Goal: Task Accomplishment & Management: Use online tool/utility

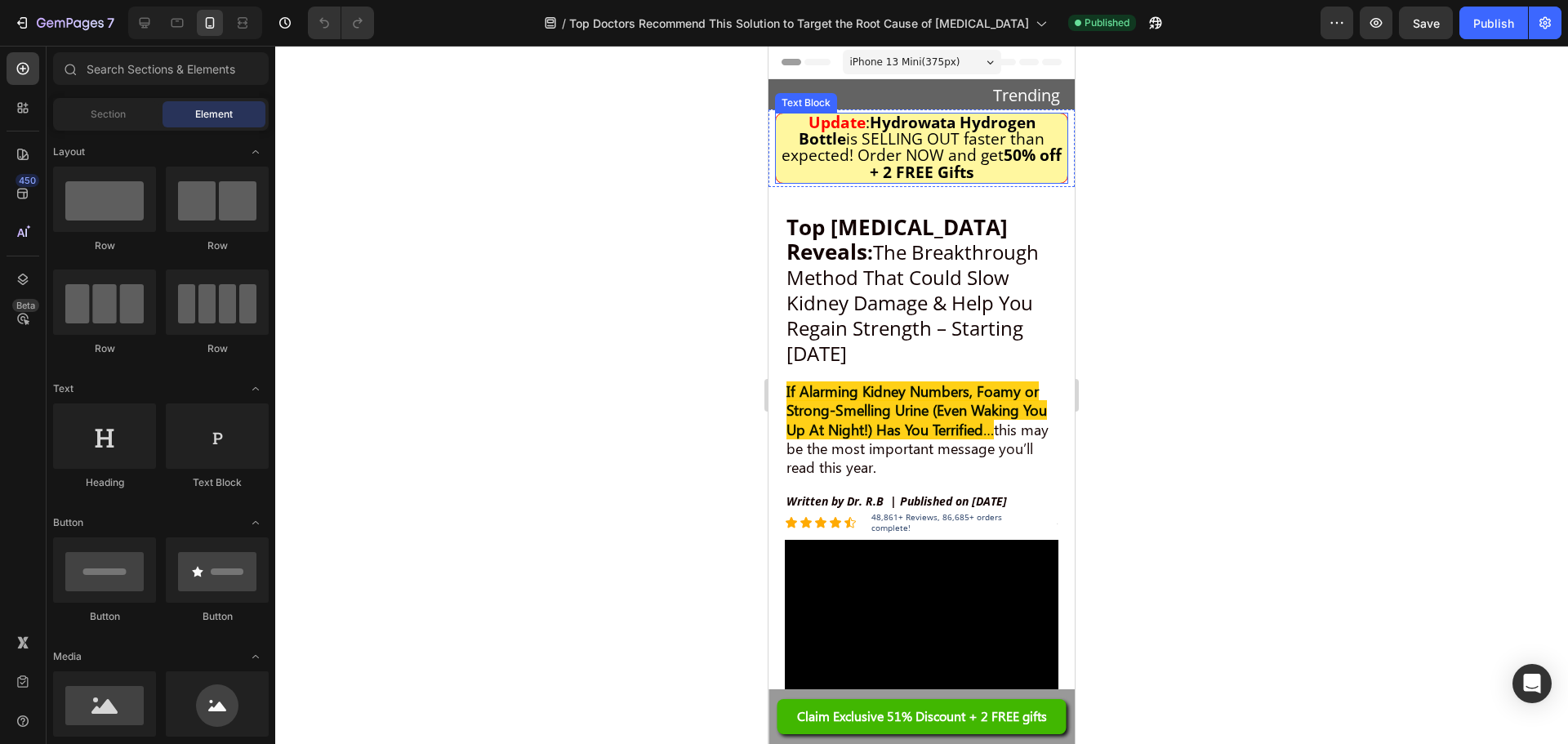
click at [864, 147] on span "is SELLING OUT faster than expected! Order NOW and get 50% off + 2 FREE Gifts" at bounding box center [922, 154] width 280 height 55
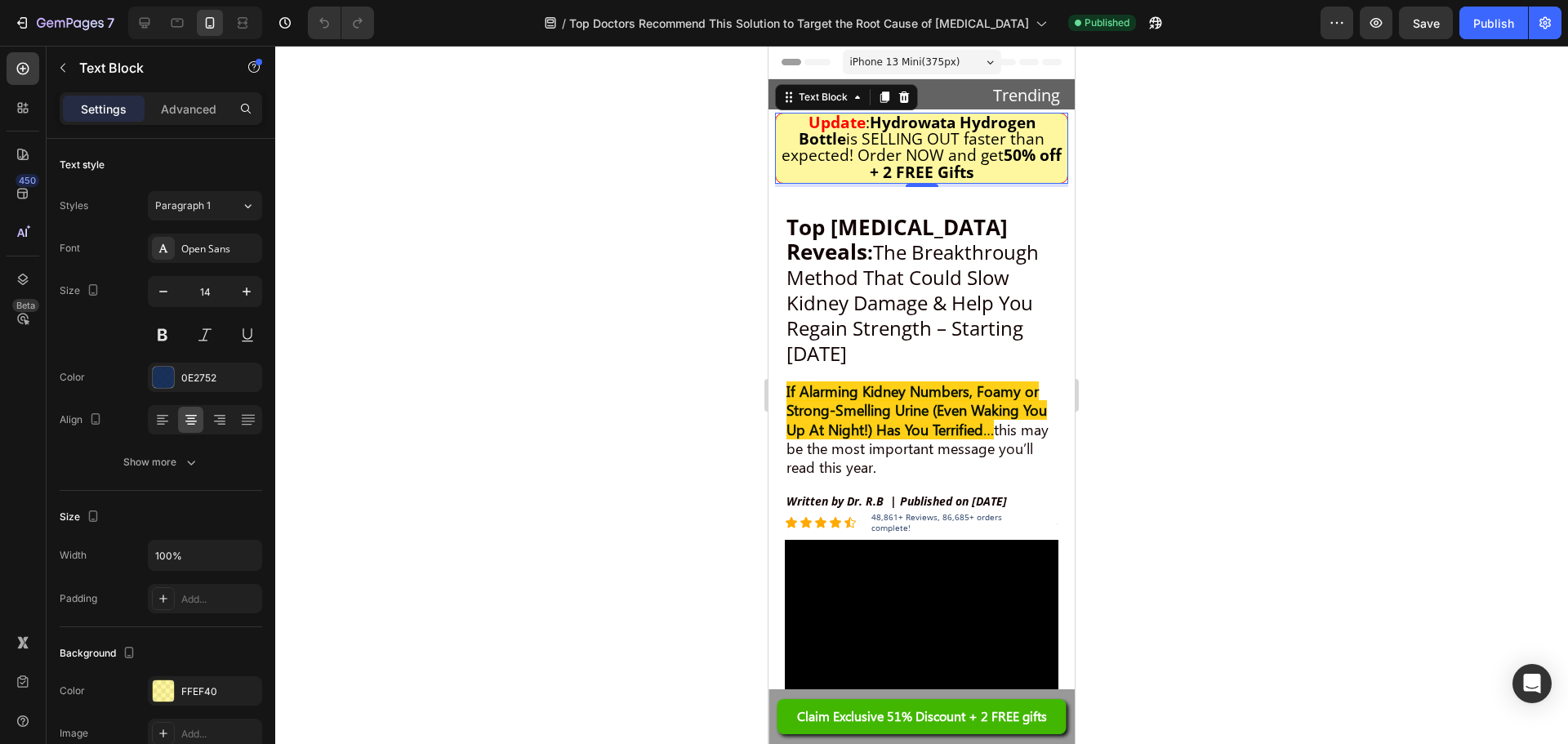
click at [885, 133] on span "is SELLING OUT faster than expected! Order NOW and get 50% off + 2 FREE Gifts" at bounding box center [922, 154] width 280 height 55
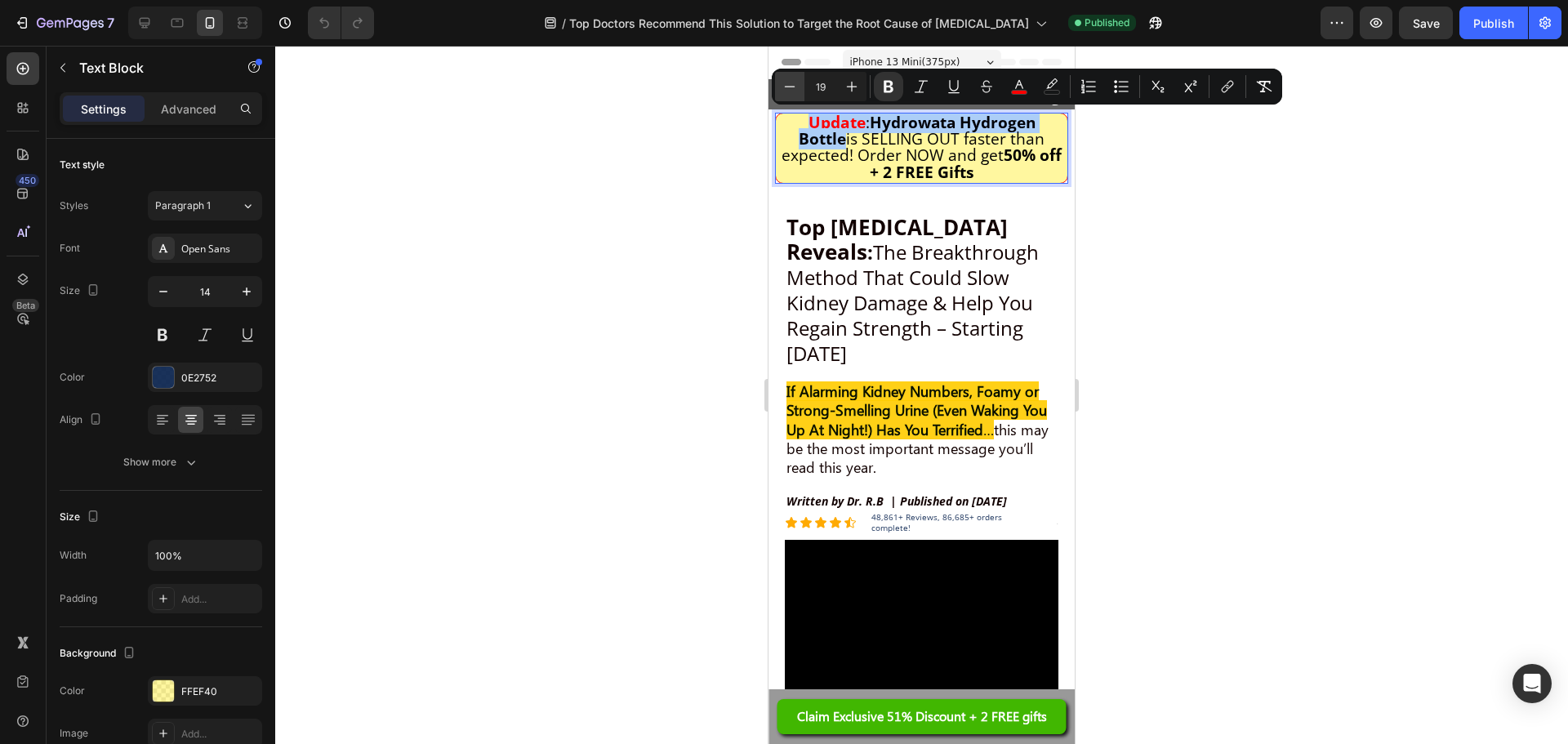
click at [794, 91] on icon "Editor contextual toolbar" at bounding box center [789, 86] width 16 height 16
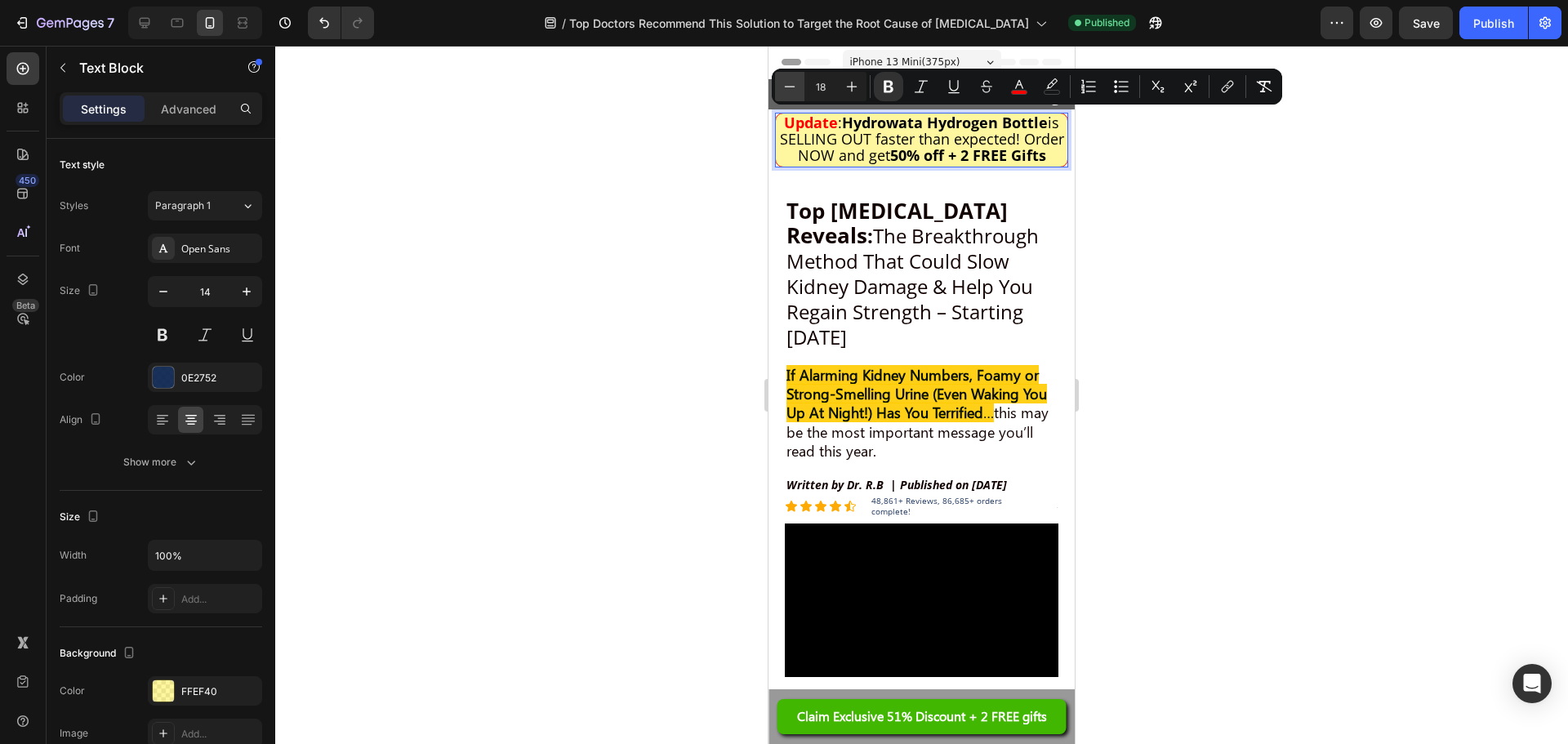
click at [794, 91] on icon "Editor contextual toolbar" at bounding box center [789, 86] width 16 height 16
type input "17"
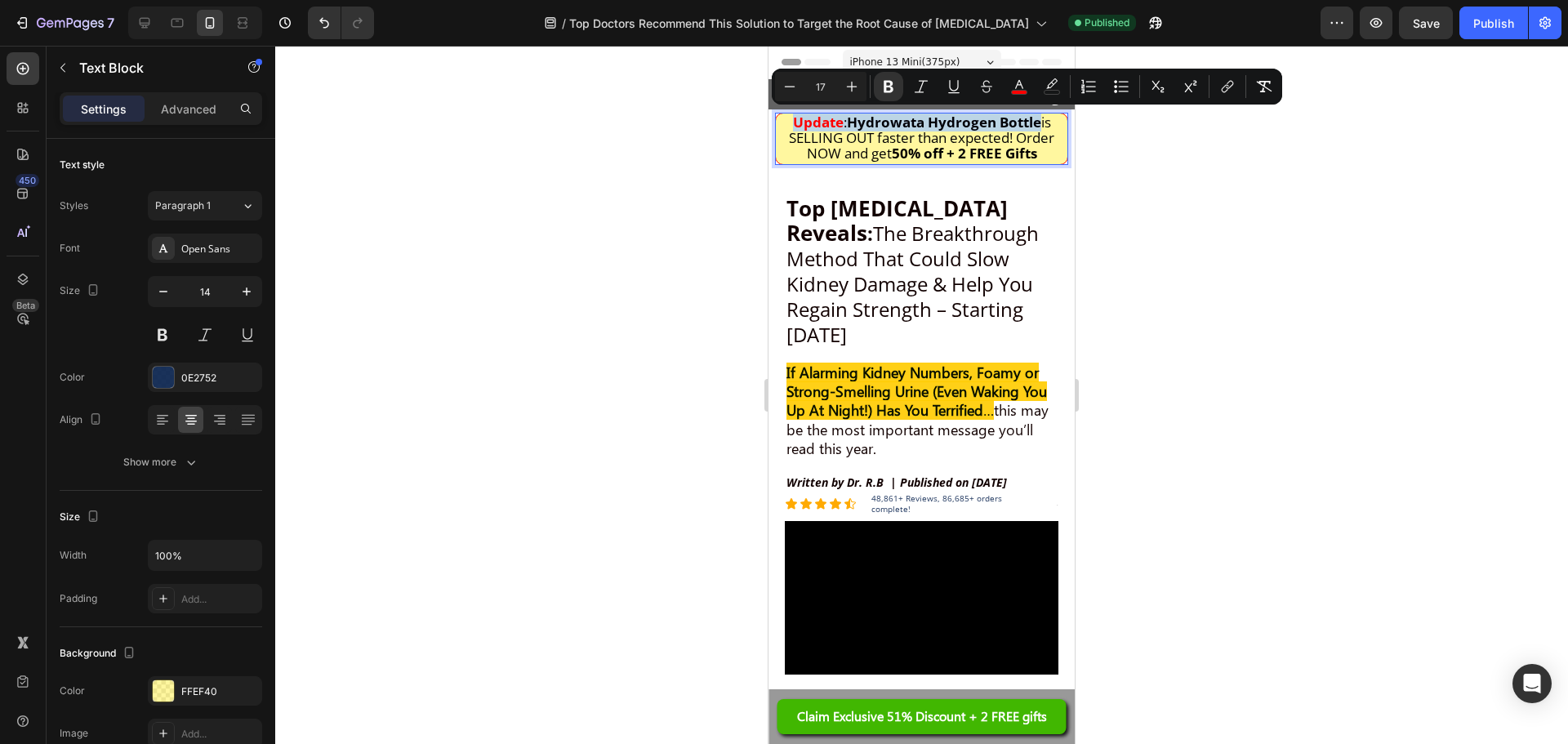
click at [833, 199] on strong "Top [MEDICAL_DATA] Reveals" at bounding box center [898, 221] width 221 height 54
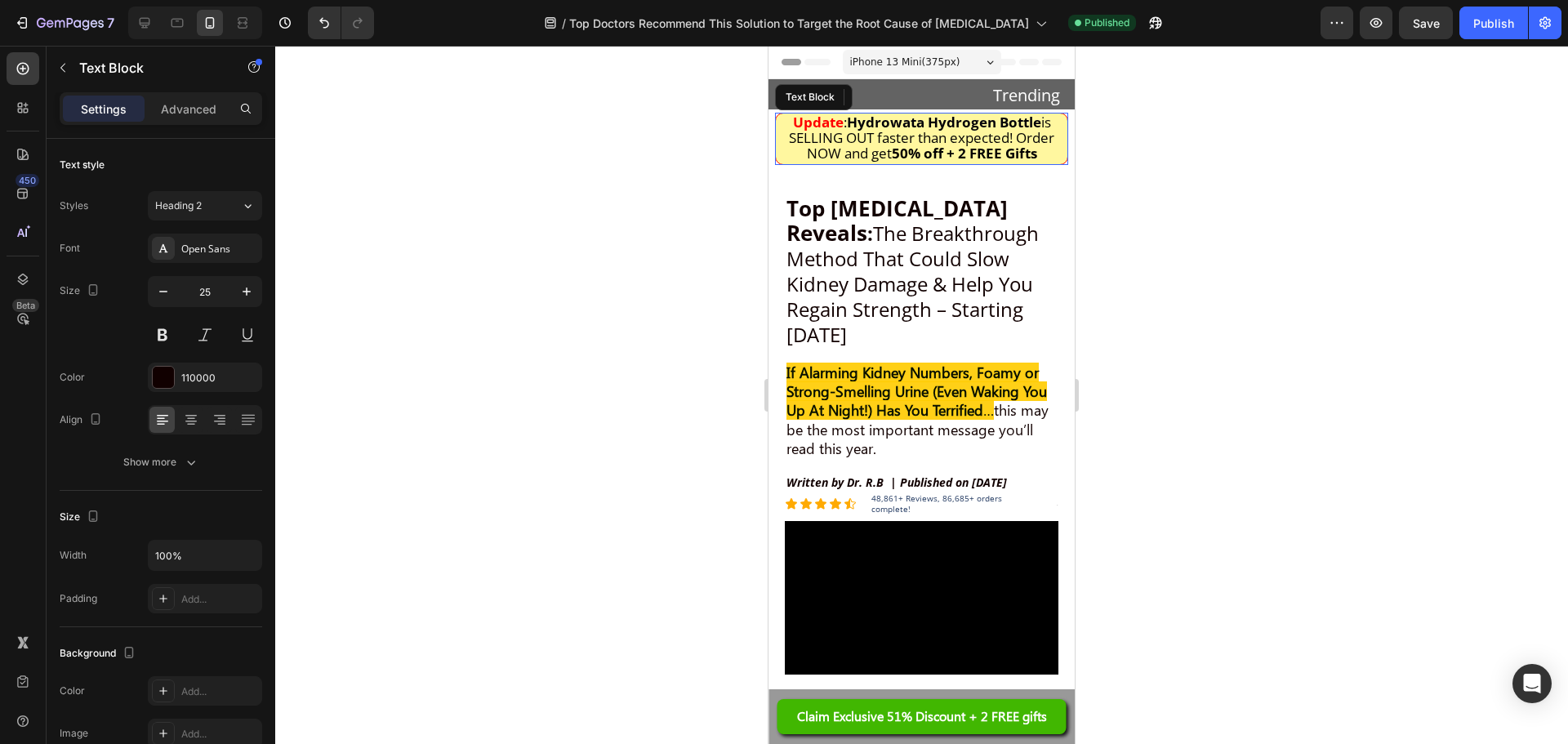
click at [789, 144] on span "is SELLING OUT faster than expected! Order NOW and get 50% off + 2 FREE Gifts" at bounding box center [921, 137] width 265 height 49
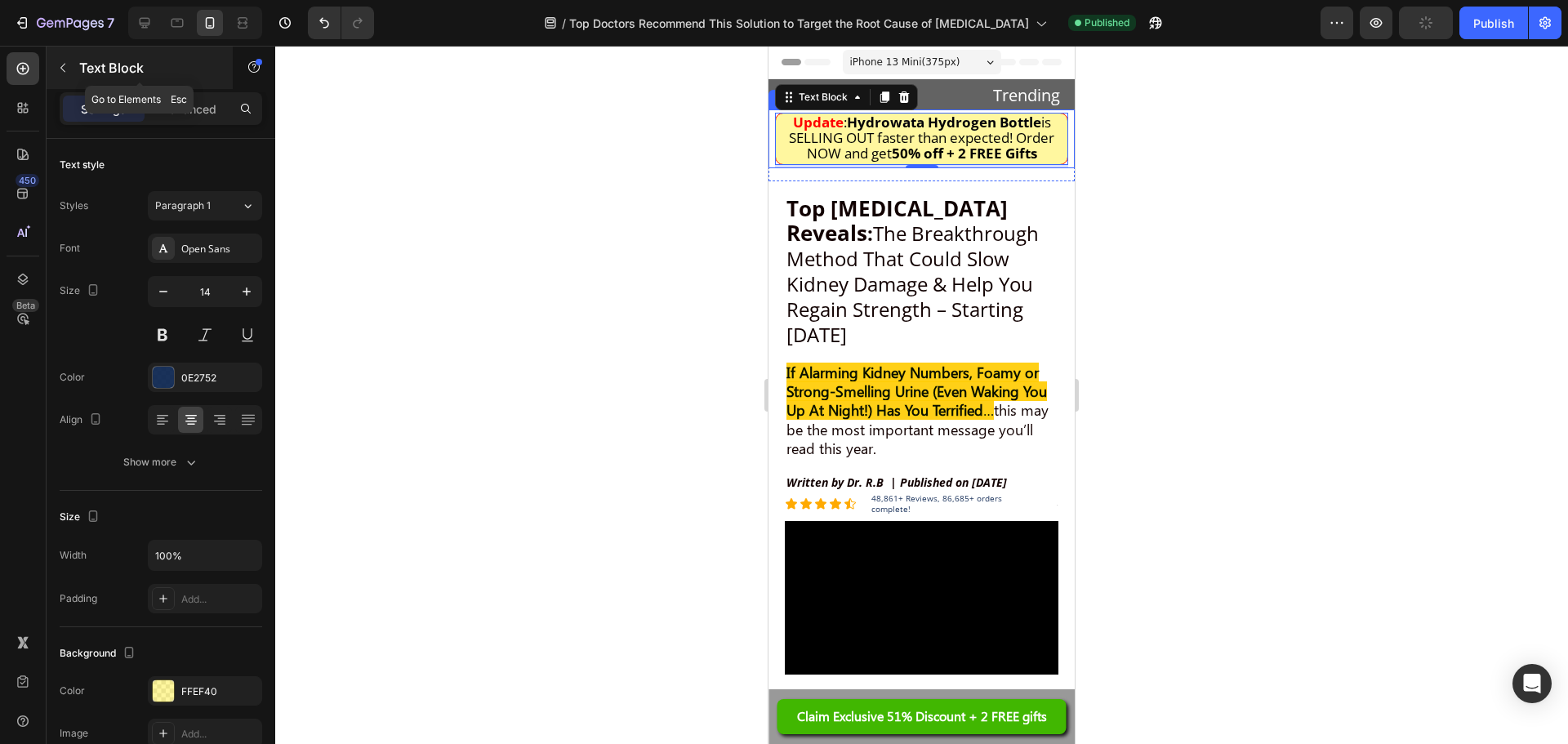
click at [72, 69] on button "button" at bounding box center [62, 67] width 26 height 26
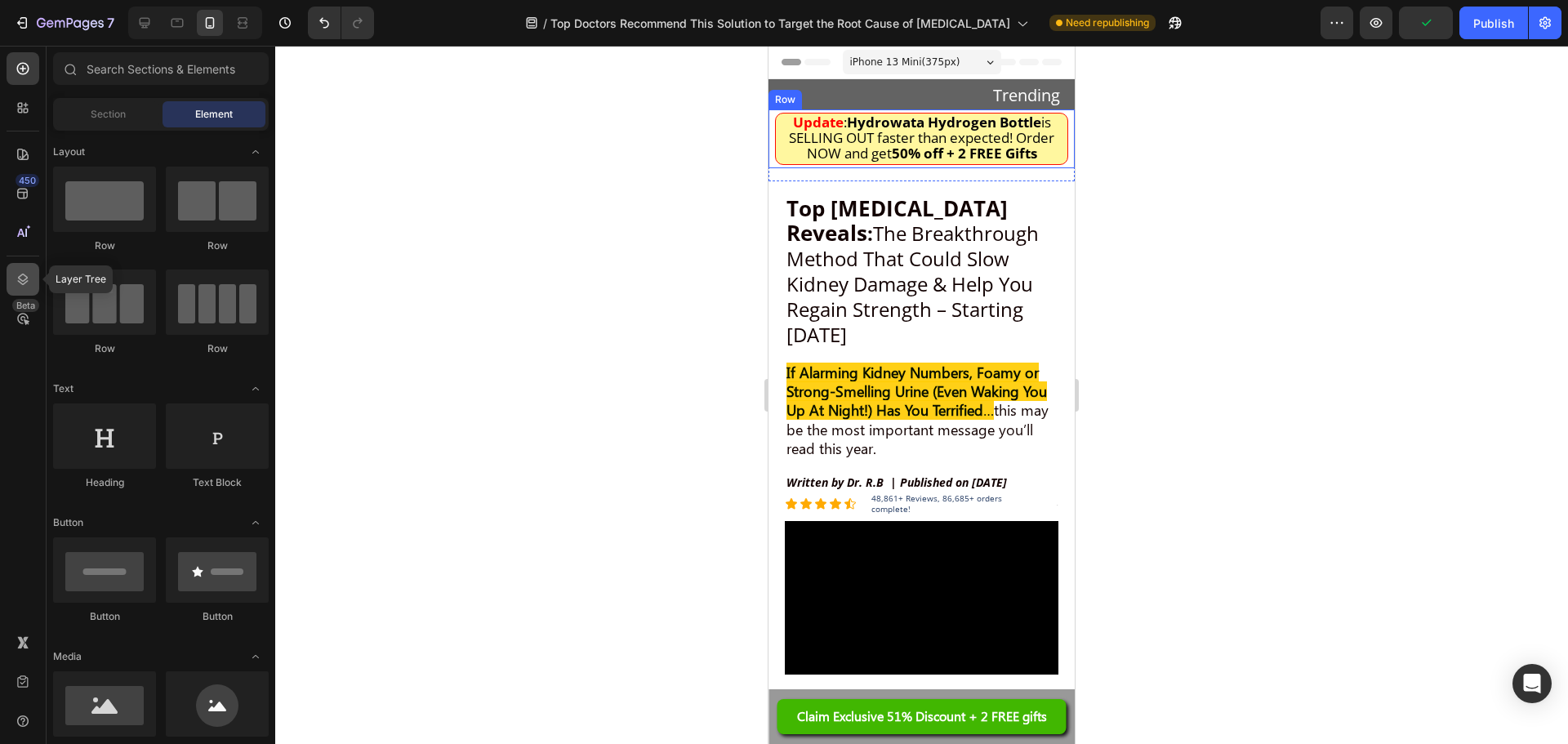
click at [26, 287] on icon at bounding box center [23, 278] width 16 height 16
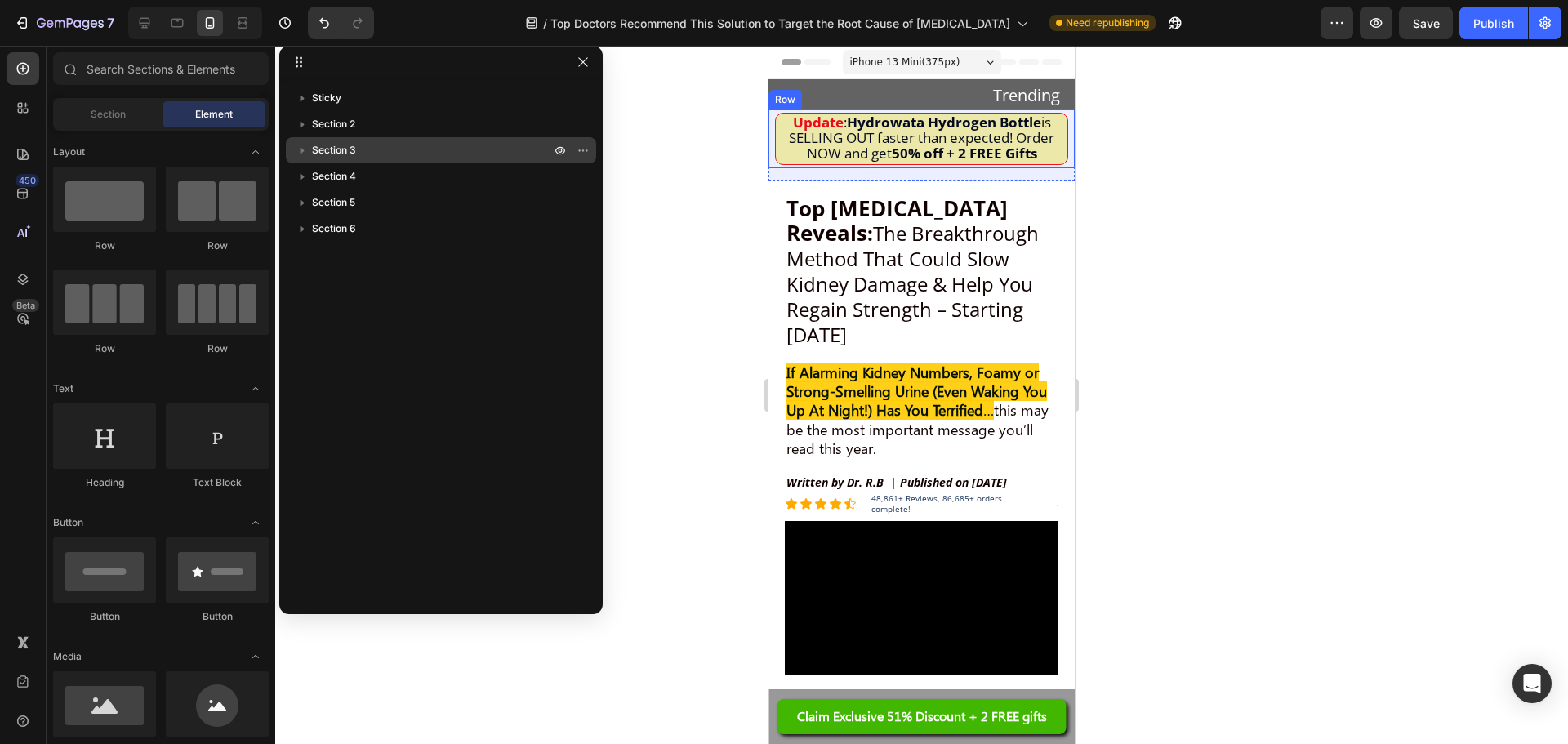
click at [404, 140] on div "Section 3" at bounding box center [441, 150] width 297 height 26
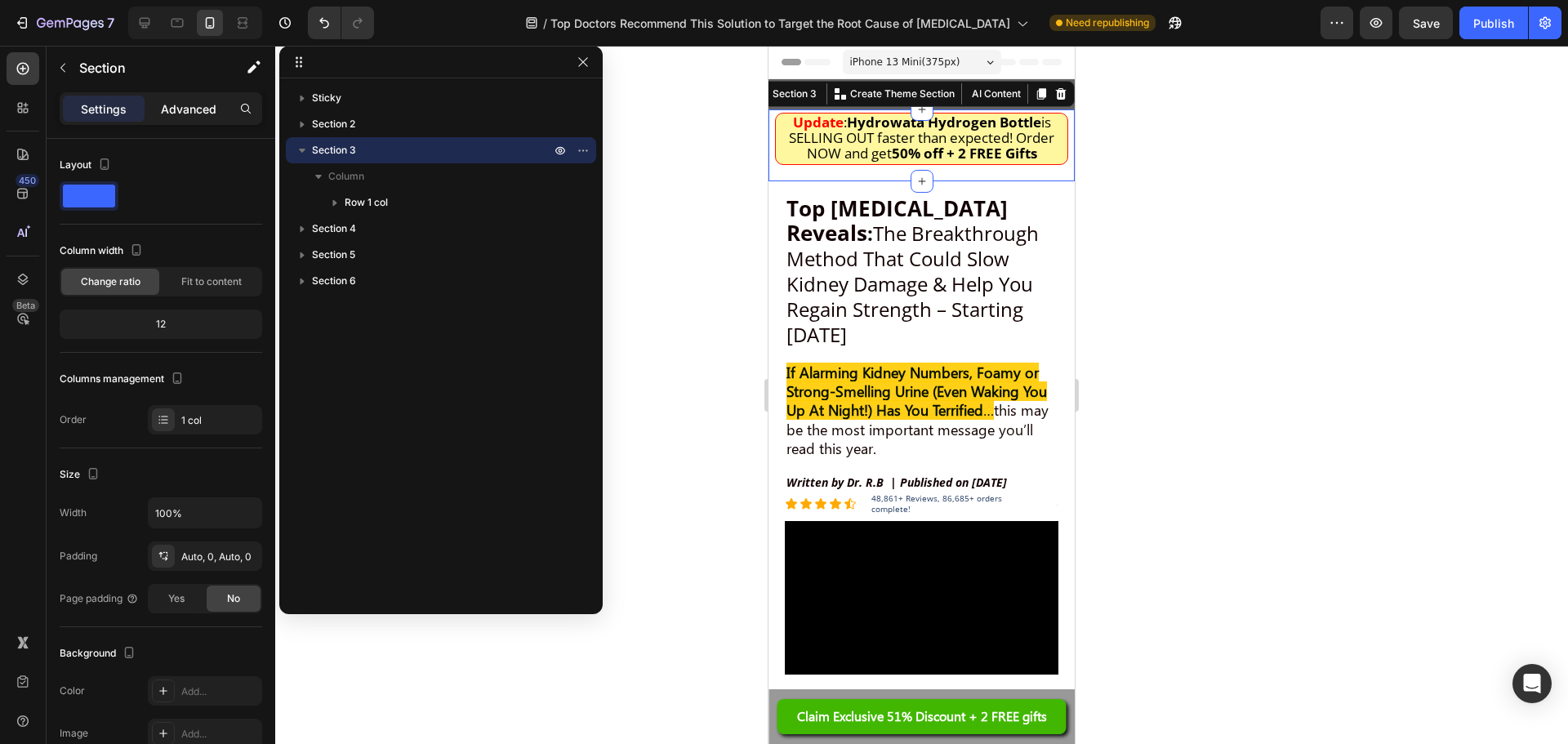
click at [201, 108] on p "Advanced" at bounding box center [189, 109] width 55 height 17
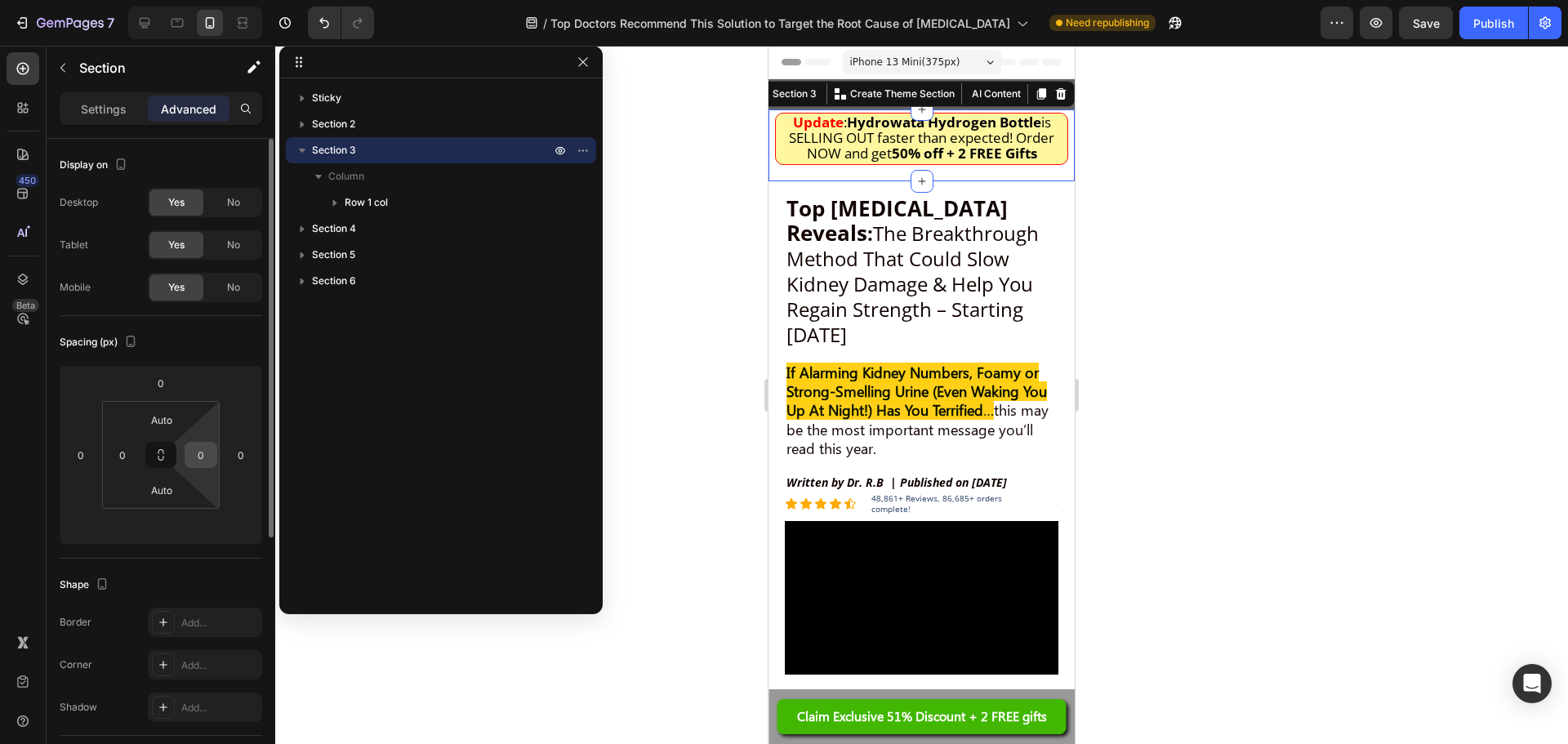
click at [201, 443] on input "0" at bounding box center [201, 455] width 24 height 24
click at [155, 417] on input "Auto" at bounding box center [161, 419] width 33 height 24
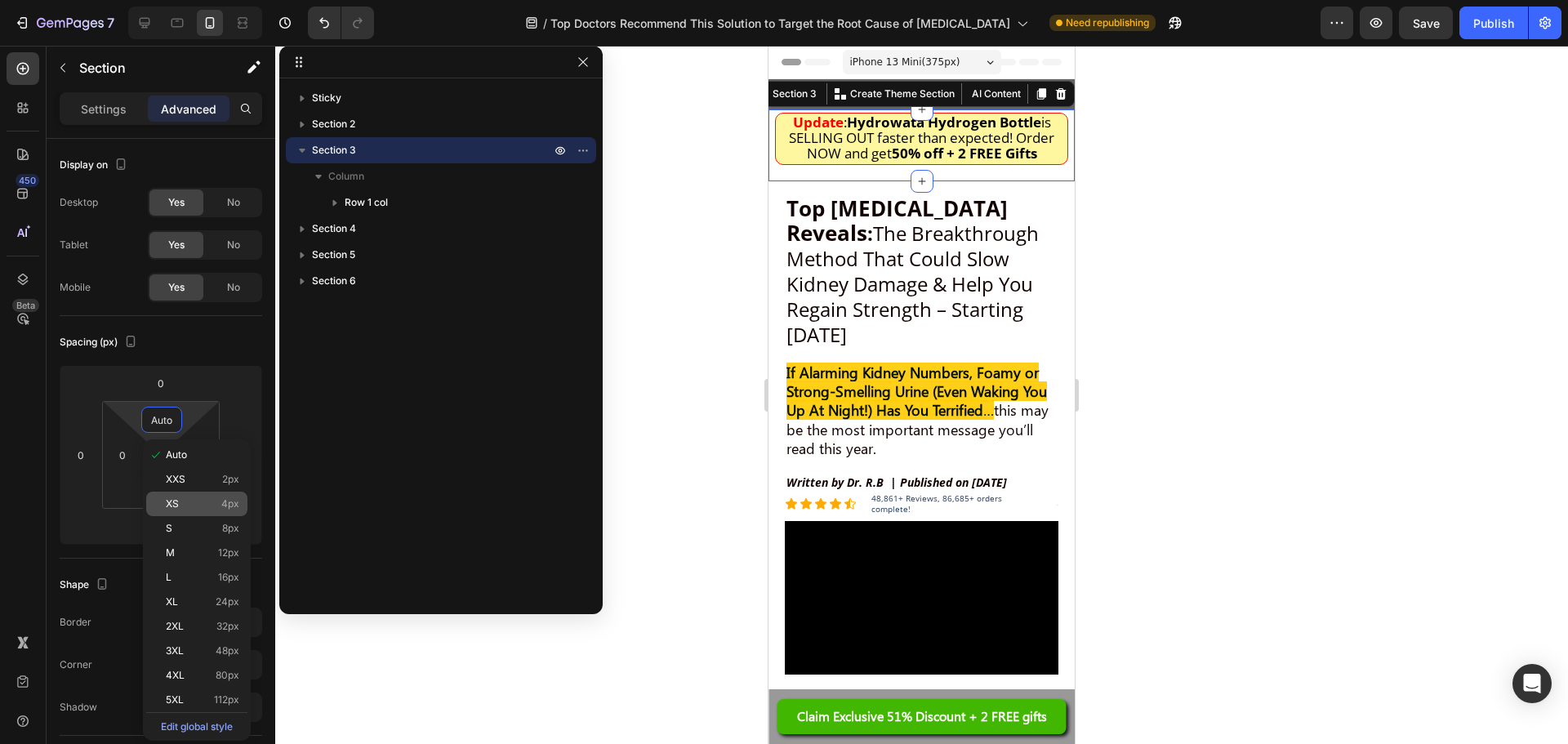
click at [185, 497] on div "XS 4px" at bounding box center [196, 503] width 102 height 24
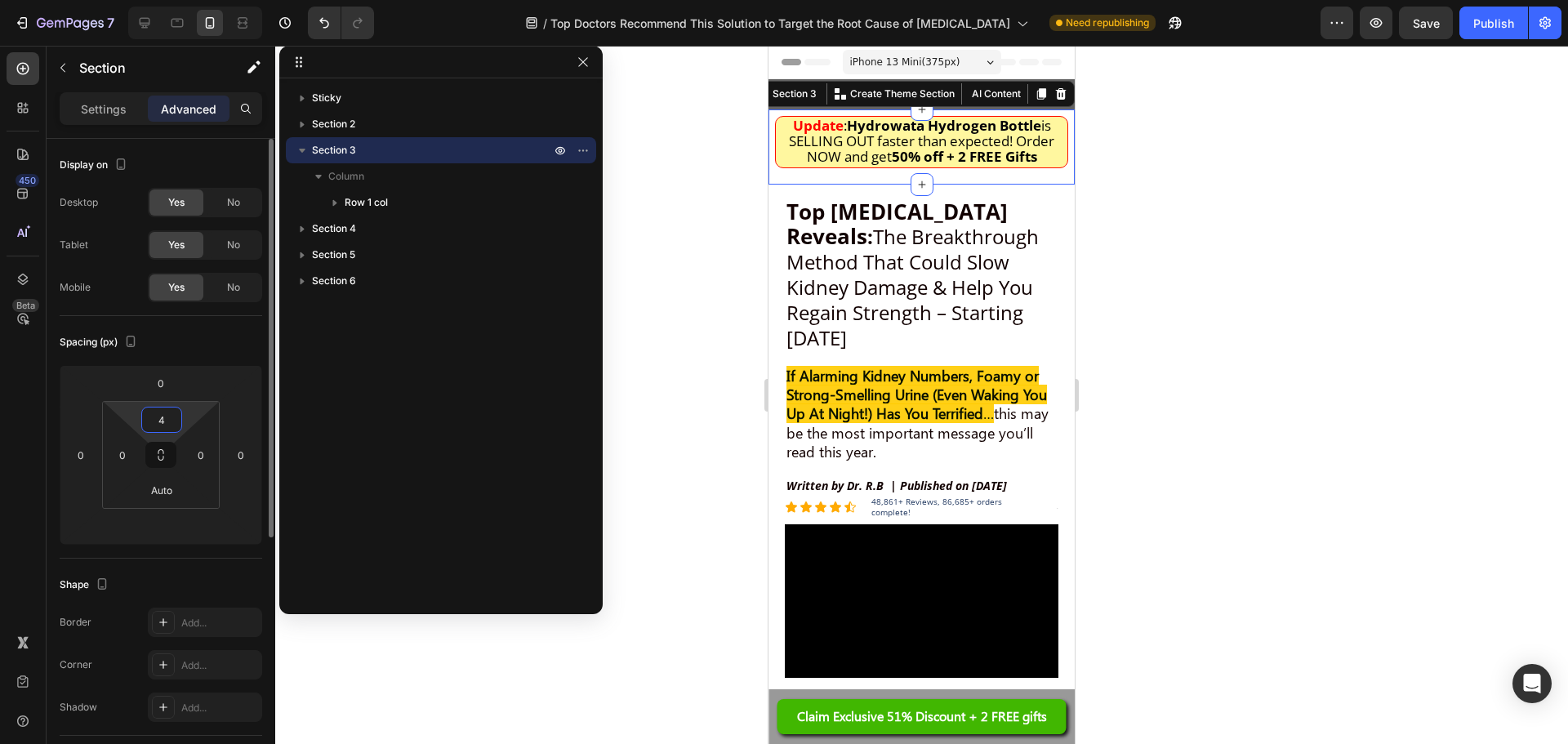
click at [159, 417] on input "4" at bounding box center [161, 419] width 33 height 24
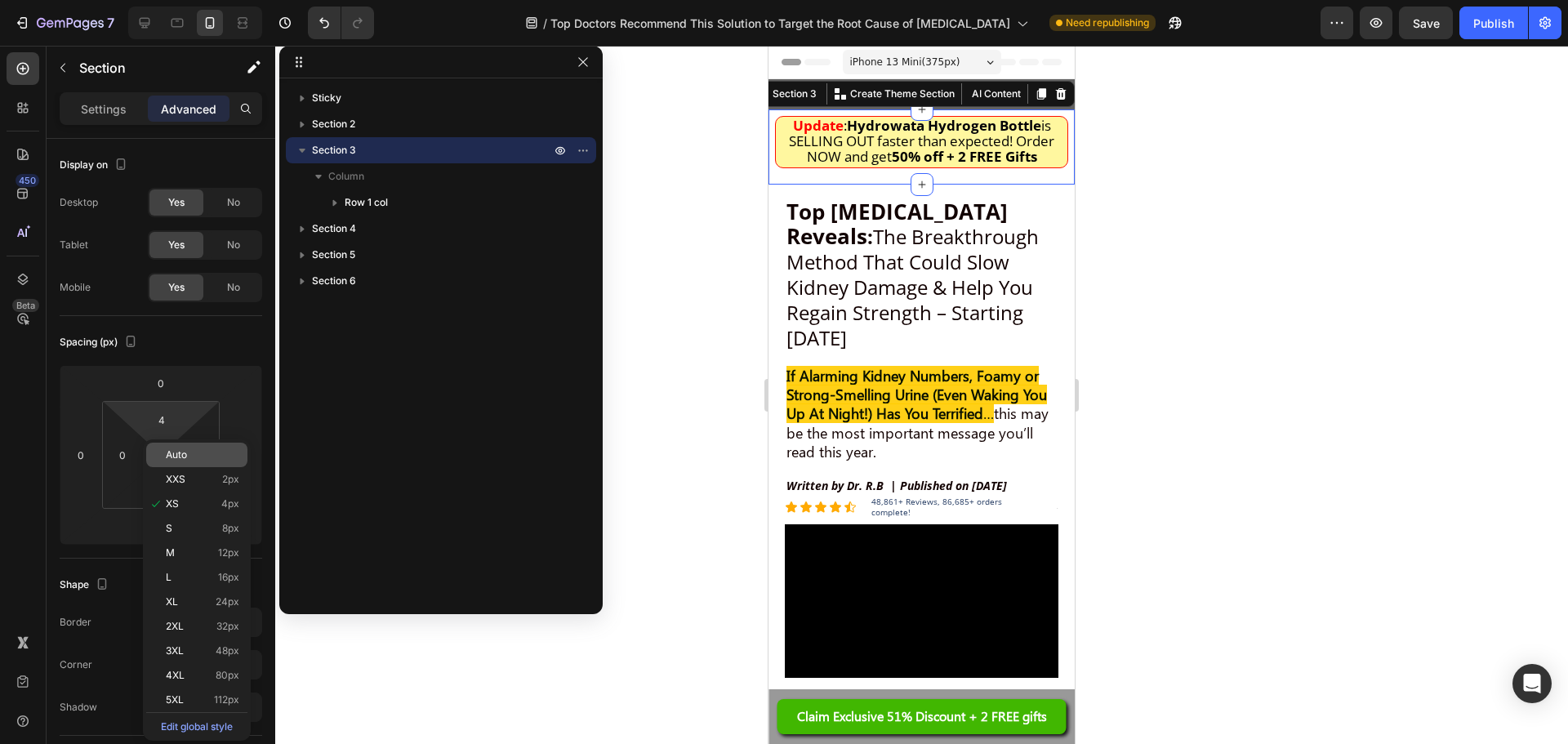
click at [175, 450] on span "Auto" at bounding box center [176, 455] width 21 height 12
type input "Auto"
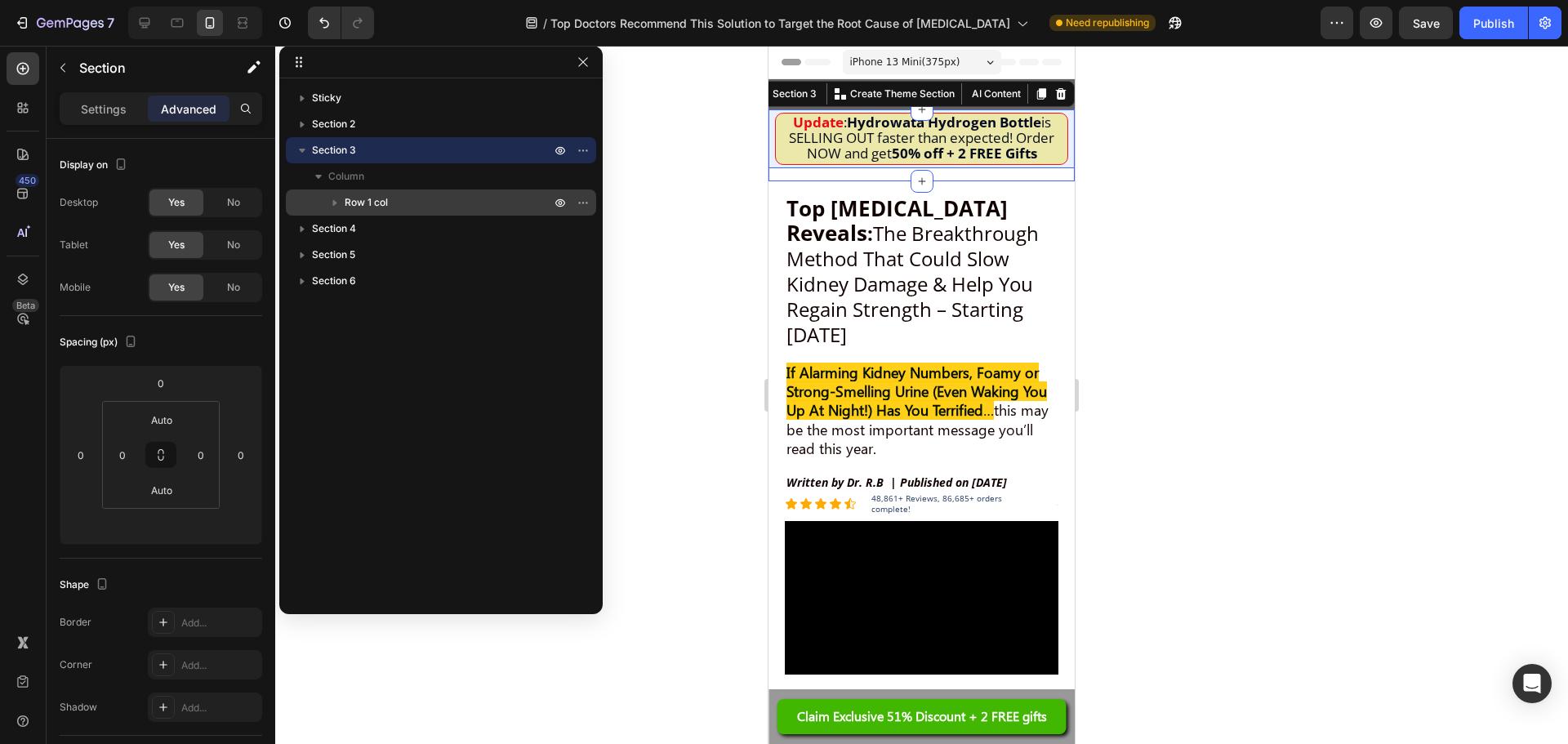
click at [432, 197] on p "Row 1 col" at bounding box center [449, 202] width 209 height 16
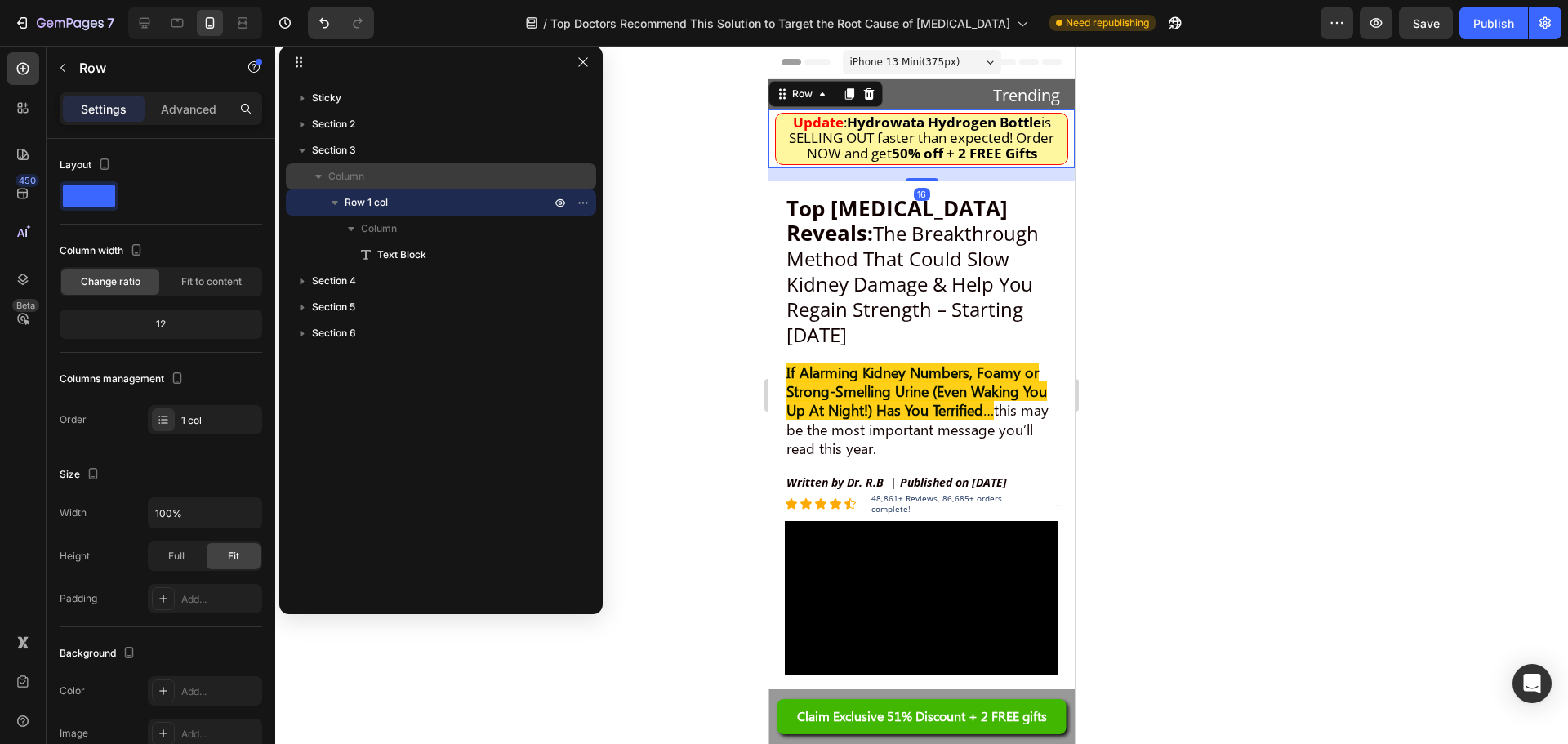
click at [364, 177] on span "Column" at bounding box center [346, 176] width 36 height 16
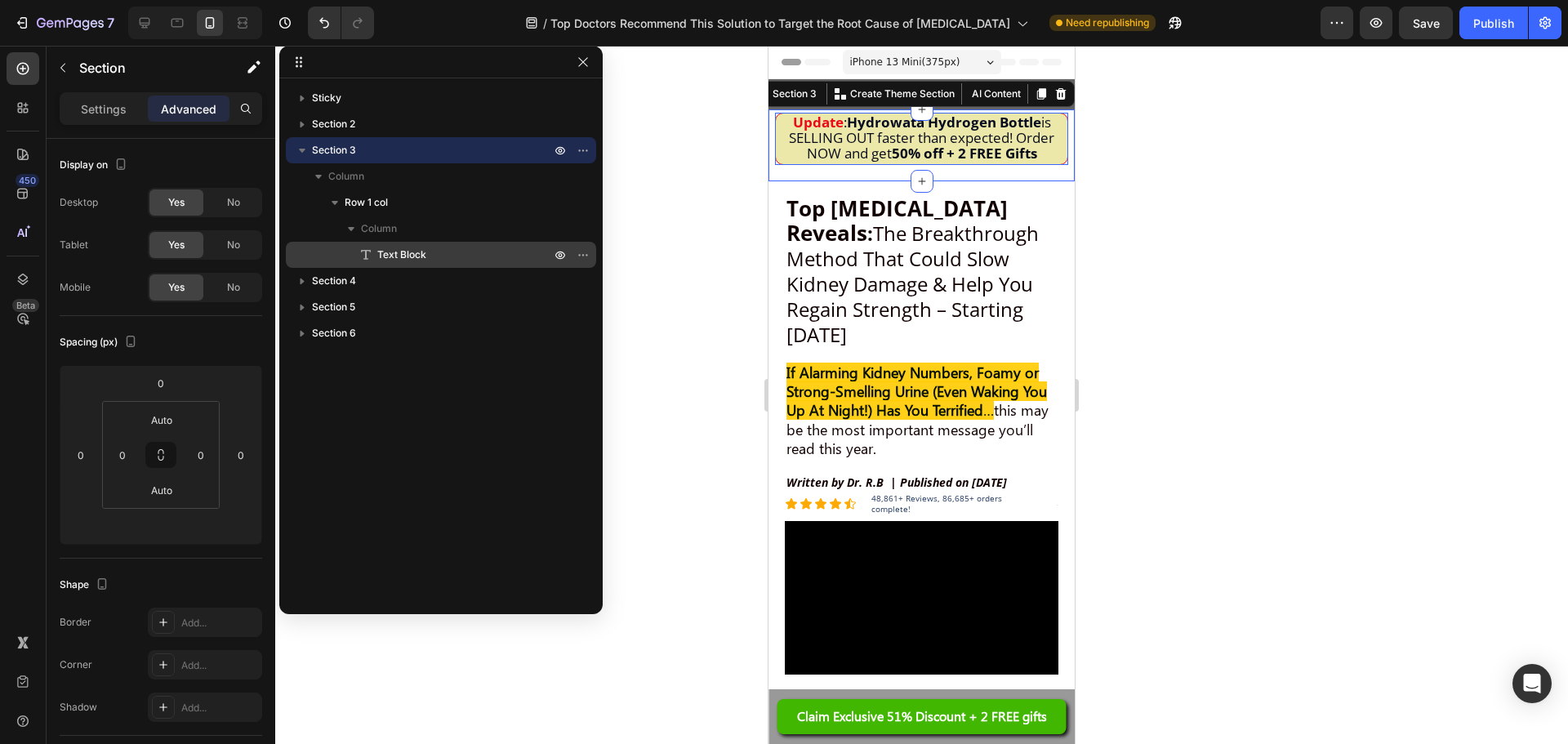
click at [401, 249] on span "Text Block" at bounding box center [402, 254] width 49 height 16
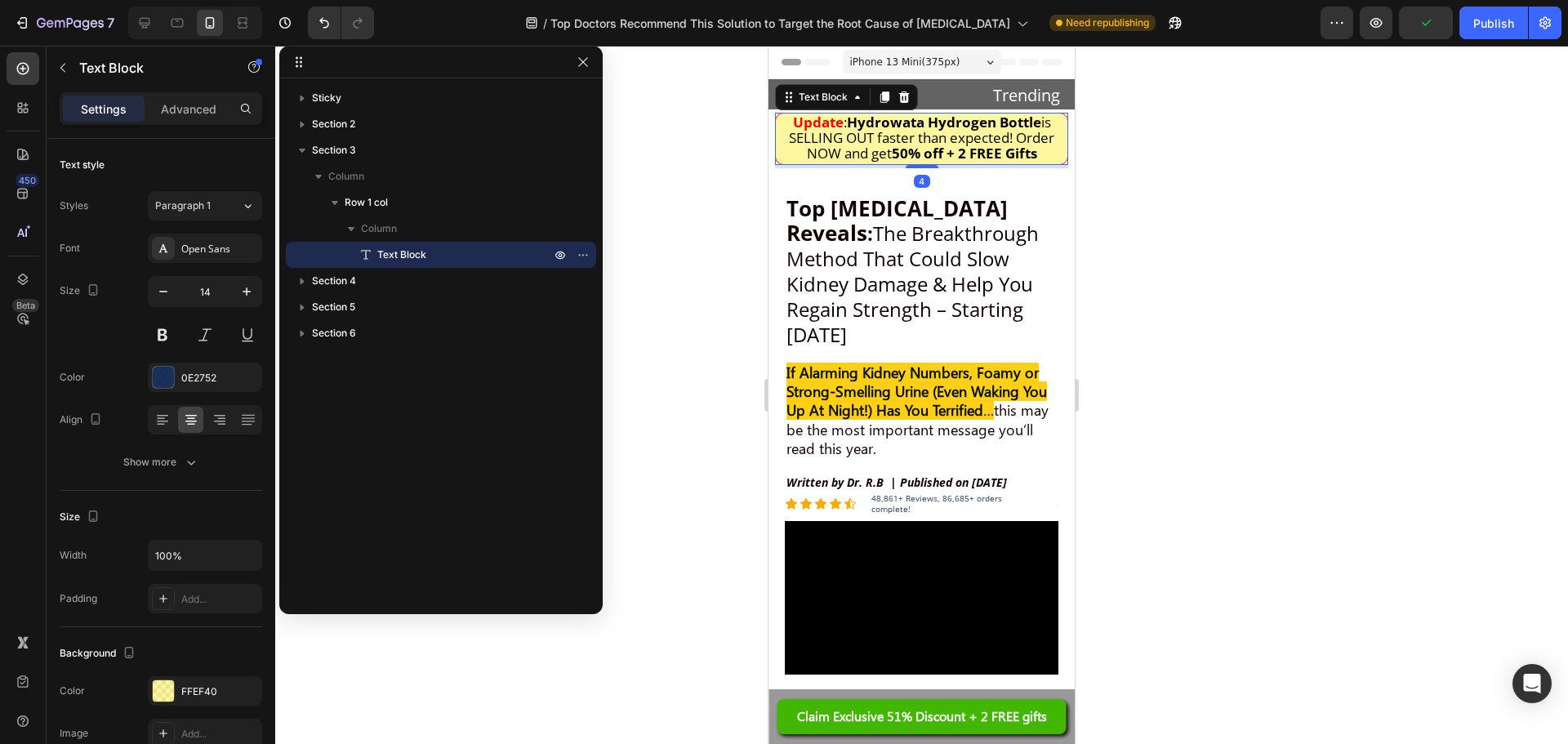
click at [148, 93] on div "Settings Advanced" at bounding box center [160, 108] width 202 height 33
click at [159, 96] on div "Advanced" at bounding box center [188, 108] width 81 height 26
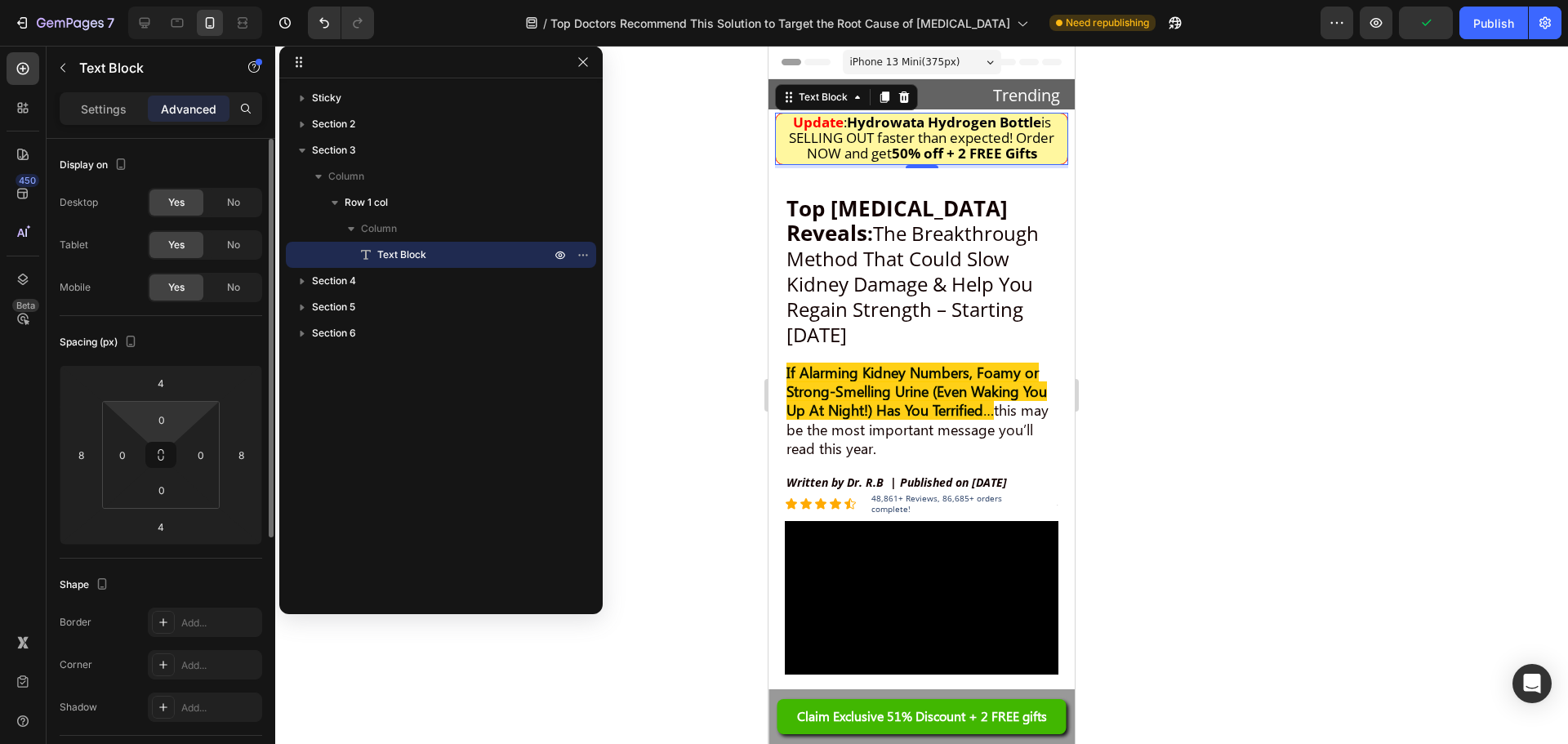
click at [139, 0] on html "7 Version history / Top Doctors Recommend This Solution to Target the Root Caus…" at bounding box center [784, 0] width 1568 height 0
click at [157, 0] on html "7 Version history / Top Doctors Recommend This Solution to Target the Root Caus…" at bounding box center [784, 0] width 1568 height 0
click at [163, 424] on input "0" at bounding box center [161, 419] width 33 height 24
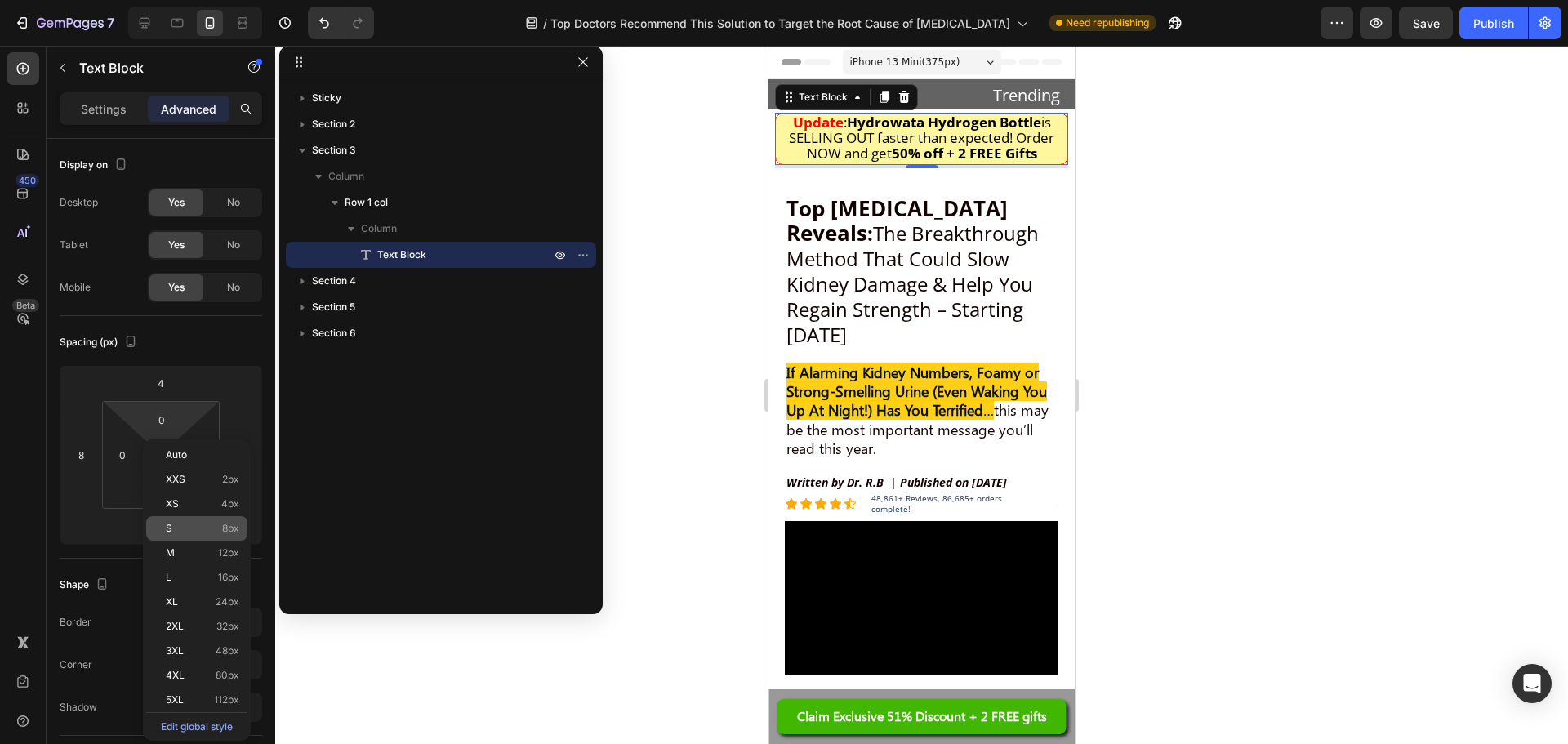
click at [187, 522] on div "S 8px" at bounding box center [196, 528] width 102 height 24
type input "8"
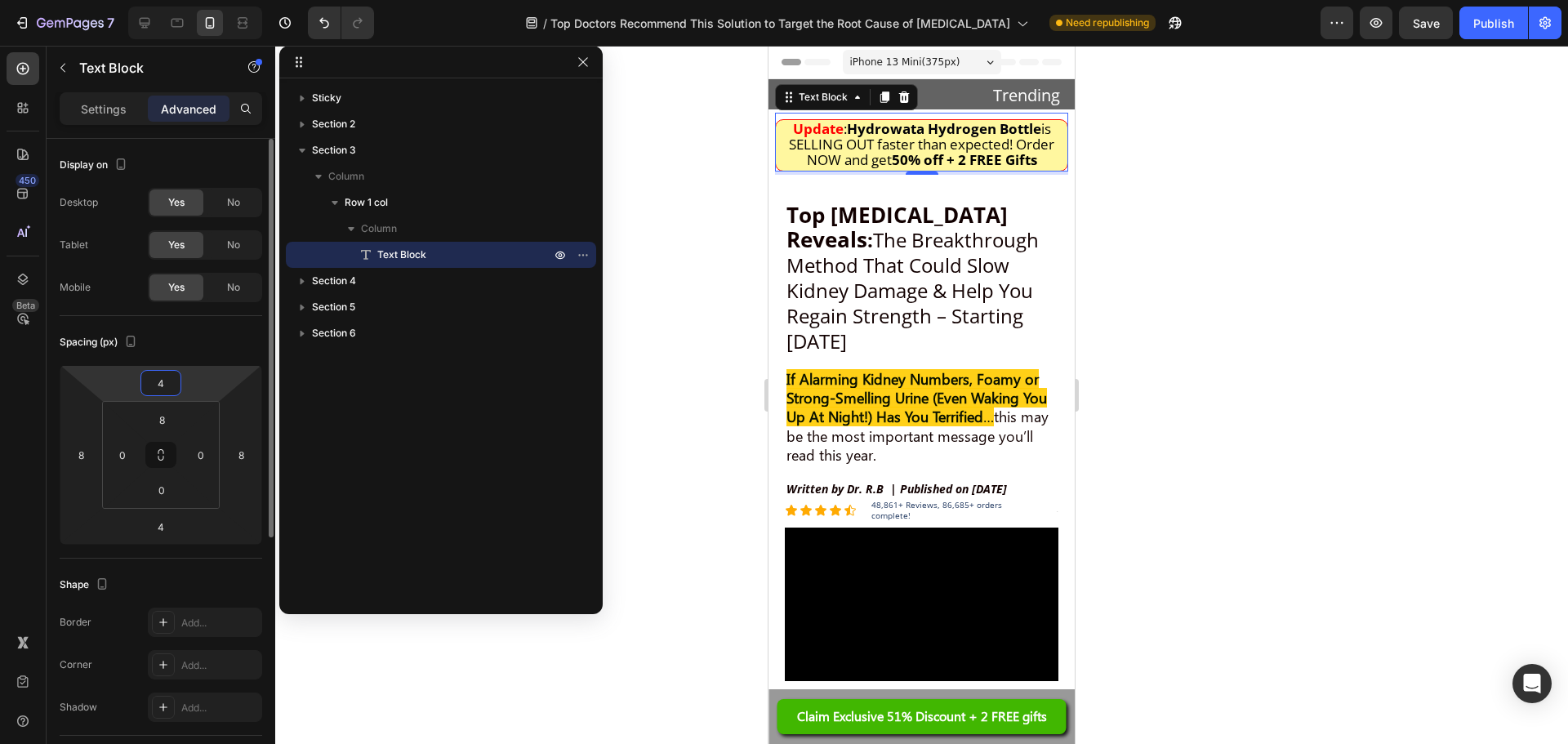
click at [164, 388] on input "4" at bounding box center [160, 382] width 33 height 24
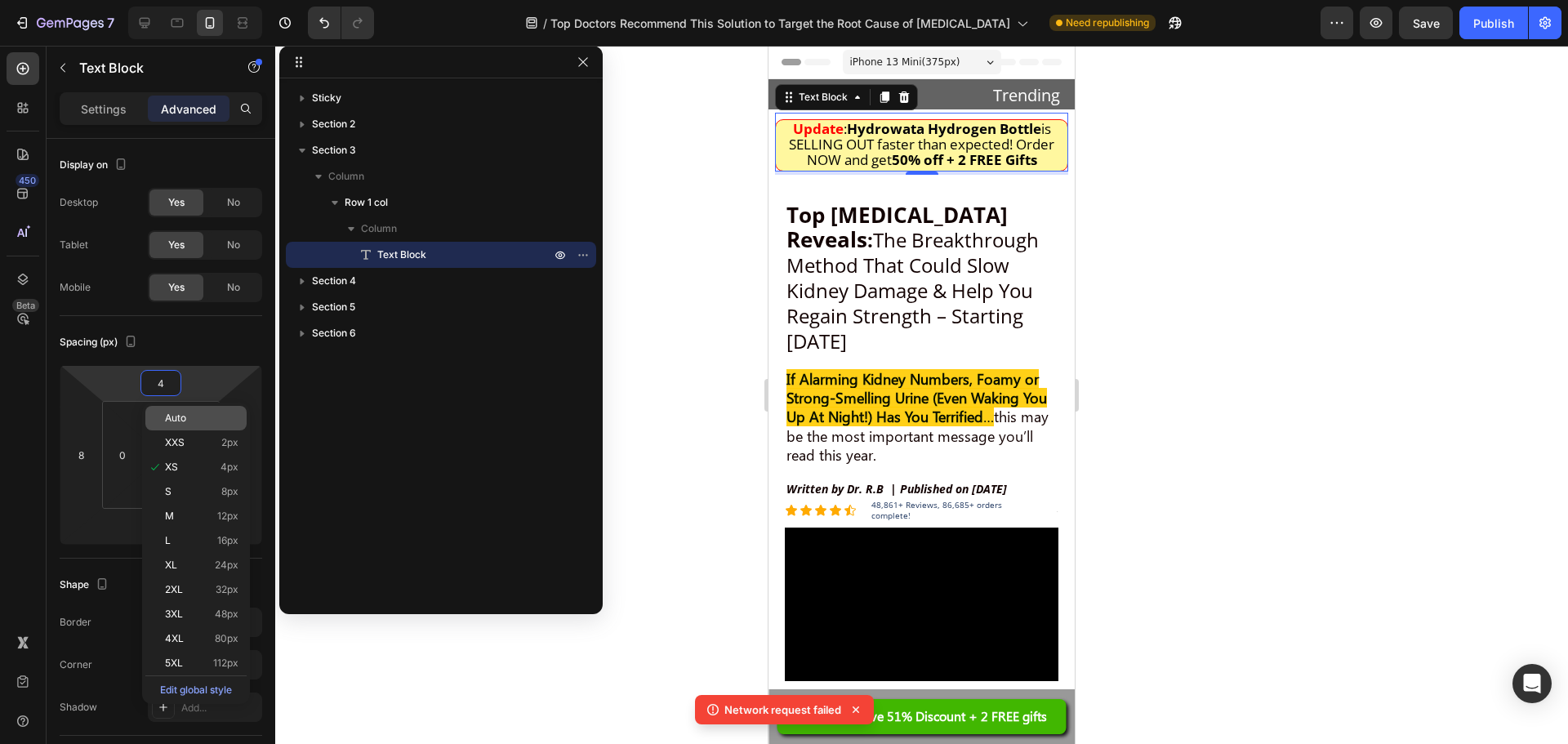
click at [184, 417] on span "Auto" at bounding box center [175, 419] width 21 height 12
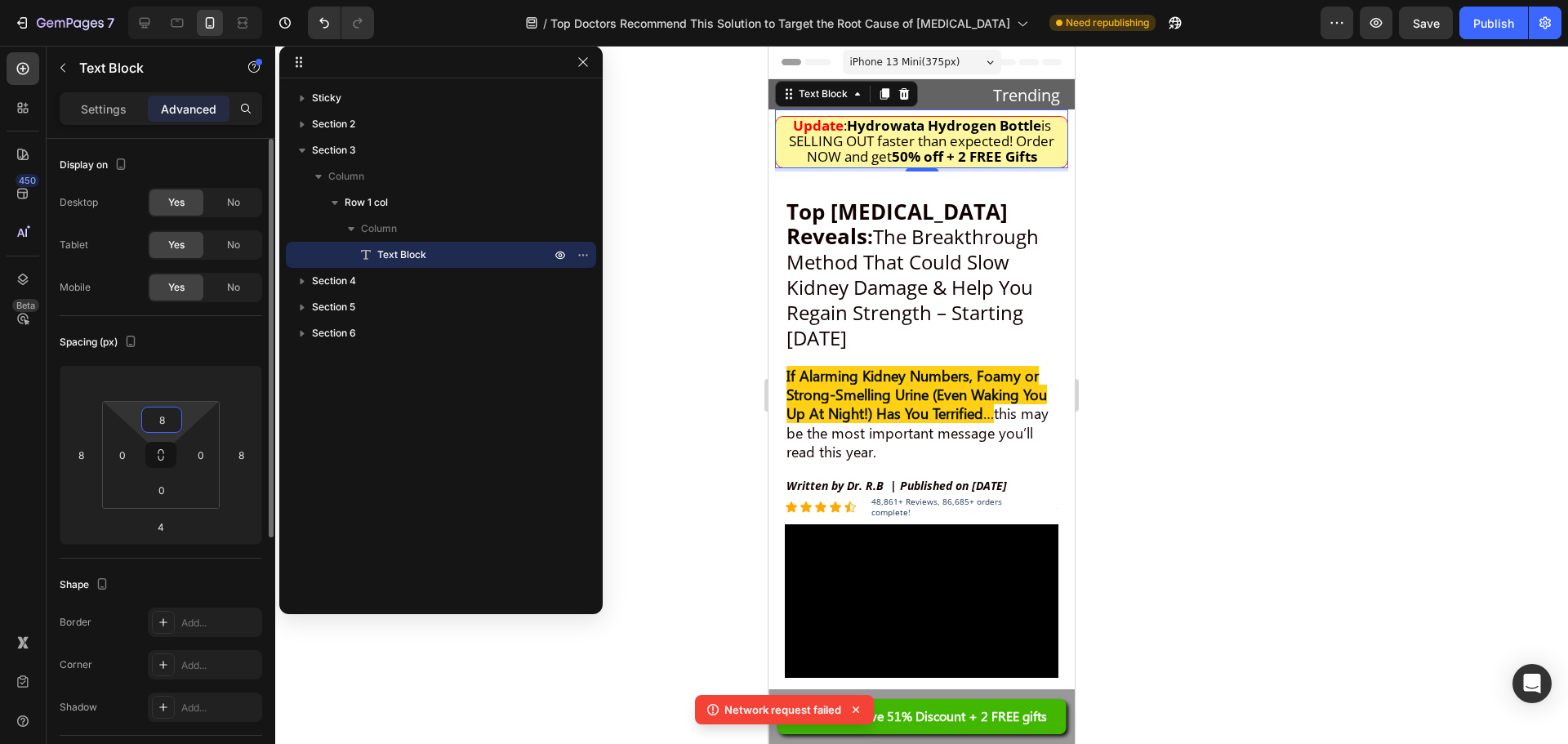
click at [164, 422] on input "8" at bounding box center [161, 419] width 33 height 24
click at [181, 424] on div "8" at bounding box center [161, 419] width 41 height 26
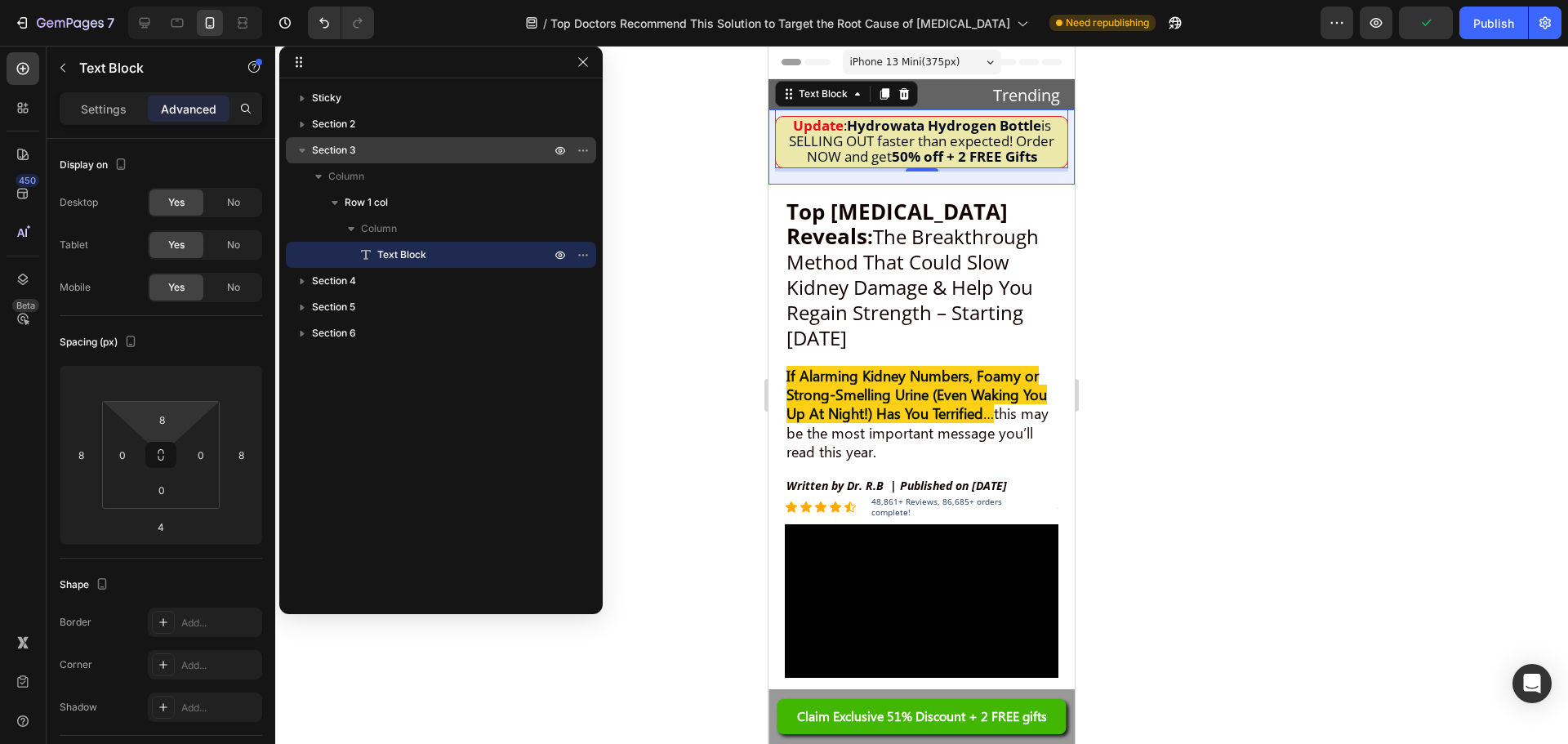
click at [425, 156] on p "Section 3" at bounding box center [433, 149] width 242 height 16
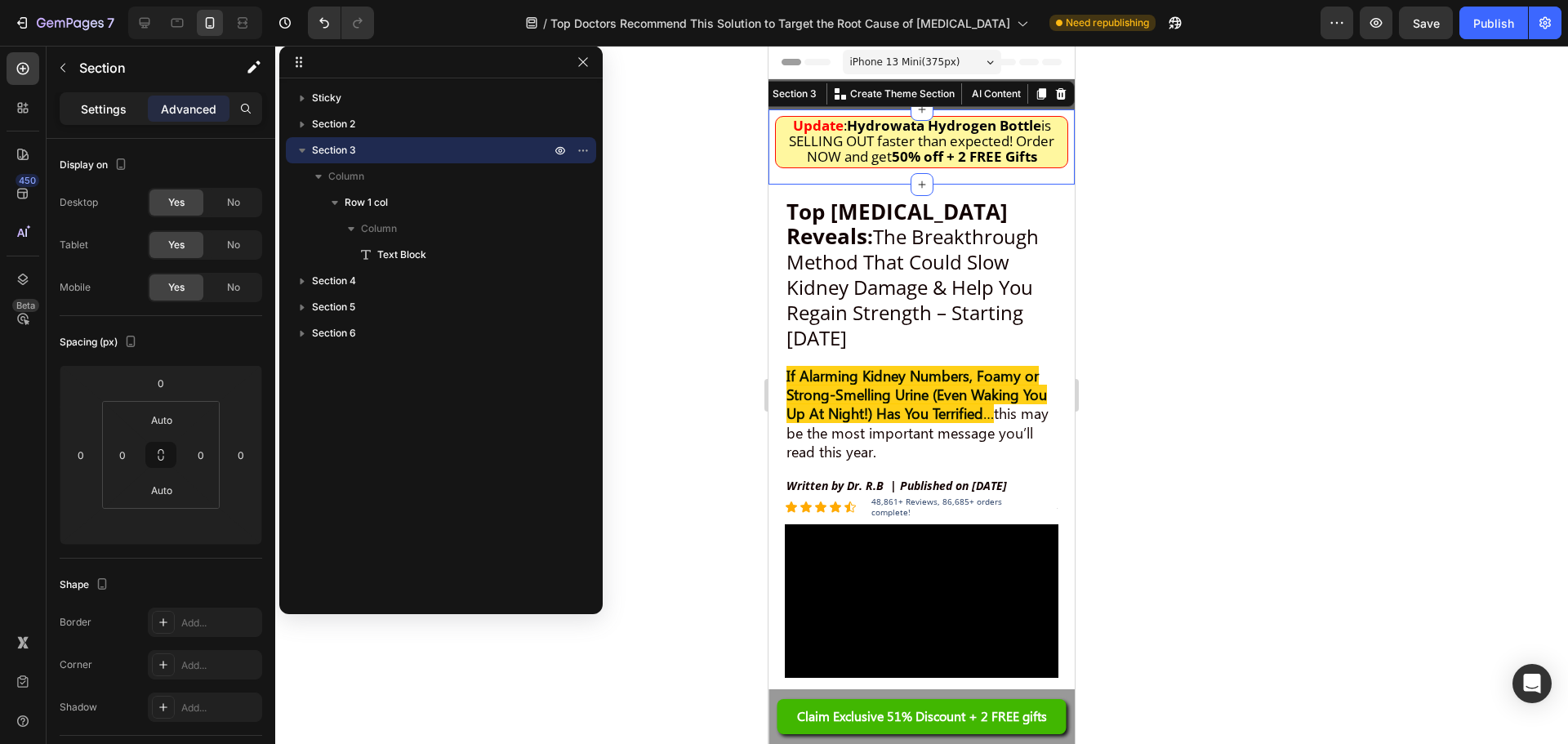
click at [78, 116] on div "Settings" at bounding box center [103, 108] width 81 height 26
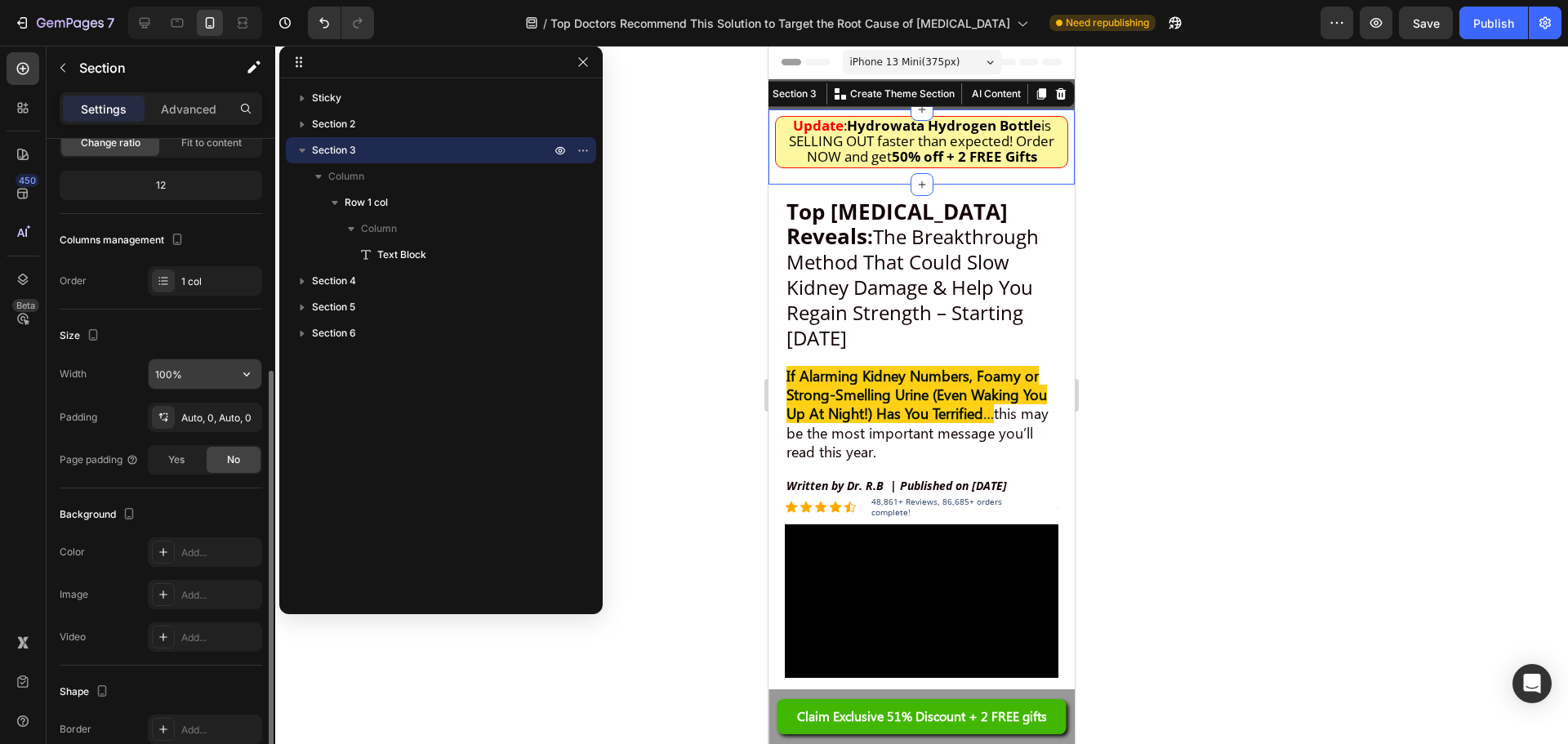
scroll to position [221, 0]
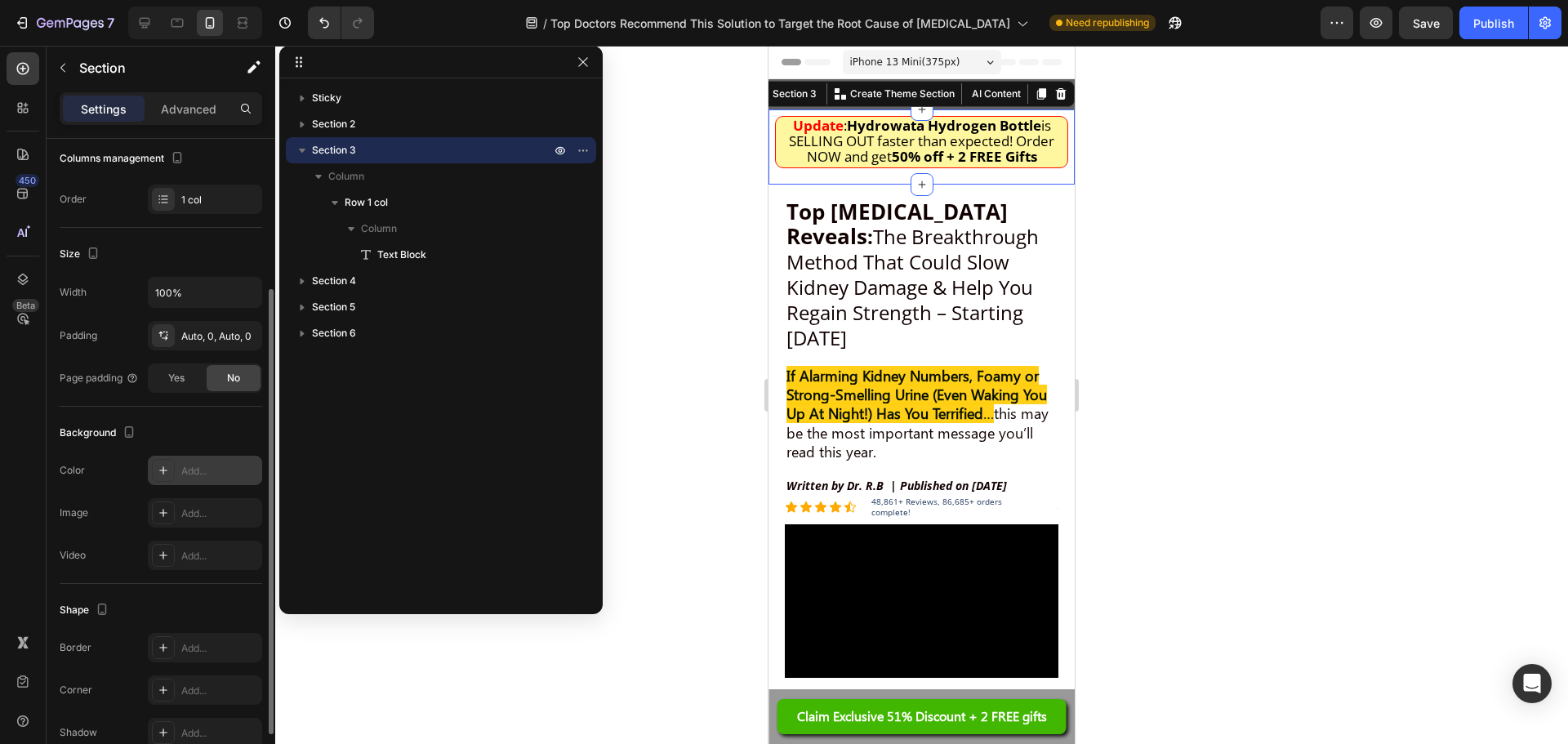
click at [169, 467] on icon at bounding box center [164, 471] width 13 height 13
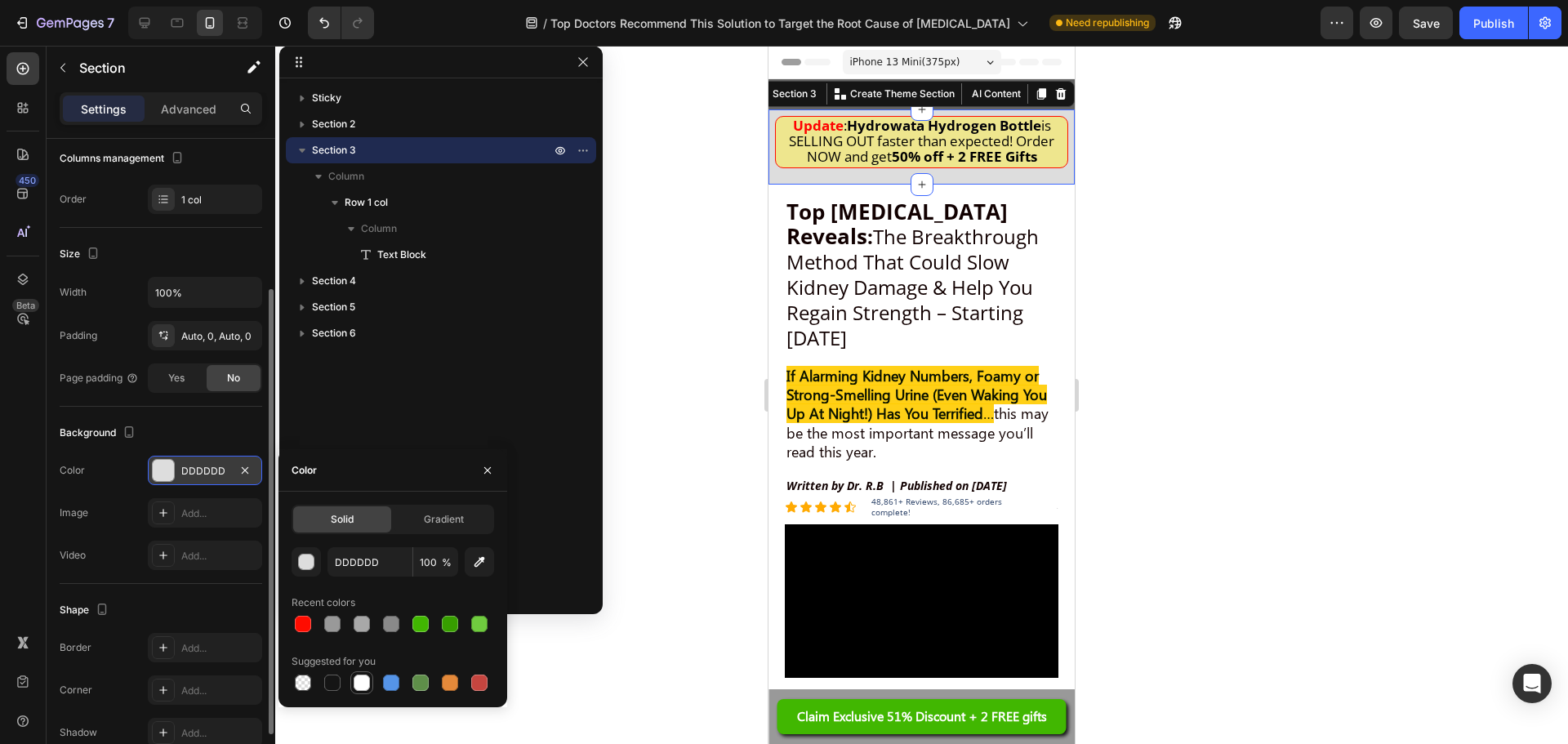
click at [355, 683] on div at bounding box center [362, 682] width 16 height 16
type input "FFFFFF"
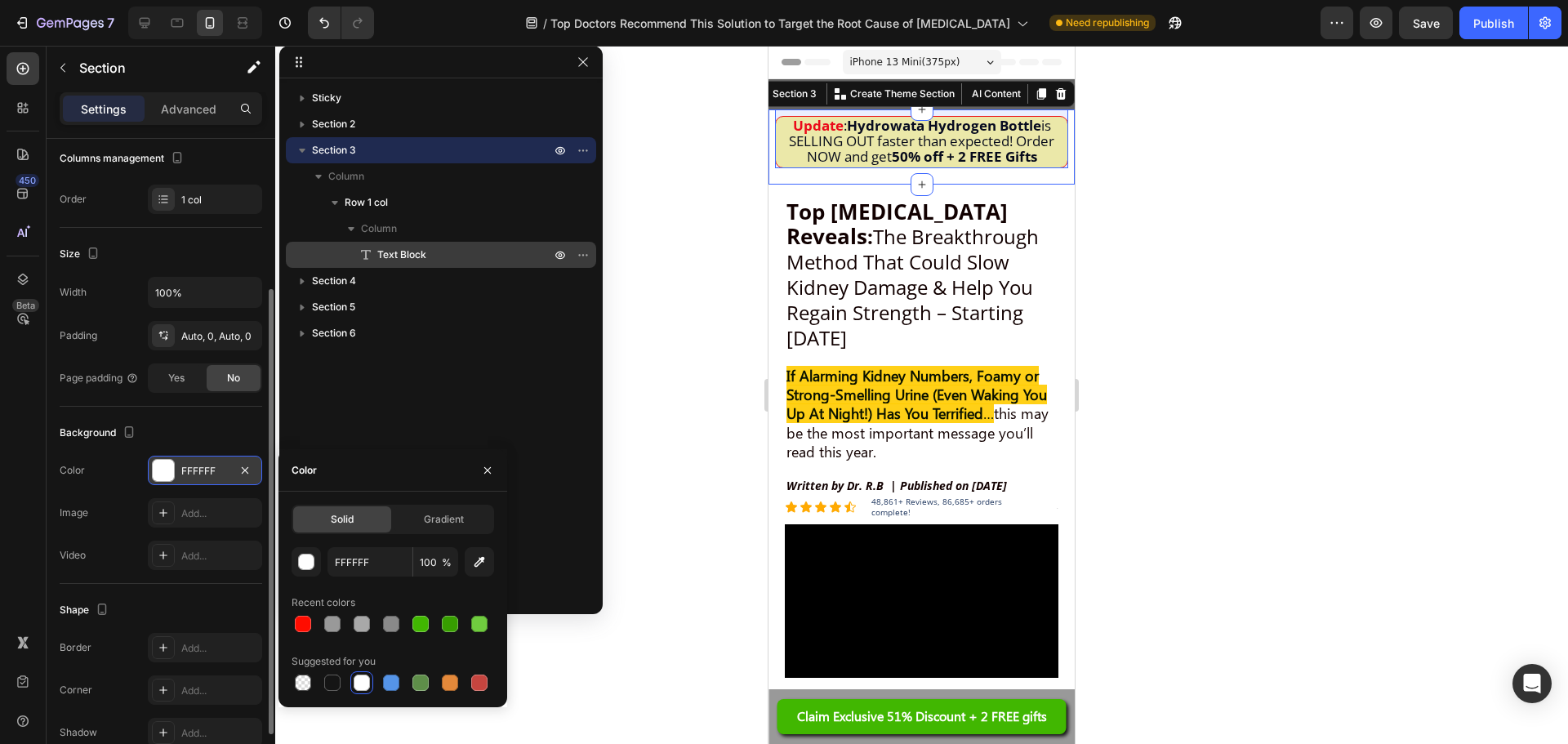
click at [438, 250] on p "Text Block" at bounding box center [445, 254] width 176 height 16
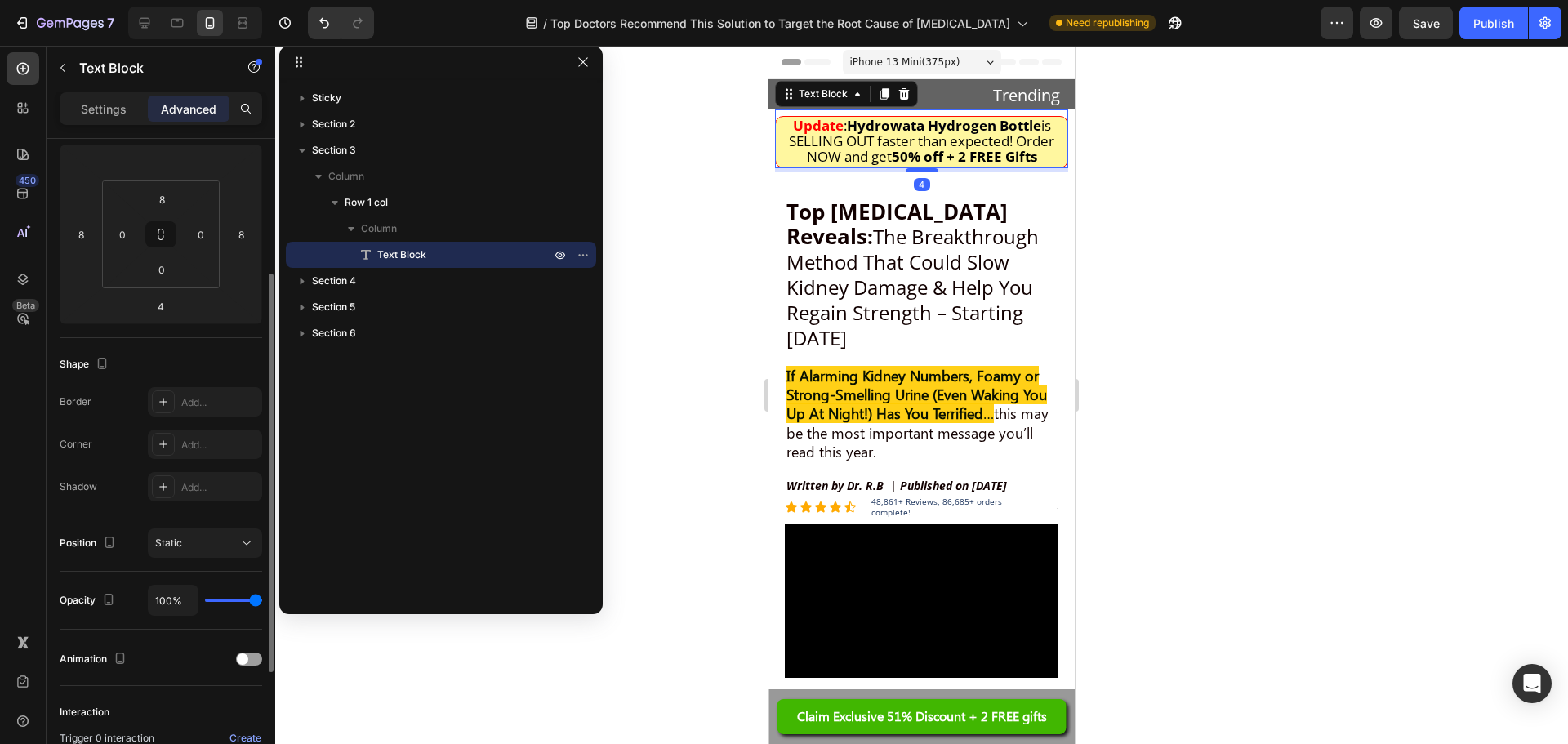
scroll to position [0, 0]
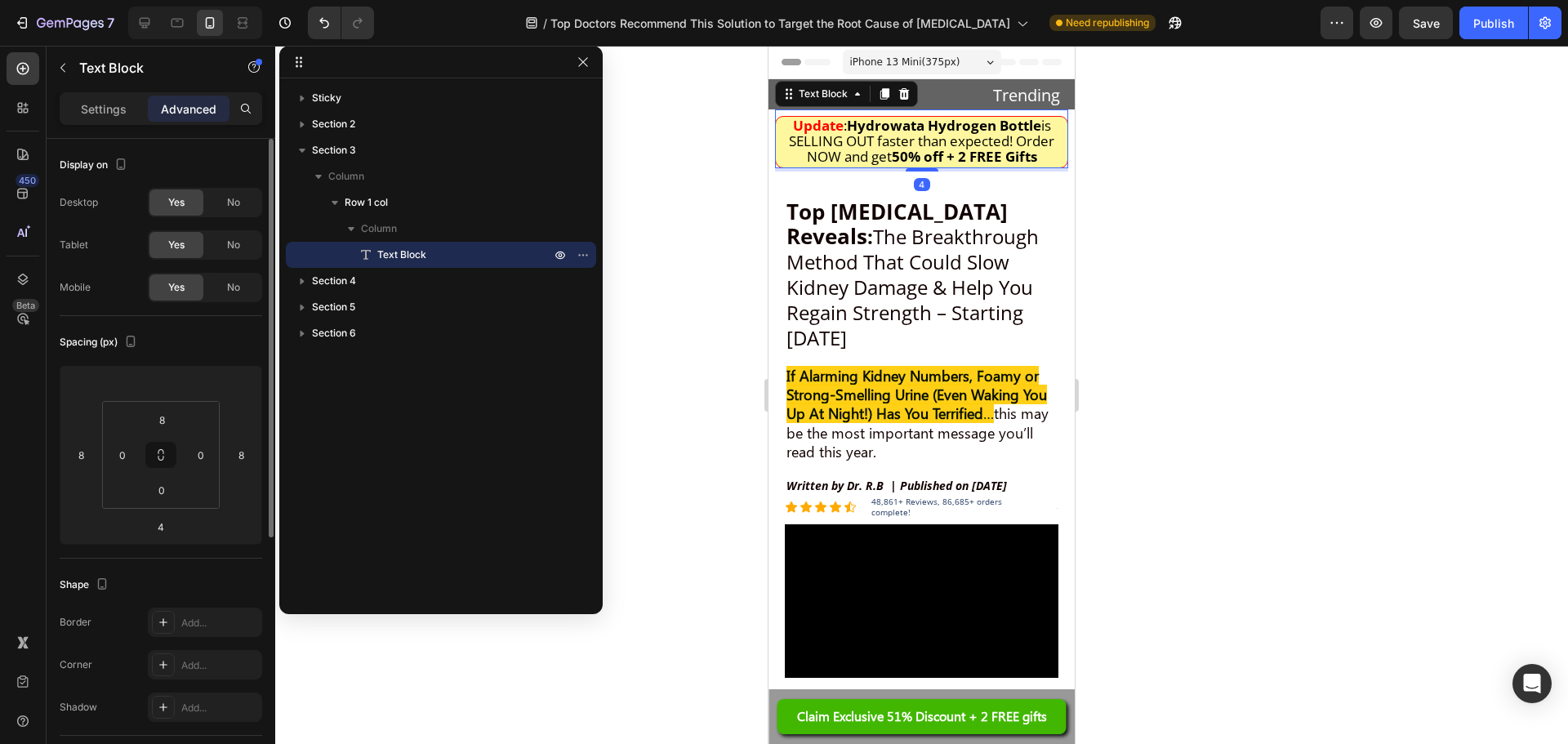
click at [115, 125] on div "Settings Advanced" at bounding box center [160, 115] width 229 height 46
click at [117, 111] on p "Settings" at bounding box center [103, 109] width 46 height 17
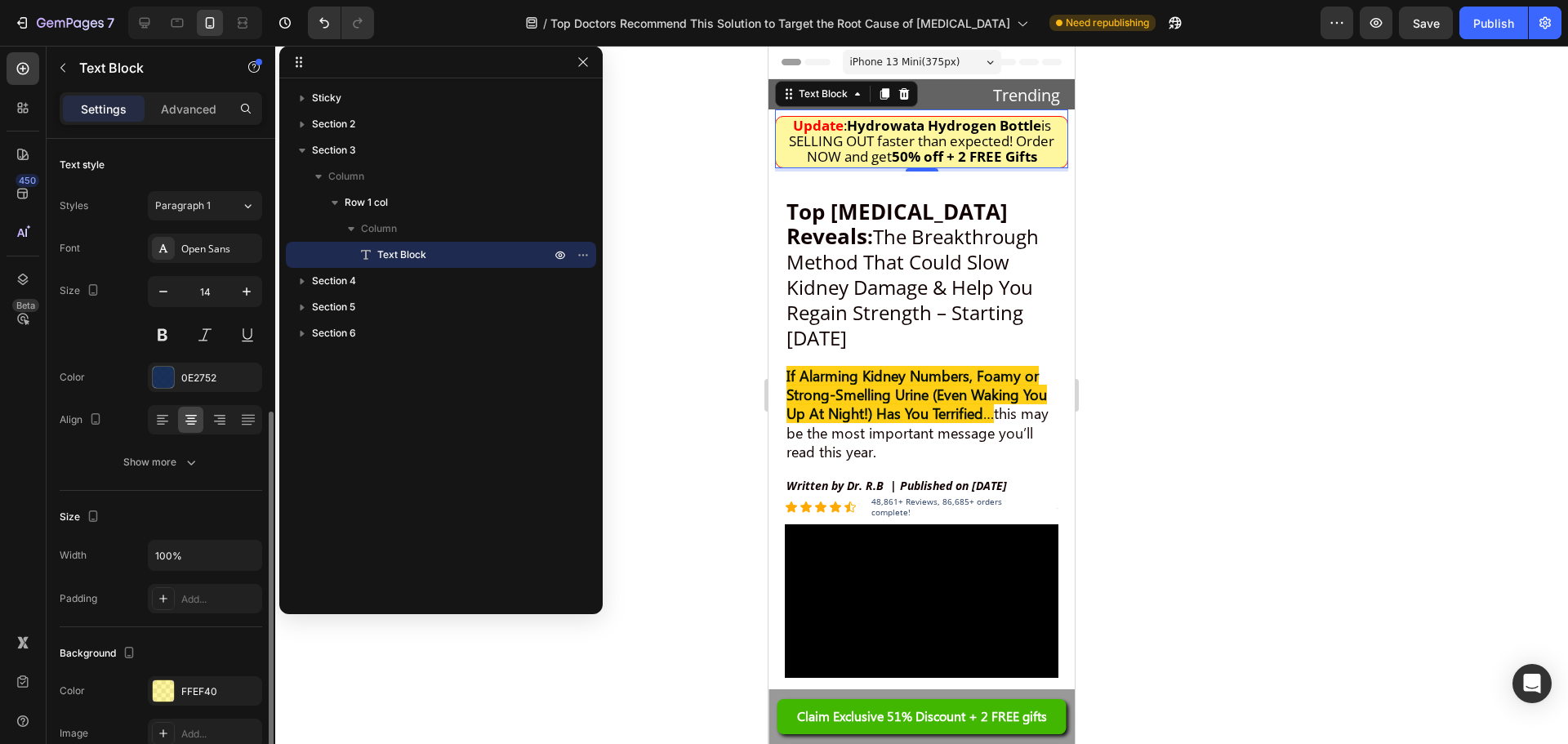
scroll to position [164, 0]
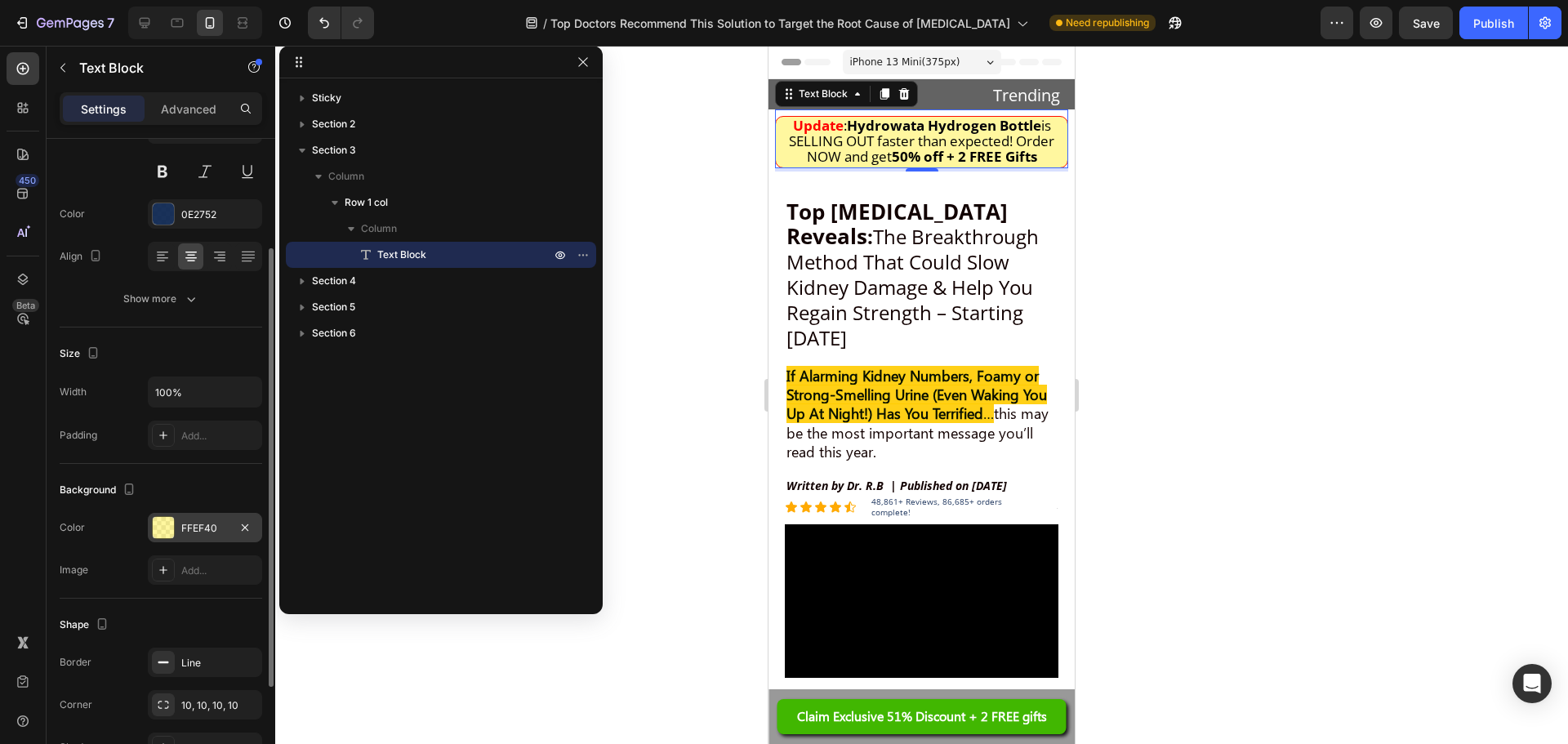
click at [184, 521] on div "FFEF40" at bounding box center [205, 528] width 47 height 15
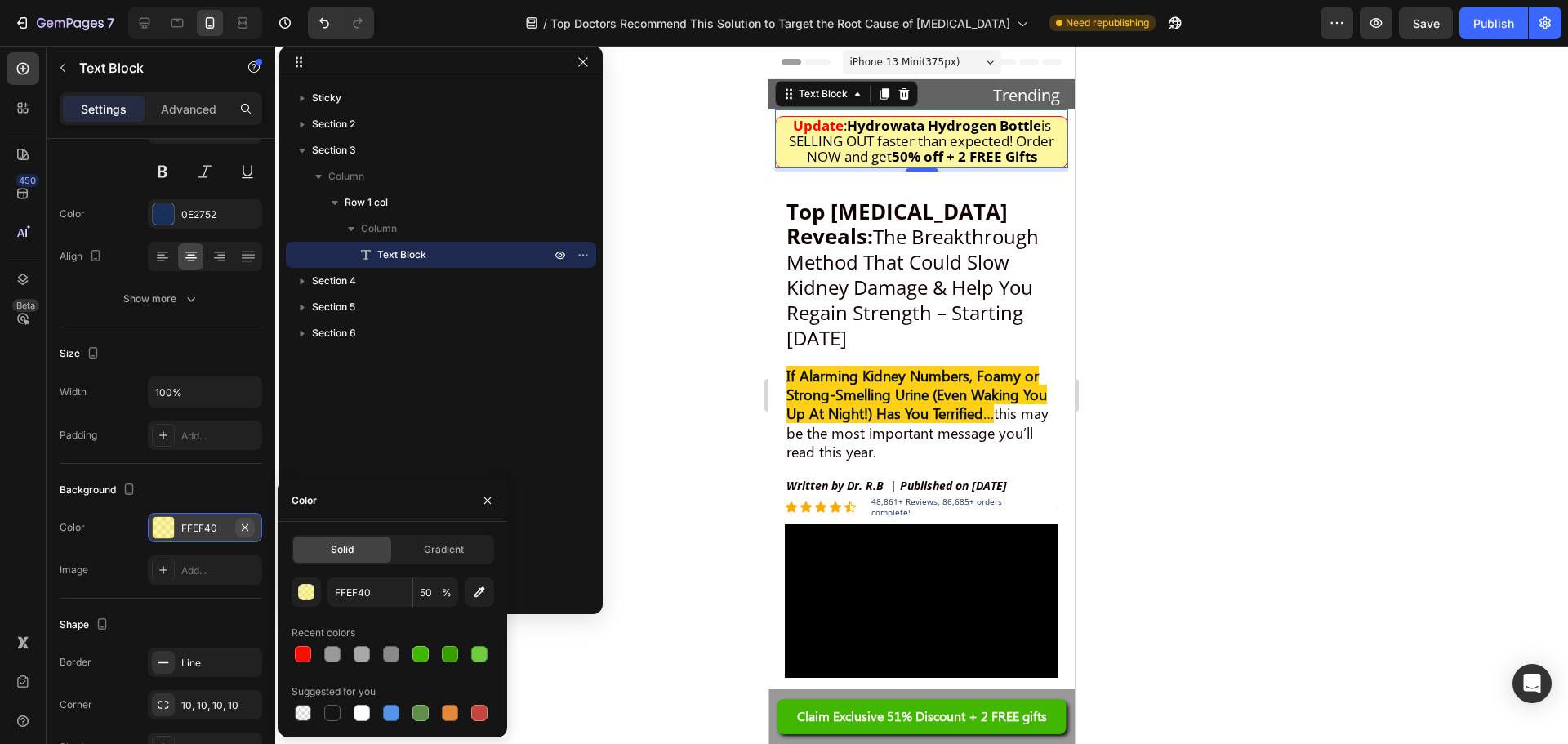
click at [241, 528] on icon "button" at bounding box center [245, 528] width 13 height 13
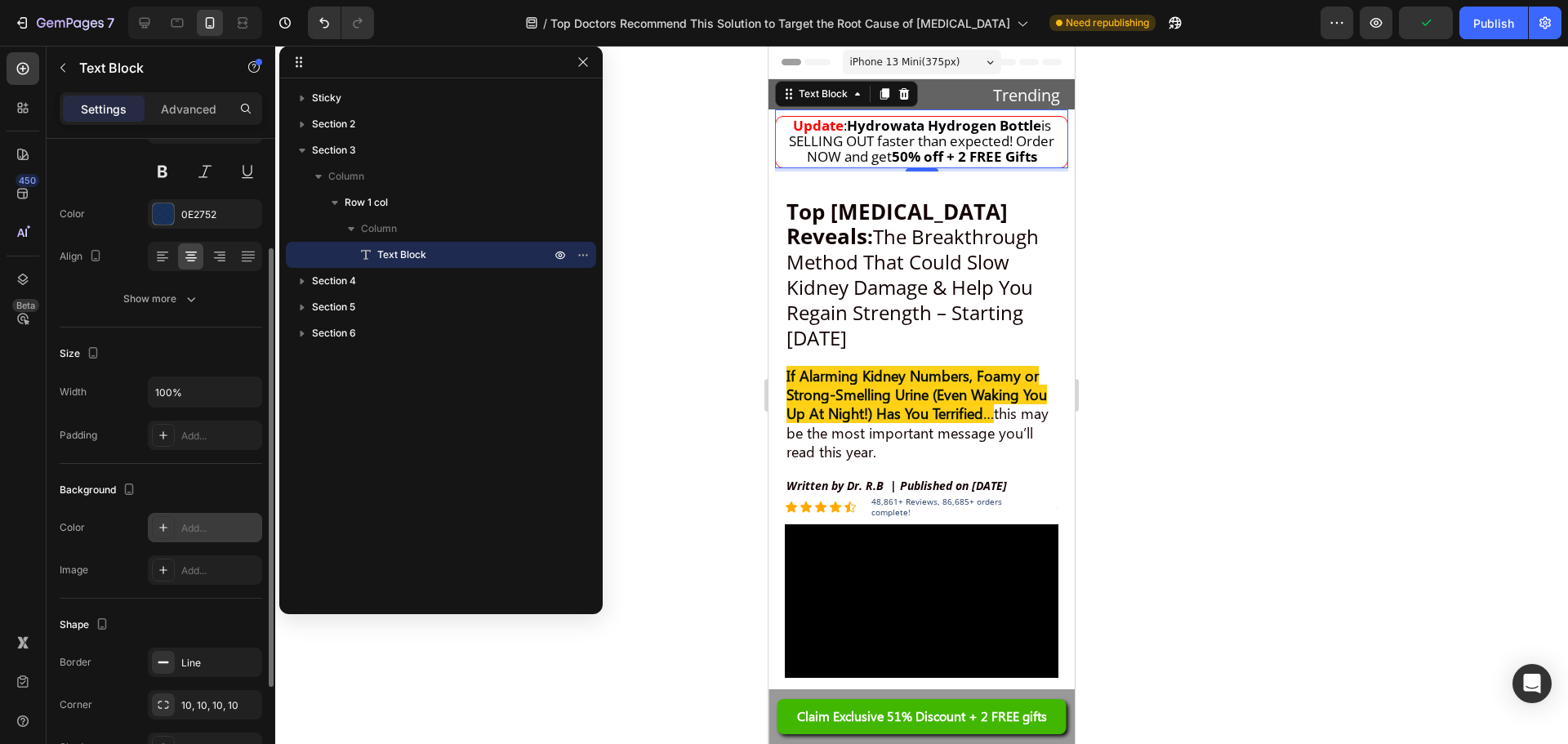
scroll to position [316, 0]
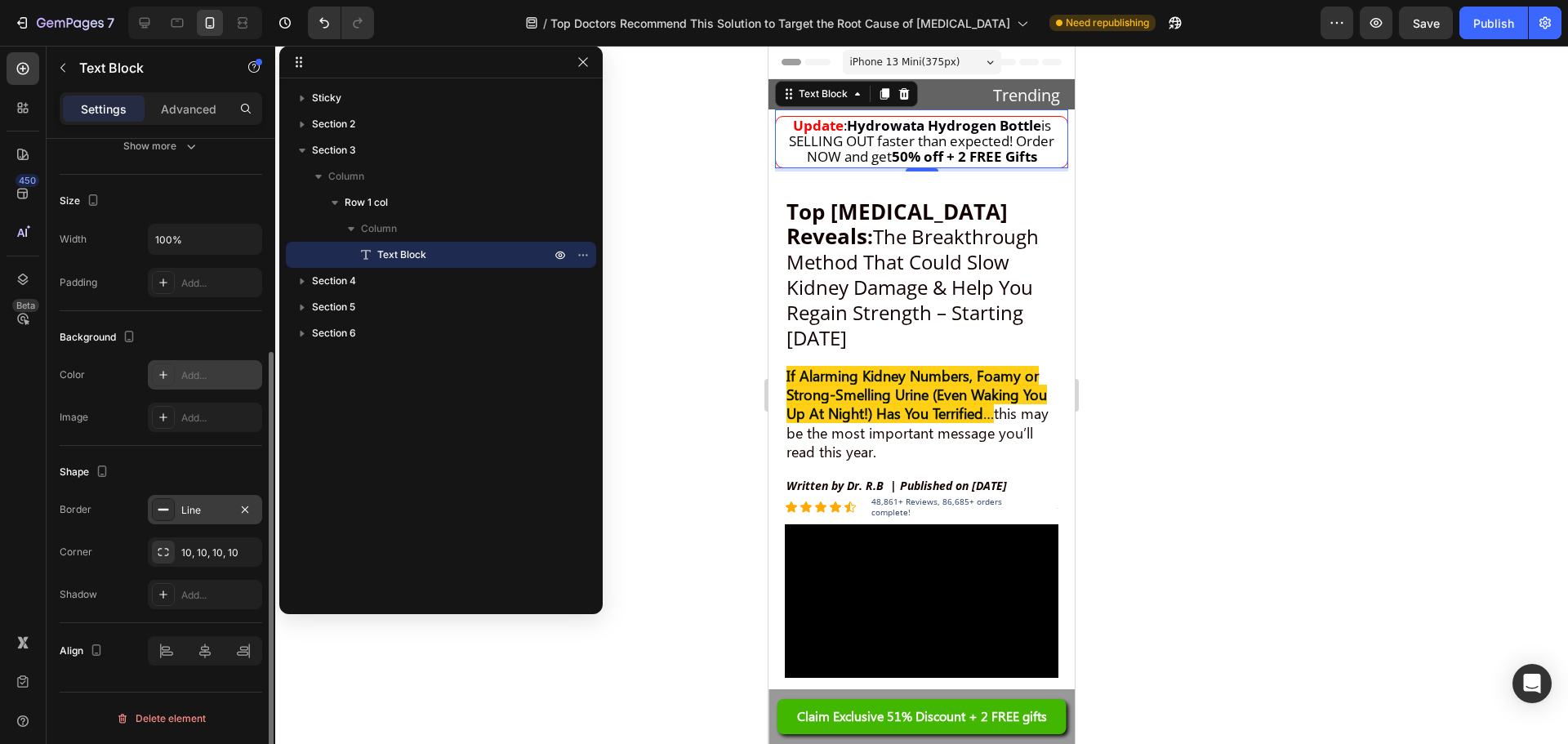
click at [169, 508] on icon at bounding box center [164, 510] width 13 height 13
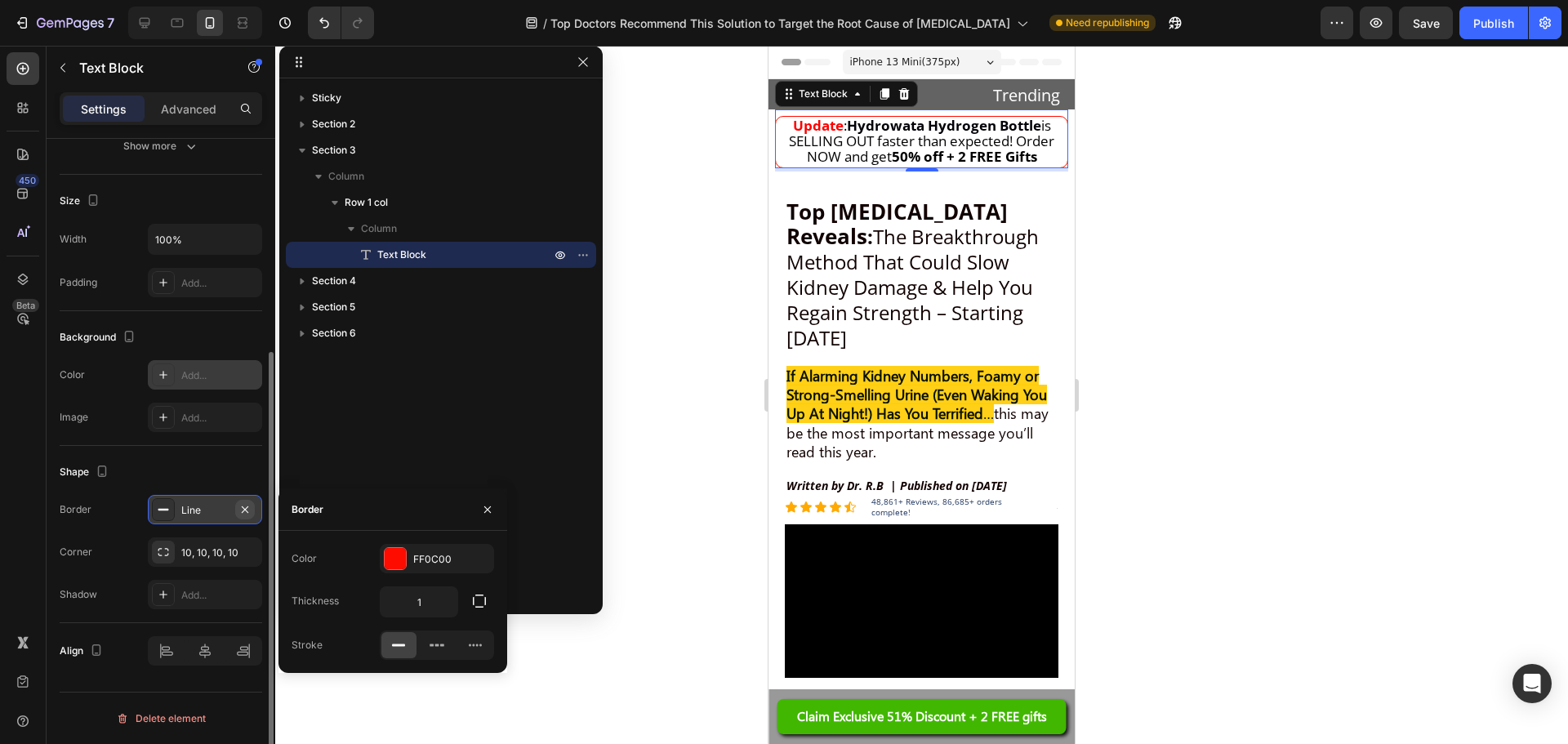
click at [253, 514] on button "button" at bounding box center [244, 509] width 19 height 19
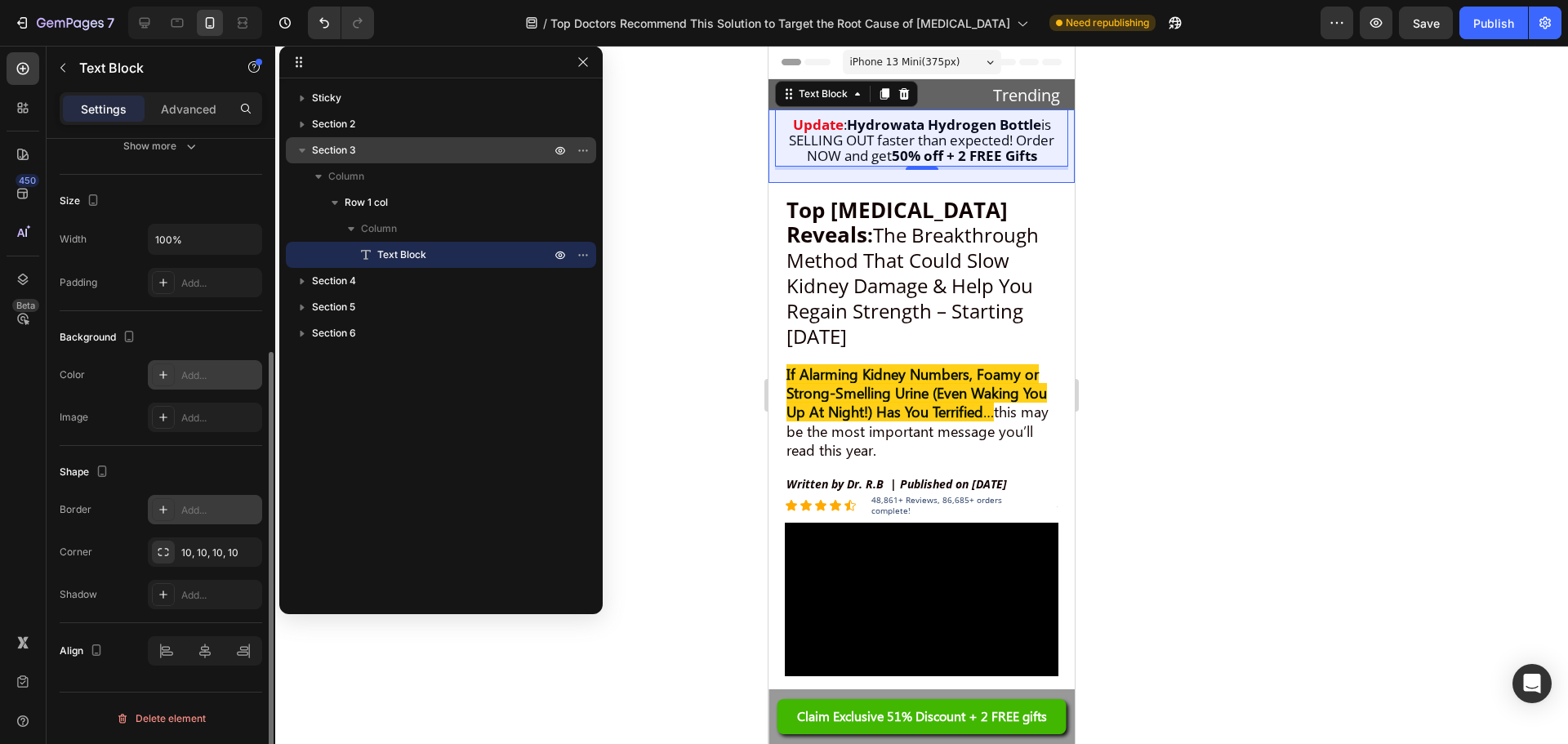
click at [442, 155] on p "Section 3" at bounding box center [433, 149] width 242 height 16
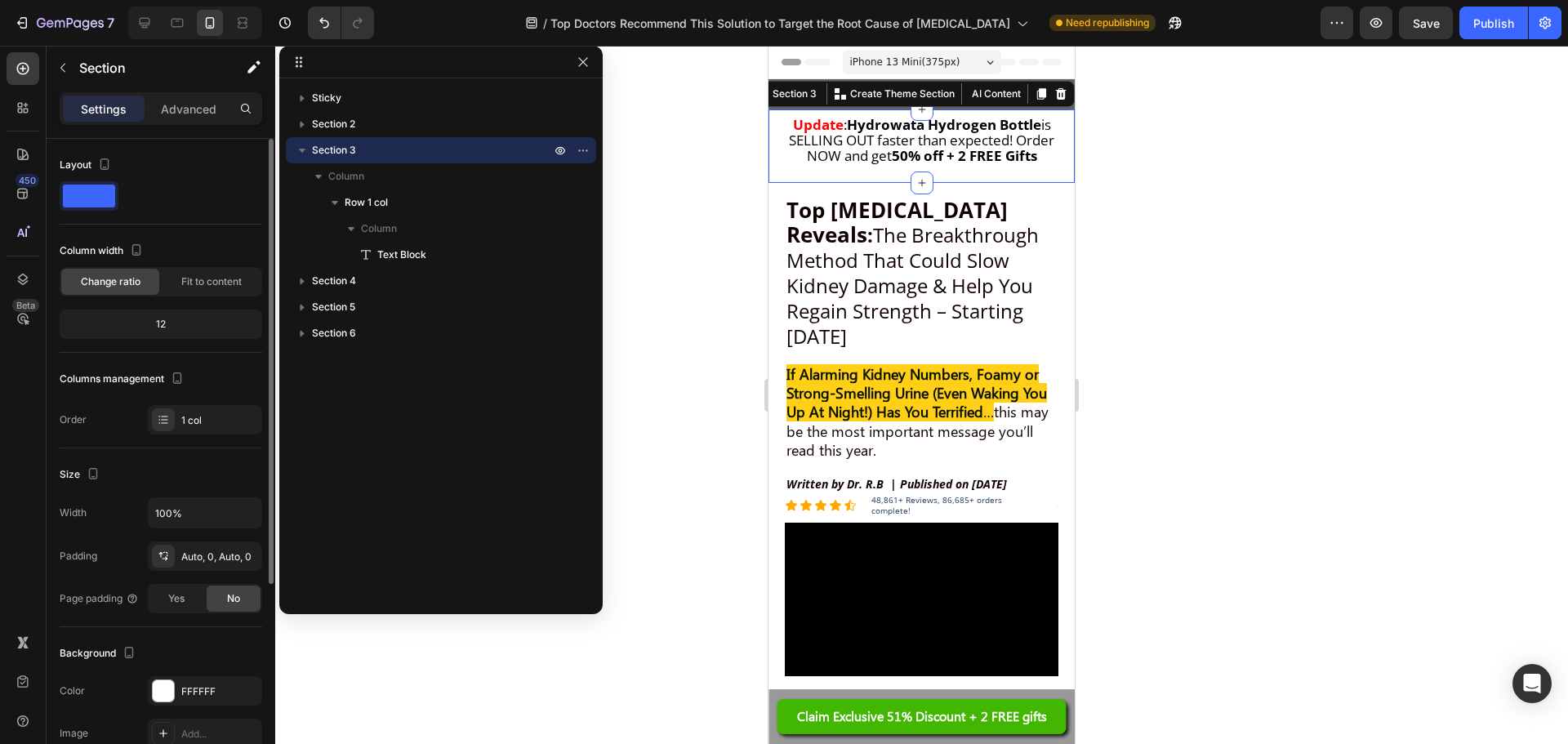
scroll to position [302, 0]
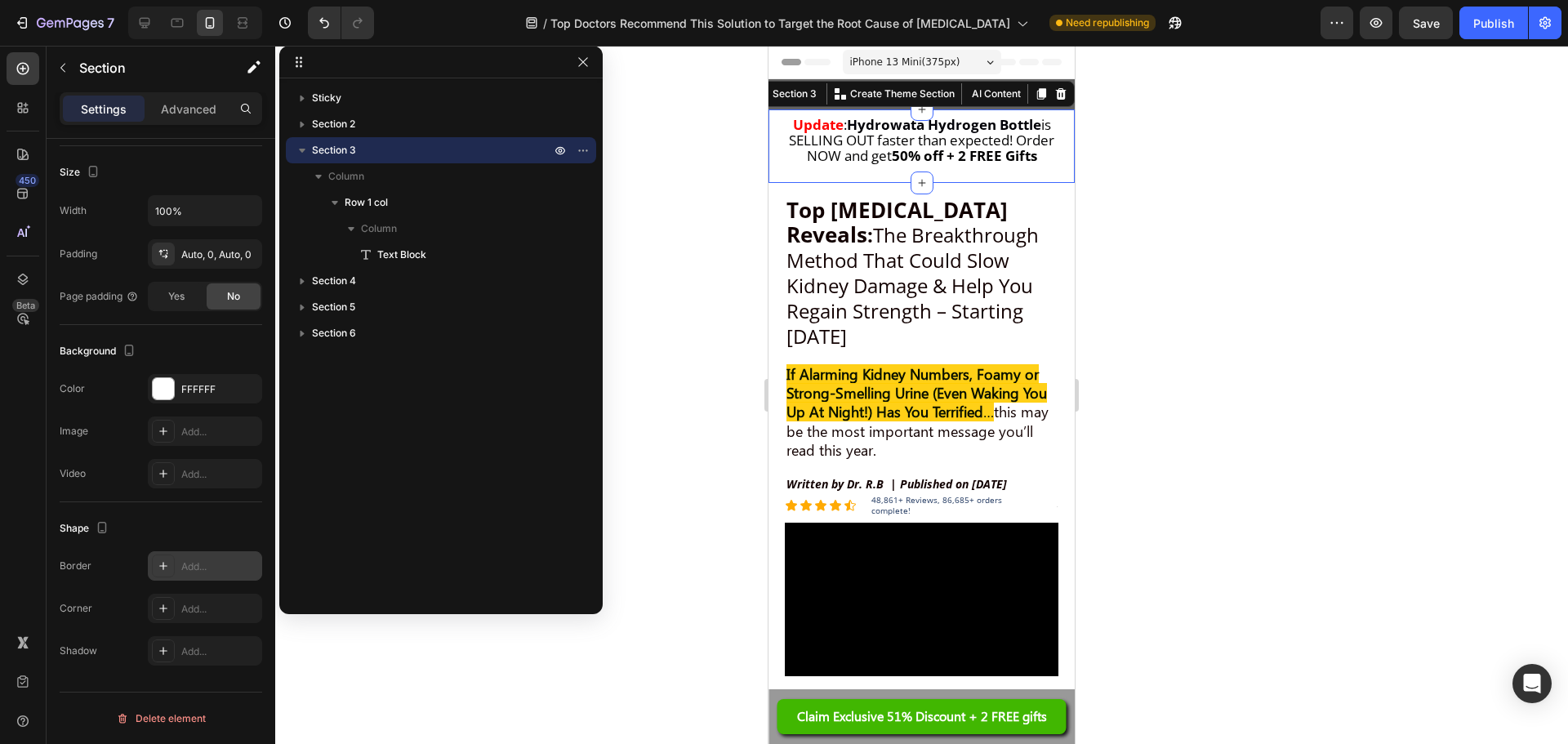
click at [199, 567] on div "Add..." at bounding box center [220, 567] width 77 height 15
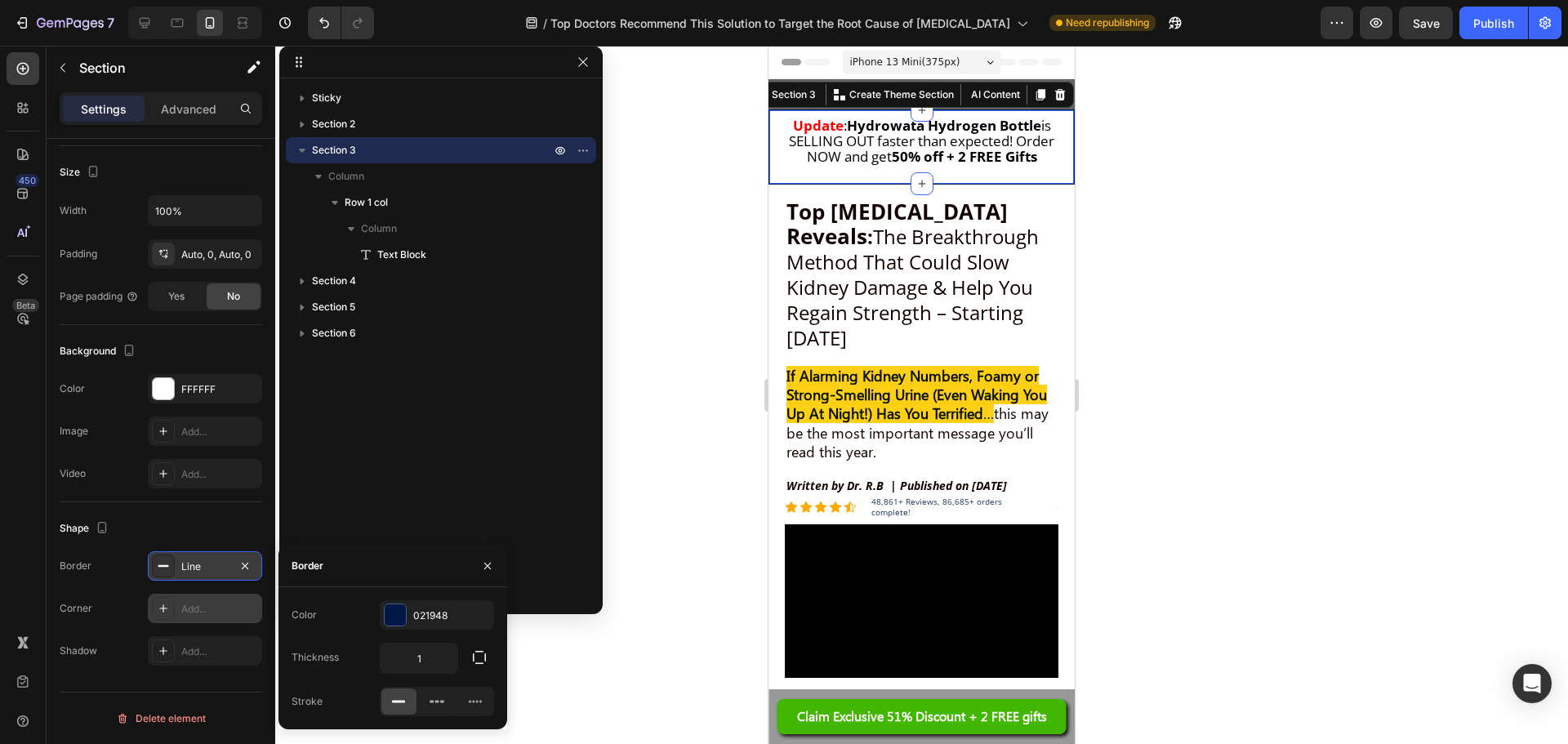
click at [226, 608] on div "Add..." at bounding box center [220, 609] width 77 height 15
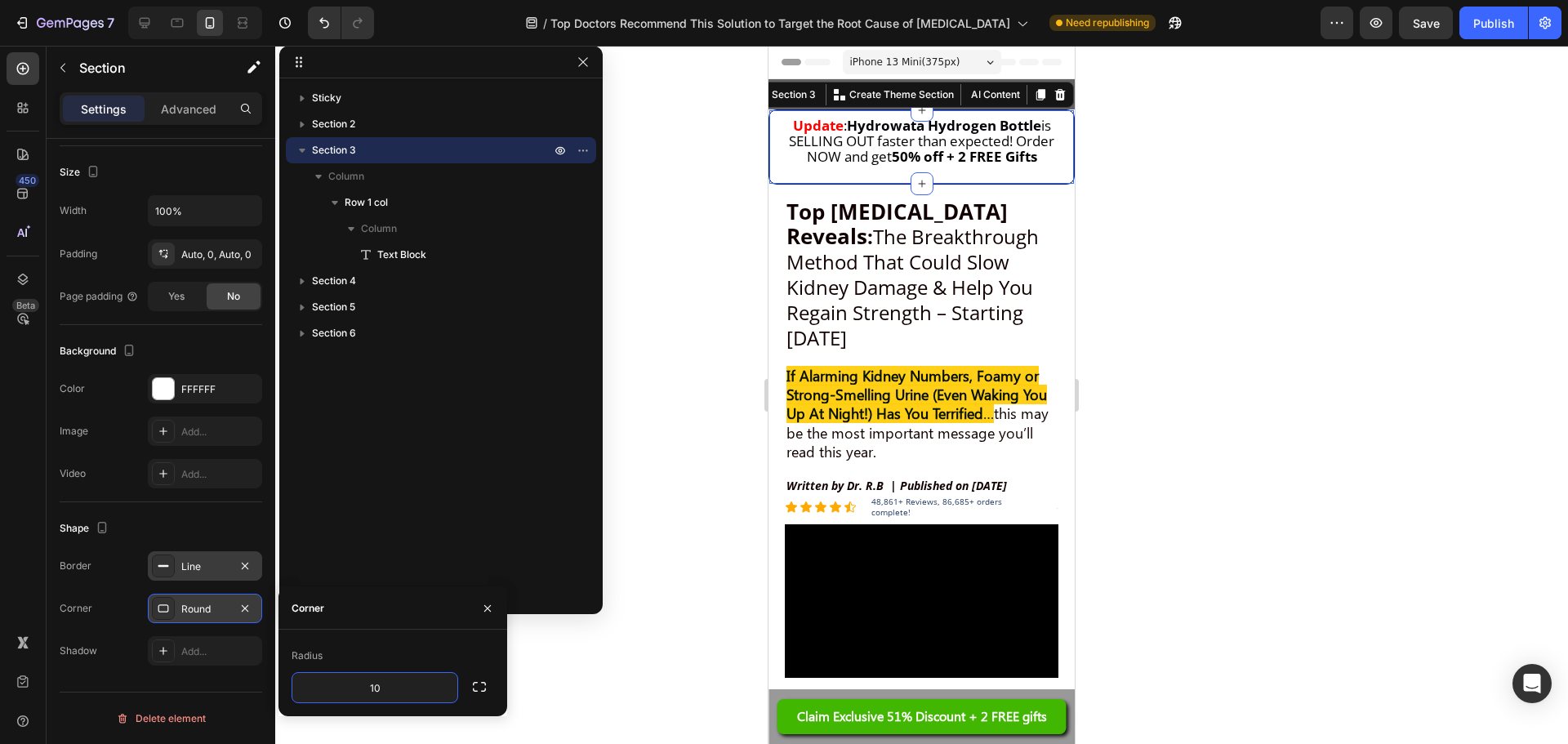
type input "1"
type input "20"
click at [215, 396] on div "FFFFFF" at bounding box center [205, 390] width 47 height 15
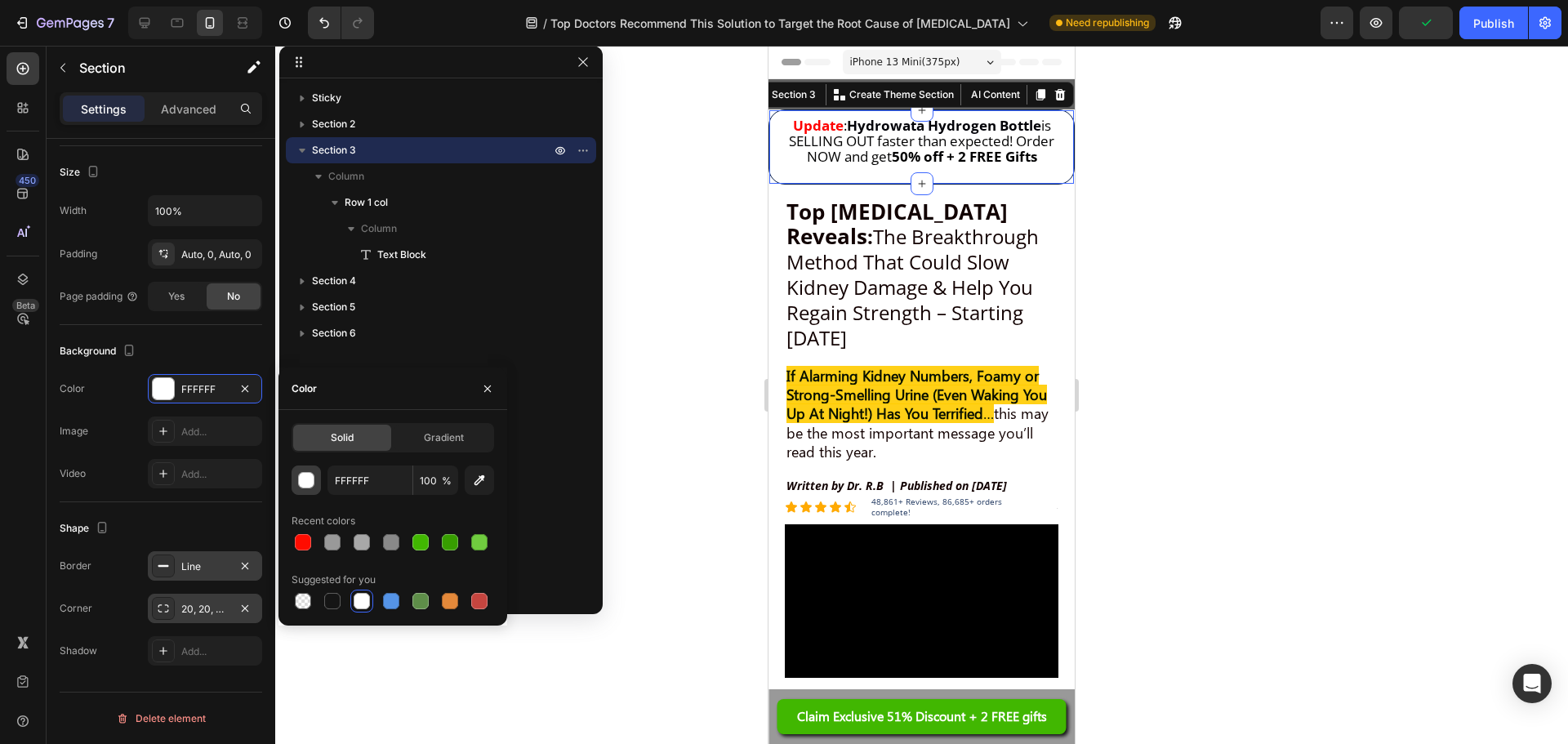
click at [306, 475] on div "button" at bounding box center [306, 481] width 16 height 16
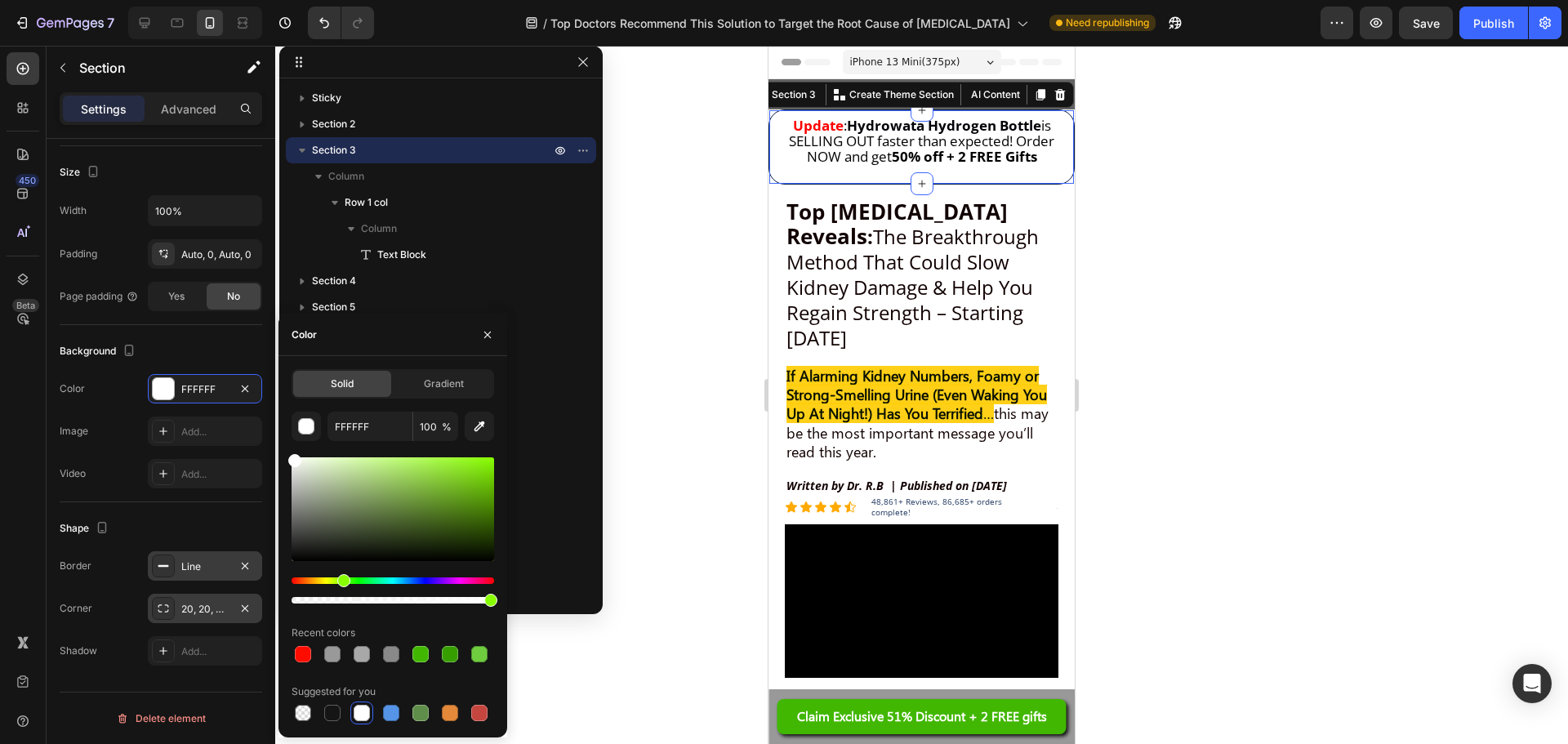
drag, startPoint x: 297, startPoint y: 585, endPoint x: 341, endPoint y: 581, distance: 44.2
click at [341, 581] on div "Hue" at bounding box center [344, 580] width 13 height 13
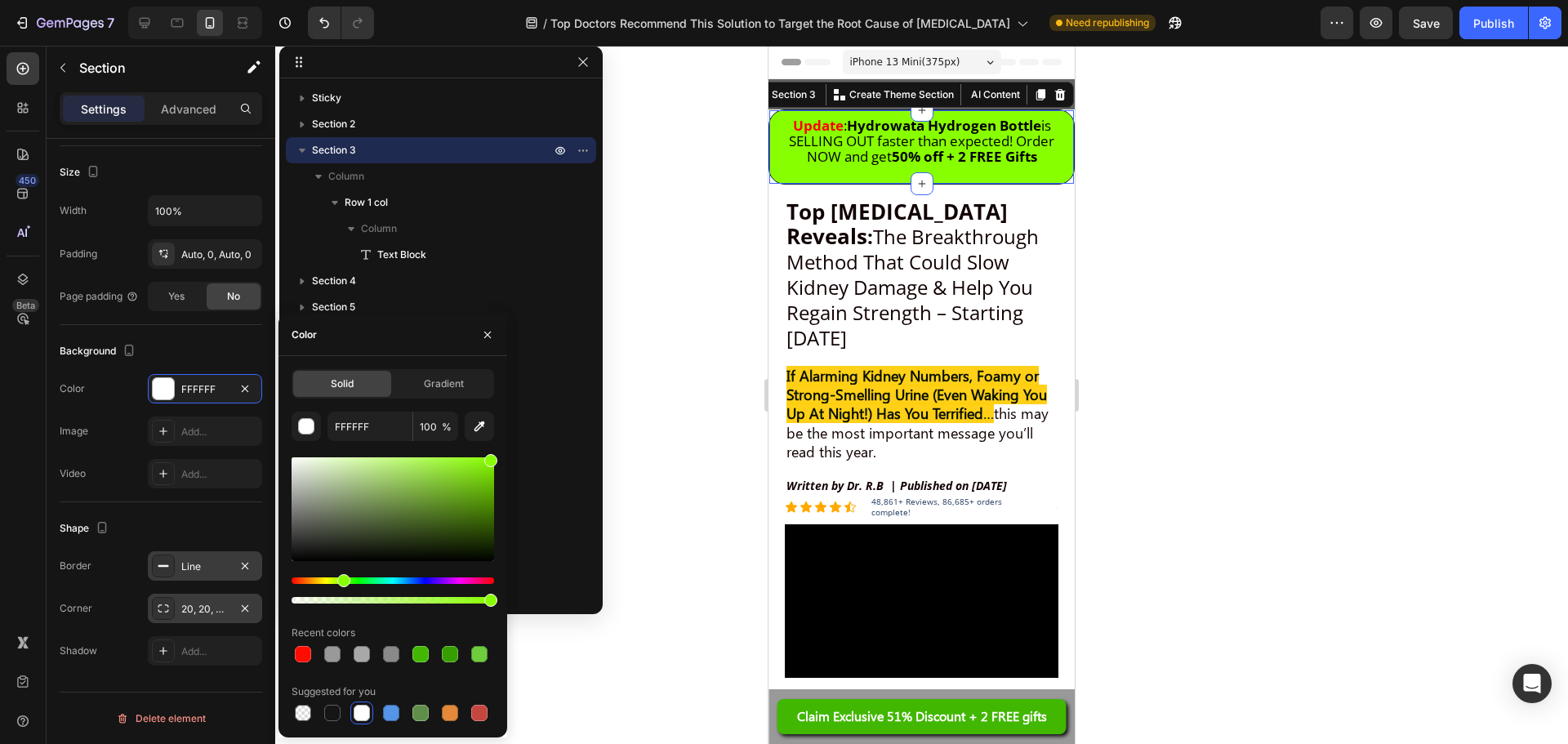
drag, startPoint x: 358, startPoint y: 487, endPoint x: 521, endPoint y: 427, distance: 173.7
click at [521, 0] on div "7 Version history / Top Doctors Recommend This Solution to Target the Root Caus…" at bounding box center [784, 0] width 1568 height 0
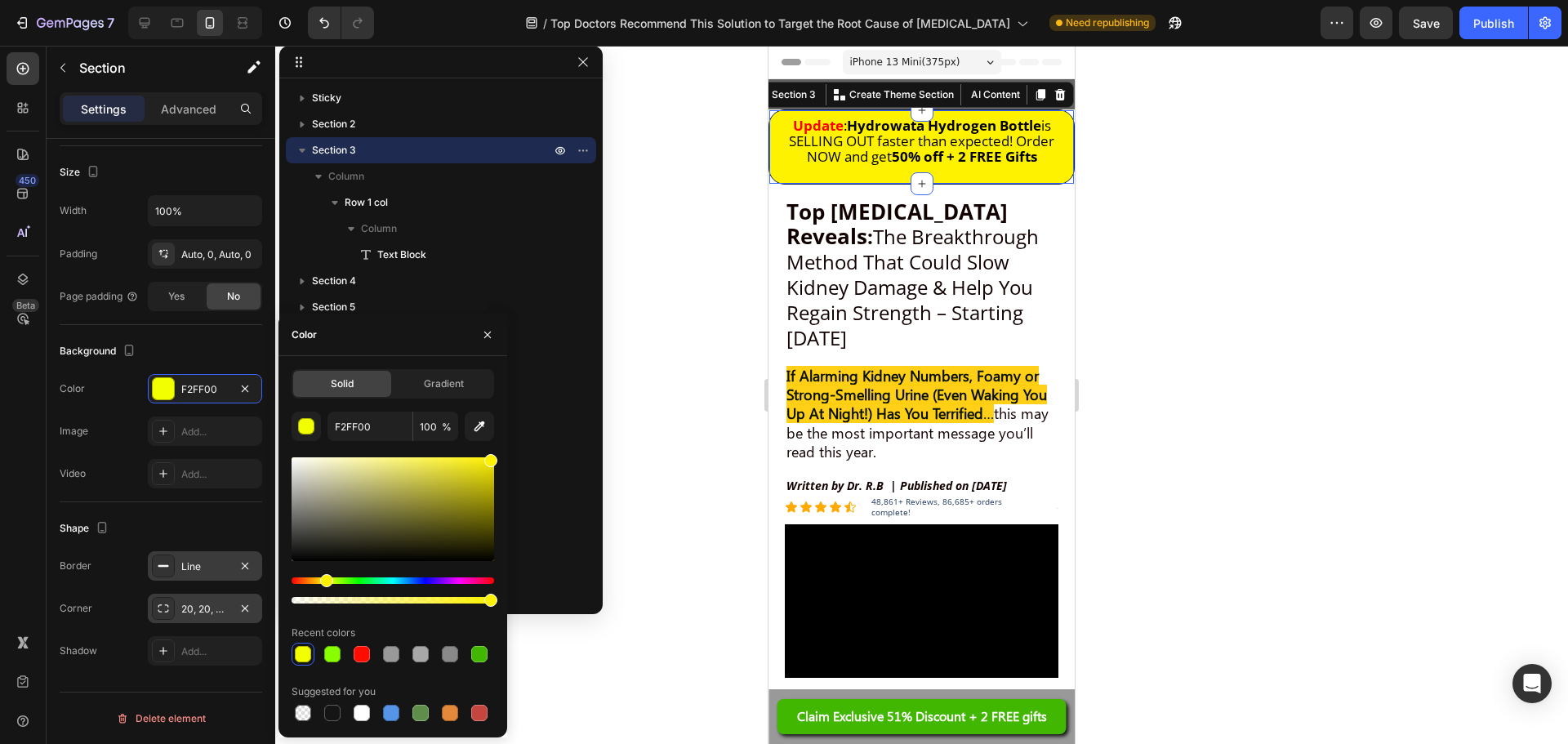
drag, startPoint x: 341, startPoint y: 578, endPoint x: 324, endPoint y: 577, distance: 17.0
click at [324, 577] on div "Hue" at bounding box center [327, 580] width 13 height 13
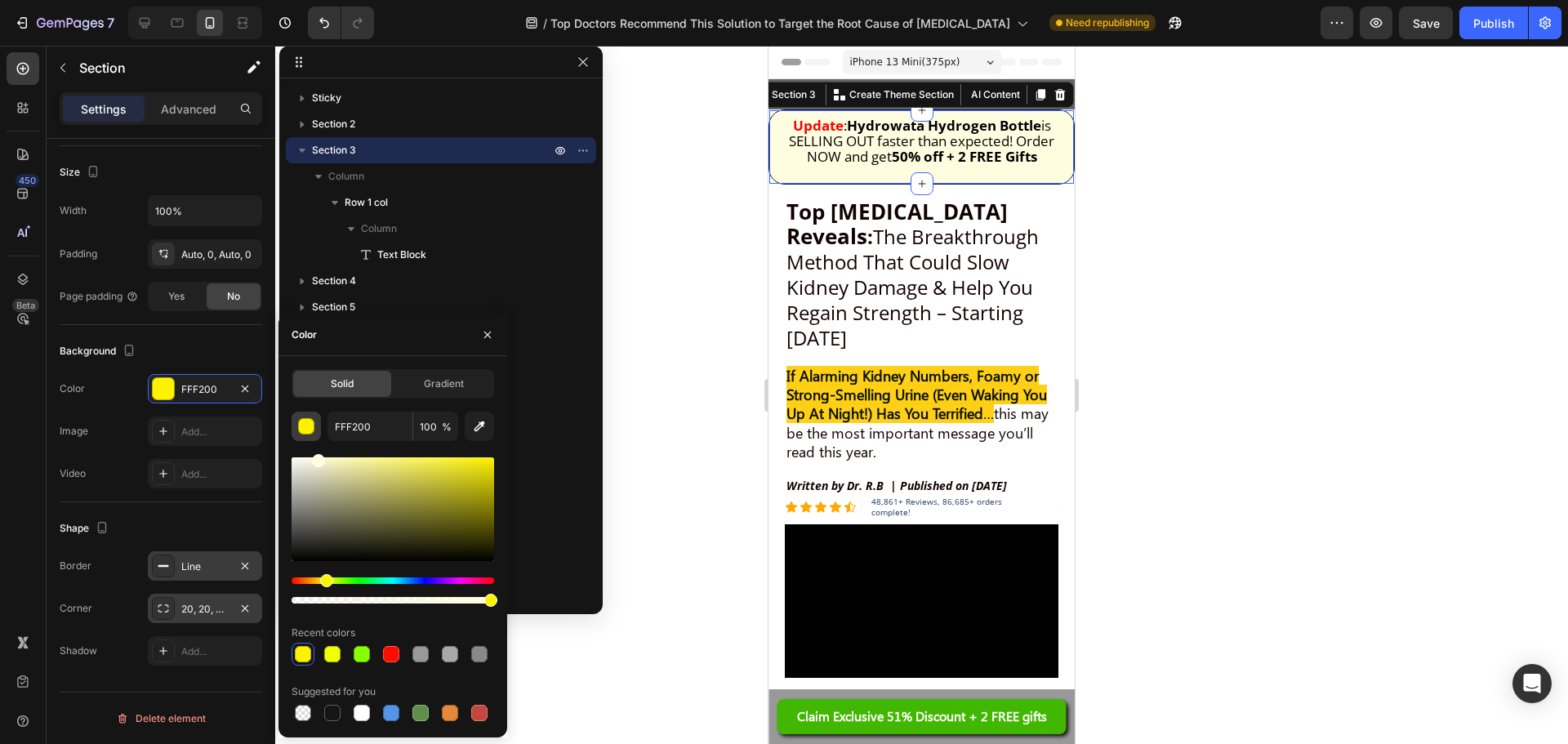
drag, startPoint x: 466, startPoint y: 471, endPoint x: 318, endPoint y: 435, distance: 152.3
click at [318, 435] on div "FFF200 100 % Recent colors Suggested for you" at bounding box center [393, 568] width 202 height 313
click at [326, 580] on div "Hue" at bounding box center [329, 580] width 13 height 13
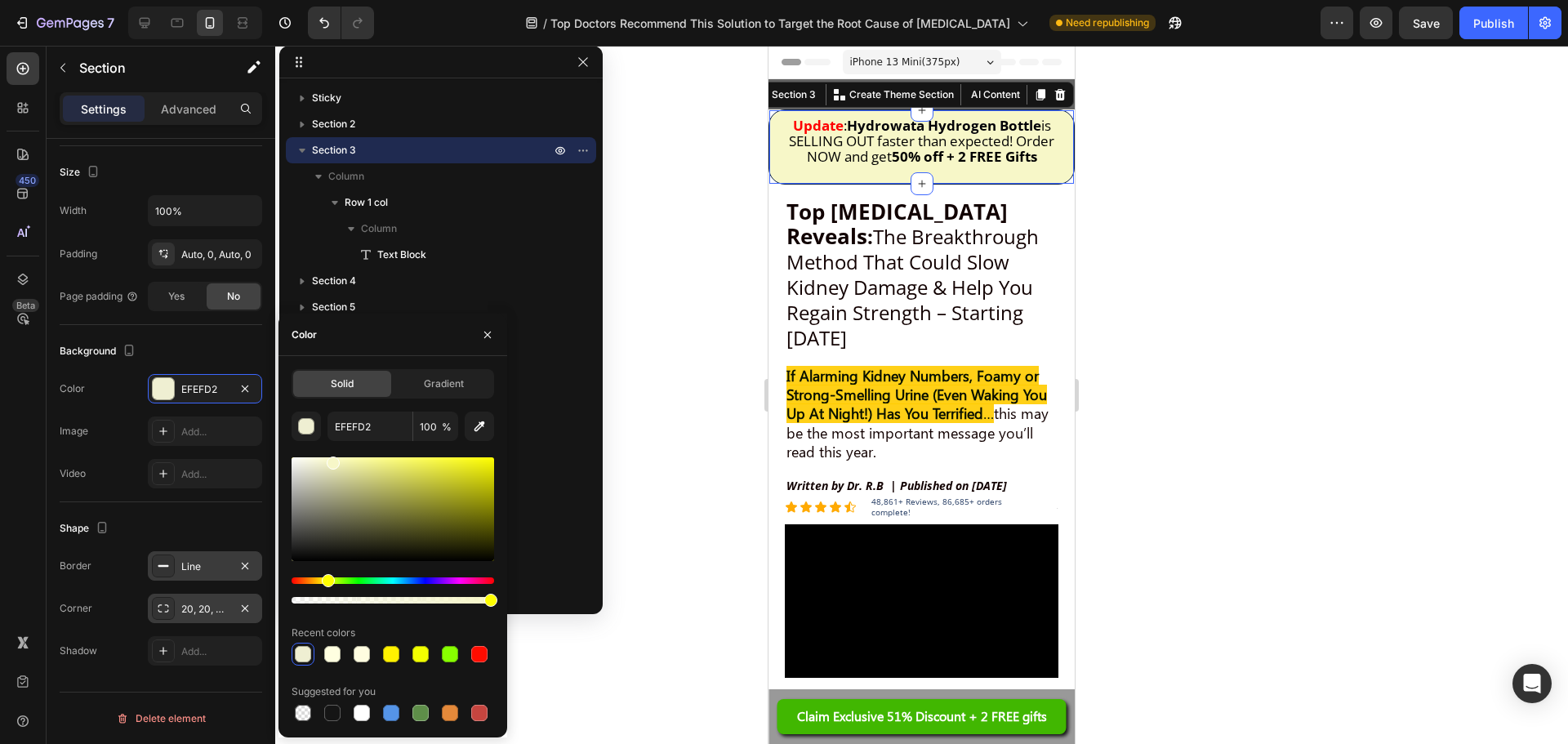
drag, startPoint x: 324, startPoint y: 466, endPoint x: 331, endPoint y: 460, distance: 9.2
click at [331, 460] on div at bounding box center [393, 509] width 202 height 104
click at [331, 574] on div "Hue" at bounding box center [333, 580] width 13 height 13
click at [326, 578] on div "Hue" at bounding box center [330, 580] width 13 height 13
click at [331, 579] on div "Hue" at bounding box center [333, 580] width 13 height 13
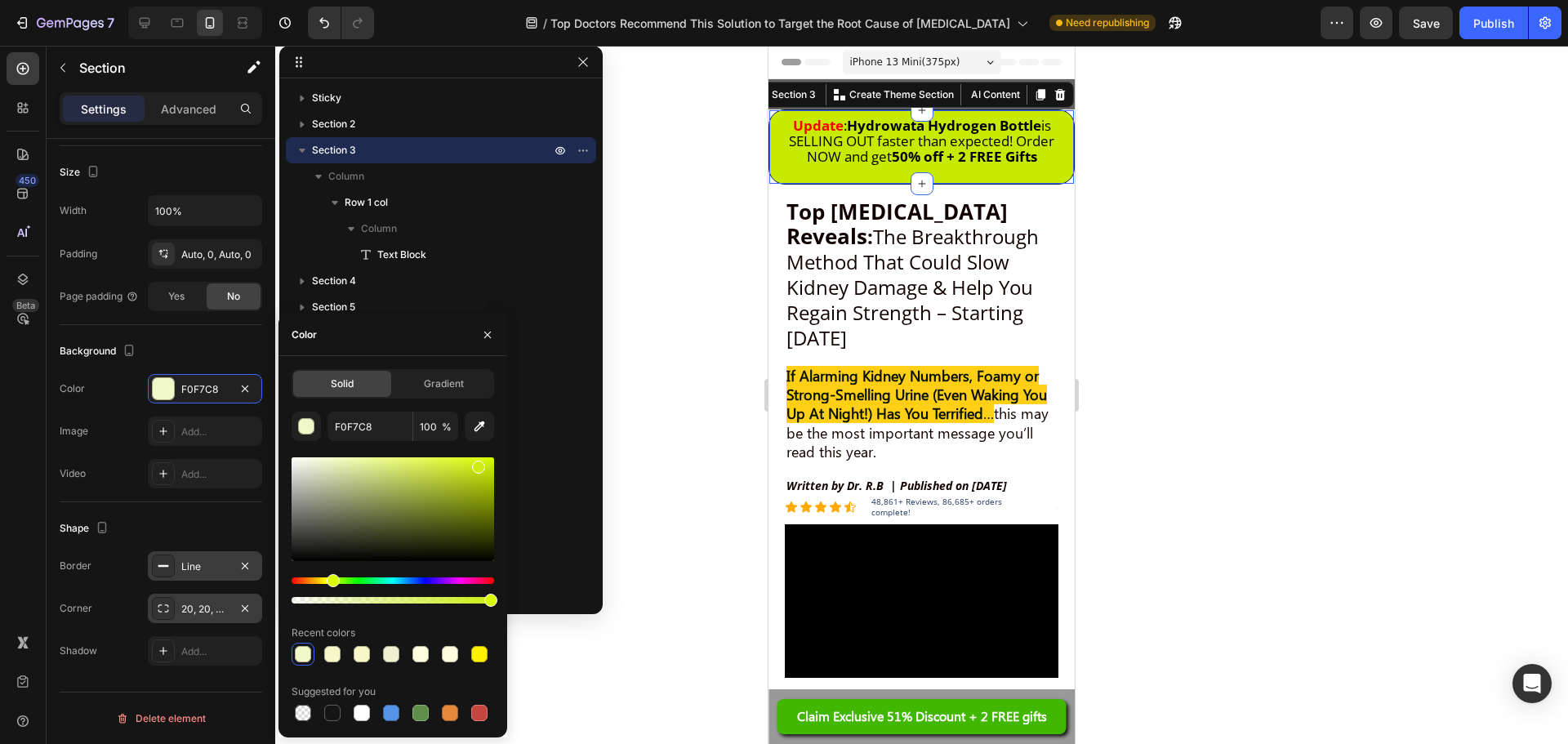
drag, startPoint x: 477, startPoint y: 464, endPoint x: 604, endPoint y: 450, distance: 127.8
click at [602, 0] on div "7 Version history / Top Doctors Recommend This Solution to Target the Root Caus…" at bounding box center [784, 0] width 1568 height 0
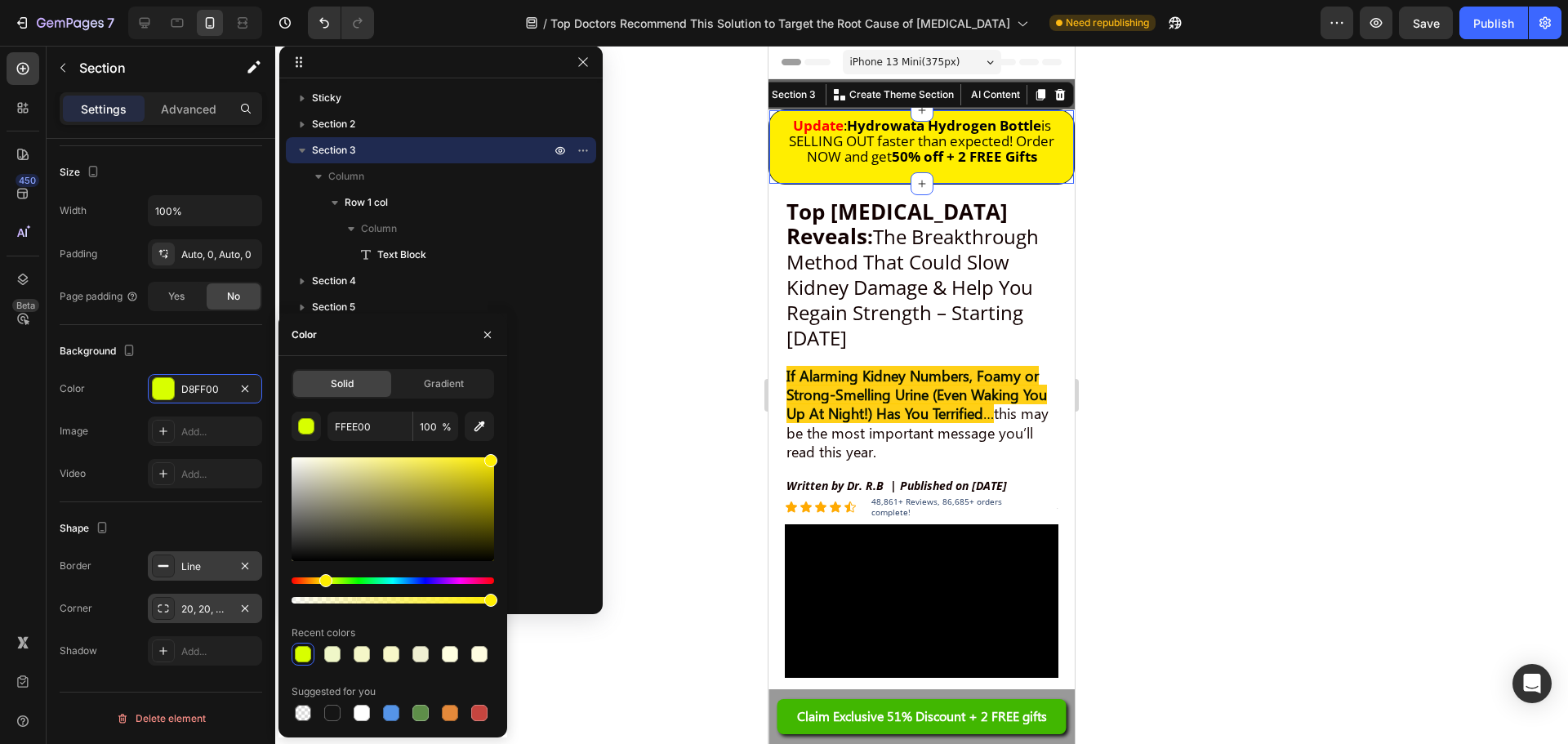
drag, startPoint x: 331, startPoint y: 583, endPoint x: 324, endPoint y: 582, distance: 7.1
click at [324, 582] on div "Hue" at bounding box center [326, 580] width 13 height 13
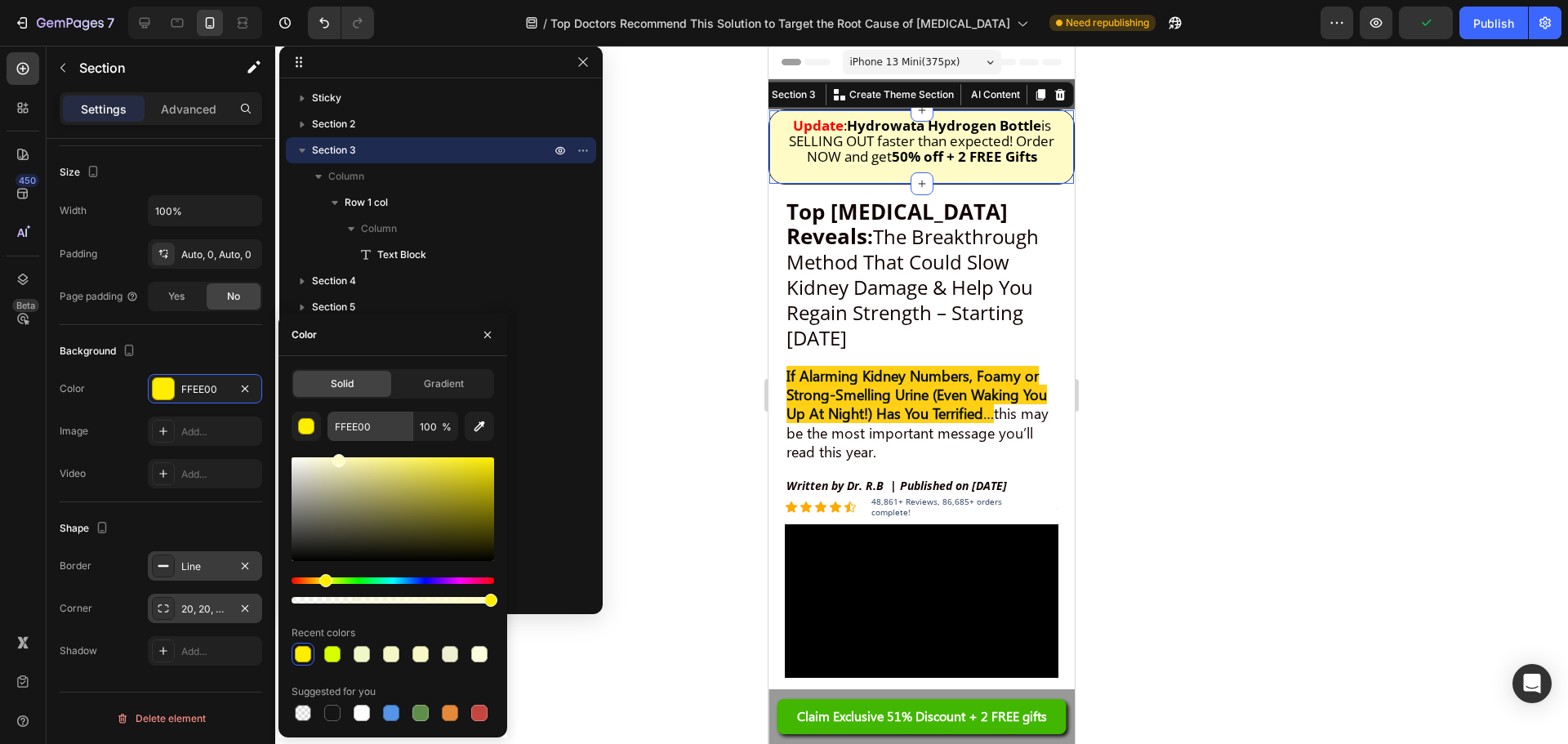
type input "FFFBC6"
drag, startPoint x: 485, startPoint y: 464, endPoint x: 336, endPoint y: 433, distance: 152.2
click at [336, 433] on div "FFFBC6 100 % Recent colors Suggested for you" at bounding box center [393, 568] width 202 height 313
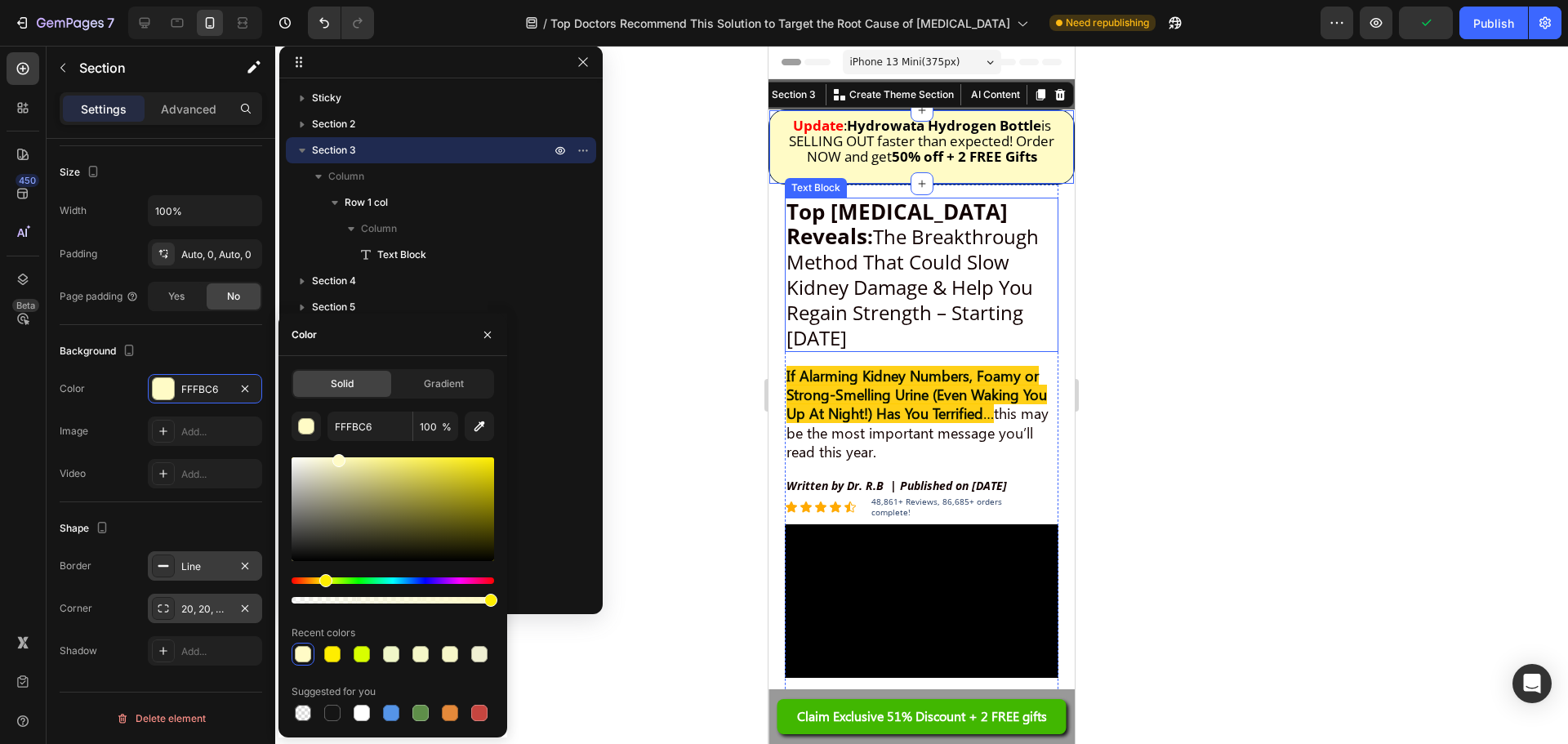
click at [826, 224] on strong "Top [MEDICAL_DATA] Reveals" at bounding box center [898, 224] width 221 height 54
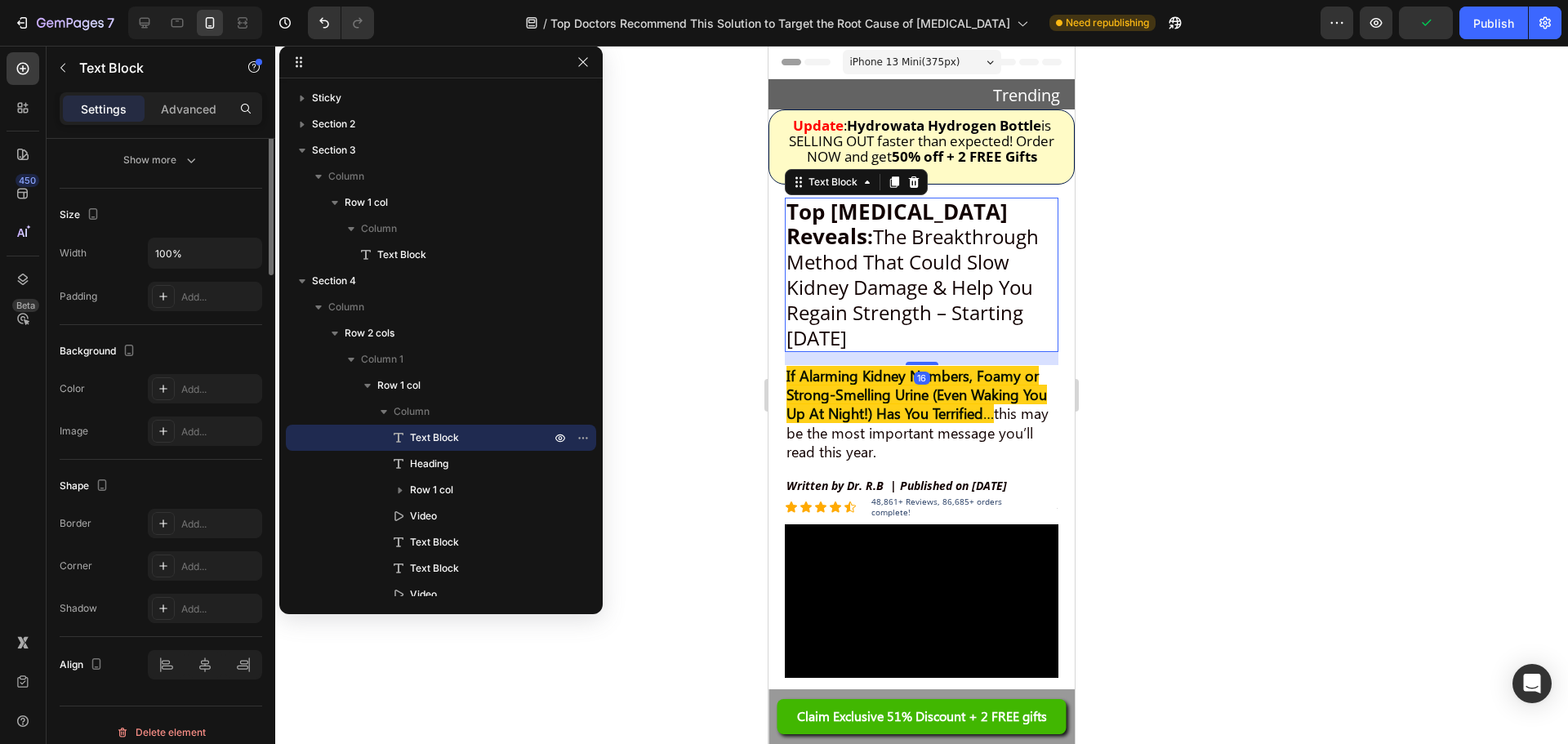
scroll to position [0, 0]
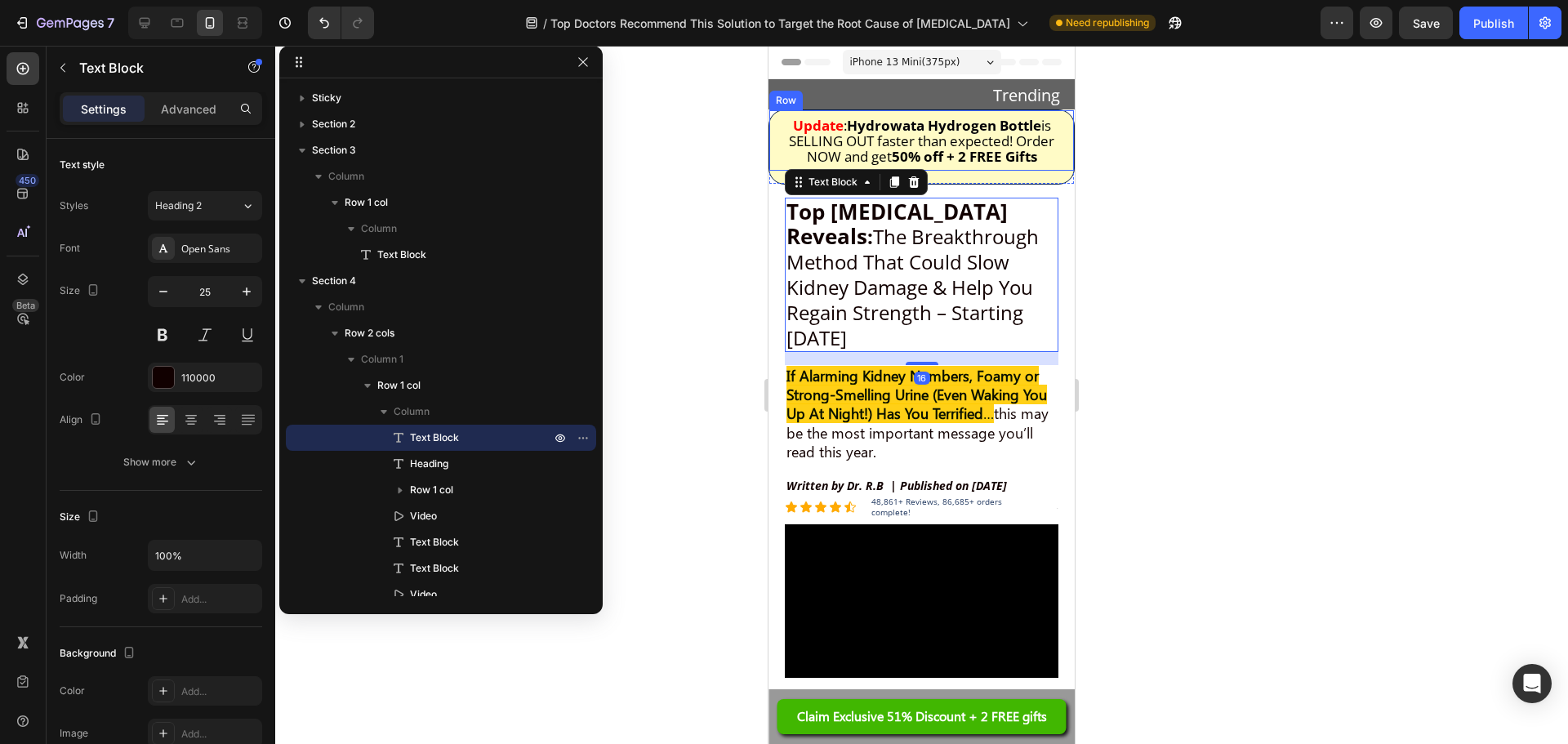
click at [772, 132] on div "Update : Hydrowata Hydrogen Bottle is SELLING OUT faster than expected! Order N…" at bounding box center [921, 140] width 305 height 60
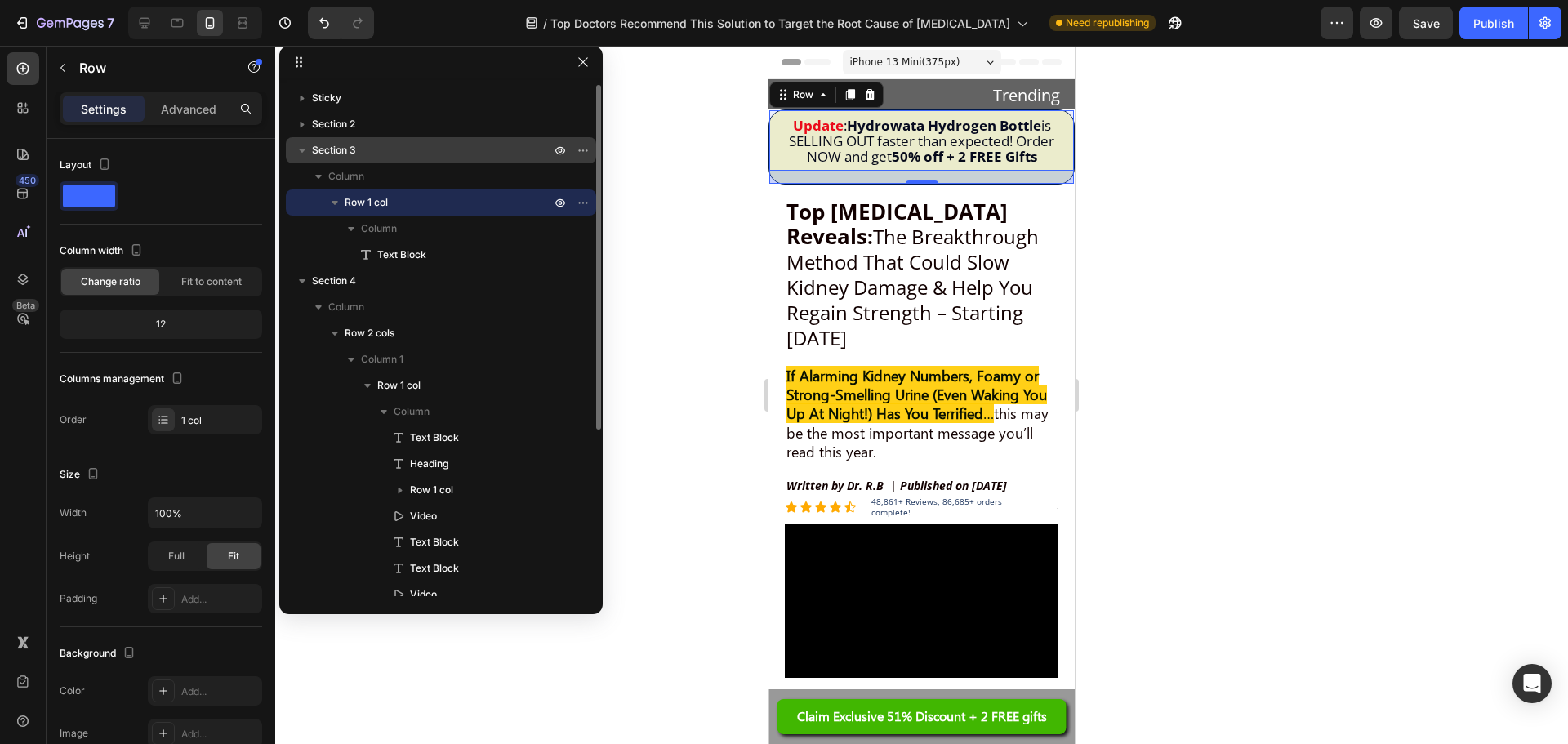
click at [388, 150] on p "Section 3" at bounding box center [433, 149] width 242 height 16
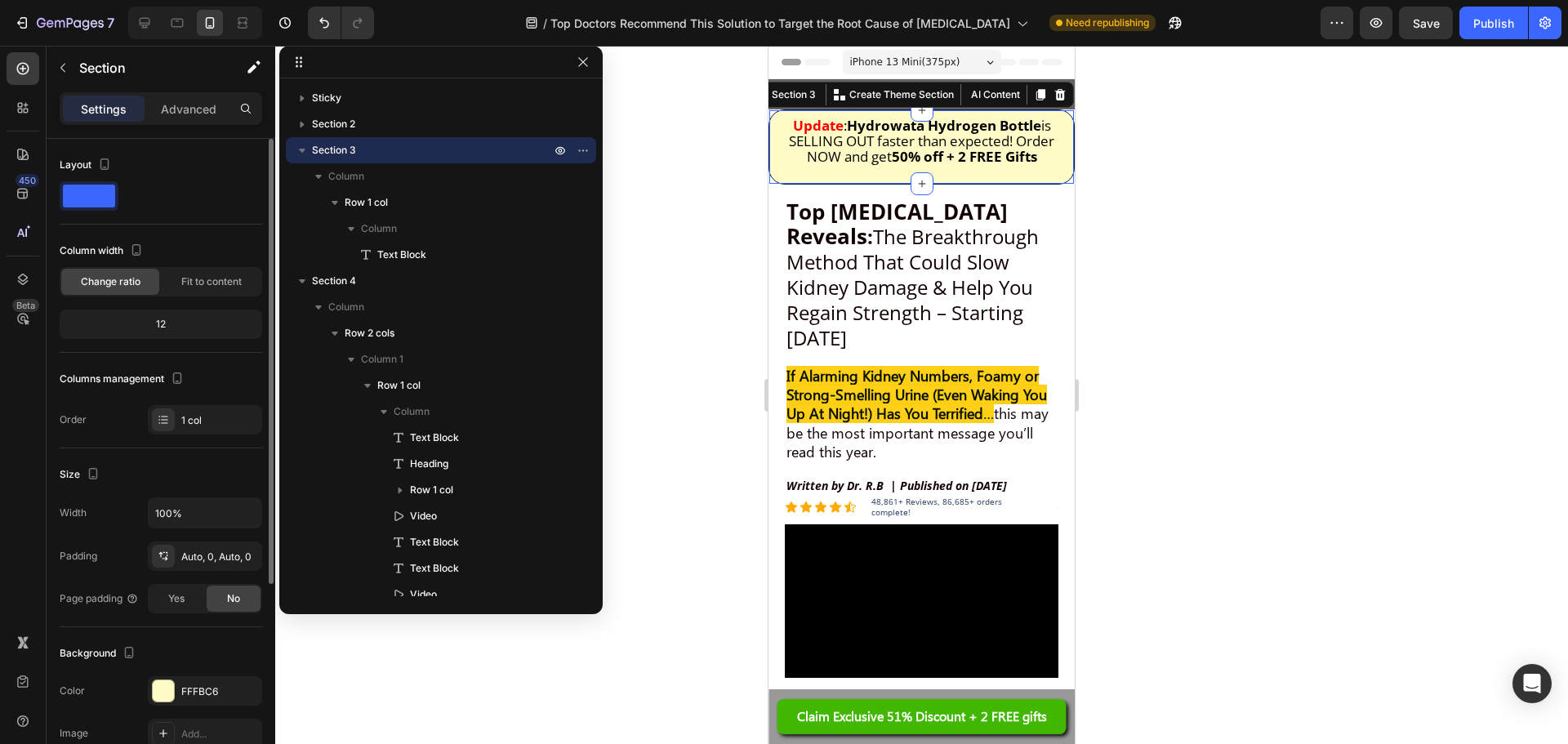
scroll to position [164, 0]
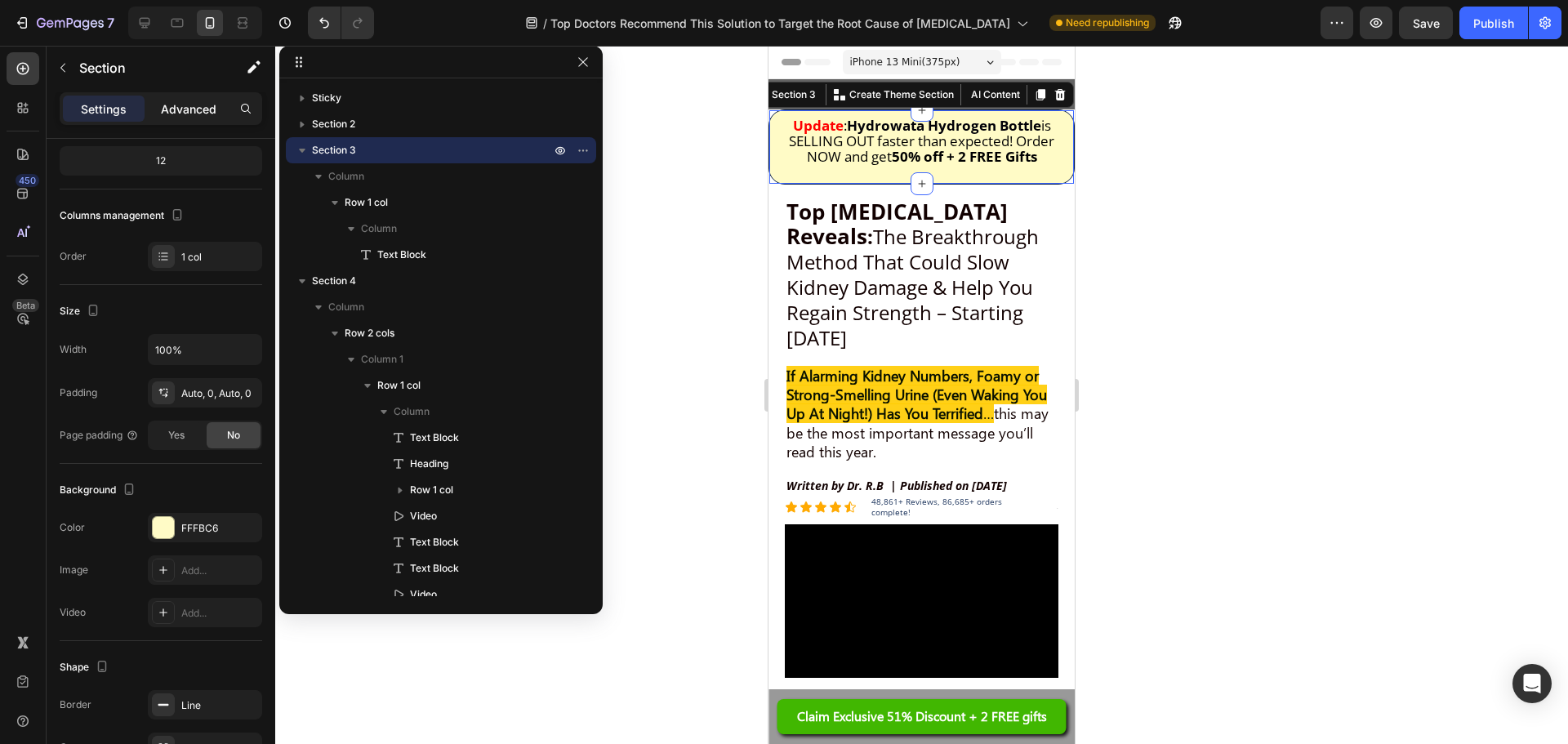
click at [201, 109] on p "Advanced" at bounding box center [189, 109] width 55 height 17
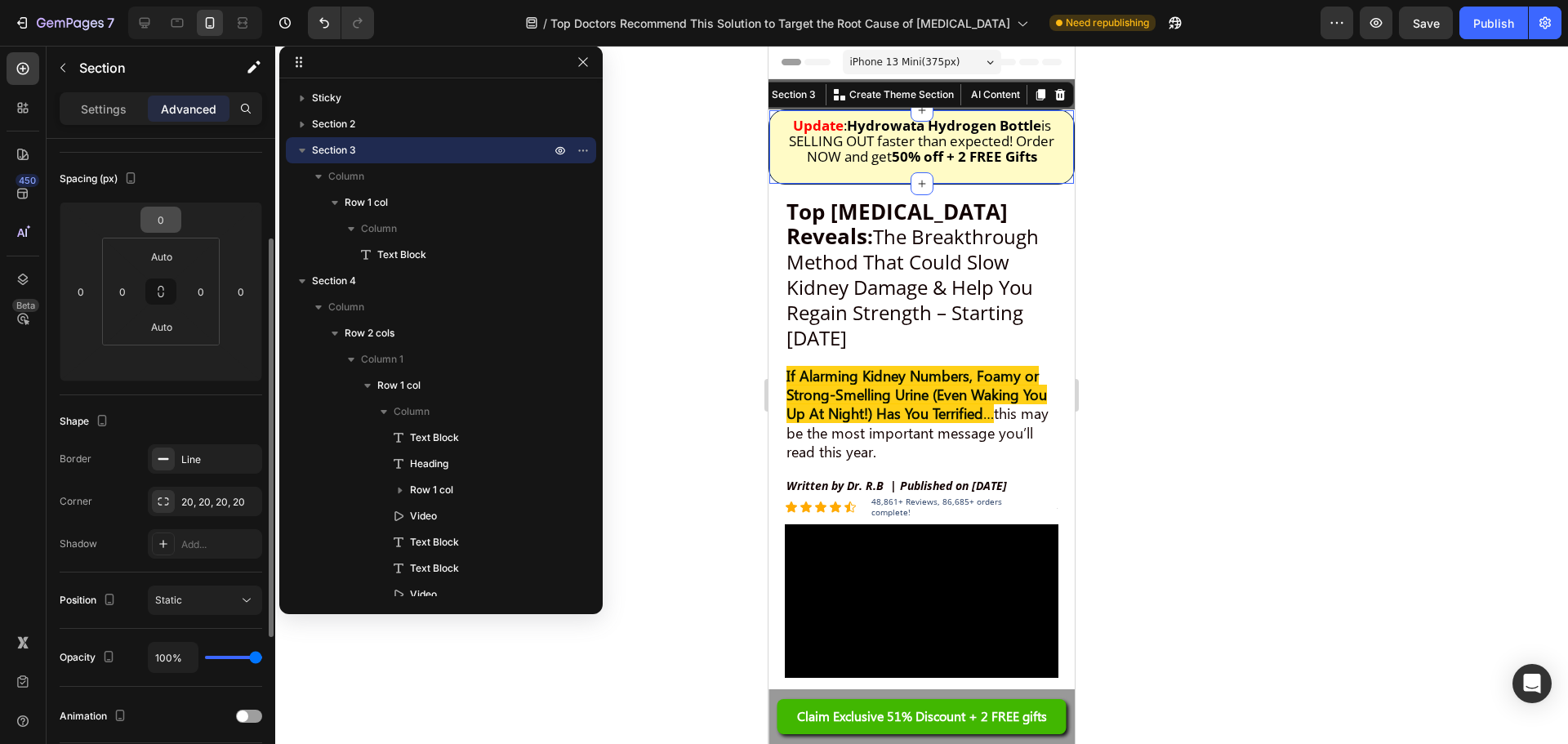
click at [175, 229] on input "0" at bounding box center [160, 219] width 33 height 24
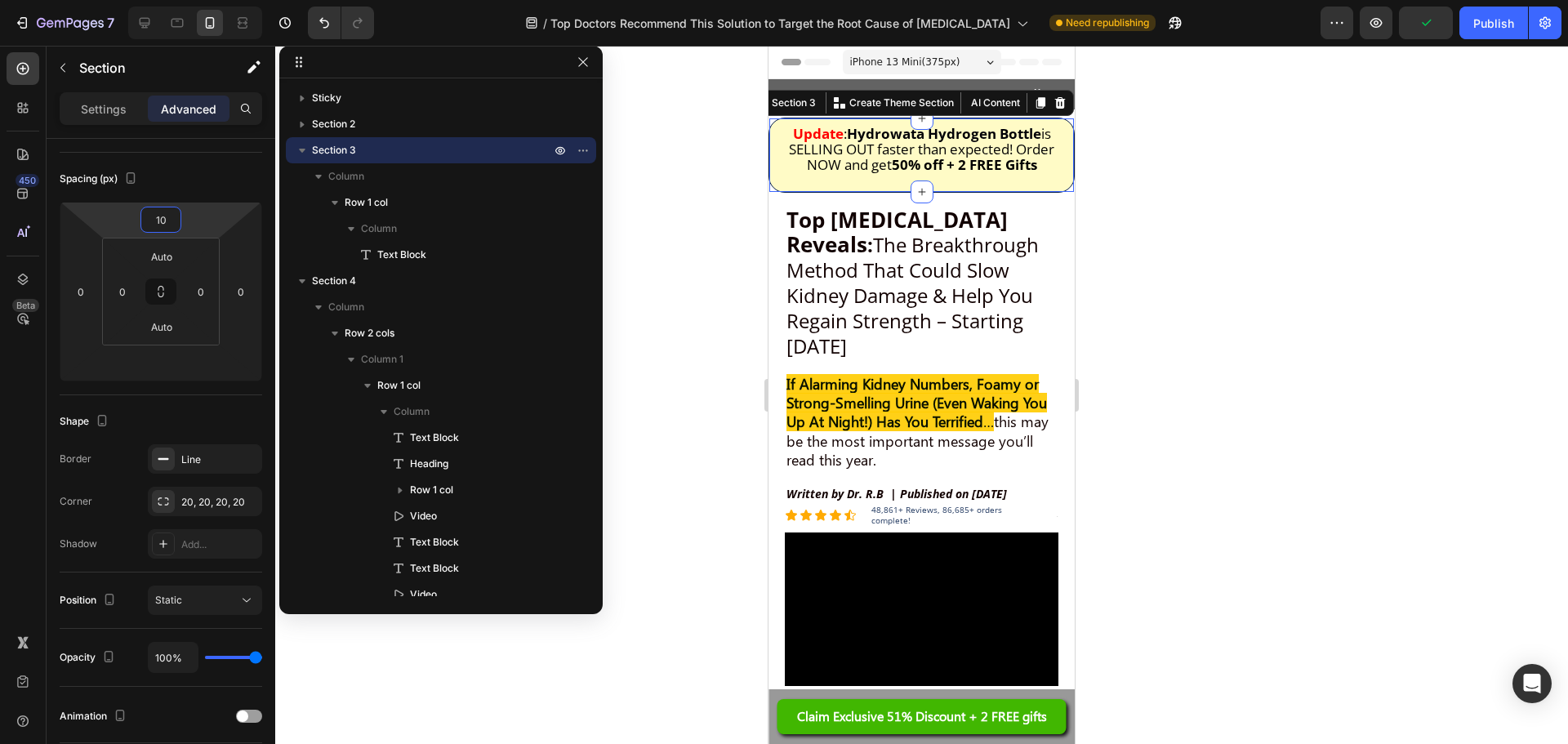
type input "10"
click at [1337, 286] on div at bounding box center [921, 395] width 1293 height 698
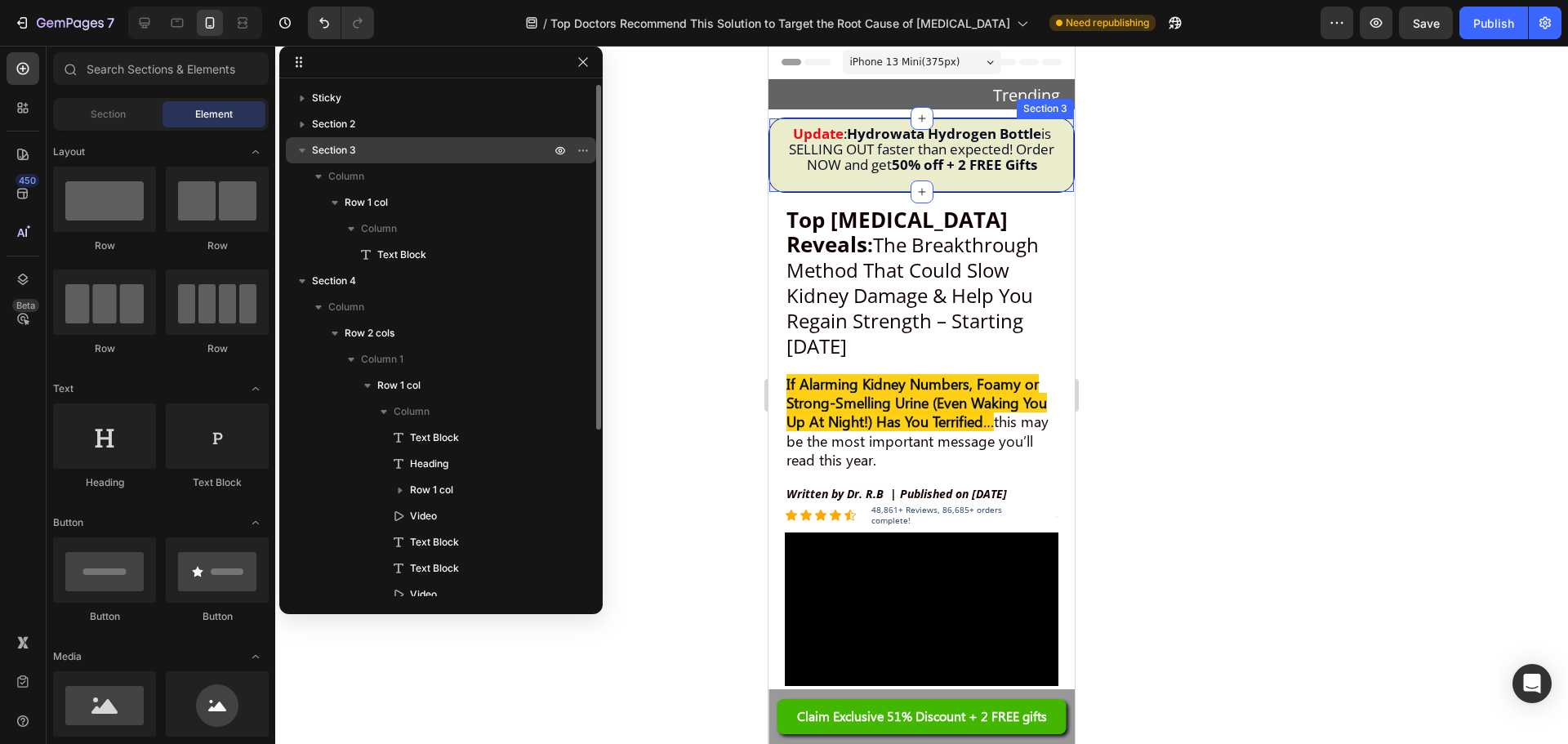
click at [379, 153] on p "Section 3" at bounding box center [433, 149] width 242 height 16
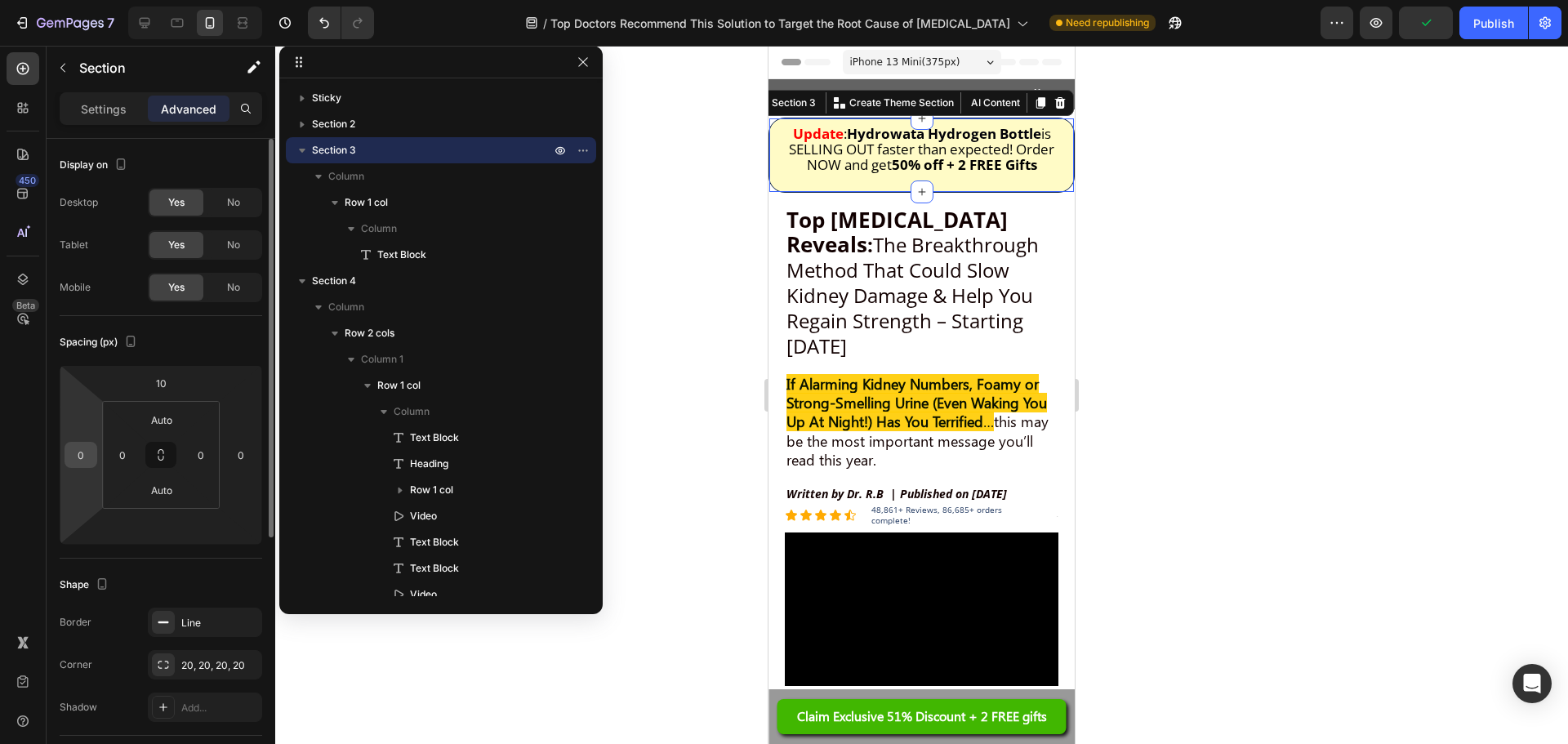
click at [94, 443] on div "0" at bounding box center [81, 455] width 33 height 26
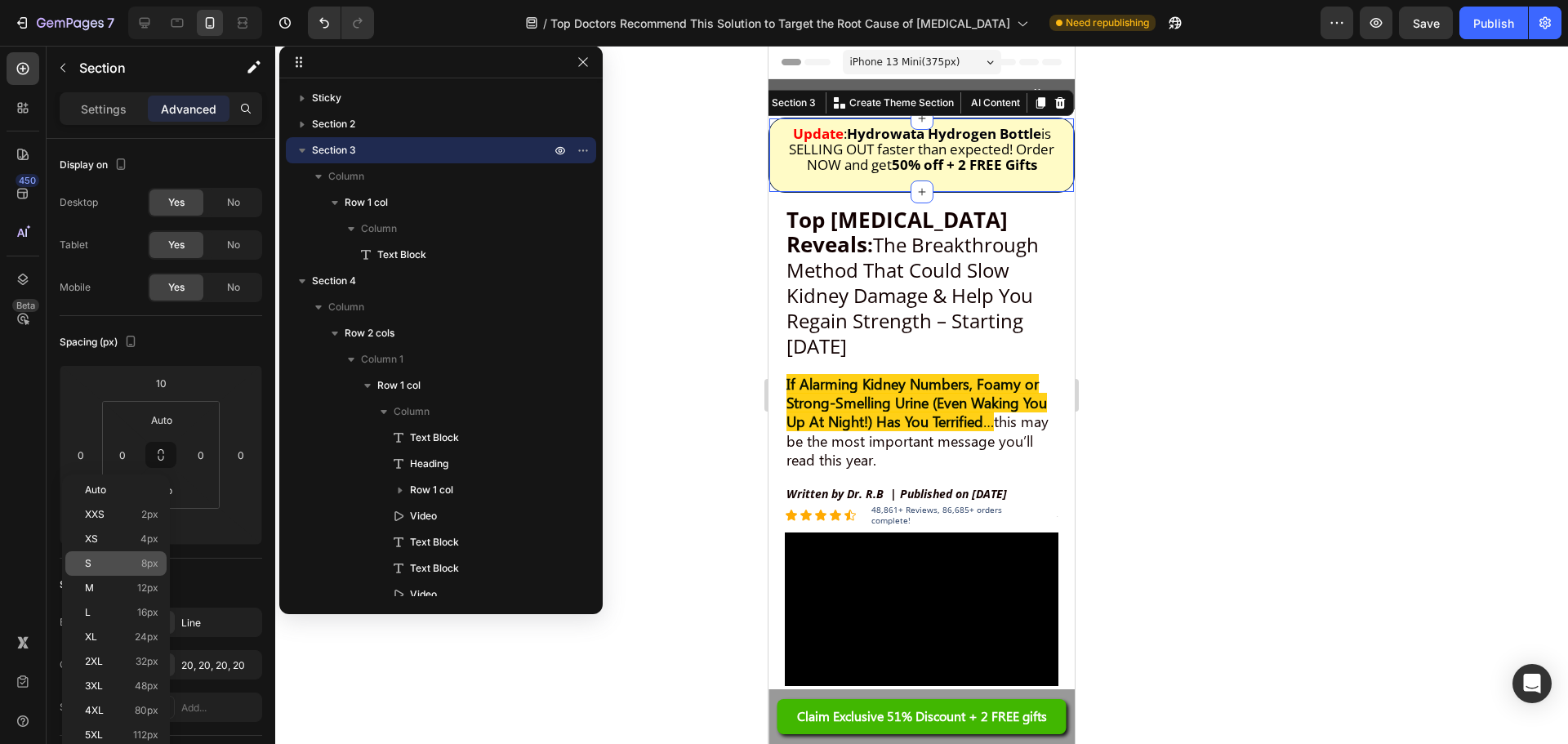
click at [108, 559] on p "S 8px" at bounding box center [122, 564] width 74 height 12
type input "8"
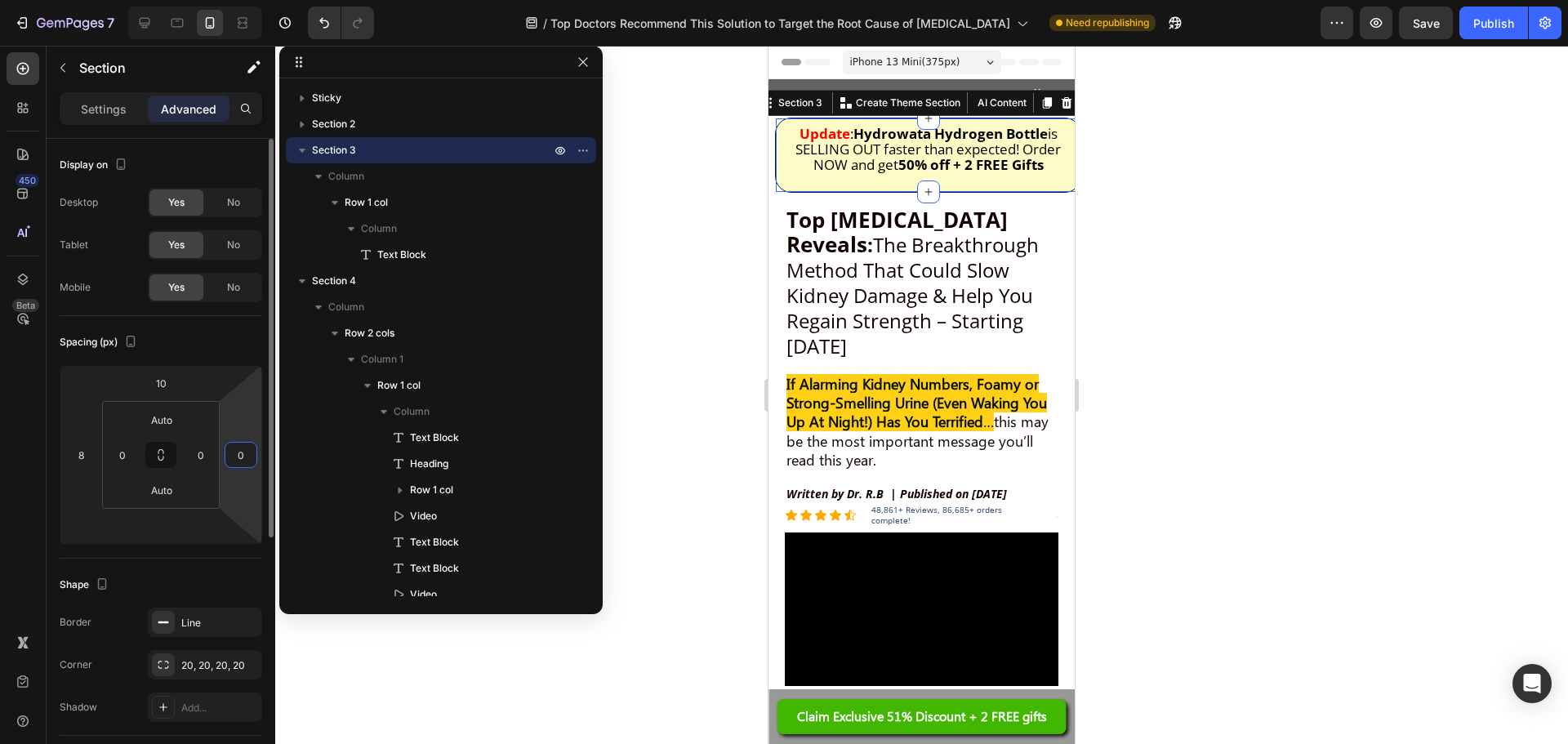
click at [231, 462] on input "0" at bounding box center [241, 455] width 24 height 24
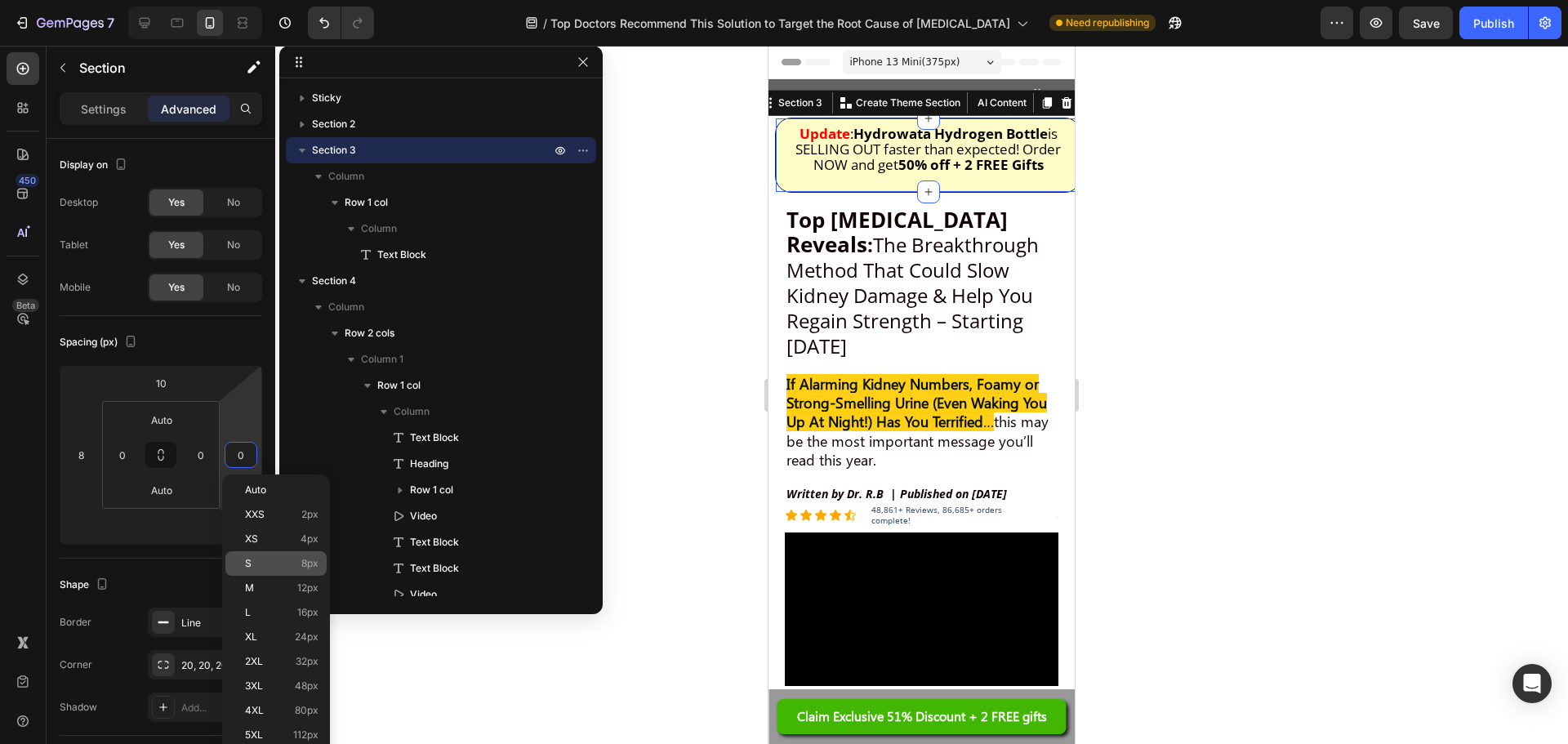
click at [265, 557] on div "S 8px" at bounding box center [276, 563] width 102 height 24
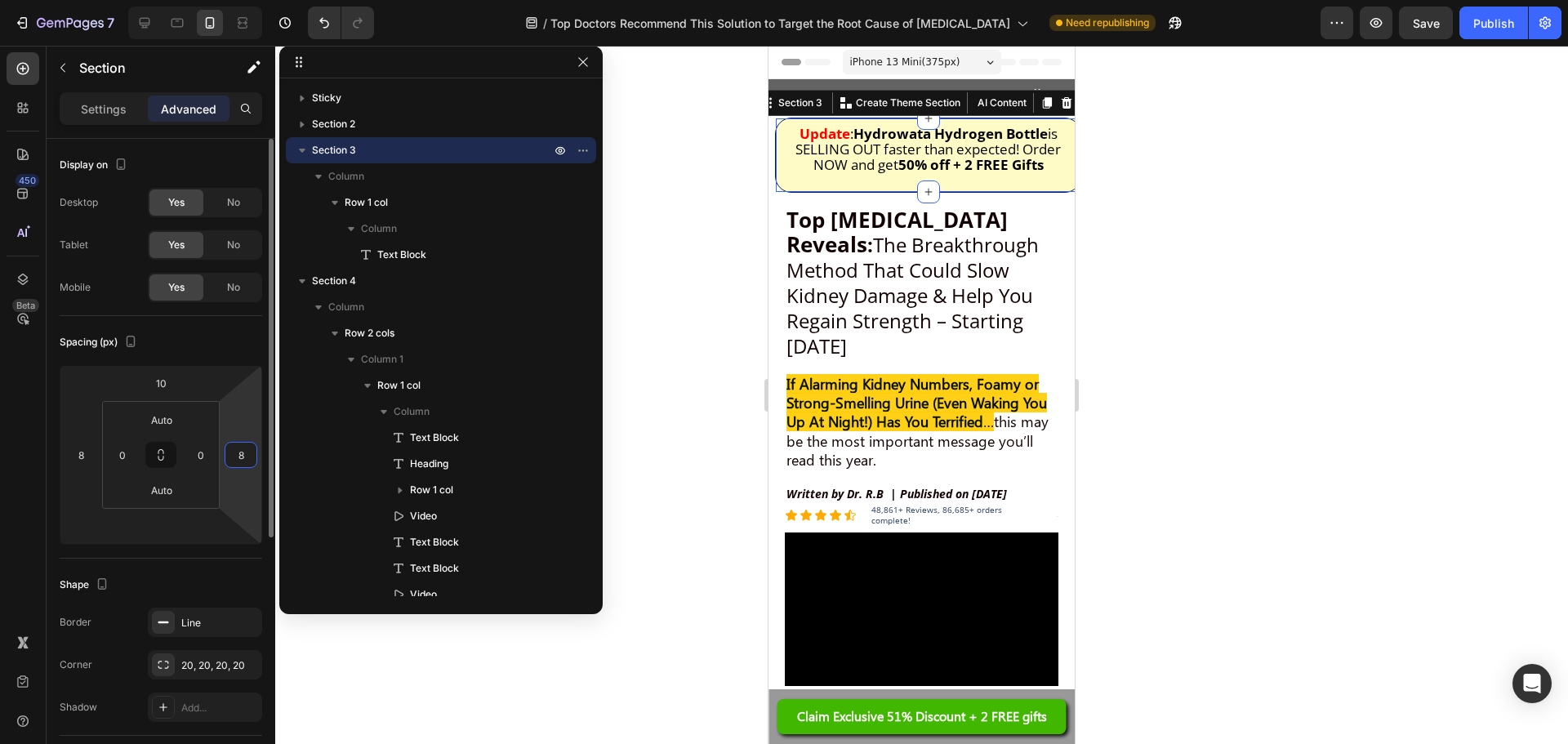
click at [237, 0] on html "7 Version history / Top Doctors Recommend This Solution to Target the Root Caus…" at bounding box center [784, 0] width 1568 height 0
click at [245, 0] on html "7 Version history / Top Doctors Recommend This Solution to Target the Root Caus…" at bounding box center [784, 0] width 1568 height 0
click at [239, 455] on input "8" at bounding box center [241, 455] width 24 height 24
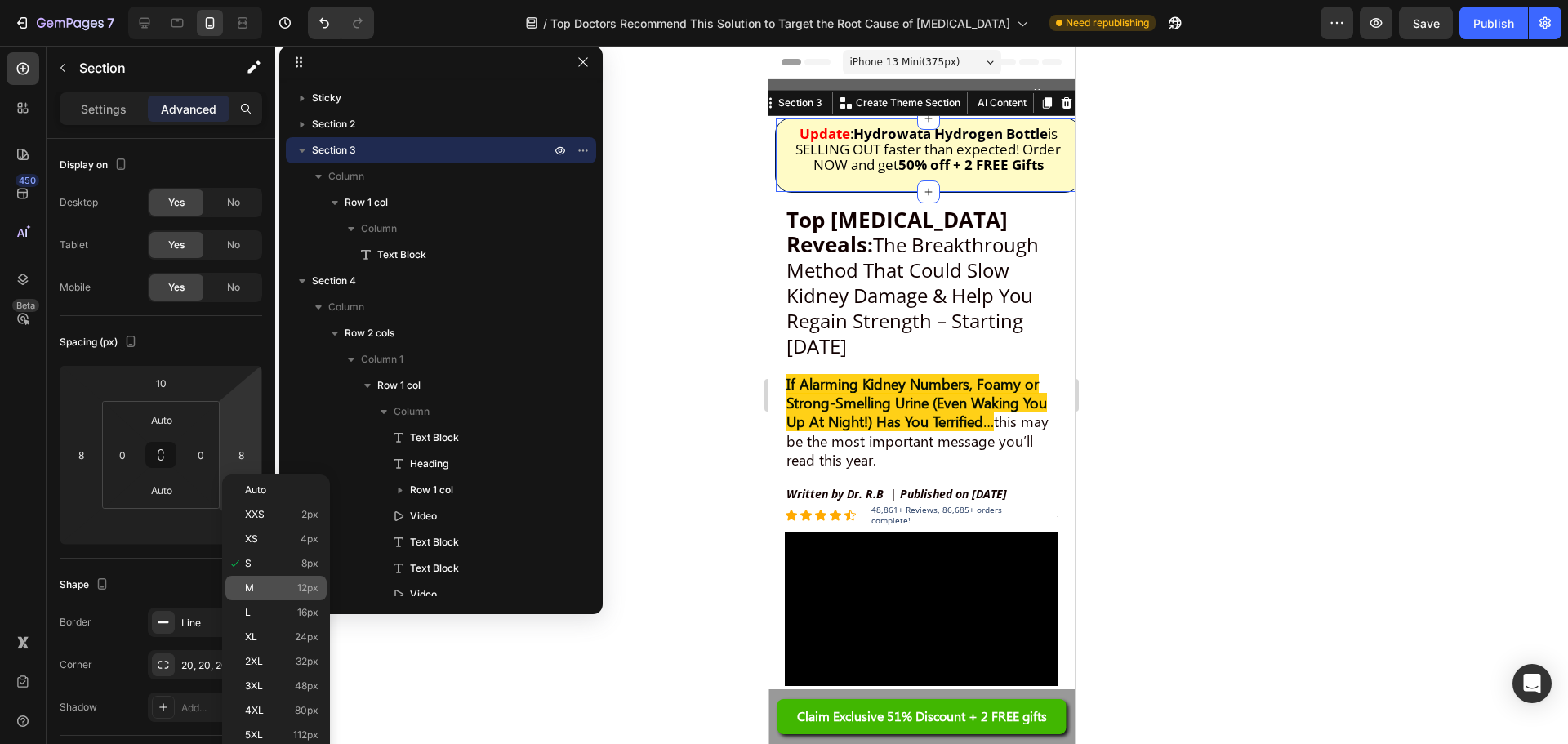
click at [254, 592] on p "M 12px" at bounding box center [282, 588] width 74 height 12
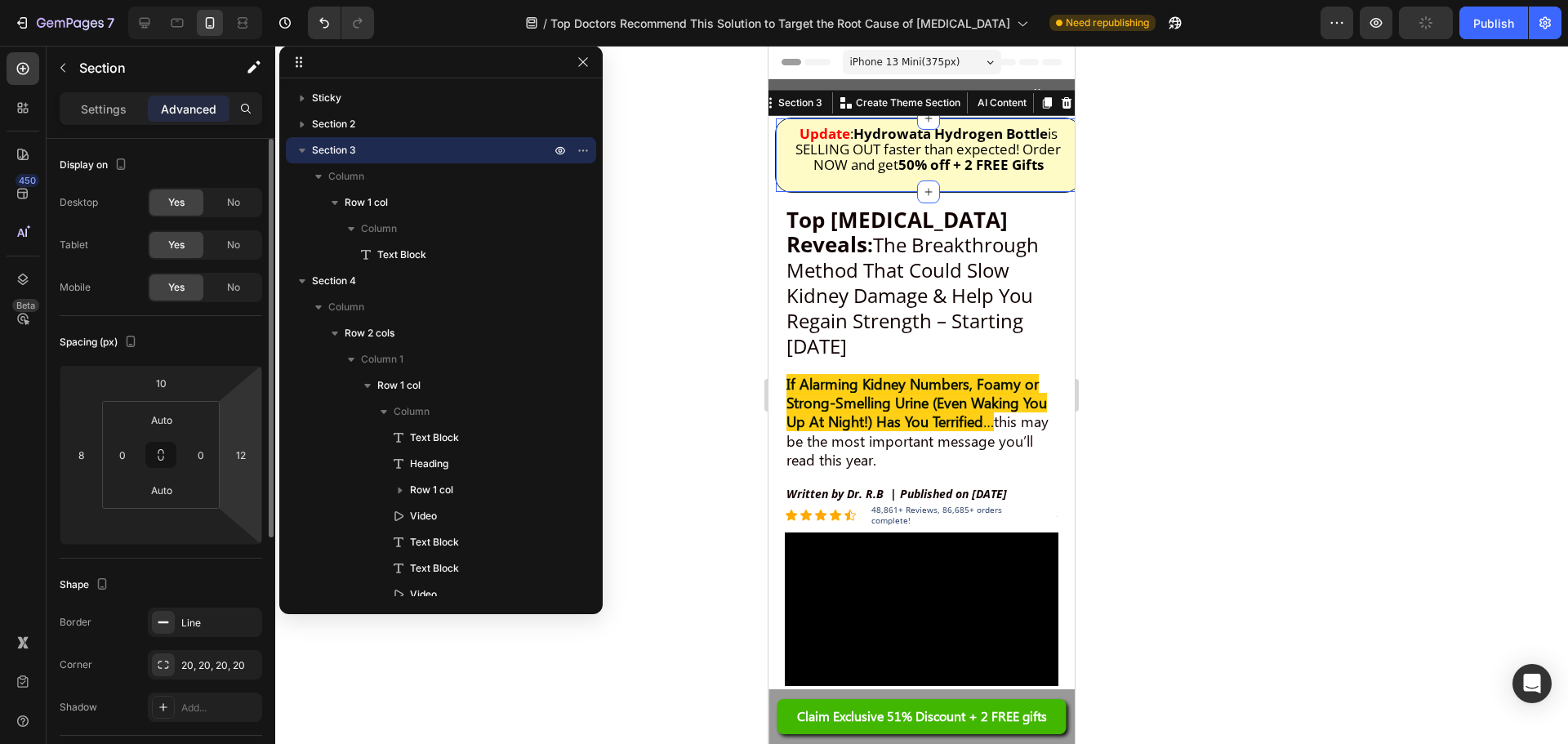
click at [243, 0] on html "7 Version history / Top Doctors Recommend This Solution to Target the Root Caus…" at bounding box center [784, 0] width 1568 height 0
click at [244, 462] on input "12" at bounding box center [241, 455] width 24 height 24
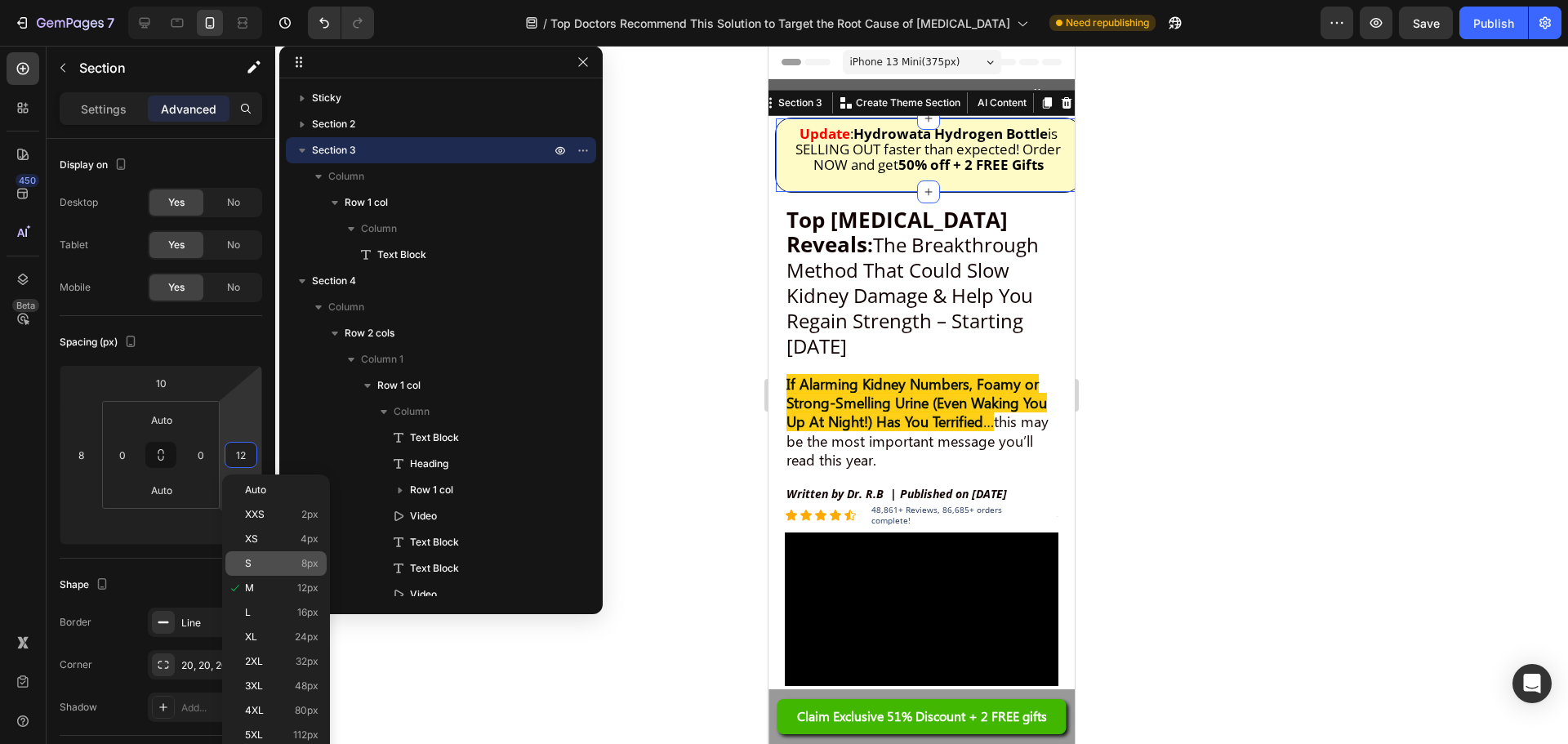
click at [269, 553] on div "S 8px" at bounding box center [276, 563] width 102 height 24
type input "8"
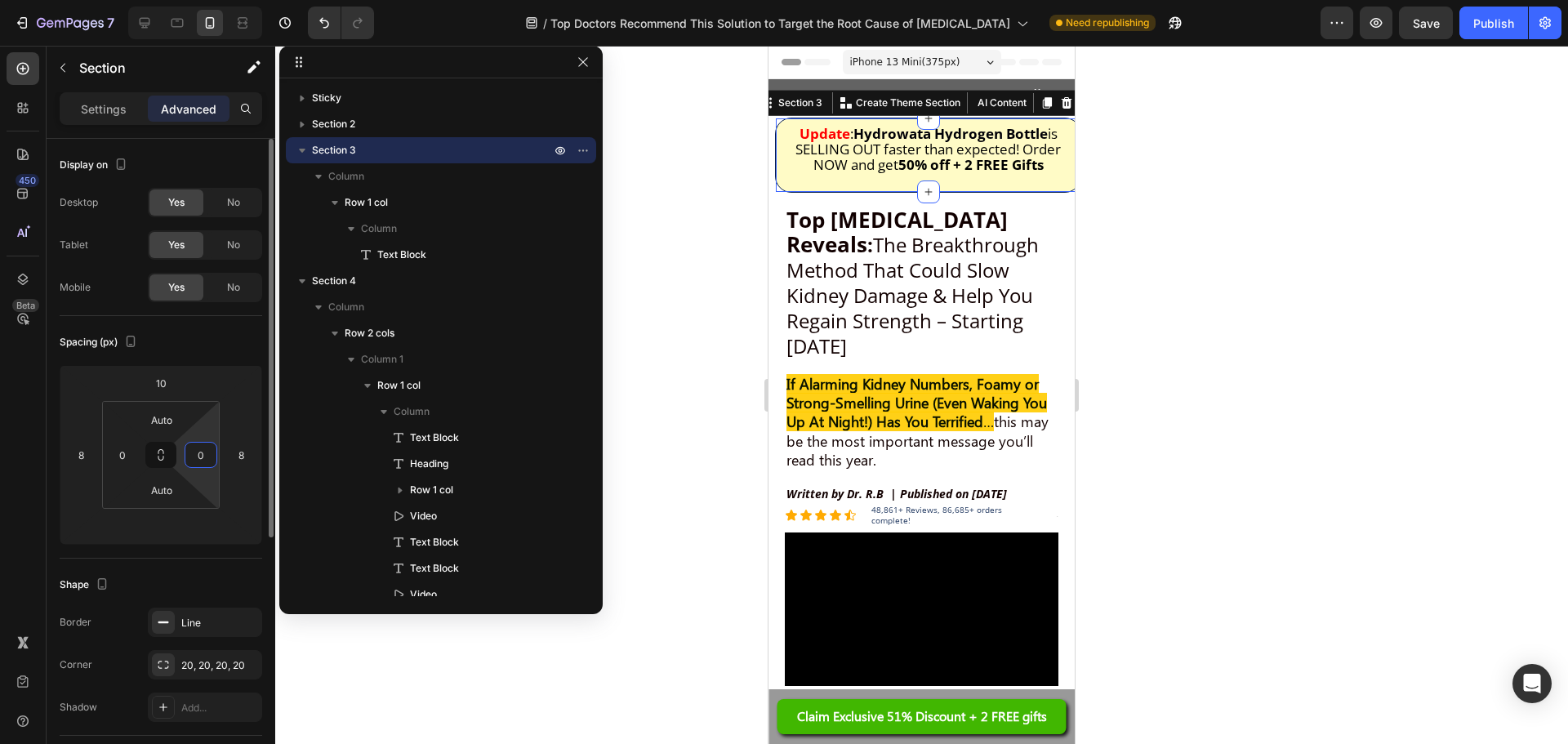
click at [202, 454] on input "0" at bounding box center [201, 455] width 24 height 24
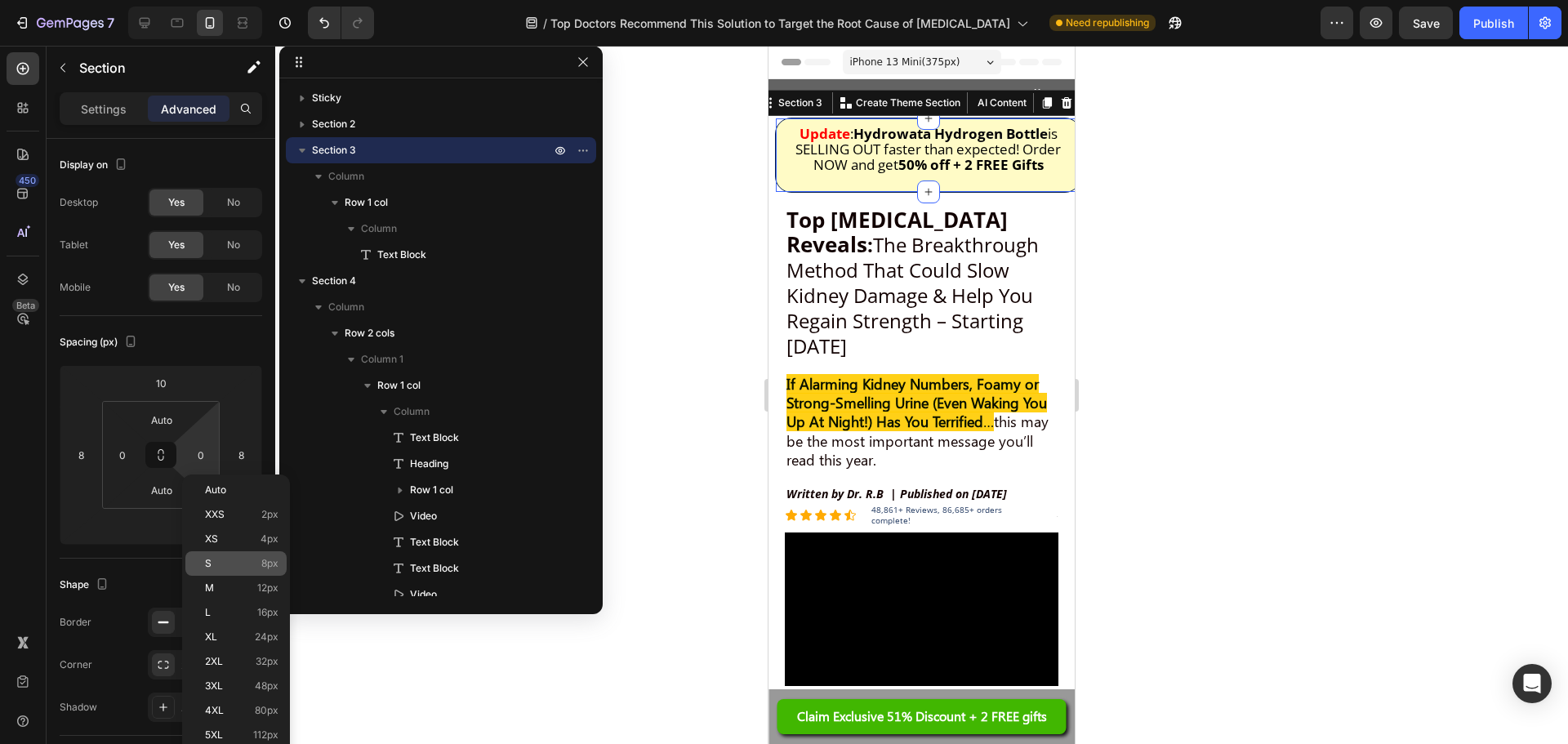
click at [224, 557] on div "S 8px" at bounding box center [236, 563] width 102 height 24
type input "8"
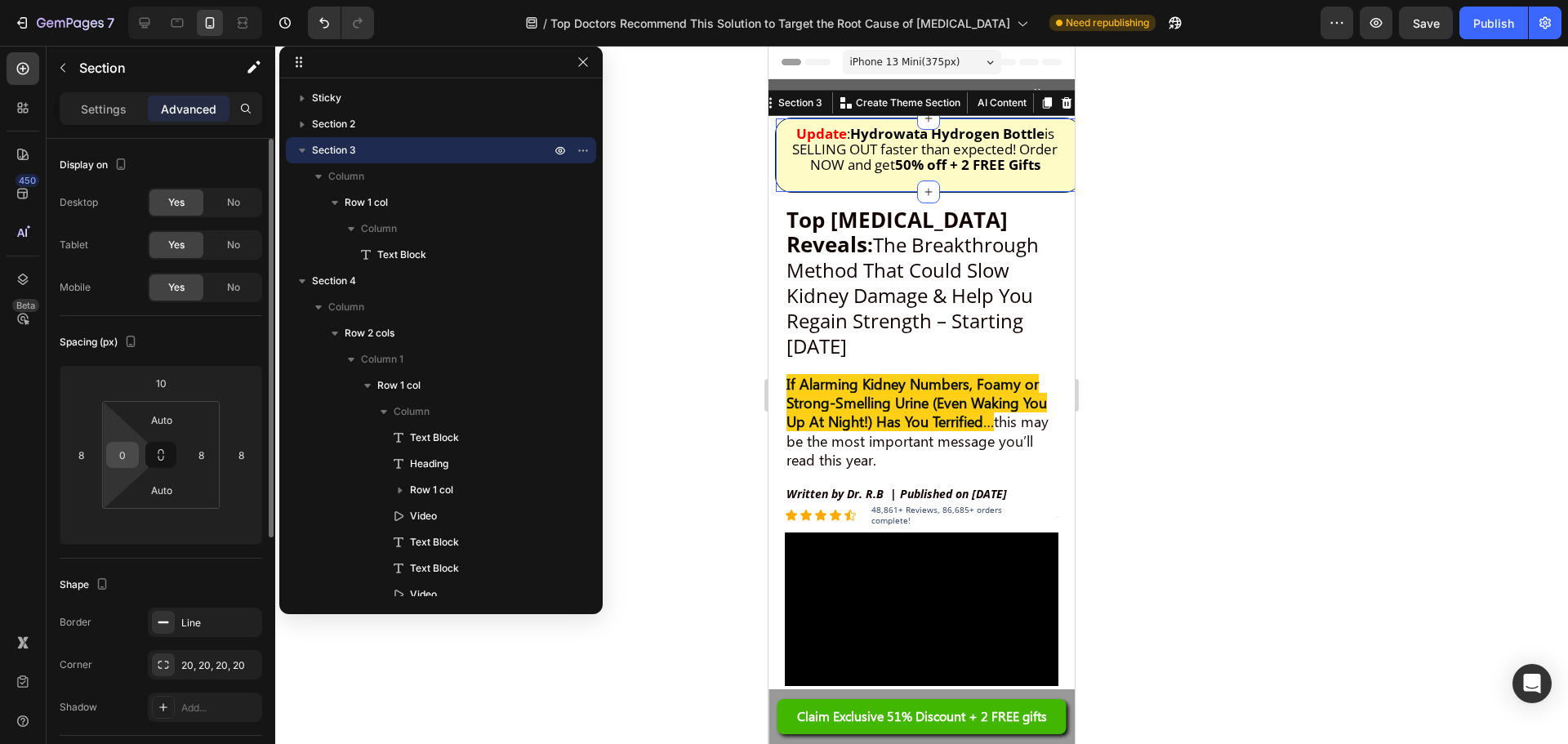
click at [133, 459] on input "0" at bounding box center [122, 455] width 24 height 24
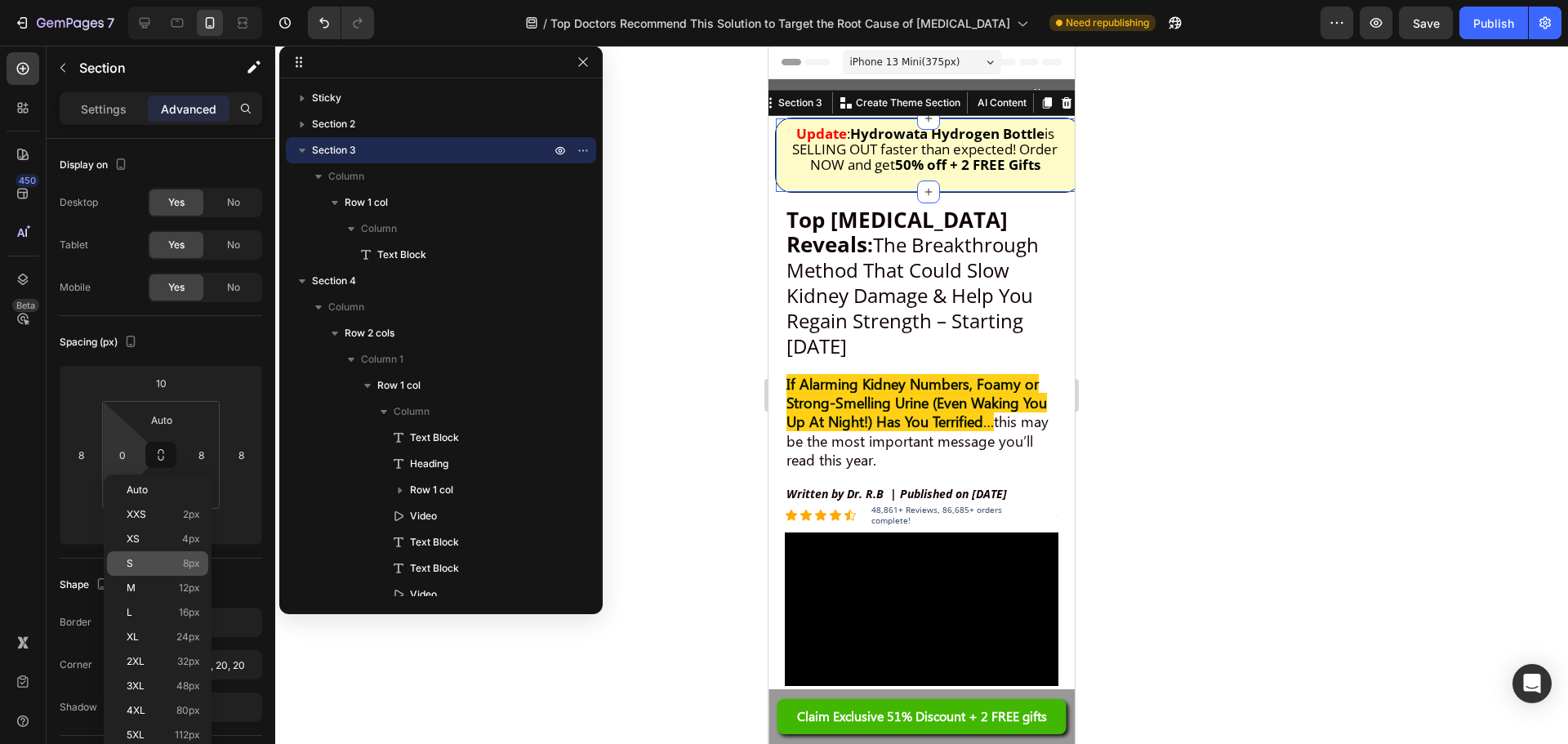
click at [168, 559] on p "S 8px" at bounding box center [164, 564] width 74 height 12
type input "8"
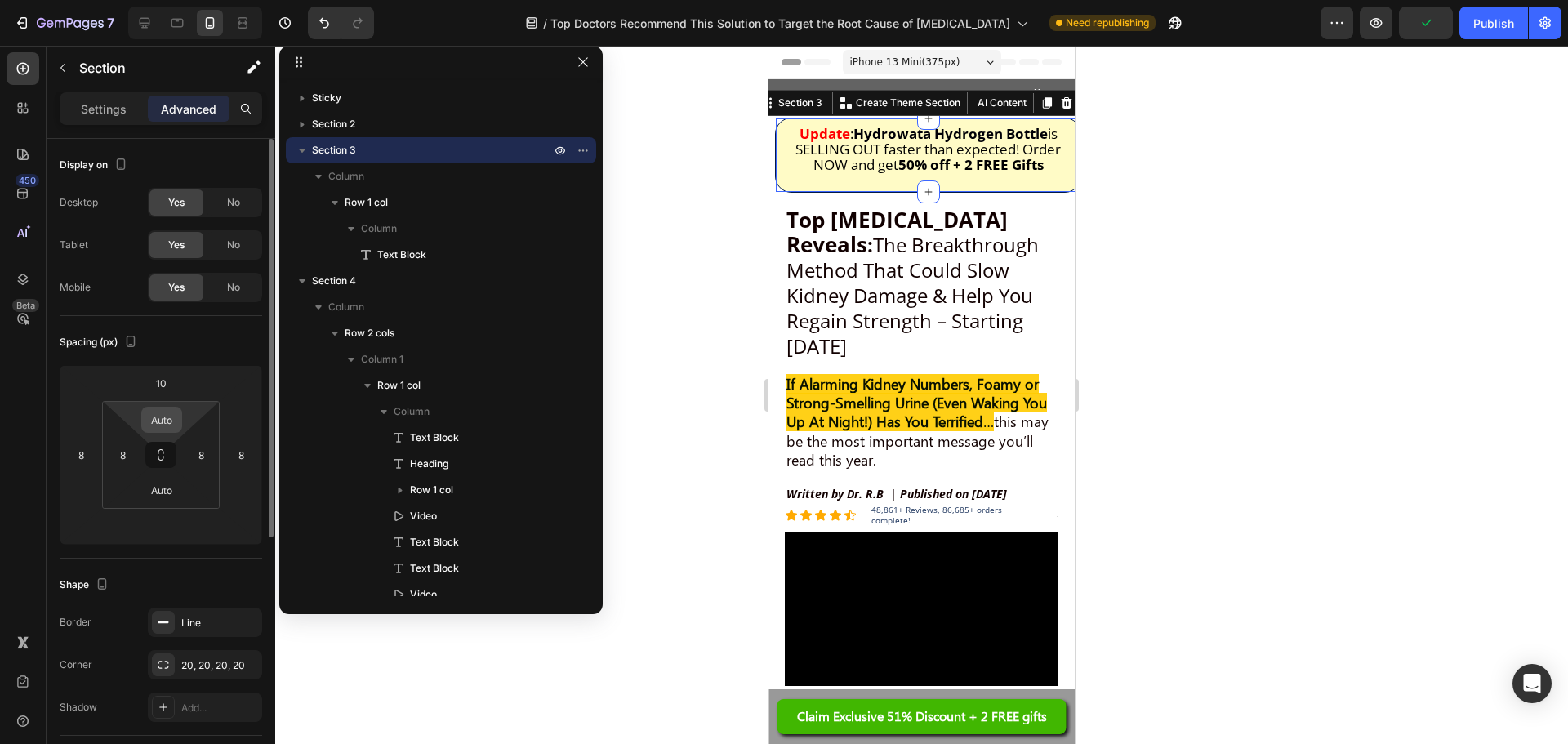
click at [178, 425] on div "Auto" at bounding box center [161, 419] width 41 height 26
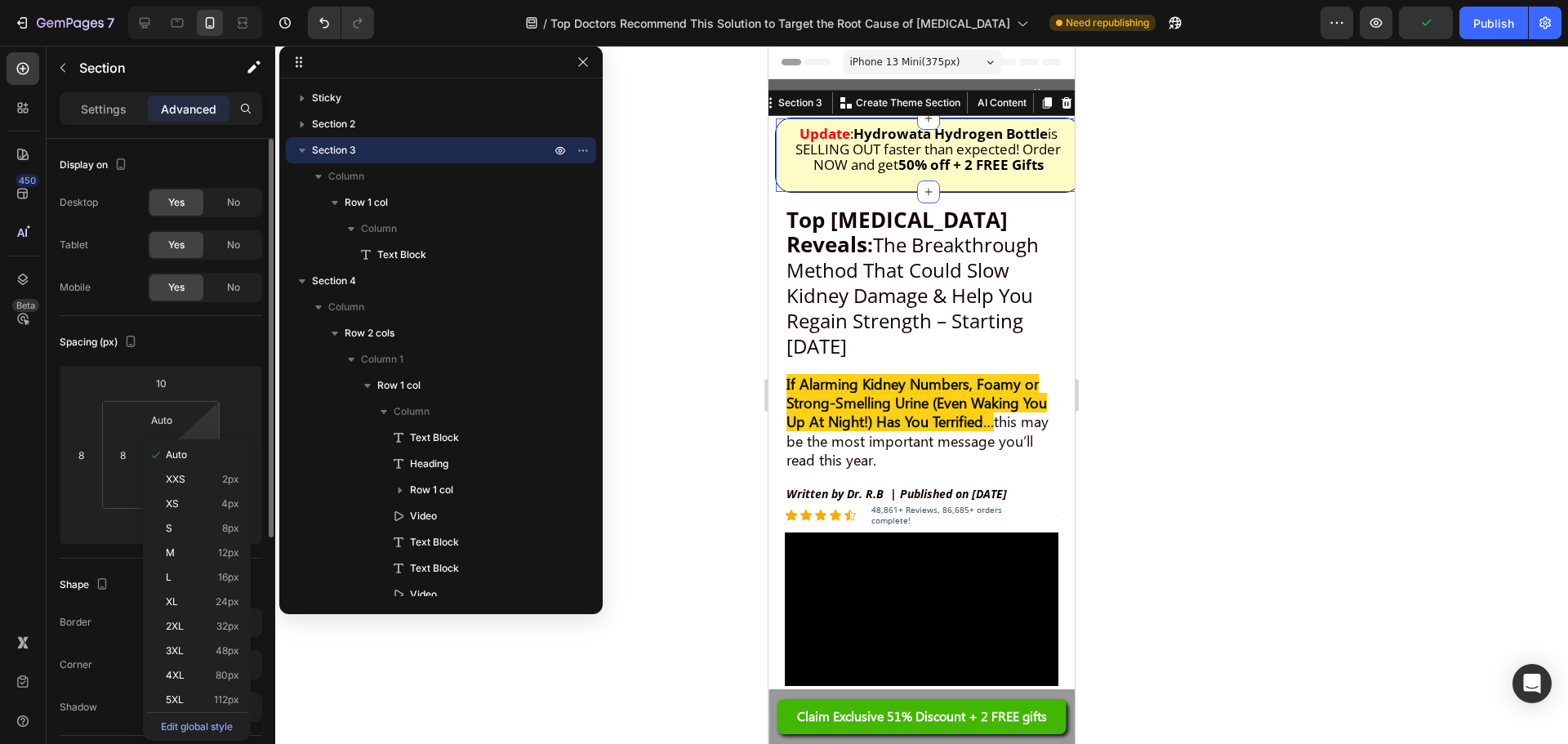
click at [211, 0] on html "7 Version history / Top Doctors Recommend This Solution to Target the Root Caus…" at bounding box center [784, 0] width 1568 height 0
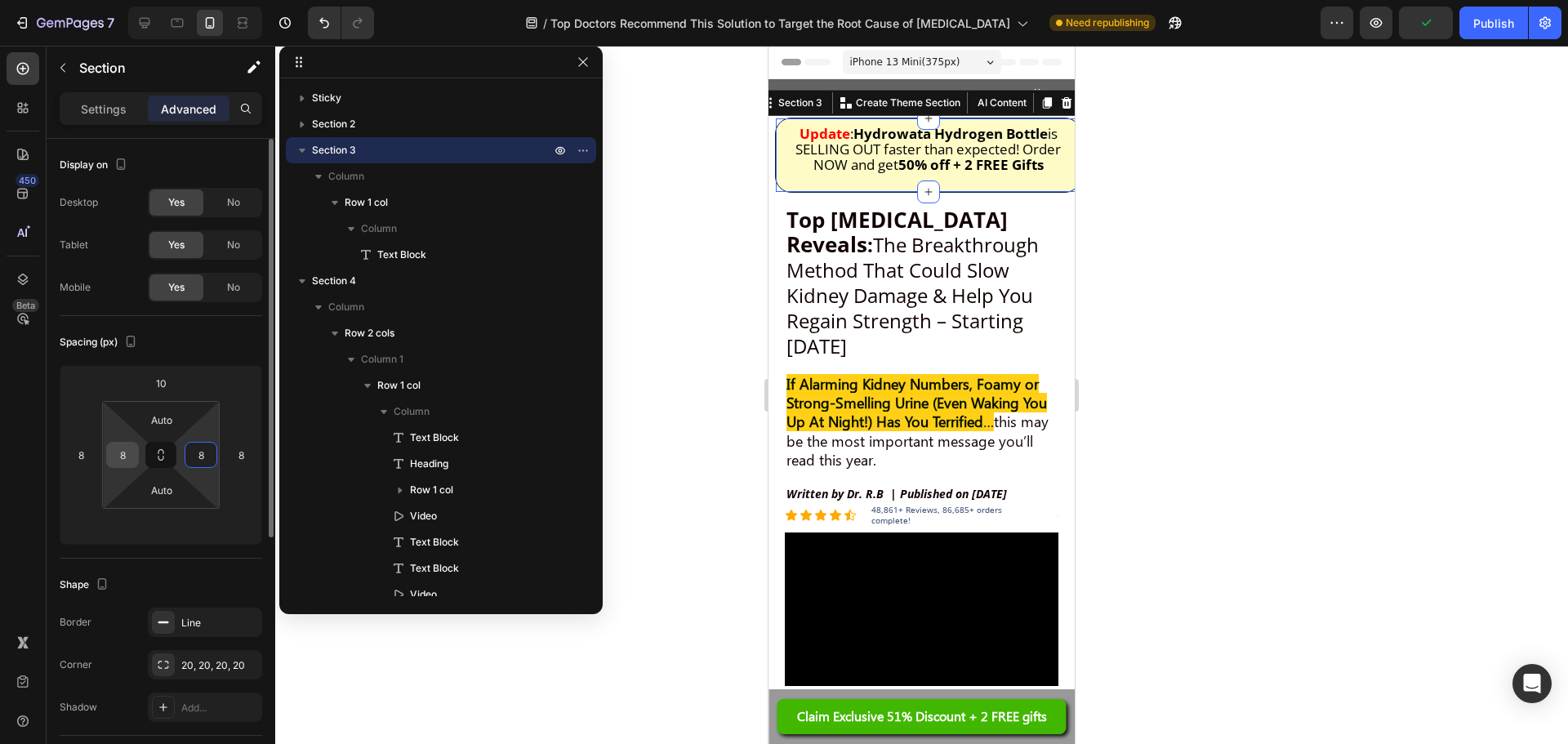
click at [138, 446] on div "8" at bounding box center [122, 455] width 33 height 26
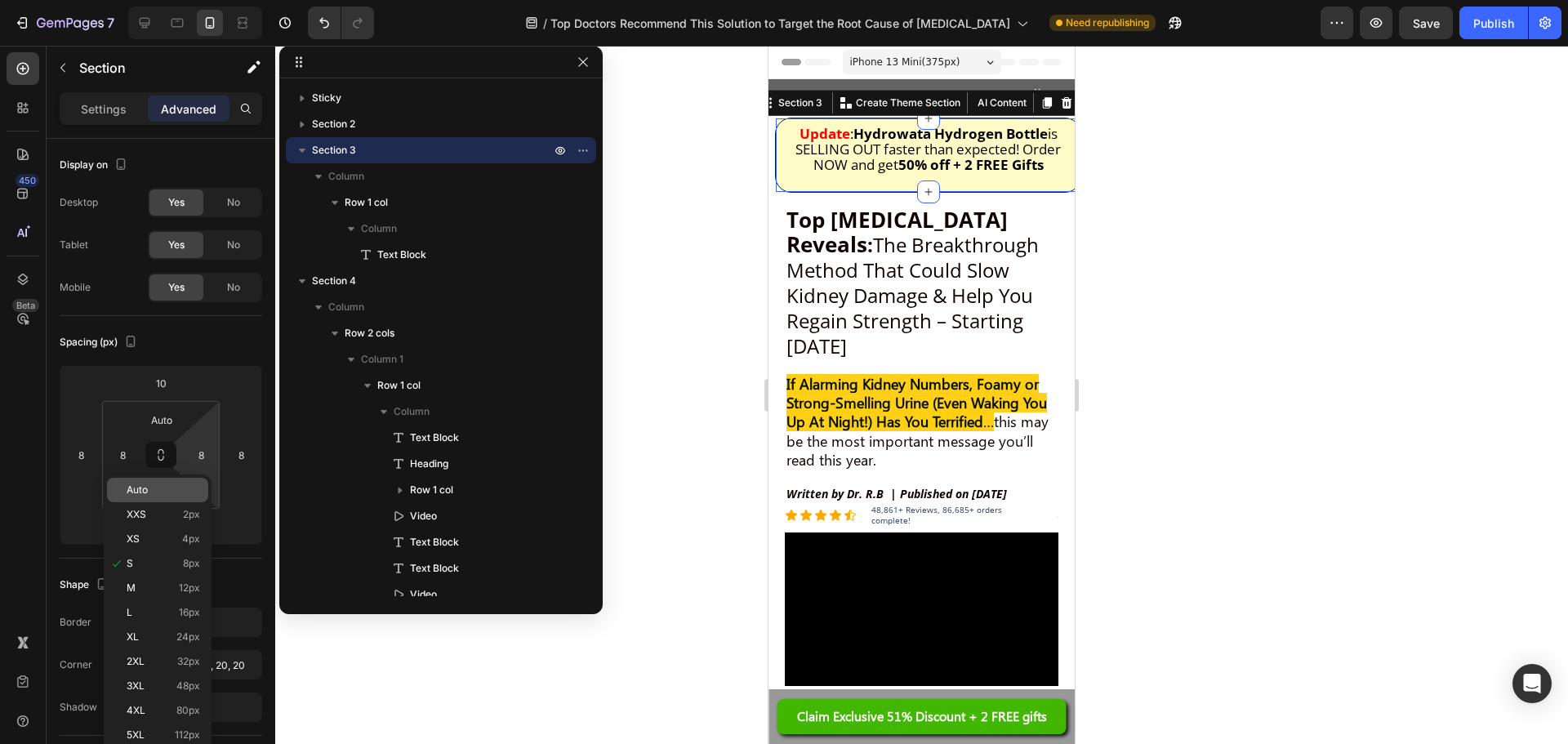
click at [161, 487] on p "Auto" at bounding box center [164, 490] width 74 height 12
type input "Auto"
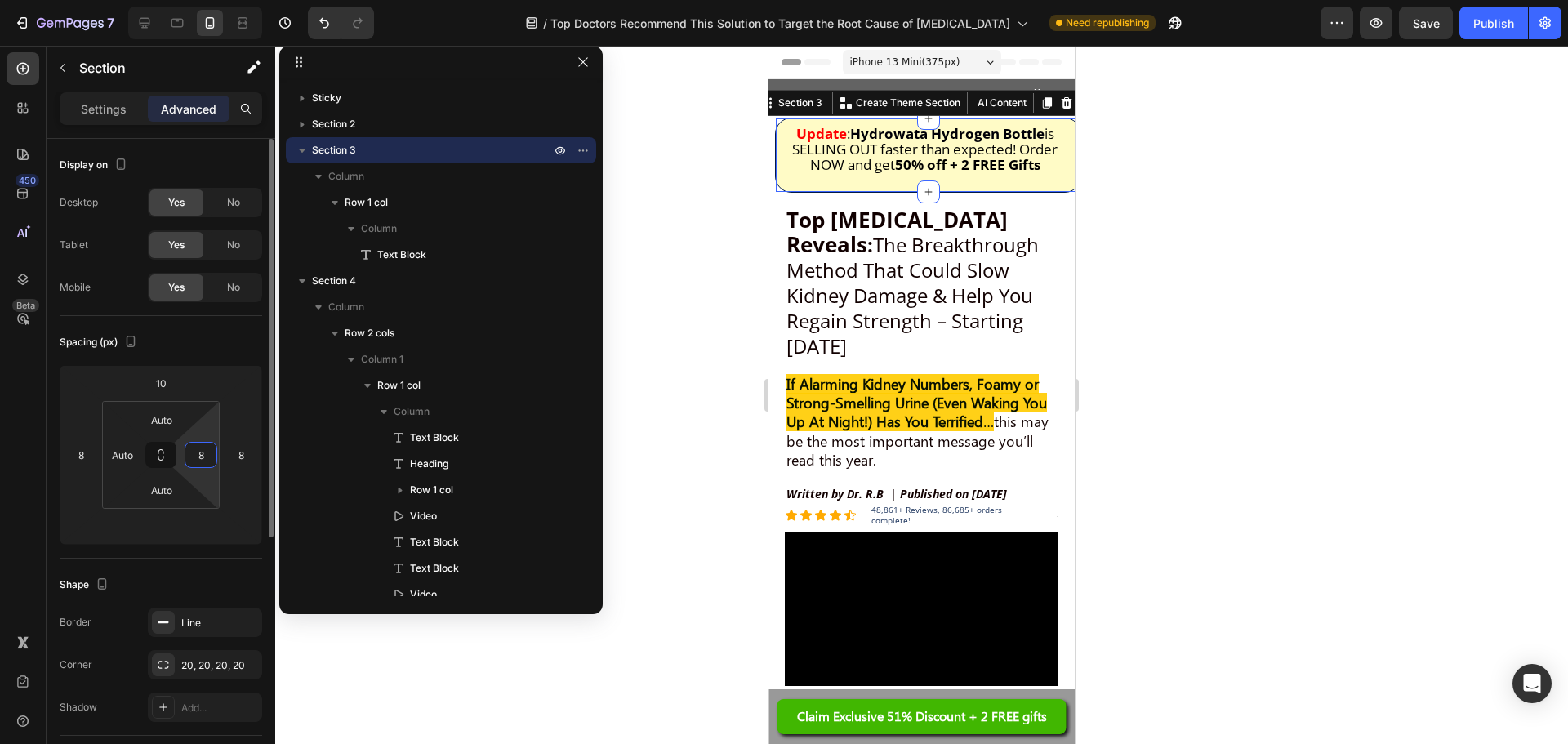
click at [200, 453] on input "8" at bounding box center [201, 455] width 24 height 24
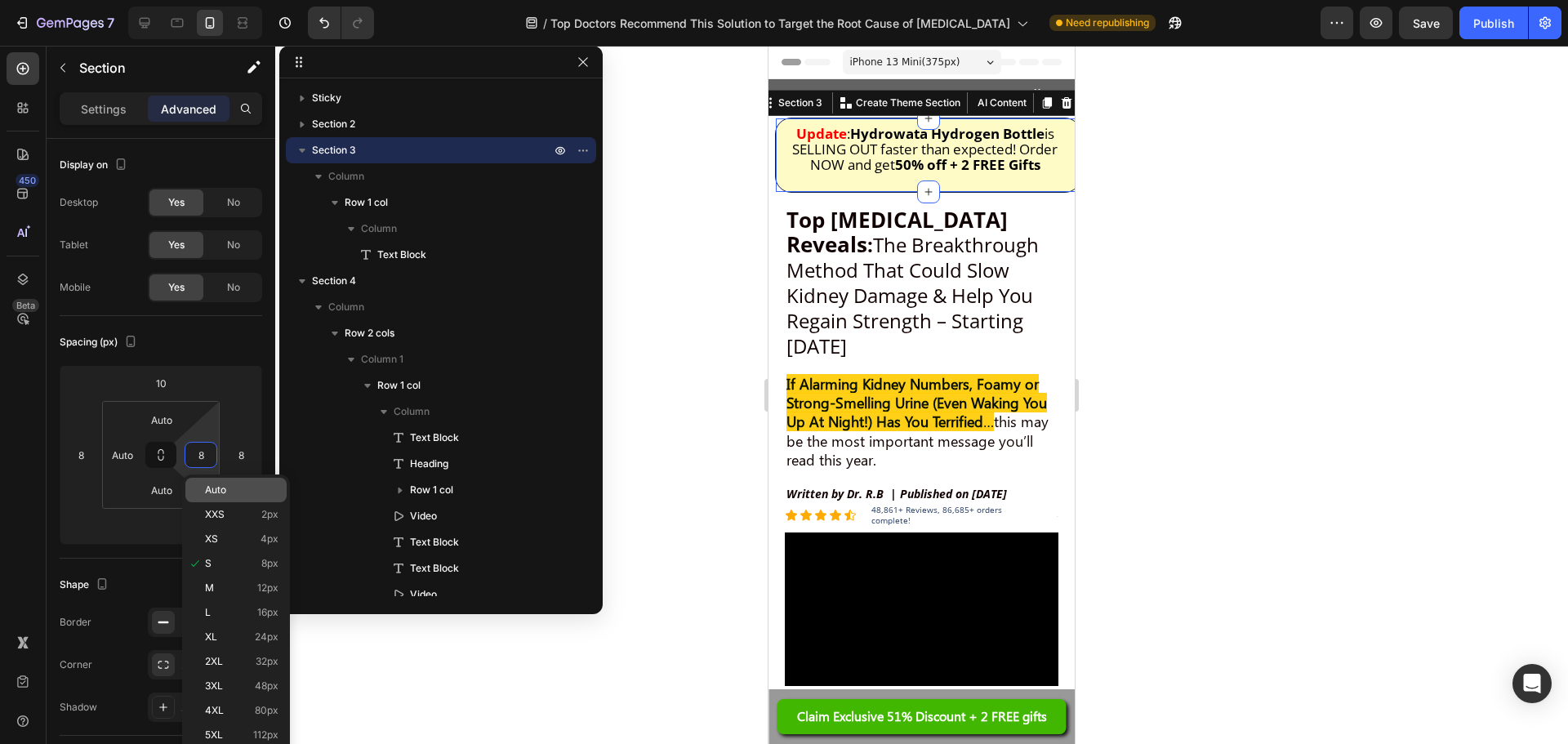
click at [219, 494] on span "Auto" at bounding box center [215, 490] width 21 height 12
type input "Auto"
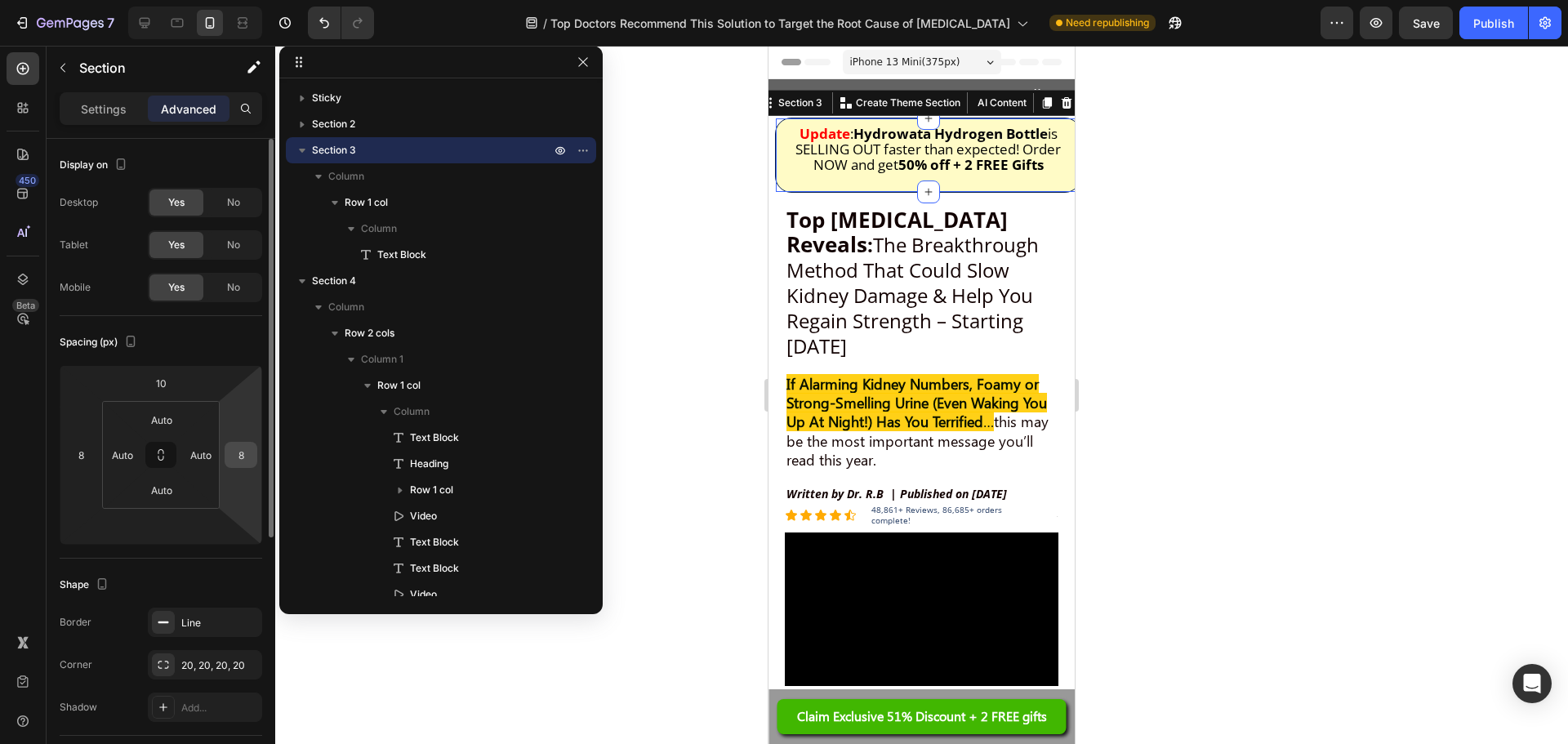
click at [244, 456] on input "8" at bounding box center [241, 455] width 24 height 24
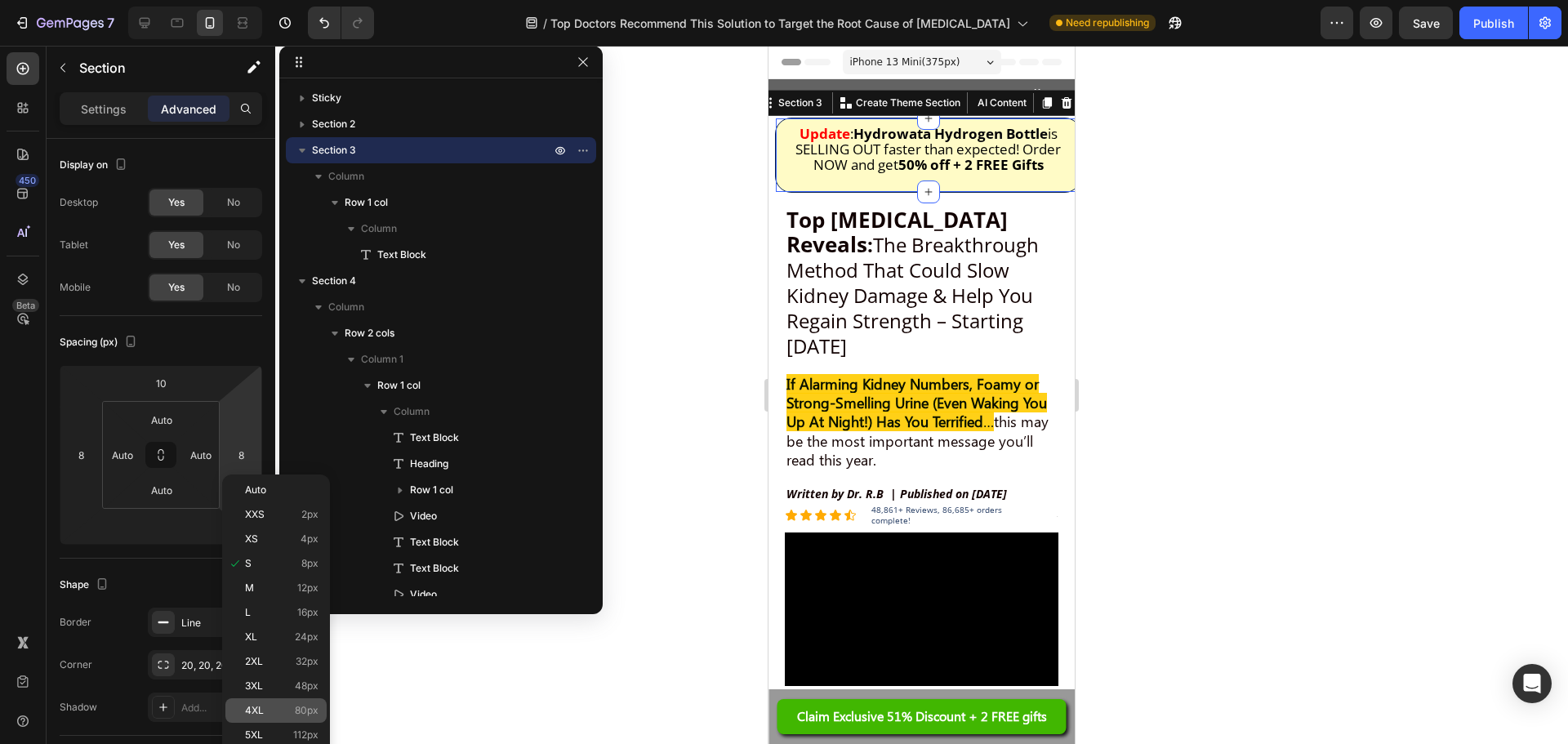
click at [275, 710] on p "4XL 80px" at bounding box center [282, 710] width 74 height 12
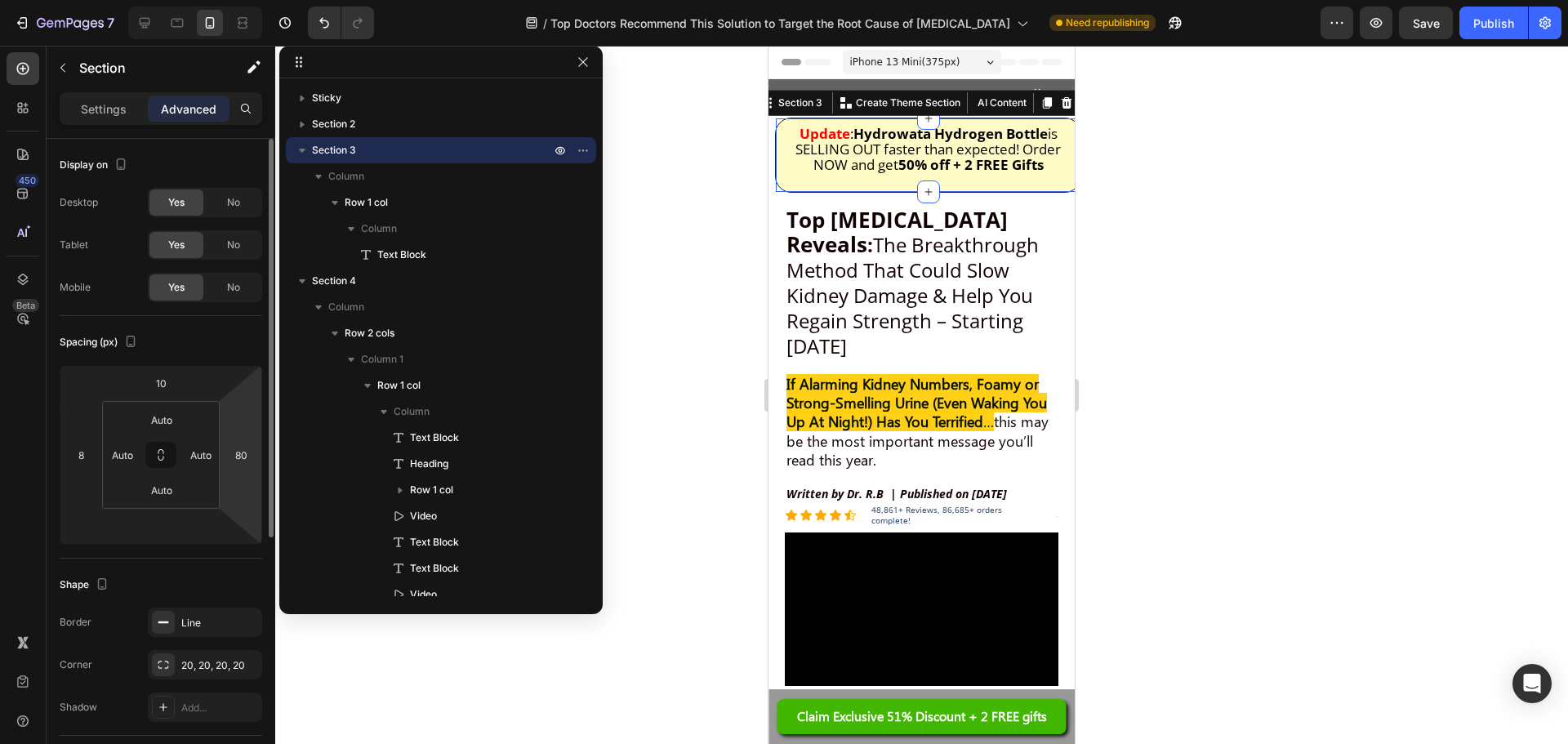
type input "4"
click at [243, 0] on html "7 Version history / Top Doctors Recommend This Solution to Target the Root Caus…" at bounding box center [784, 0] width 1568 height 0
click at [891, 153] on span "is SELLING OUT faster than expected! Order NOW and get 50% off + 2 FREE Gifts" at bounding box center [928, 148] width 265 height 49
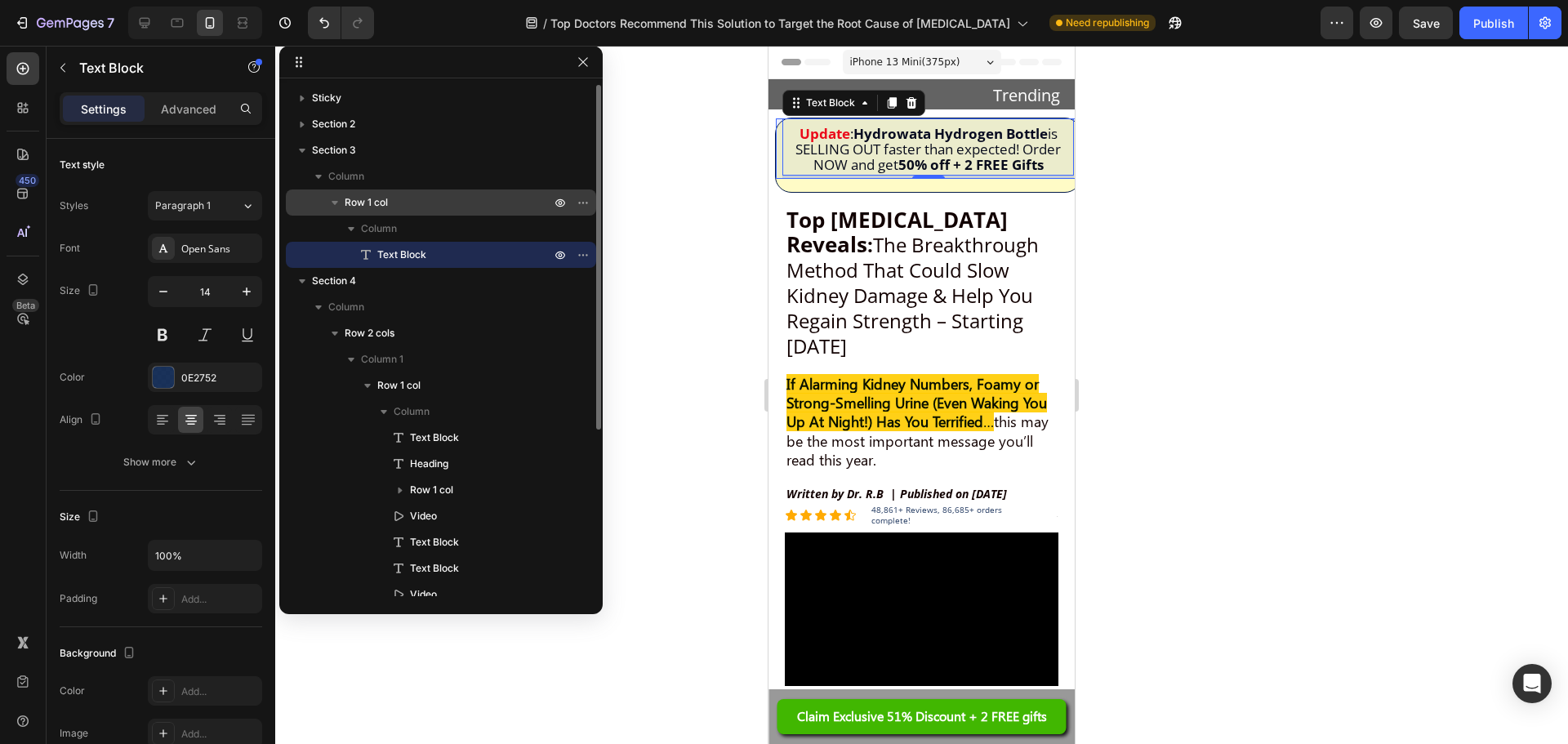
click at [409, 200] on p "Row 1 col" at bounding box center [449, 202] width 209 height 16
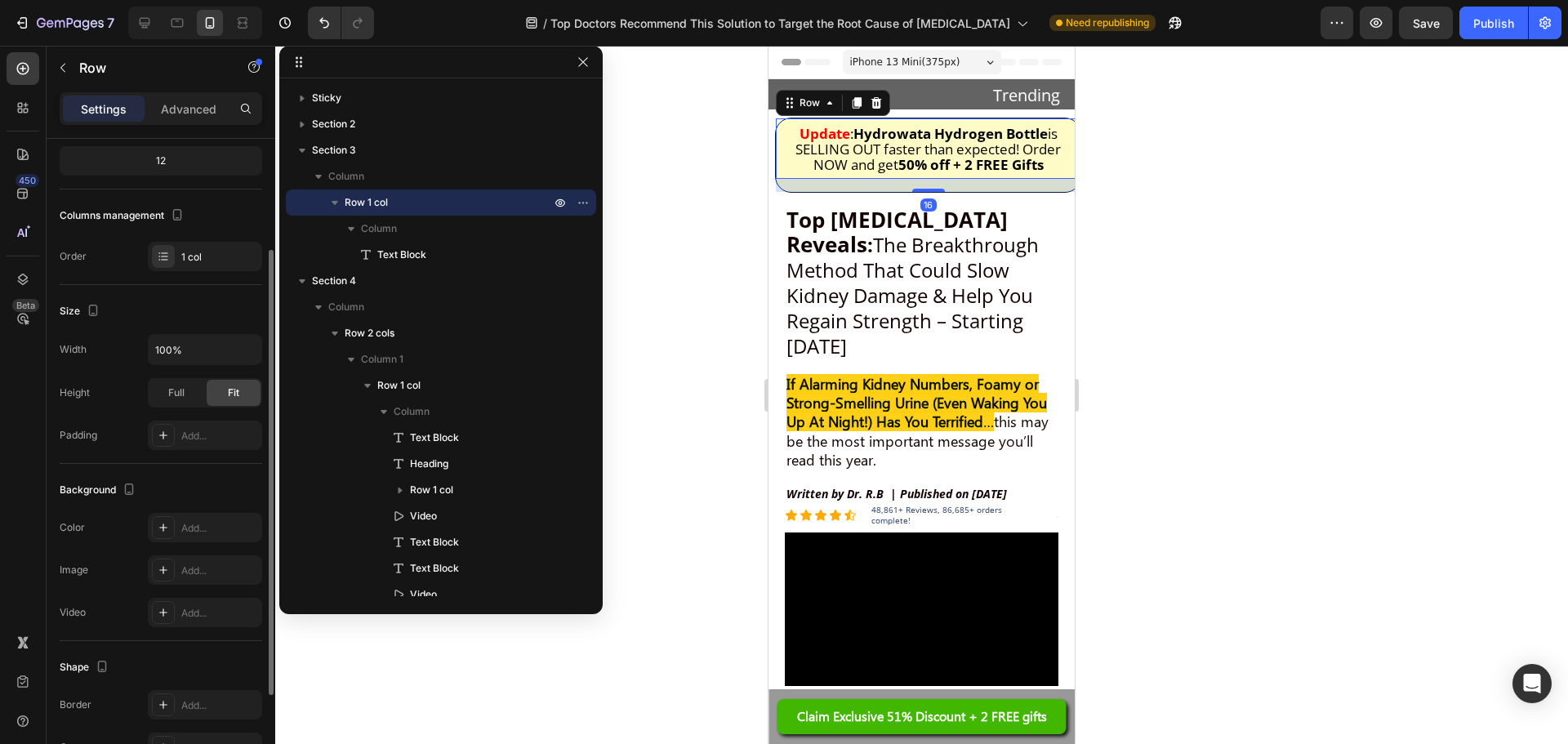
scroll to position [302, 0]
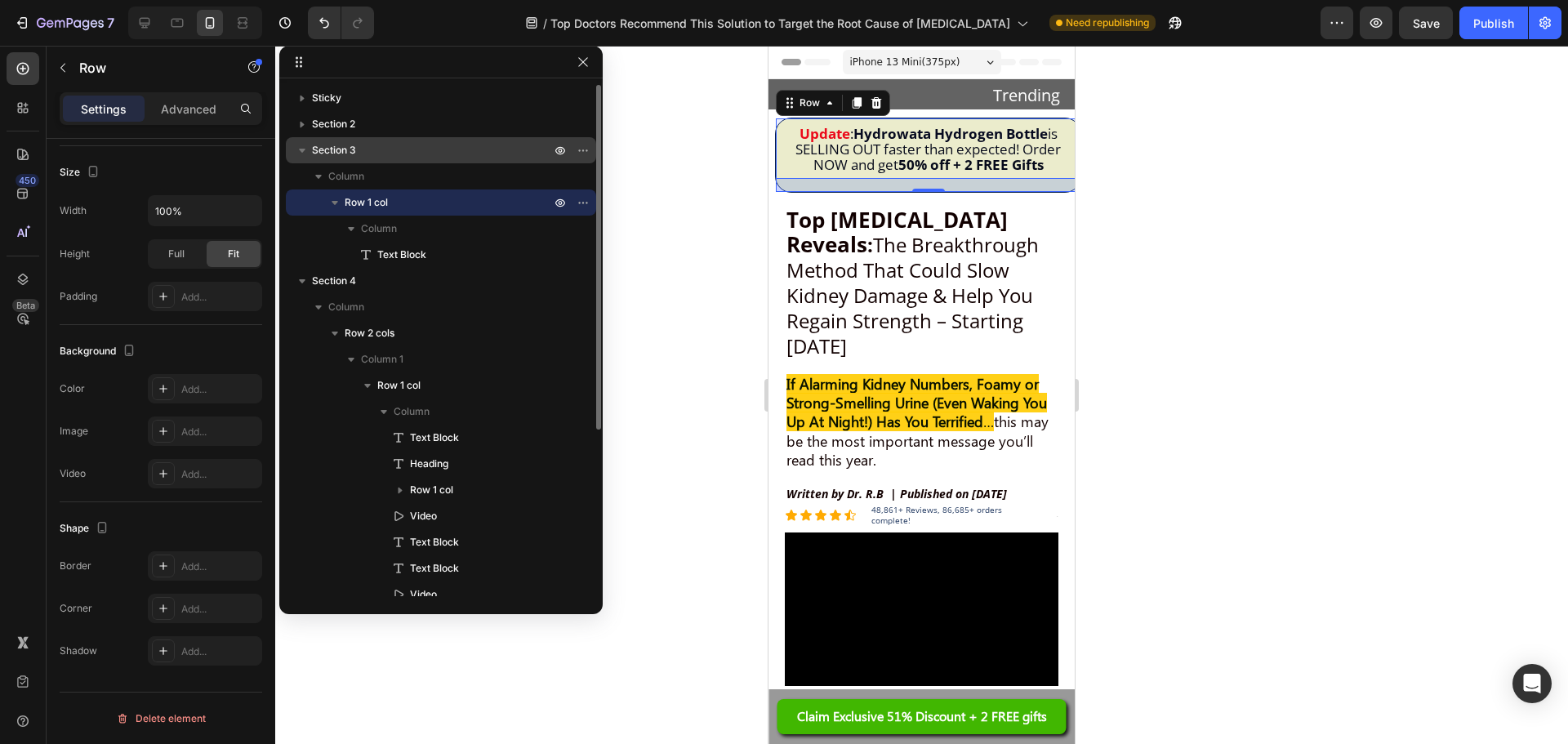
click at [383, 146] on p "Section 3" at bounding box center [433, 149] width 242 height 16
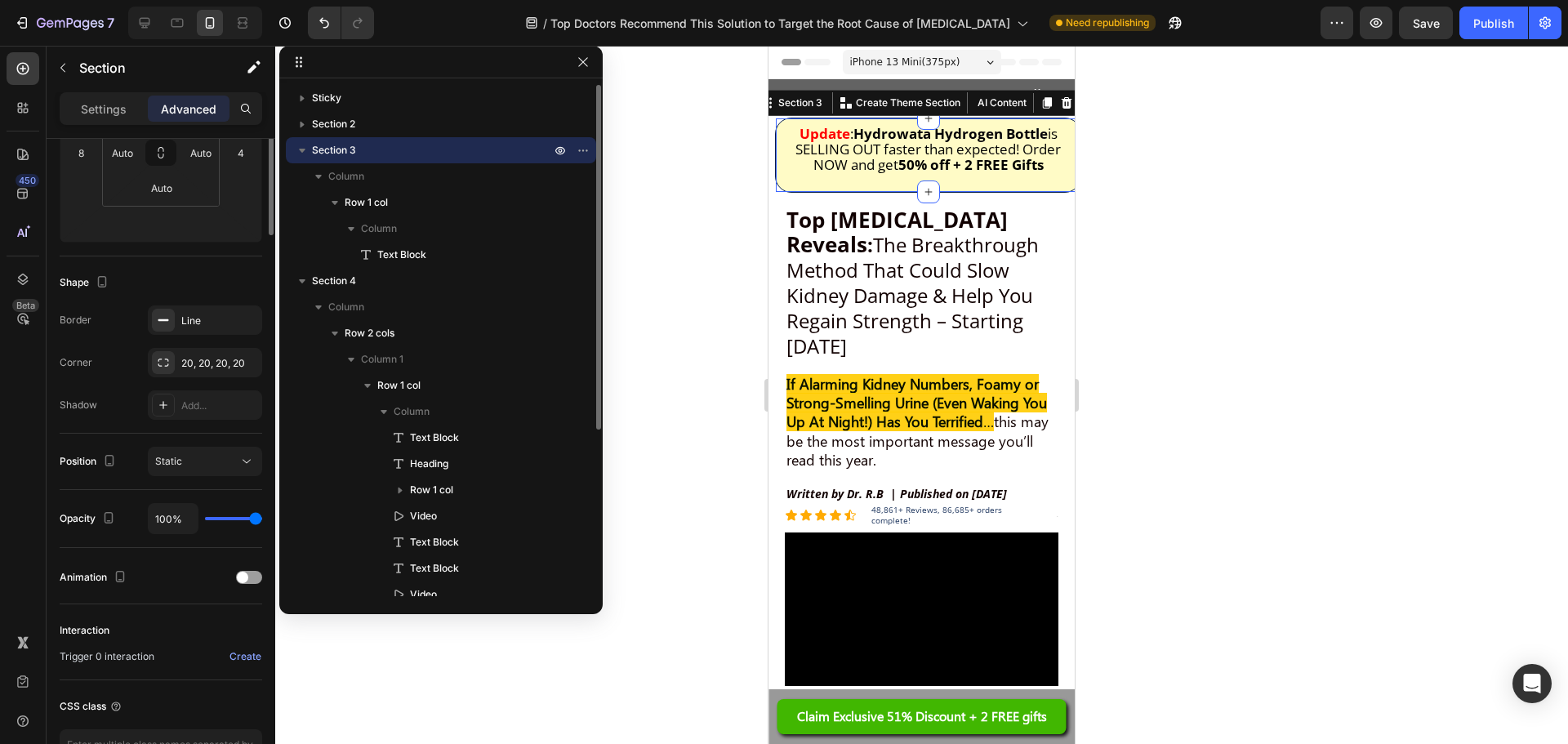
scroll to position [0, 0]
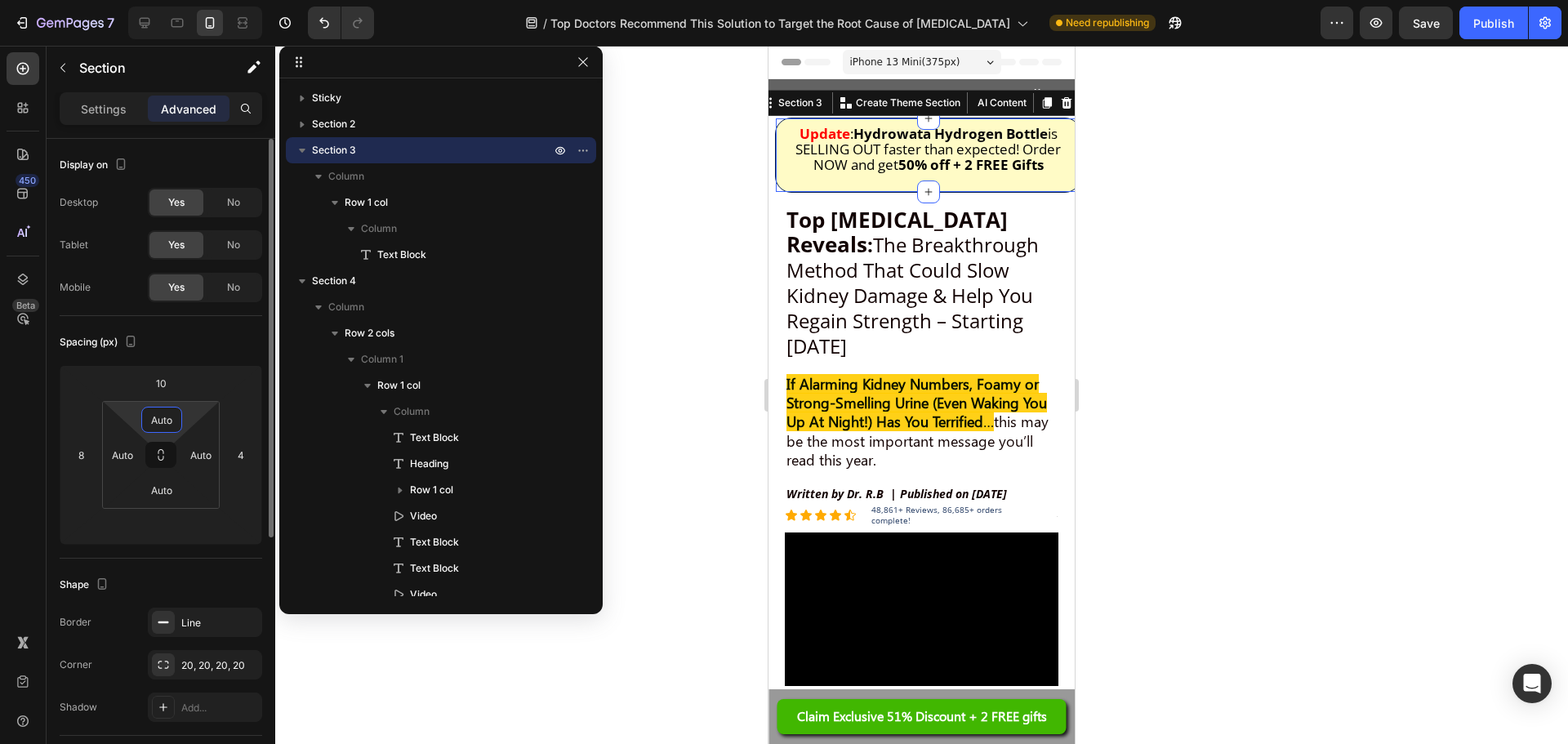
click at [164, 422] on input "Auto" at bounding box center [161, 419] width 33 height 24
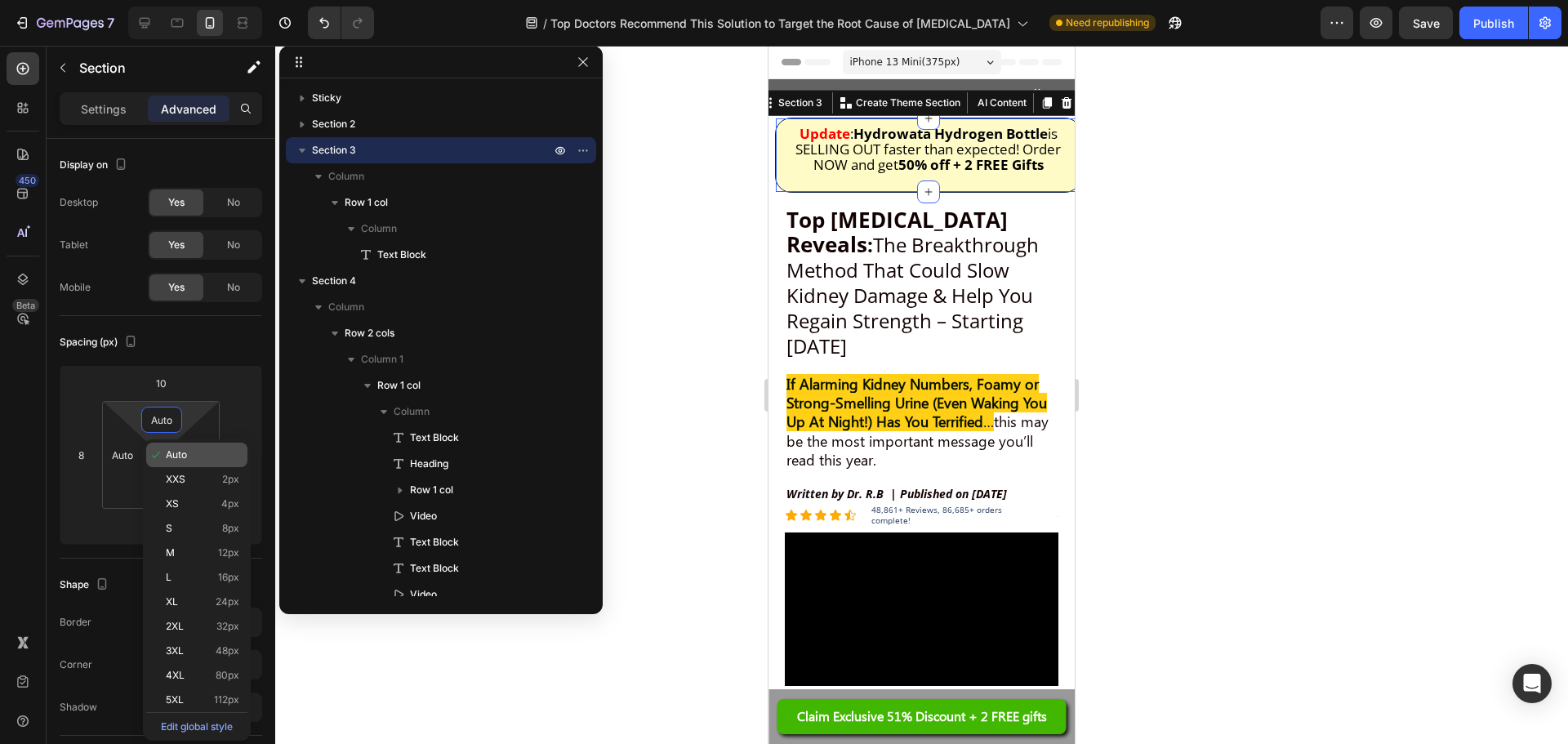
click at [169, 452] on span "Auto" at bounding box center [176, 455] width 21 height 12
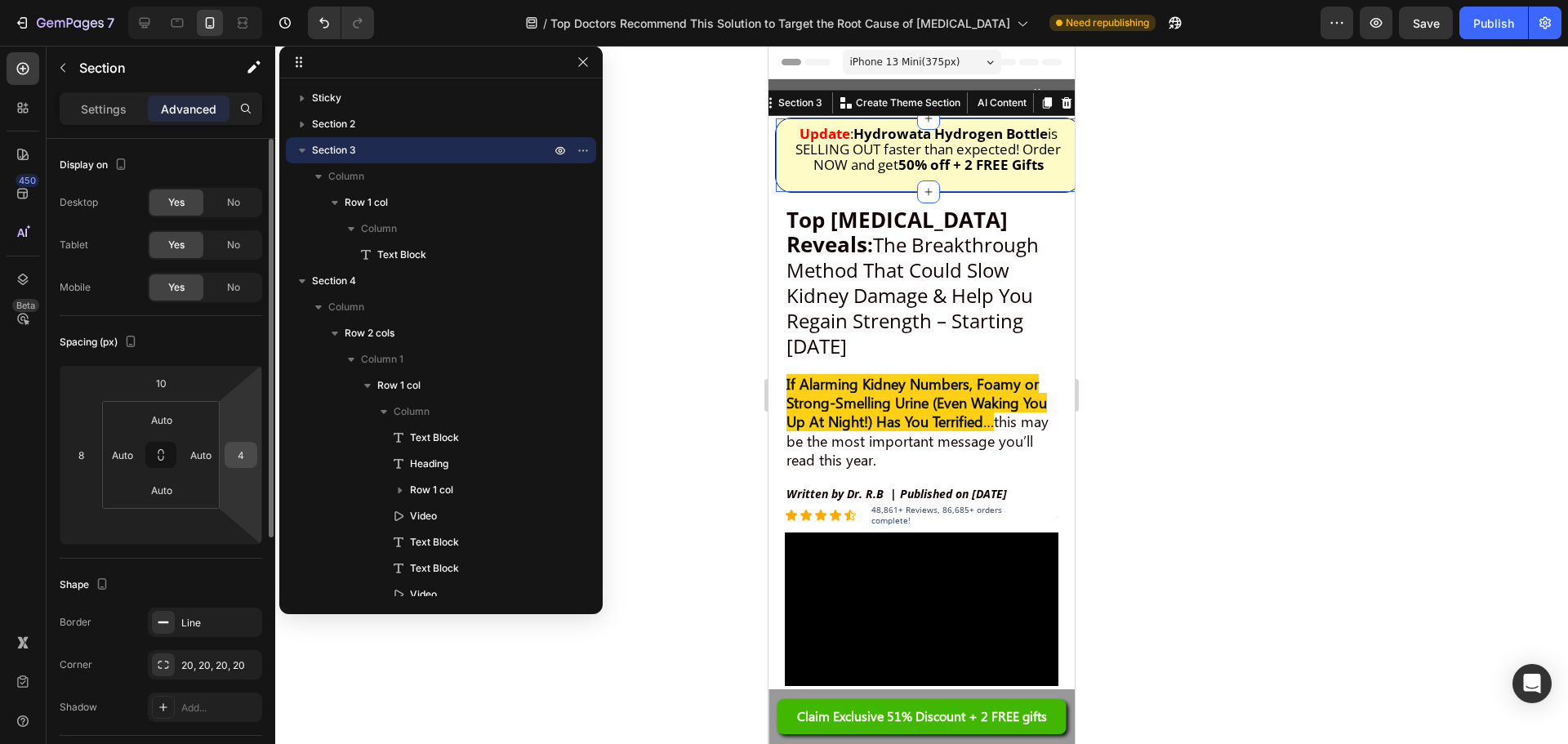
click at [238, 461] on input "4" at bounding box center [241, 455] width 24 height 24
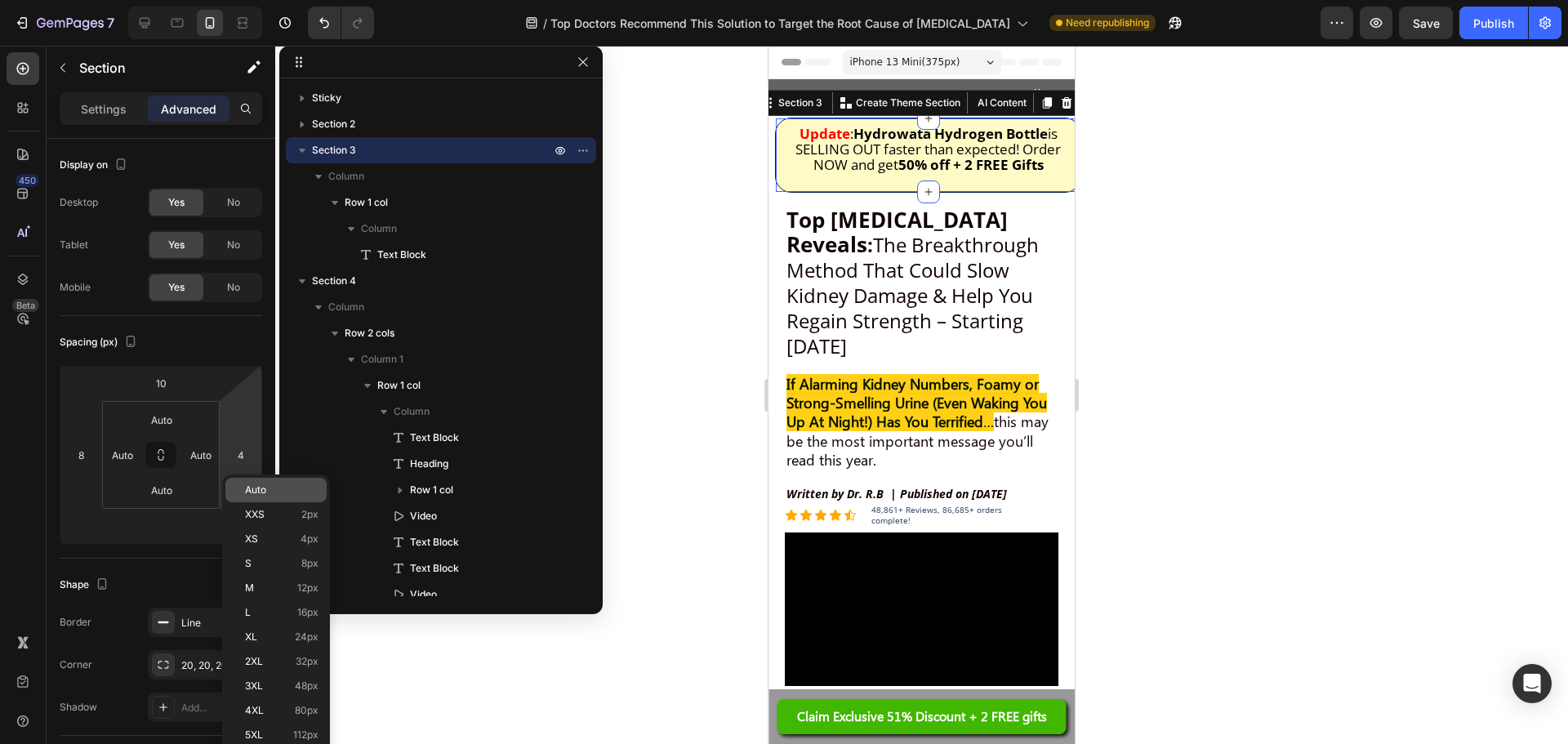
click at [258, 491] on span "Auto" at bounding box center [255, 490] width 21 height 12
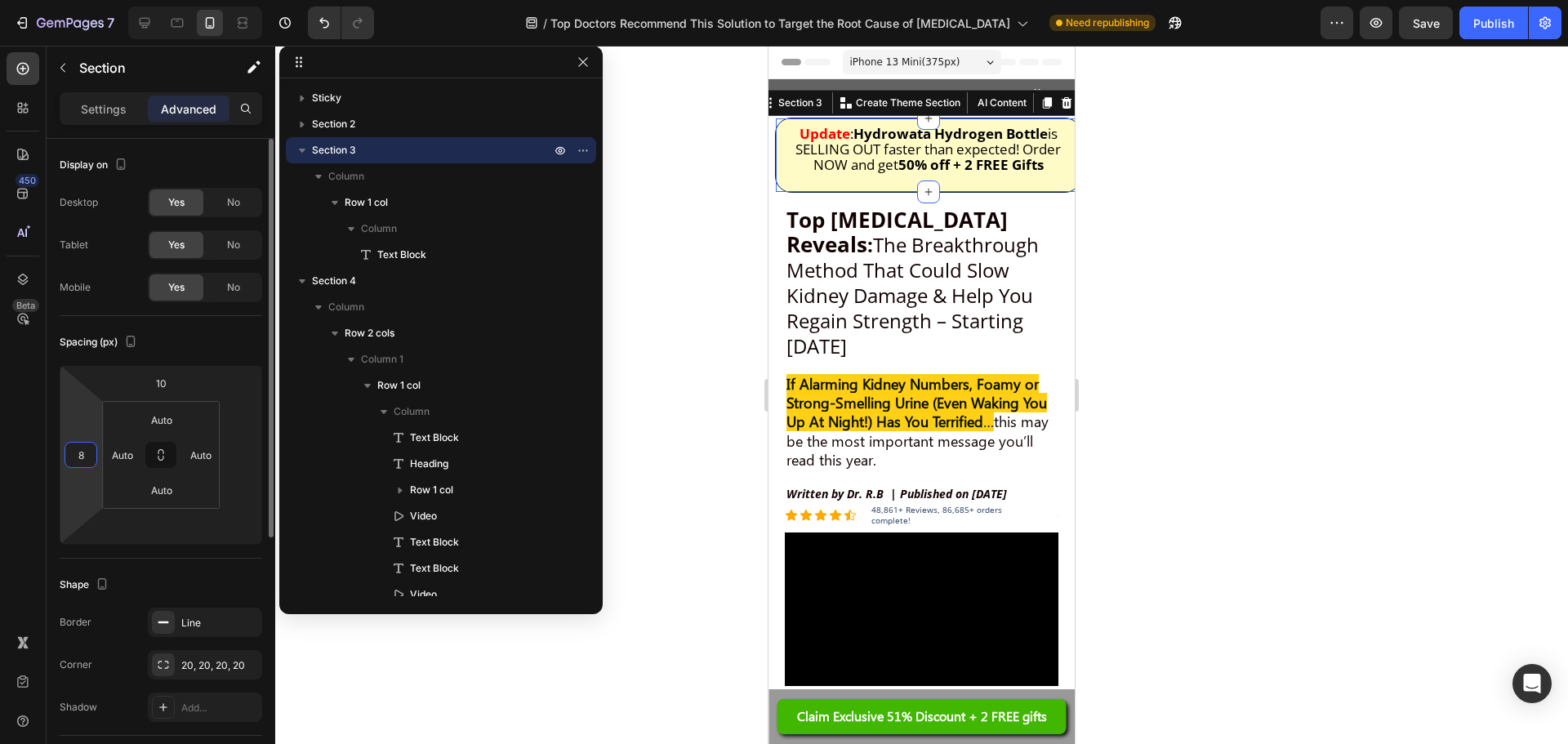
click at [90, 463] on input "8" at bounding box center [81, 455] width 24 height 24
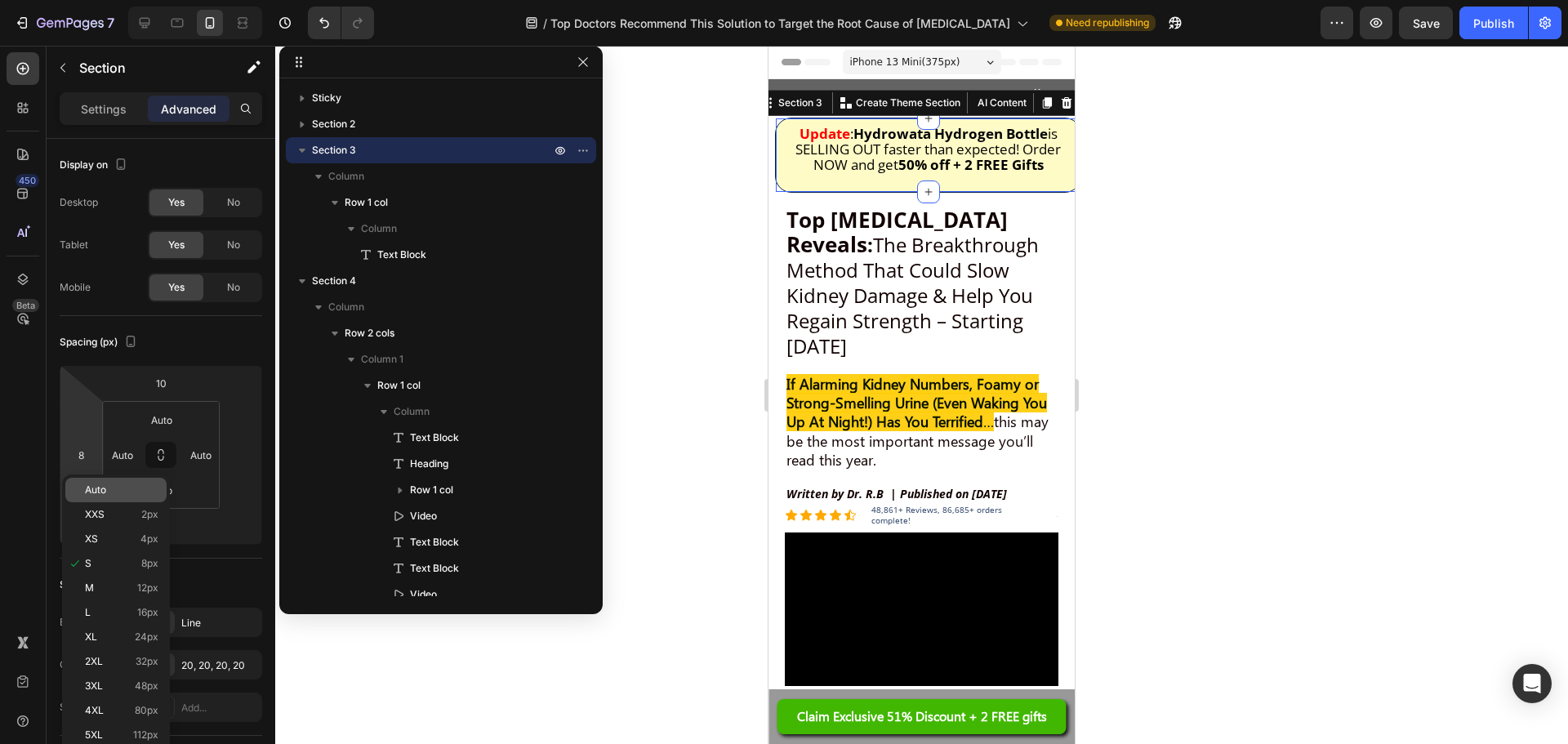
click at [127, 497] on div "Auto" at bounding box center [116, 490] width 102 height 24
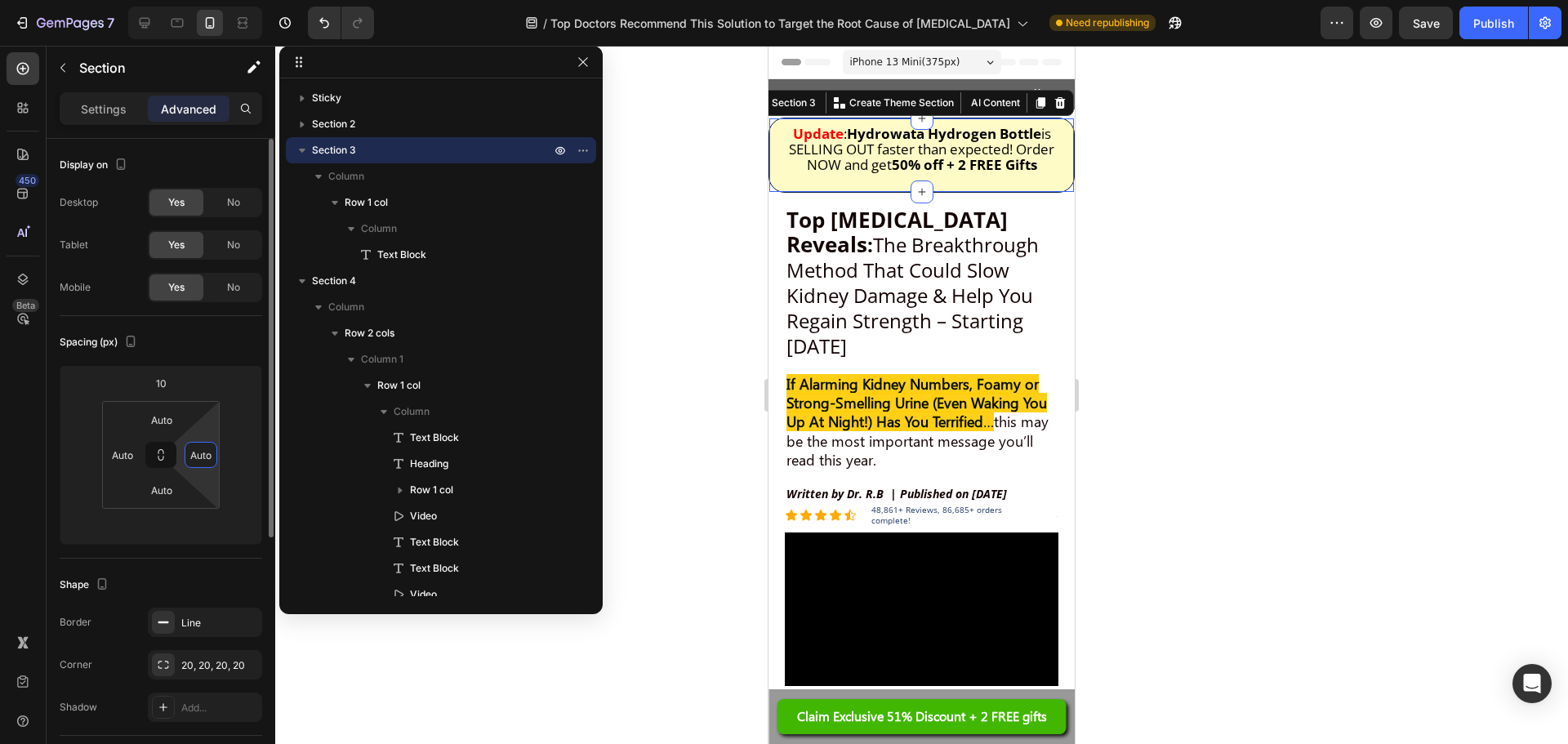
click at [201, 450] on input "Auto" at bounding box center [201, 455] width 24 height 24
click at [155, 386] on input "10" at bounding box center [160, 382] width 33 height 24
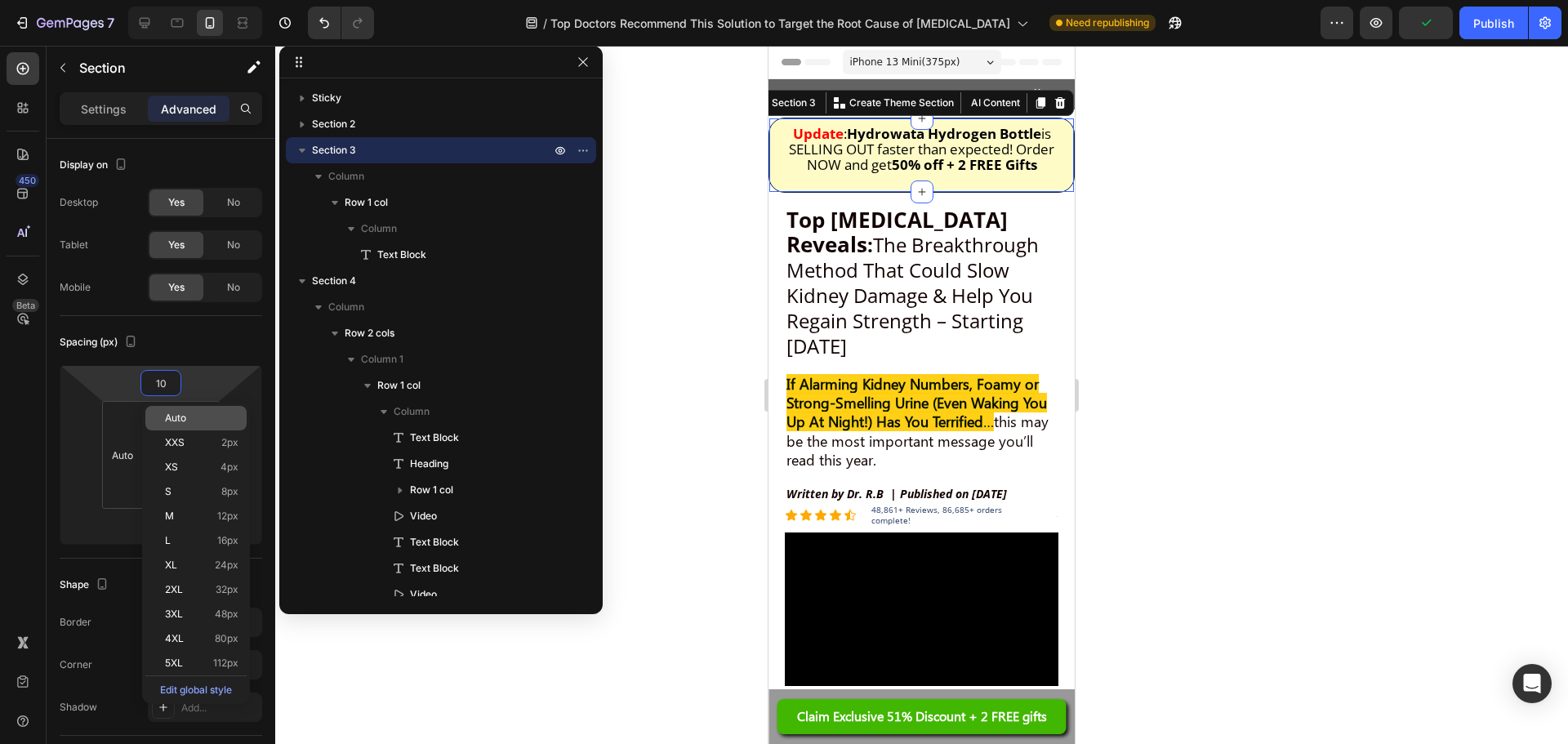
click at [175, 419] on span "Auto" at bounding box center [175, 419] width 21 height 12
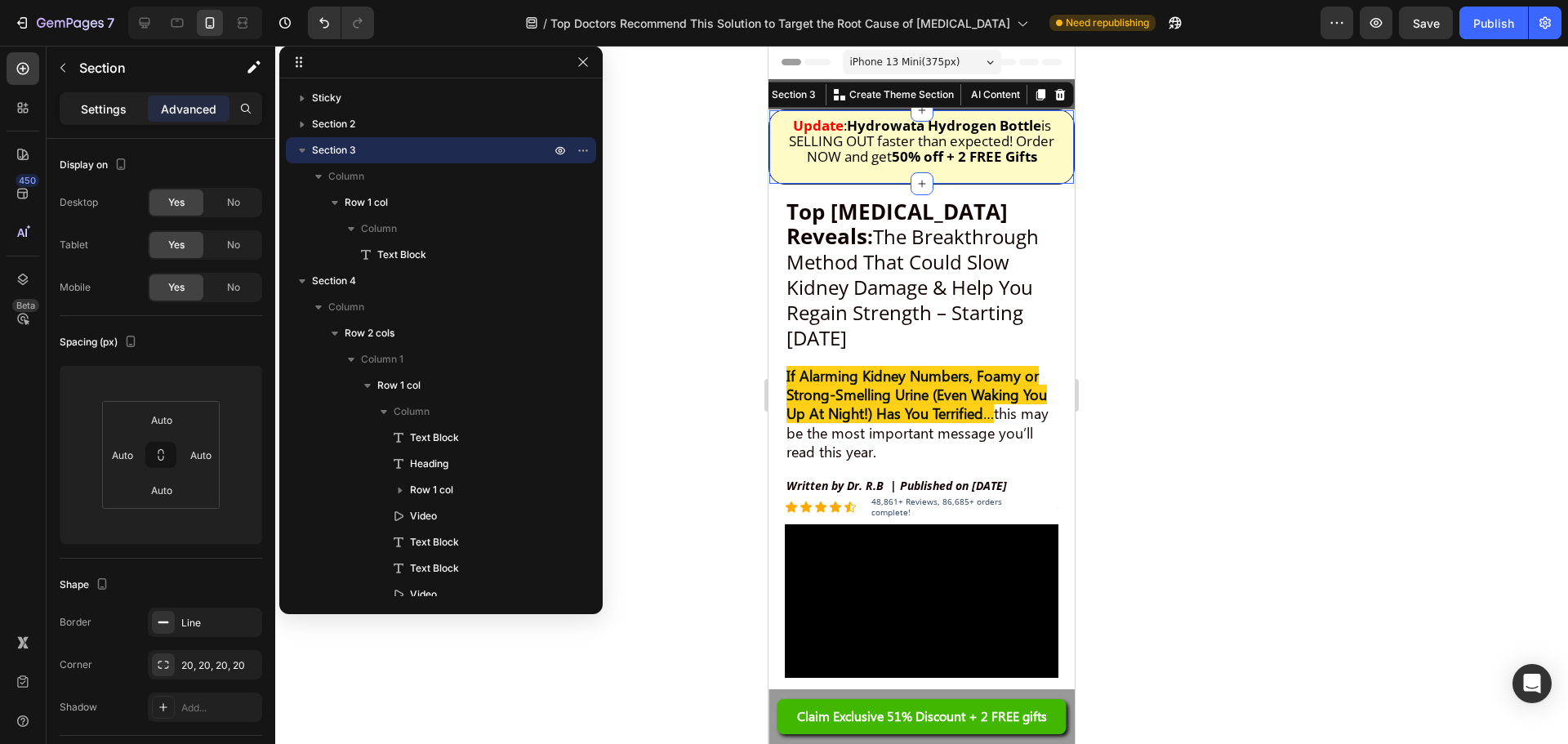
click at [106, 108] on p "Settings" at bounding box center [103, 109] width 46 height 17
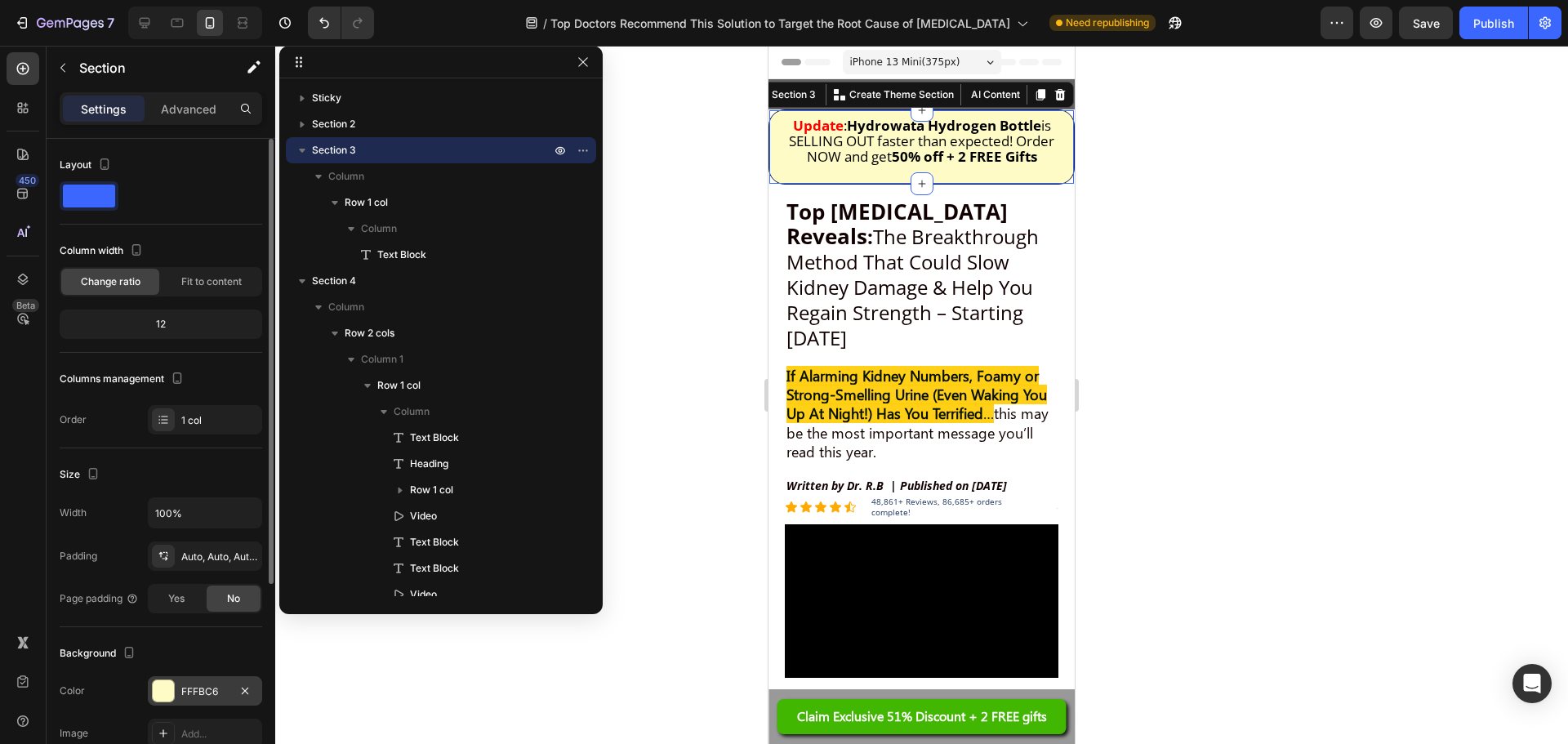
scroll to position [302, 0]
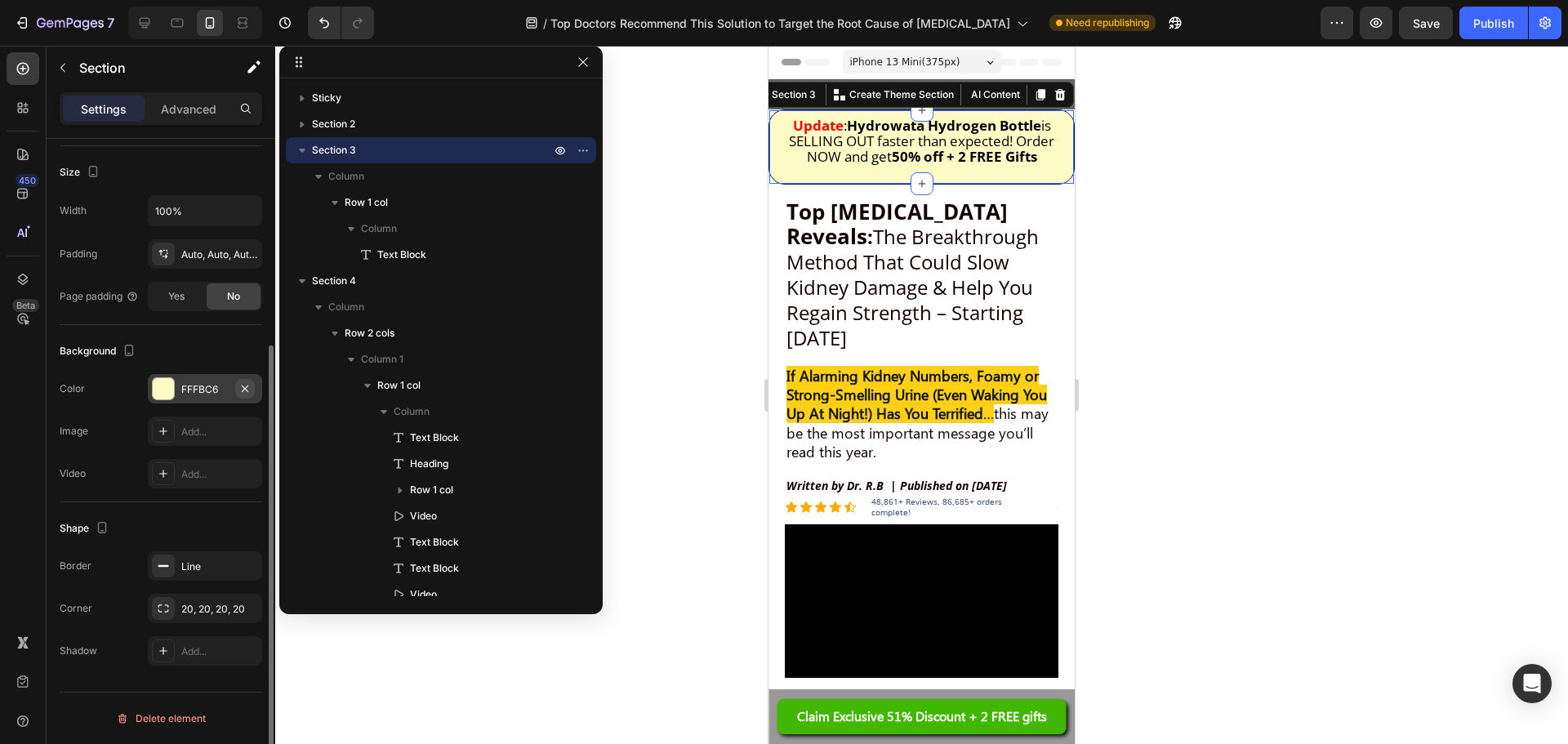
click at [250, 388] on icon "button" at bounding box center [245, 389] width 13 height 13
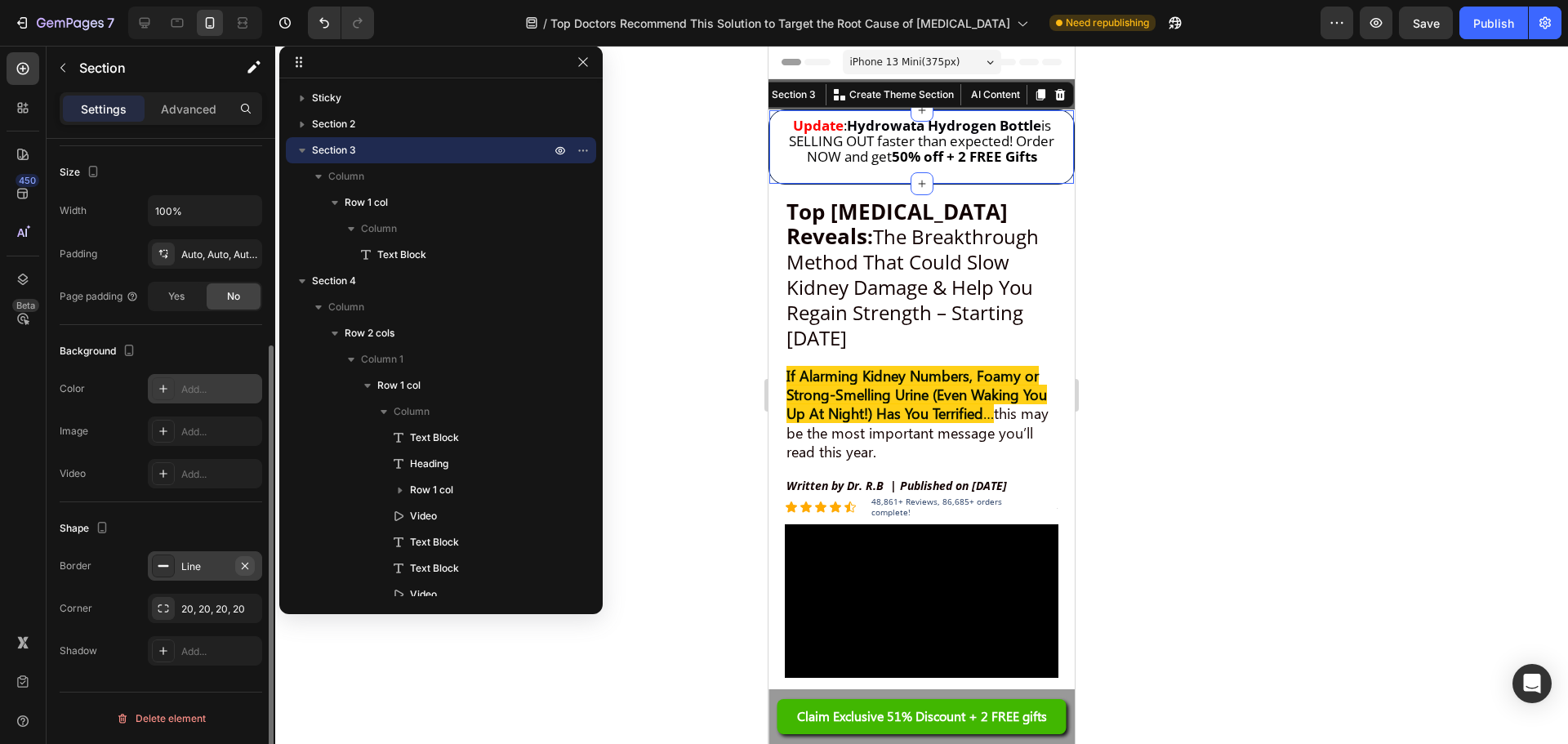
click at [244, 566] on icon "button" at bounding box center [245, 565] width 7 height 7
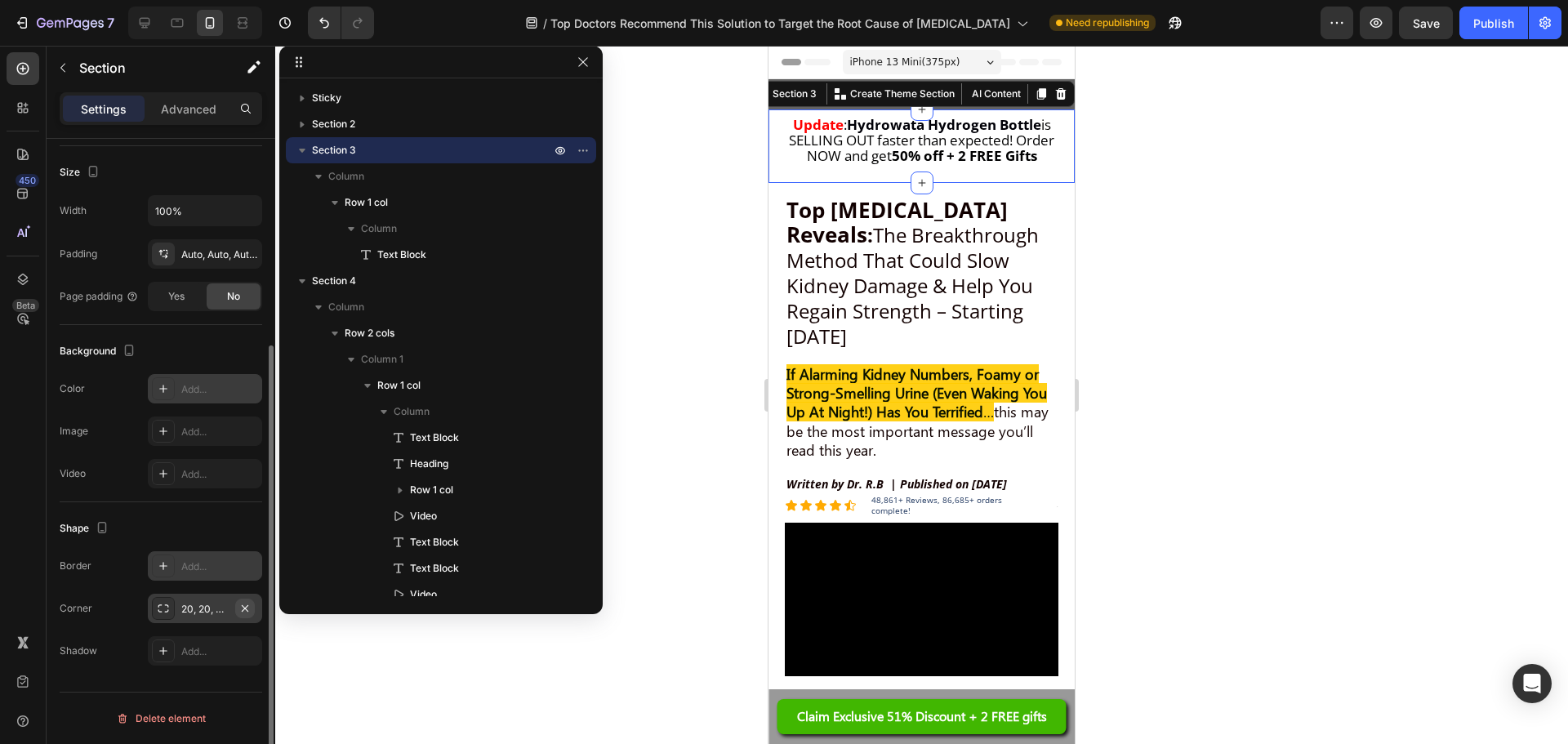
click at [249, 611] on icon "button" at bounding box center [245, 608] width 13 height 13
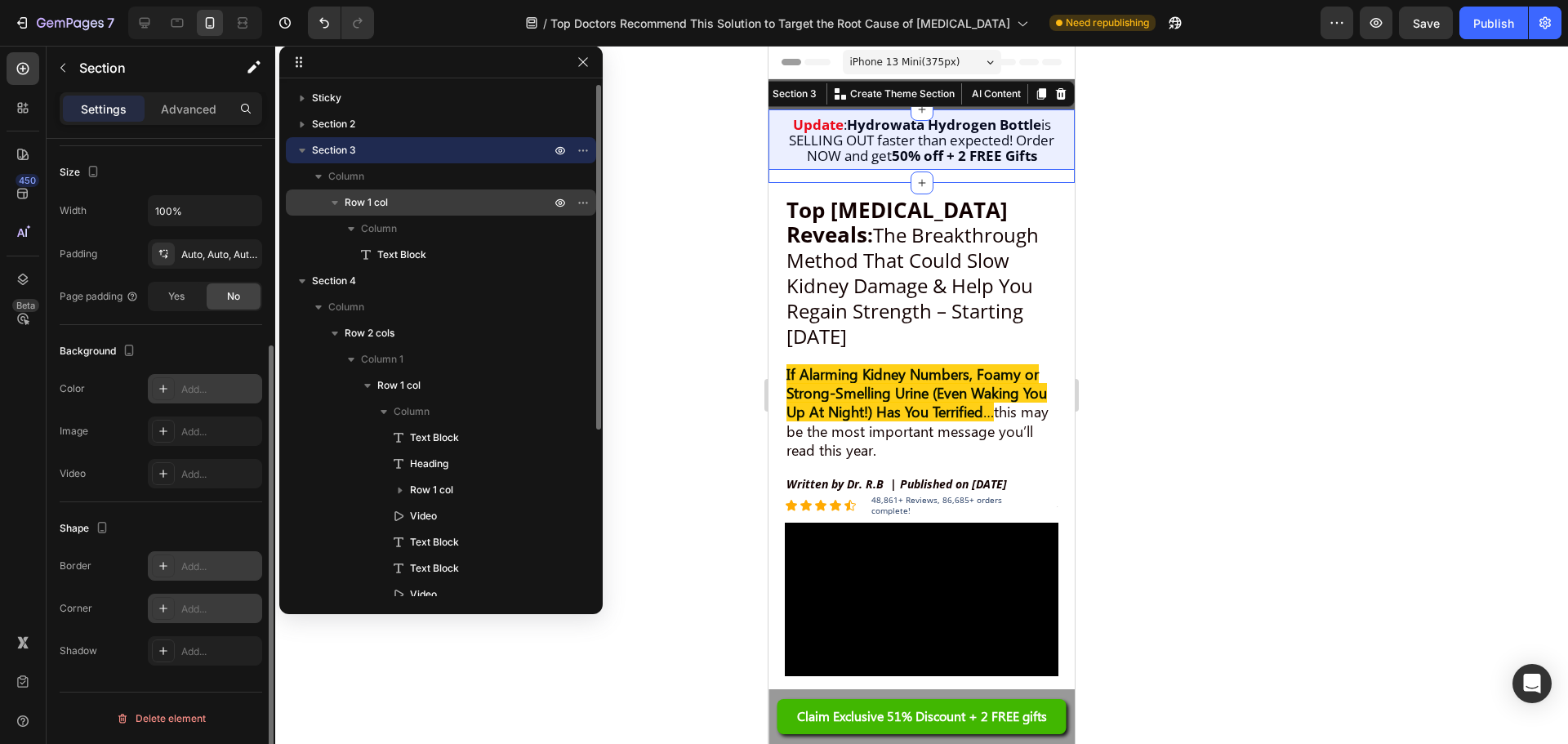
click at [455, 200] on p "Row 1 col" at bounding box center [449, 202] width 209 height 16
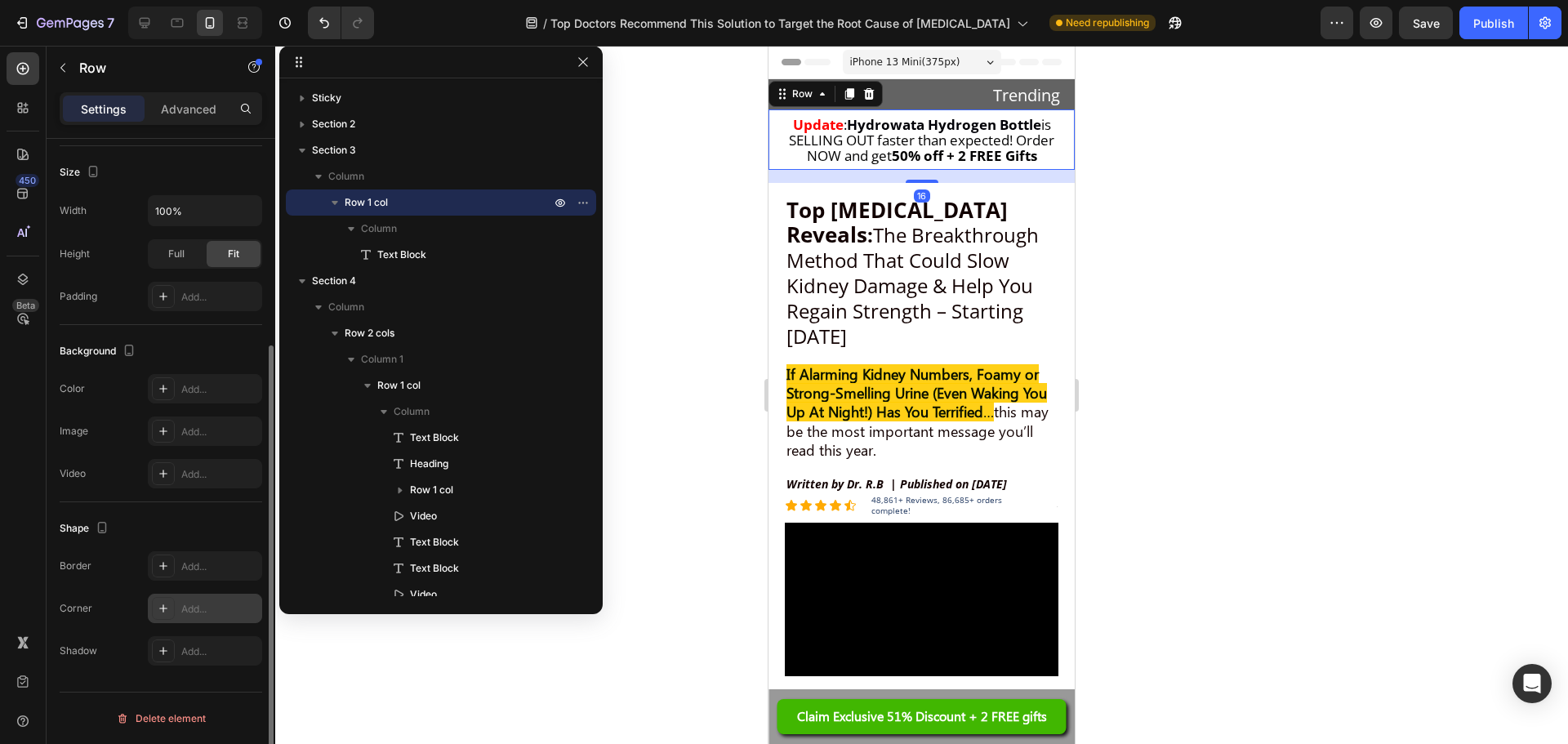
click at [221, 617] on div "Add..." at bounding box center [205, 608] width 114 height 29
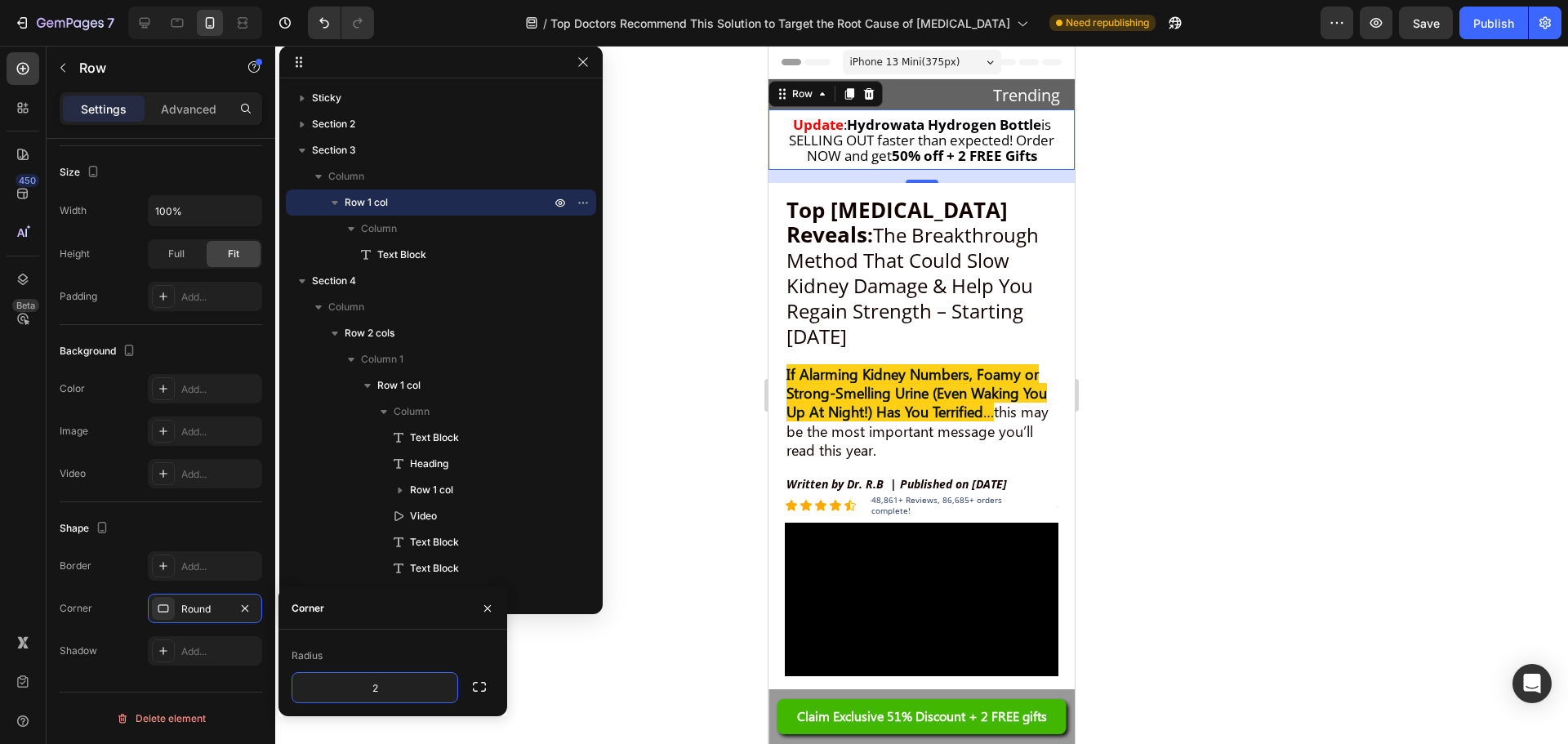
type input "20"
click at [199, 570] on div "Add..." at bounding box center [220, 567] width 77 height 15
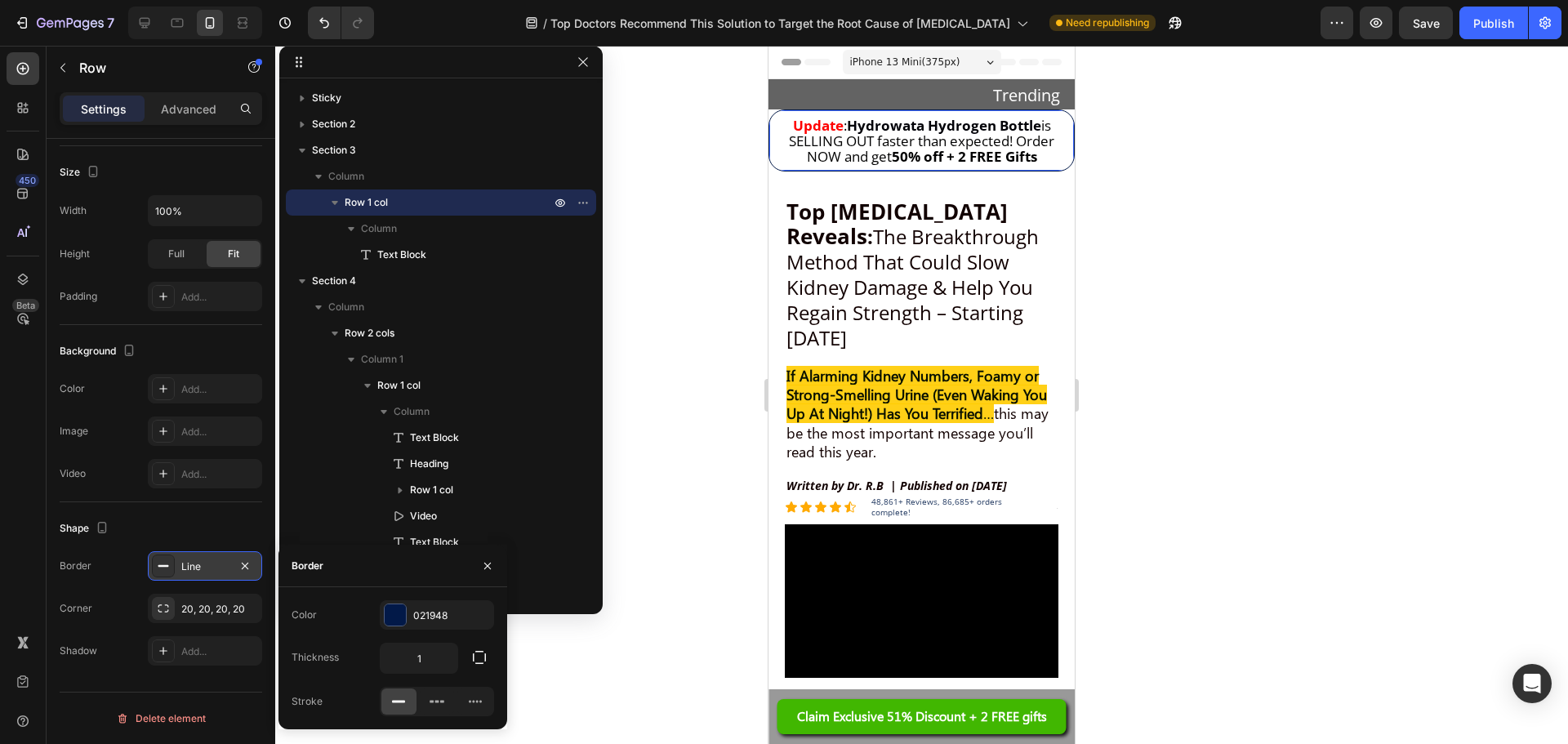
click at [166, 565] on icon at bounding box center [164, 566] width 13 height 13
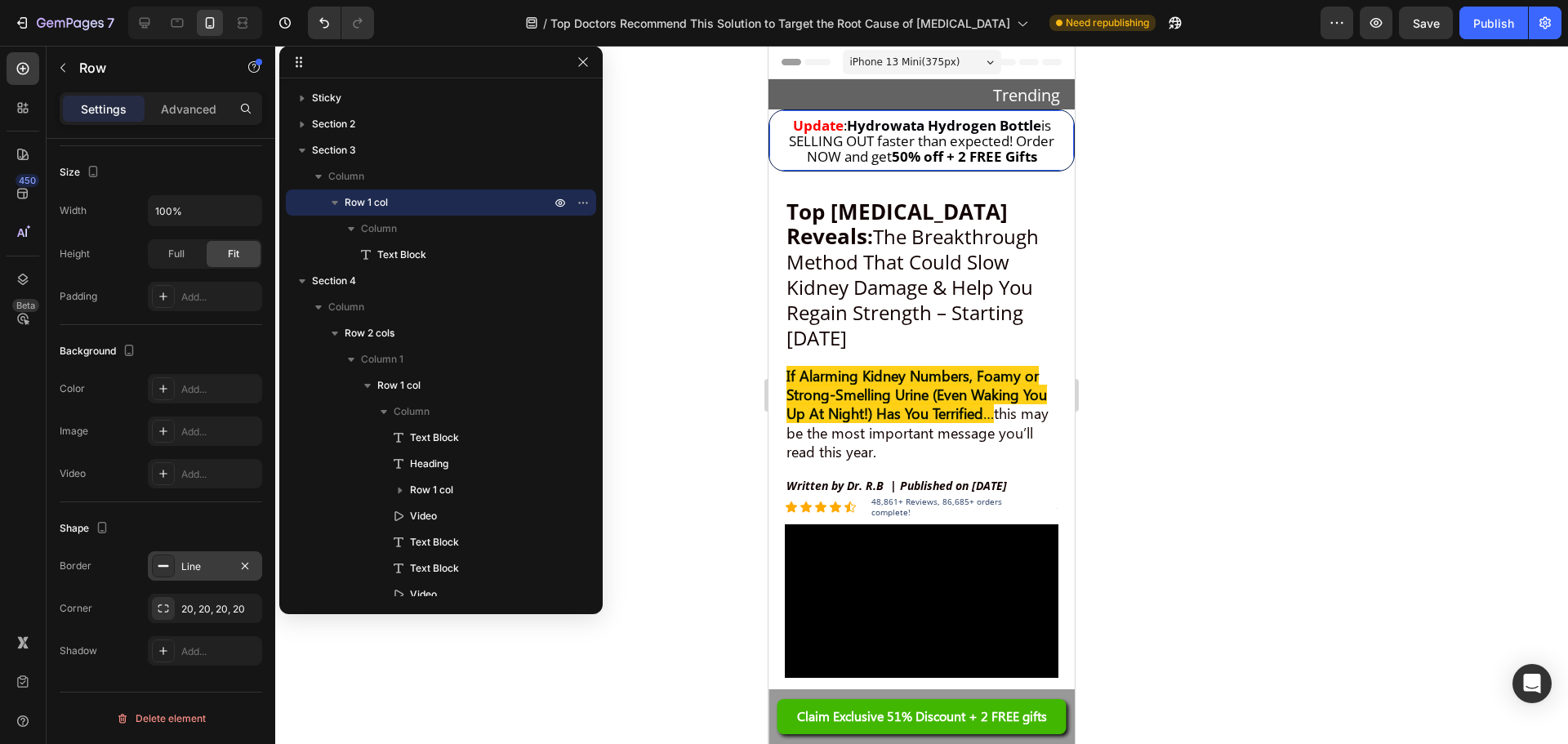
click at [179, 567] on div "Line" at bounding box center [205, 565] width 114 height 29
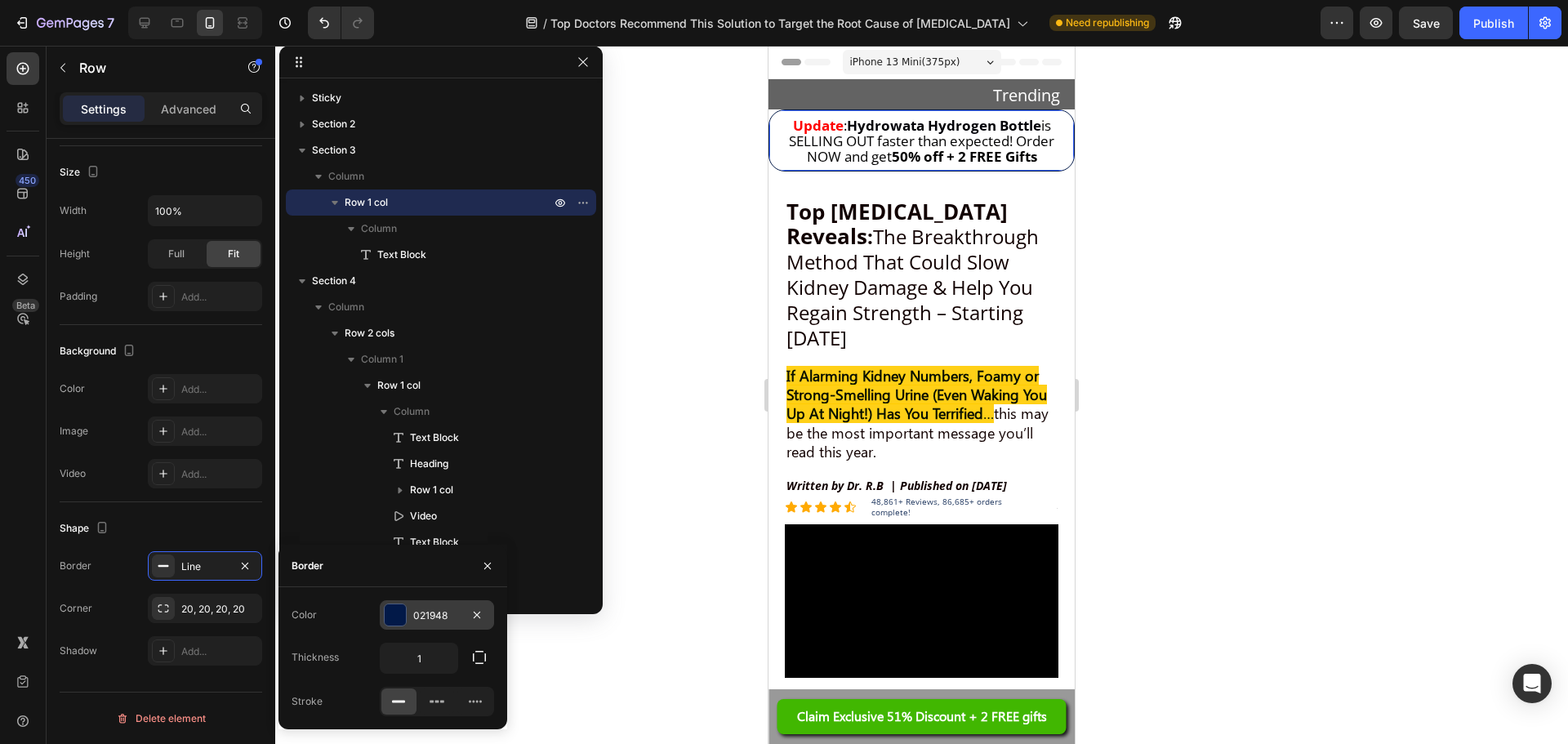
click at [393, 613] on div at bounding box center [395, 614] width 21 height 21
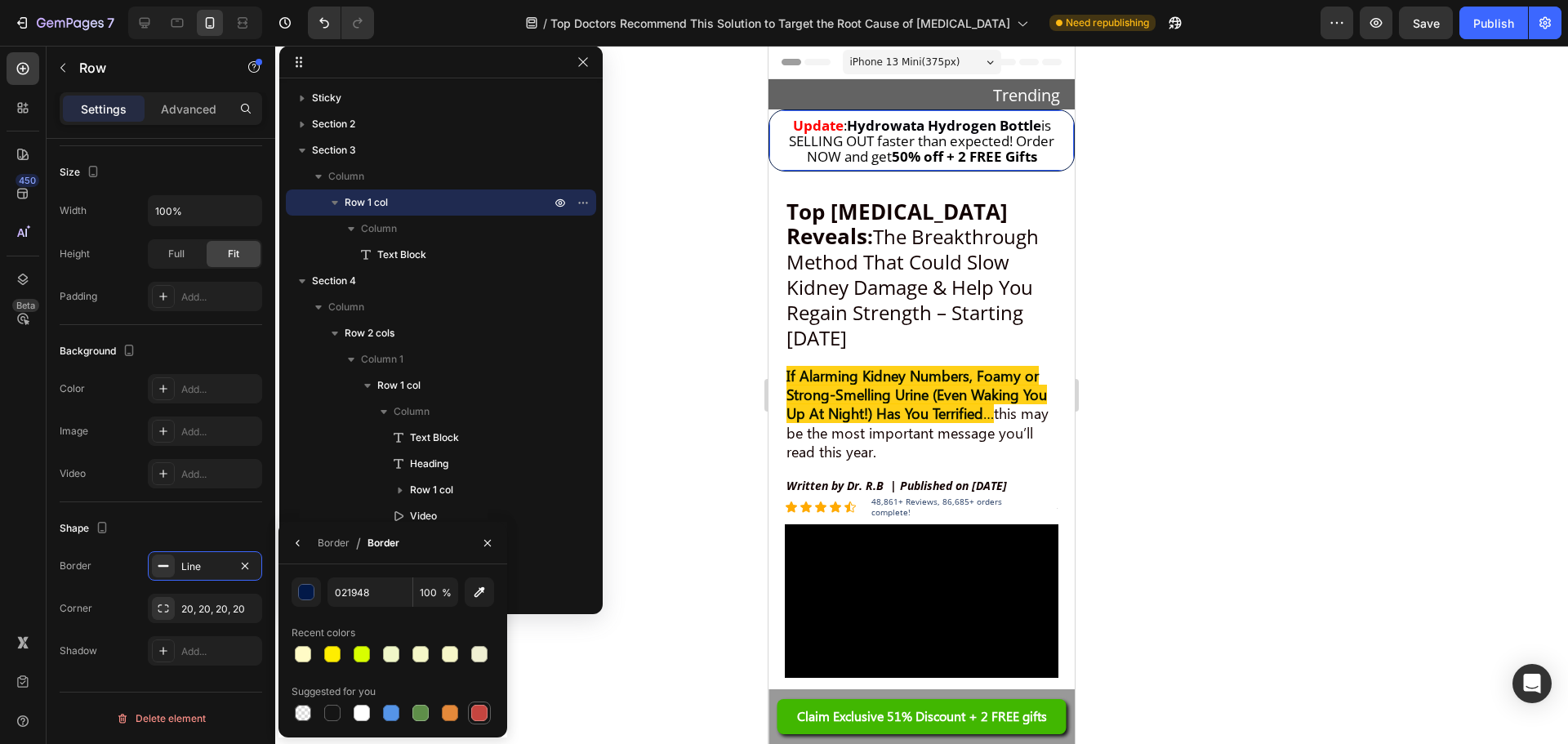
click at [475, 717] on div at bounding box center [479, 712] width 16 height 16
type input "C5453F"
click at [169, 398] on div at bounding box center [163, 388] width 23 height 23
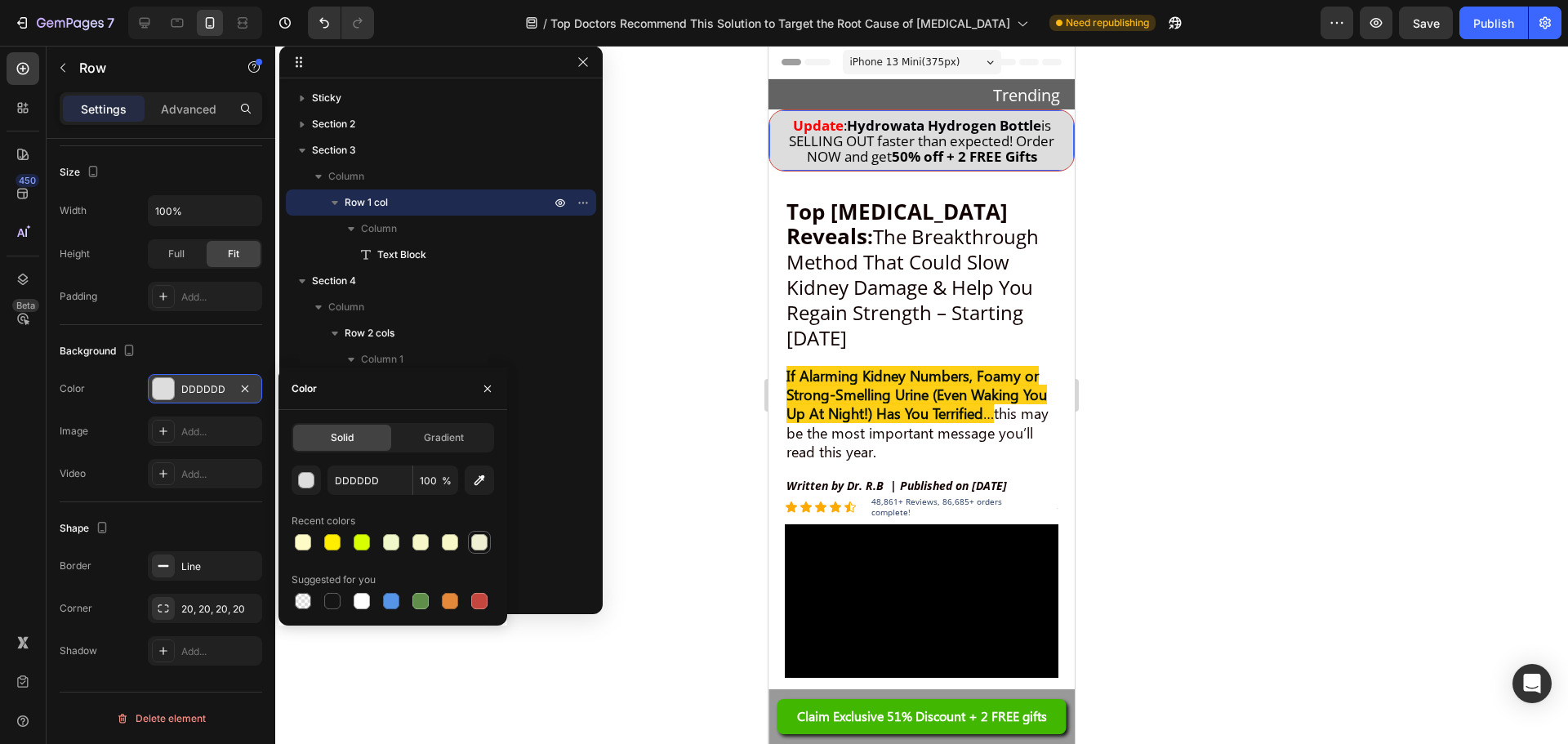
click at [470, 544] on div at bounding box center [479, 542] width 19 height 19
click at [450, 545] on div at bounding box center [450, 542] width 16 height 16
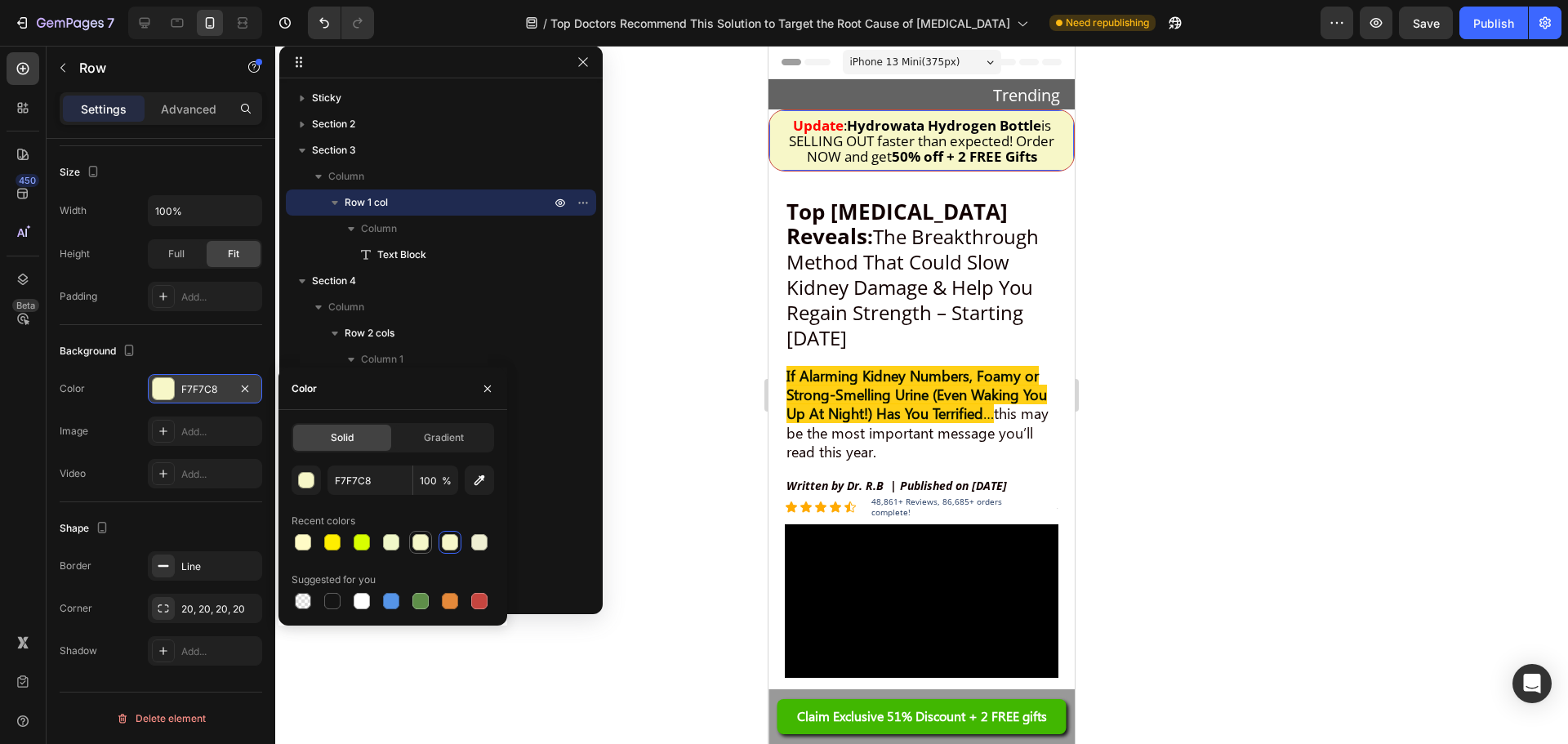
click at [413, 545] on div at bounding box center [420, 542] width 16 height 16
click at [298, 542] on div at bounding box center [302, 542] width 16 height 16
type input "FFFBC6"
click at [201, 561] on div "Line" at bounding box center [205, 567] width 47 height 15
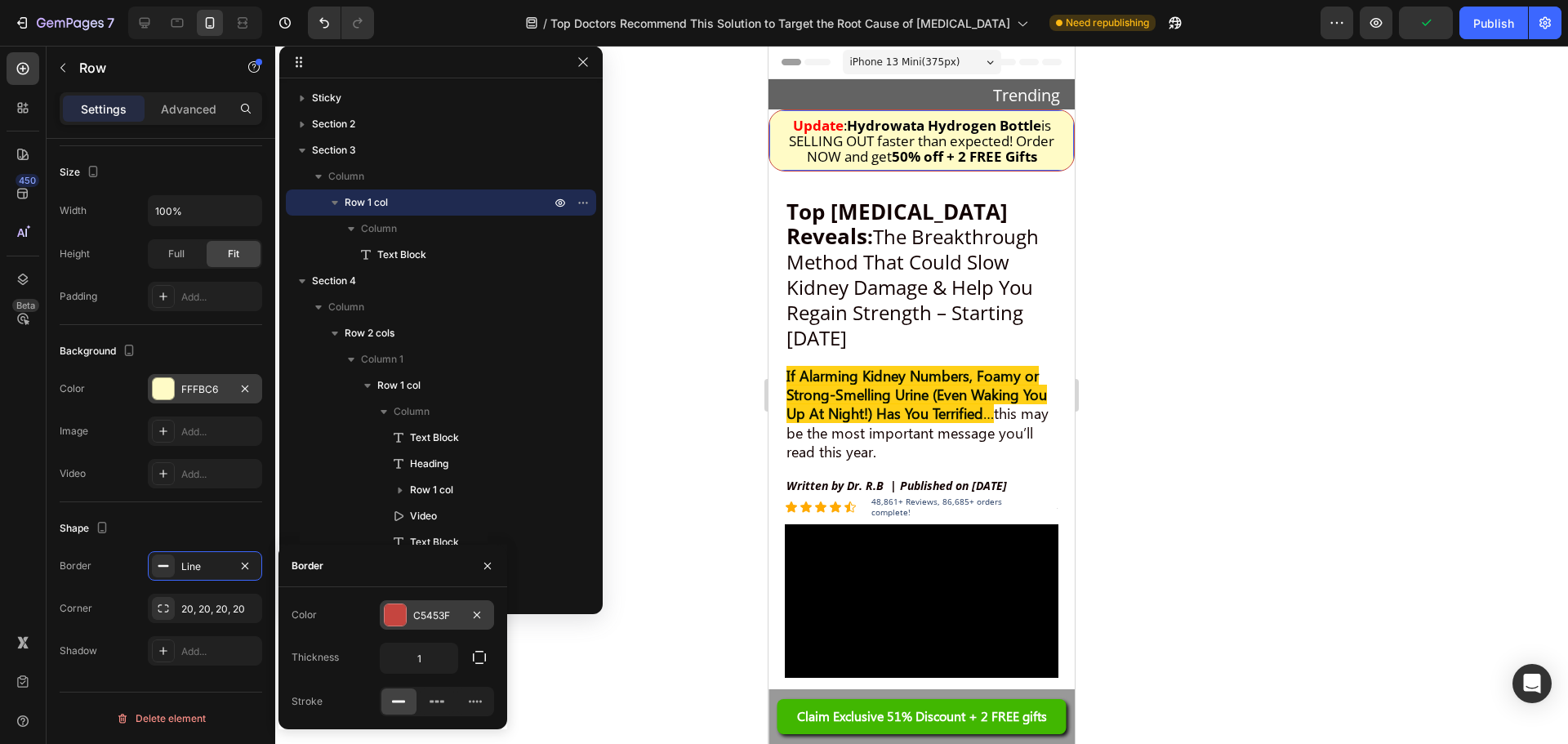
click at [448, 627] on div "C5453F" at bounding box center [437, 615] width 114 height 29
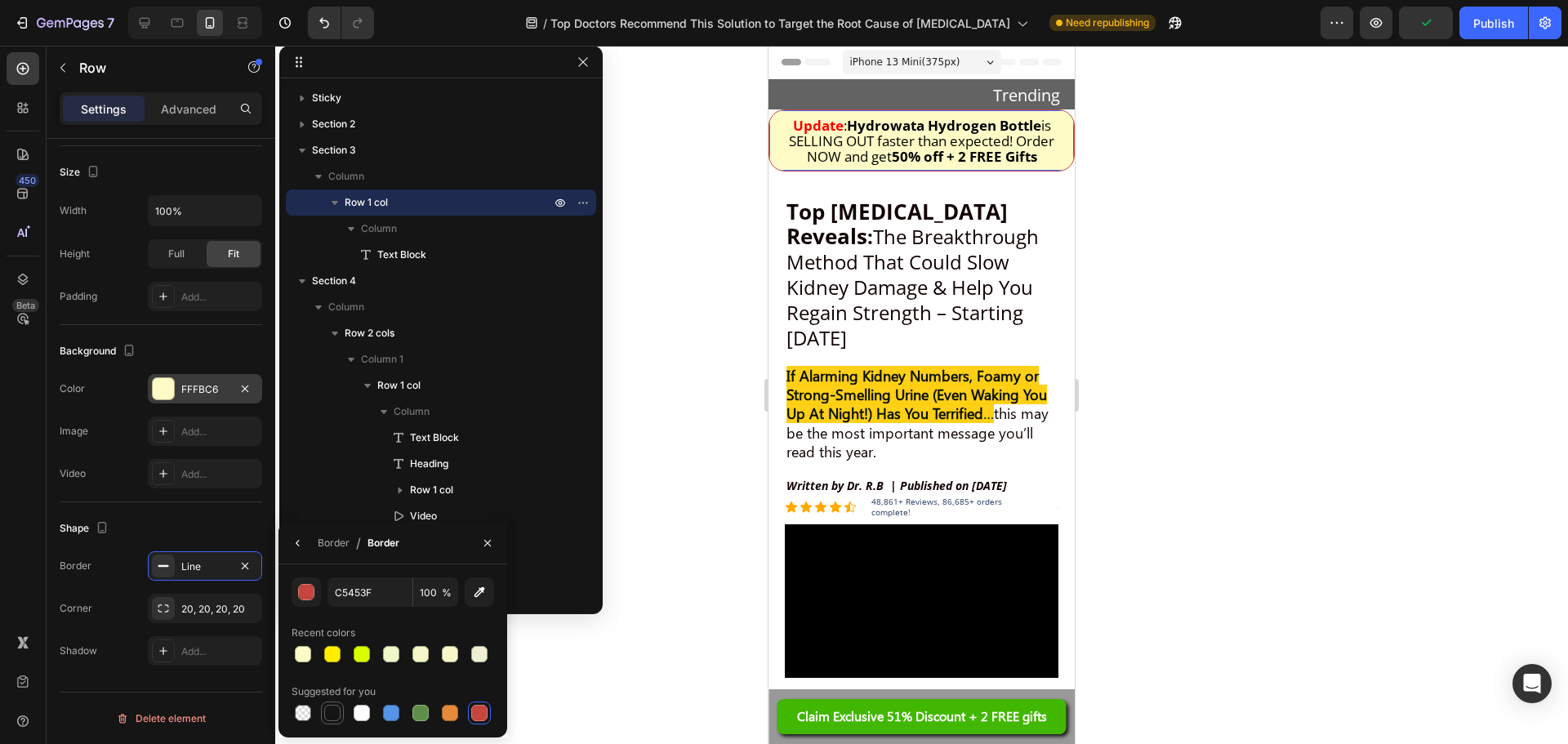
click at [326, 718] on div at bounding box center [331, 712] width 16 height 16
type input "151515"
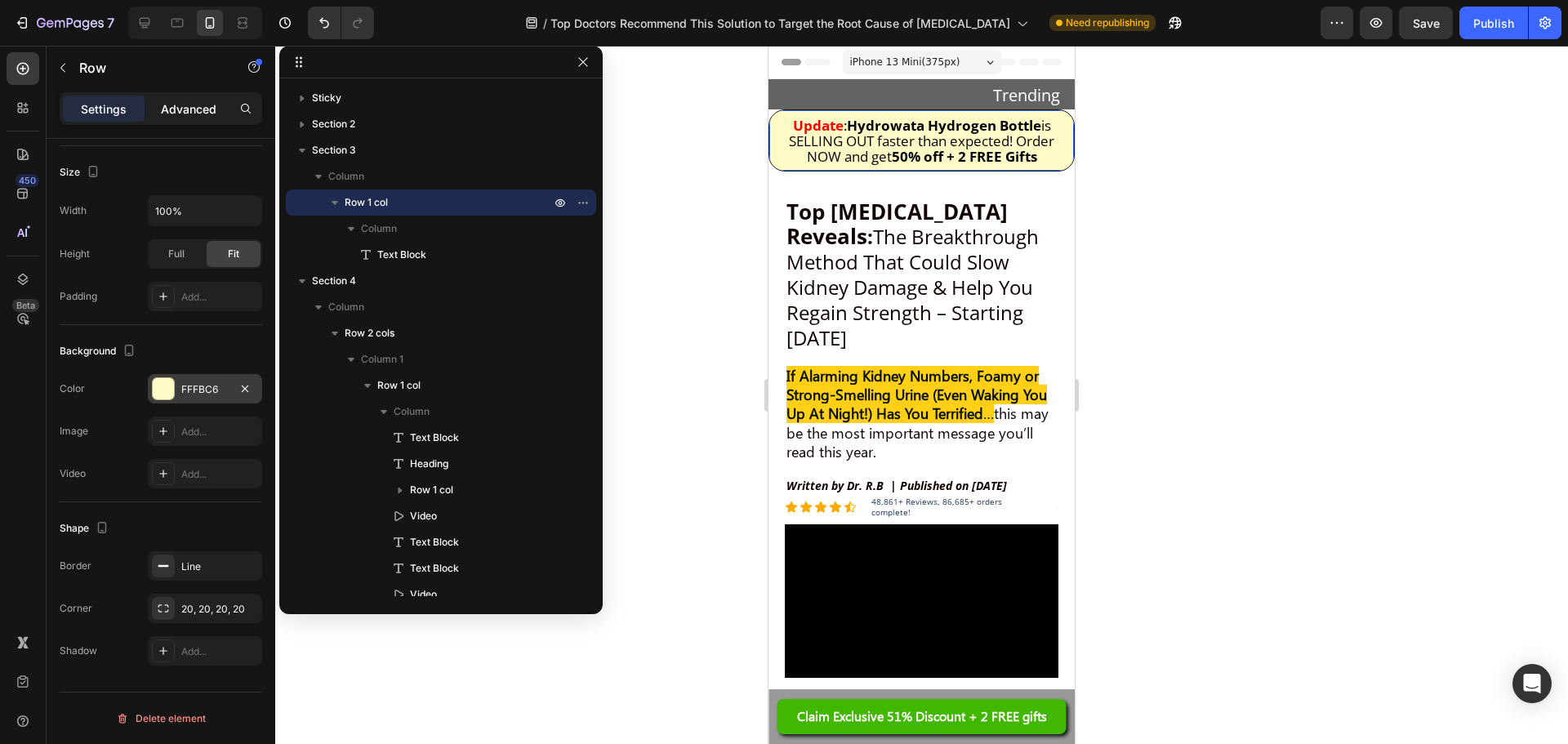
click at [193, 102] on p "Advanced" at bounding box center [189, 109] width 55 height 17
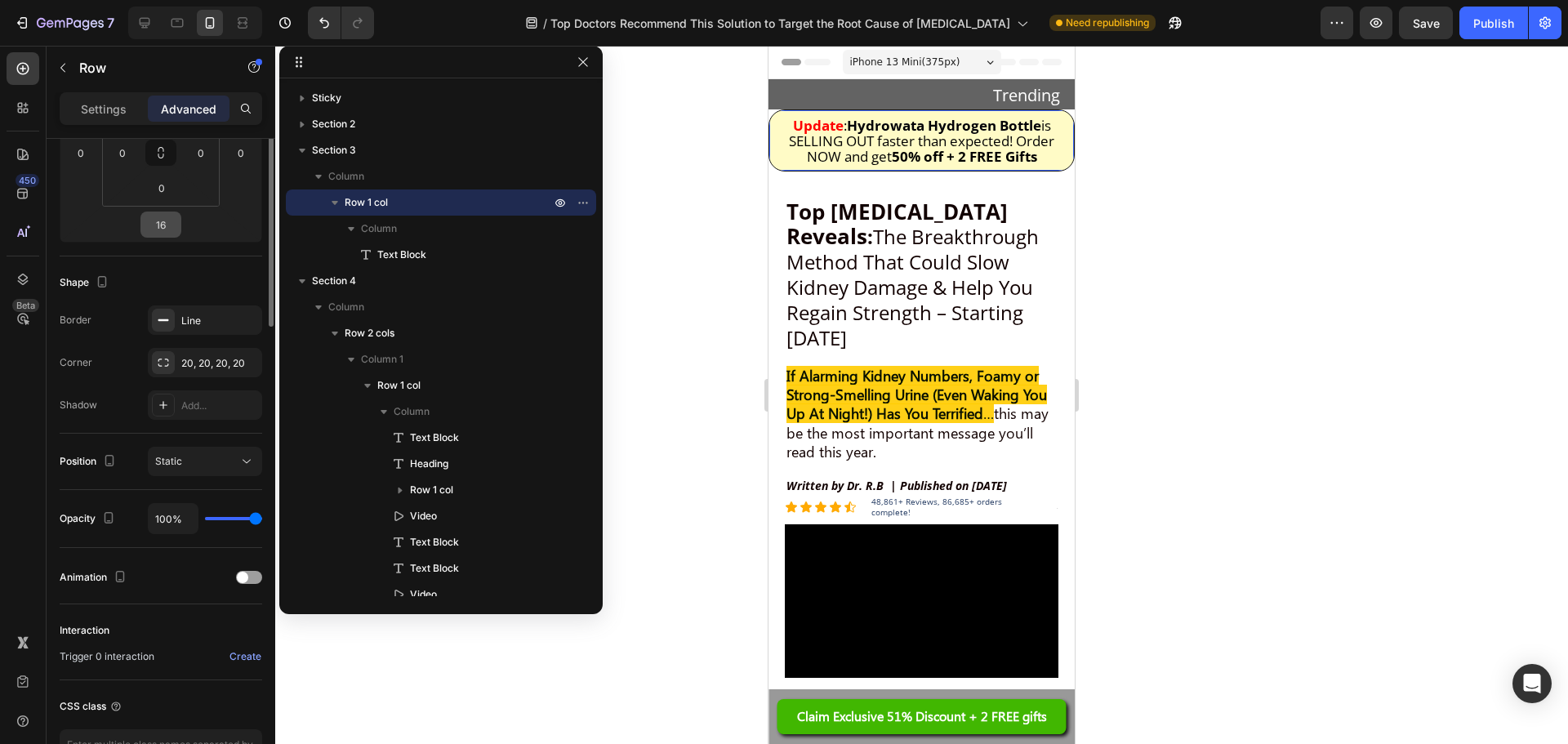
scroll to position [57, 0]
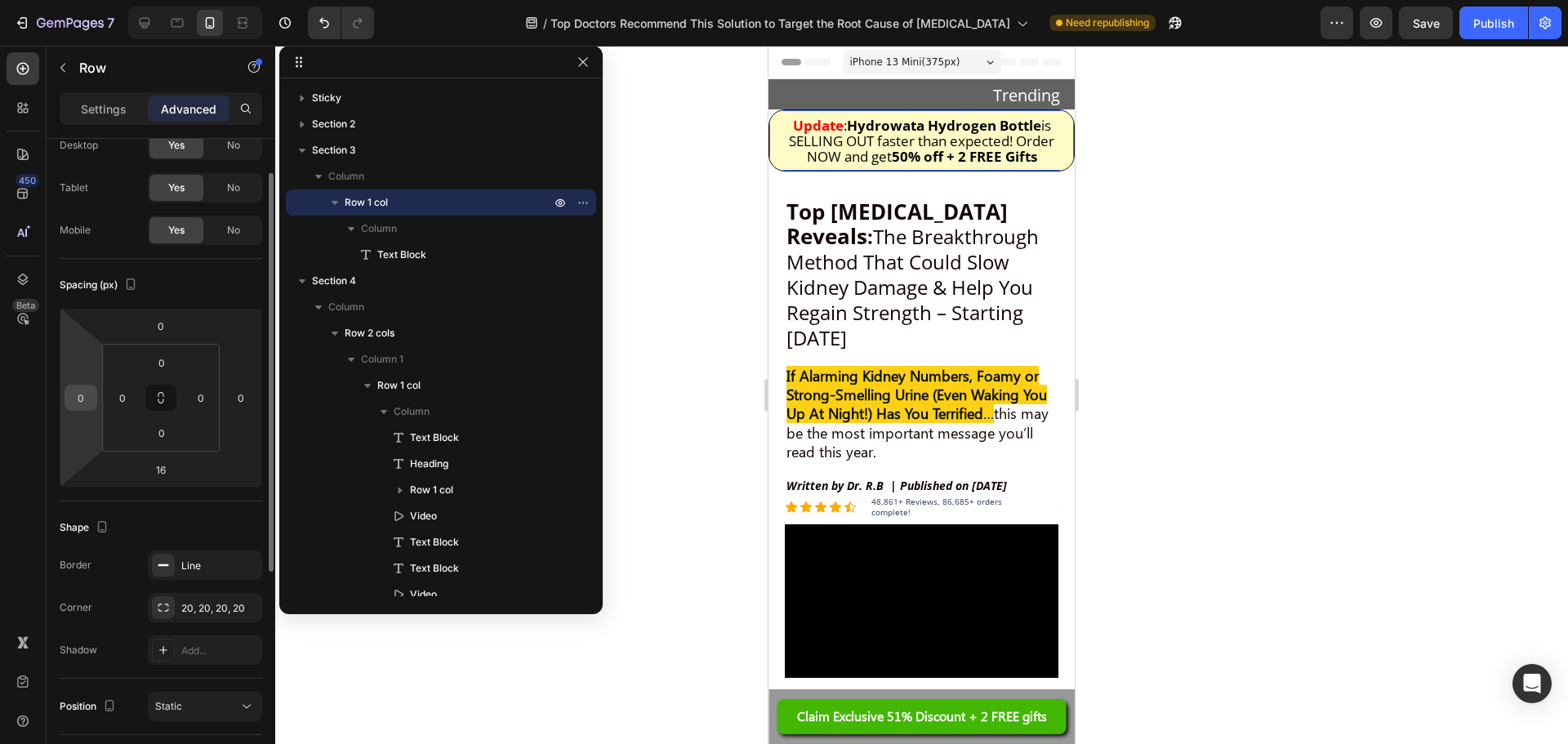
click at [86, 394] on input "0" at bounding box center [81, 398] width 24 height 24
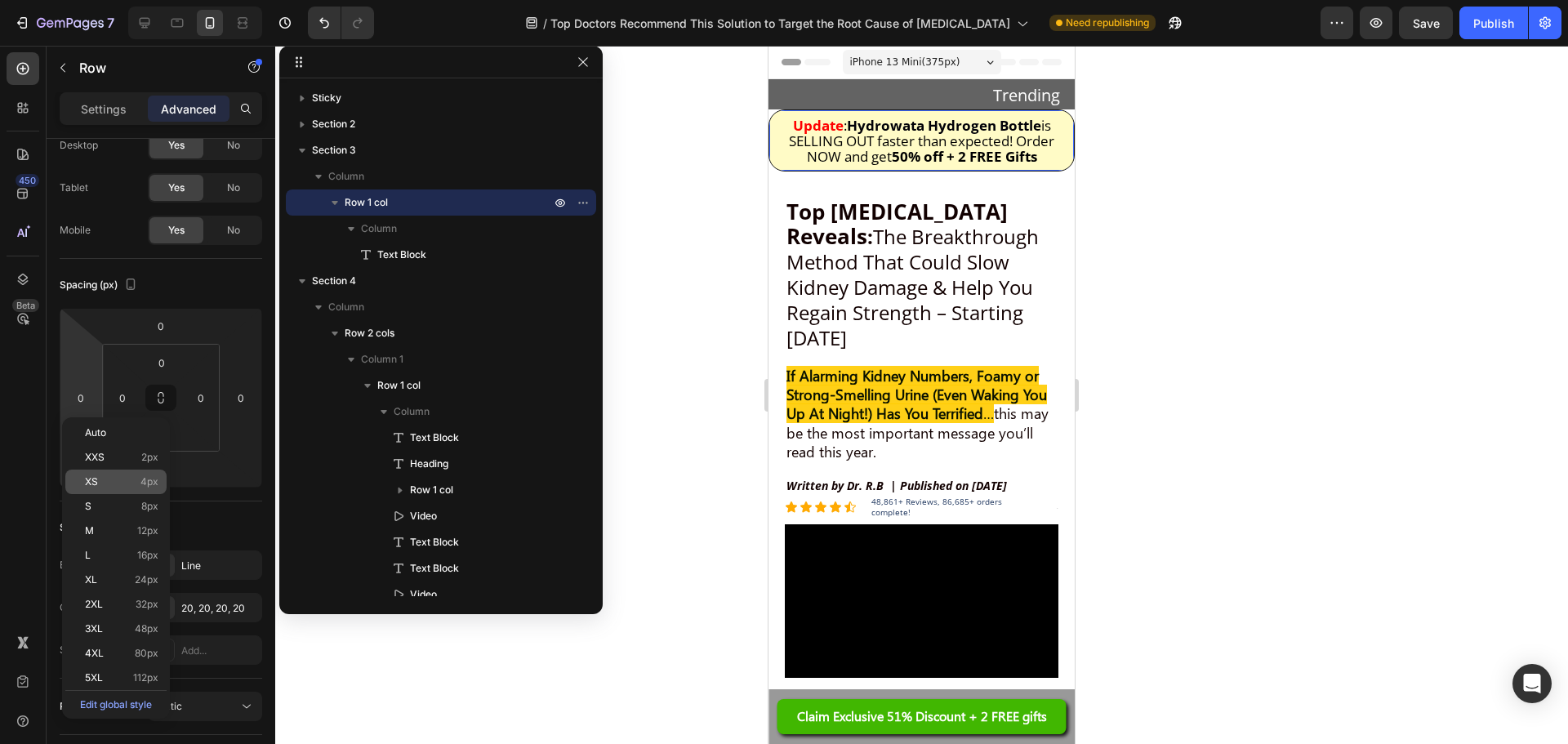
click at [114, 476] on p "XS 4px" at bounding box center [122, 482] width 74 height 12
type input "4"
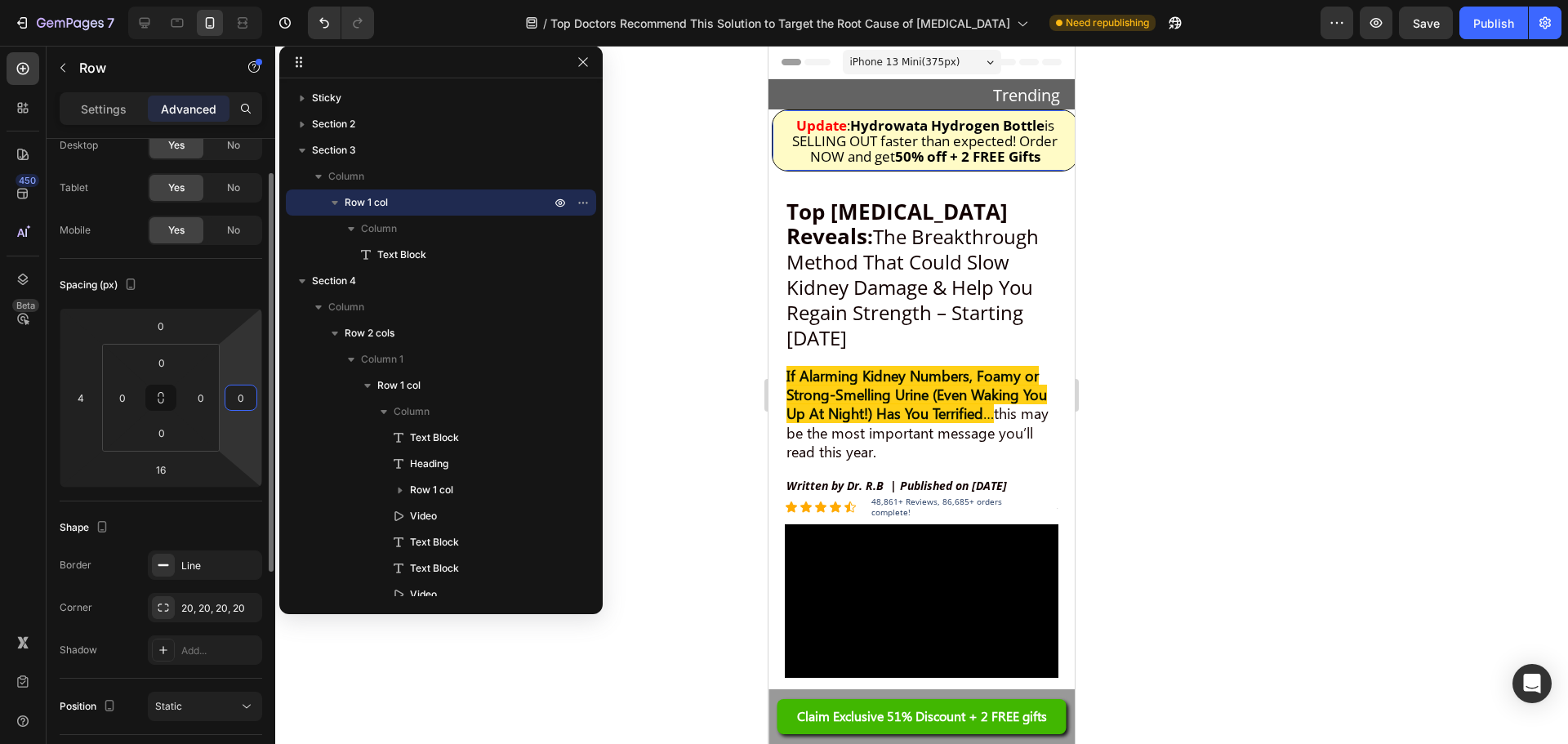
click at [236, 398] on input "0" at bounding box center [241, 398] width 24 height 24
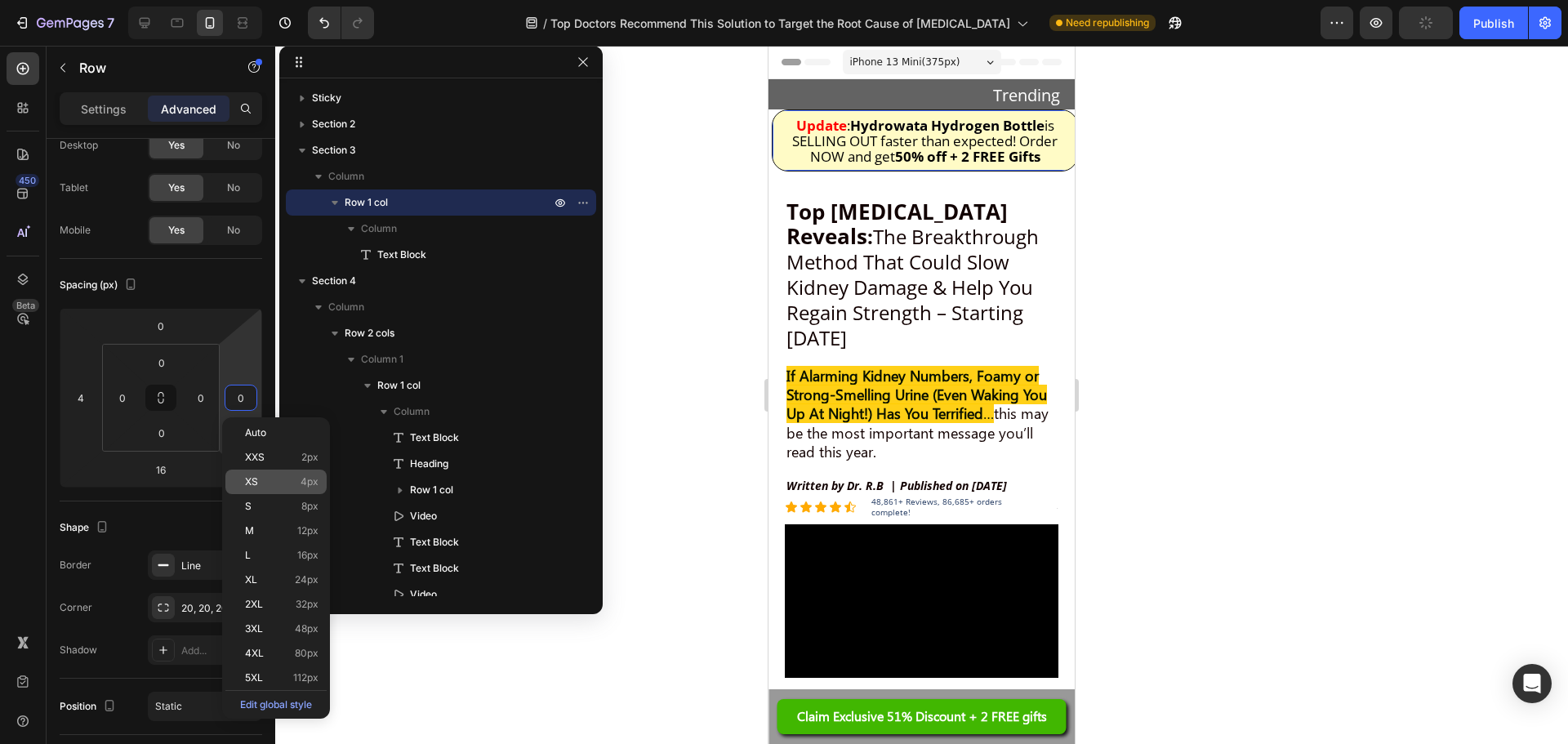
click at [279, 482] on p "XS 4px" at bounding box center [282, 482] width 74 height 12
type input "4"
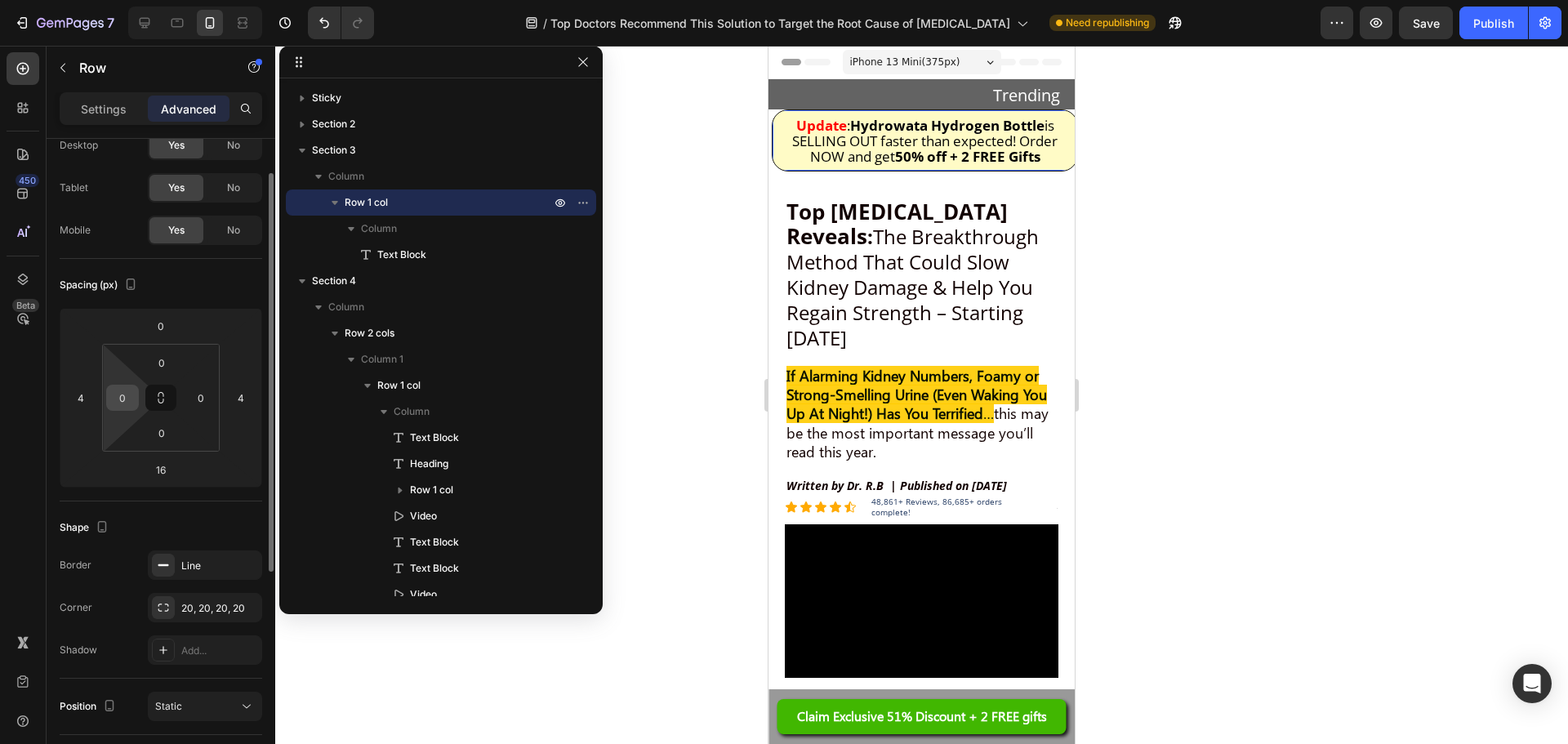
click at [107, 396] on div "0" at bounding box center [122, 398] width 33 height 26
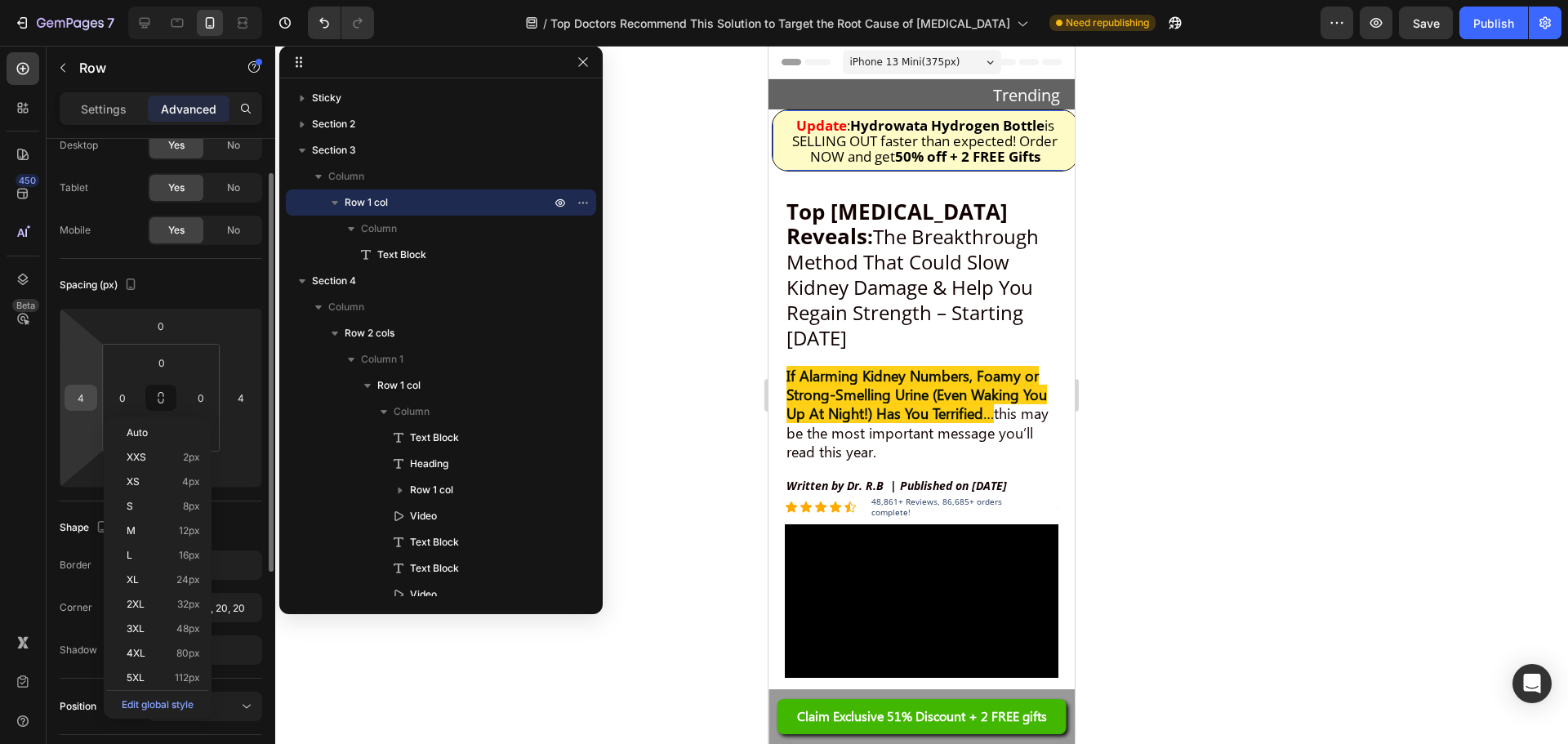
click at [86, 397] on input "4" at bounding box center [81, 398] width 24 height 24
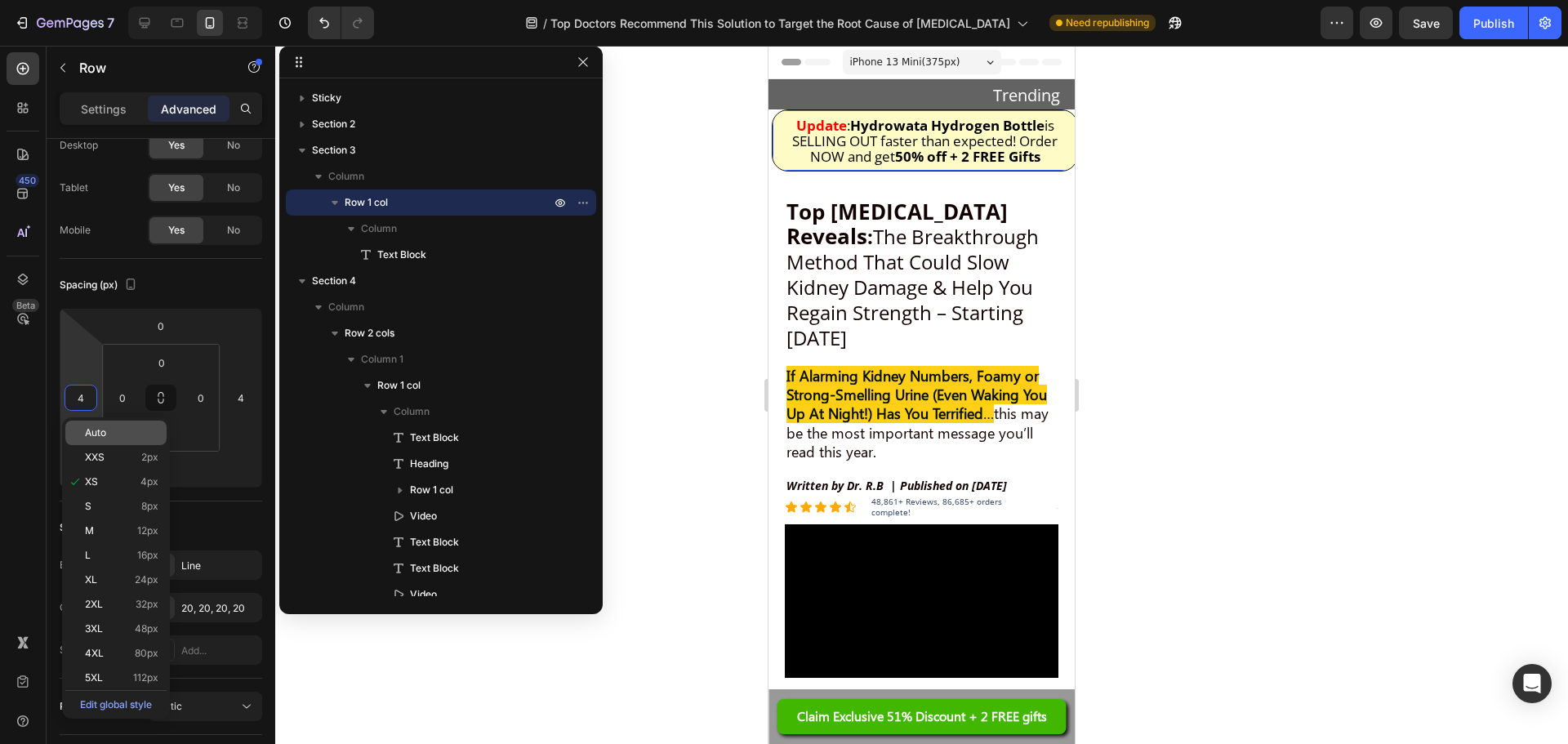
click at [88, 432] on span "Auto" at bounding box center [95, 433] width 21 height 12
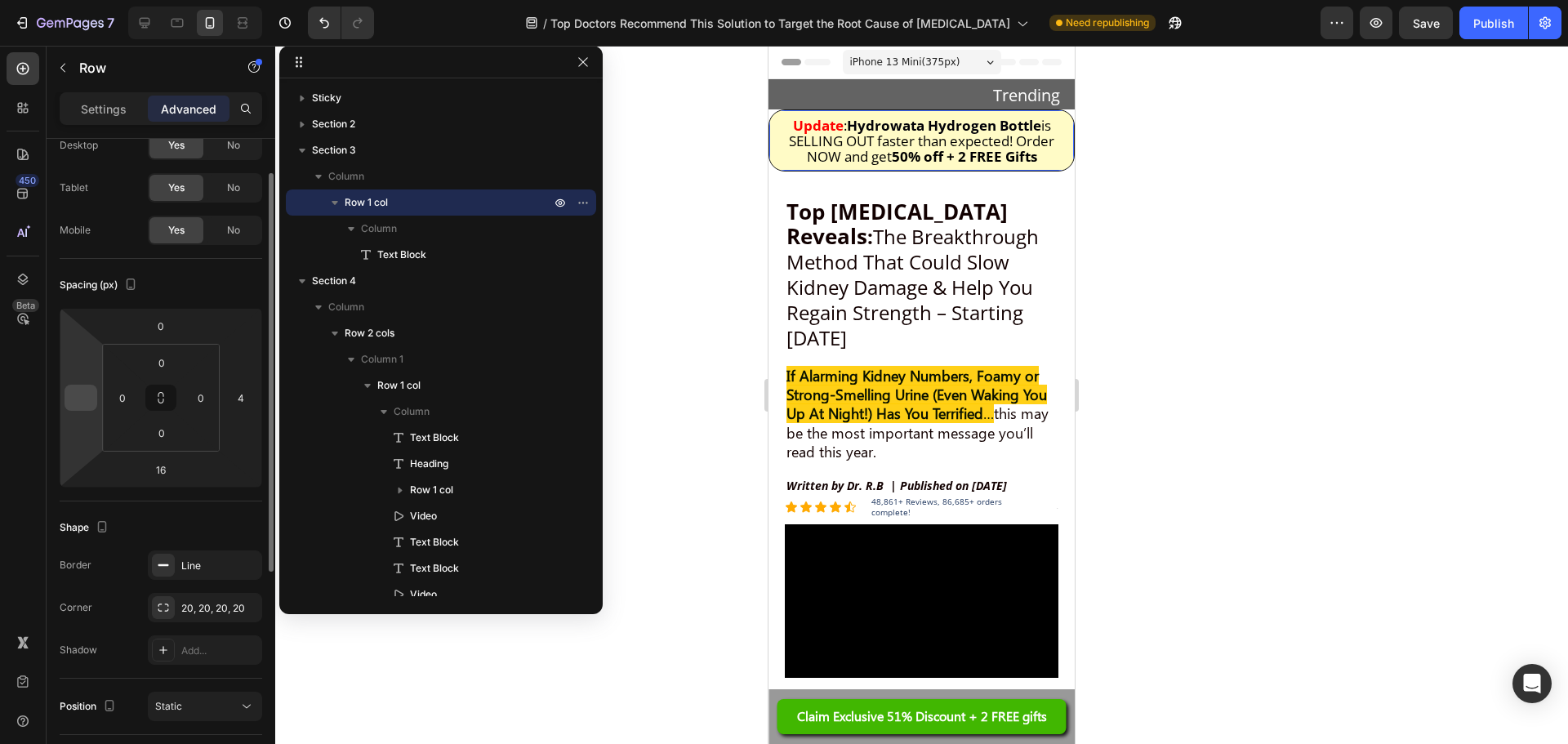
click at [75, 386] on input "number" at bounding box center [81, 398] width 24 height 24
type input "0"
click at [242, 405] on input "4" at bounding box center [241, 398] width 24 height 24
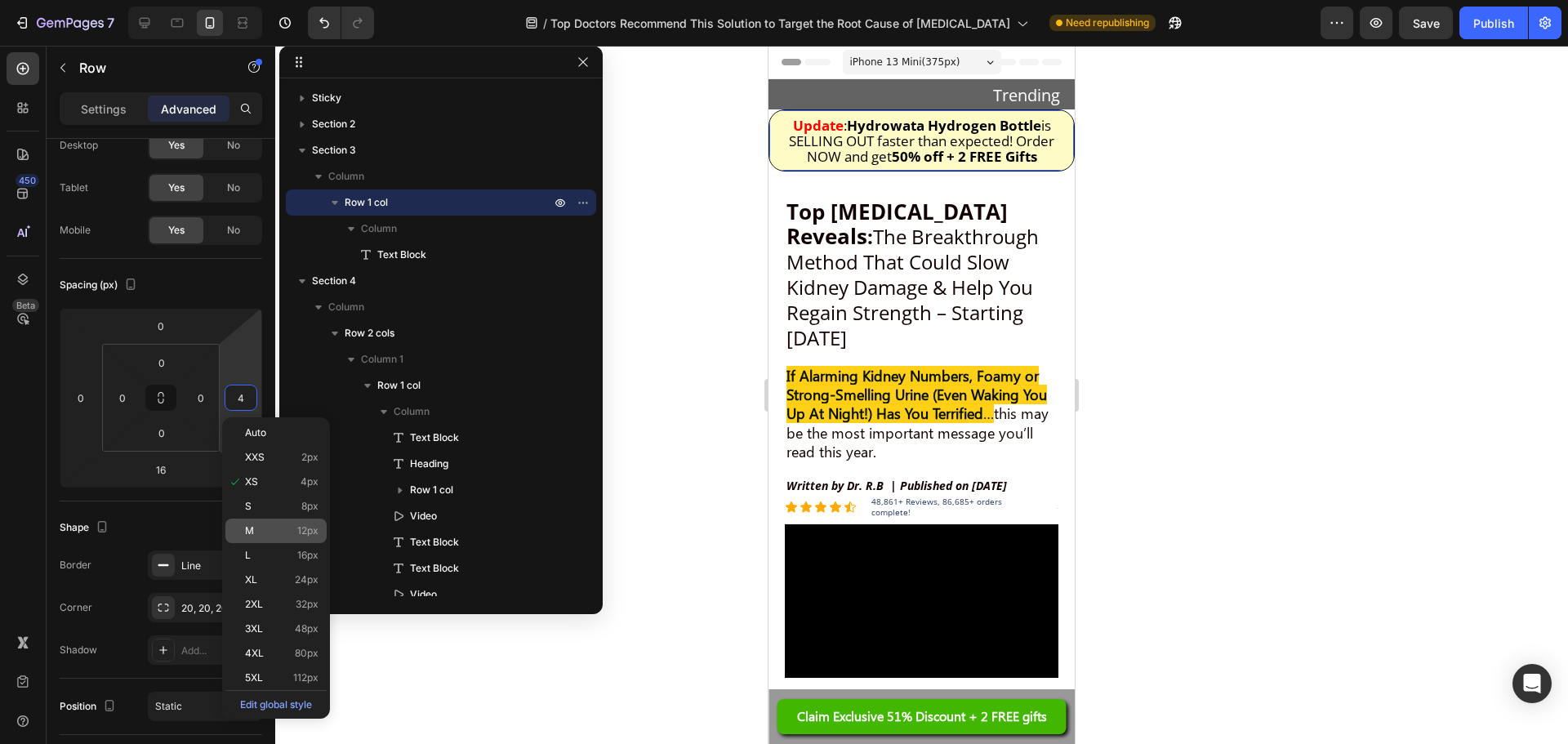
click at [258, 523] on div "M 12px" at bounding box center [276, 530] width 102 height 24
type input "12"
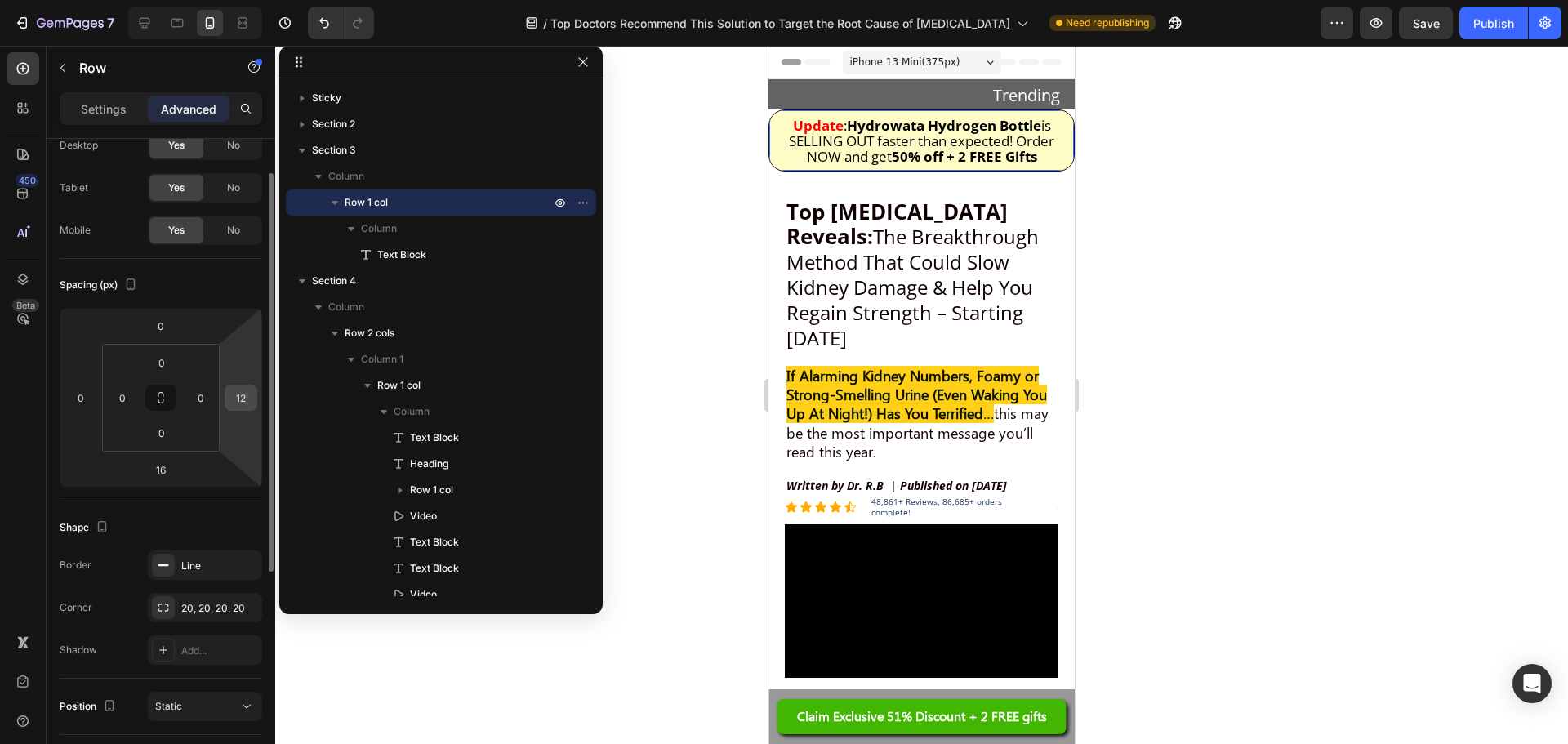
click at [233, 405] on input "12" at bounding box center [241, 398] width 24 height 24
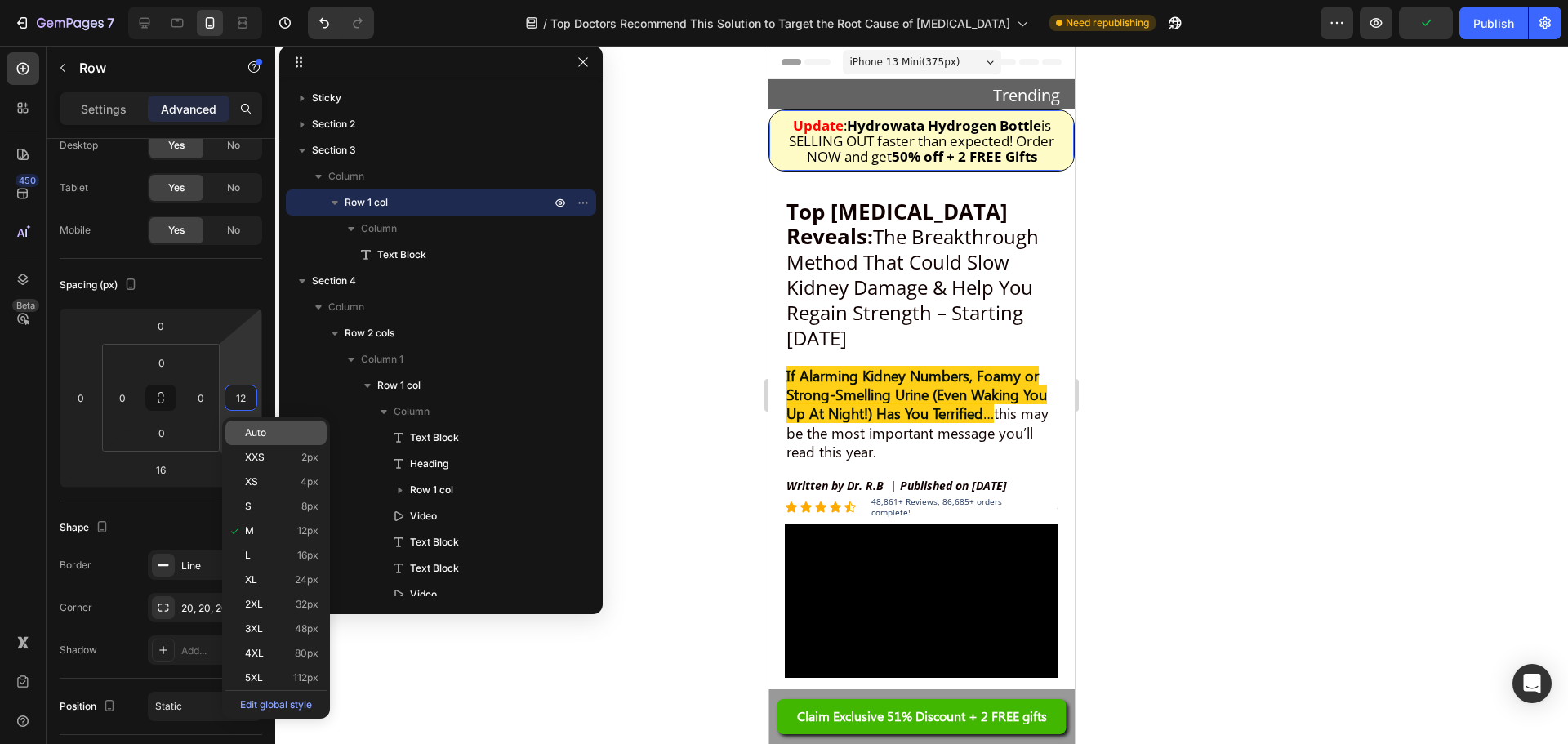
click at [243, 432] on div "Auto" at bounding box center [276, 432] width 102 height 24
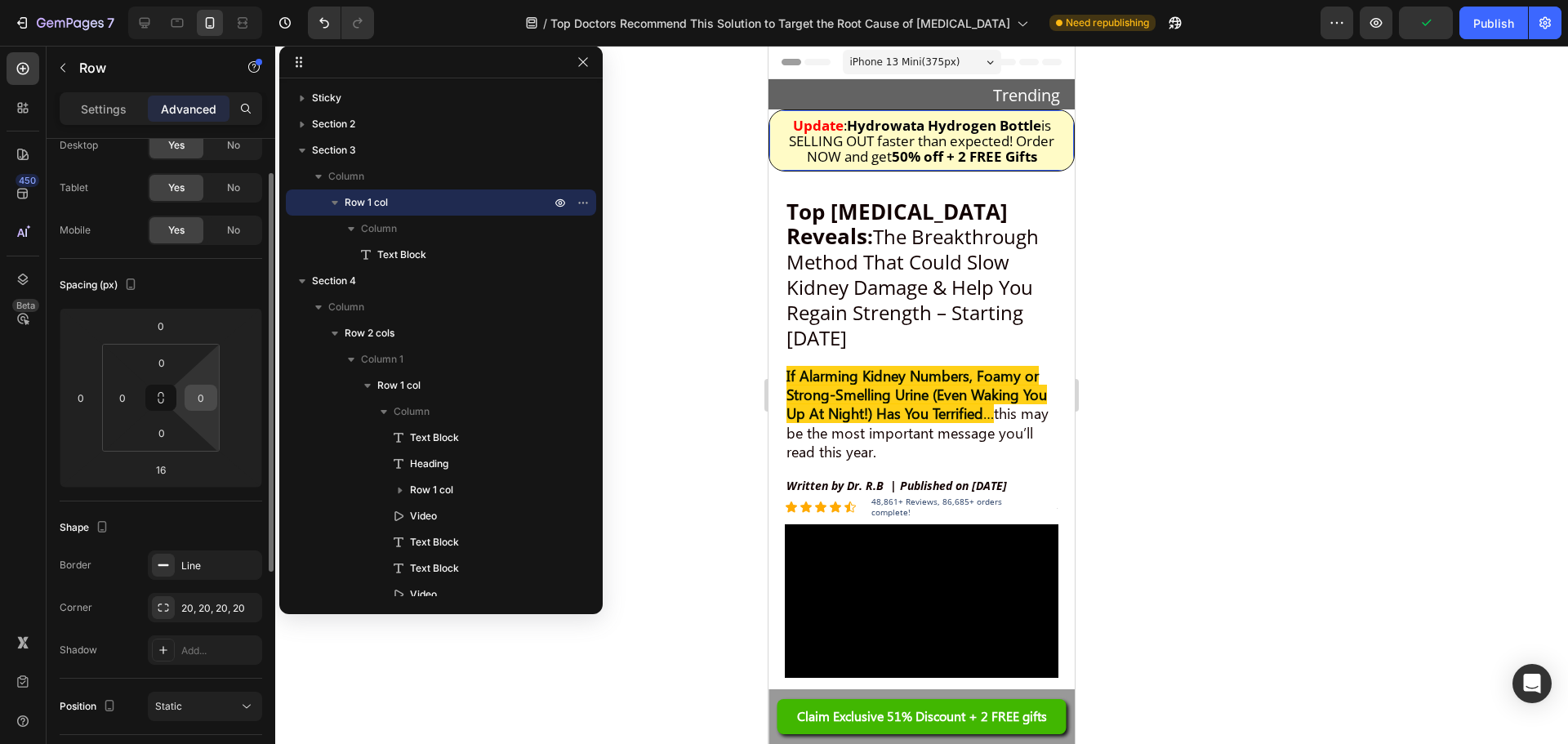
click at [193, 399] on input "0" at bounding box center [201, 398] width 24 height 24
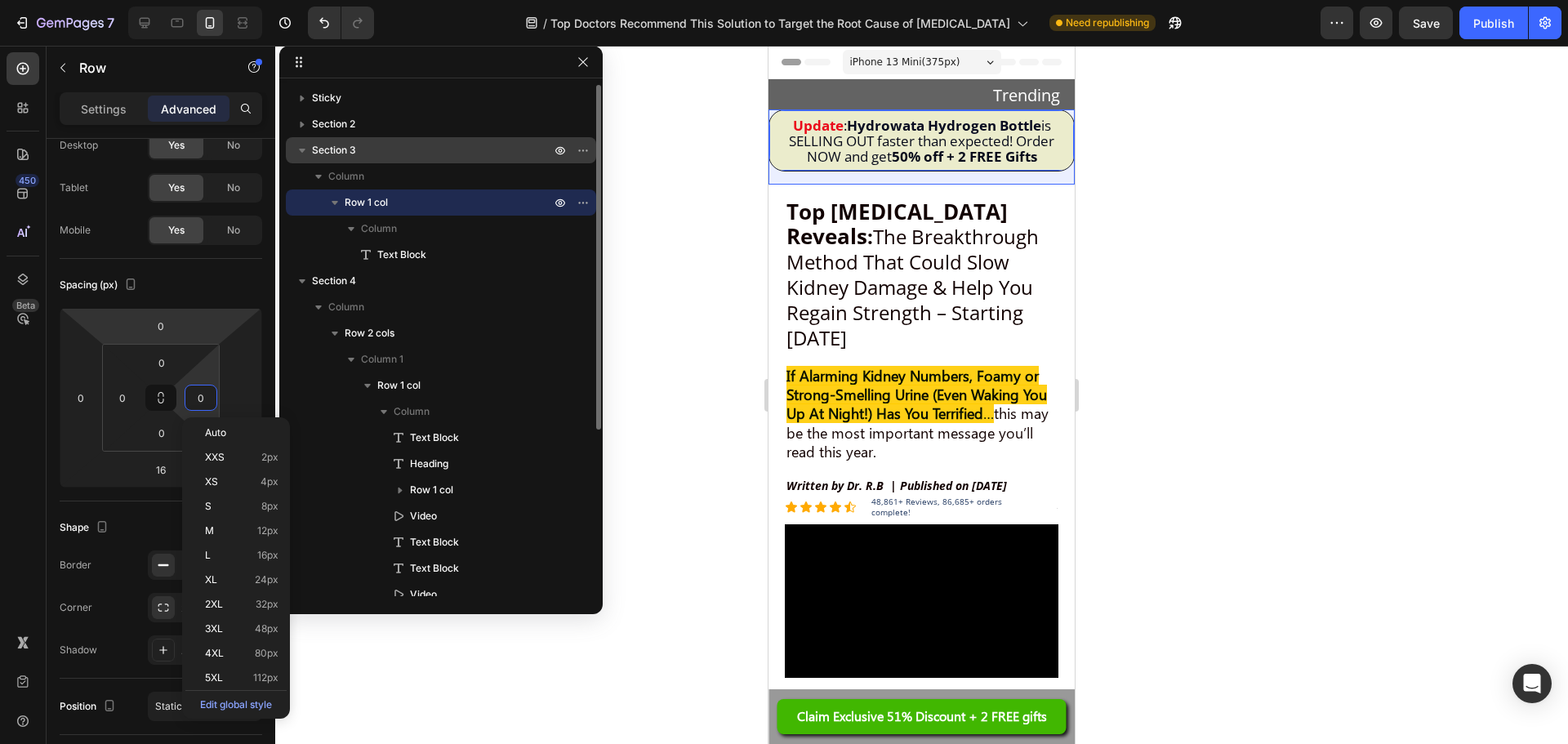
click at [415, 157] on p "Section 3" at bounding box center [433, 149] width 242 height 16
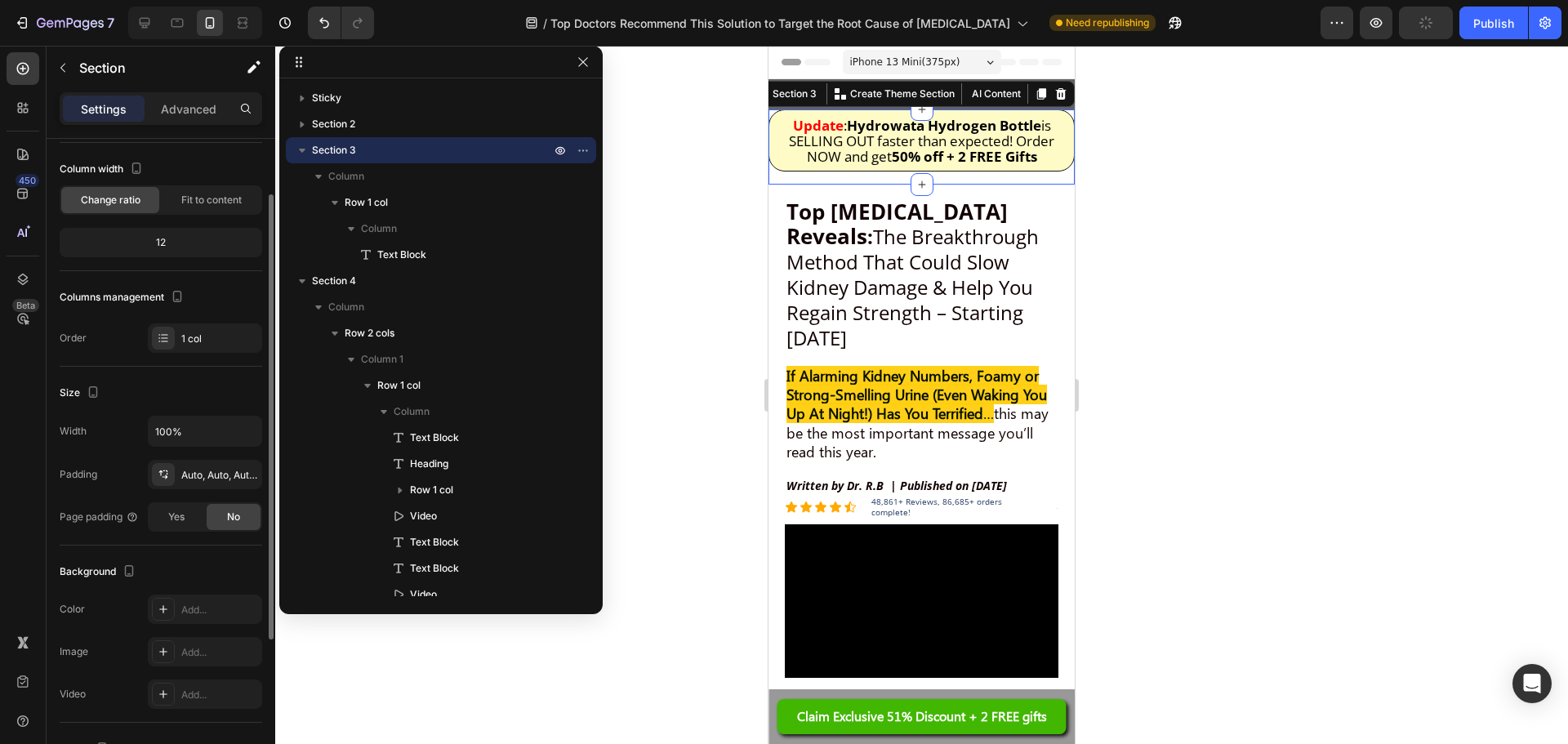
scroll to position [0, 0]
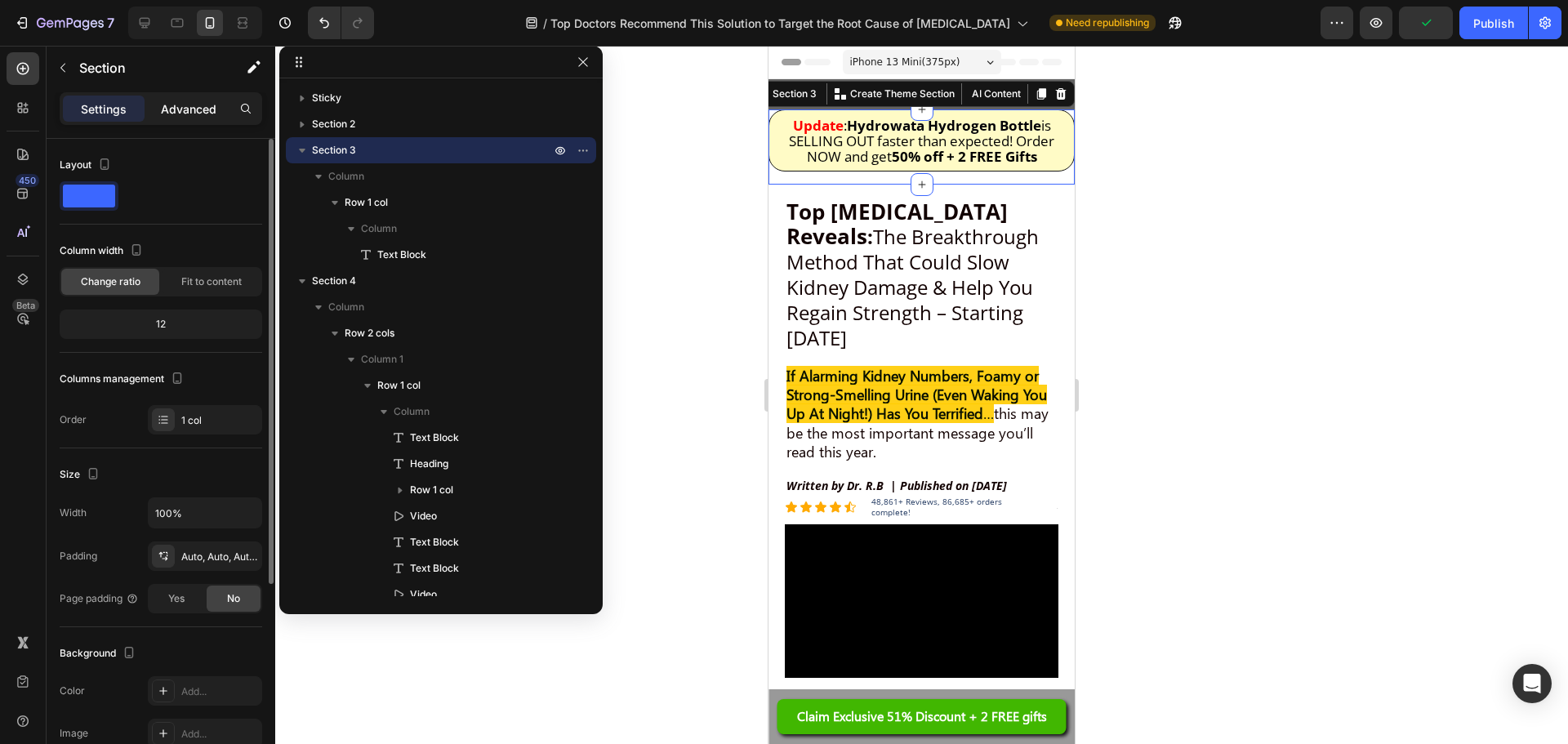
click at [200, 118] on div "Advanced" at bounding box center [188, 108] width 81 height 26
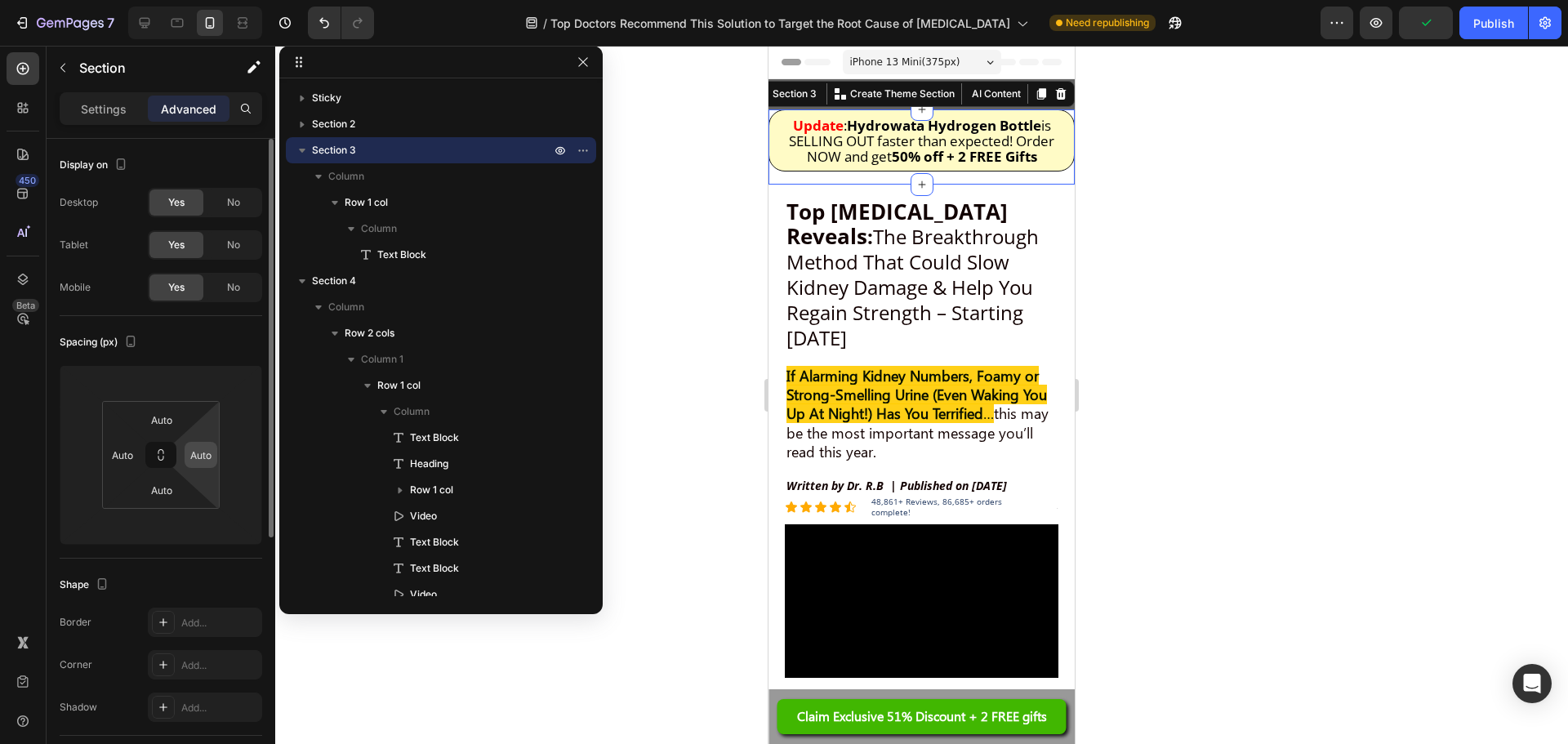
click at [198, 458] on input "Auto" at bounding box center [201, 455] width 24 height 24
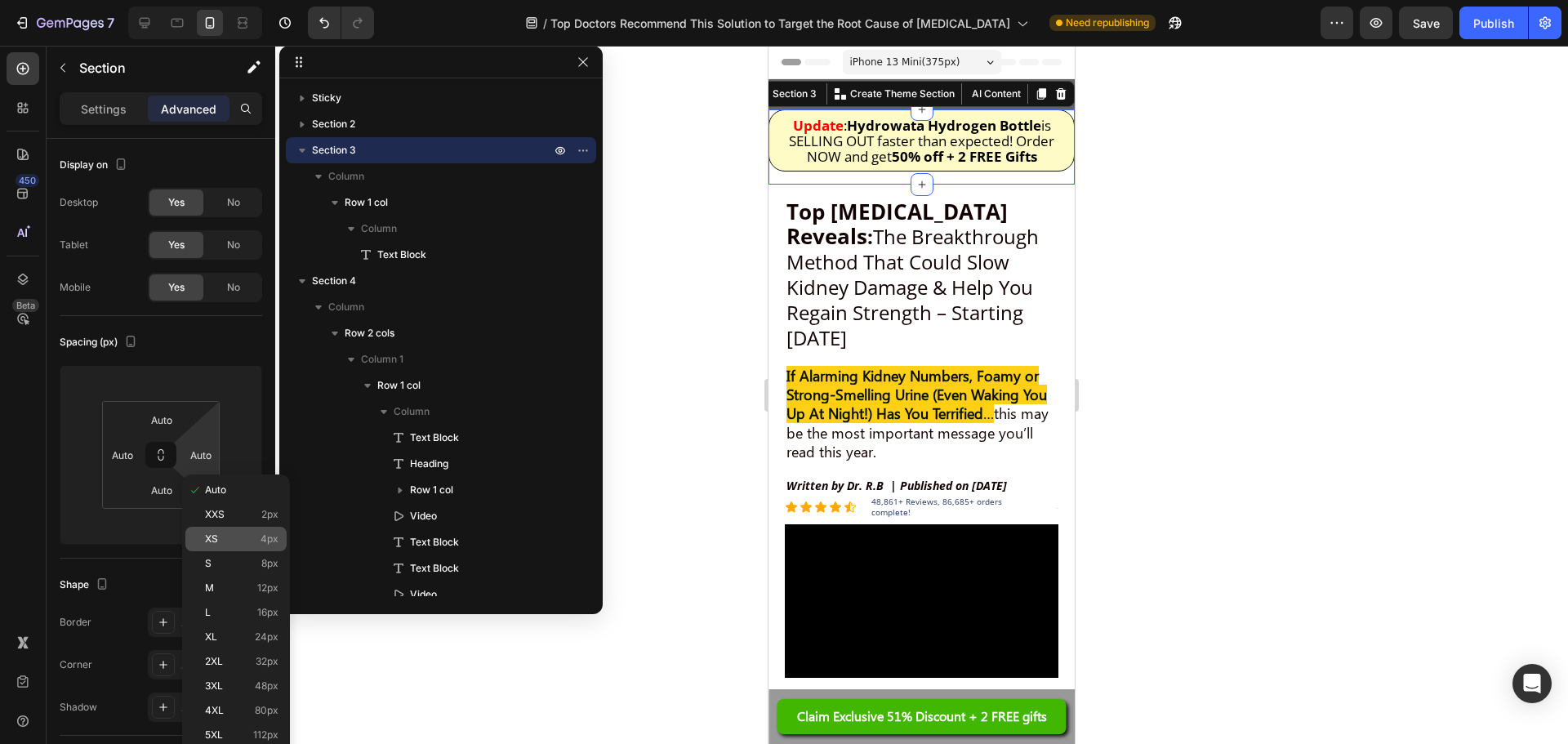
click at [226, 540] on p "XS 4px" at bounding box center [242, 539] width 74 height 12
type input "4"
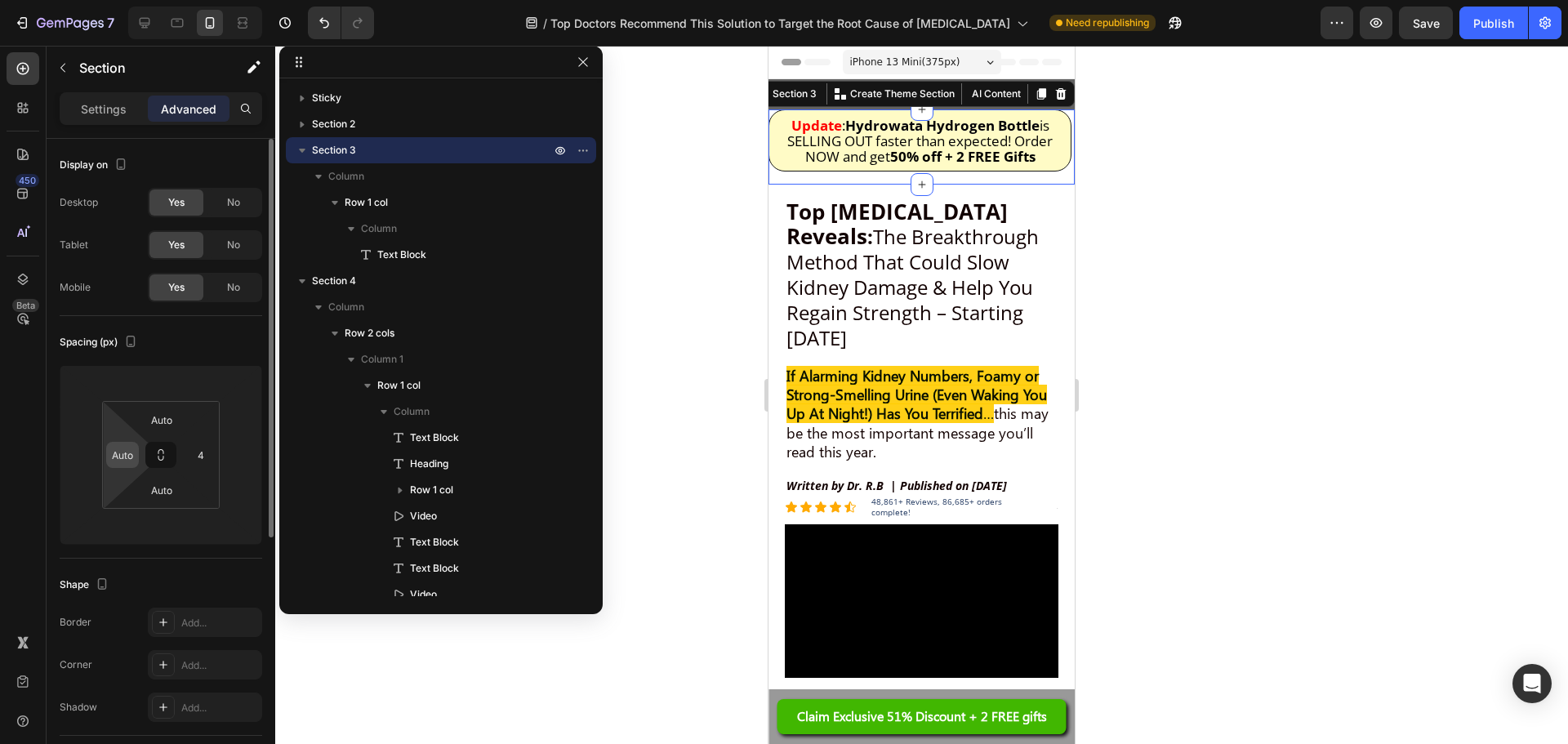
click at [132, 455] on input "Auto" at bounding box center [122, 455] width 24 height 24
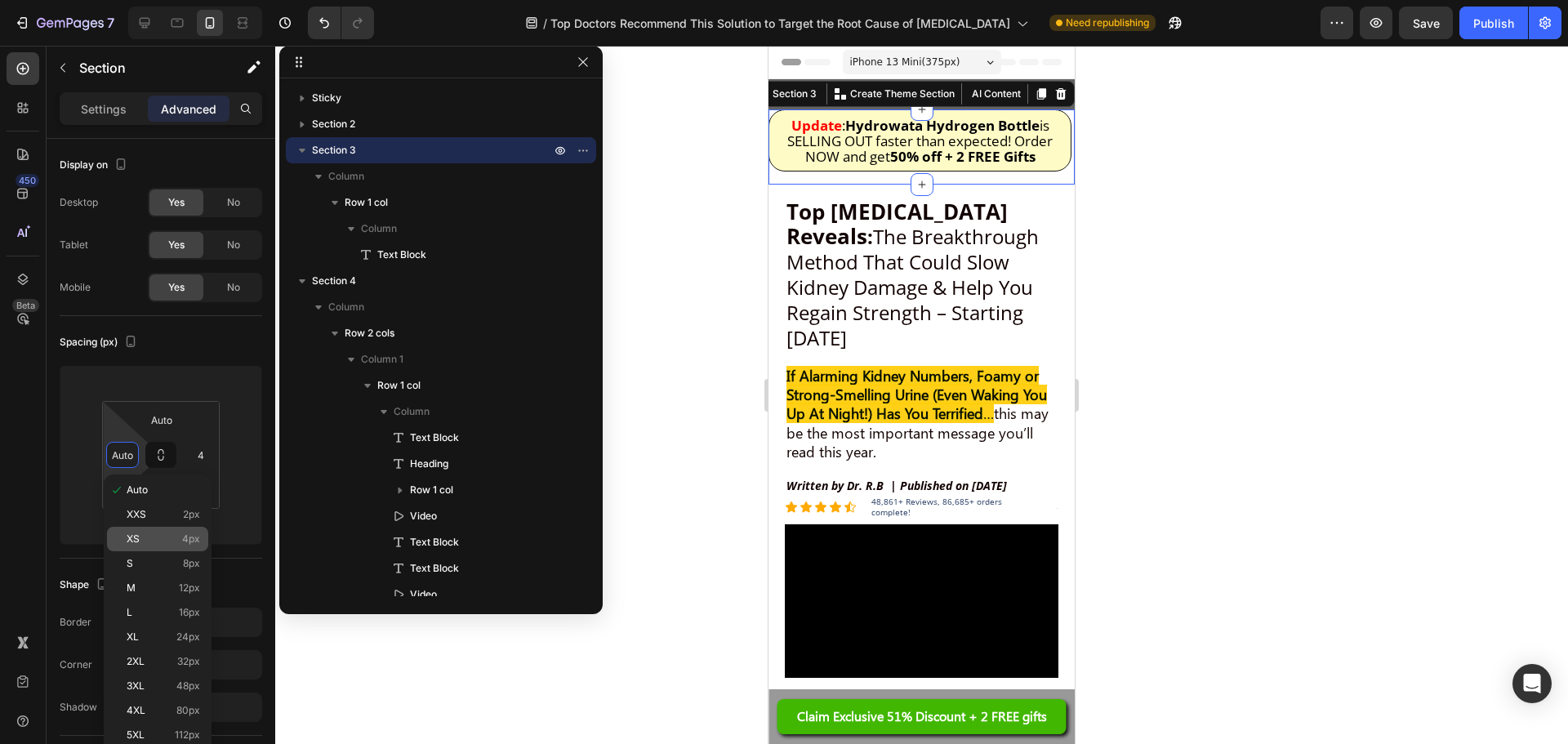
click at [175, 539] on p "XS 4px" at bounding box center [164, 539] width 74 height 12
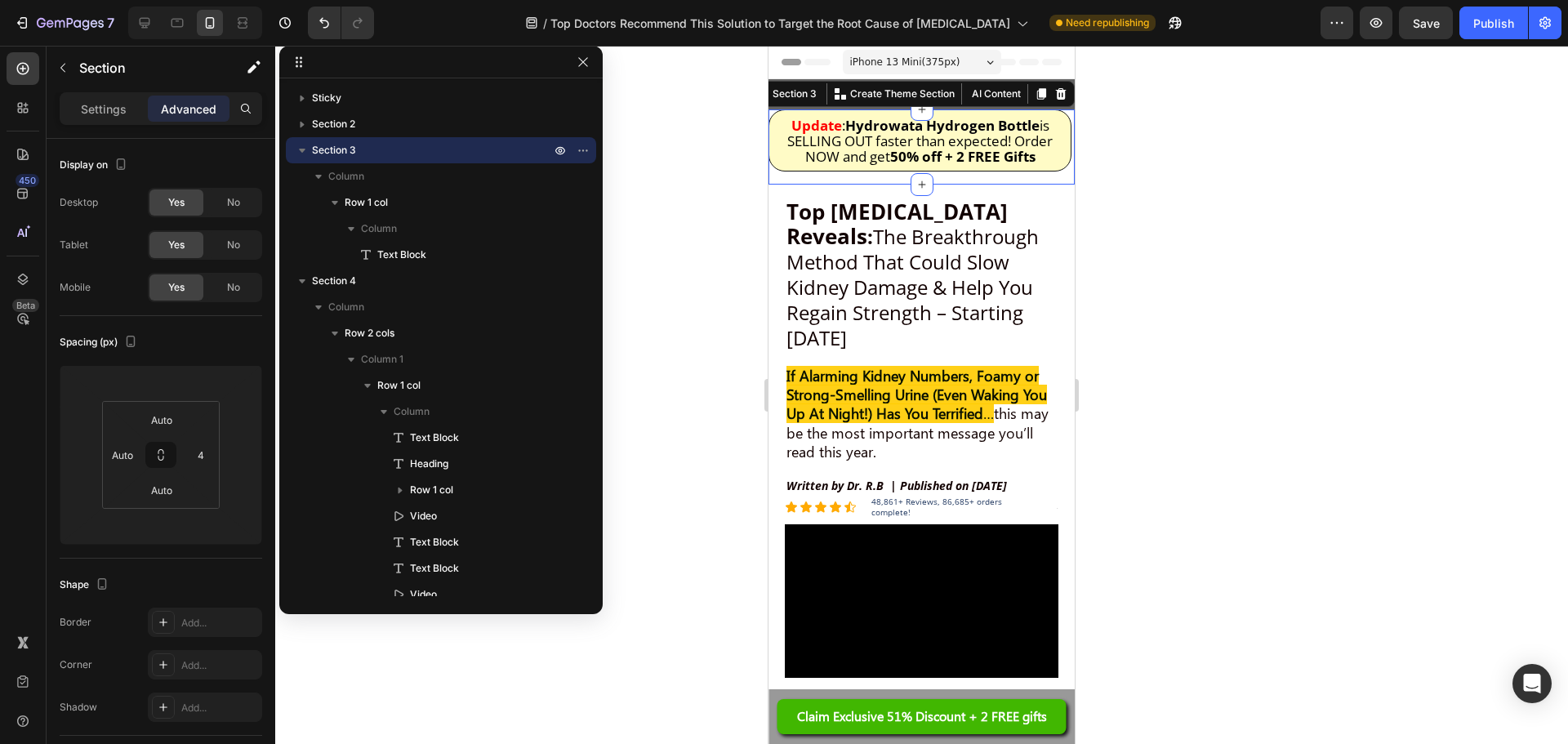
type input "4"
click at [167, 417] on input "Auto" at bounding box center [161, 419] width 33 height 24
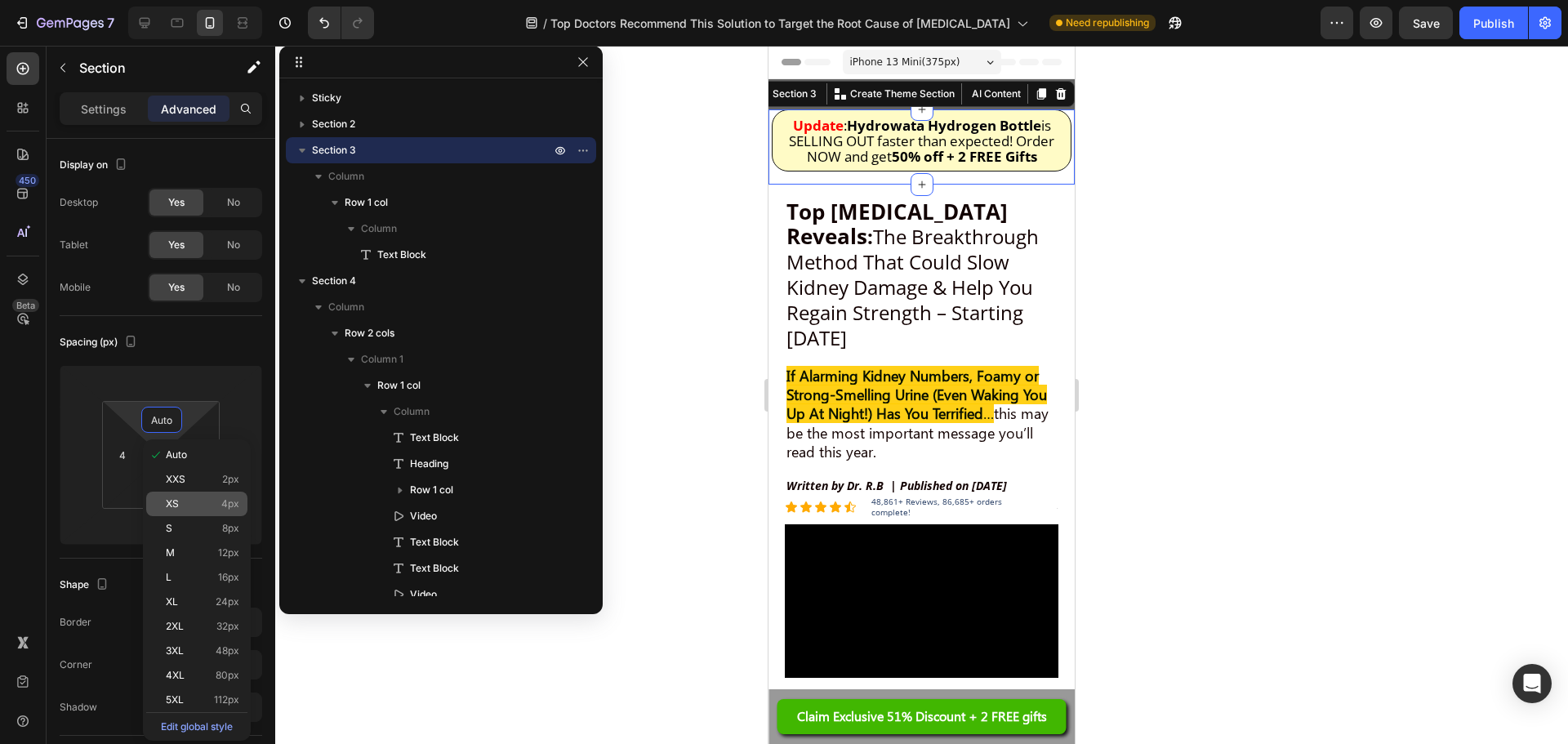
click at [181, 500] on p "XS 4px" at bounding box center [203, 504] width 74 height 12
type input "4"
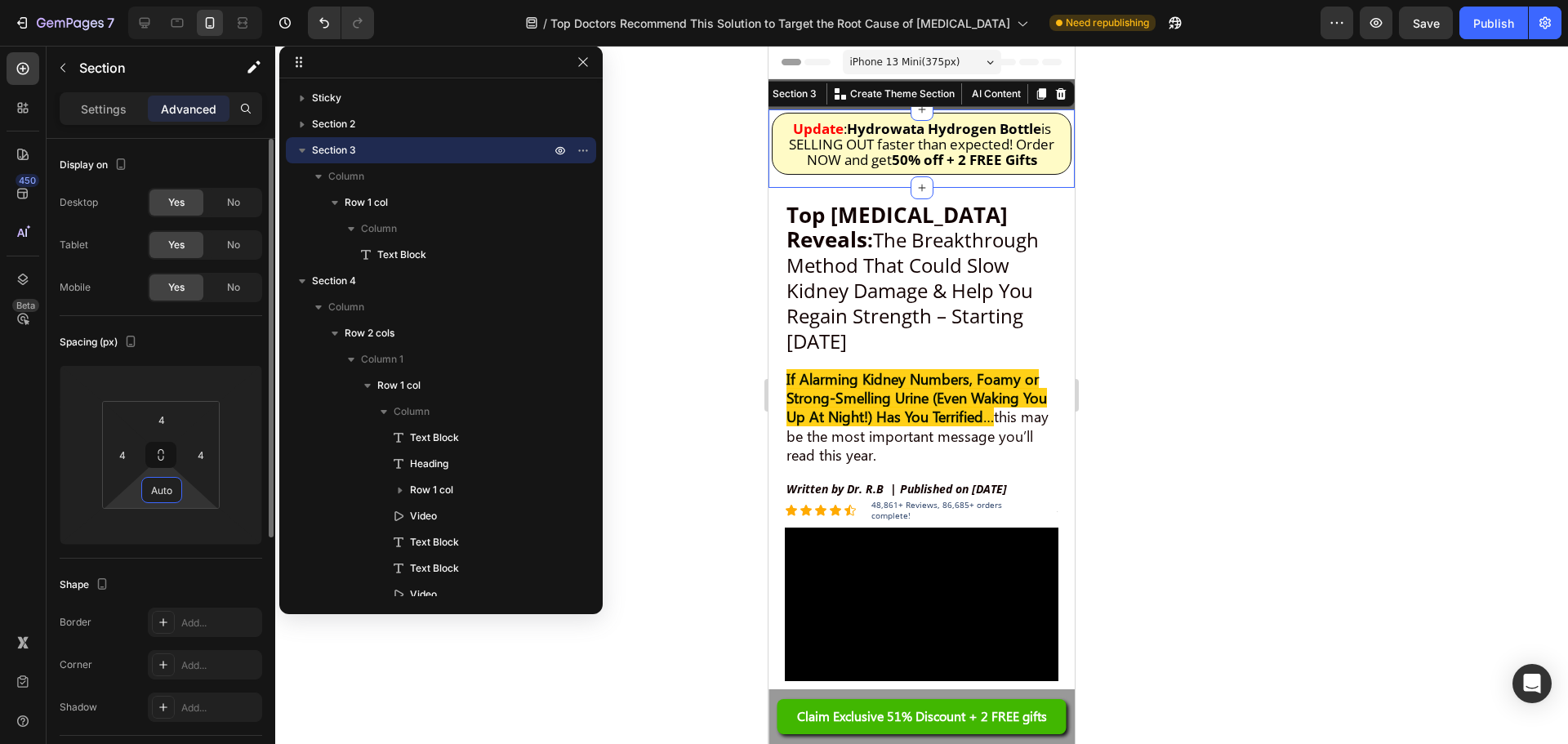
click at [159, 0] on html "7 Version history / Top Doctors Recommend This Solution to Target the Root Caus…" at bounding box center [784, 0] width 1568 height 0
click at [1260, 367] on div at bounding box center [921, 395] width 1293 height 698
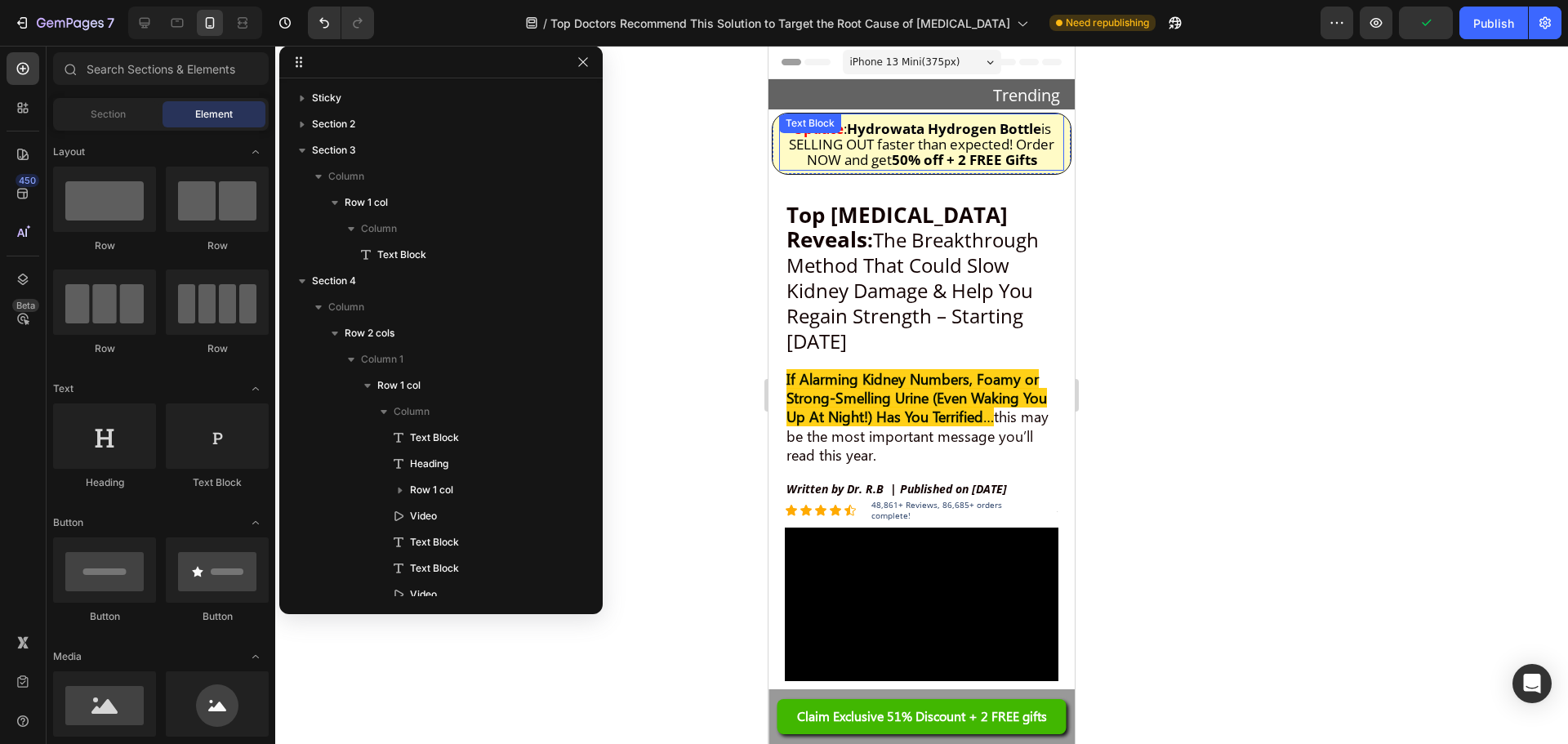
click at [1006, 143] on span "is SELLING OUT faster than expected! Order NOW and get 50% off + 2 FREE Gifts" at bounding box center [921, 143] width 265 height 49
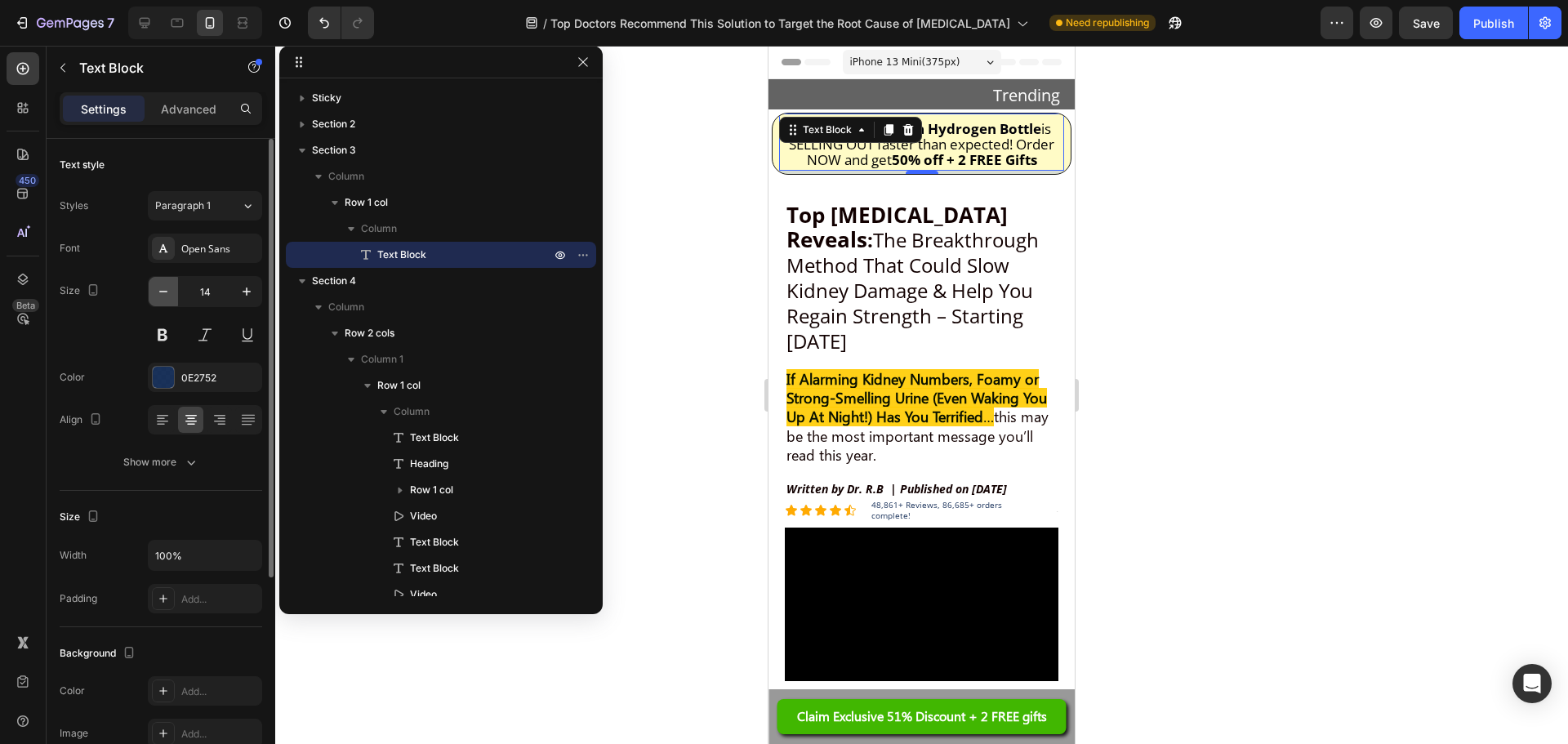
click at [156, 297] on icon "button" at bounding box center [163, 291] width 16 height 16
type input "13"
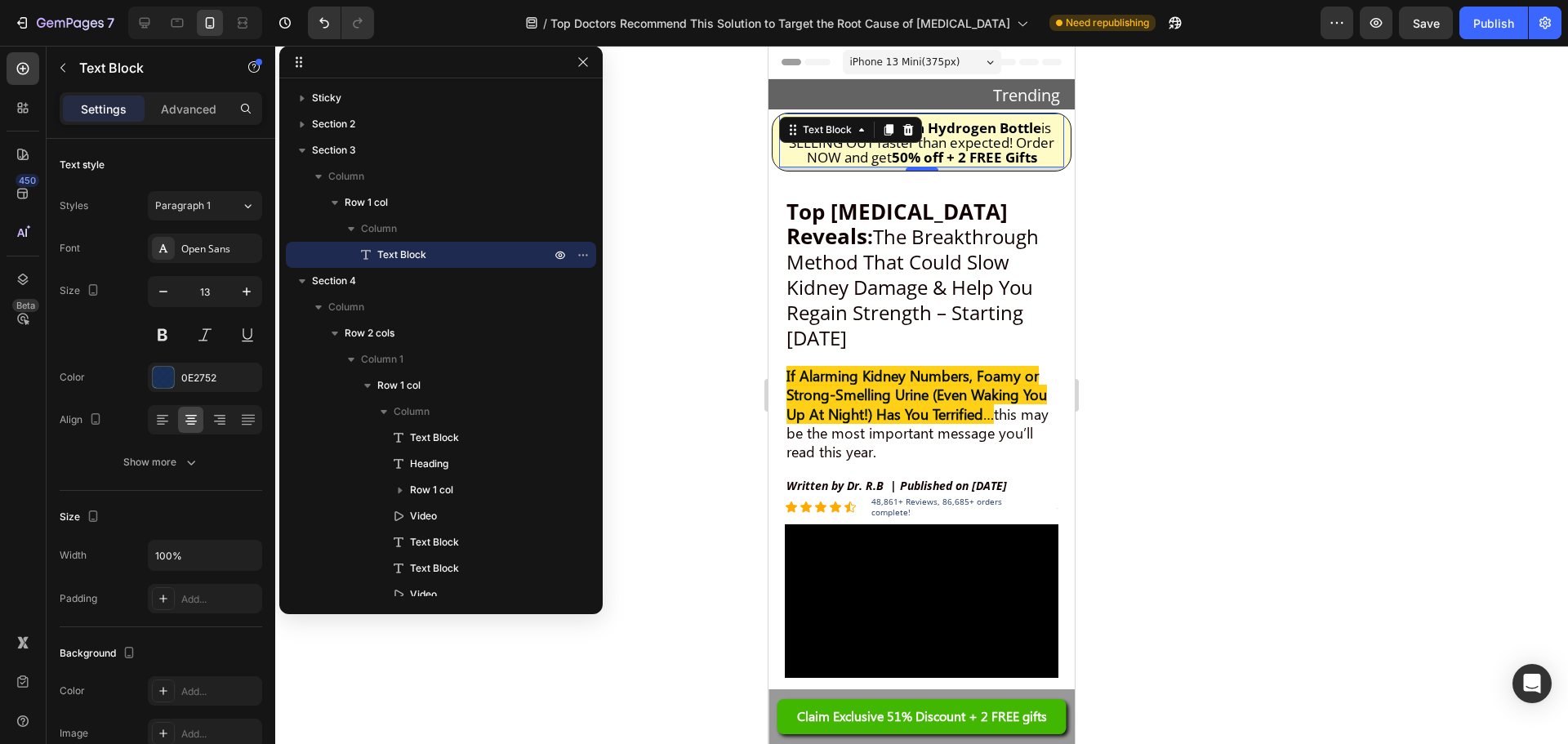
click at [1263, 234] on div at bounding box center [921, 395] width 1293 height 698
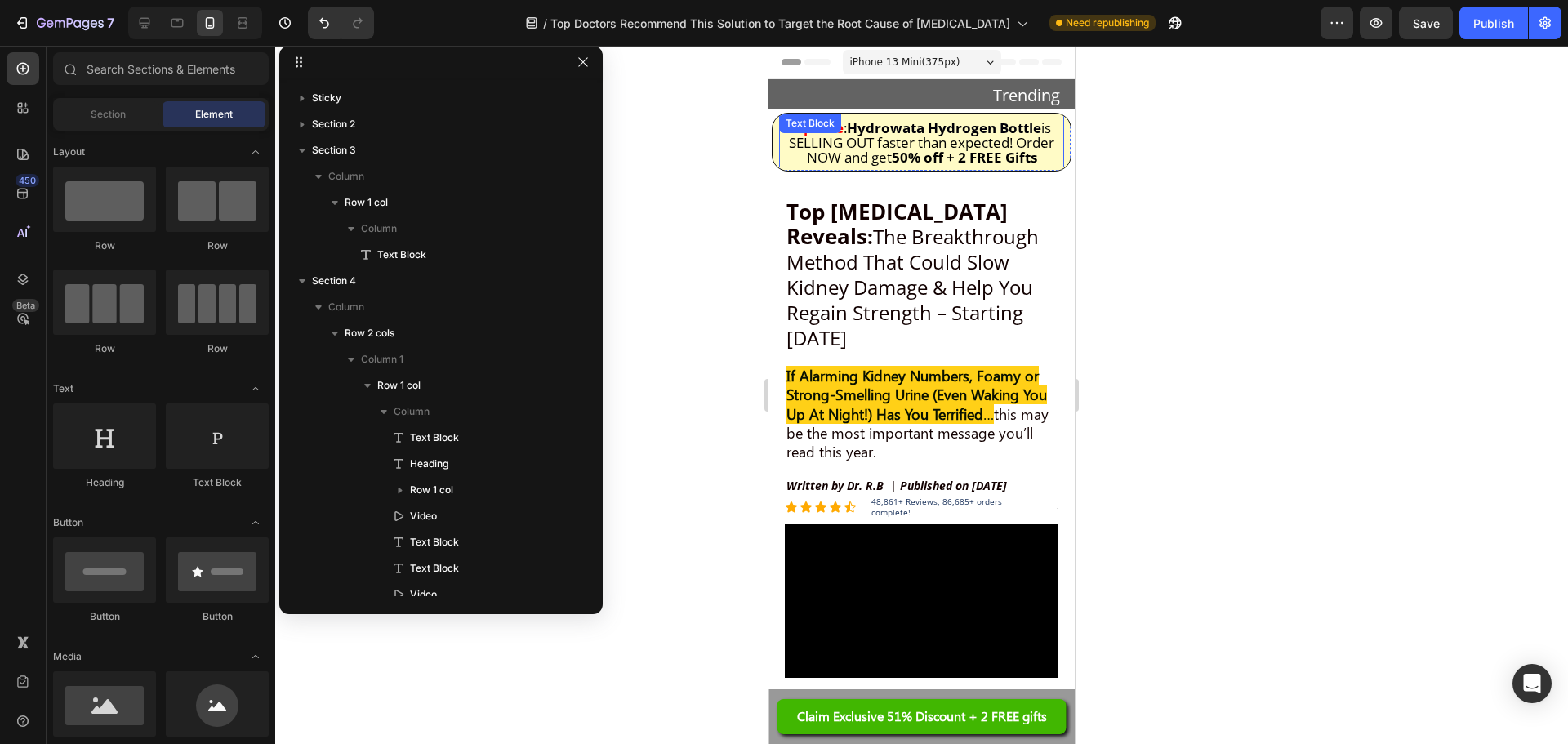
click at [829, 145] on span "is SELLING OUT faster than expected! Order NOW and get 50% off + 2 FREE Gifts" at bounding box center [921, 142] width 265 height 48
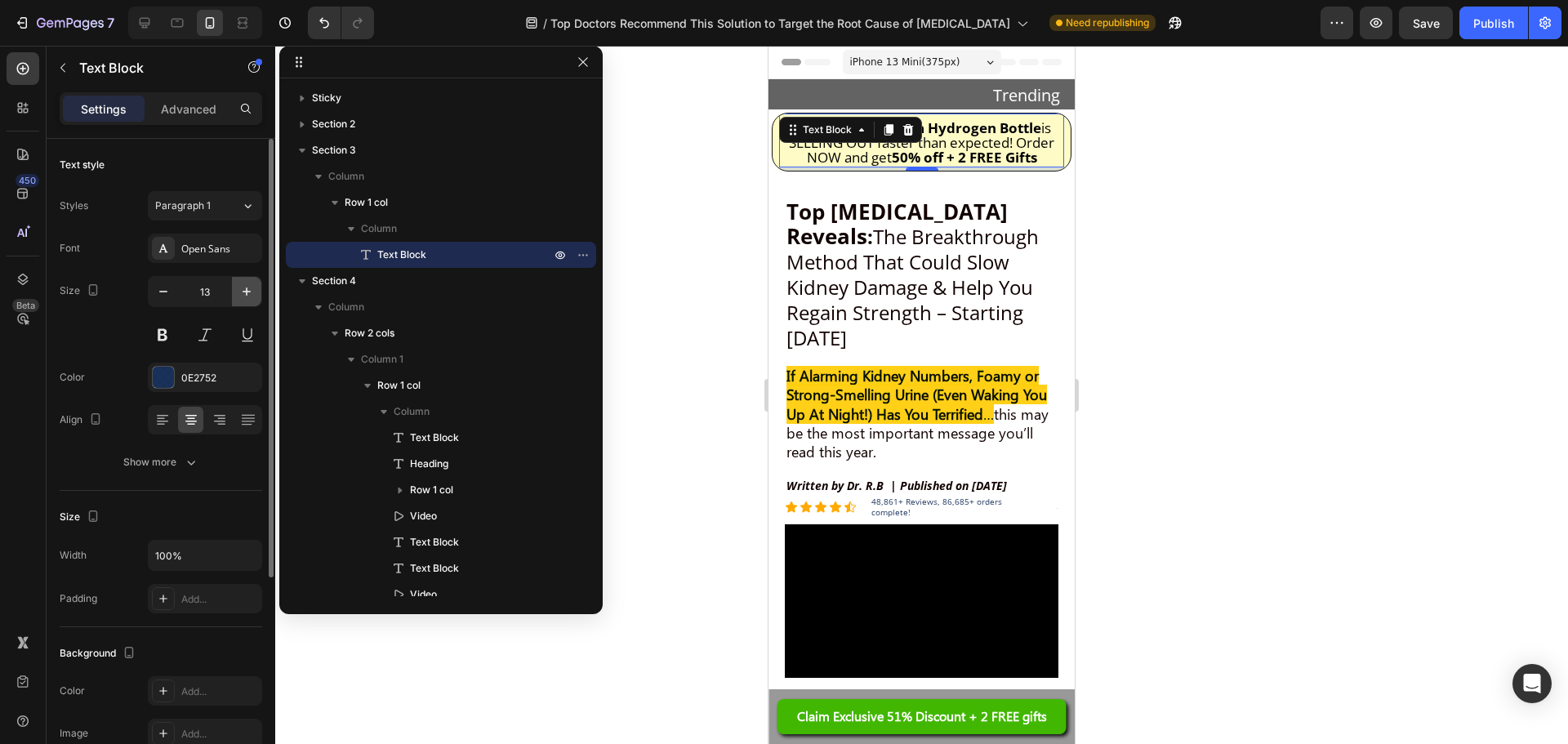
click at [244, 289] on icon "button" at bounding box center [246, 291] width 16 height 16
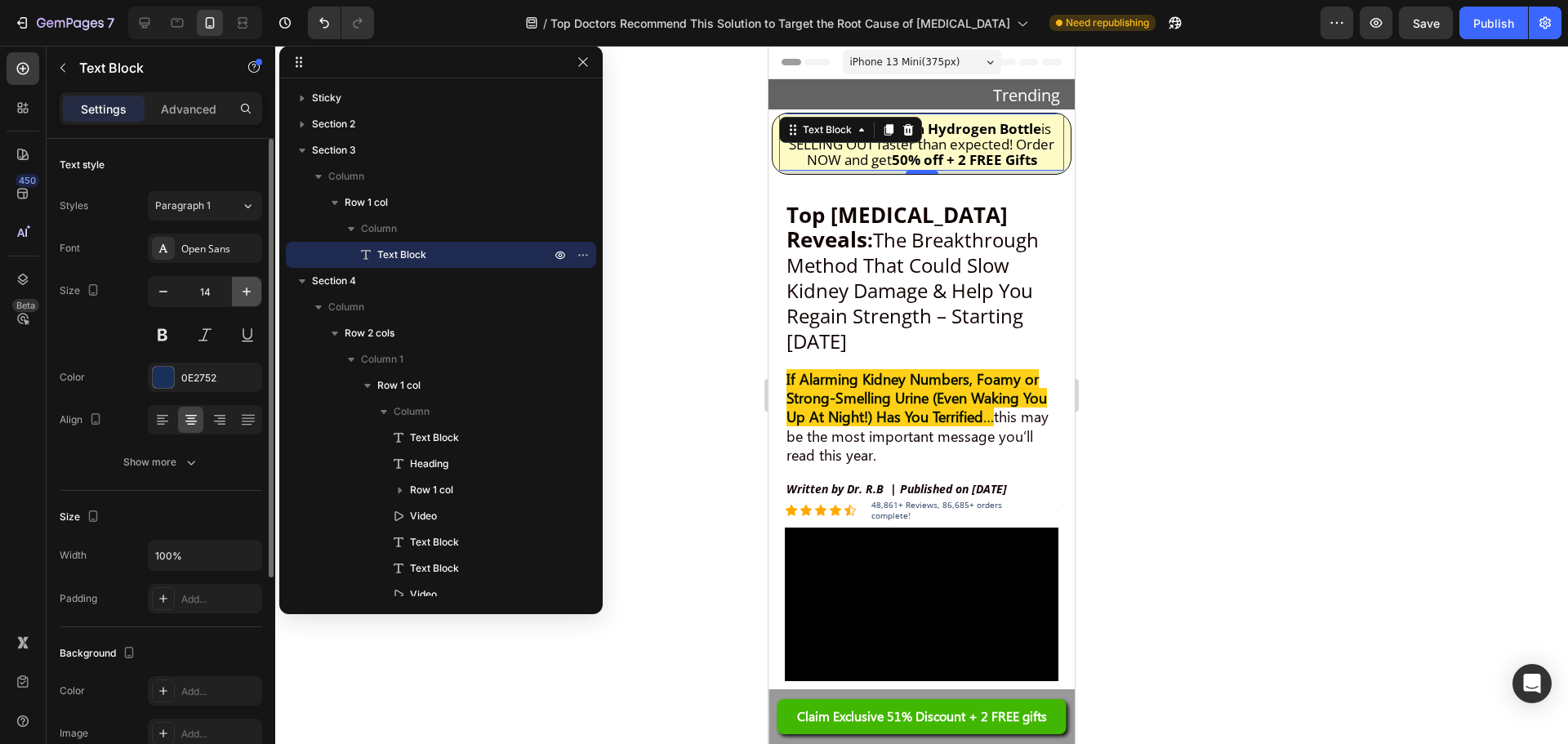
click at [243, 289] on icon "button" at bounding box center [246, 291] width 16 height 16
type input "15"
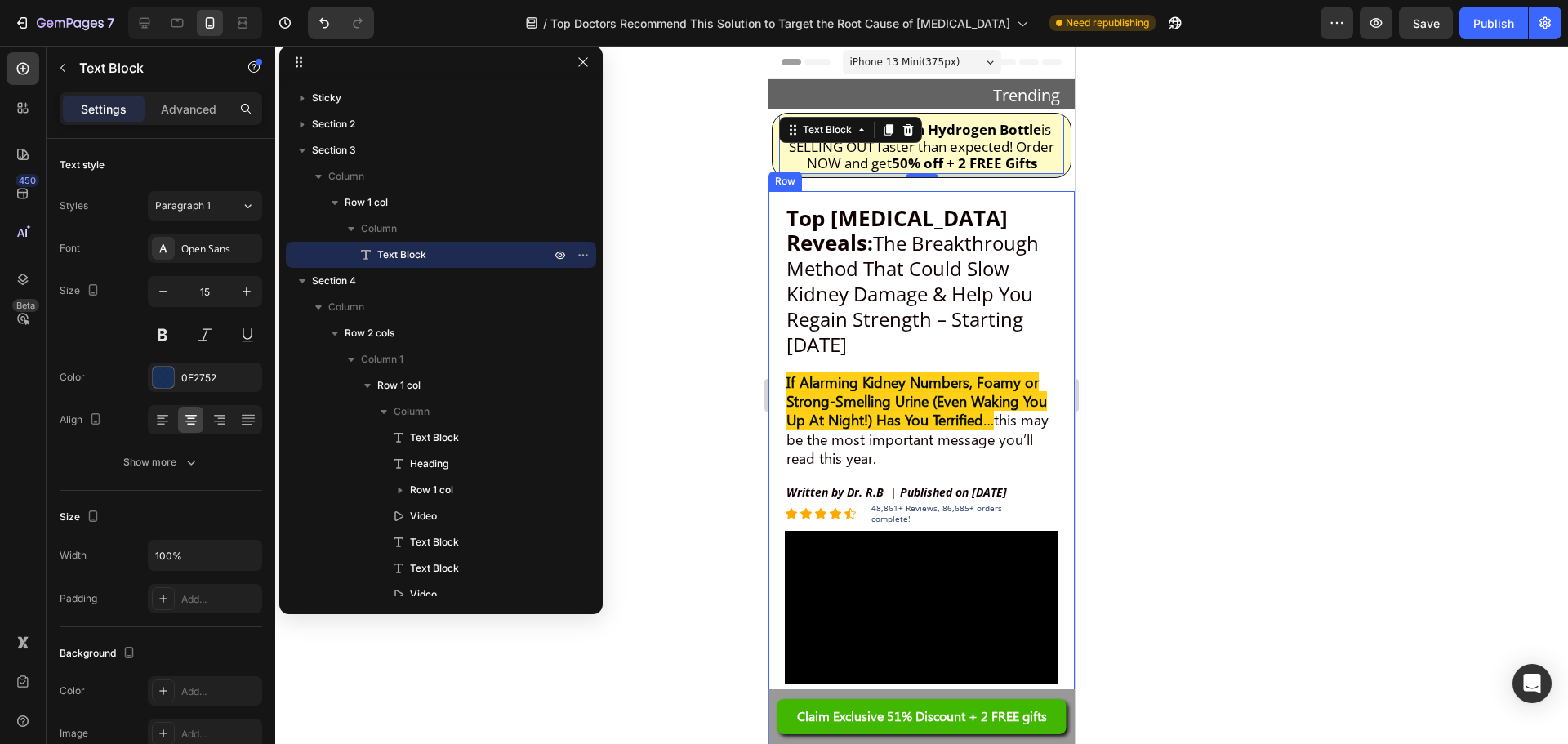
click at [1142, 310] on div at bounding box center [921, 395] width 1293 height 698
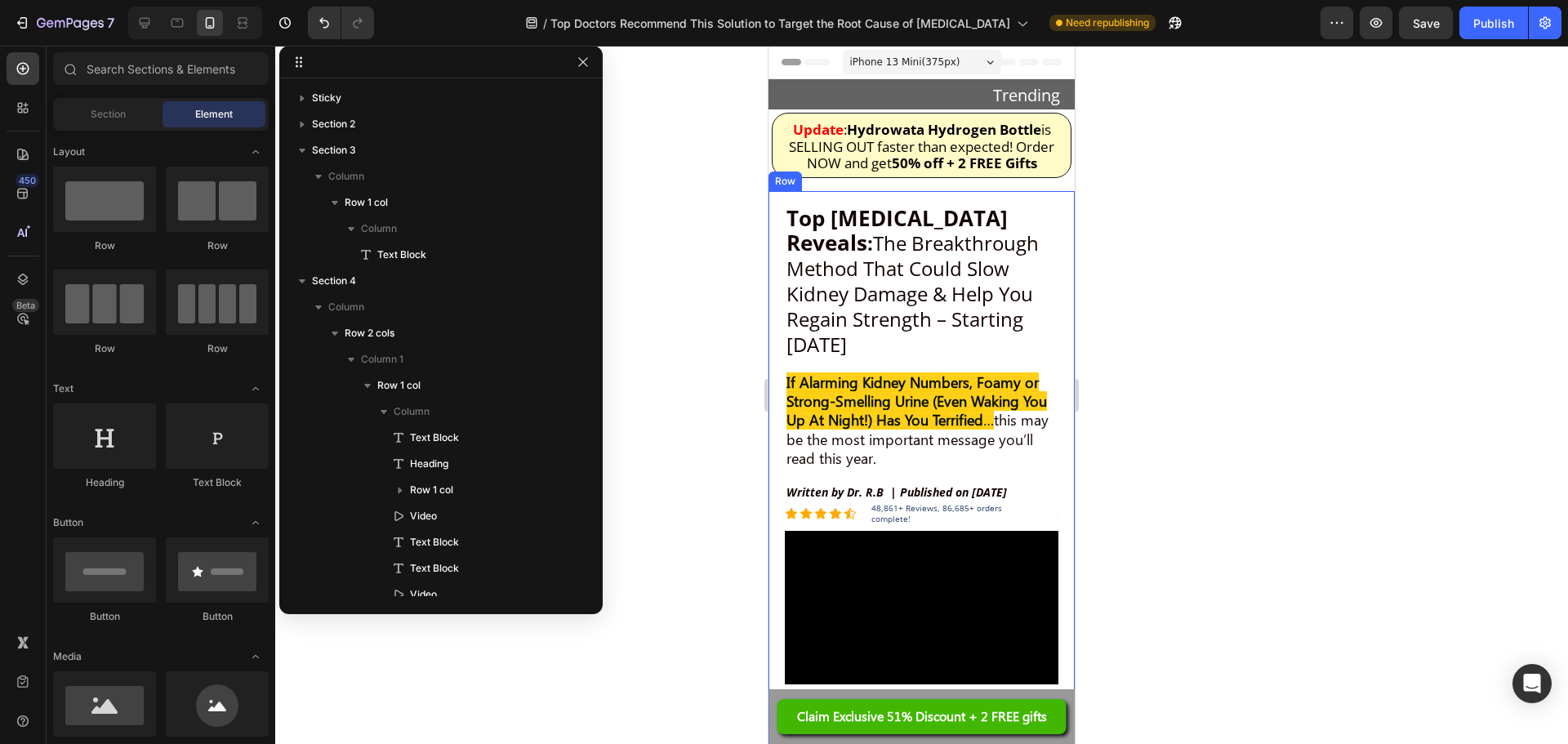
click at [1149, 303] on div at bounding box center [921, 395] width 1293 height 698
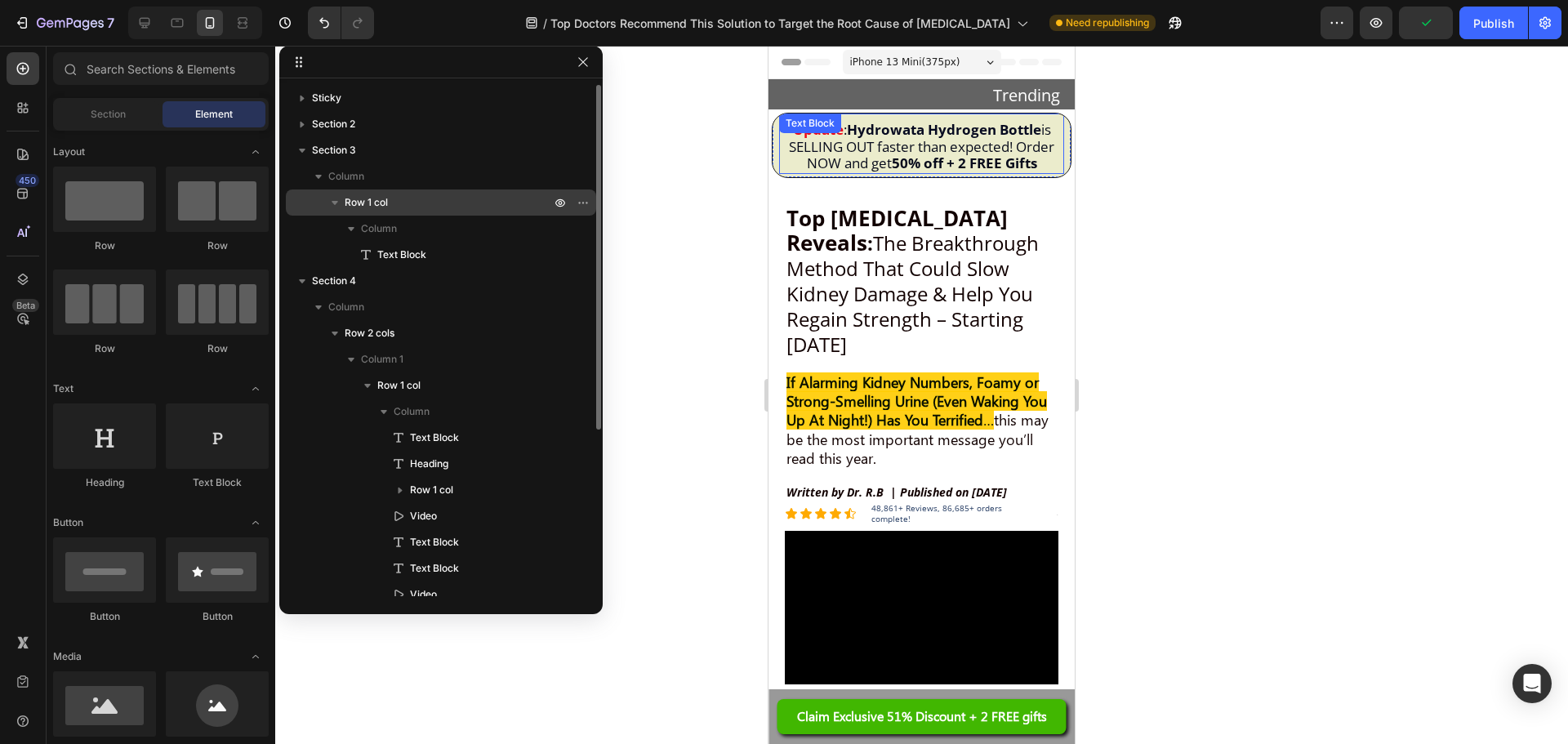
click at [441, 199] on p "Row 1 col" at bounding box center [449, 202] width 209 height 16
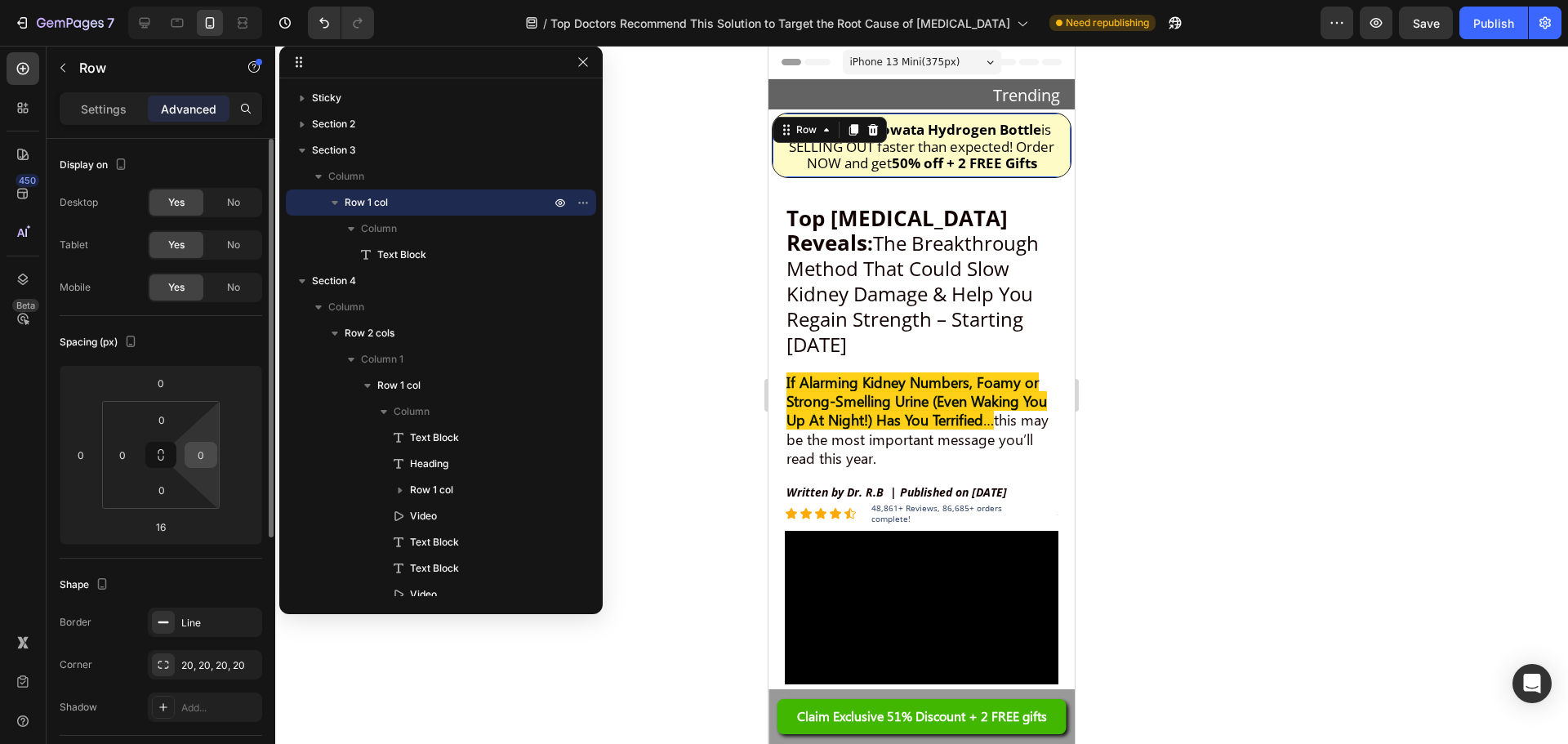
click at [212, 461] on input "0" at bounding box center [201, 455] width 24 height 24
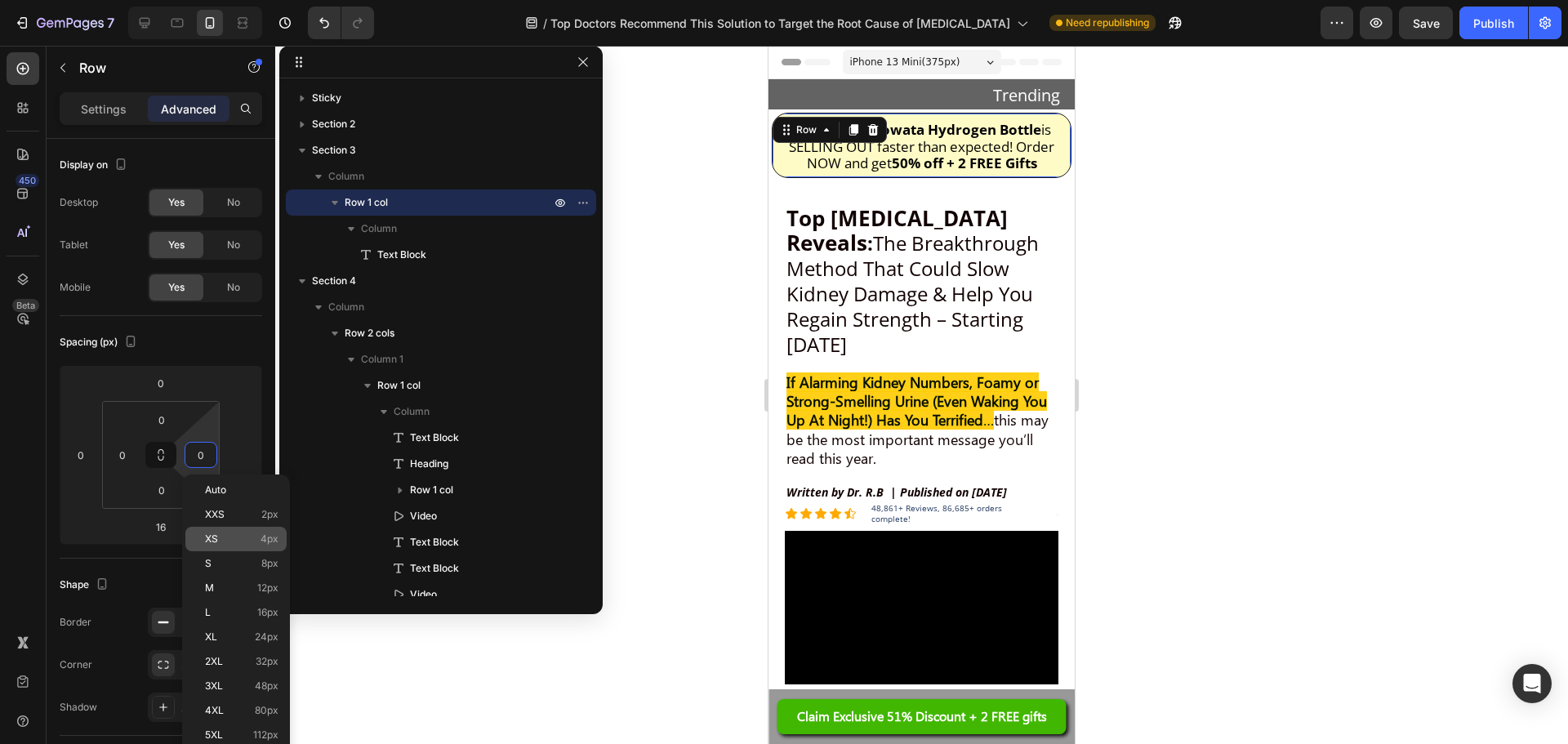
click at [219, 533] on div "XS 4px" at bounding box center [236, 538] width 102 height 24
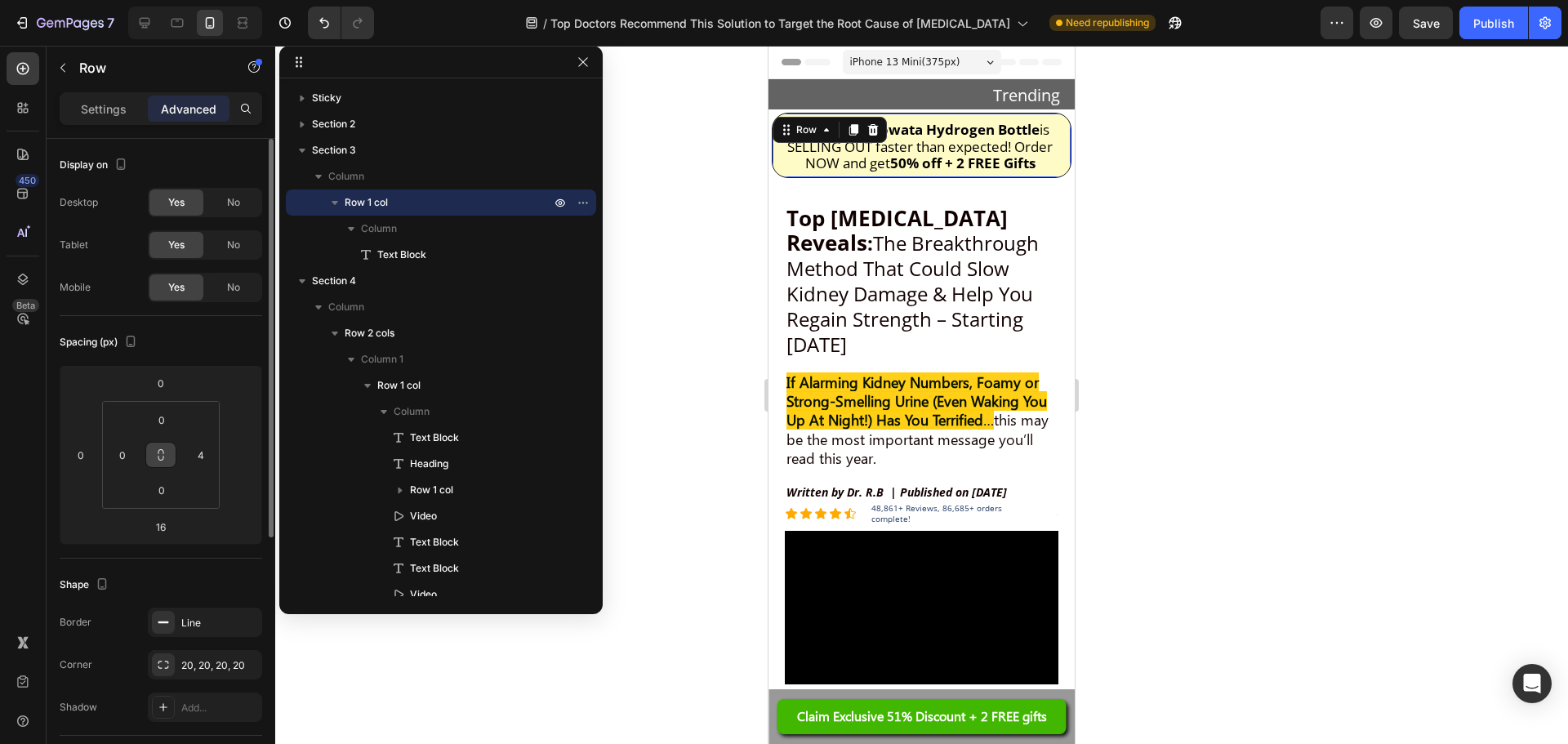
click at [159, 461] on button at bounding box center [160, 455] width 31 height 26
click at [116, 460] on input "0" at bounding box center [122, 455] width 24 height 24
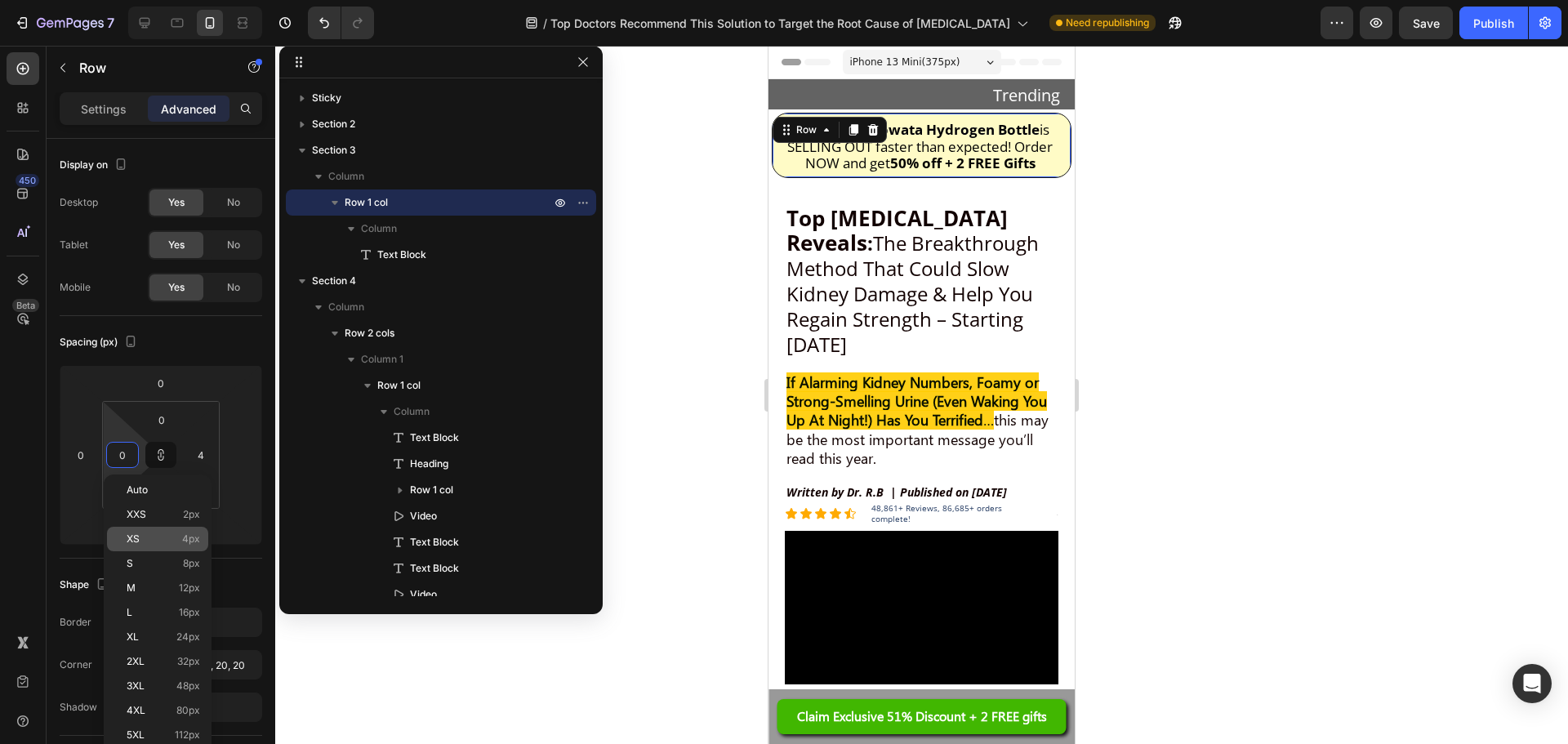
type input "0"
click at [143, 536] on p "XS 4px" at bounding box center [164, 539] width 74 height 12
type input "4"
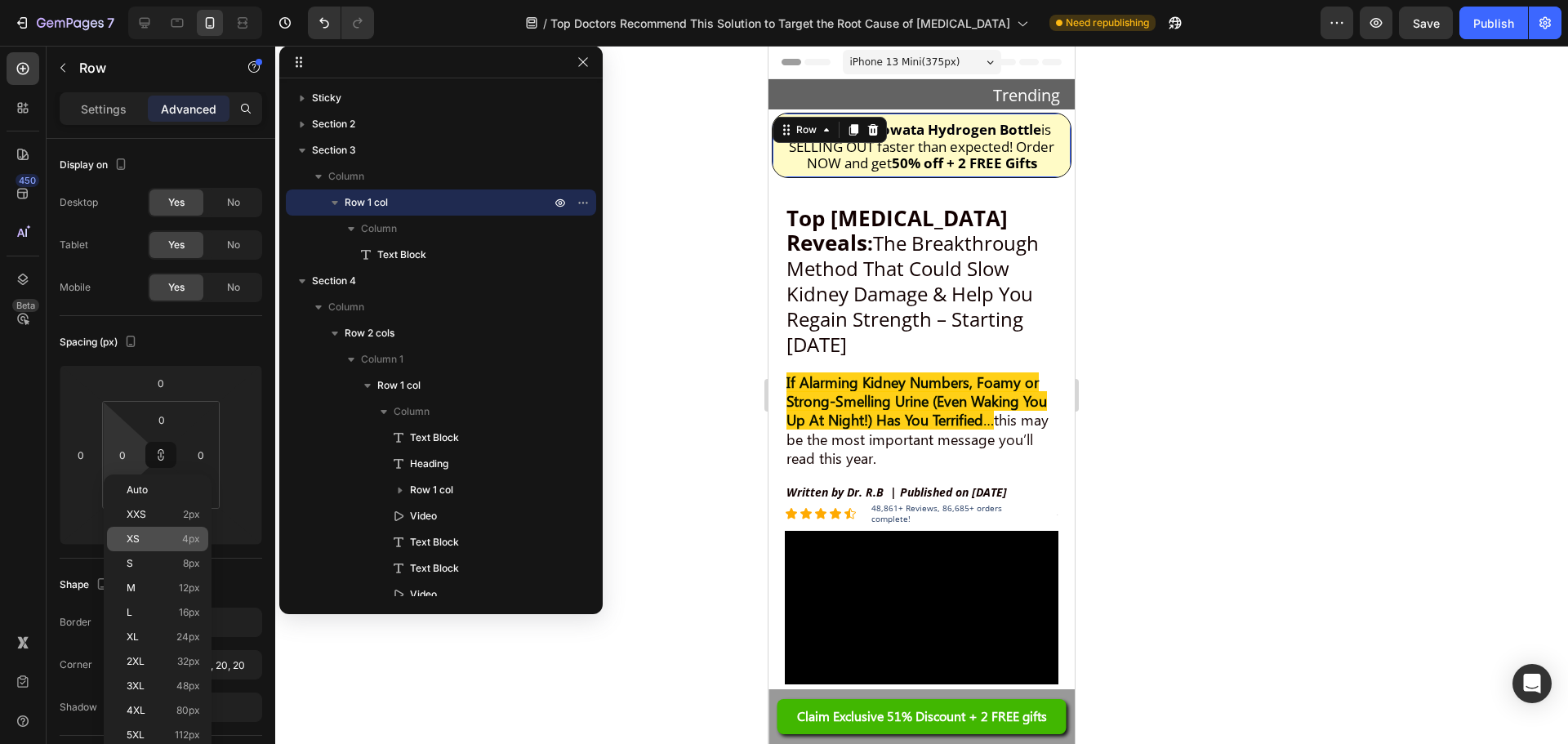
type input "4"
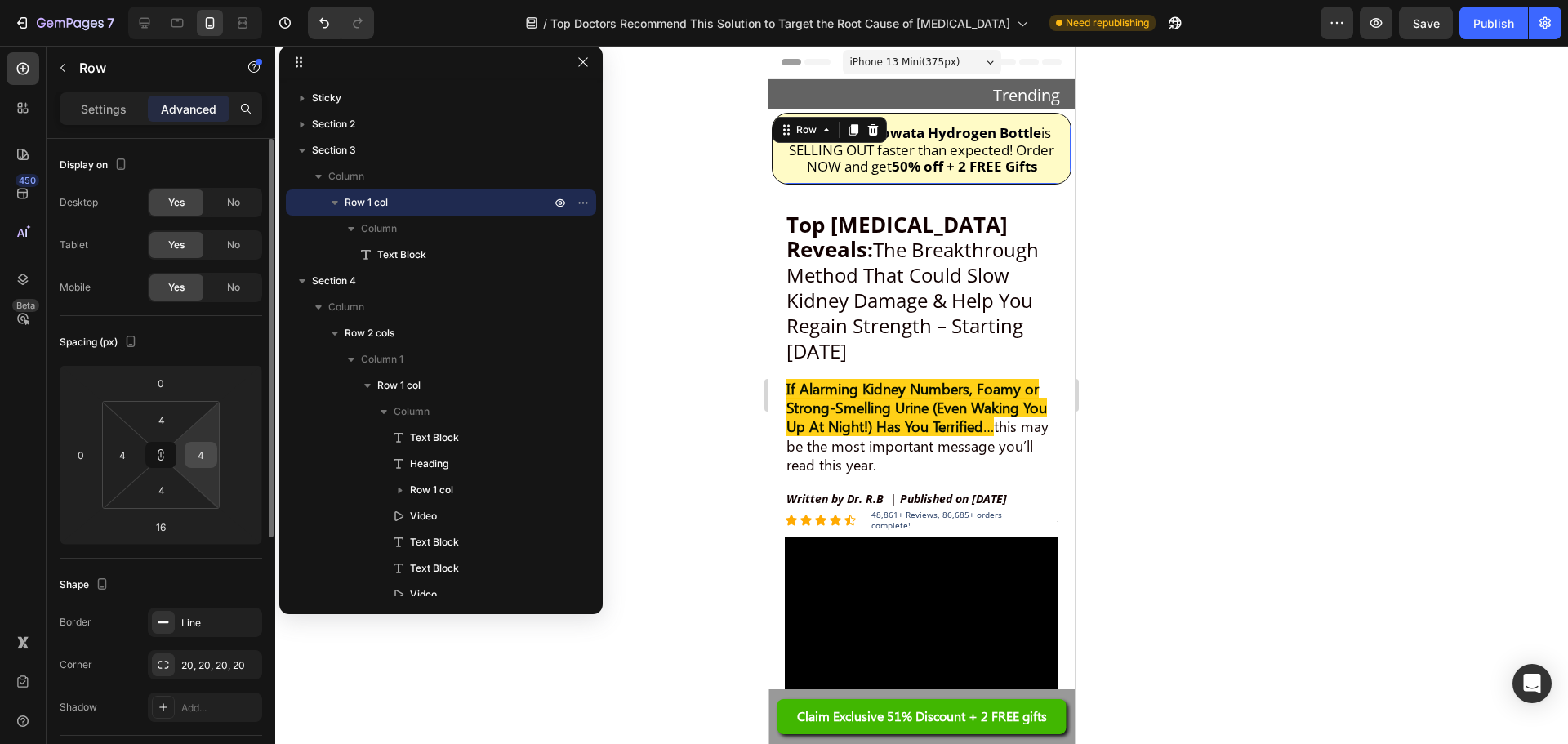
click at [193, 450] on input "4" at bounding box center [201, 455] width 24 height 24
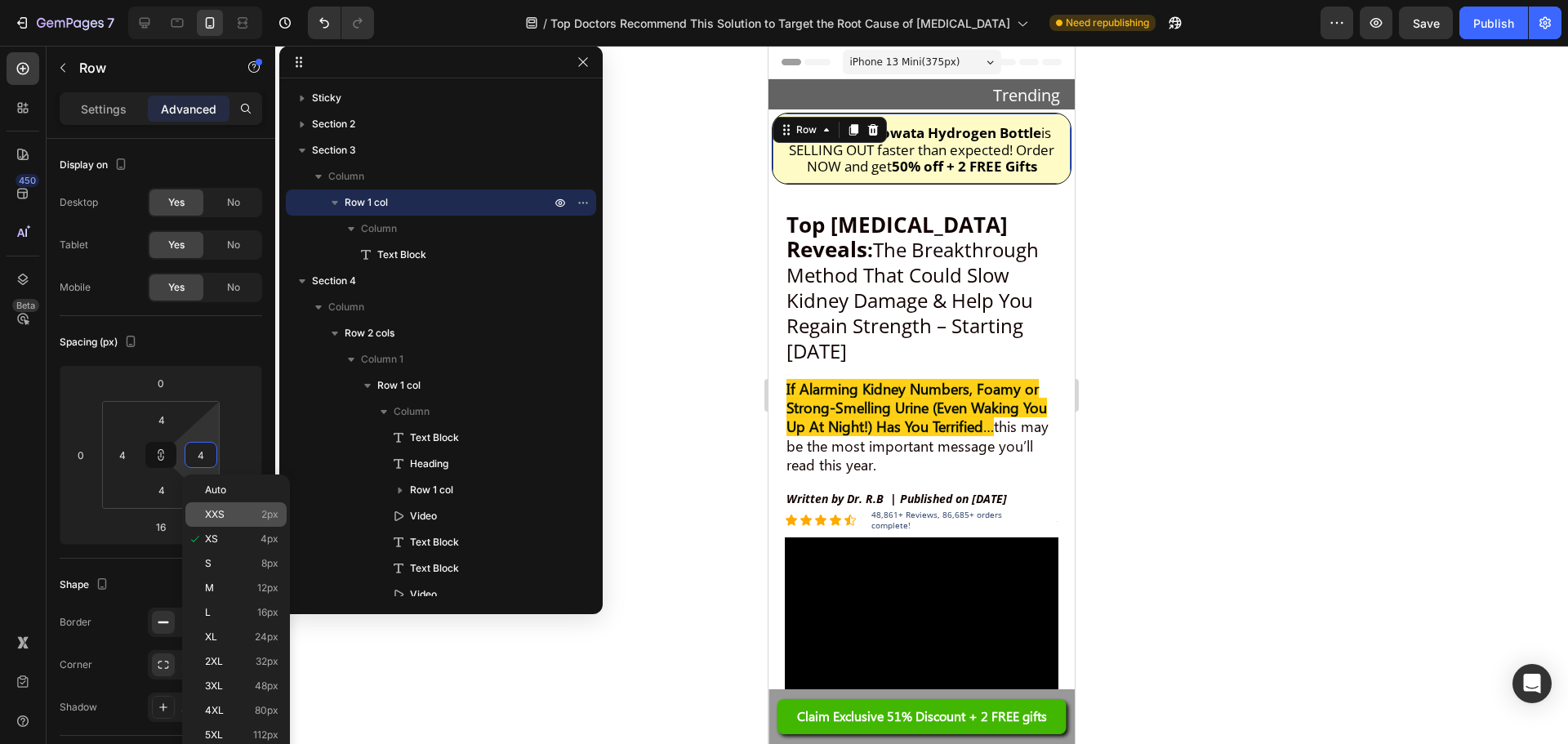
click at [221, 514] on span "XXS" at bounding box center [214, 515] width 19 height 12
type input "2"
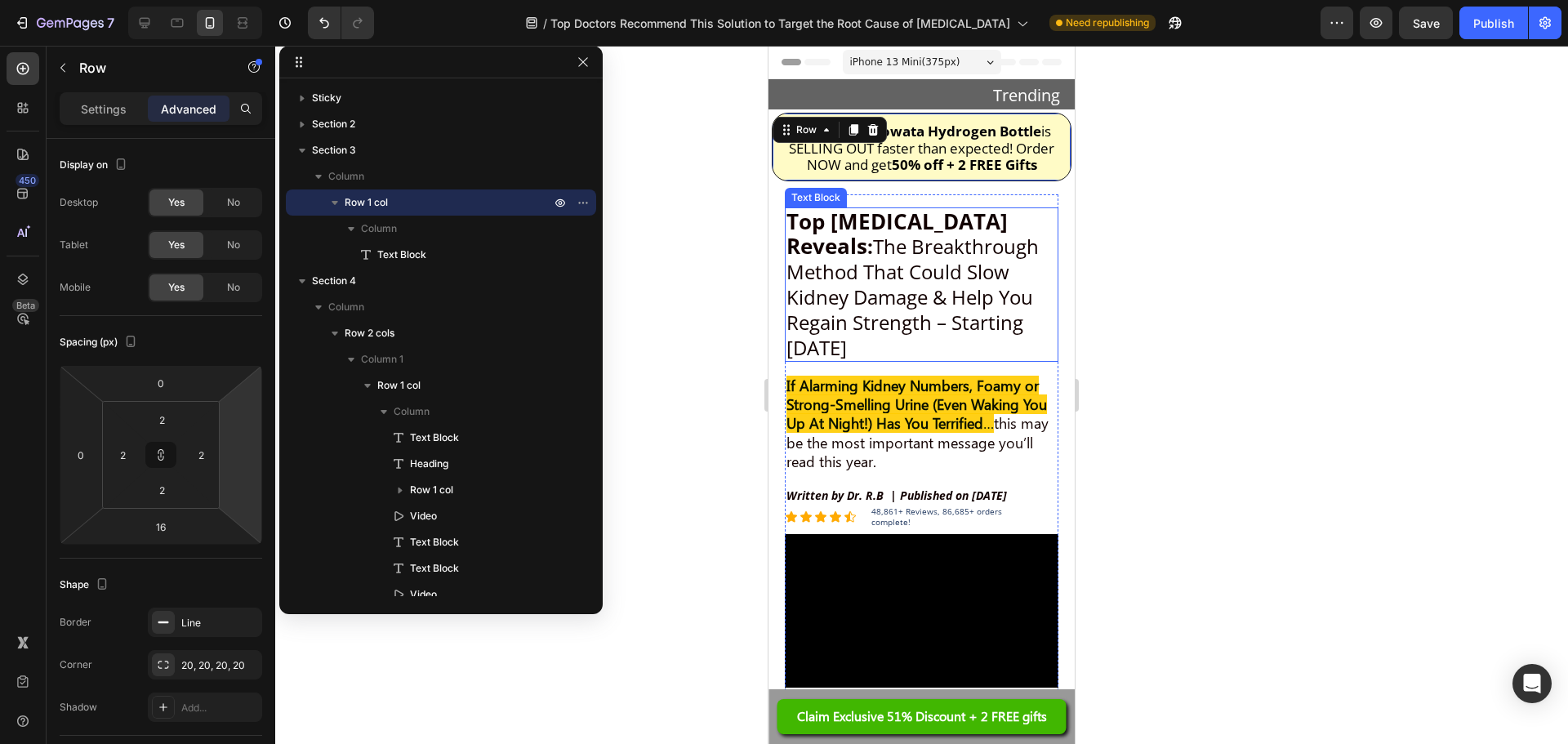
click at [1210, 311] on div at bounding box center [921, 395] width 1293 height 698
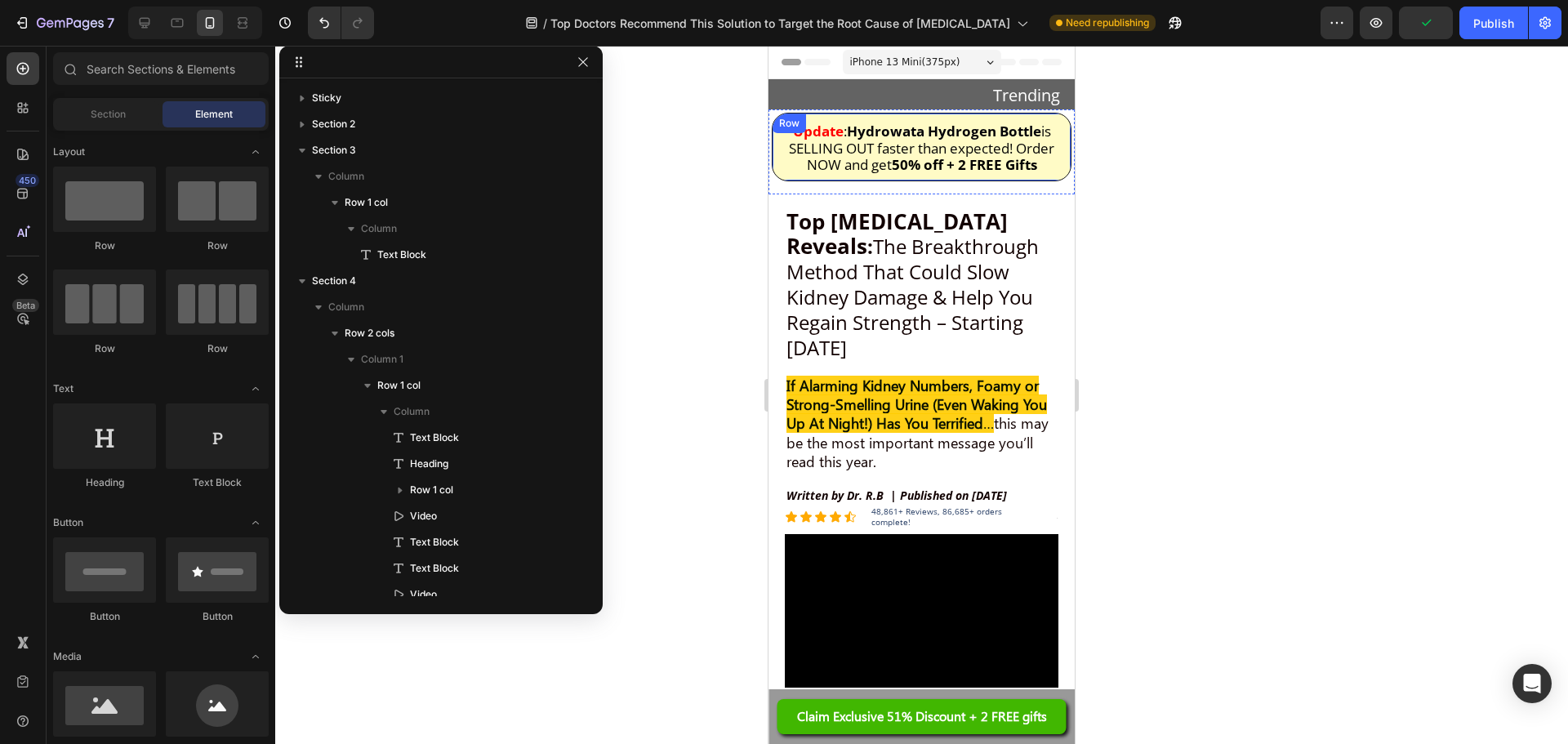
click at [972, 156] on strong "50% off + 2 FREE Gifts" at bounding box center [964, 164] width 145 height 18
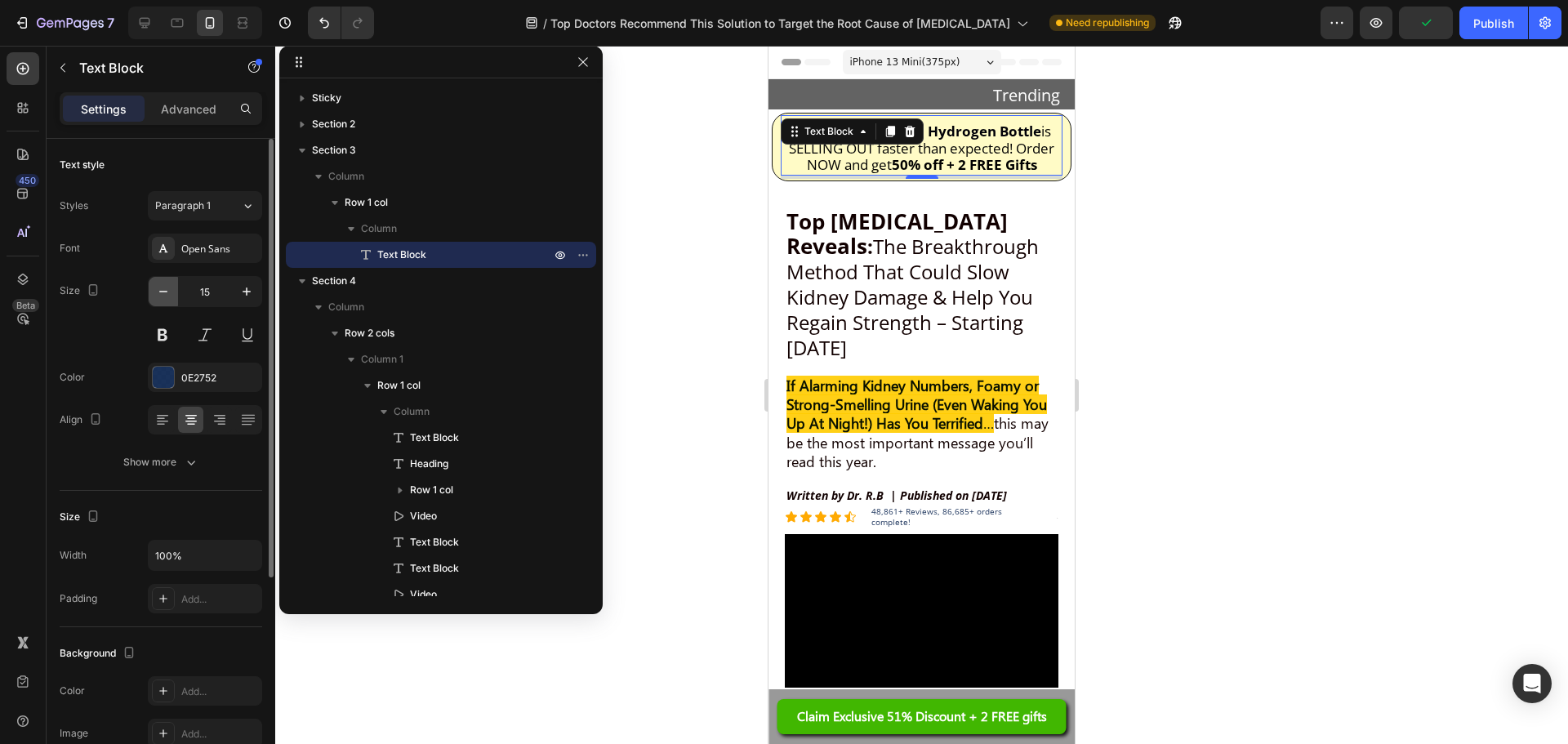
click at [153, 294] on button "button" at bounding box center [163, 291] width 29 height 29
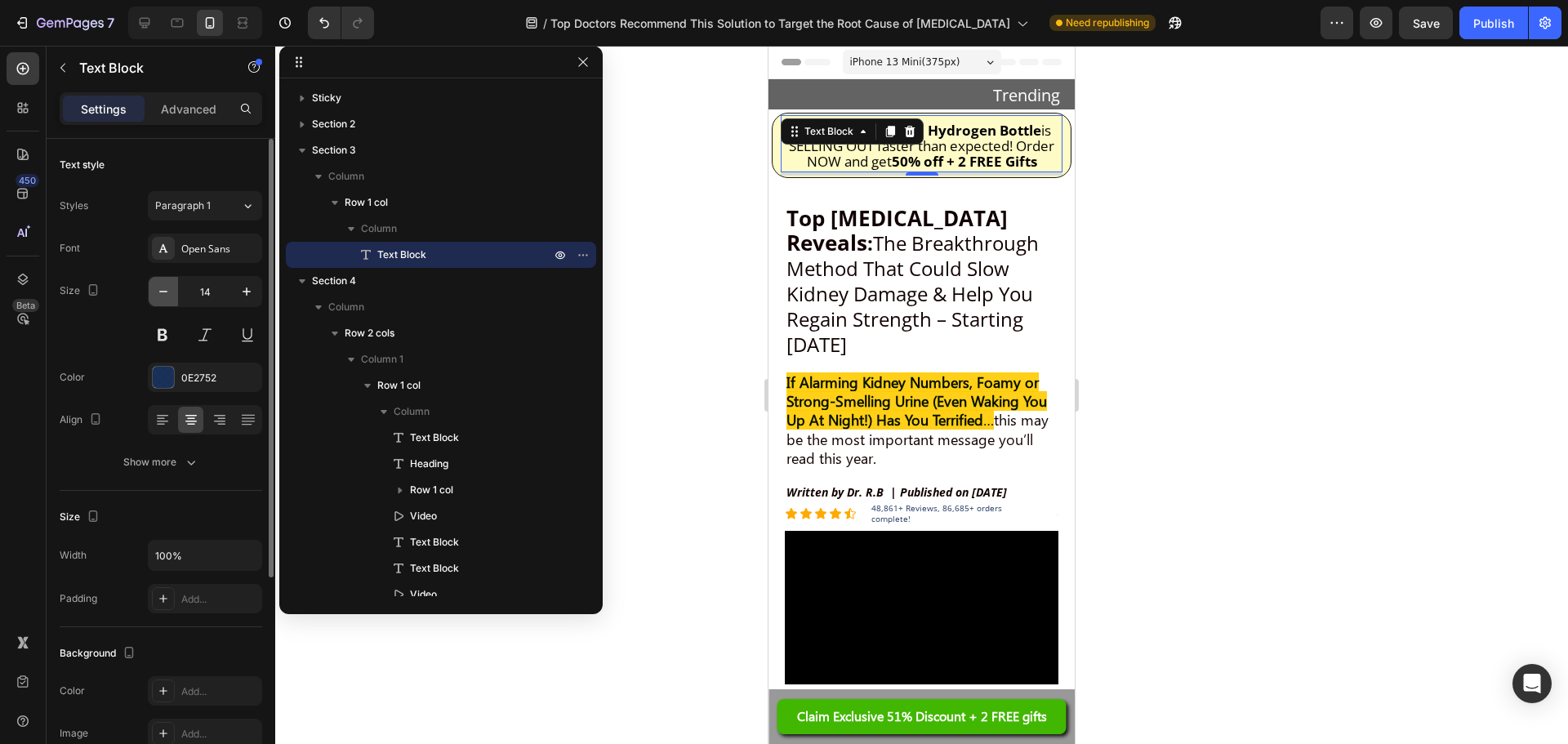
click at [153, 294] on button "button" at bounding box center [163, 291] width 29 height 29
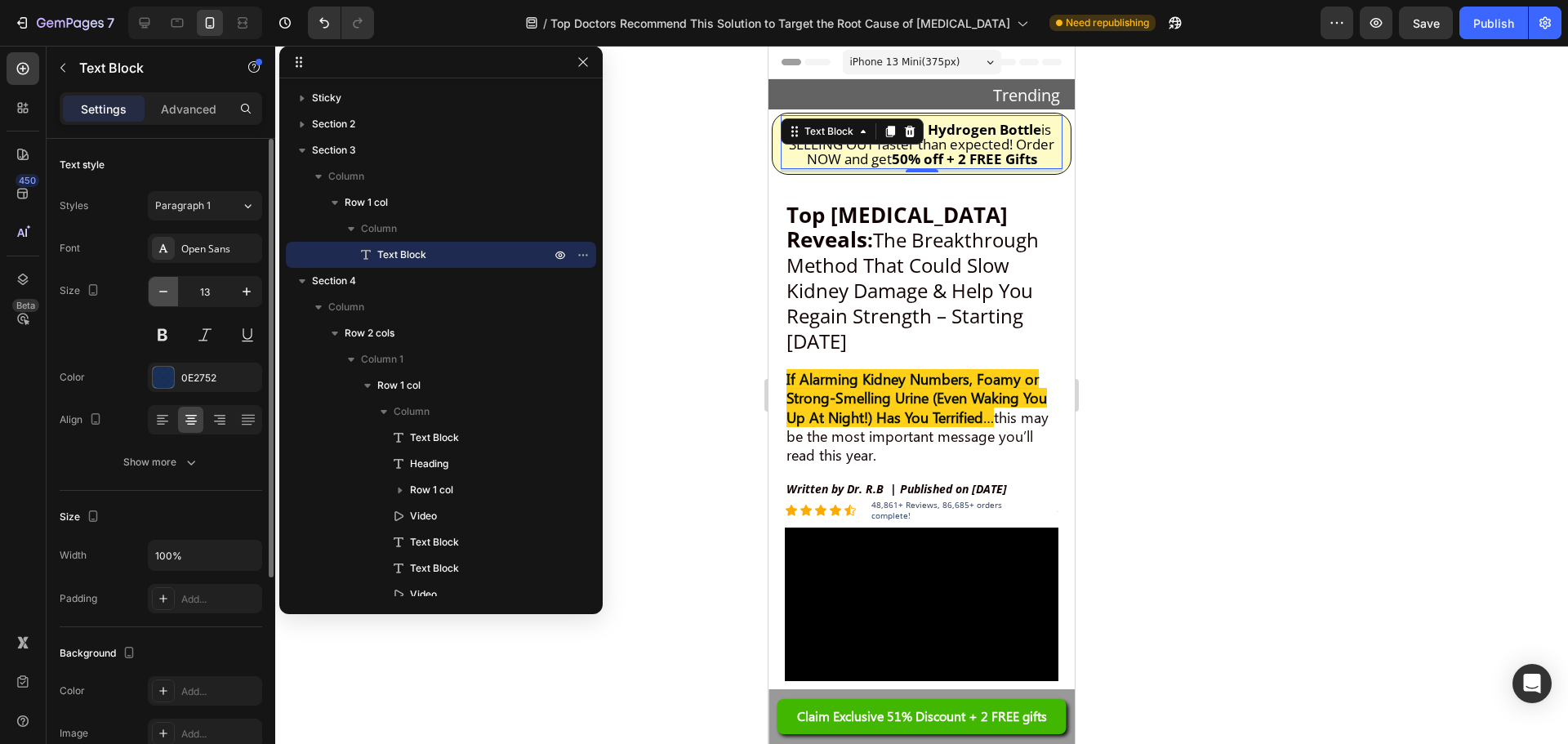
click at [153, 294] on button "button" at bounding box center [163, 291] width 29 height 29
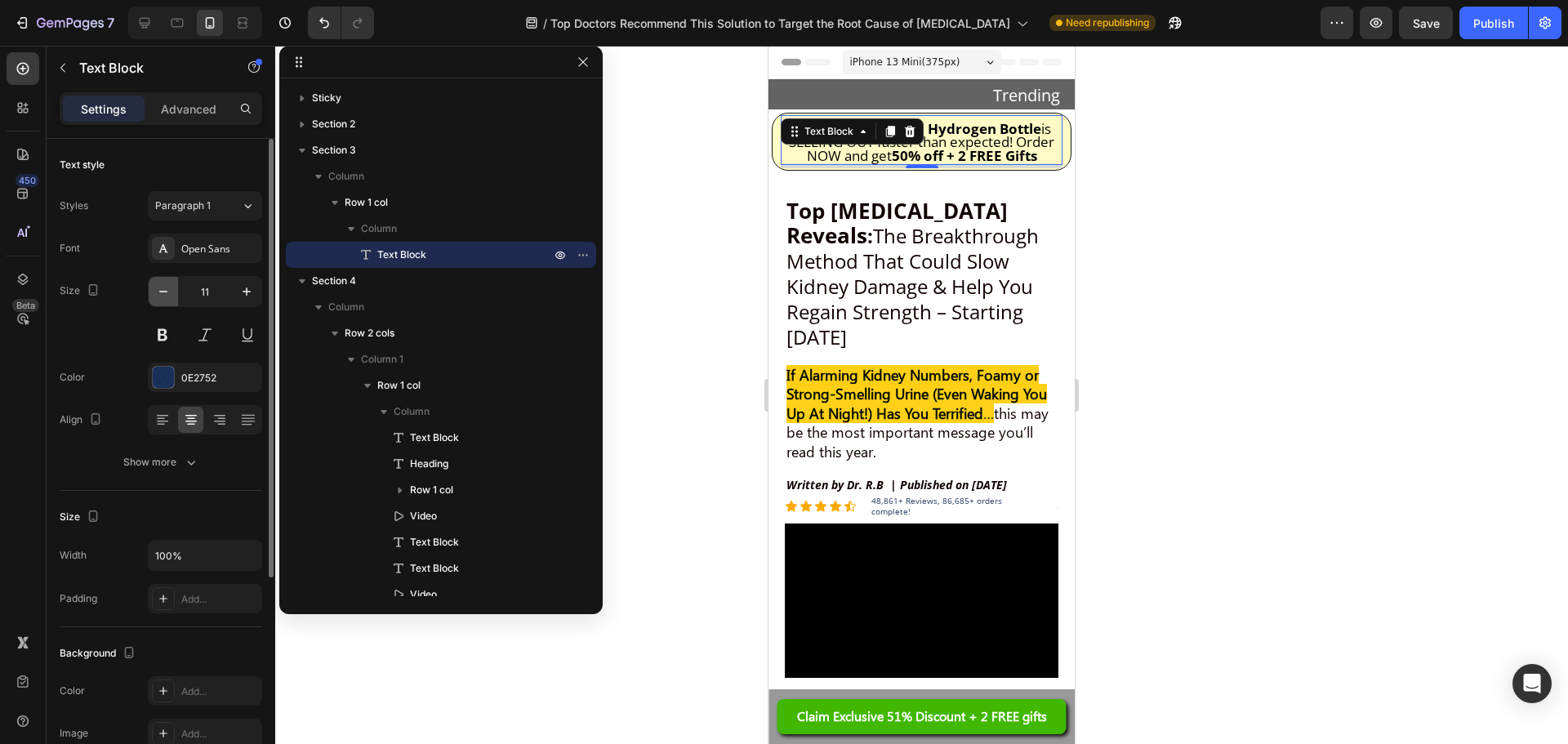
click at [153, 294] on button "button" at bounding box center [163, 291] width 29 height 29
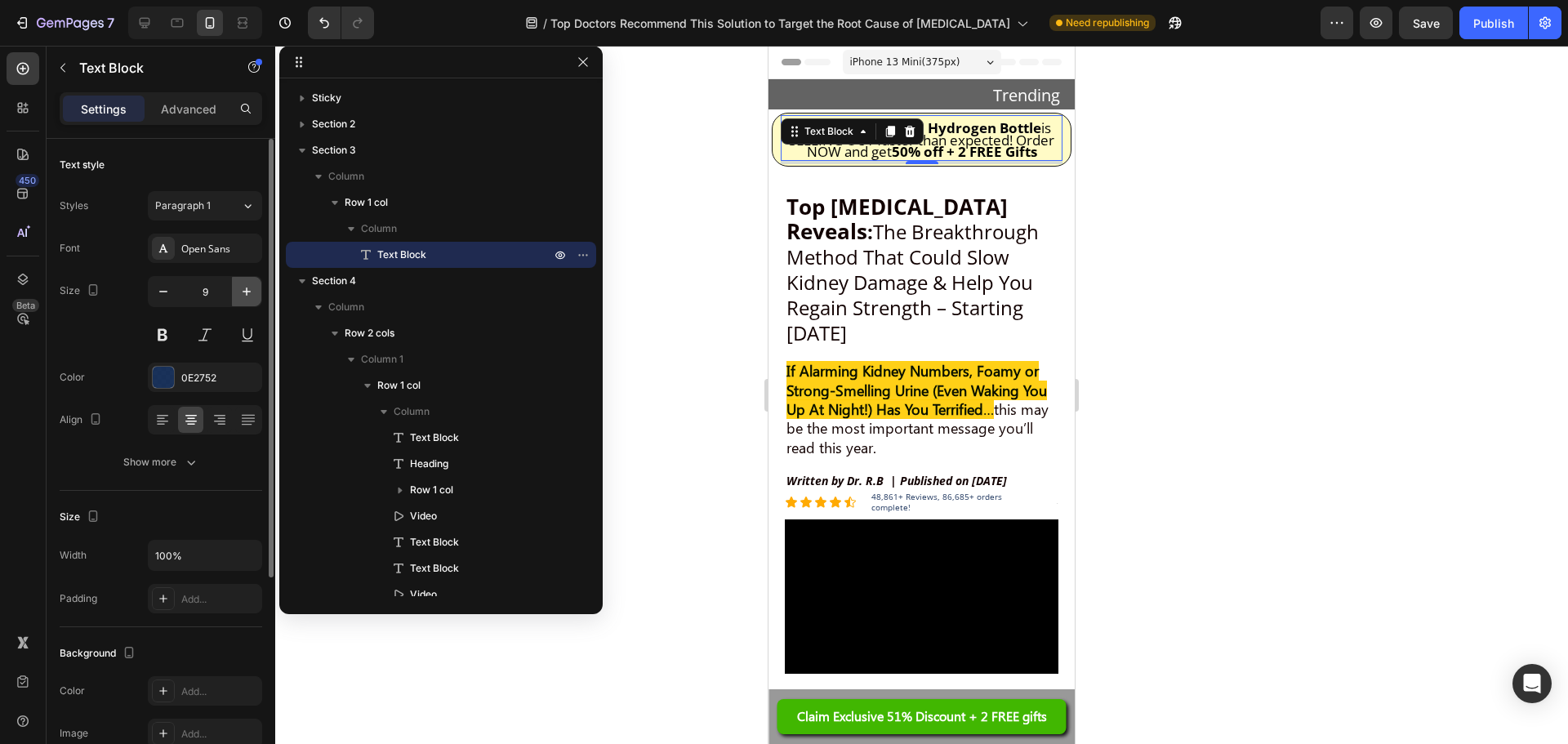
click at [237, 291] on button "button" at bounding box center [246, 291] width 29 height 29
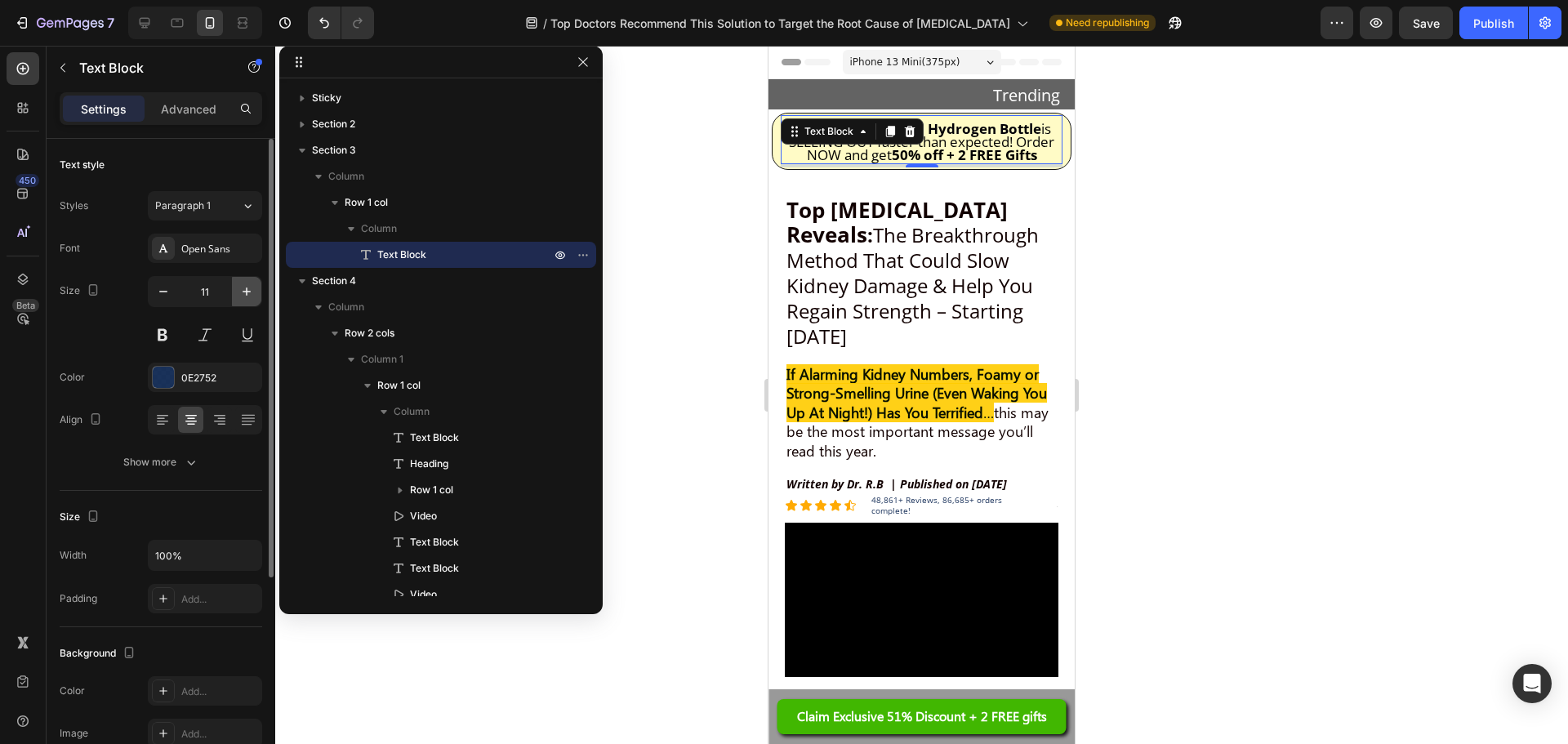
click at [238, 291] on button "button" at bounding box center [246, 291] width 29 height 29
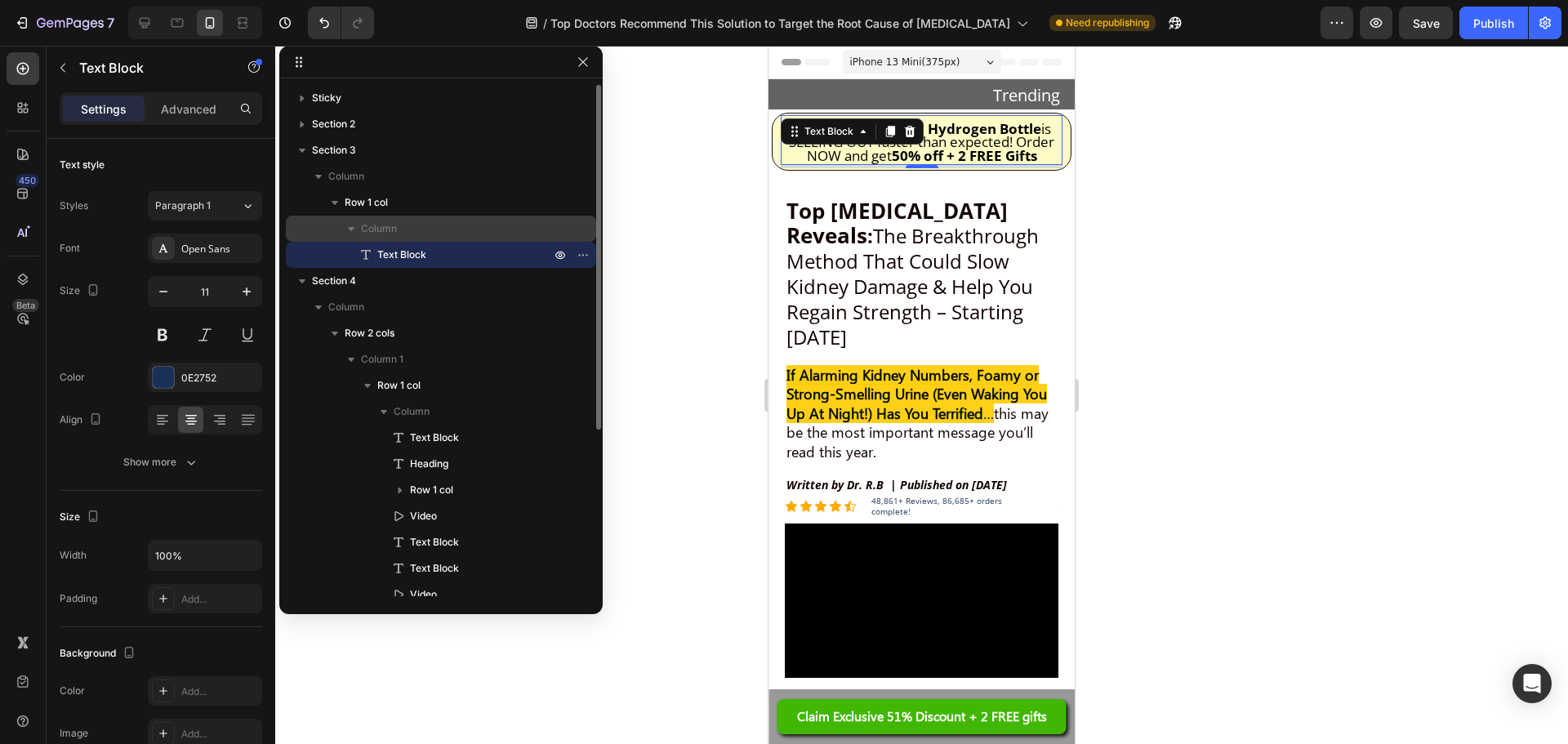
type input "12"
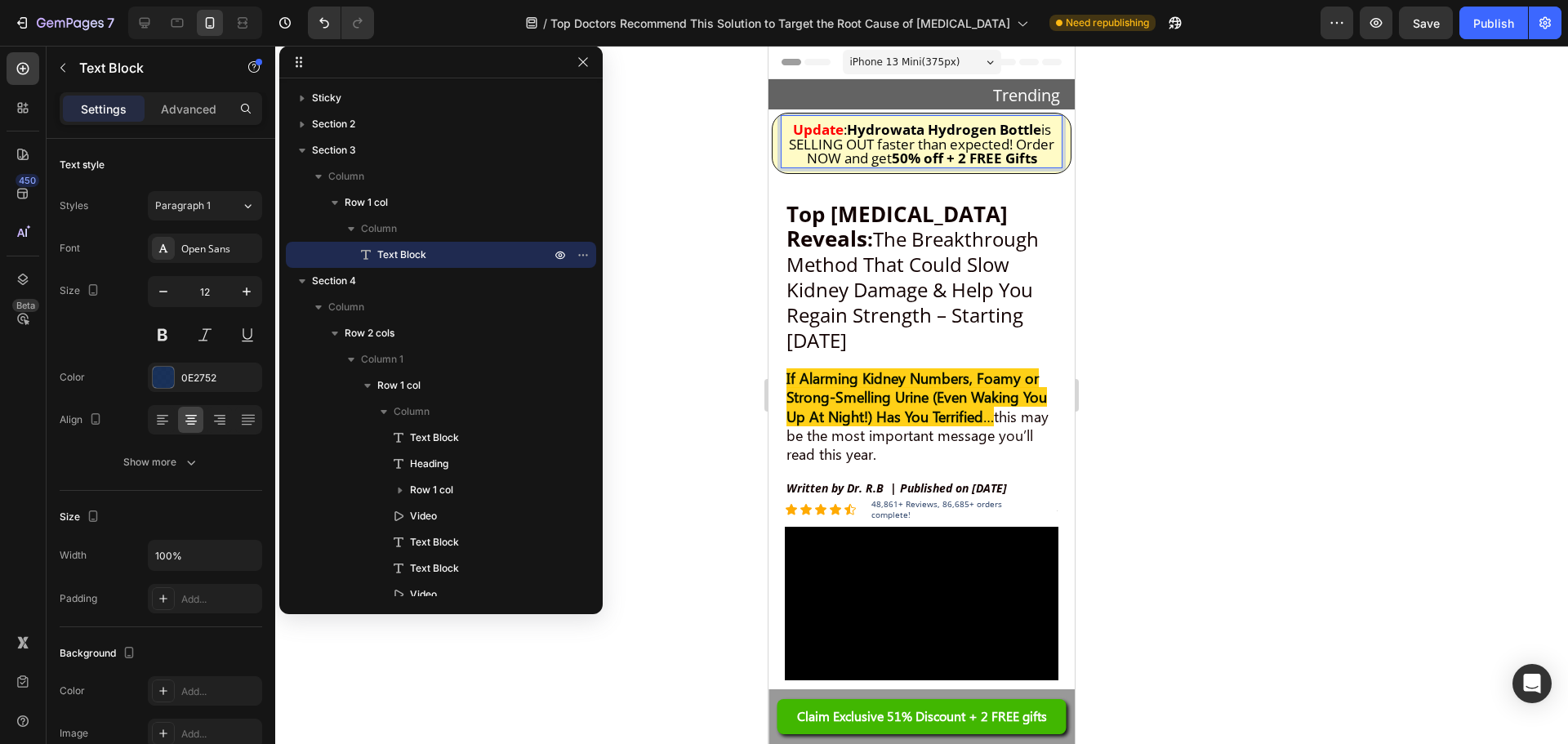
click at [1000, 152] on strong "50% off + 2 FREE Gifts" at bounding box center [964, 158] width 145 height 18
click at [999, 153] on strong "50% off + 2 FREE Gifts" at bounding box center [964, 158] width 145 height 18
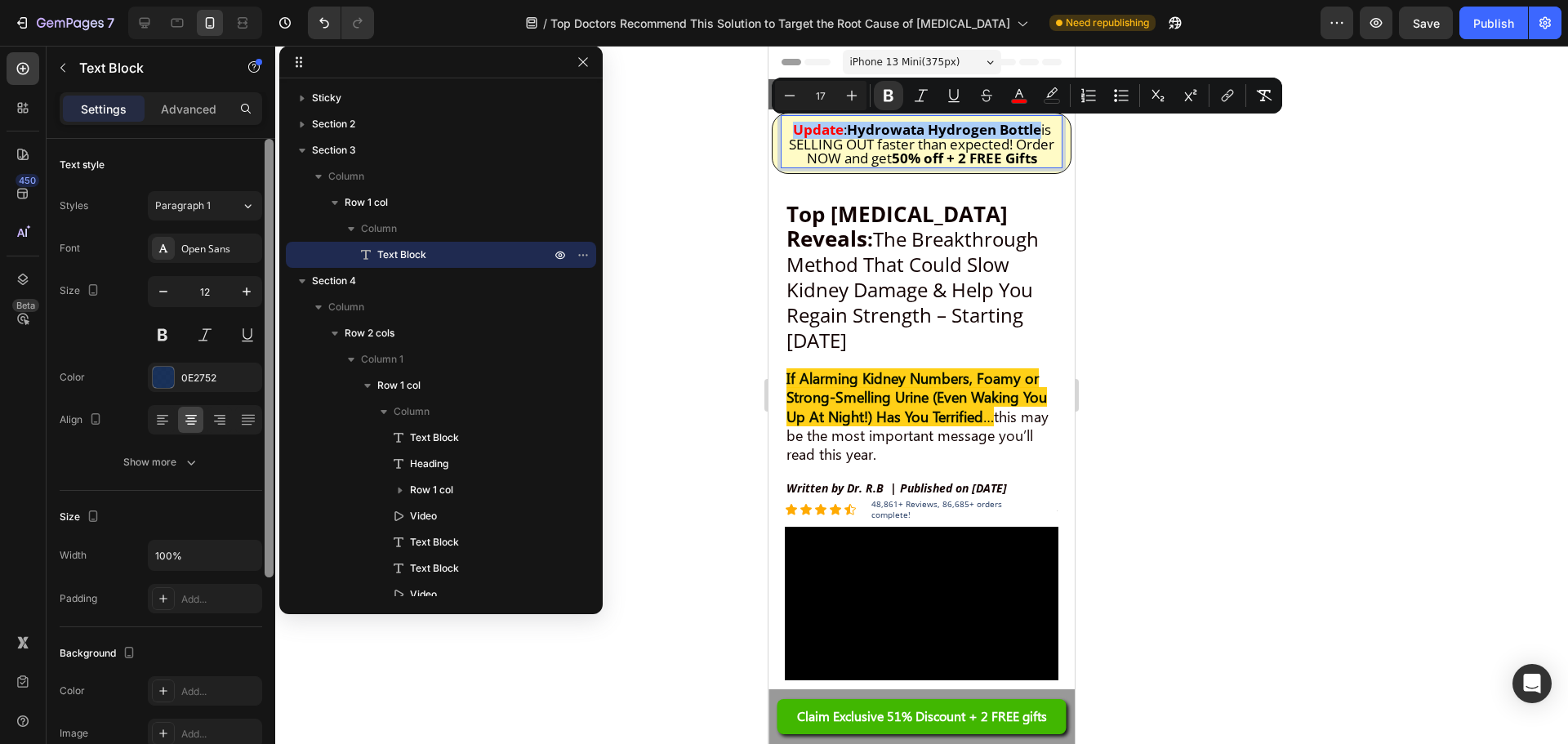
click at [264, 301] on div at bounding box center [268, 465] width 13 height 652
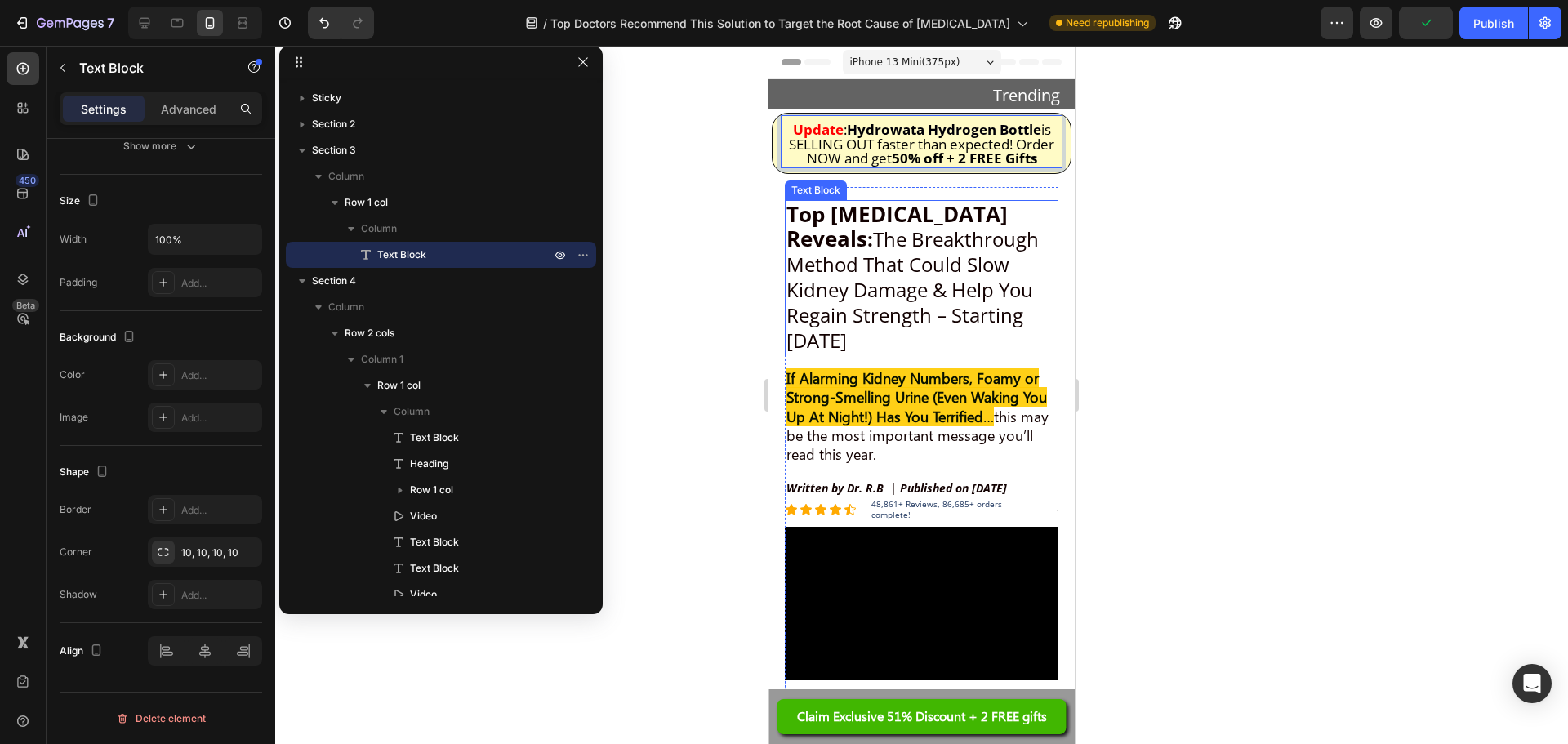
click at [931, 247] on span ": The Breakthrough Method That Could Slow Kidney Damage & Help You Regain Stren…" at bounding box center [913, 289] width 253 height 128
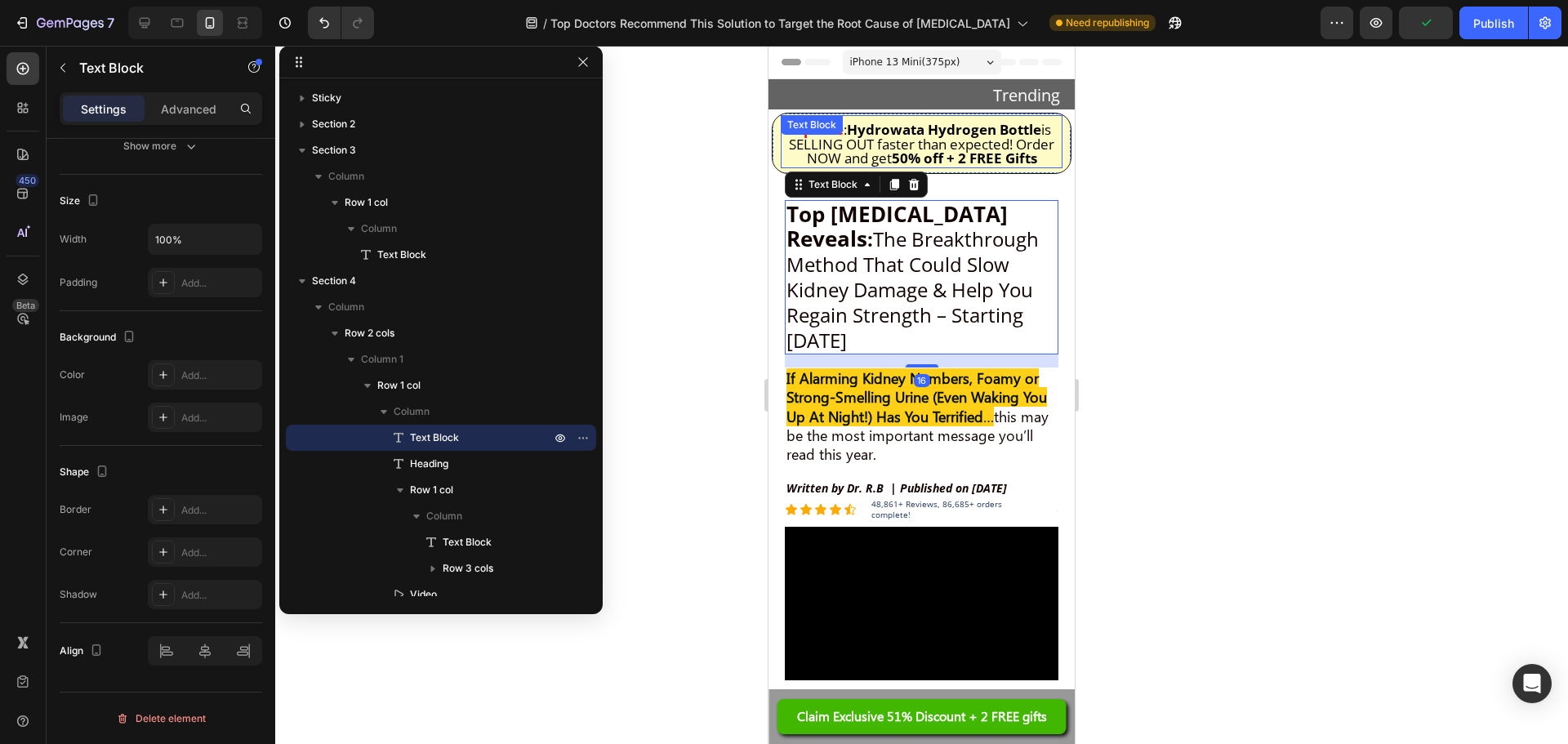
click at [812, 123] on div "Text Block" at bounding box center [812, 125] width 55 height 15
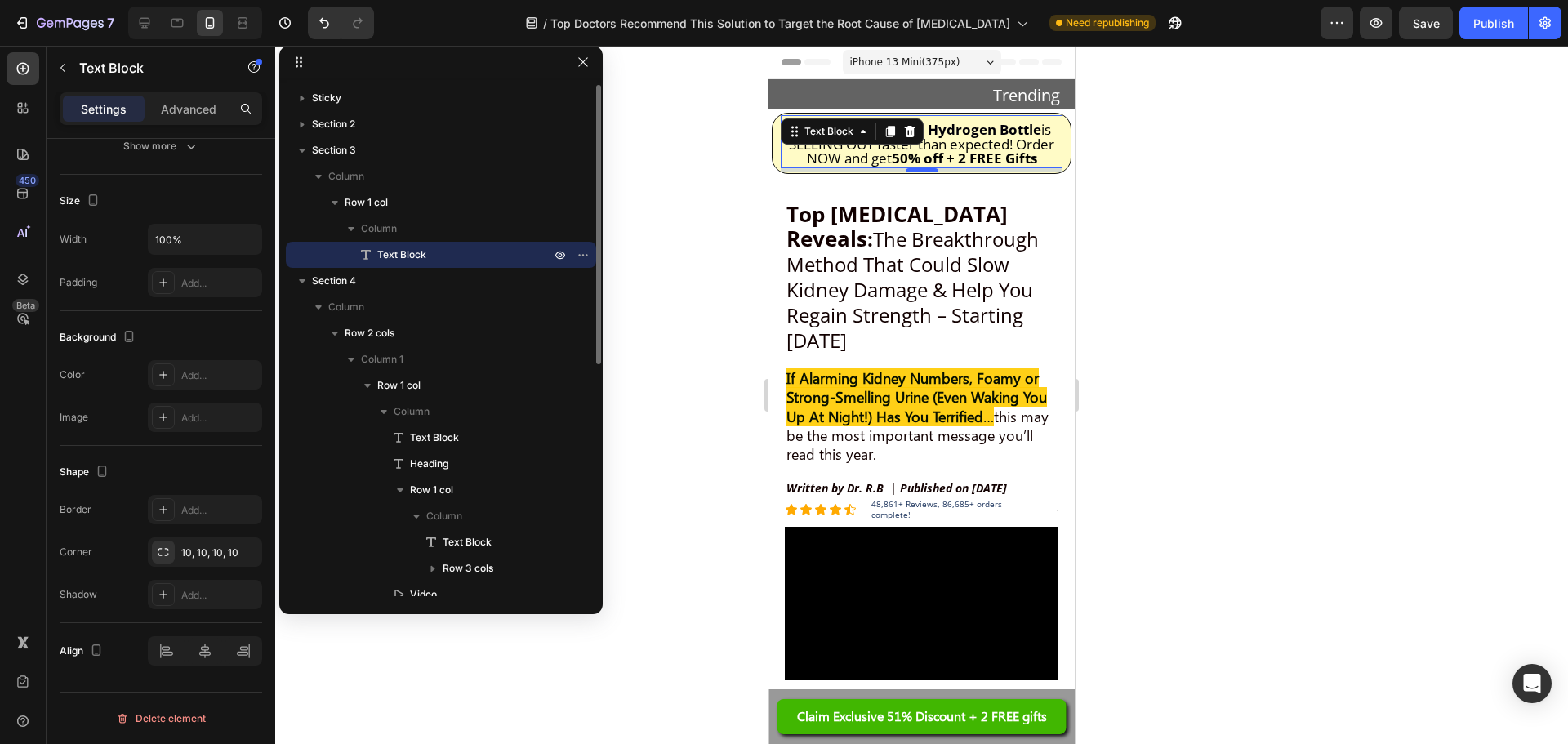
click at [439, 262] on p "Text Block" at bounding box center [445, 254] width 176 height 16
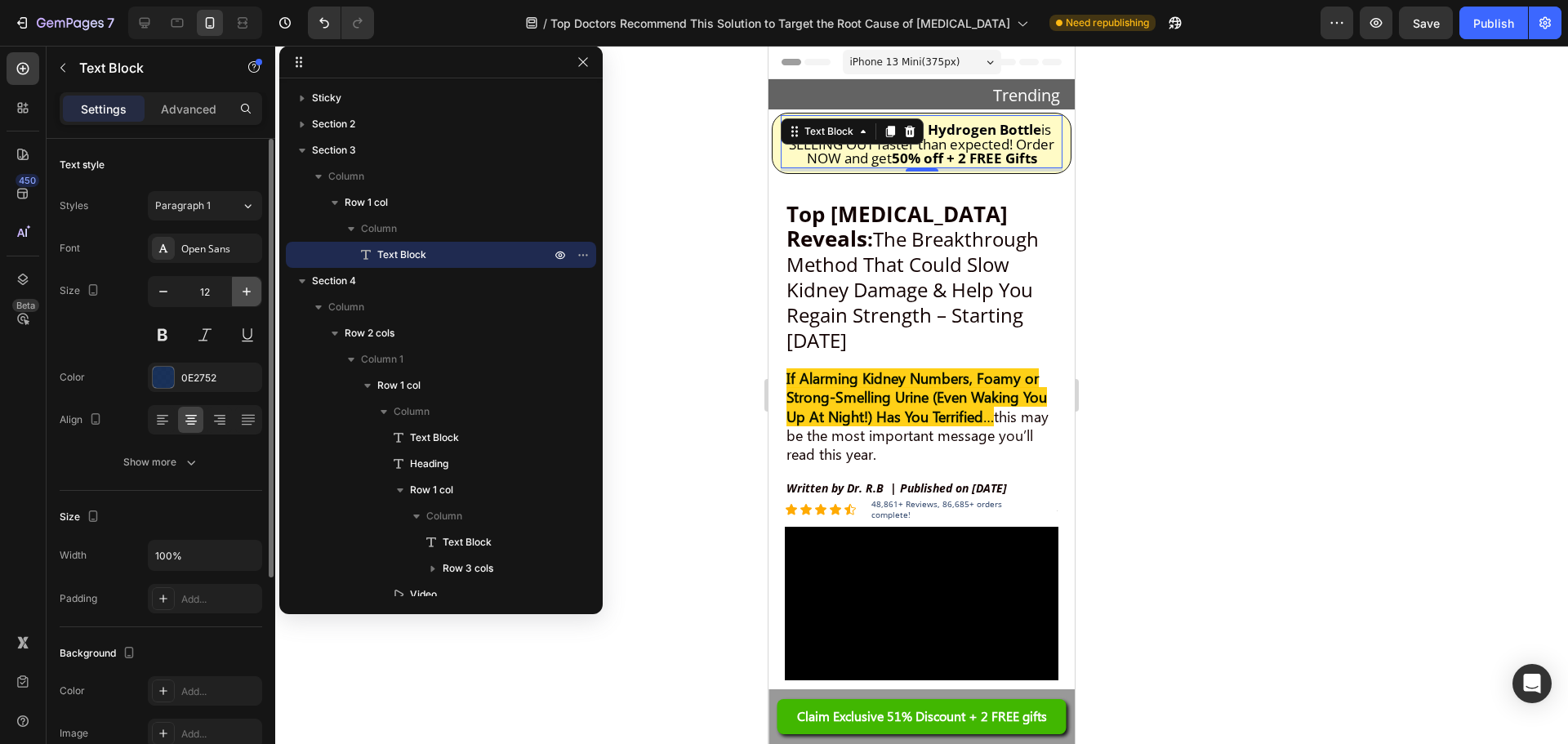
click at [245, 289] on icon "button" at bounding box center [246, 291] width 16 height 16
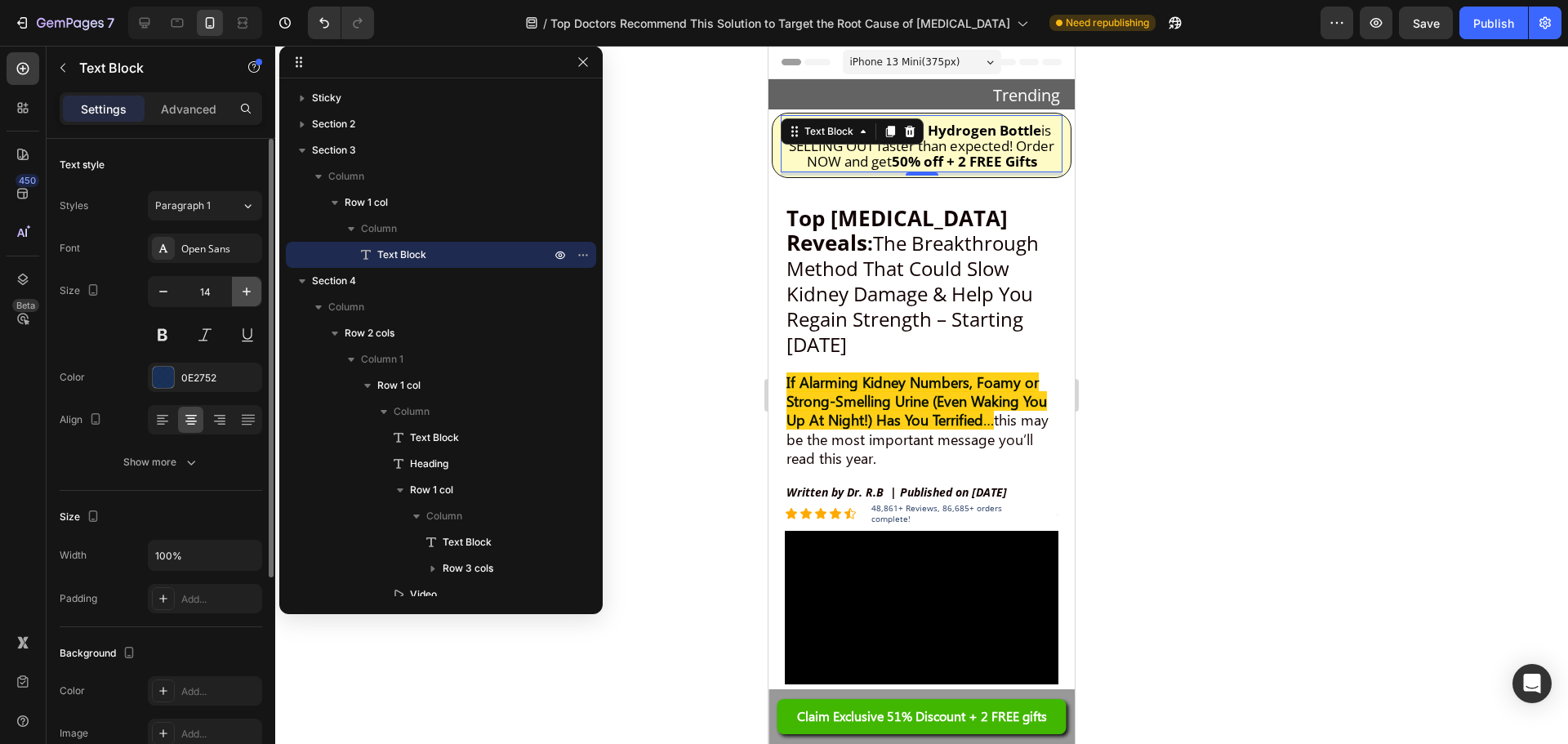
click at [245, 289] on icon "button" at bounding box center [246, 291] width 16 height 16
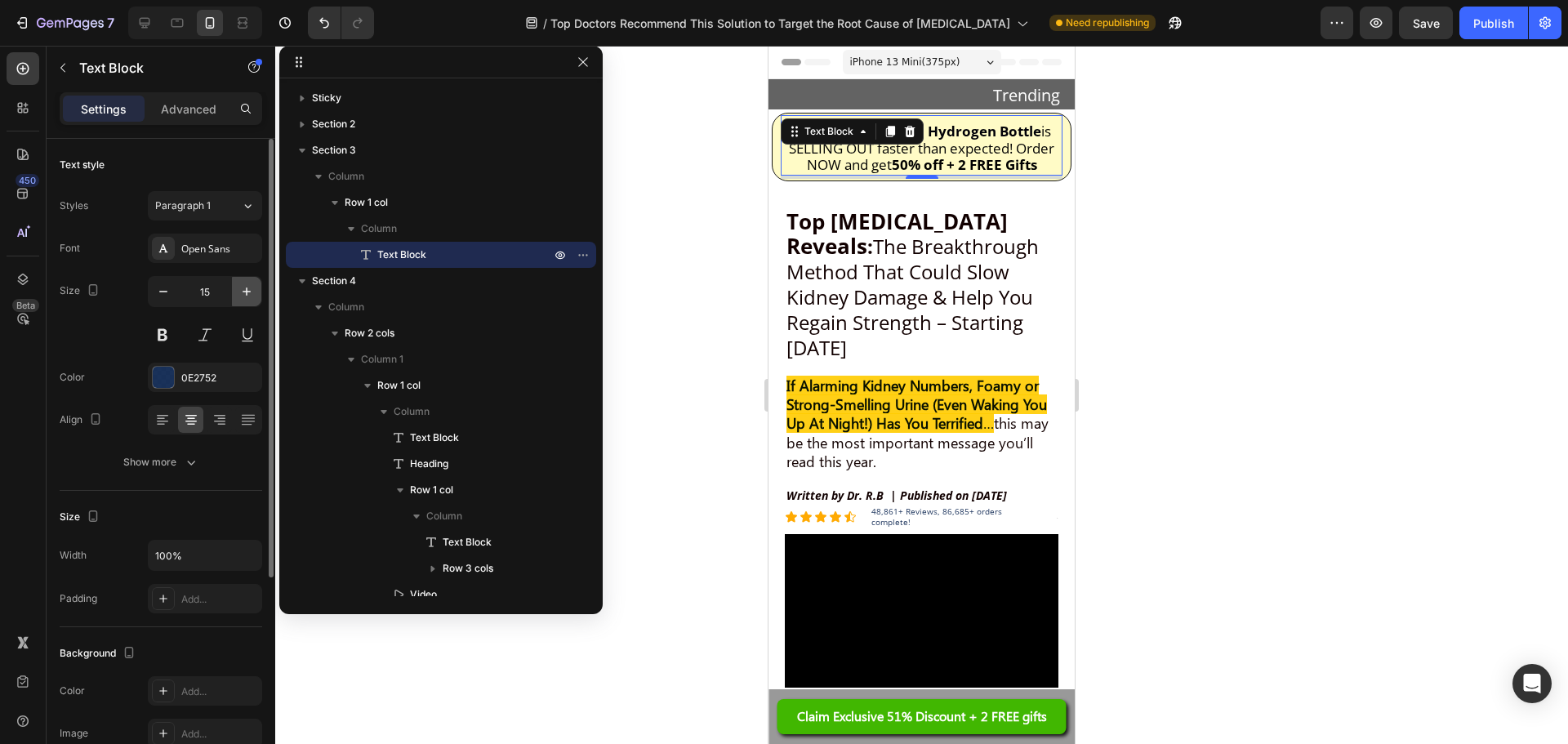
click at [245, 289] on icon "button" at bounding box center [246, 291] width 16 height 16
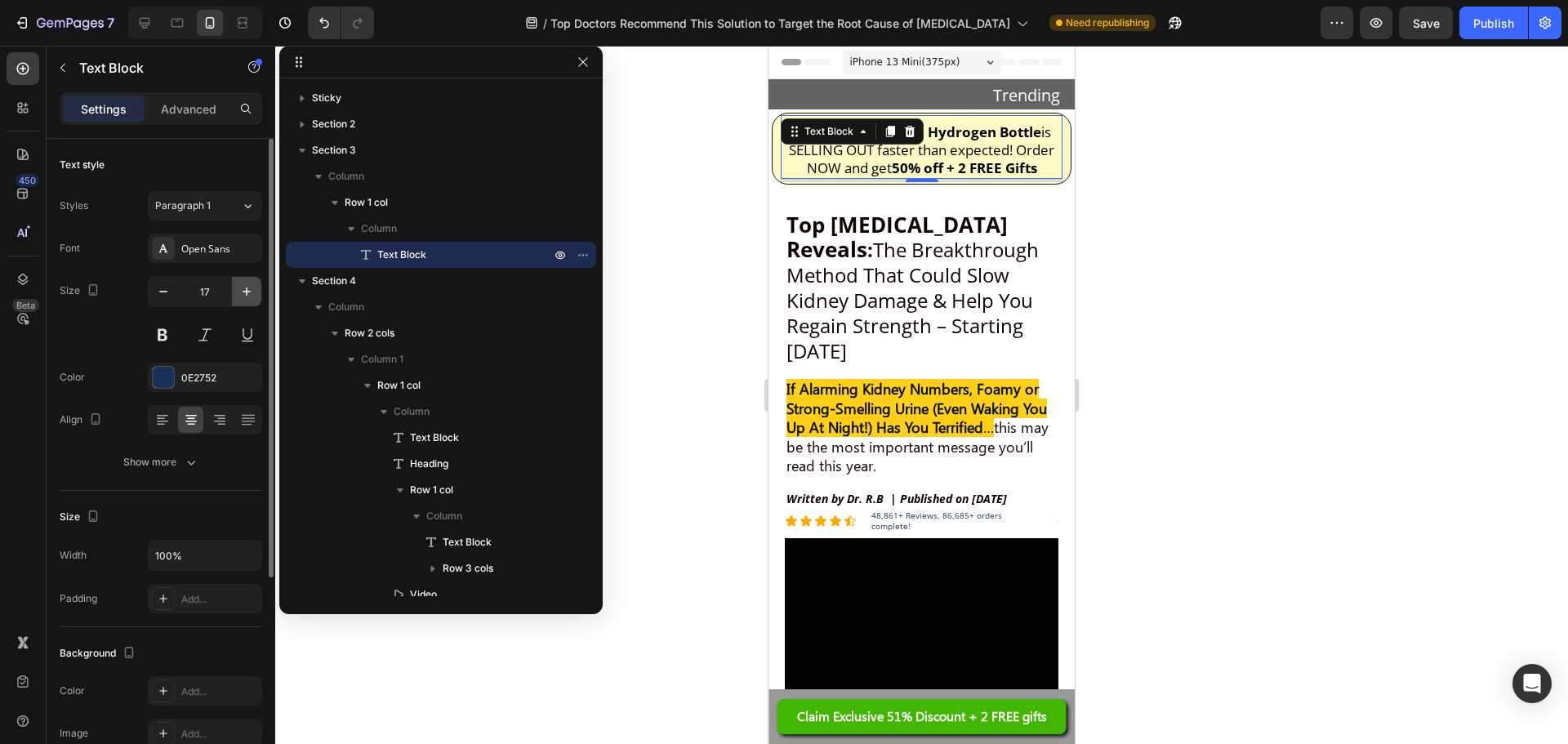
click at [245, 289] on icon "button" at bounding box center [246, 291] width 16 height 16
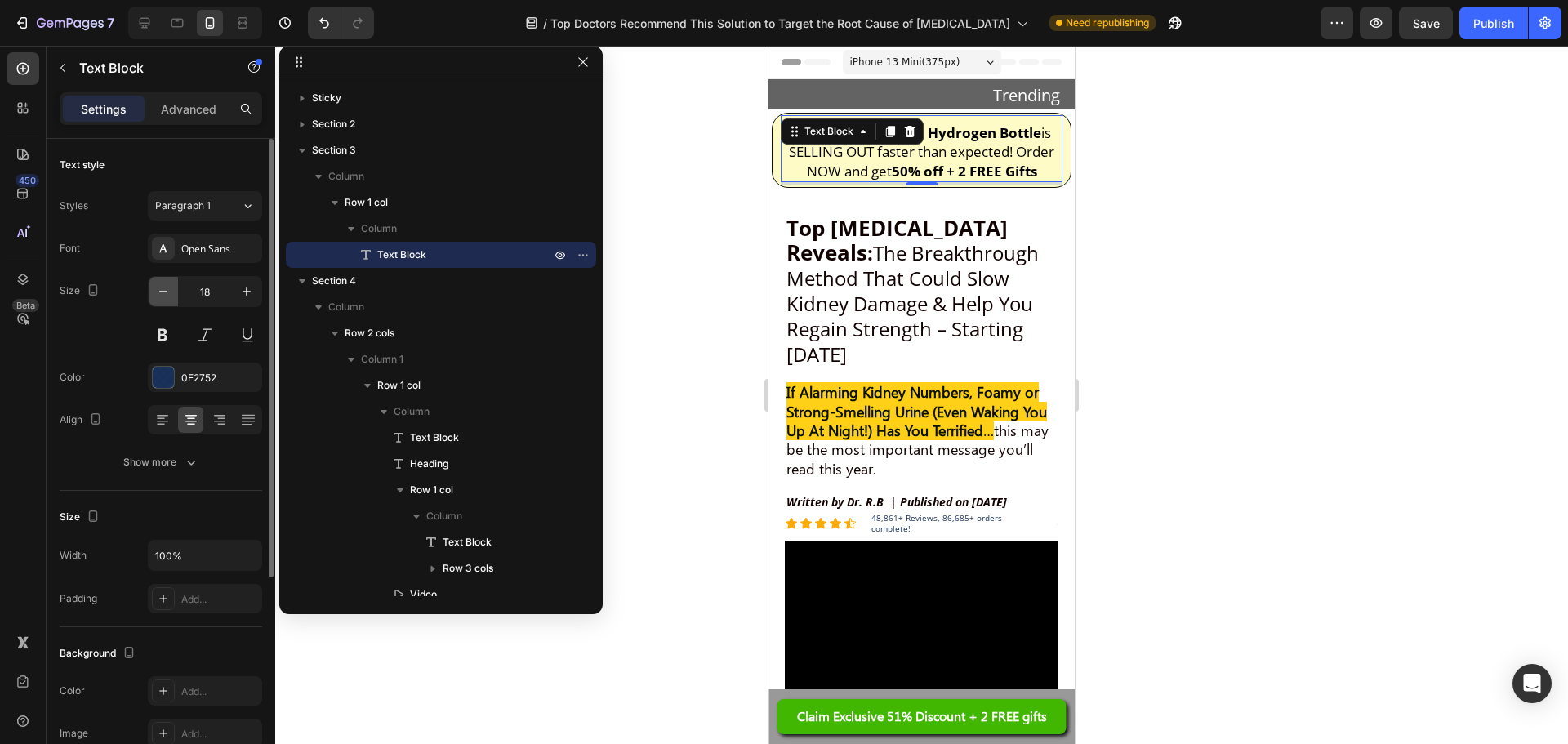
click at [161, 299] on button "button" at bounding box center [163, 291] width 29 height 29
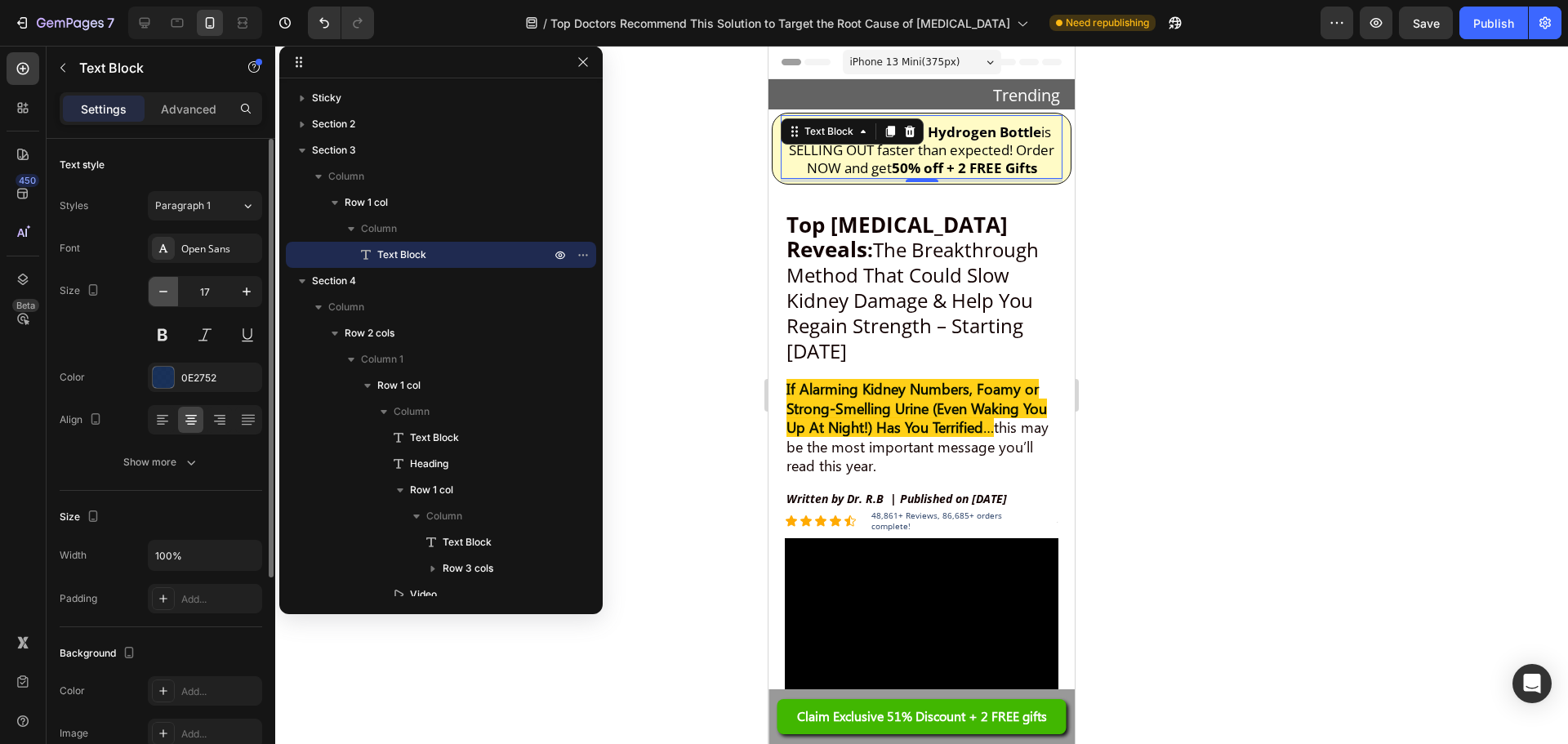
click at [161, 299] on button "button" at bounding box center [163, 291] width 29 height 29
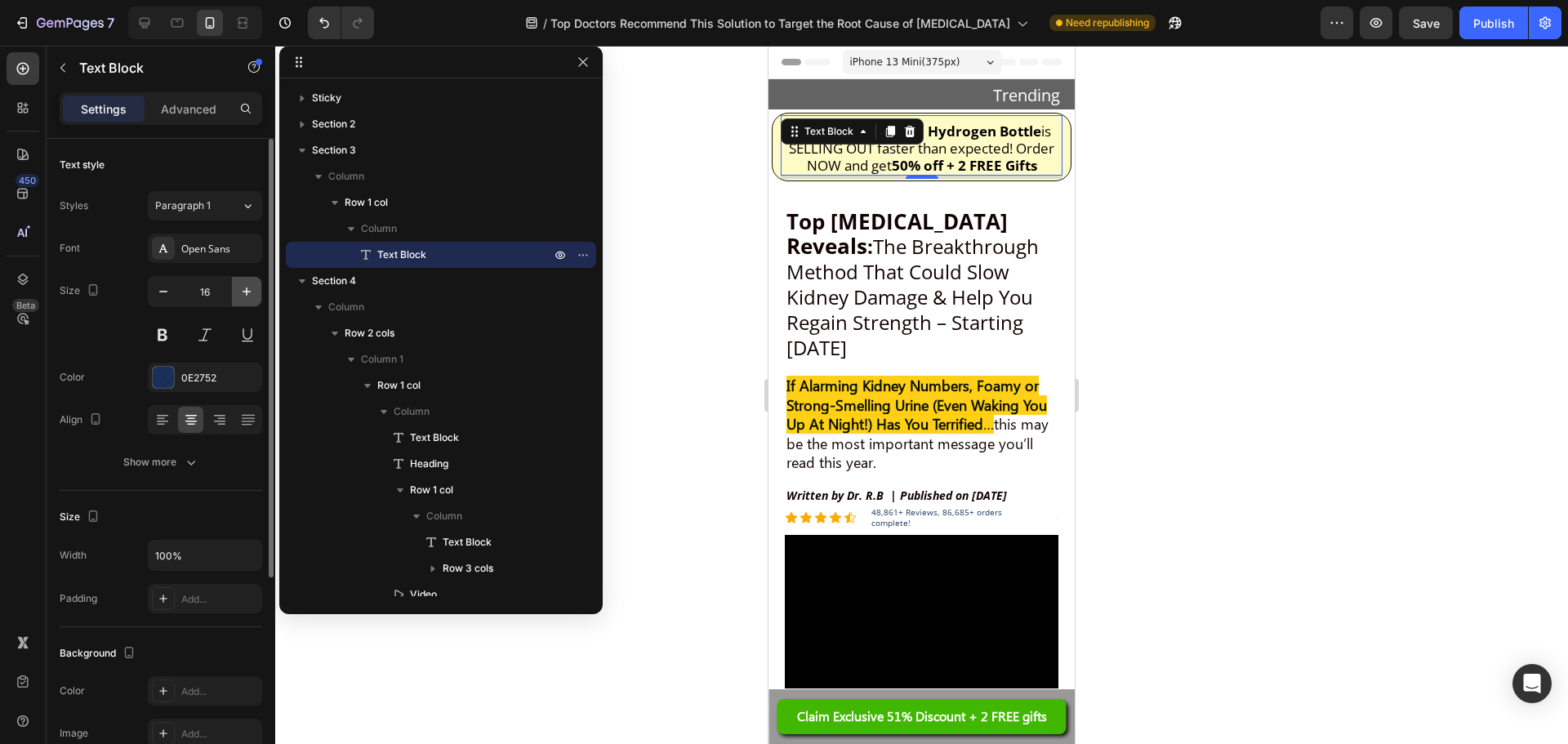
click at [245, 294] on icon "button" at bounding box center [246, 291] width 16 height 16
type input "17"
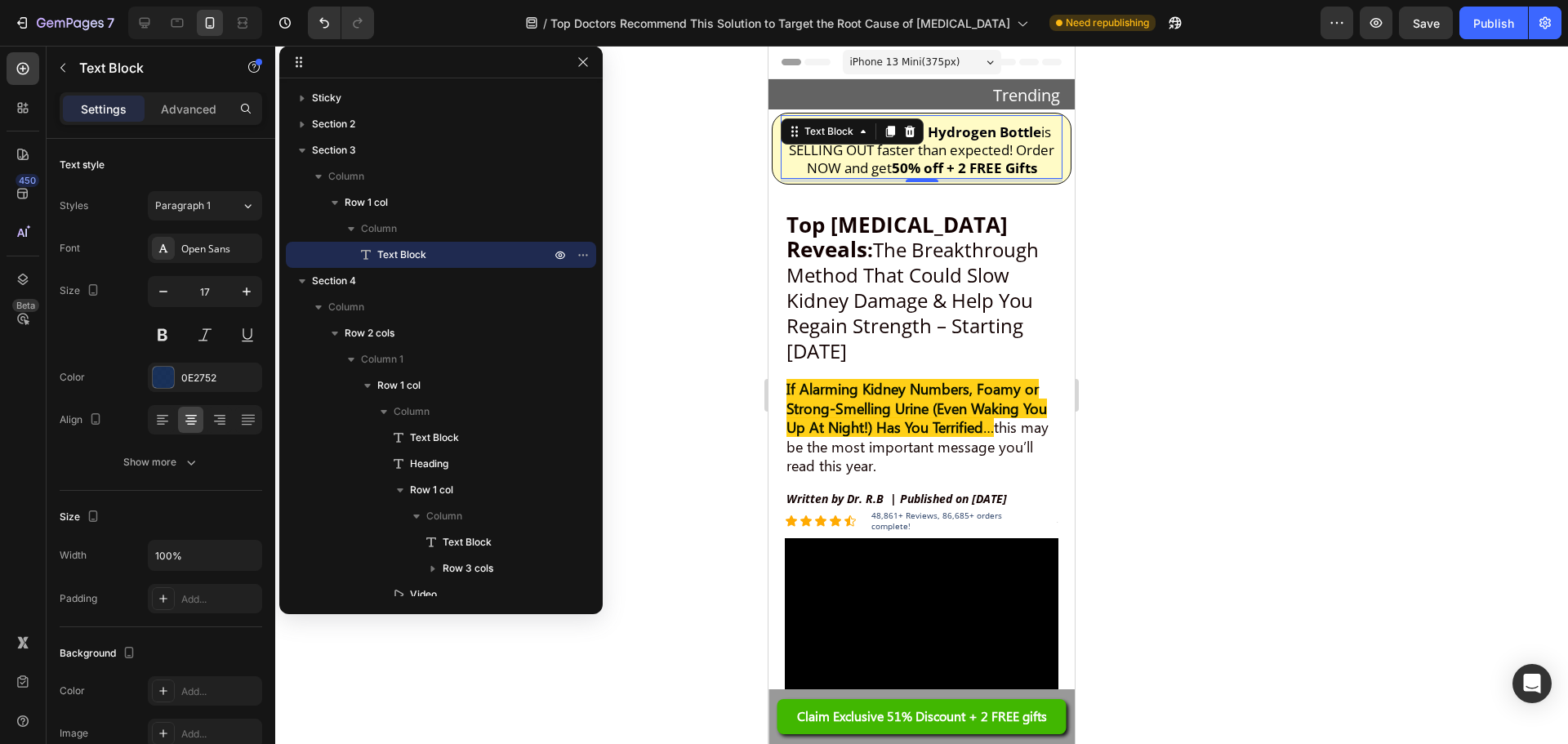
click at [886, 149] on span "is SELLING OUT faster than expected! Order NOW and get 50% off + 2 FREE Gifts" at bounding box center [921, 149] width 265 height 55
click at [888, 149] on span "is SELLING OUT faster than expected! Order NOW and get 50% off + 2 FREE Gifts" at bounding box center [921, 149] width 265 height 55
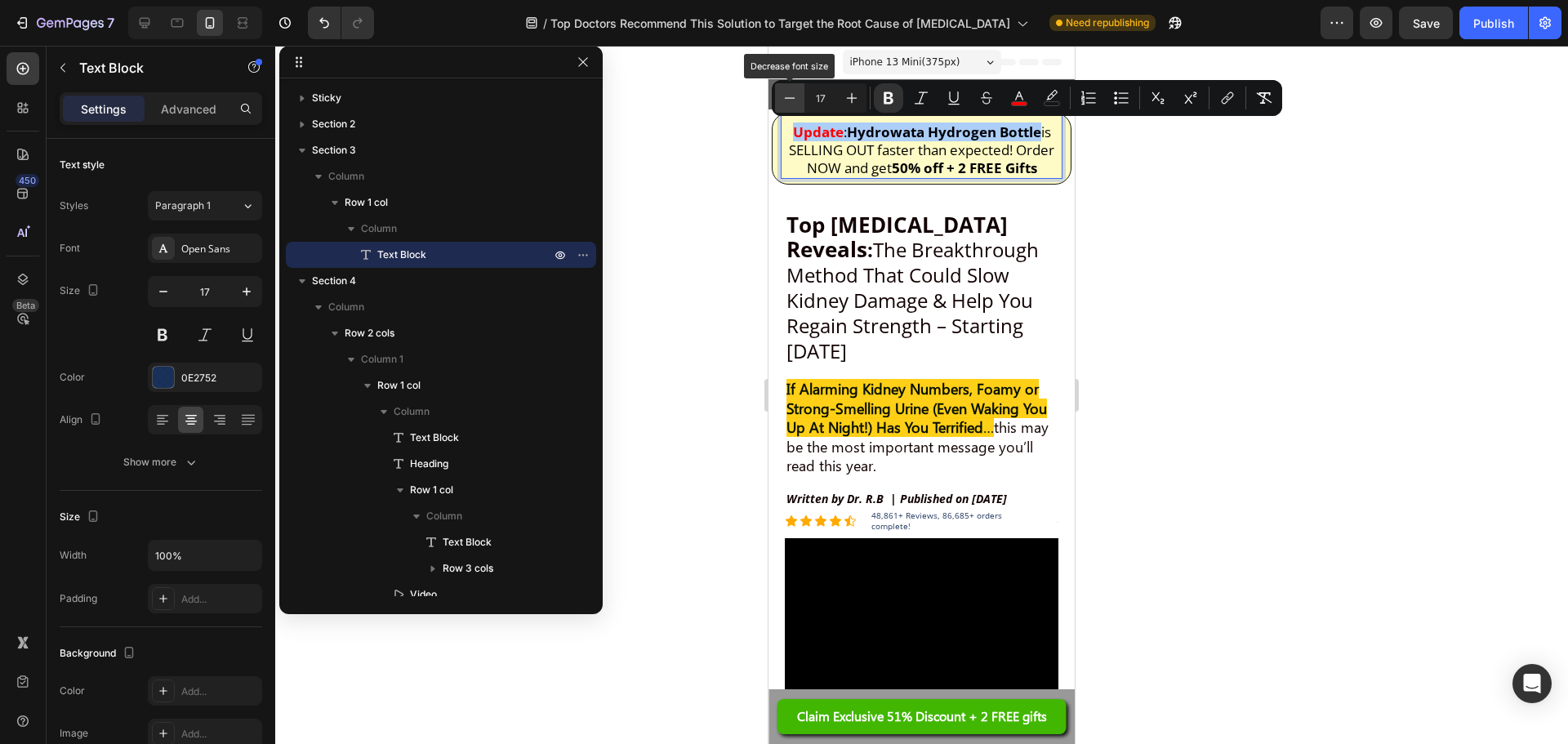
click at [787, 101] on icon "Editor contextual toolbar" at bounding box center [789, 97] width 16 height 16
type input "16"
click at [1153, 206] on div at bounding box center [921, 395] width 1293 height 698
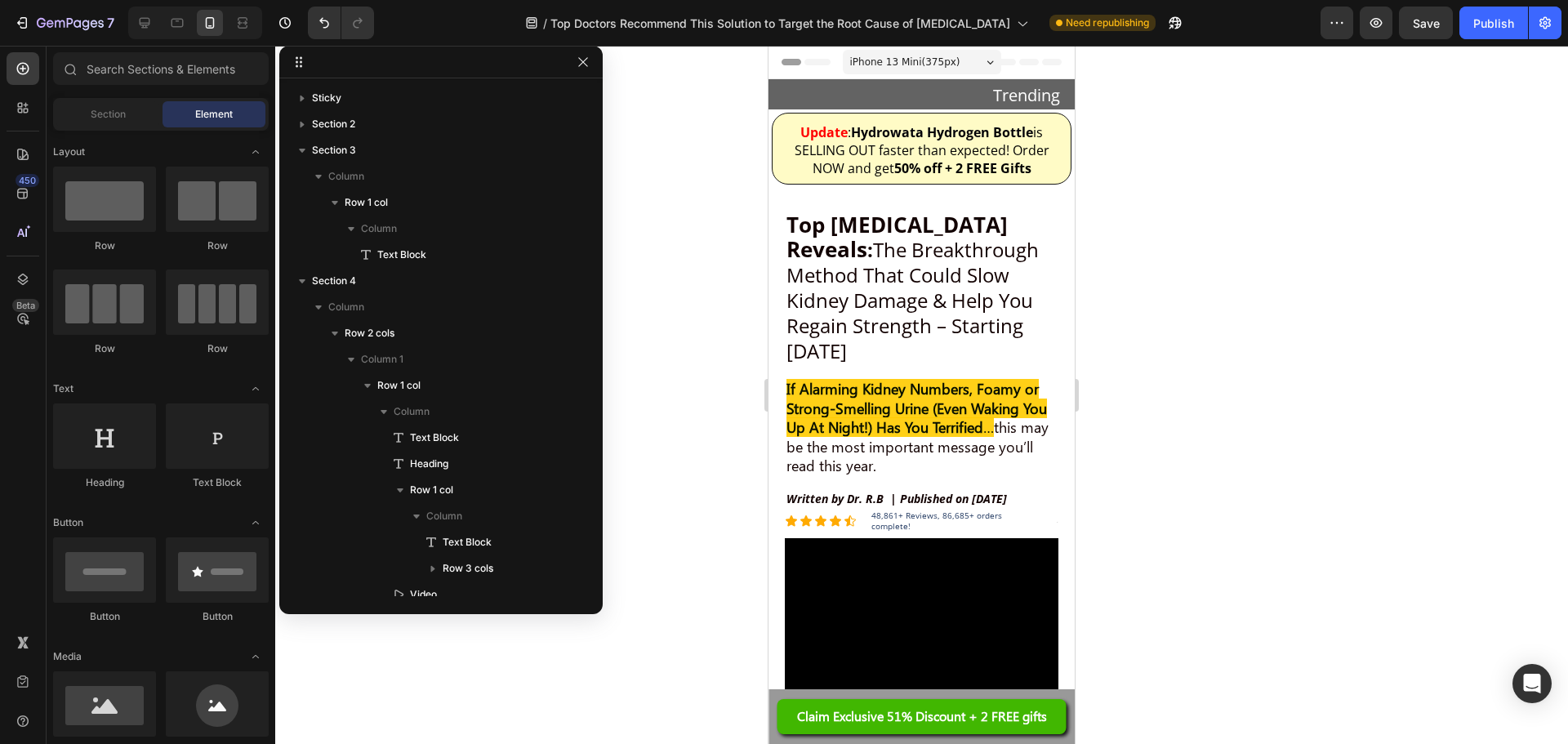
click at [1218, 221] on div at bounding box center [921, 395] width 1293 height 698
click at [1214, 254] on div at bounding box center [921, 395] width 1293 height 698
click at [925, 190] on div at bounding box center [921, 197] width 23 height 23
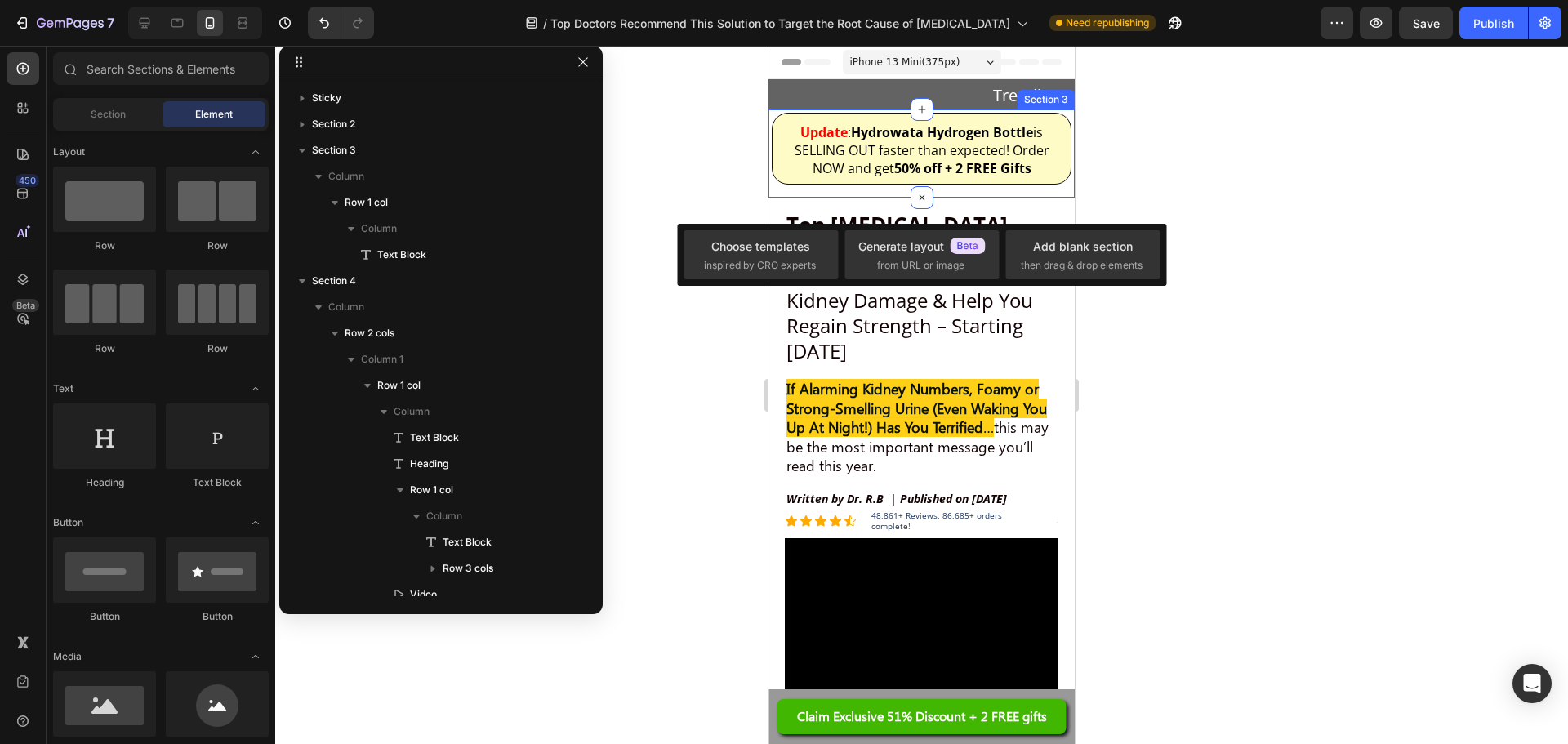
click at [958, 186] on div "Update : Hydrowata Hydrogen Bottle is SELLING OUT faster than expected! Order N…" at bounding box center [921, 154] width 300 height 85
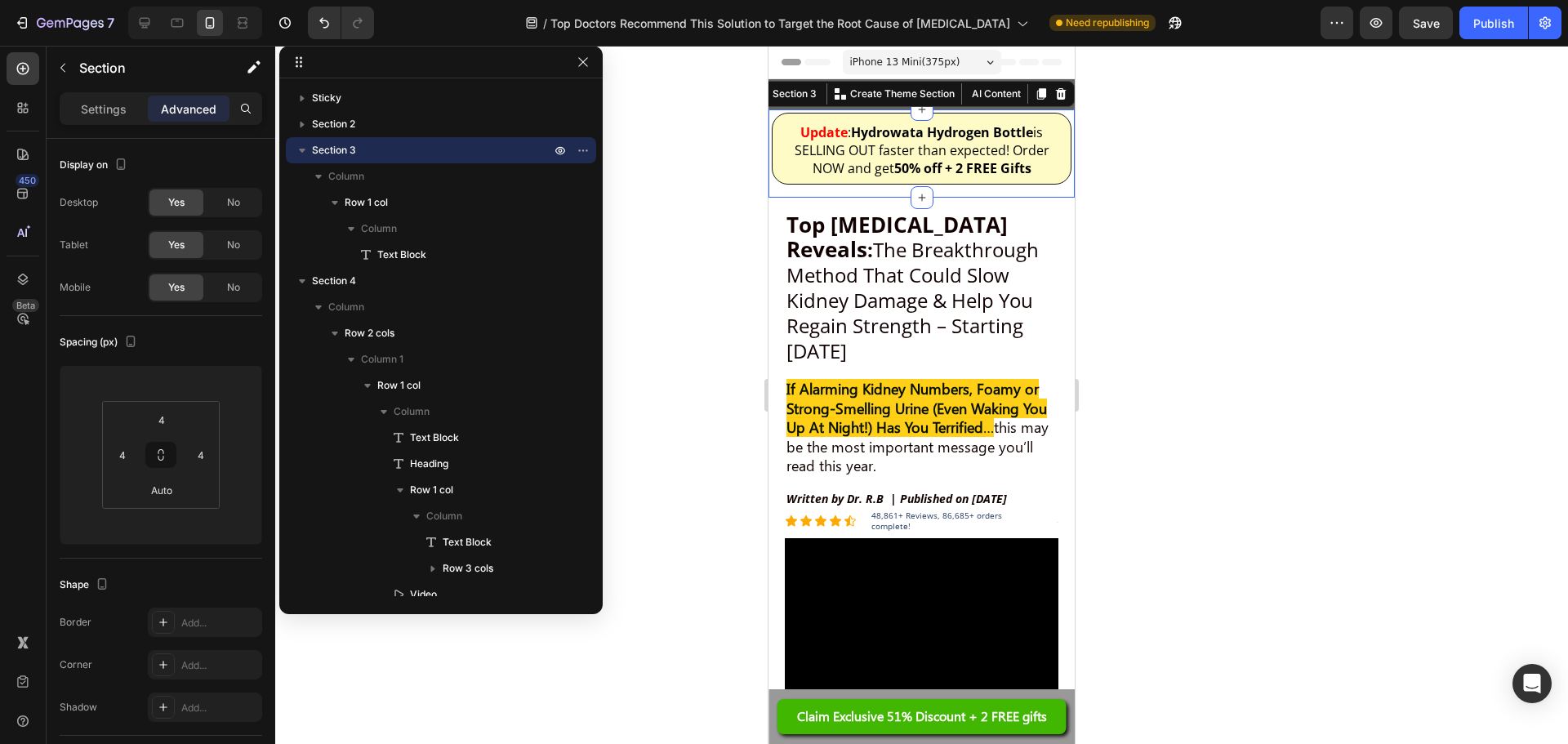
click at [998, 194] on div "Update : Hydrowata Hydrogen Bottle is SELLING OUT faster than expected! Order N…" at bounding box center [921, 154] width 300 height 85
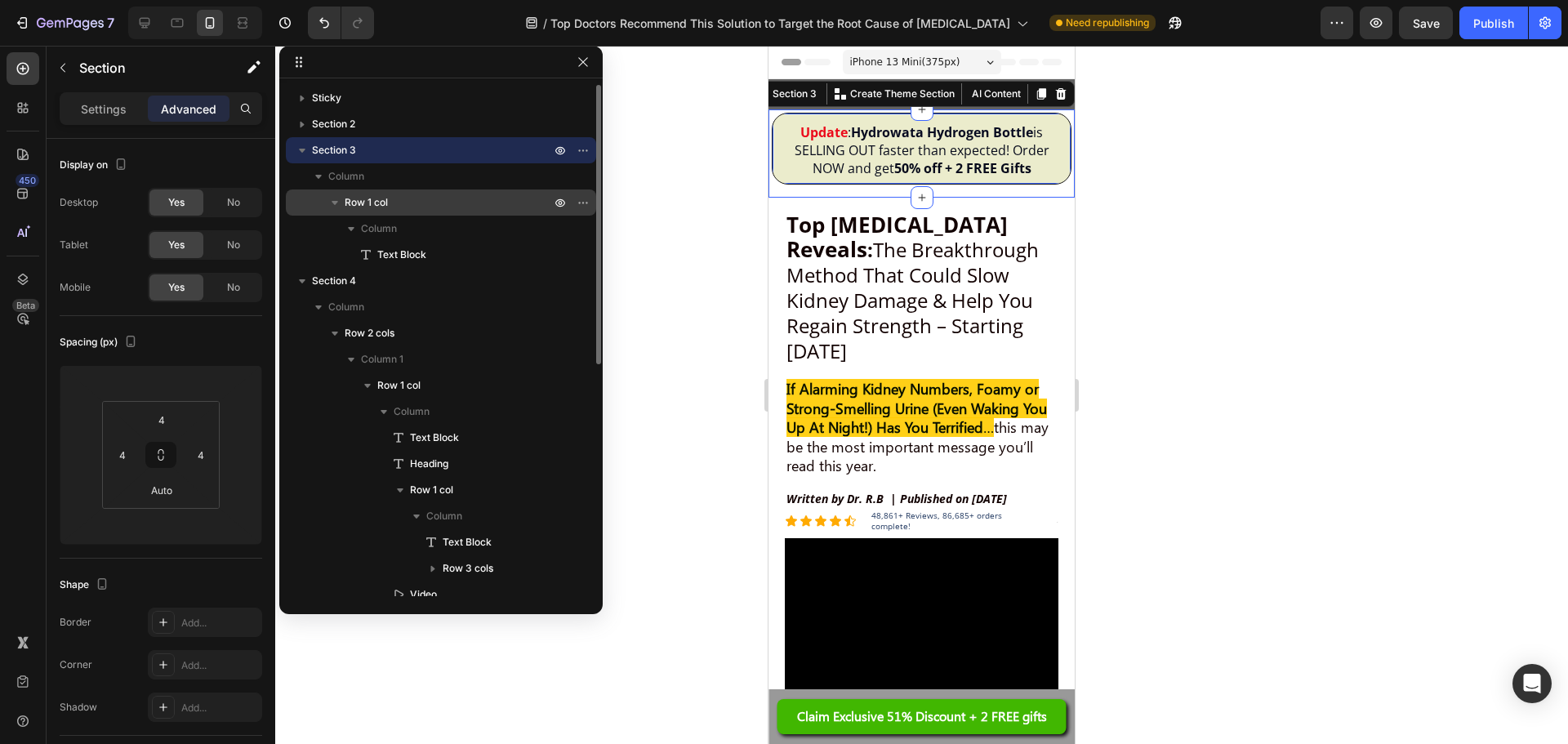
click at [435, 198] on p "Row 1 col" at bounding box center [449, 202] width 209 height 16
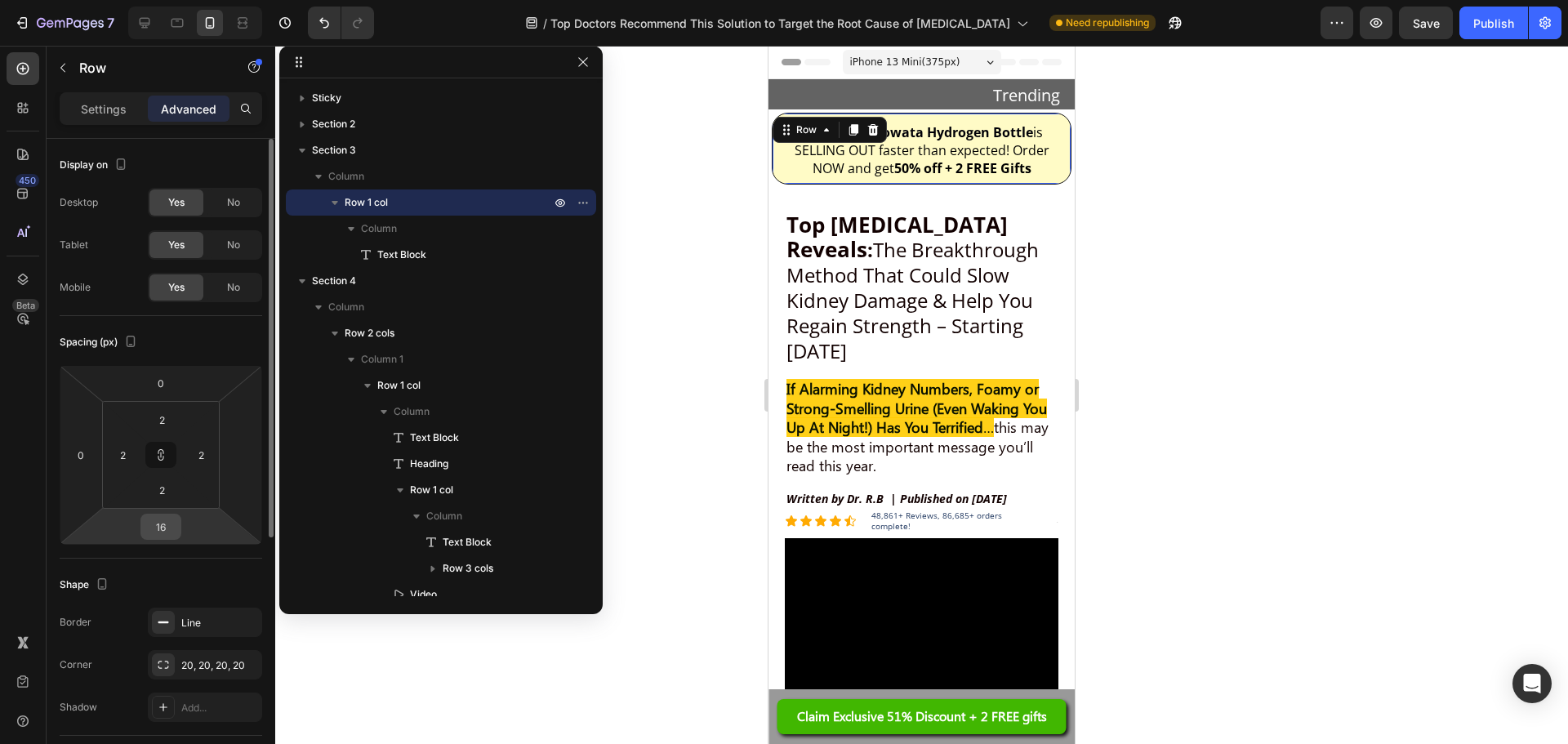
click at [178, 532] on div "16" at bounding box center [160, 526] width 41 height 26
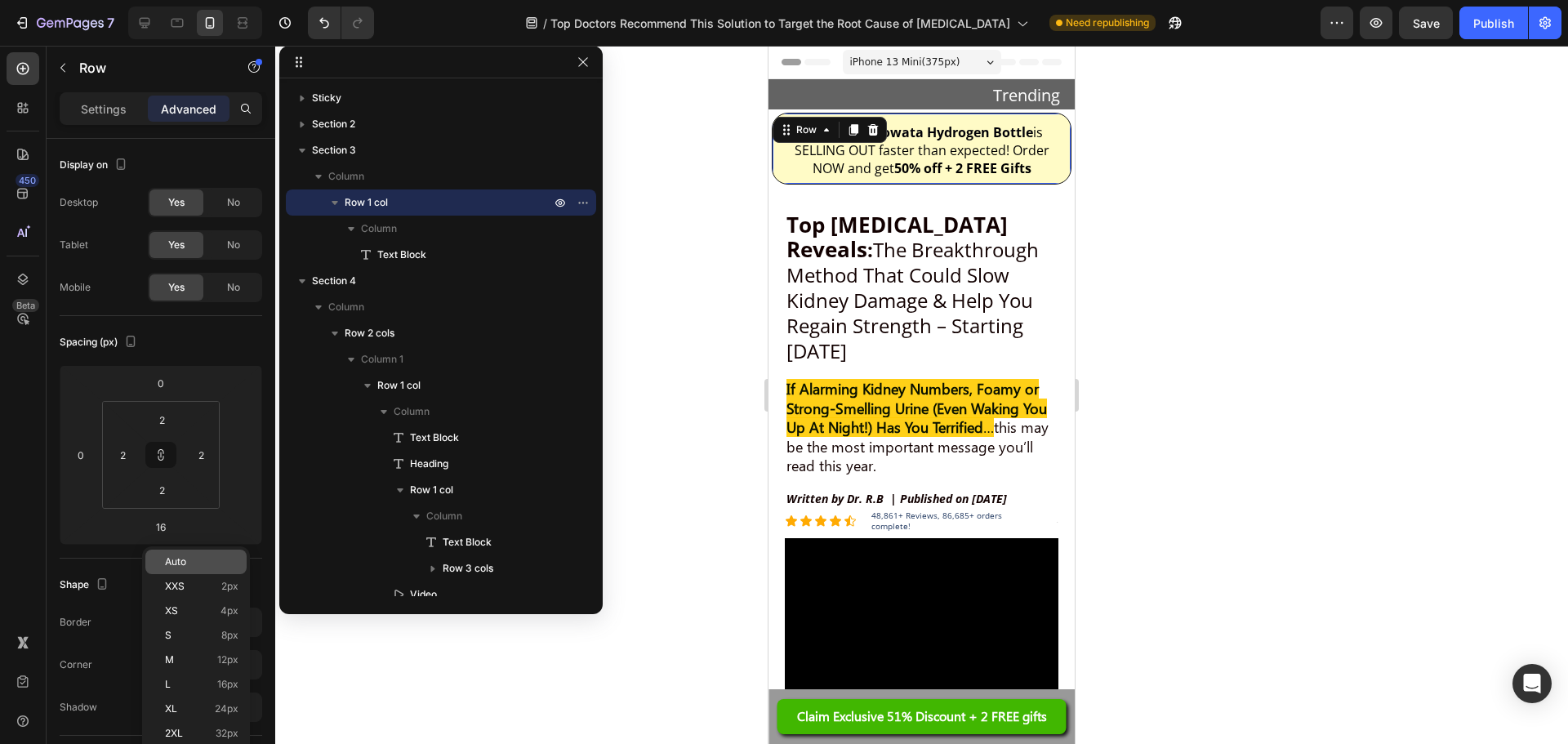
click at [188, 559] on p "Auto" at bounding box center [202, 562] width 74 height 12
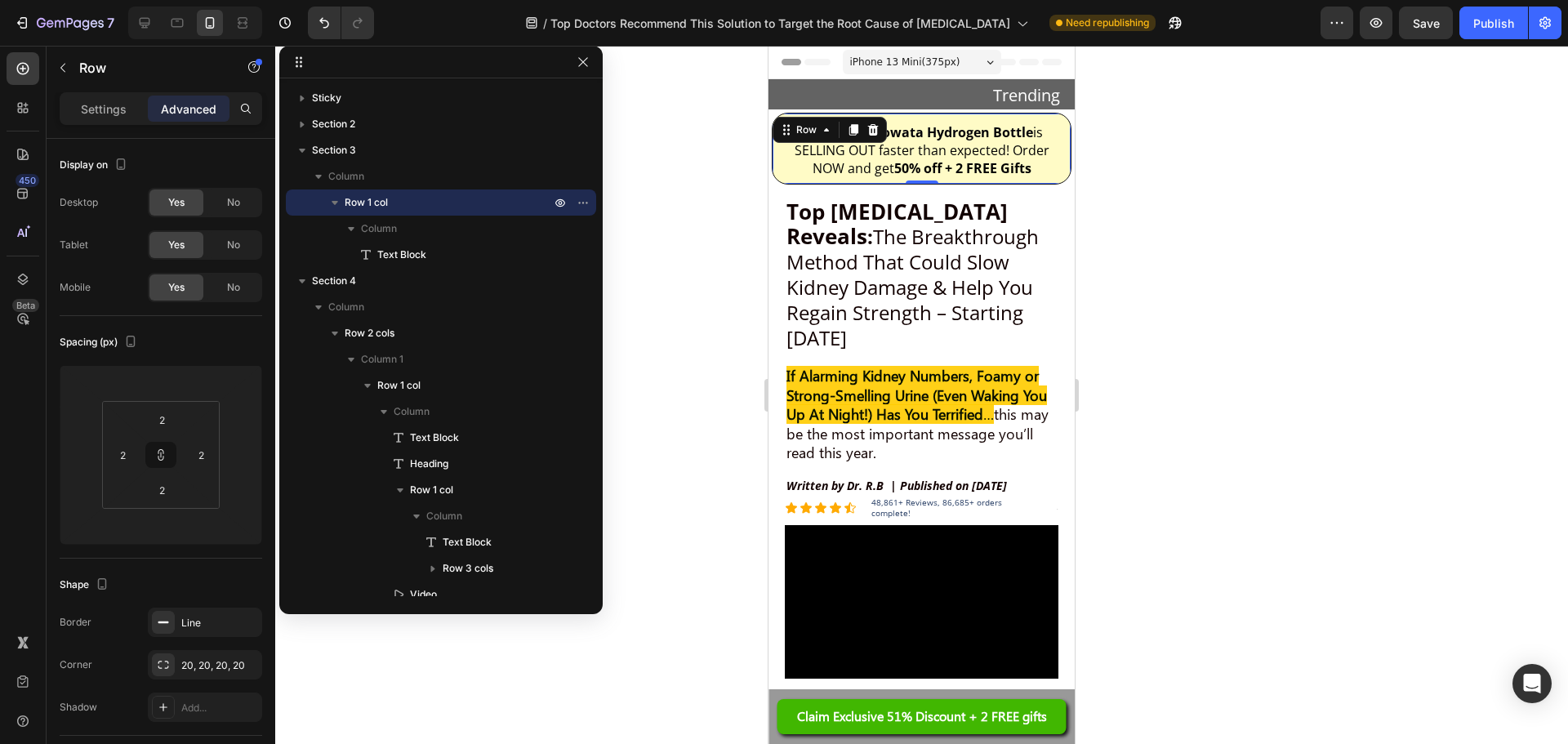
click at [1248, 281] on div at bounding box center [921, 395] width 1293 height 698
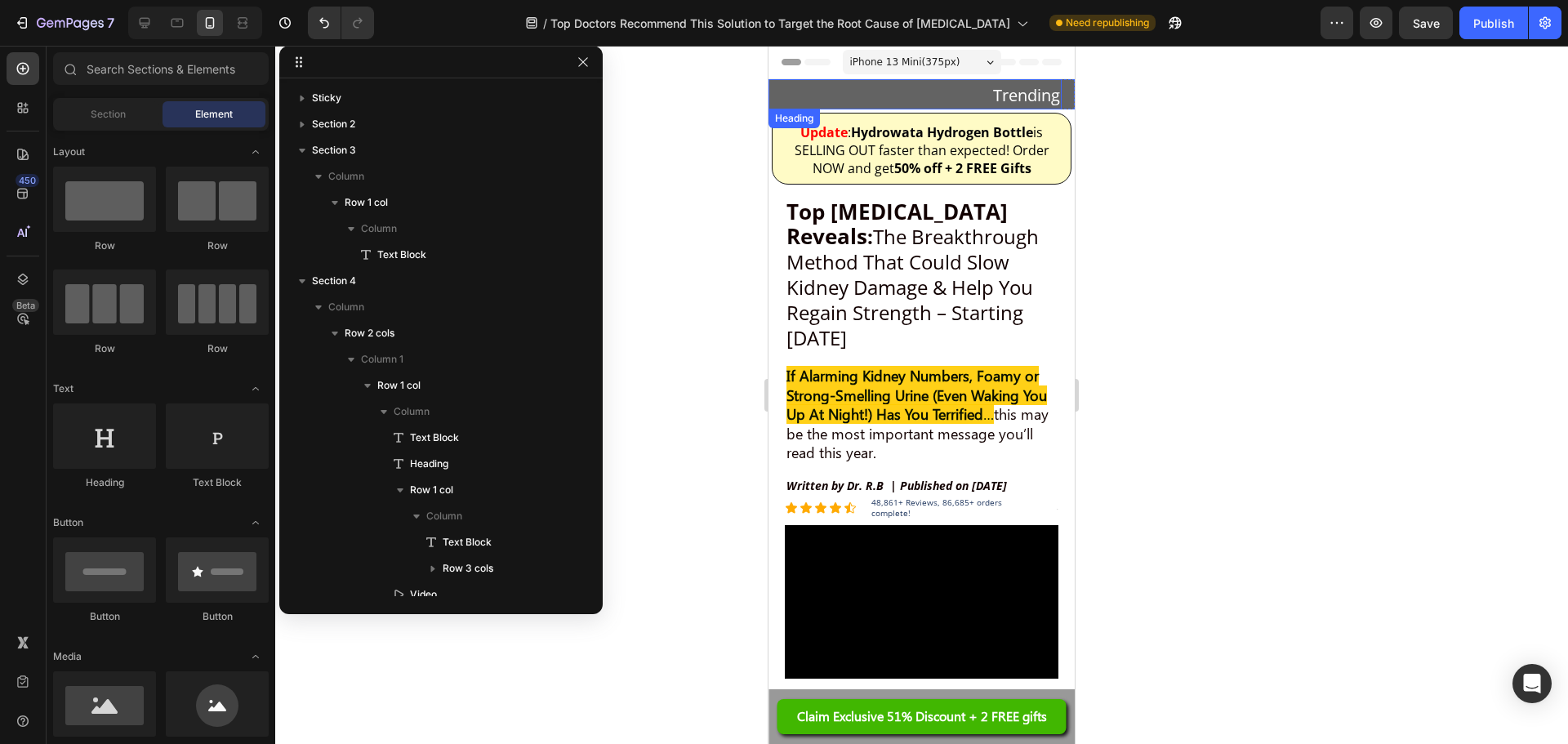
click at [1008, 96] on span "Trending" at bounding box center [1027, 95] width 67 height 22
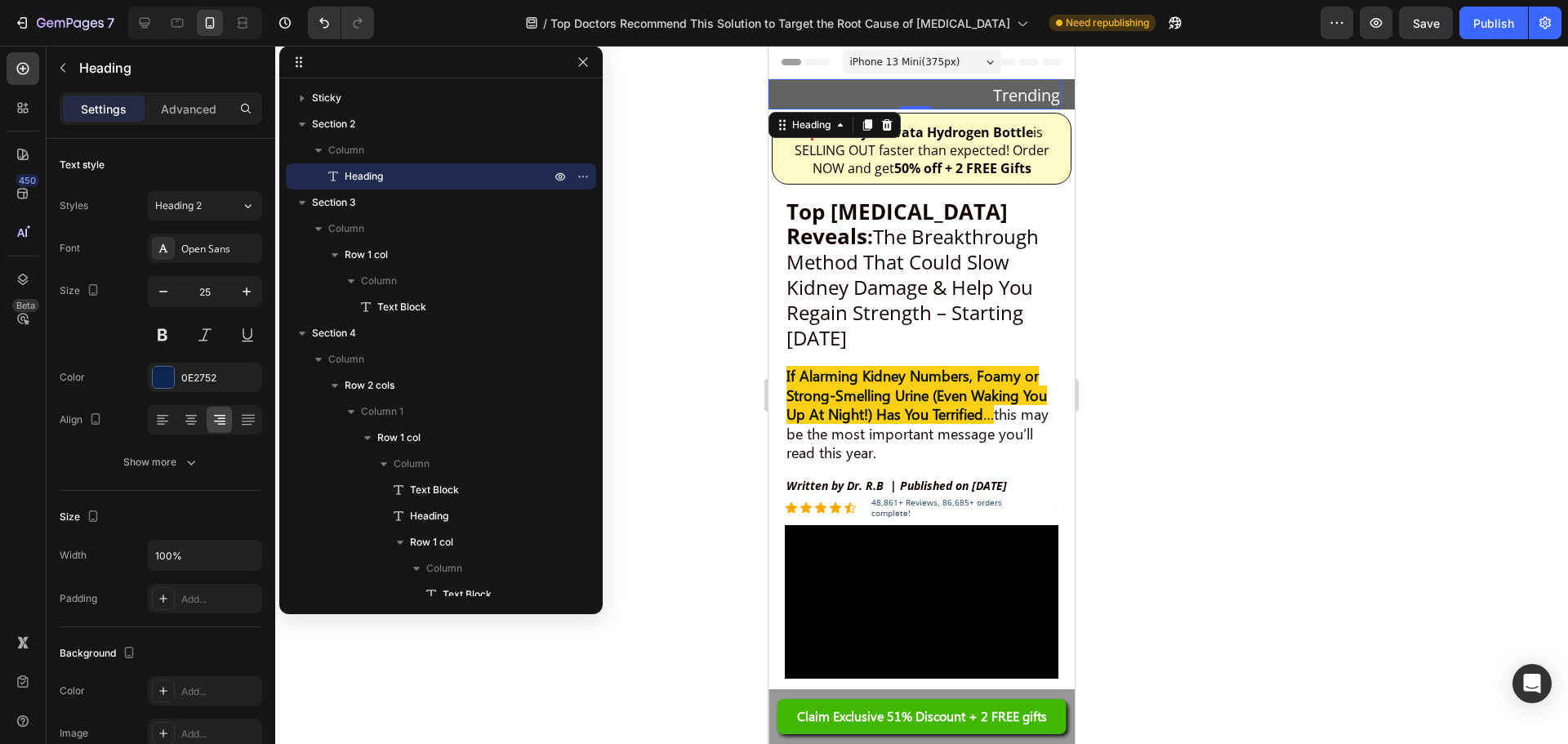
click at [1235, 130] on div at bounding box center [921, 395] width 1293 height 698
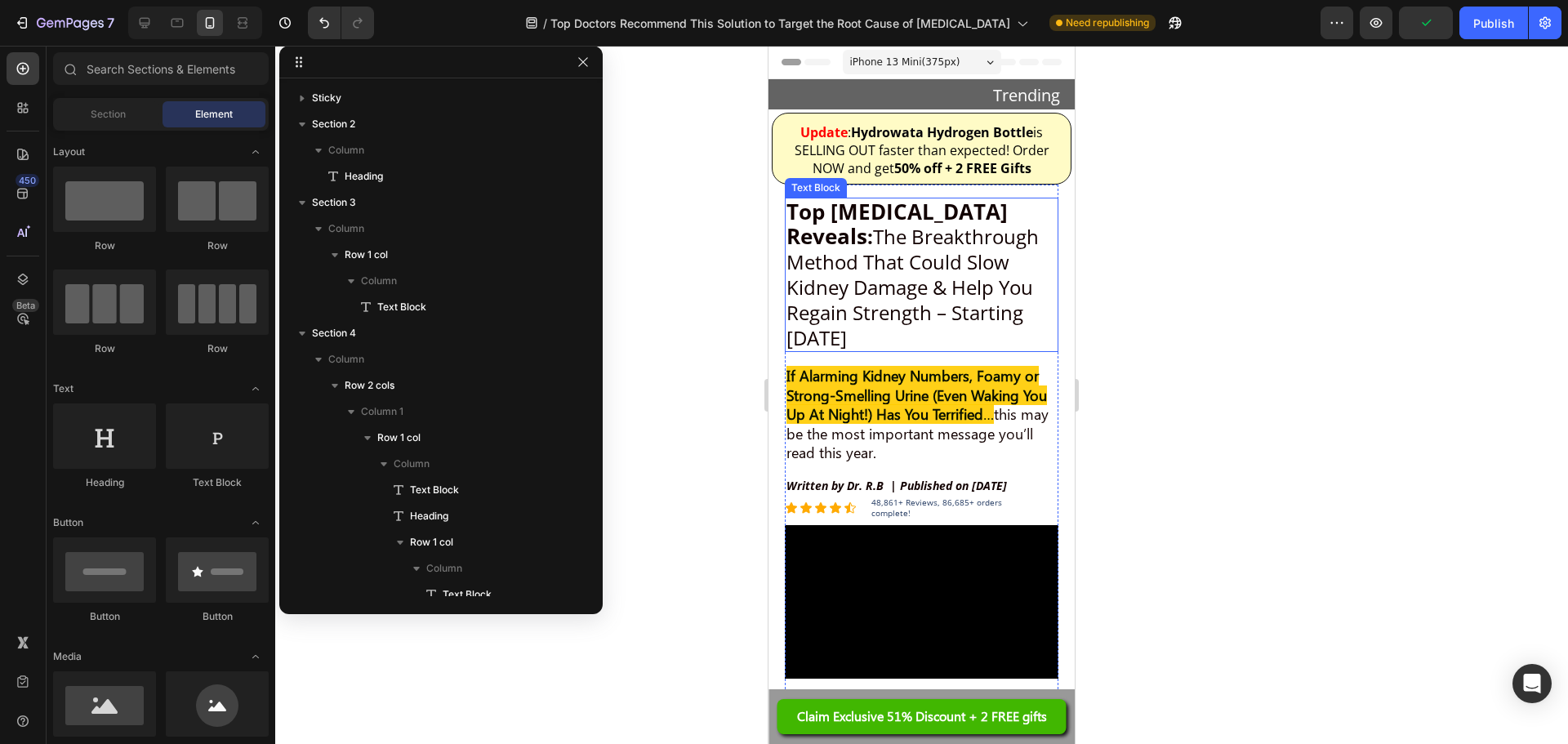
click at [939, 286] on span ": The Breakthrough Method That Could Slow Kidney Damage & Help You Regain Stren…" at bounding box center [913, 287] width 253 height 128
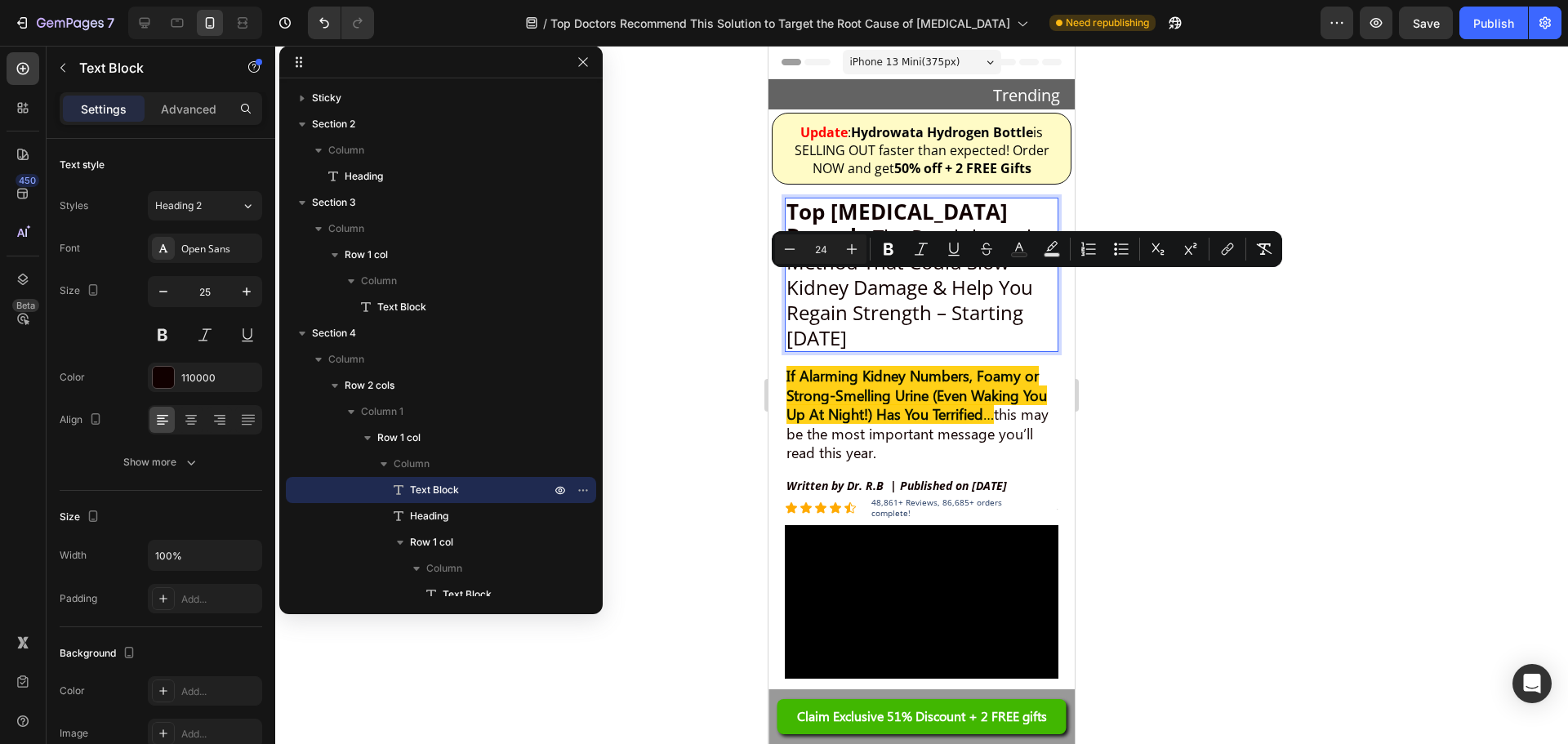
click at [873, 309] on span ": The Breakthrough Method That Could Slow Kidney Damage & Help You Regain Stren…" at bounding box center [913, 287] width 253 height 128
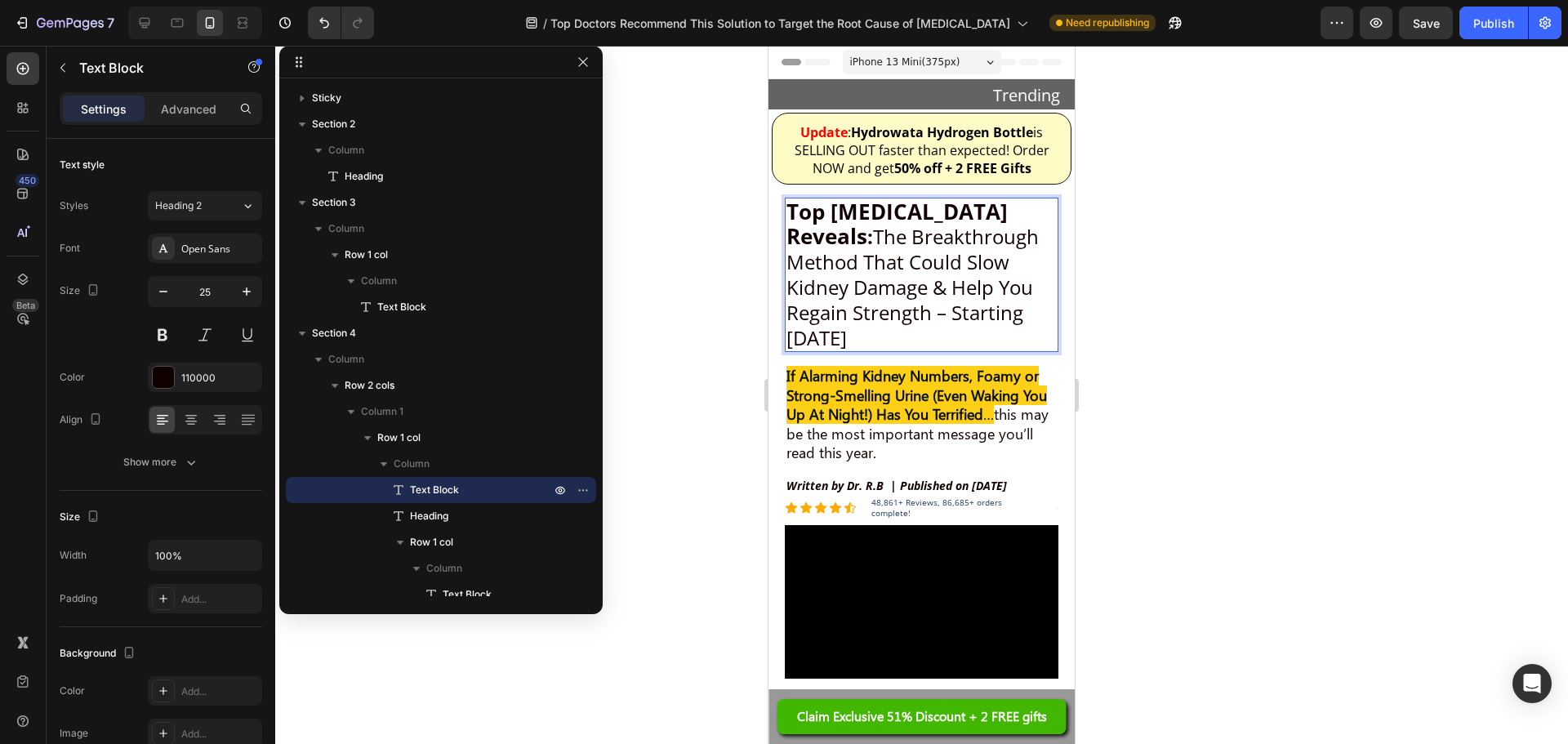
click at [1170, 330] on div at bounding box center [921, 395] width 1293 height 698
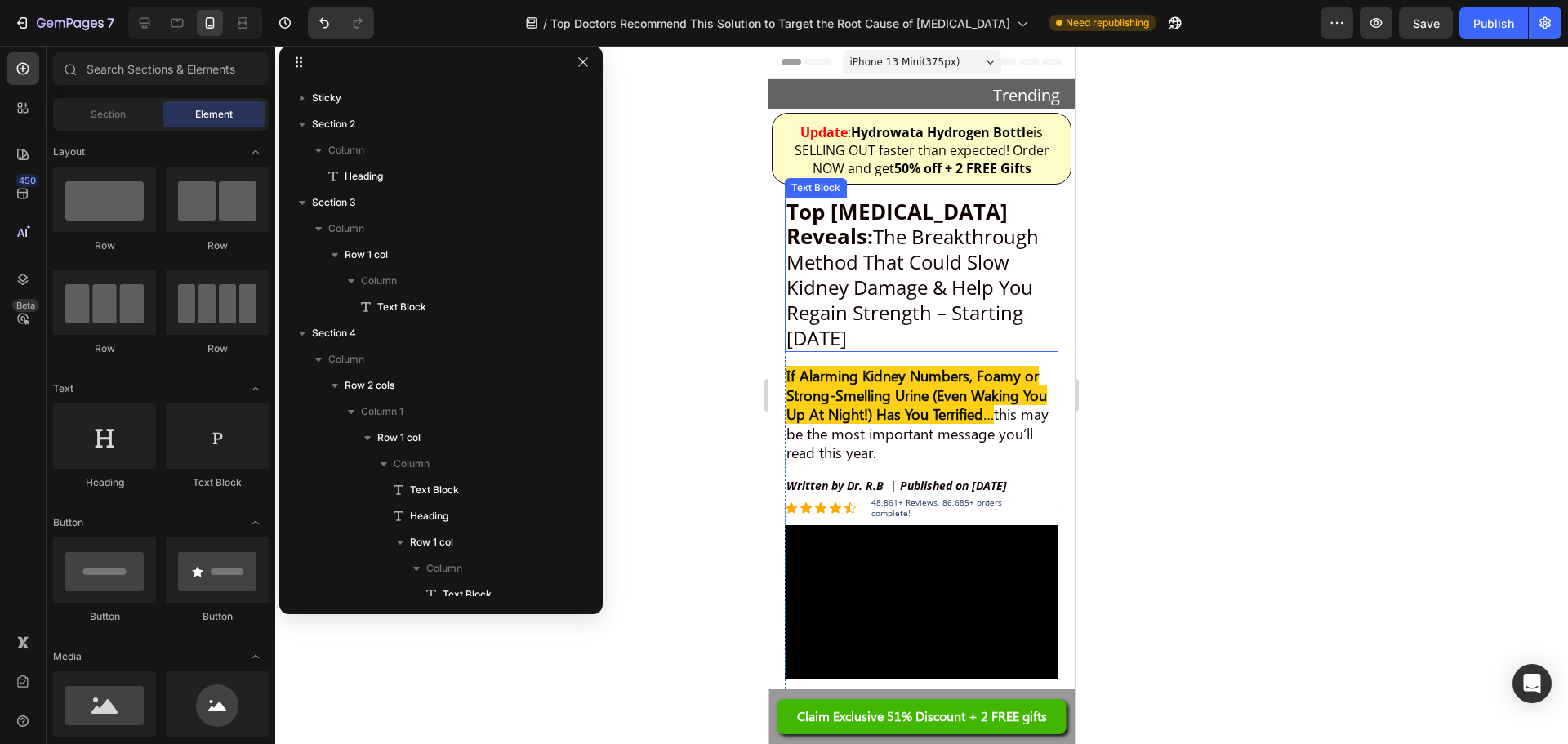
click at [882, 237] on span ": The Breakthrough Method That Could Slow Kidney Damage & Help You Regain Stren…" at bounding box center [913, 287] width 253 height 128
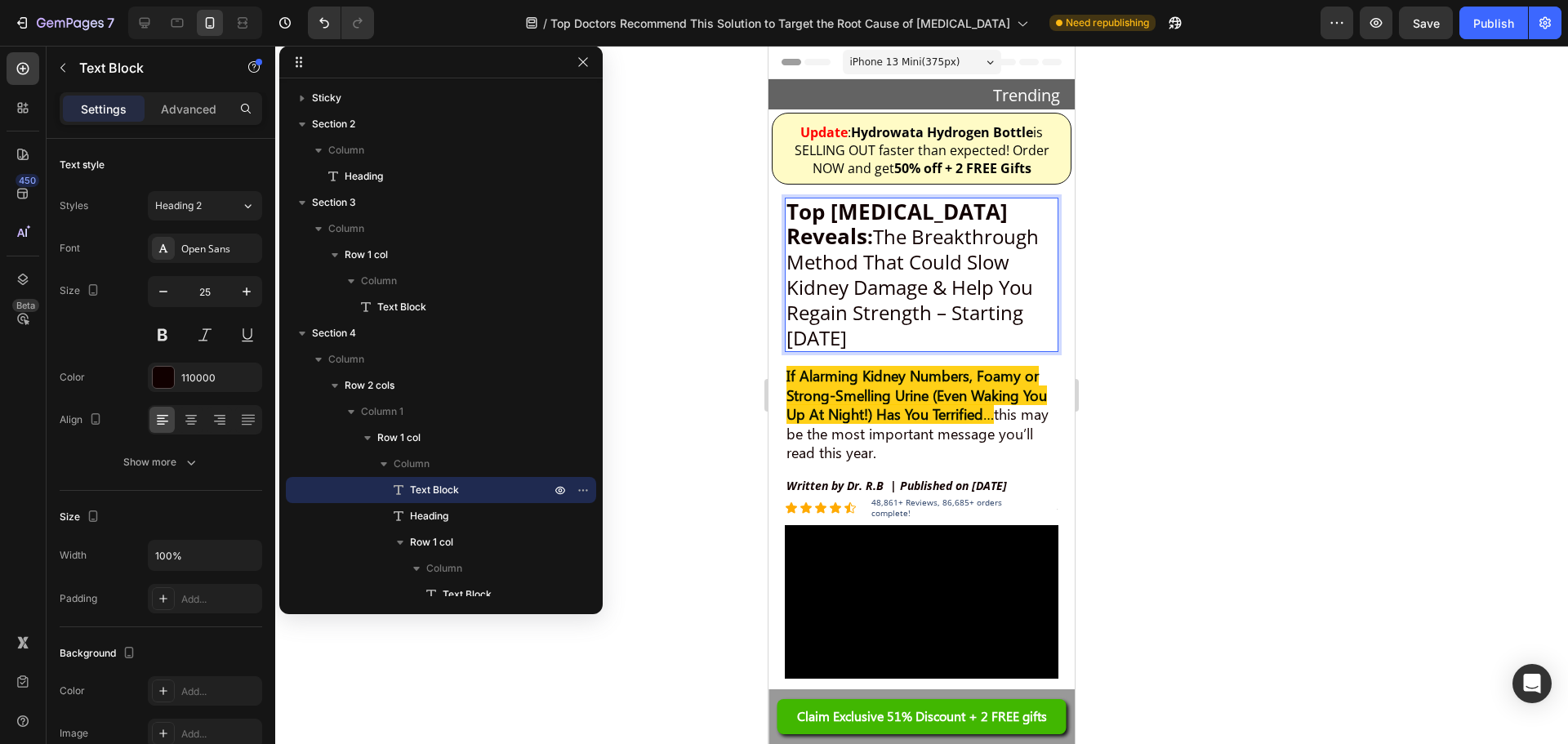
click at [879, 236] on span ": The Breakthrough Method That Could Slow Kidney Damage & Help You Regain Stren…" at bounding box center [913, 287] width 253 height 128
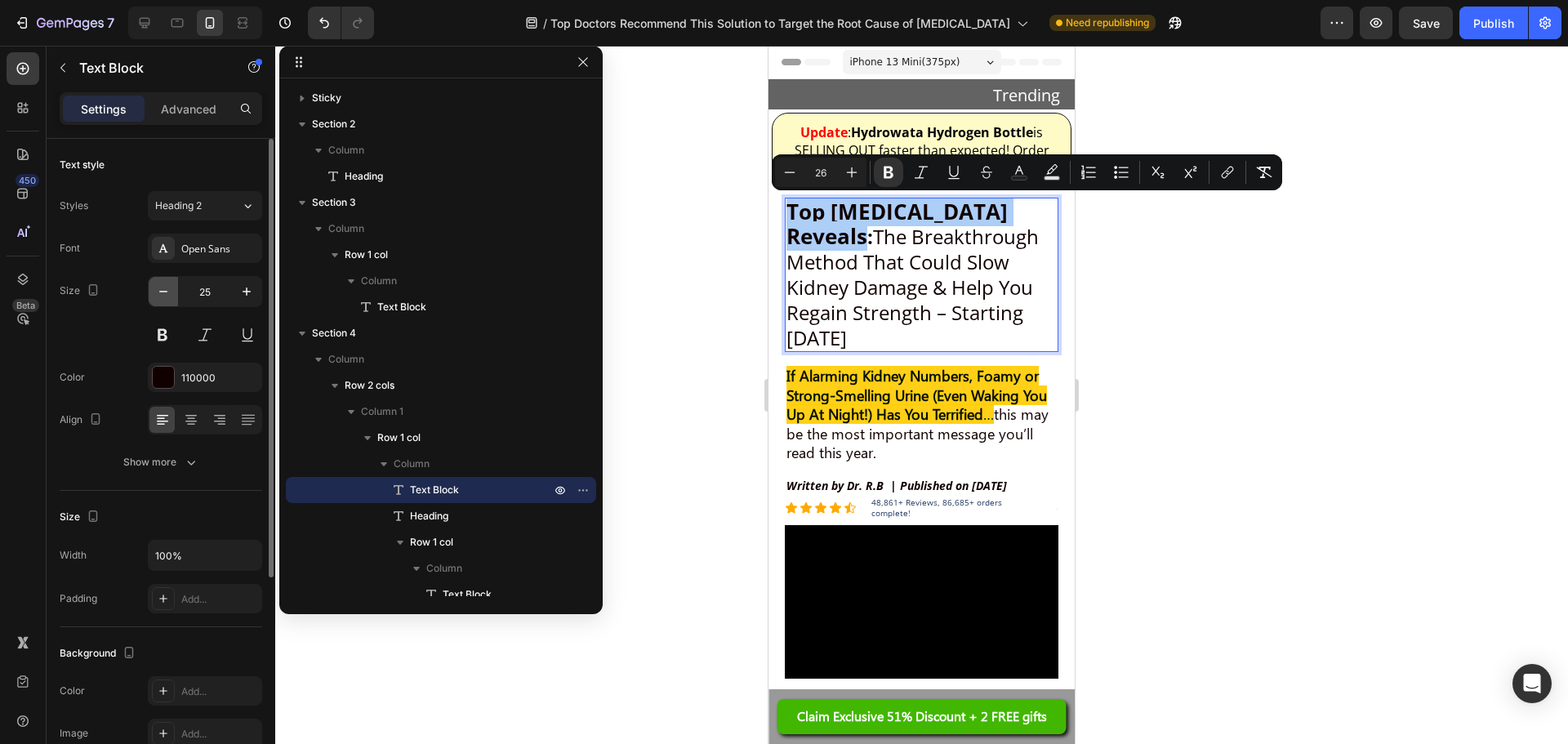
click at [163, 294] on icon "button" at bounding box center [163, 291] width 16 height 16
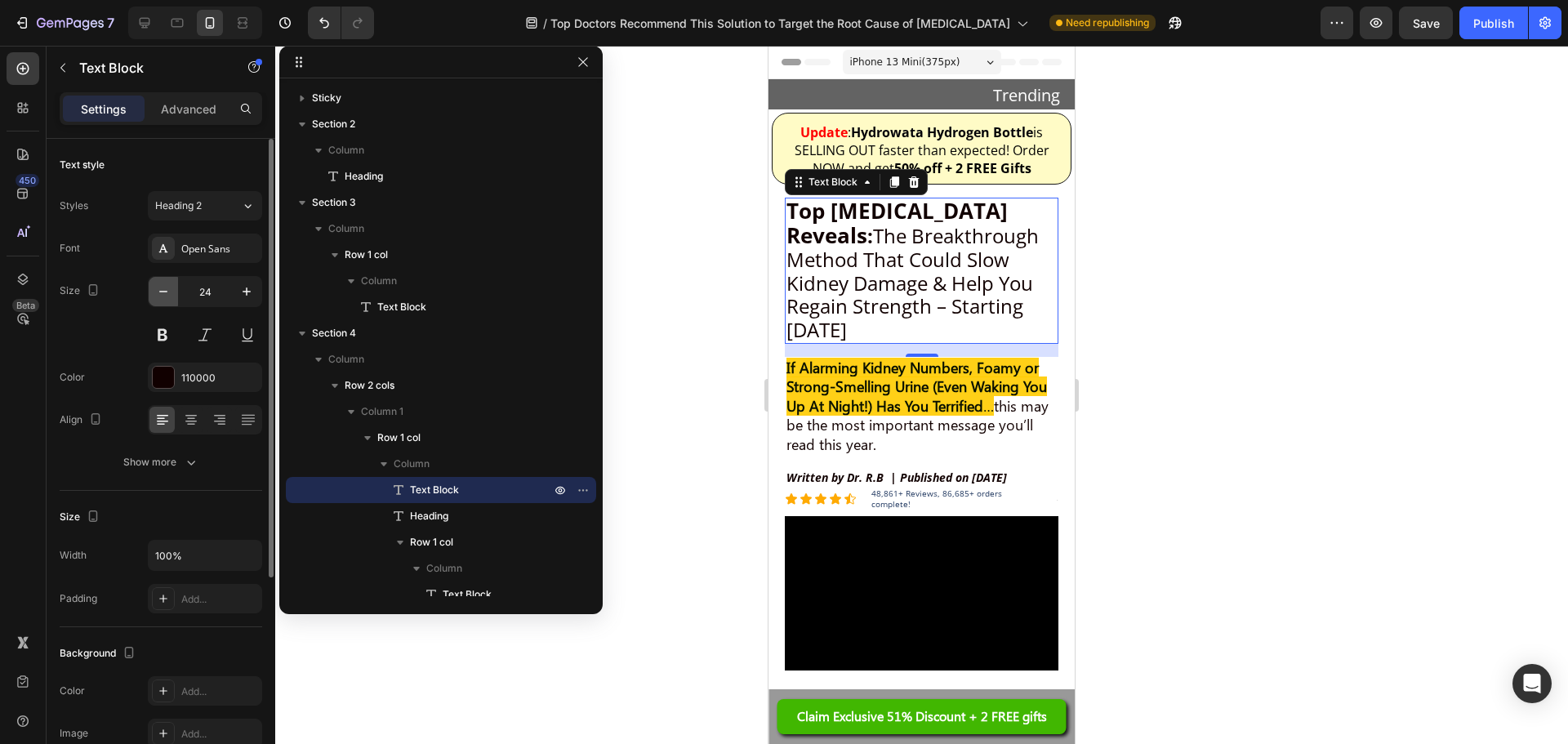
click at [163, 294] on icon "button" at bounding box center [163, 291] width 16 height 16
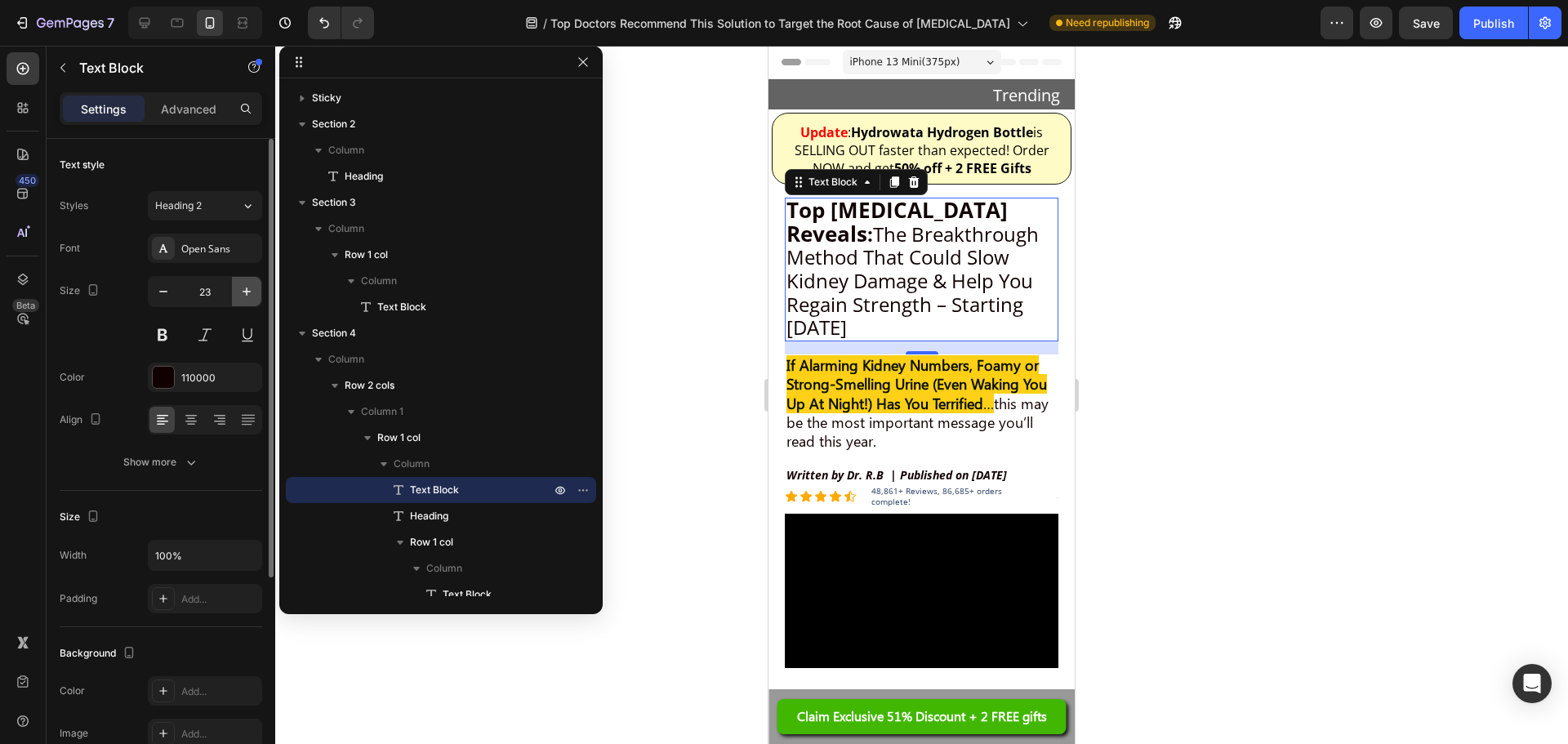
click at [247, 294] on icon "button" at bounding box center [247, 292] width 8 height 8
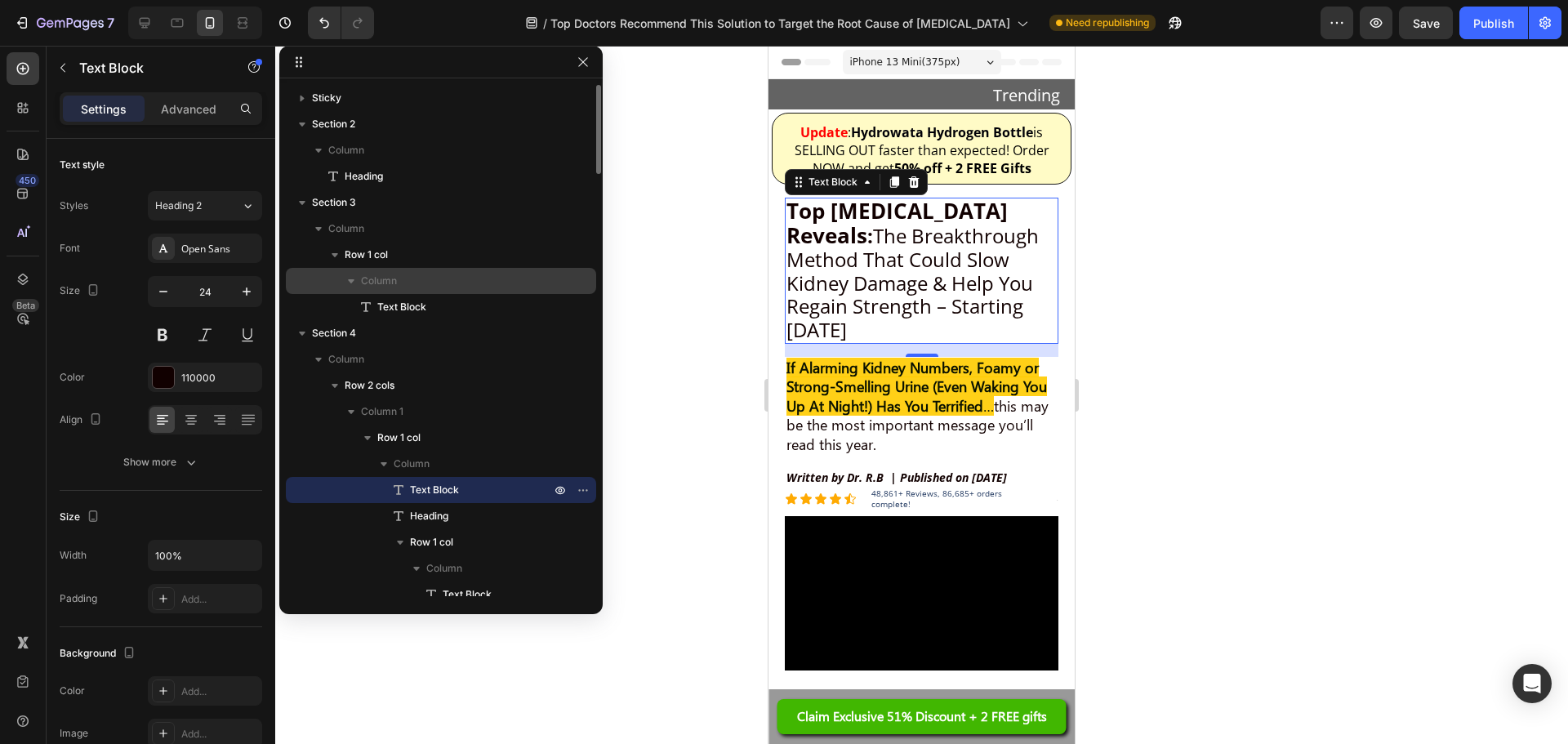
type input "25"
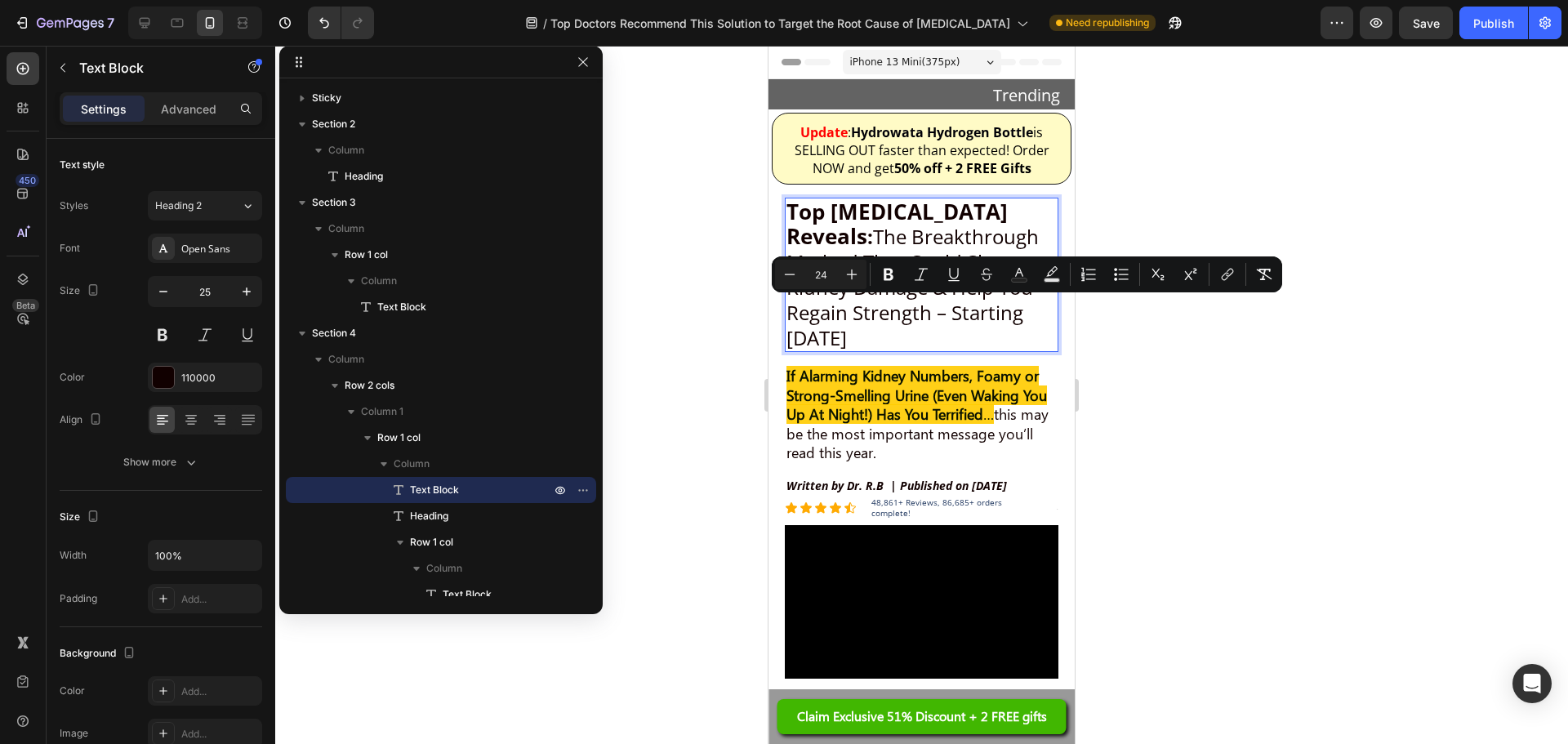
type input "26"
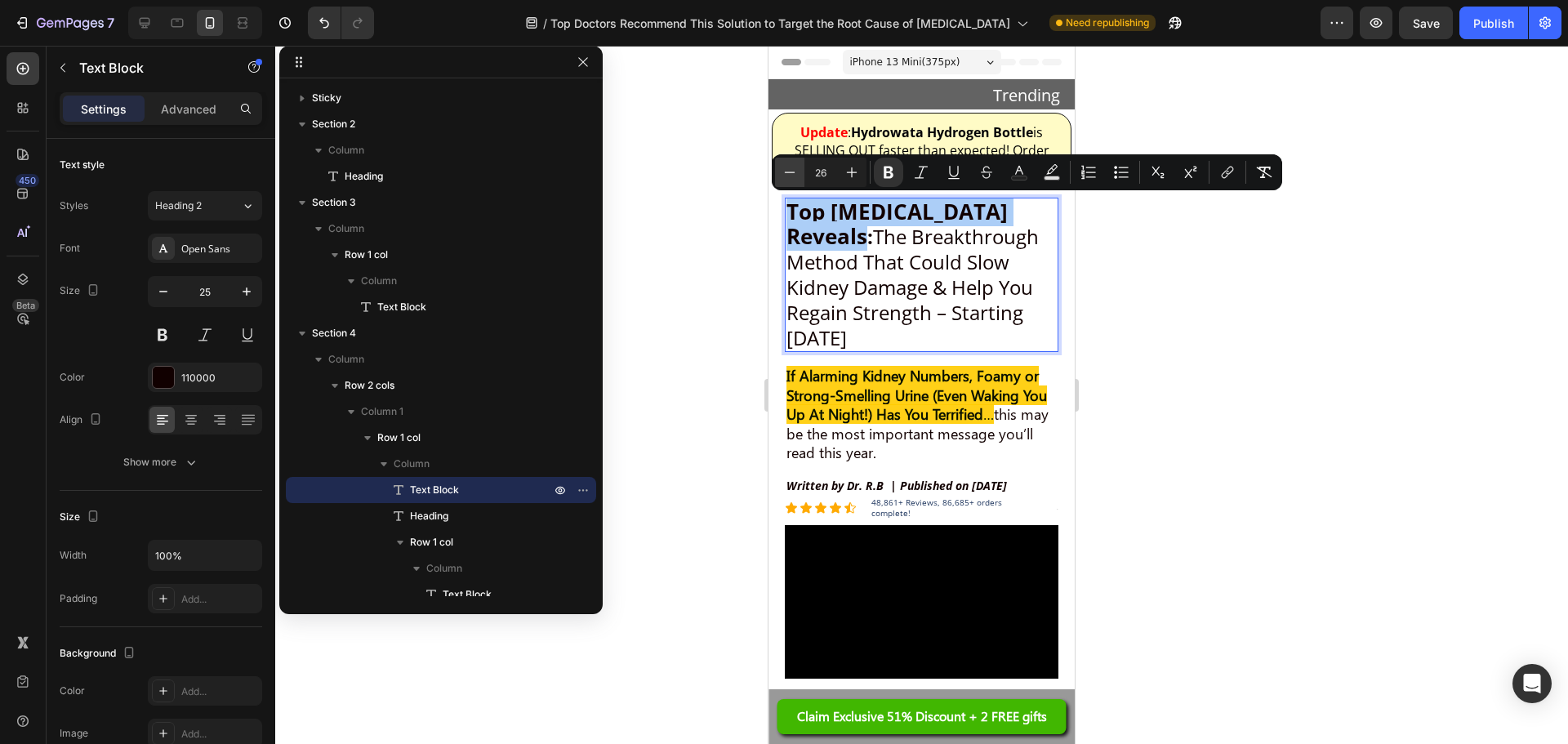
click at [789, 173] on icon "Editor contextual toolbar" at bounding box center [789, 172] width 16 height 16
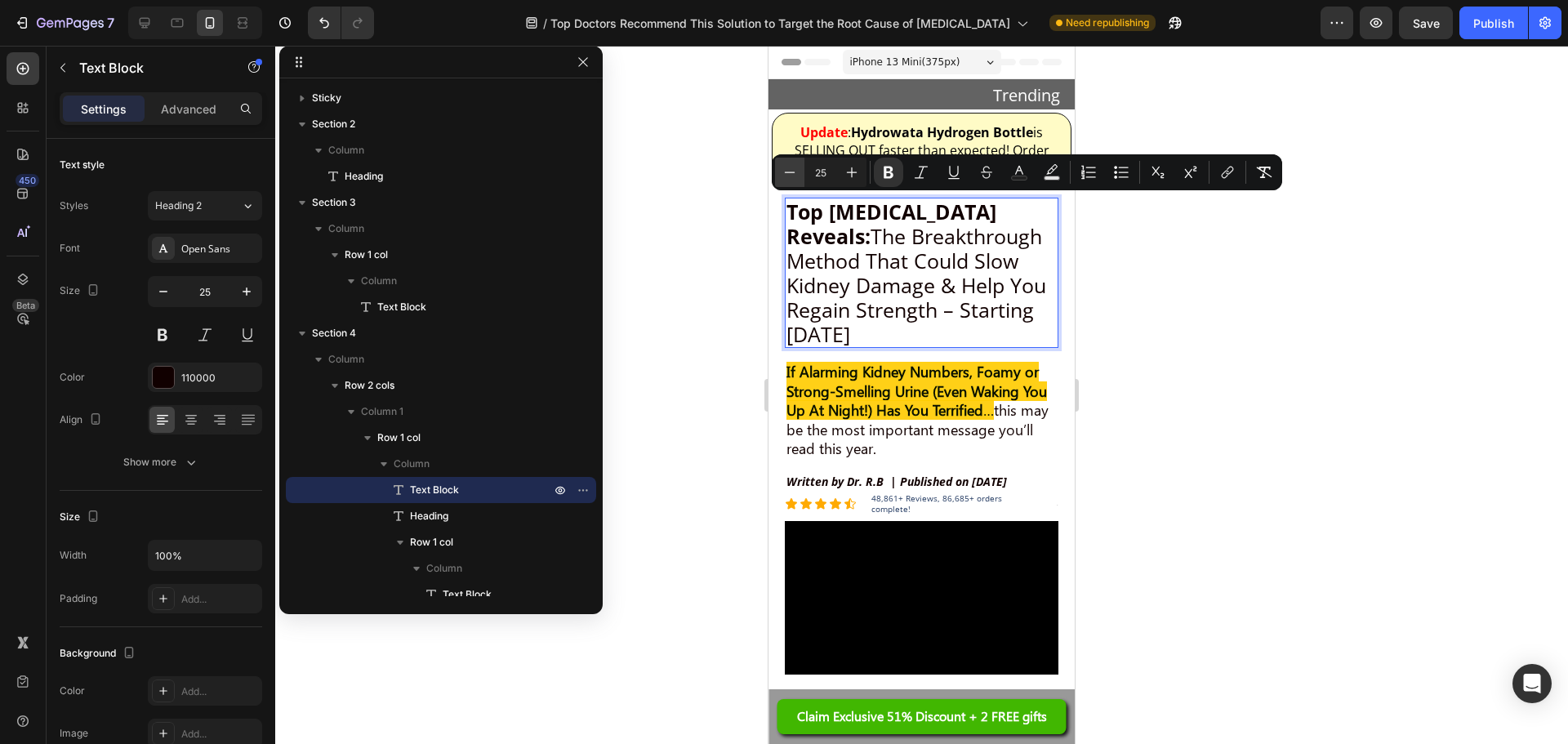
click at [789, 173] on icon "Editor contextual toolbar" at bounding box center [789, 172] width 16 height 16
type input "24"
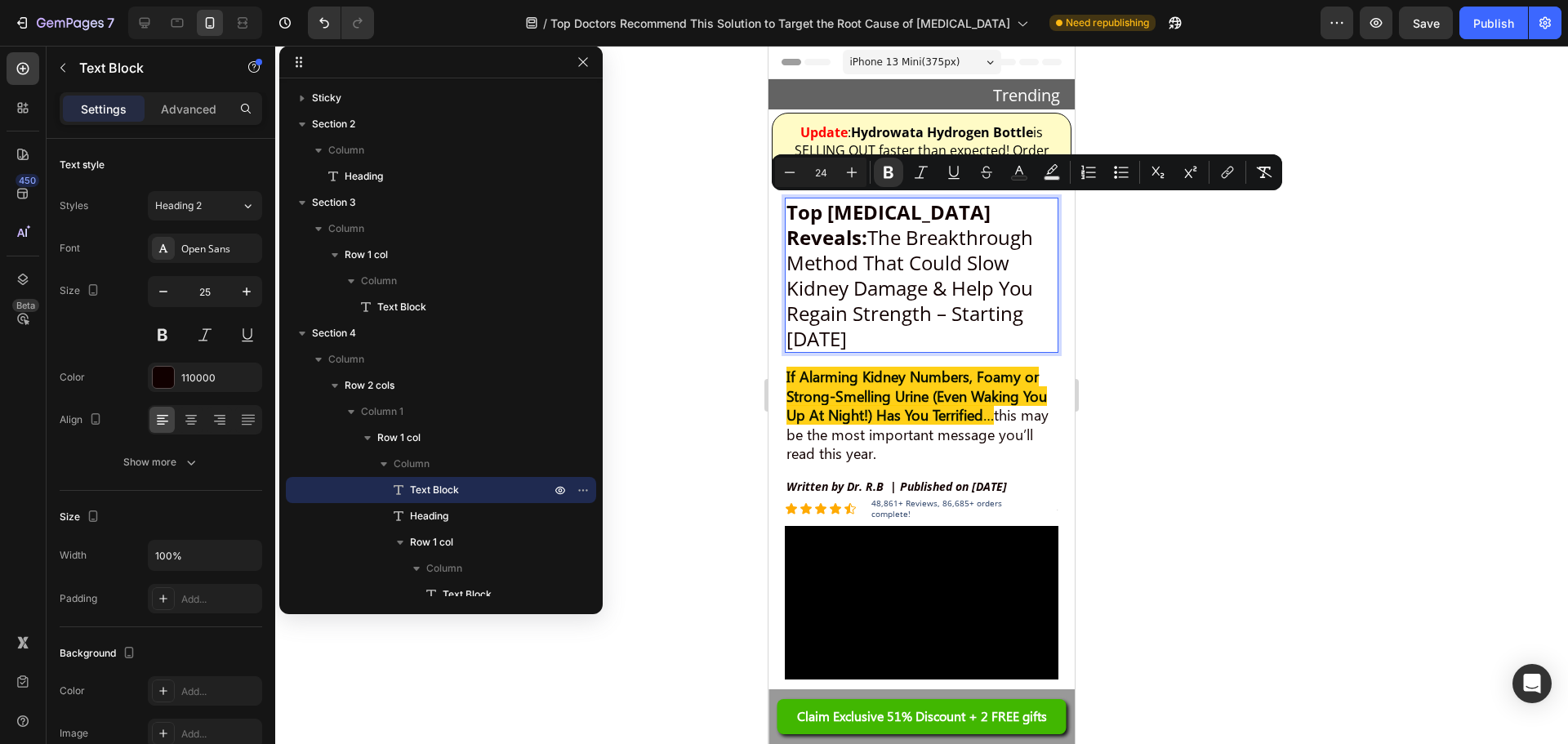
click at [1177, 306] on div at bounding box center [921, 395] width 1293 height 698
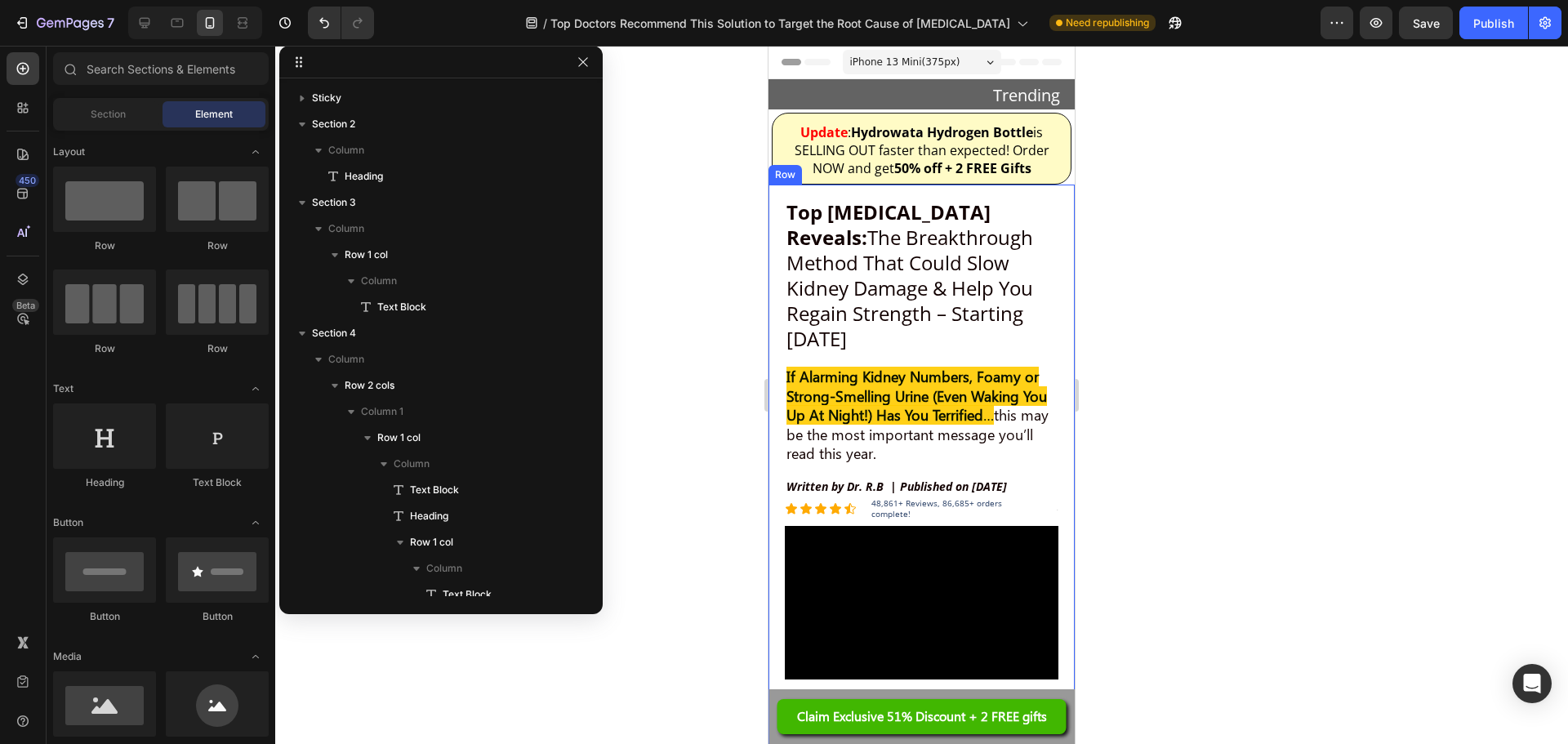
click at [975, 299] on span "Top [MEDICAL_DATA] Reveals: The Breakthrough Method That Could Slow Kidney Dama…" at bounding box center [910, 275] width 247 height 153
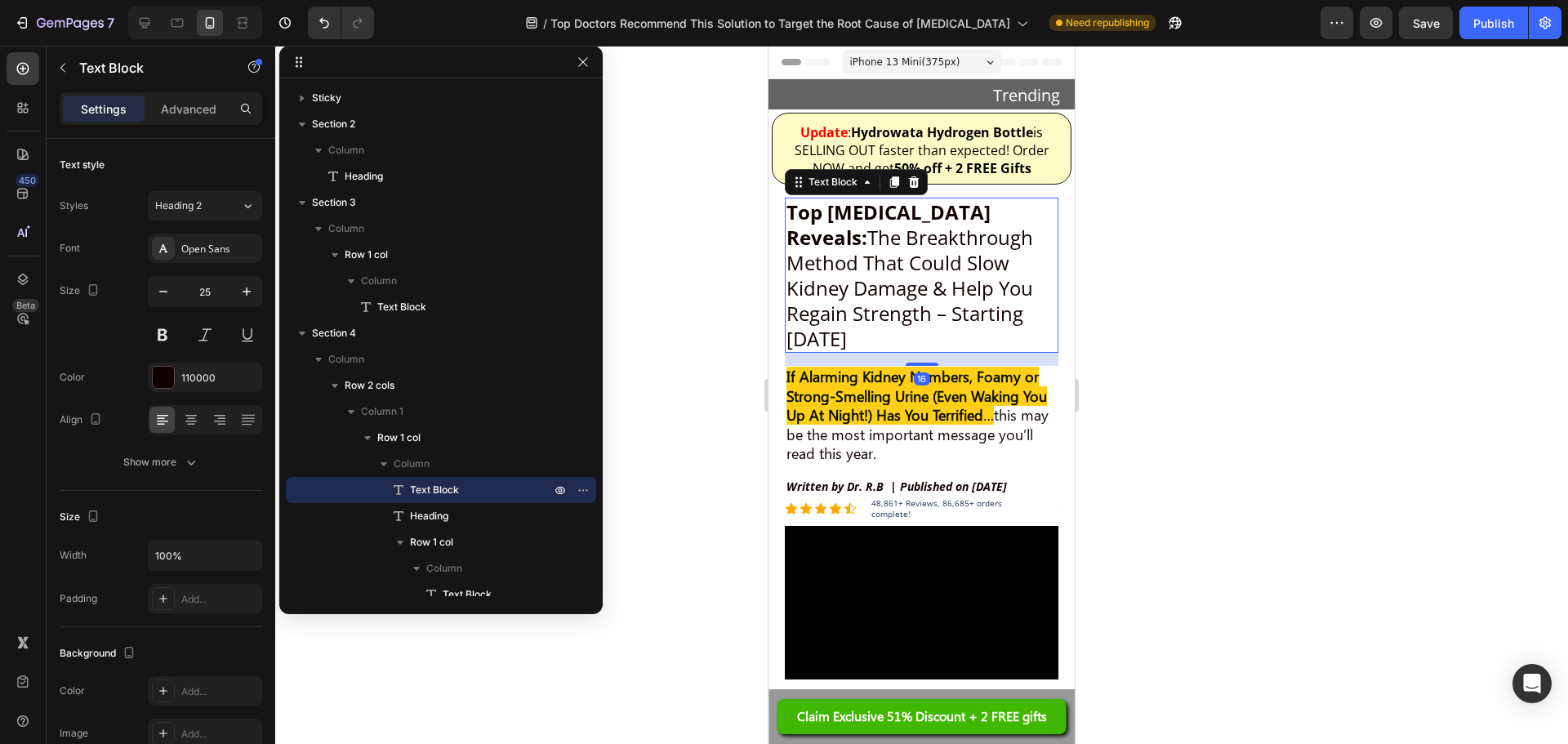
click at [1229, 299] on div at bounding box center [921, 395] width 1293 height 698
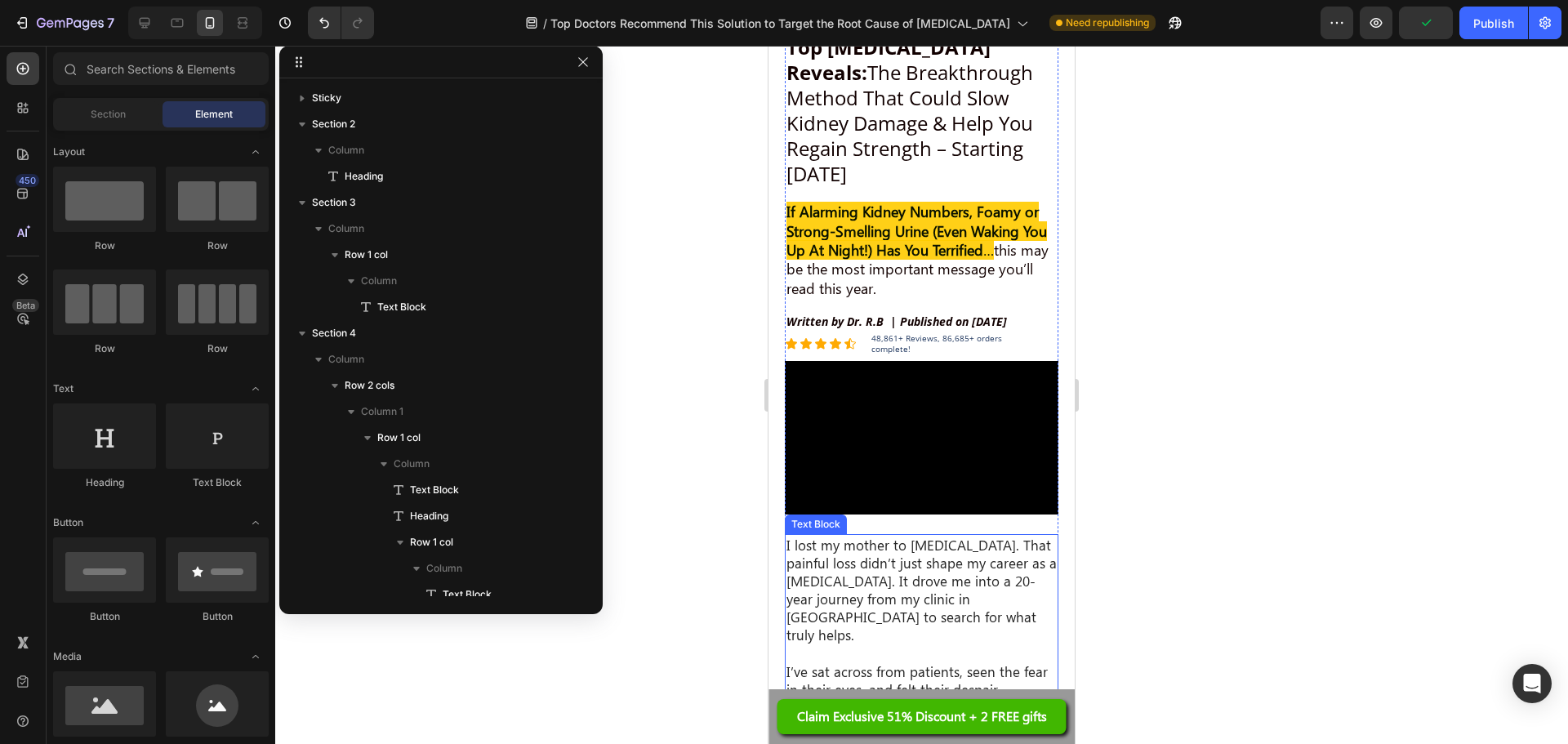
scroll to position [164, 0]
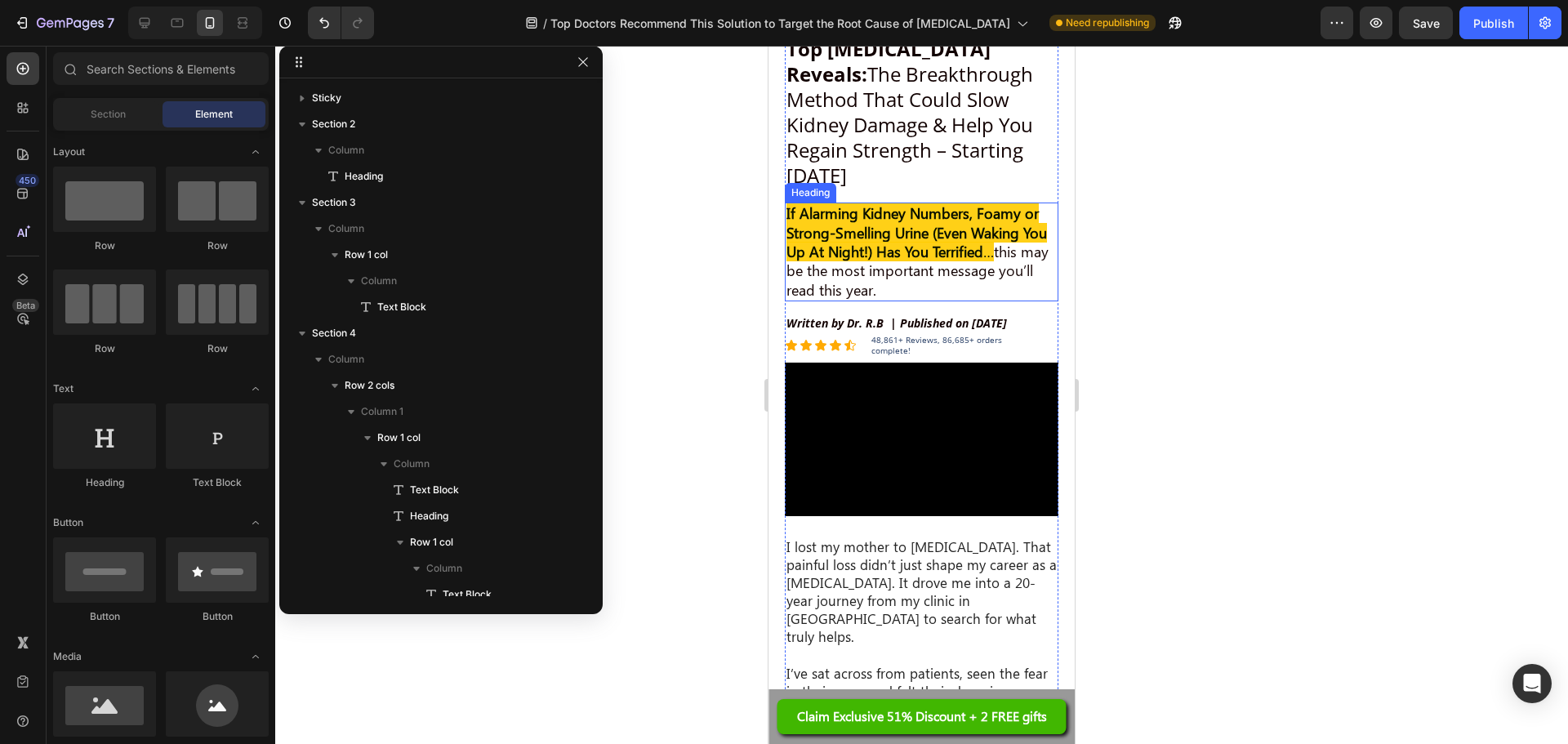
click at [899, 256] on h2 "If Alarming Kidney Numbers, Foamy or Strong-Smelling Urine (Even Waking You Up …" at bounding box center [922, 252] width 273 height 99
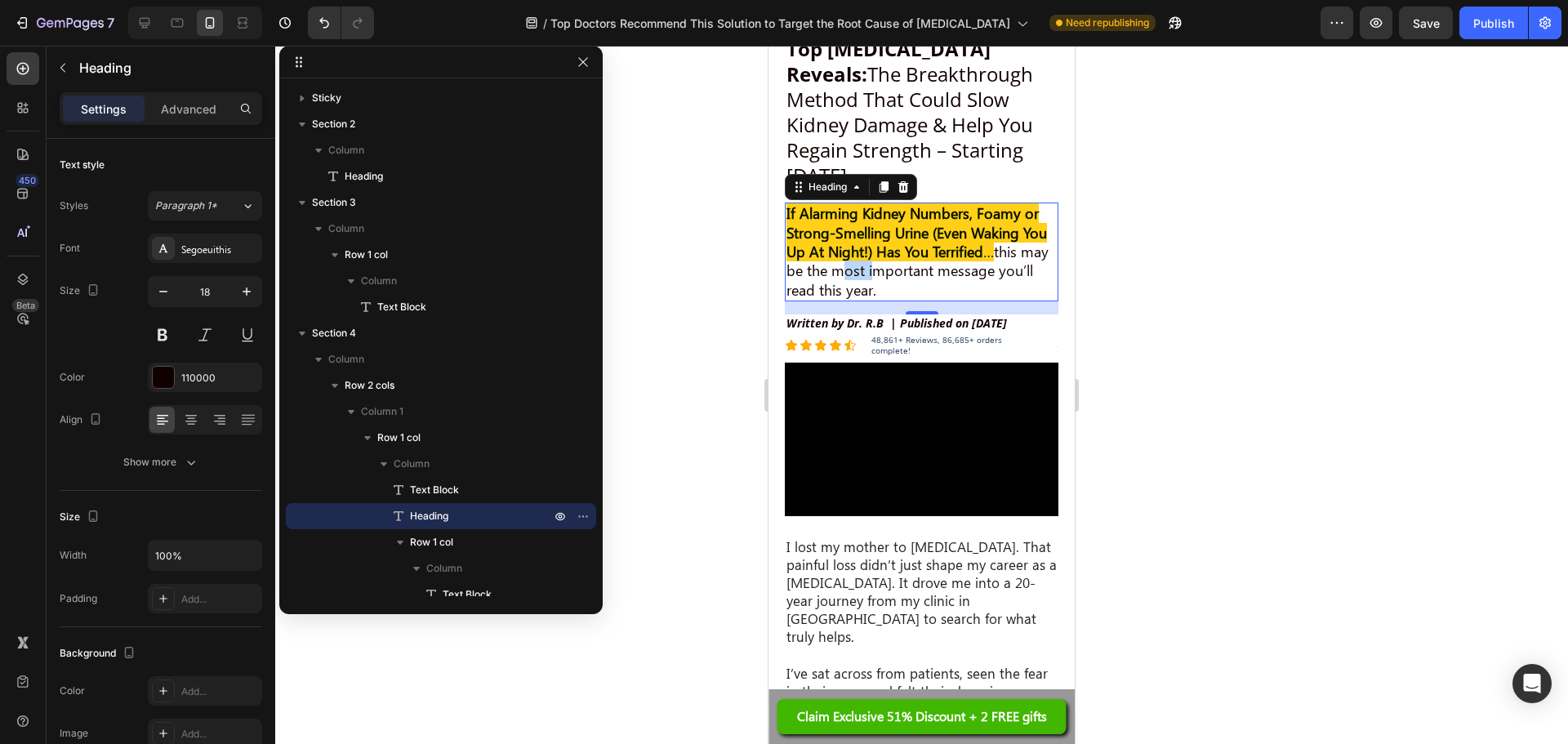
click at [899, 256] on h2 "If Alarming Kidney Numbers, Foamy or Strong-Smelling Urine (Even Waking You Up …" at bounding box center [922, 252] width 273 height 99
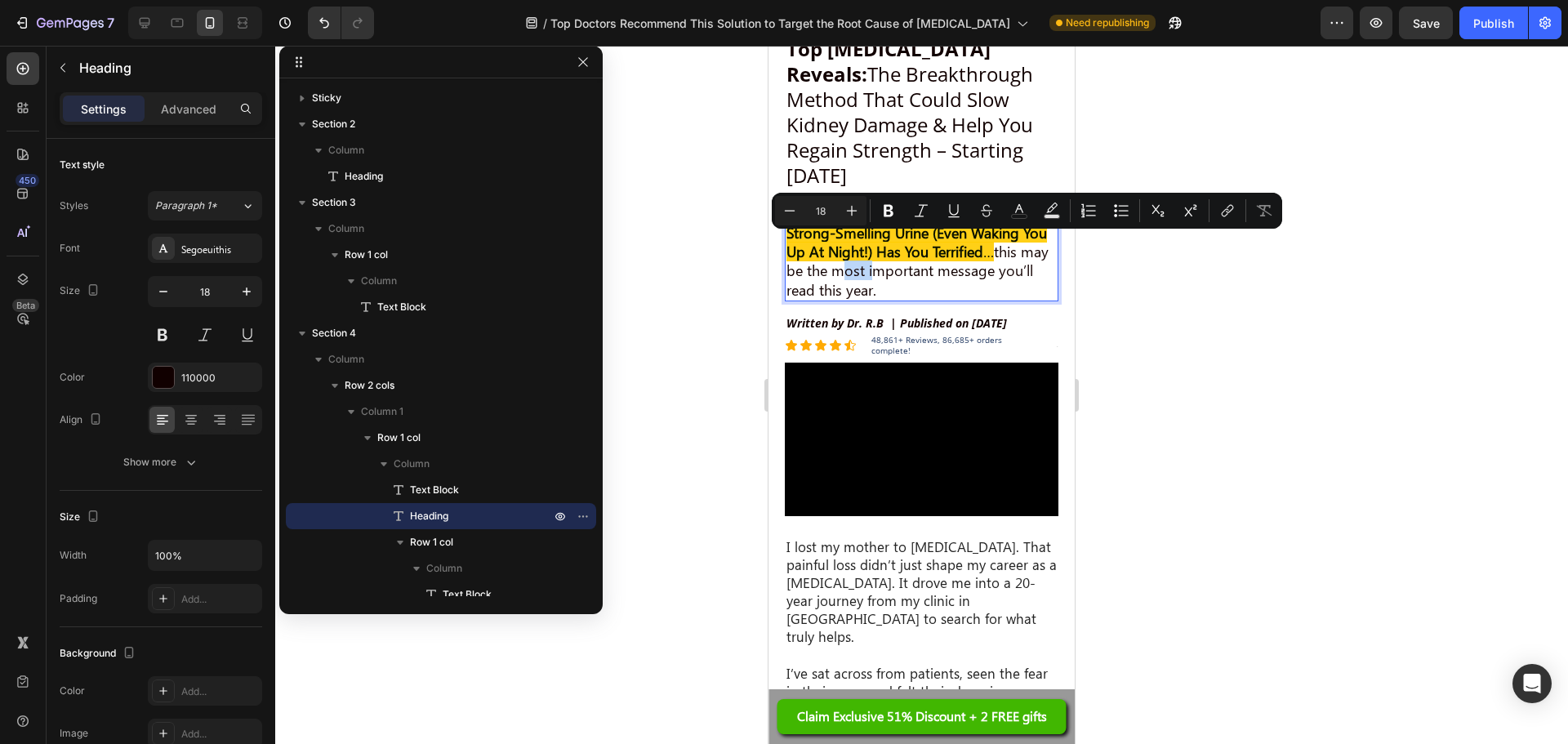
click at [893, 254] on p "If Alarming Kidney Numbers, Foamy or Strong-Smelling Urine (Even Waking You Up …" at bounding box center [922, 252] width 270 height 96
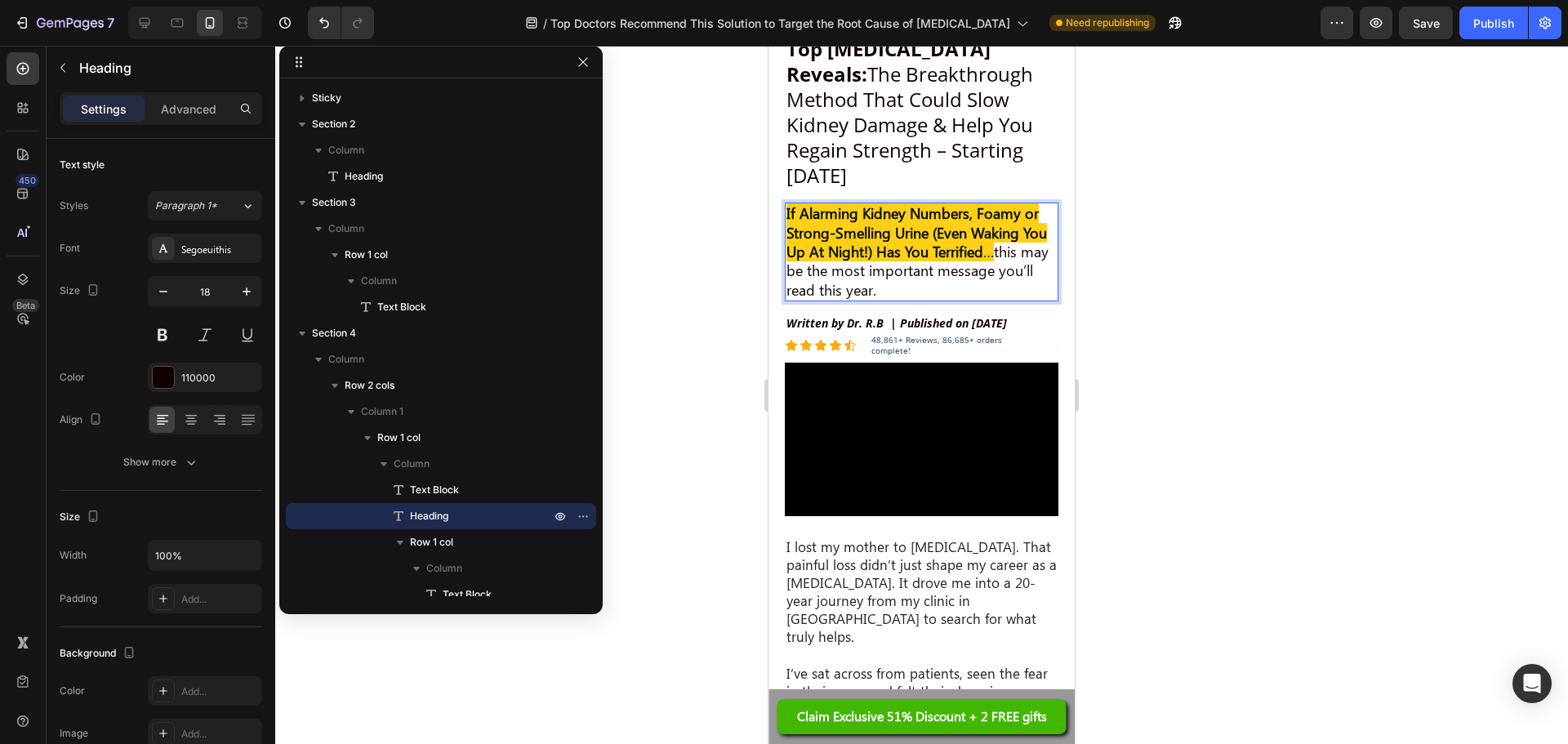
click at [888, 249] on p "If Alarming Kidney Numbers, Foamy or Strong-Smelling Urine (Even Waking You Up …" at bounding box center [922, 252] width 270 height 96
click at [892, 249] on p "If Alarming Kidney Numbers, Foamy or Strong-Smelling Urine (Even Waking You Up …" at bounding box center [922, 252] width 270 height 96
click at [1258, 352] on div at bounding box center [921, 395] width 1293 height 698
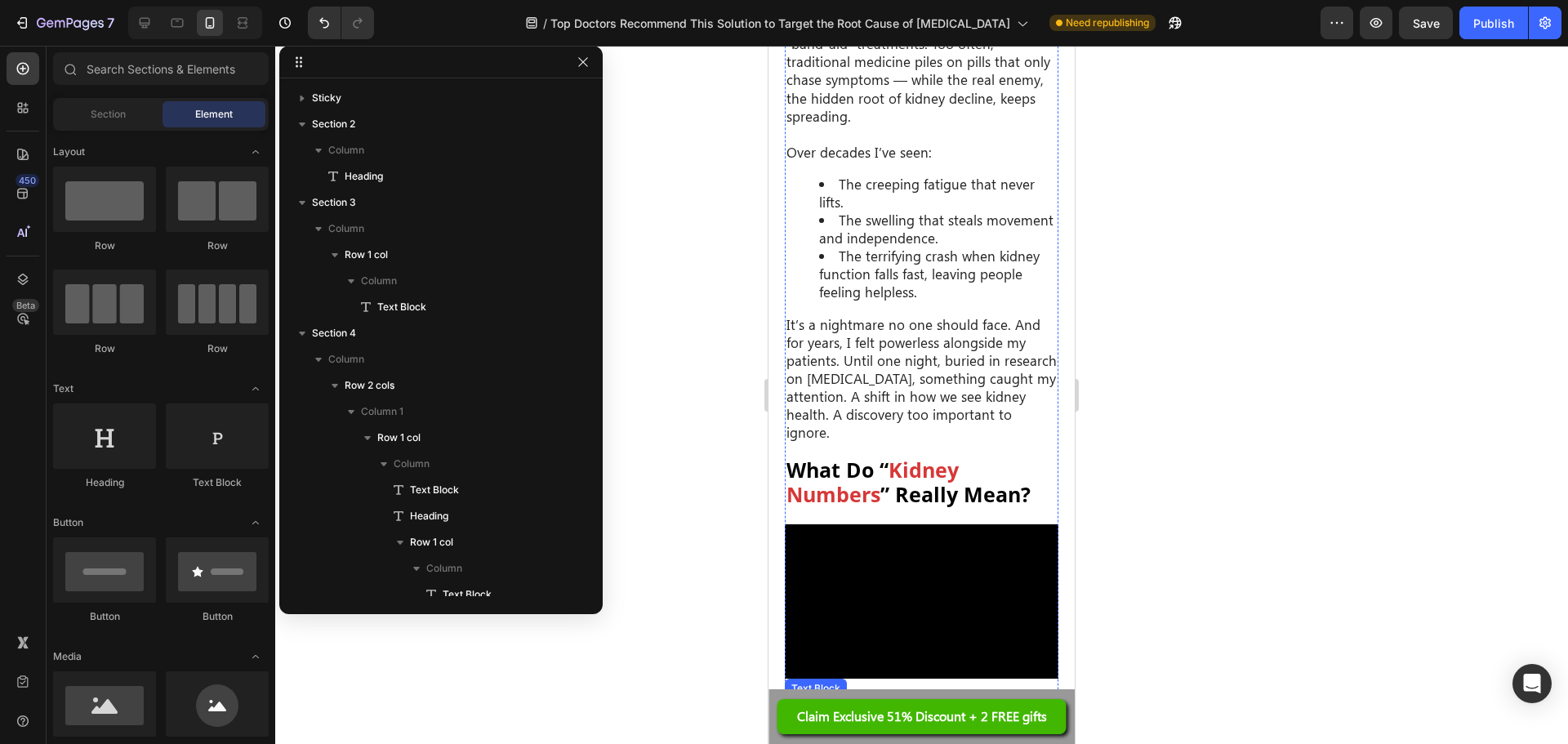
scroll to position [817, 0]
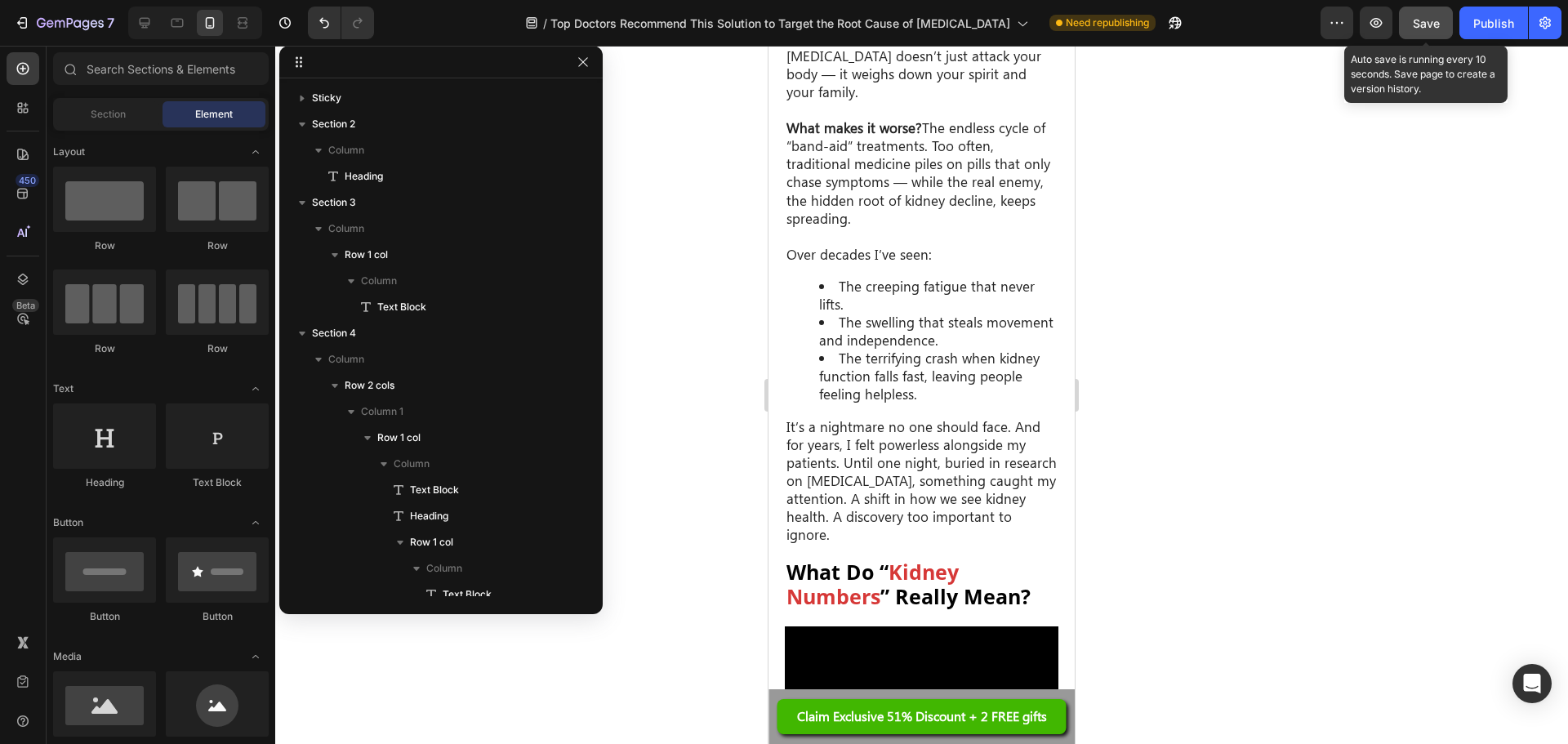
click at [1414, 23] on span "Save" at bounding box center [1426, 23] width 27 height 14
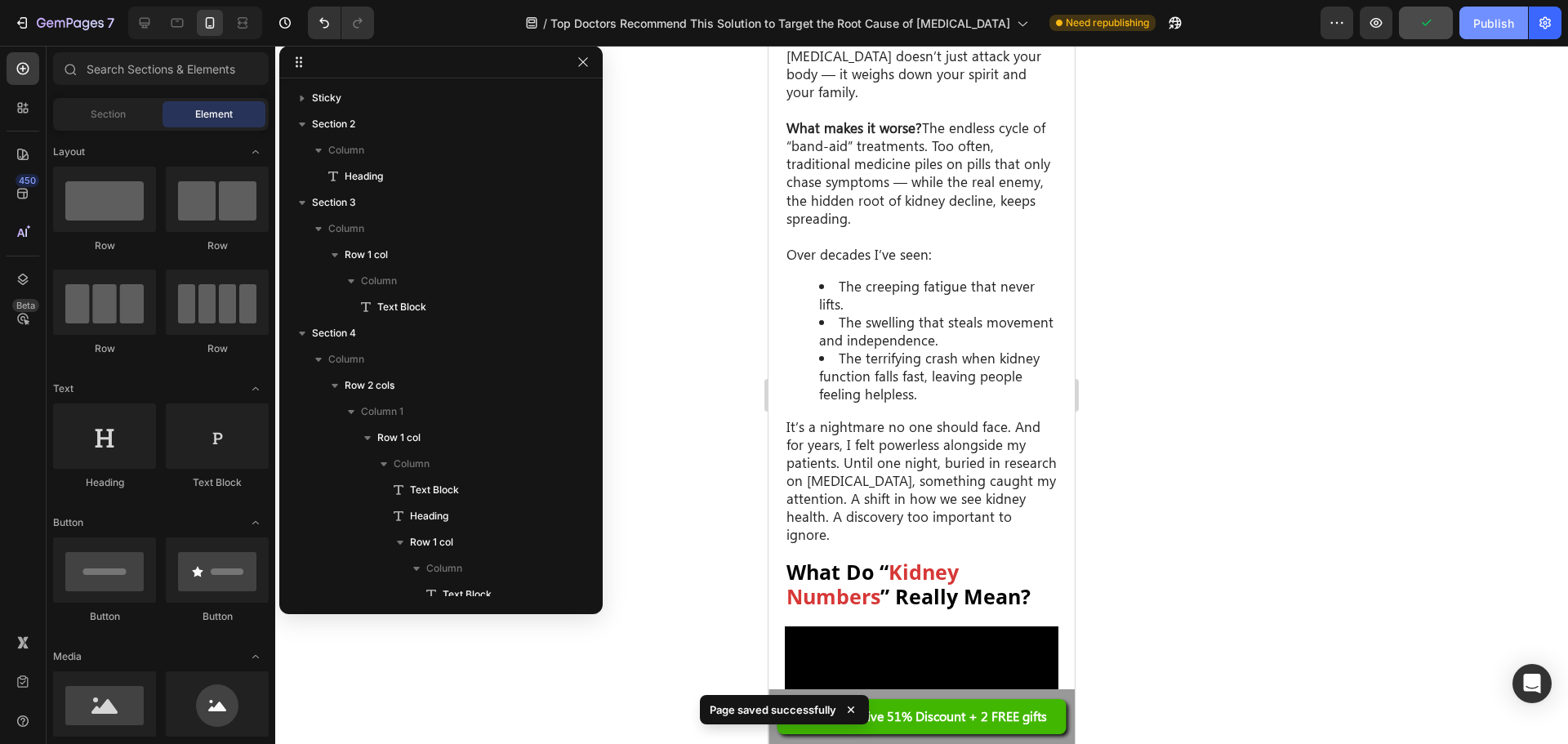
click at [1476, 29] on div "Publish" at bounding box center [1493, 23] width 41 height 17
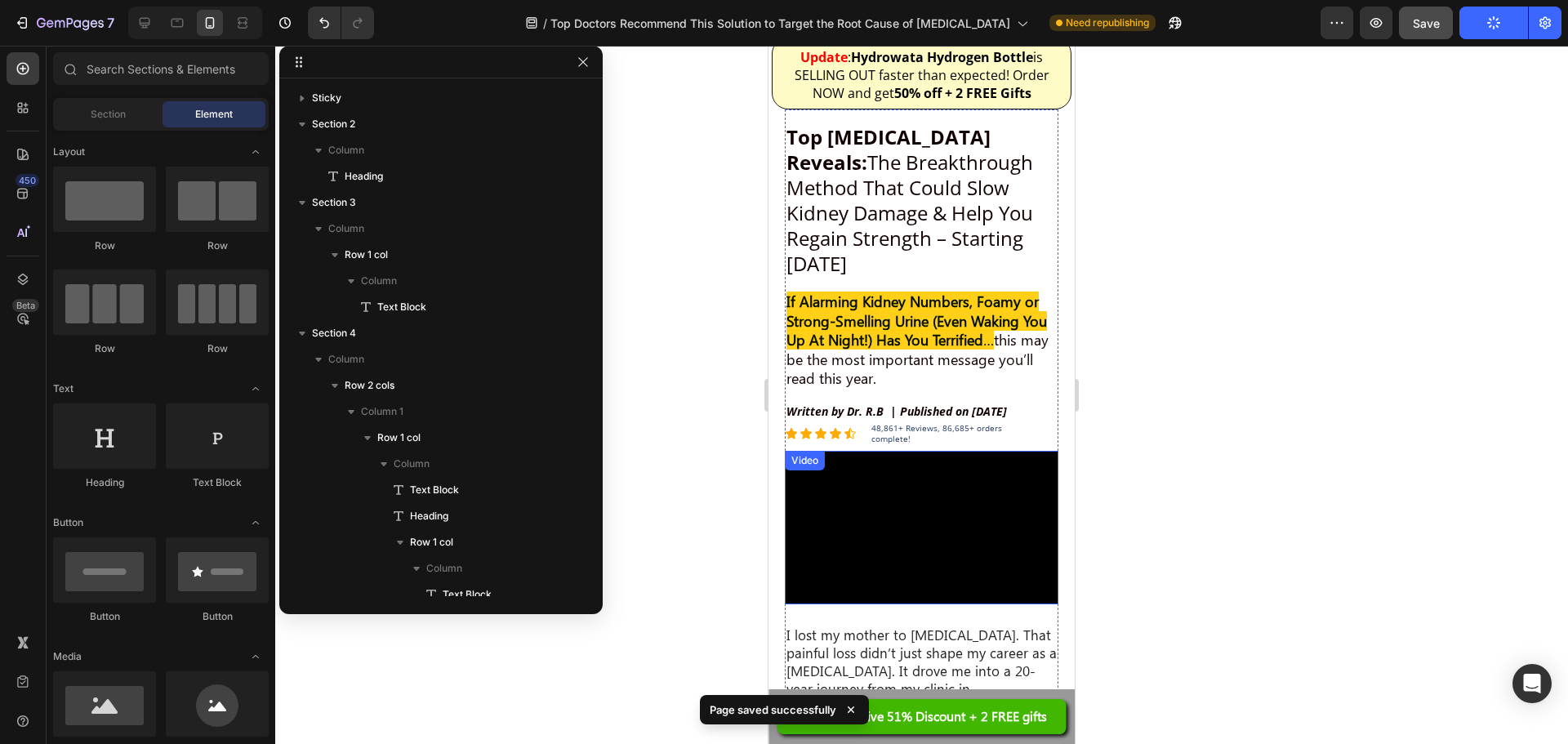
scroll to position [0, 0]
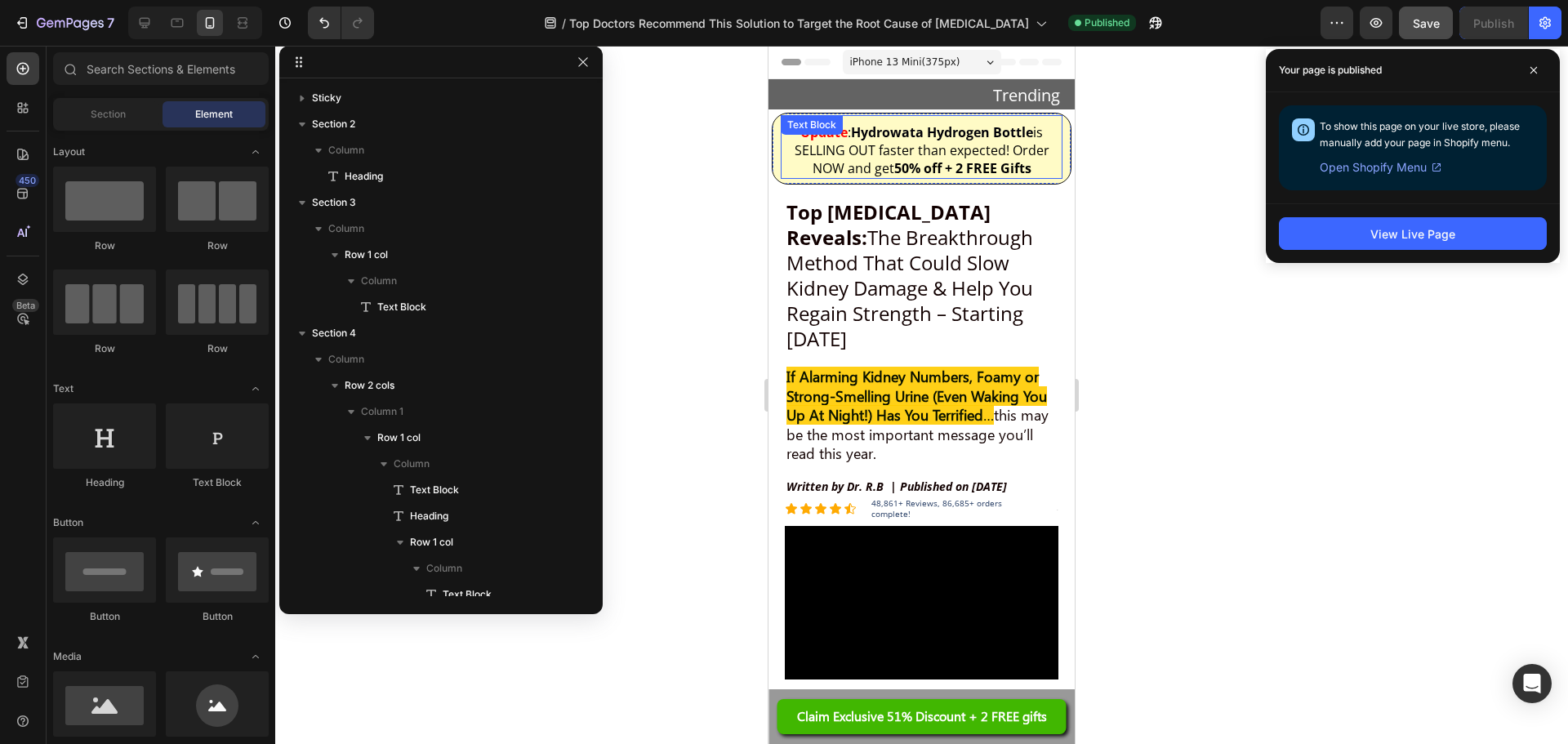
click at [905, 170] on strong "50% off + 2 FREE Gifts" at bounding box center [963, 168] width 138 height 18
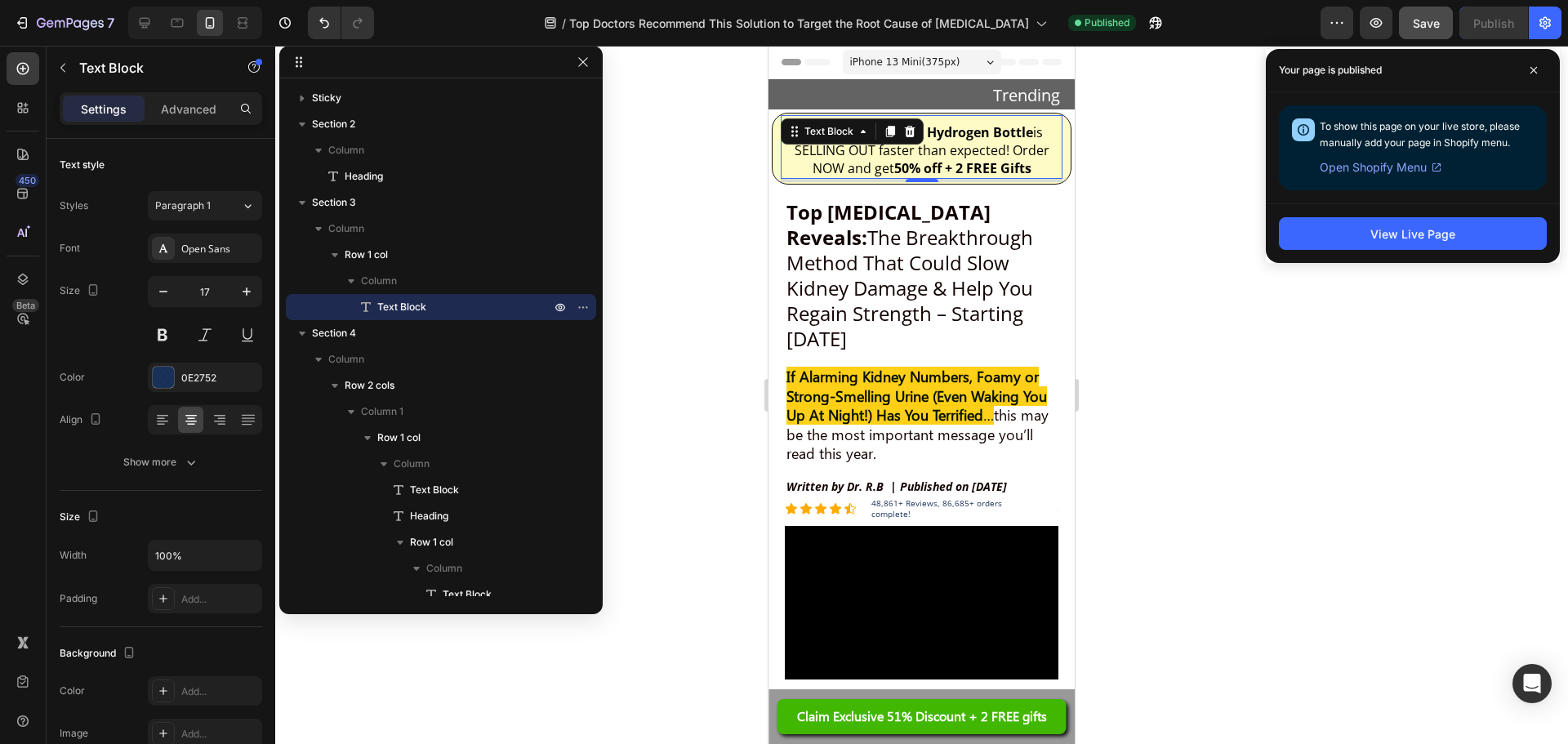
click at [899, 166] on strong "50% off + 2 FREE Gifts" at bounding box center [963, 168] width 138 height 18
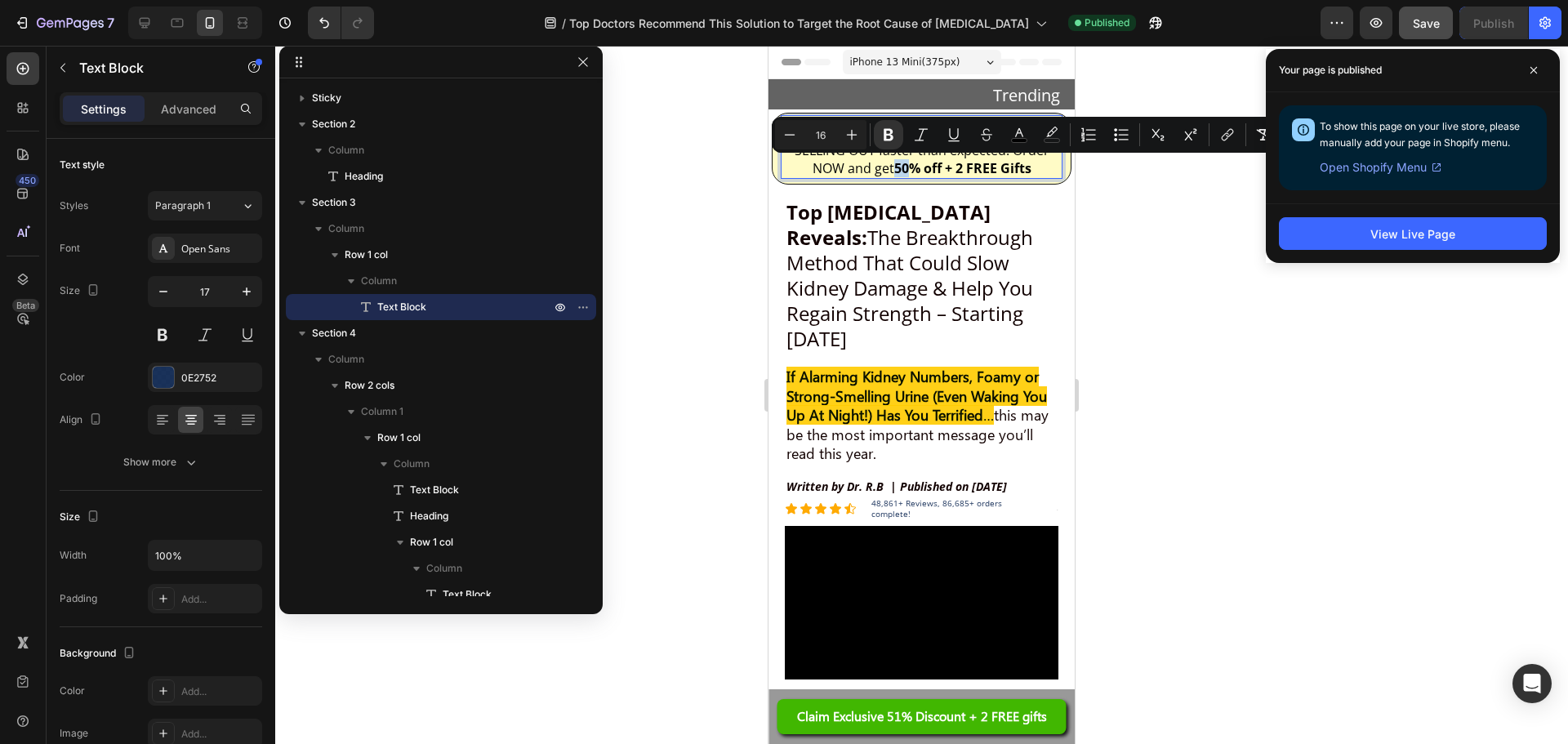
click at [903, 164] on strong "50% off + 2 FREE Gifts" at bounding box center [963, 168] width 138 height 18
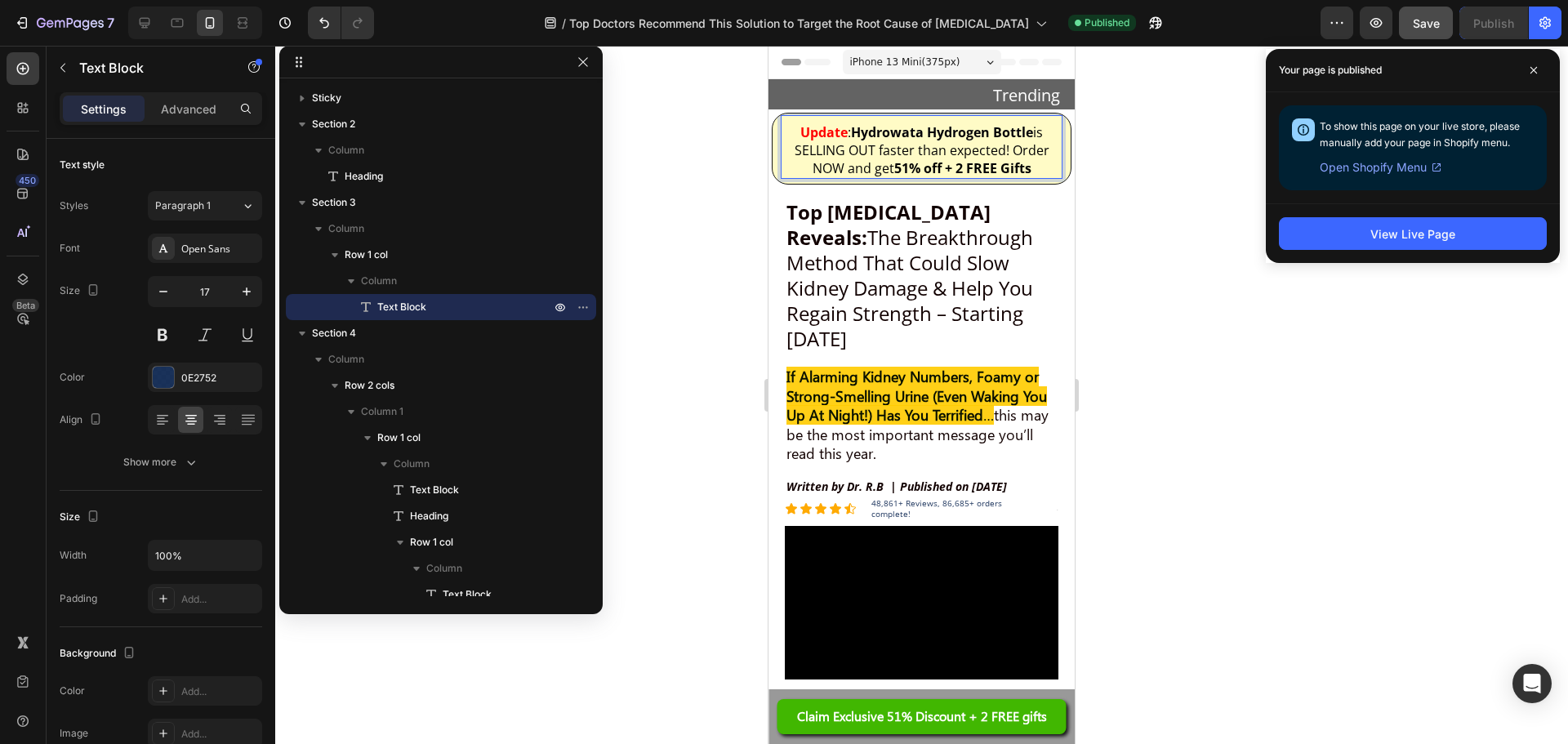
click at [1149, 298] on div at bounding box center [921, 395] width 1293 height 698
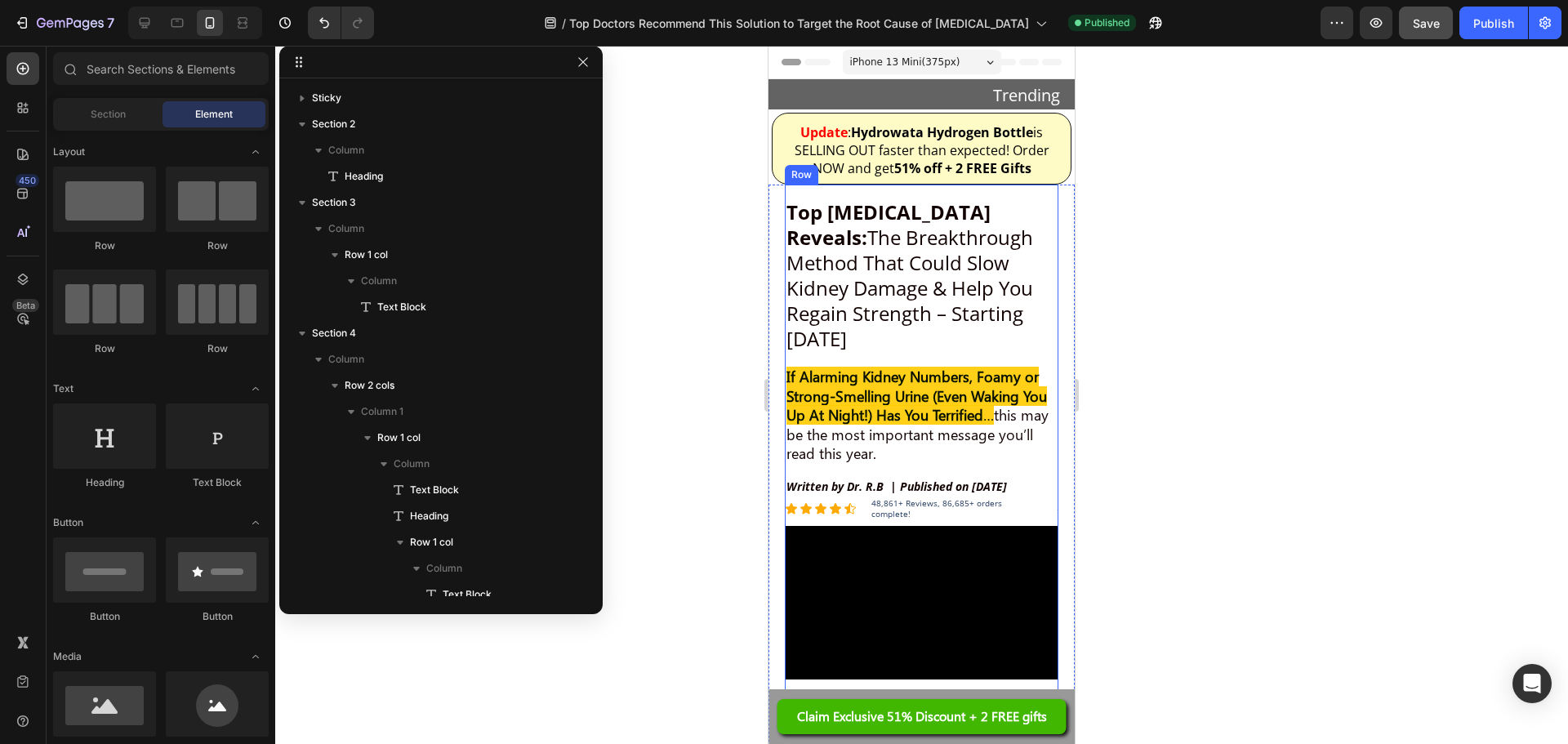
click at [899, 158] on span "is SELLING OUT faster than expected! Order NOW and get 51% off + 2 FREE Gifts" at bounding box center [922, 150] width 255 height 54
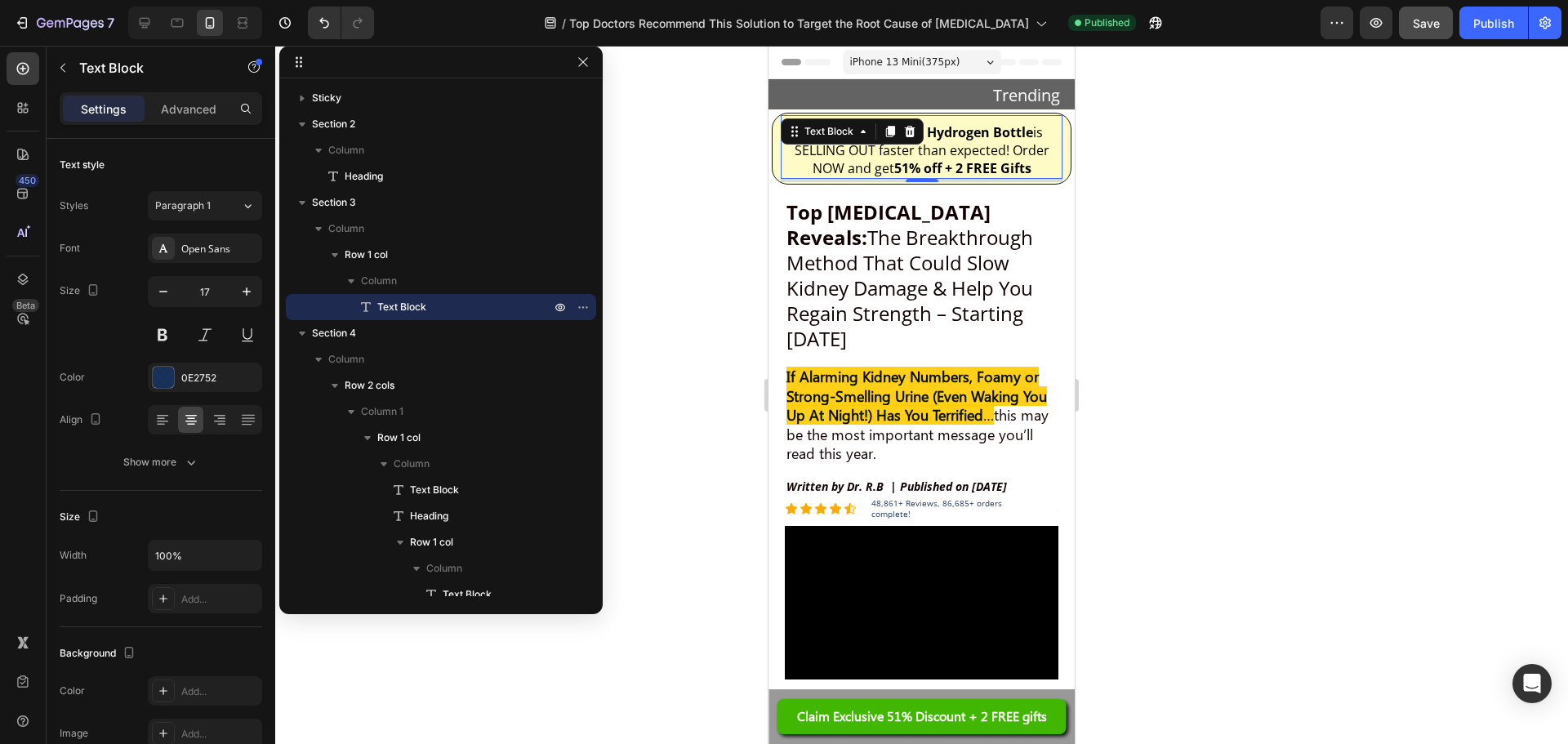
click at [900, 165] on strong "51% off + 2 FREE Gifts" at bounding box center [963, 168] width 138 height 18
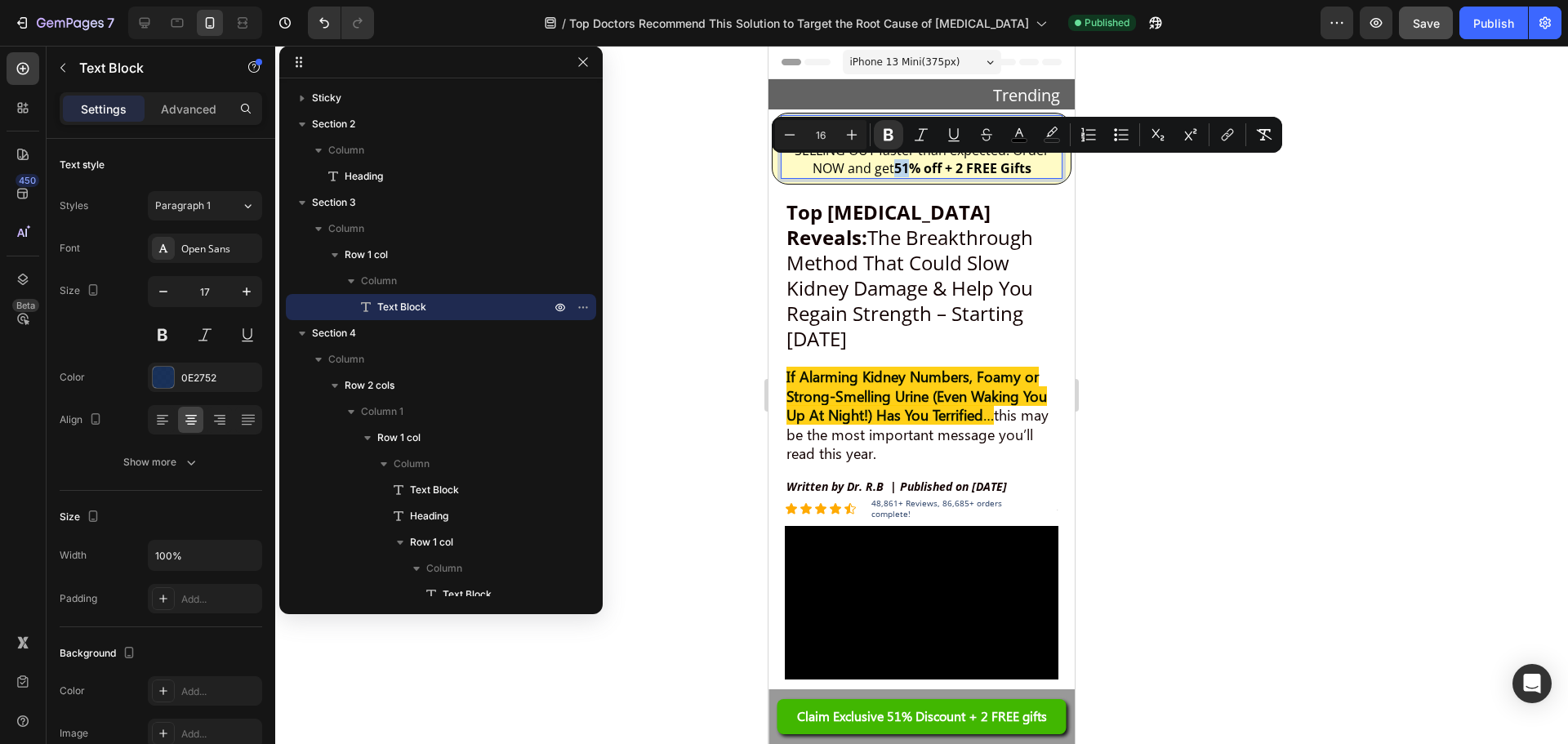
click at [904, 169] on strong "51% off + 2 FREE Gifts" at bounding box center [963, 168] width 138 height 18
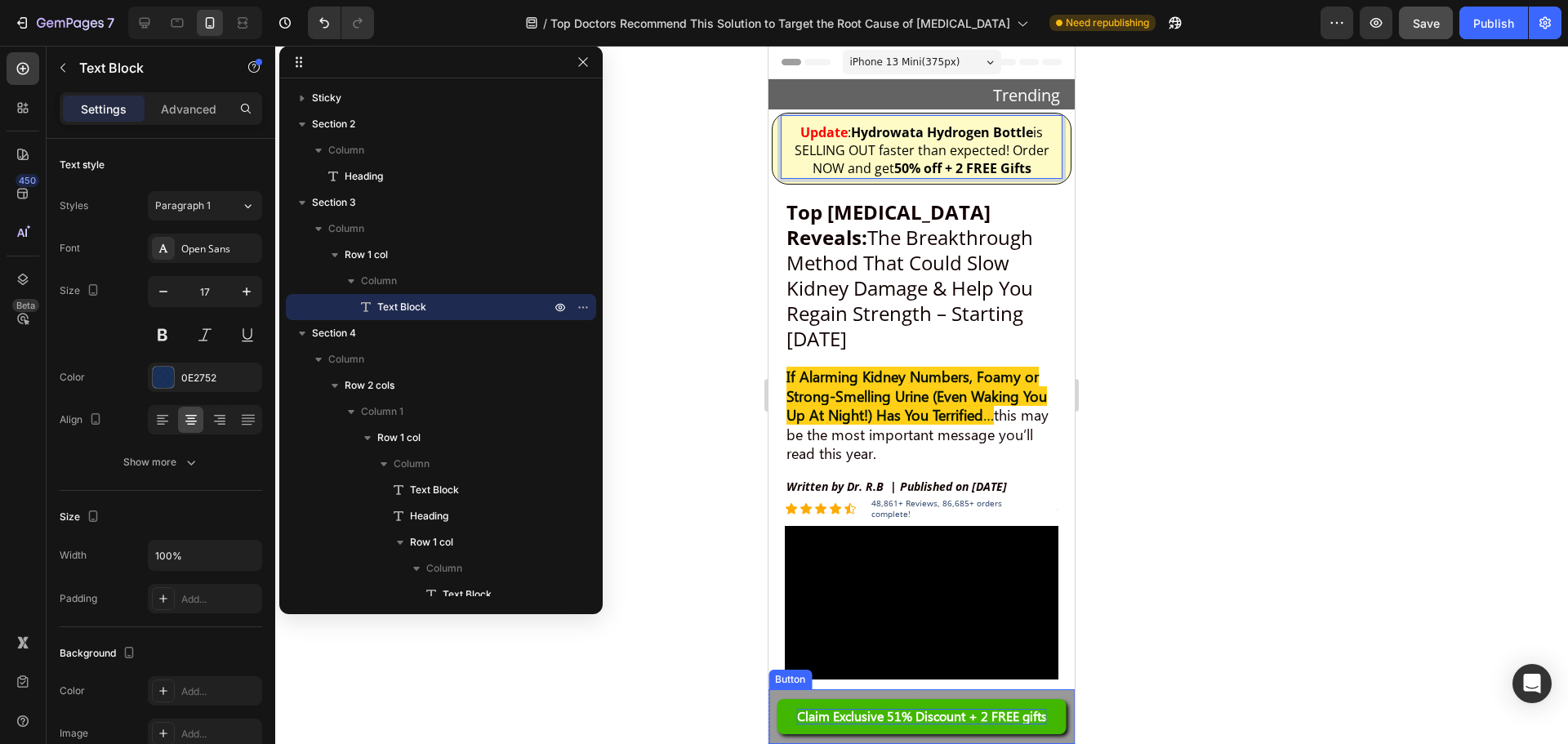
click at [894, 724] on strong "Claim Exclusive 51% Discount + 2 FREE gifts" at bounding box center [922, 715] width 250 height 17
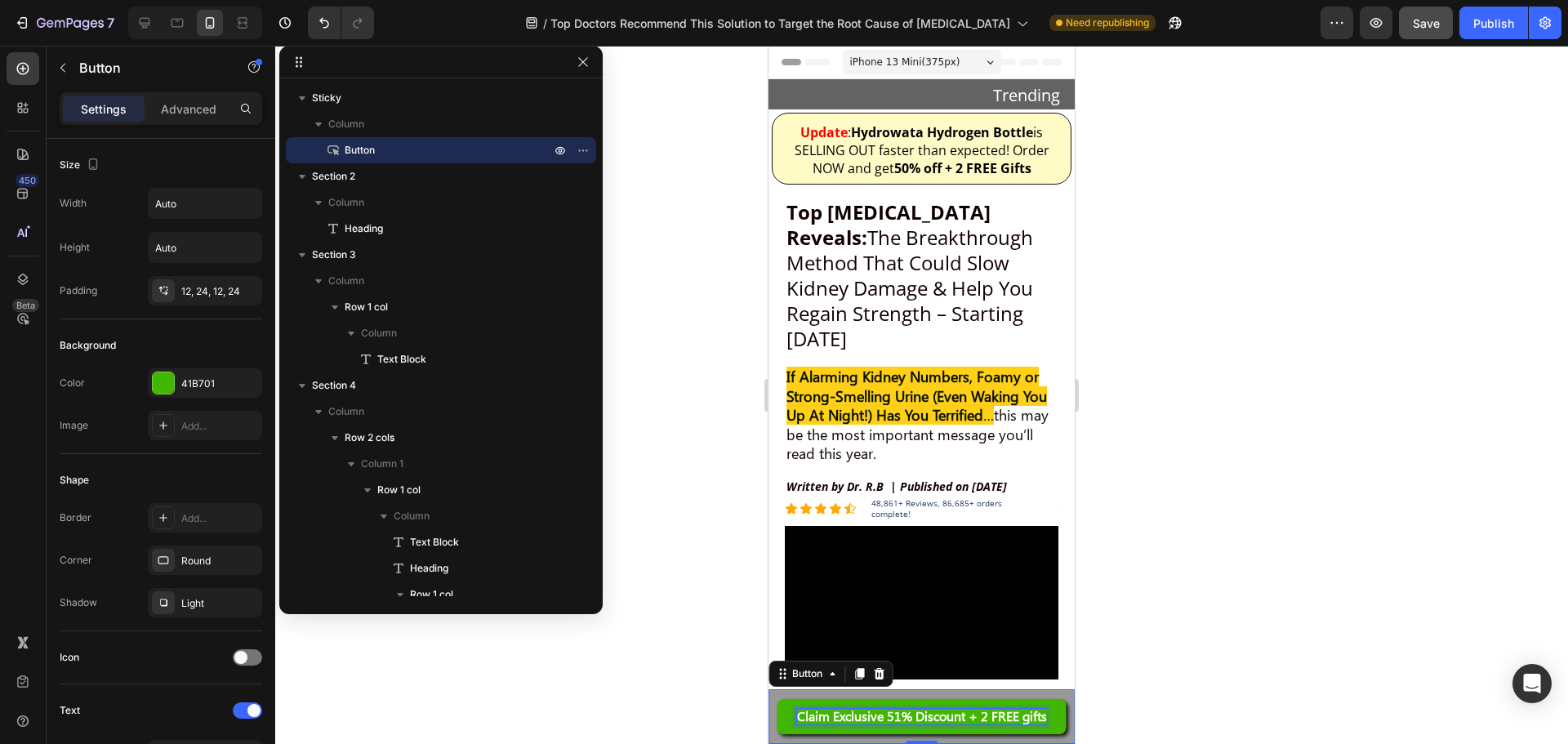
click at [893, 719] on strong "Claim Exclusive 51% Discount + 2 FREE gifts" at bounding box center [922, 715] width 250 height 17
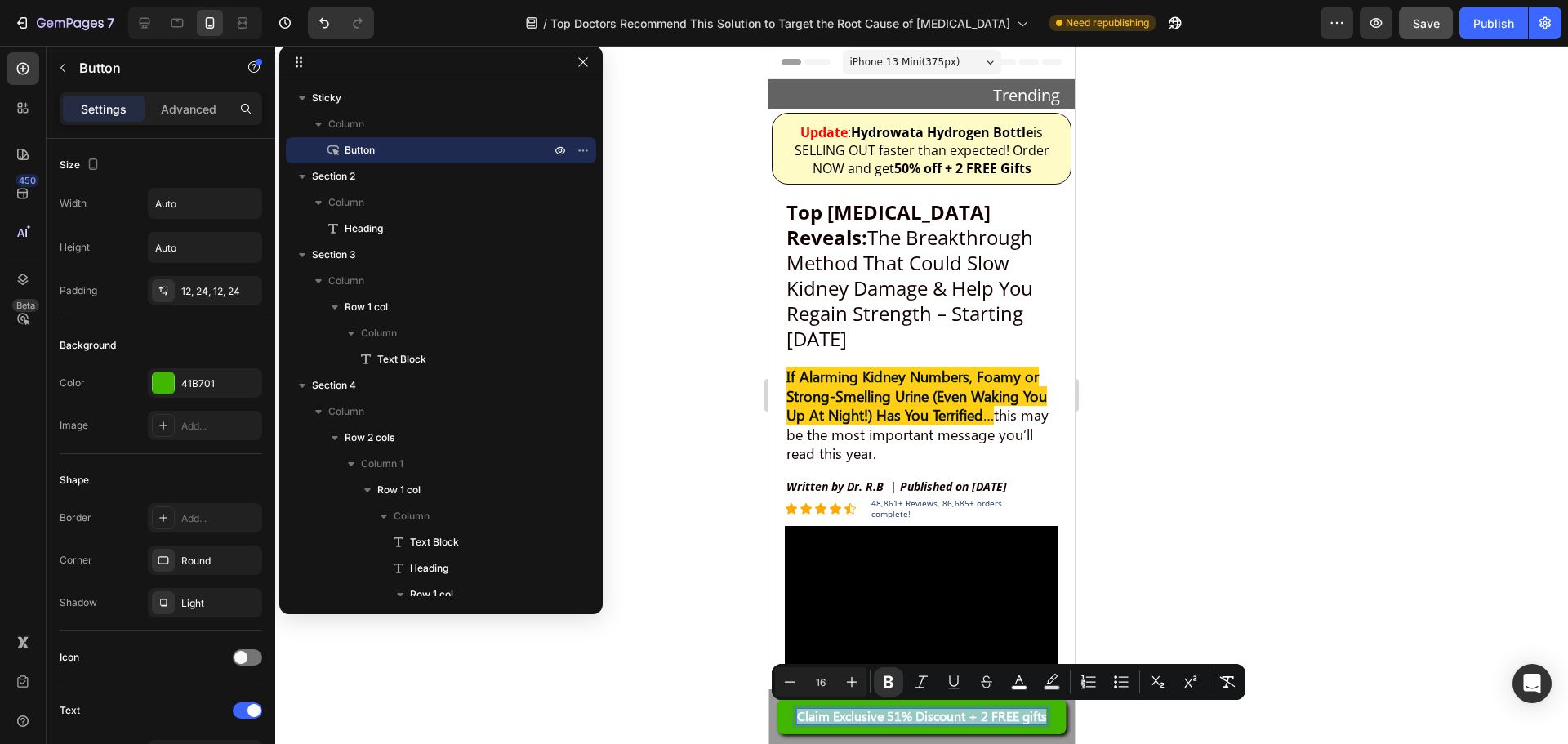
click at [893, 719] on strong "Claim Exclusive 51% Discount + 2 FREE gifts" at bounding box center [922, 715] width 250 height 17
click at [893, 714] on strong "Claim Exclusive 51% Discount + 2 FREE gifts" at bounding box center [922, 715] width 250 height 17
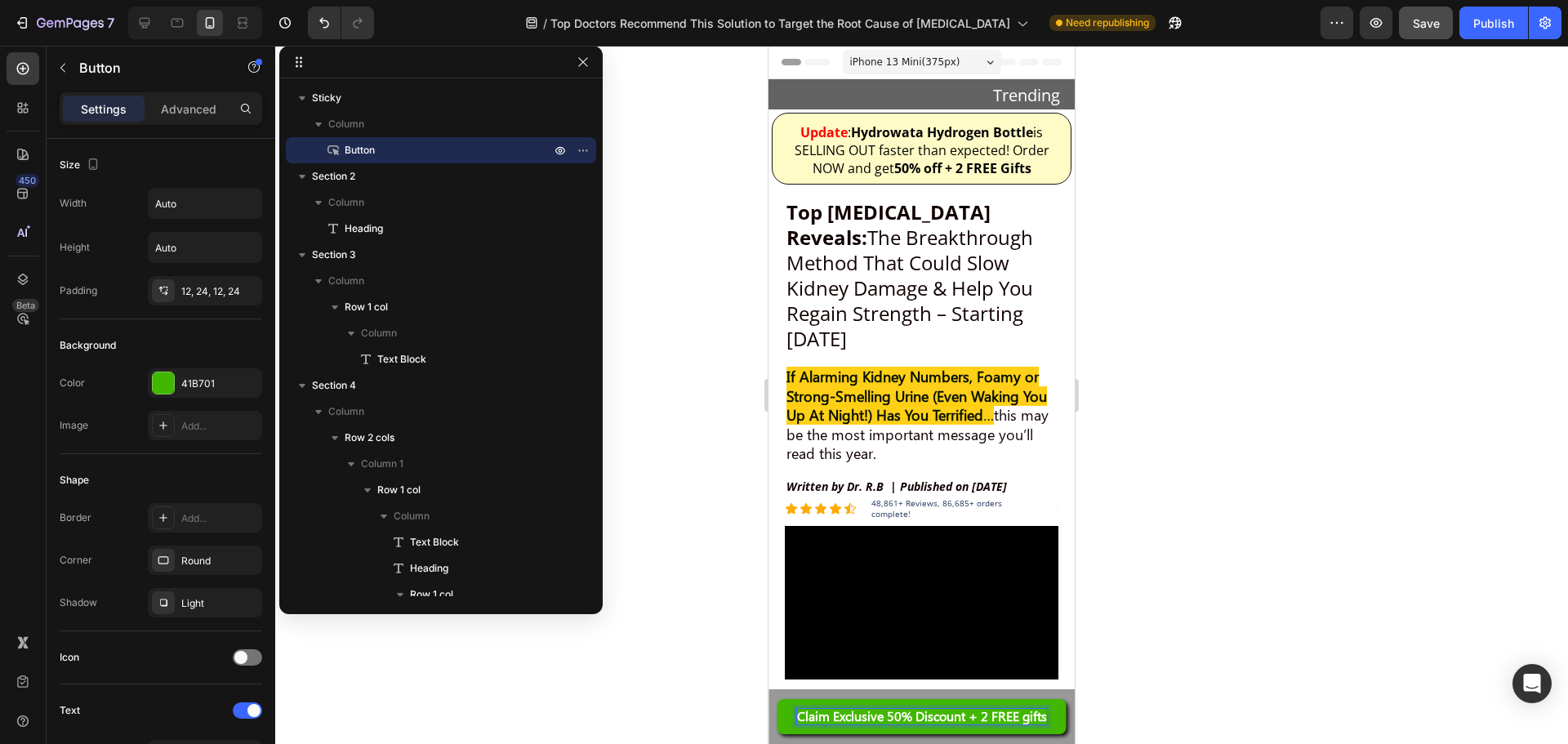
click at [1243, 565] on div at bounding box center [921, 395] width 1293 height 698
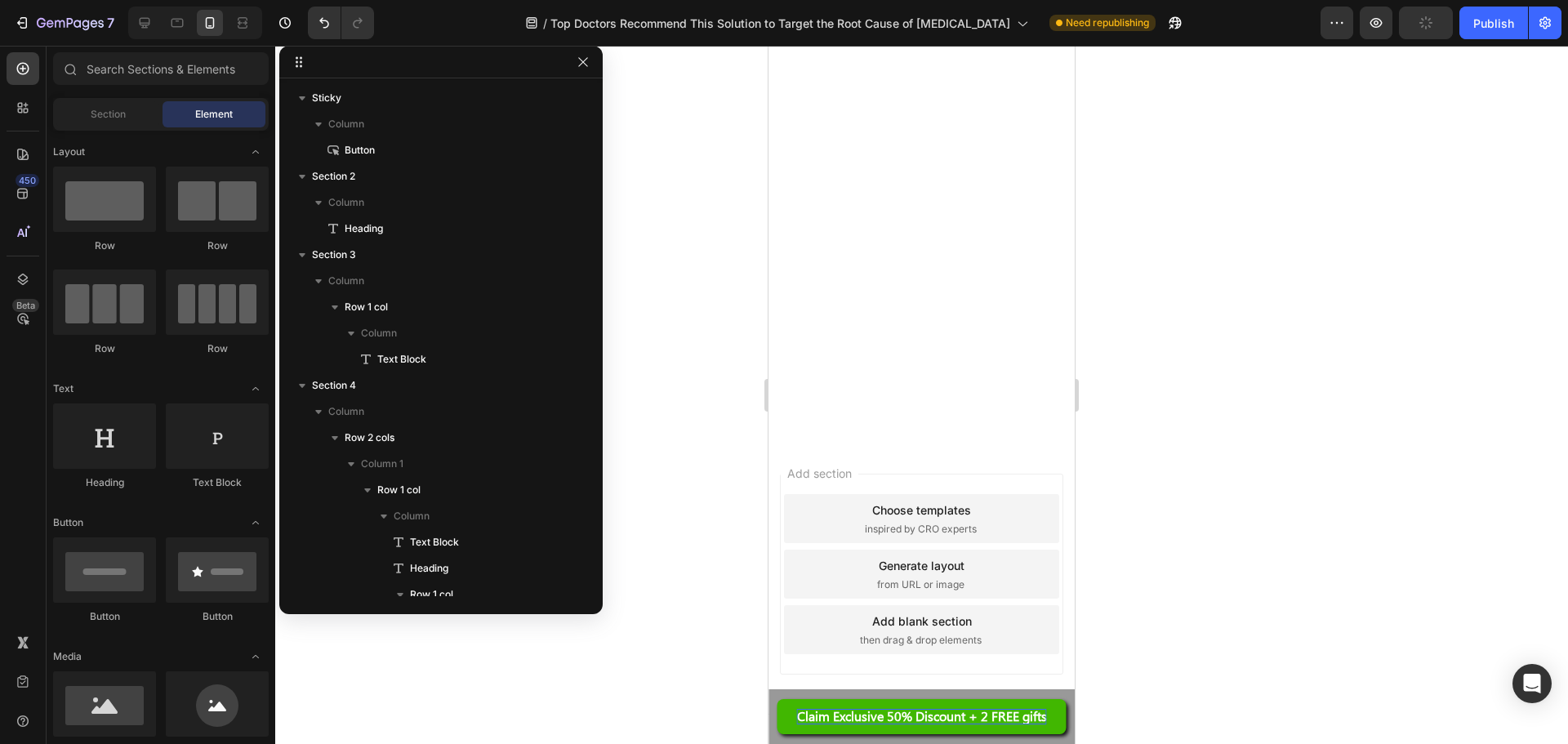
scroll to position [12362, 0]
drag, startPoint x: 1067, startPoint y: 185, endPoint x: 1852, endPoint y: 736, distance: 959.1
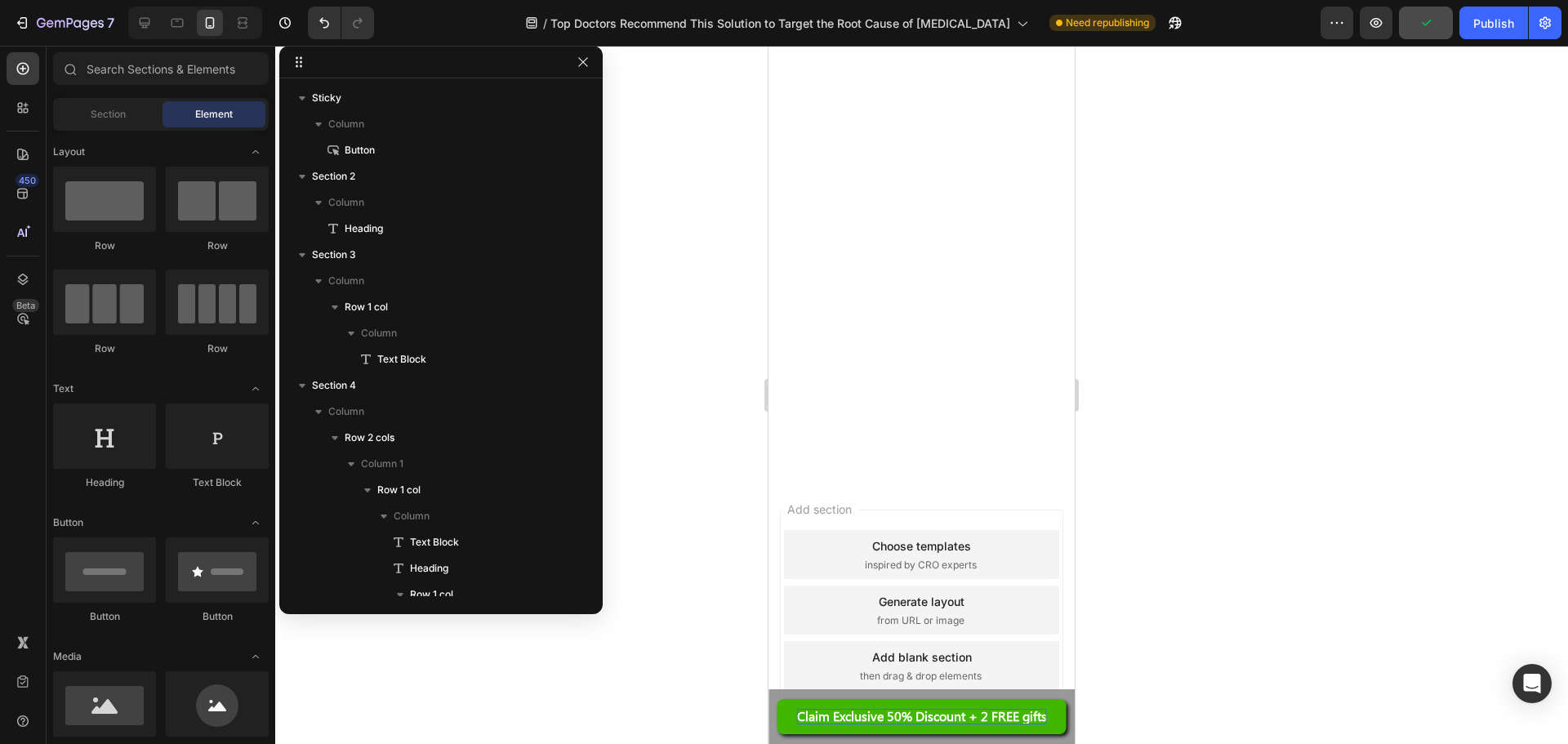
scroll to position [12199, 0]
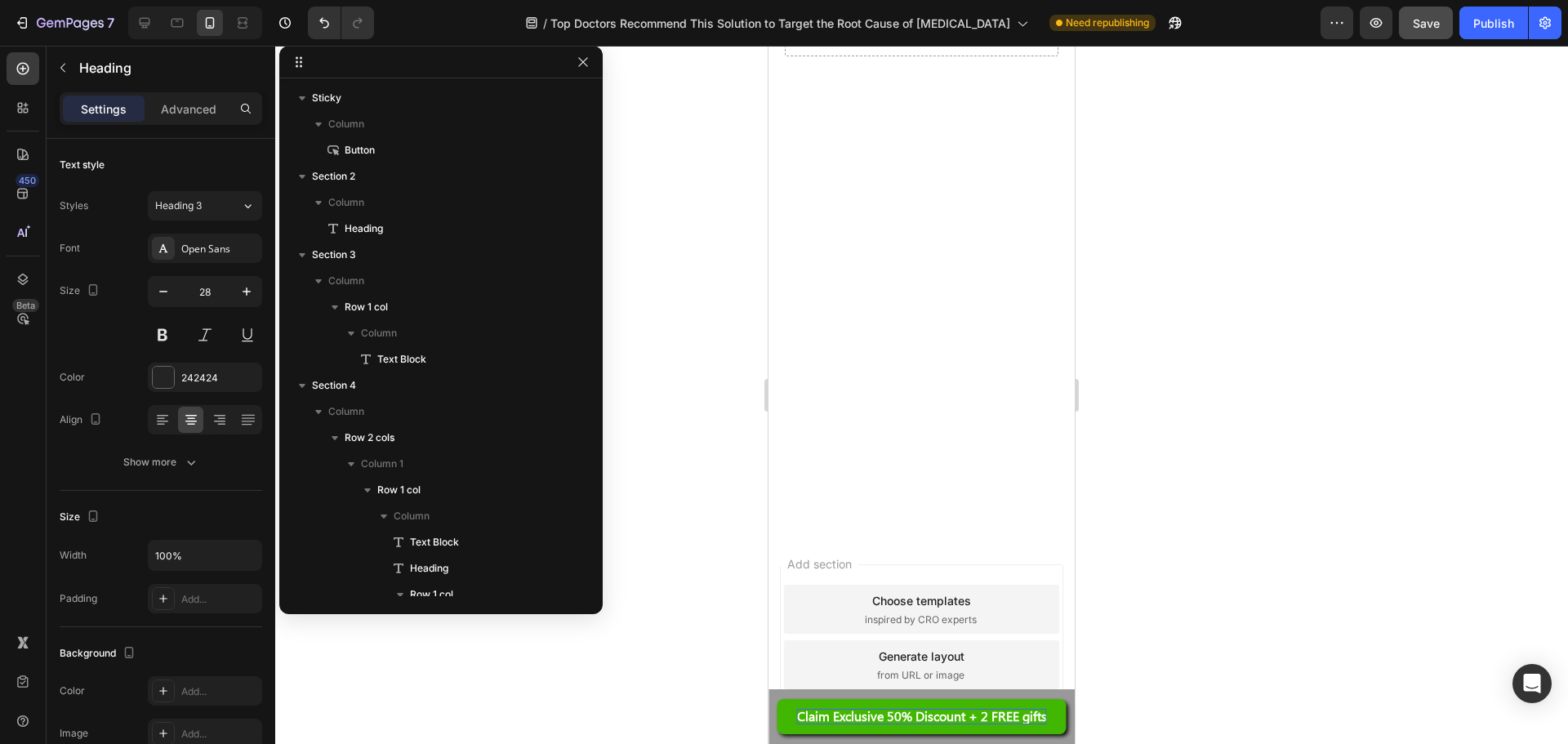
scroll to position [2345, 0]
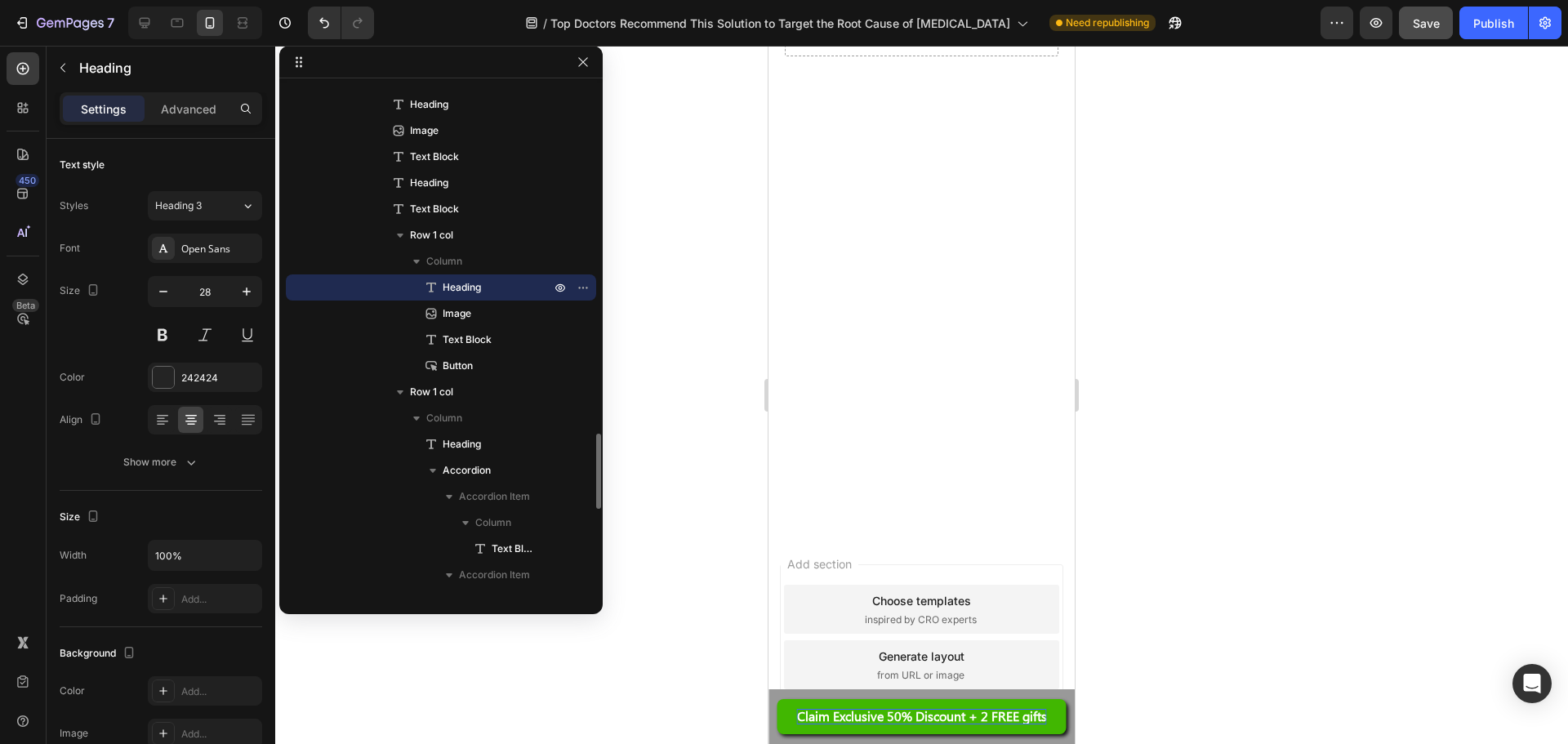
drag, startPoint x: 1028, startPoint y: 270, endPoint x: 815, endPoint y: 280, distance: 213.2
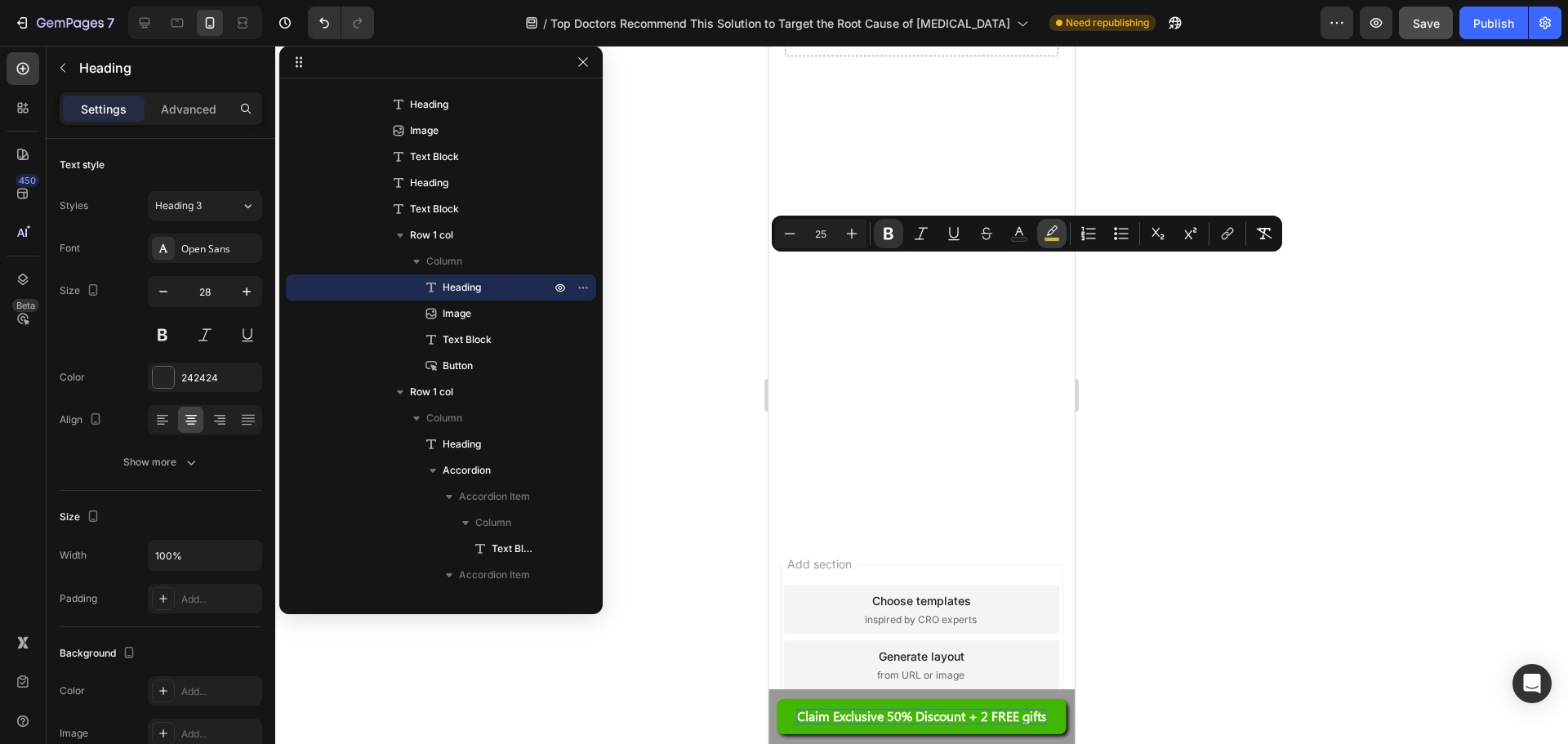
click at [1059, 239] on rect "Editor contextual toolbar" at bounding box center [1052, 239] width 15 height 4
type input "FFE32D"
type input "77"
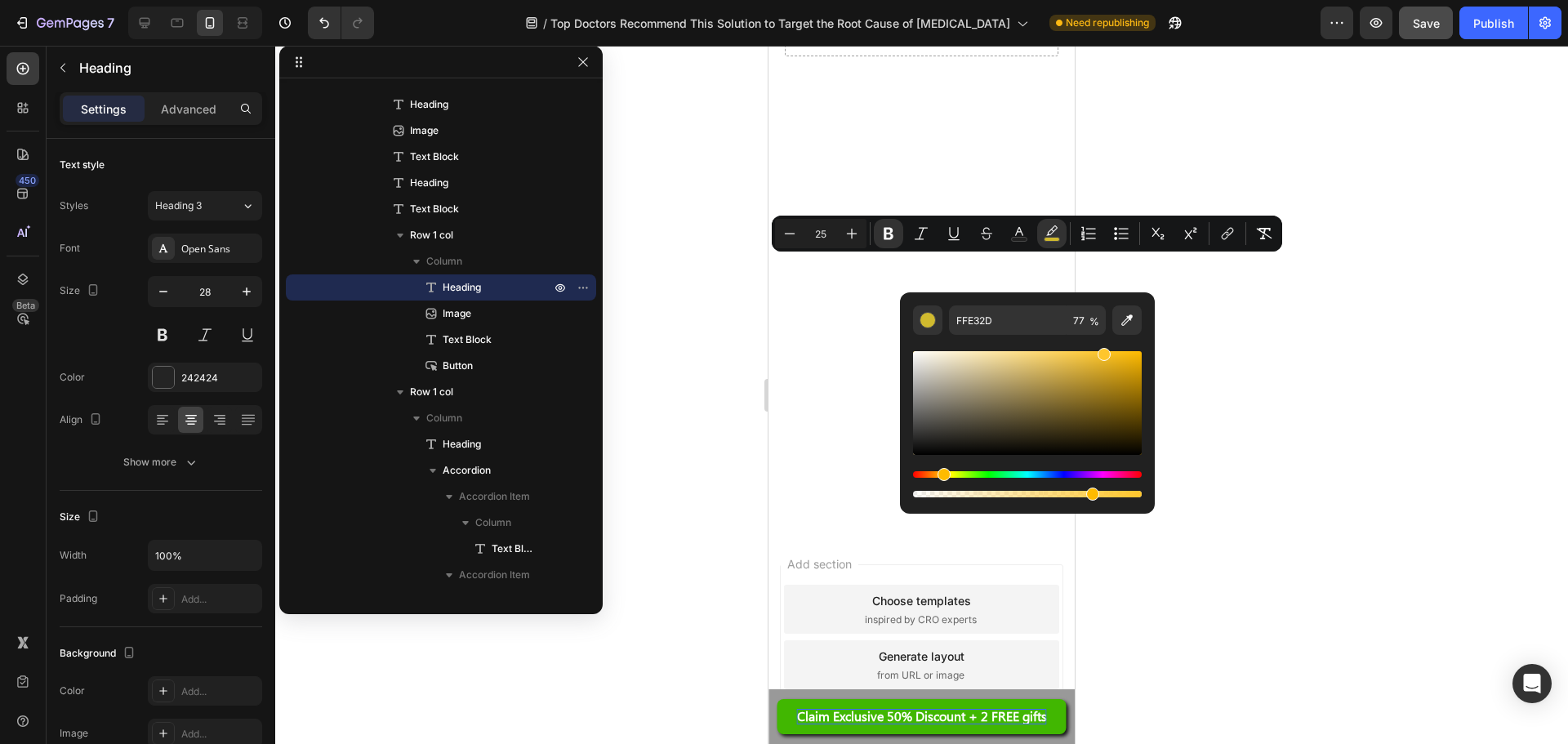
type input "FFBF2C"
drag, startPoint x: 953, startPoint y: 472, endPoint x: 940, endPoint y: 473, distance: 13.0
click at [940, 473] on div "Hue" at bounding box center [943, 475] width 13 height 13
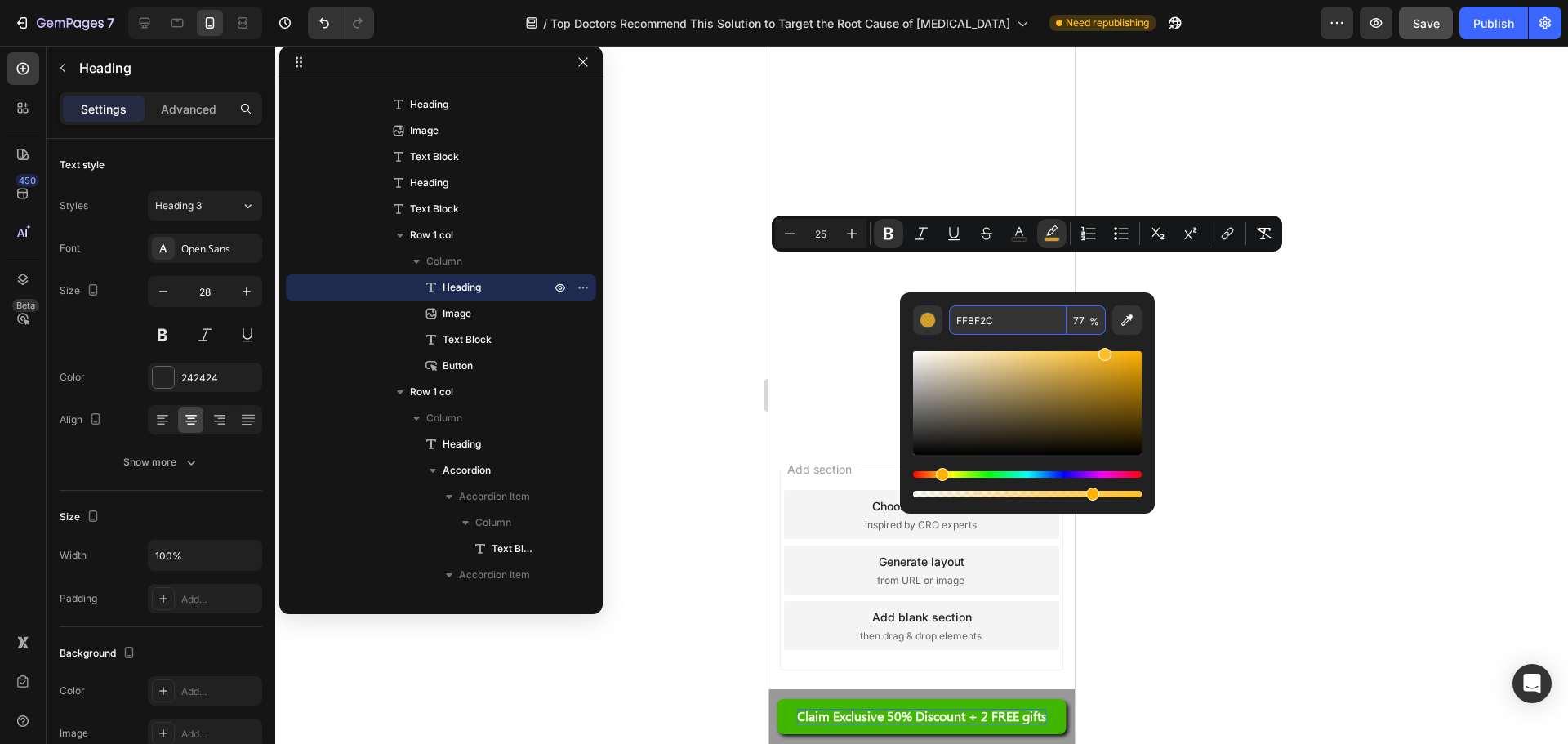
scroll to position [12689, 0]
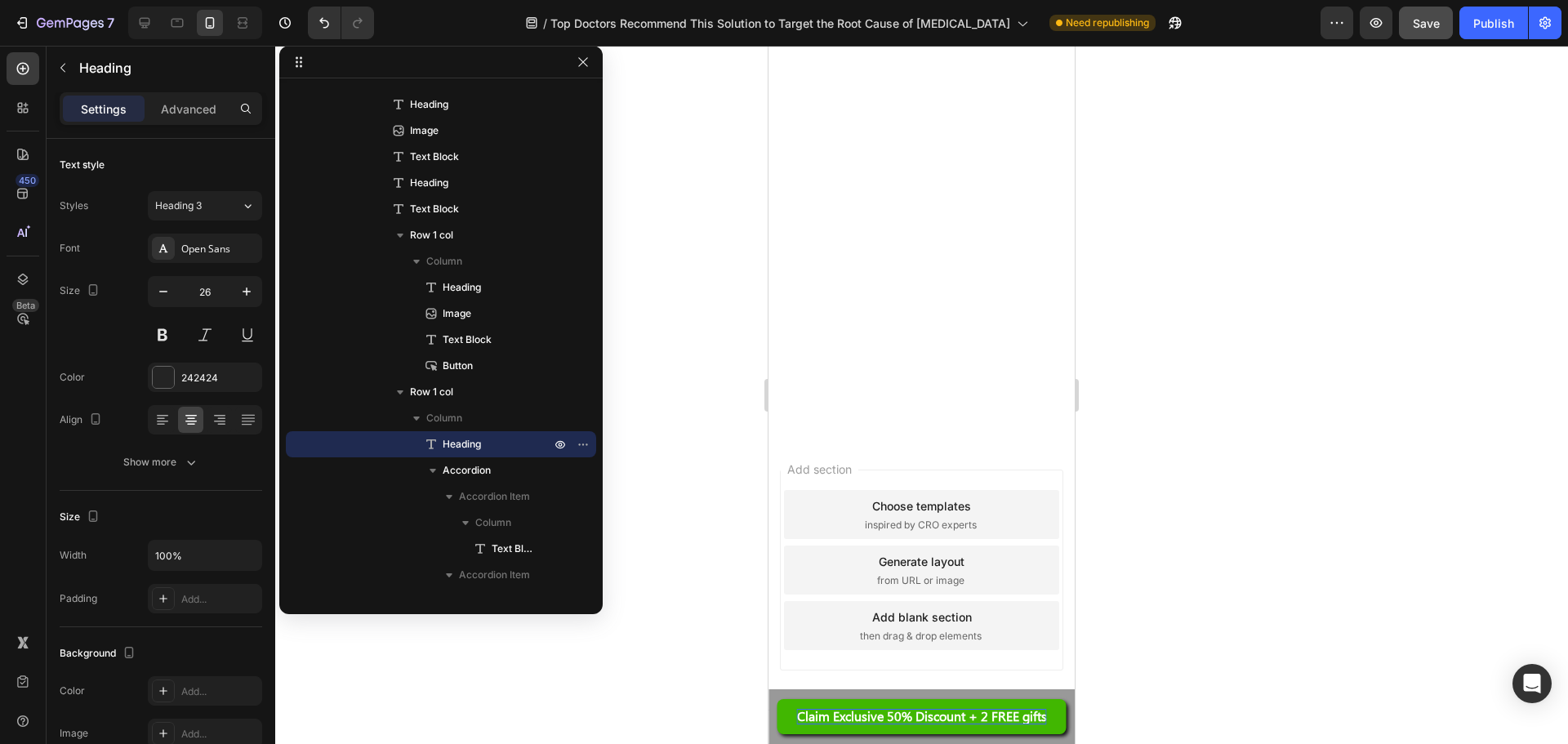
drag, startPoint x: 971, startPoint y: 311, endPoint x: 995, endPoint y: 351, distance: 46.6
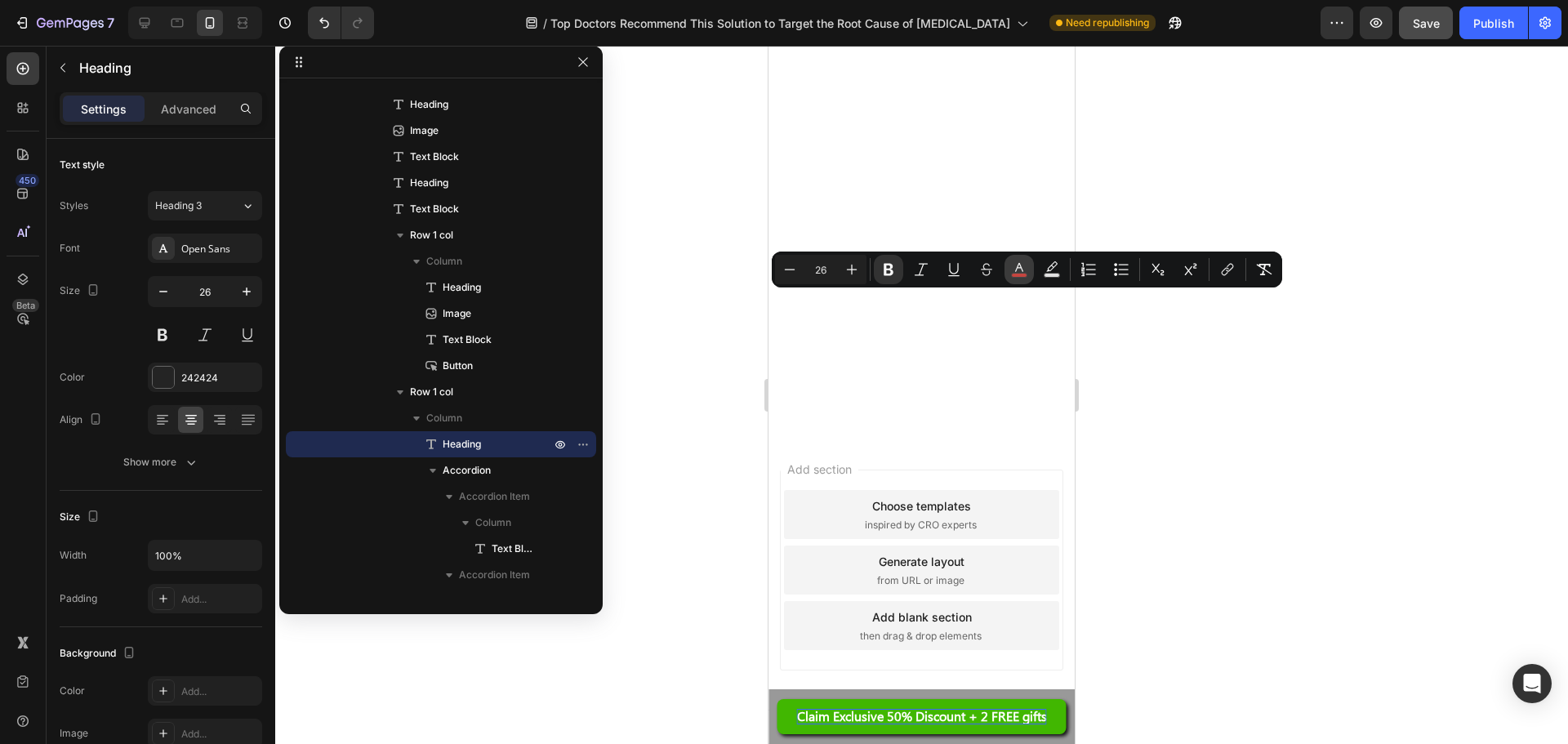
click at [1024, 273] on rect "Editor contextual toolbar" at bounding box center [1019, 275] width 15 height 4
type input "C5453F"
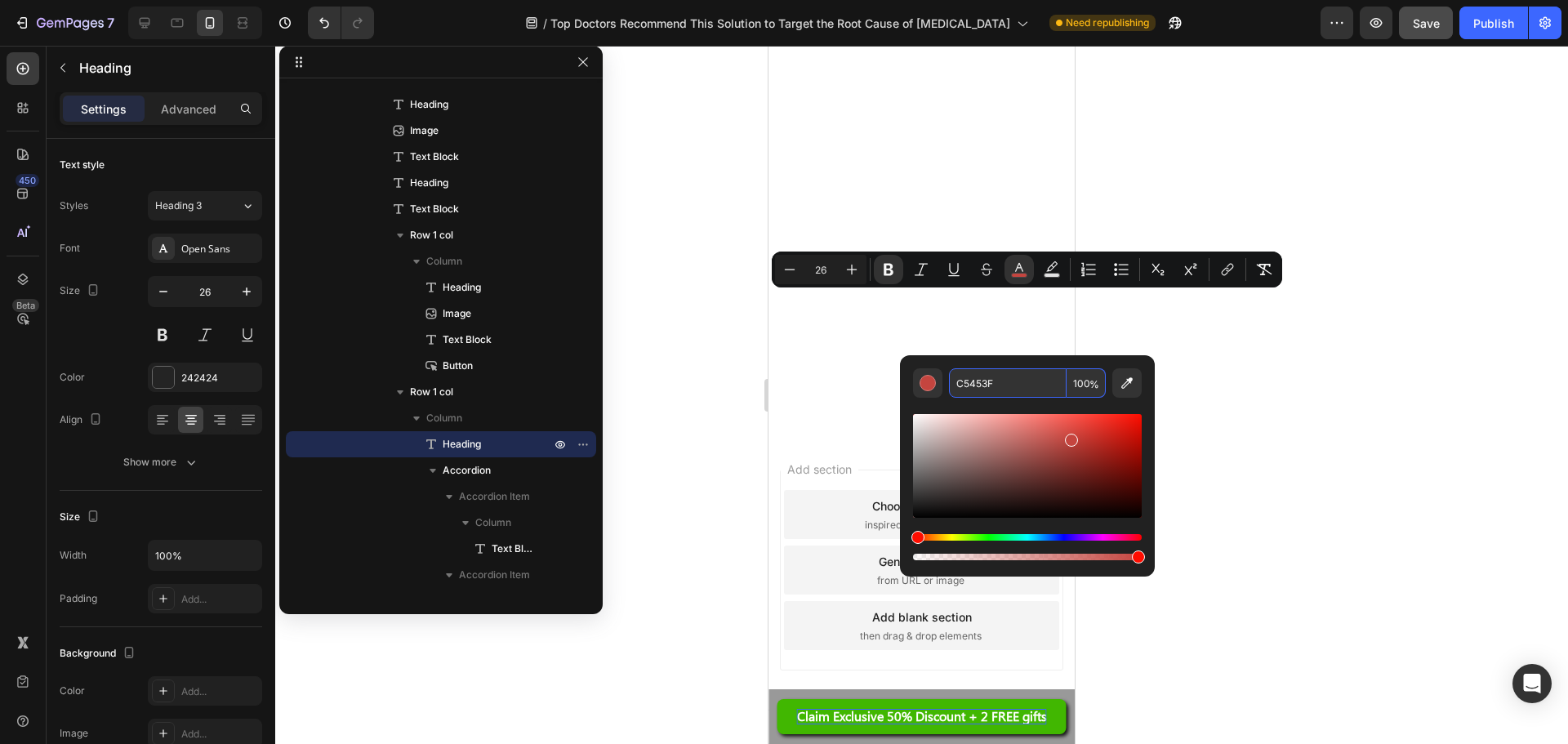
click at [1025, 380] on input "C5453F" at bounding box center [1008, 382] width 117 height 29
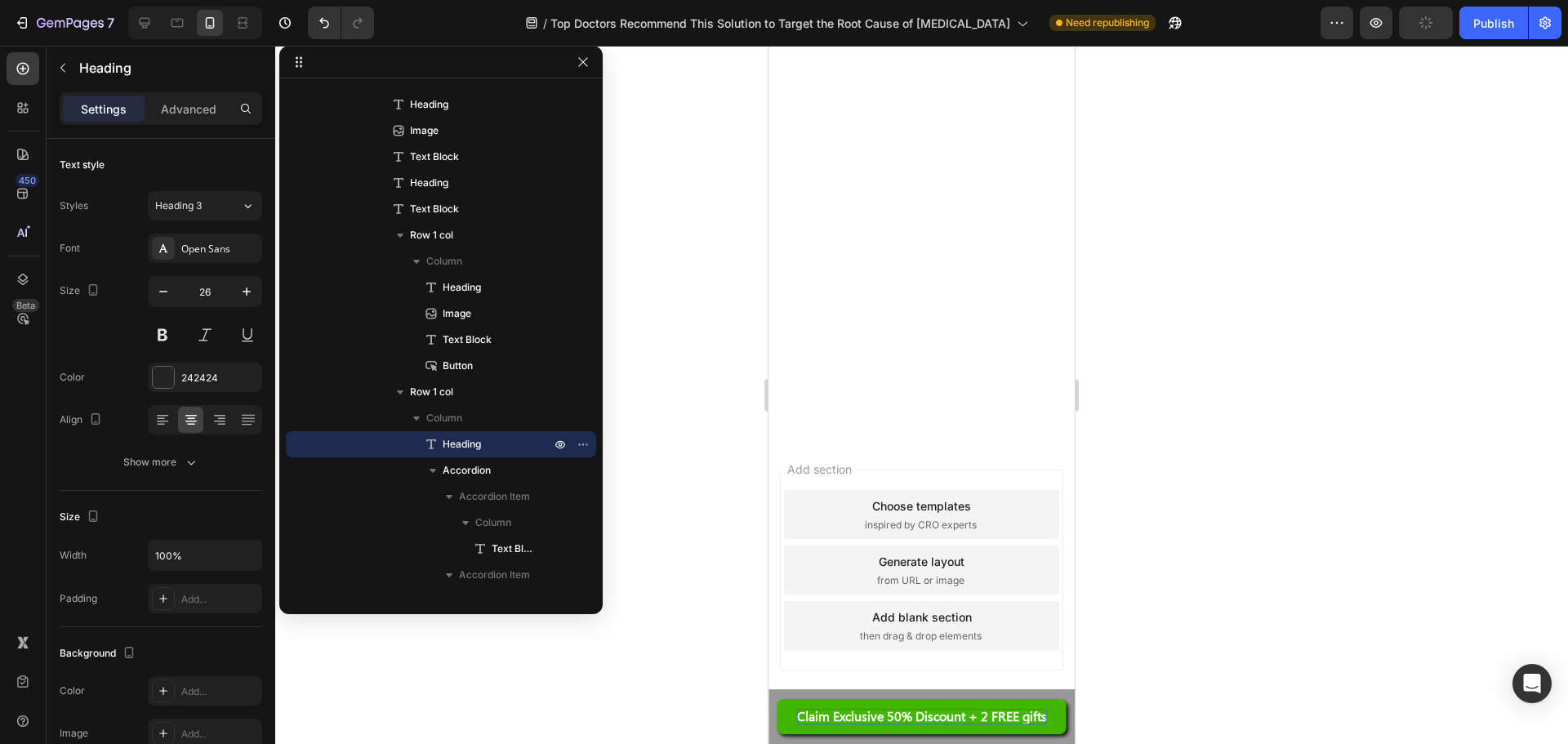
scroll to position [12199, 0]
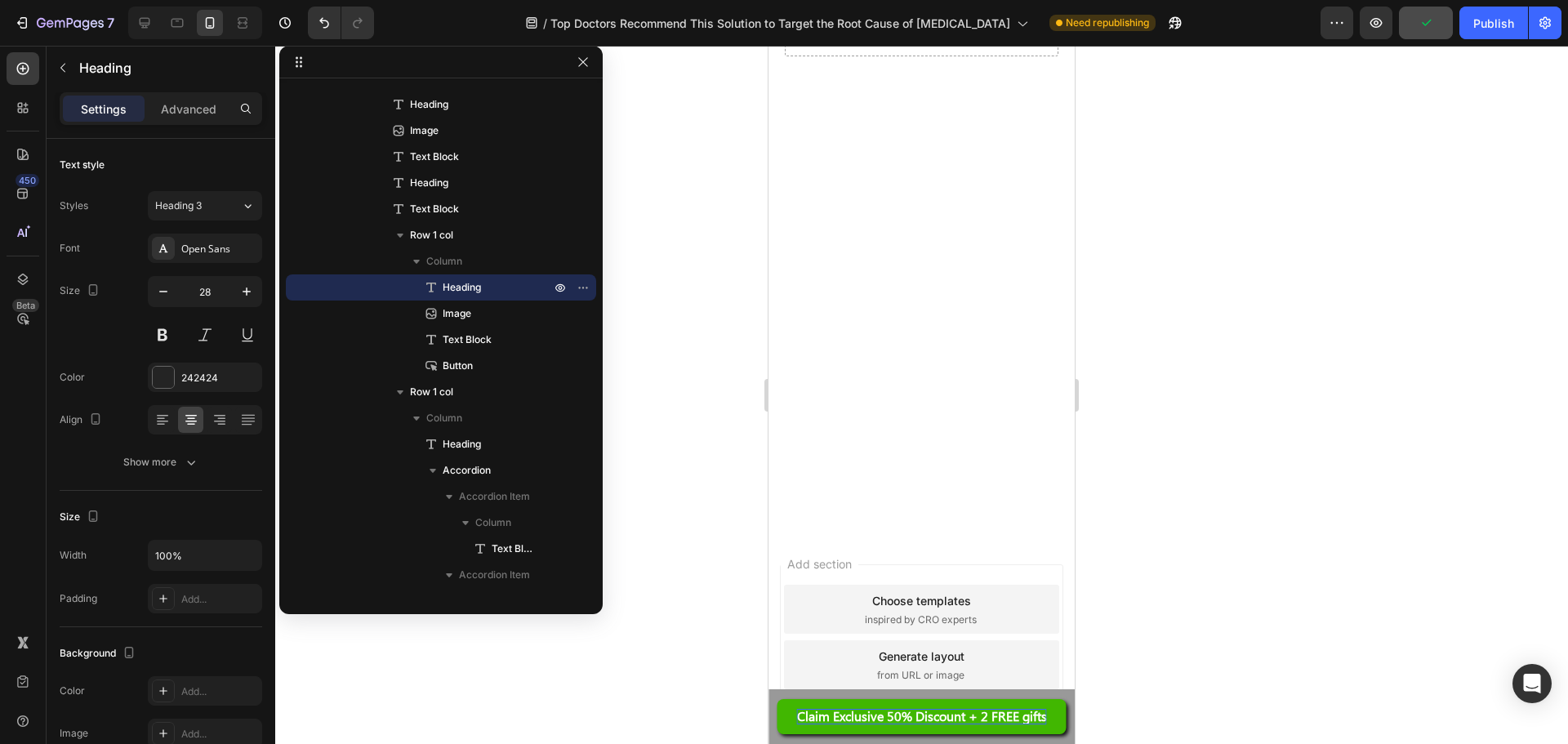
drag, startPoint x: 810, startPoint y: 277, endPoint x: 1018, endPoint y: 277, distance: 208.0
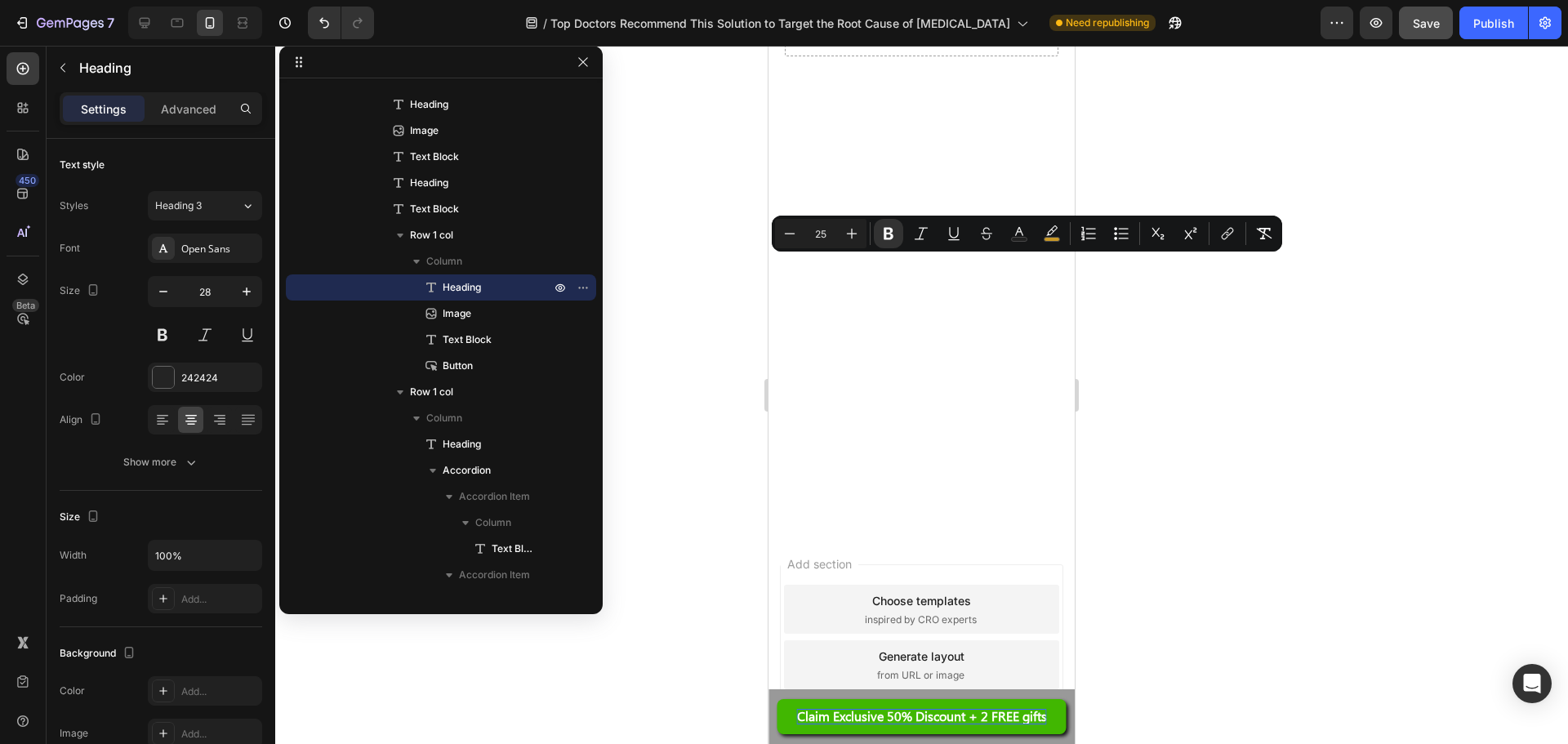
click at [1053, 248] on div "Minus 25 Plus Bold Italic Underline Strikethrough Text Color color Numbered Lis…" at bounding box center [1027, 233] width 510 height 36
click at [1054, 237] on rect "Editor contextual toolbar" at bounding box center [1052, 239] width 15 height 4
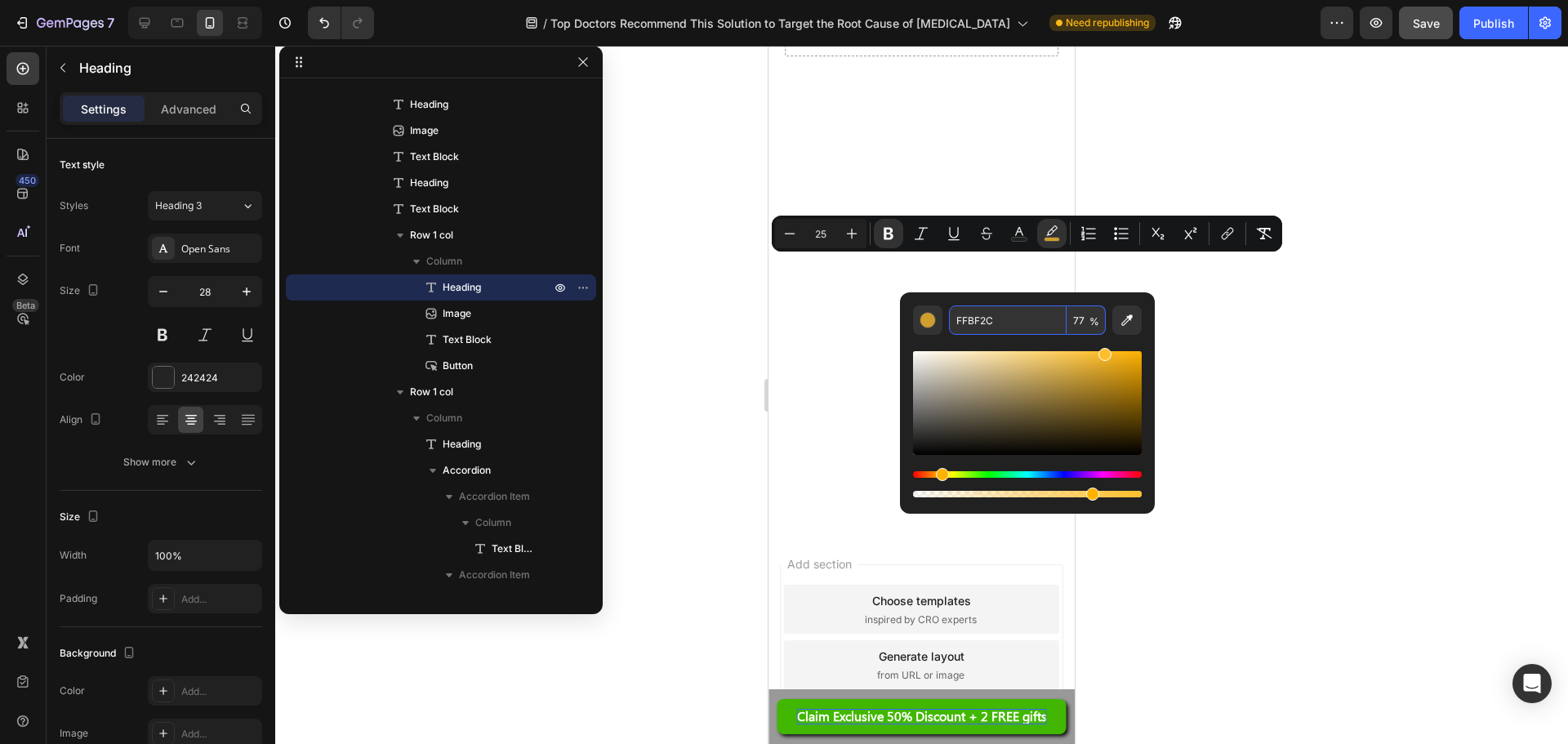
click at [1036, 325] on input "FFBF2C" at bounding box center [1008, 320] width 117 height 29
paste input "C5453F"
type input "C5453F"
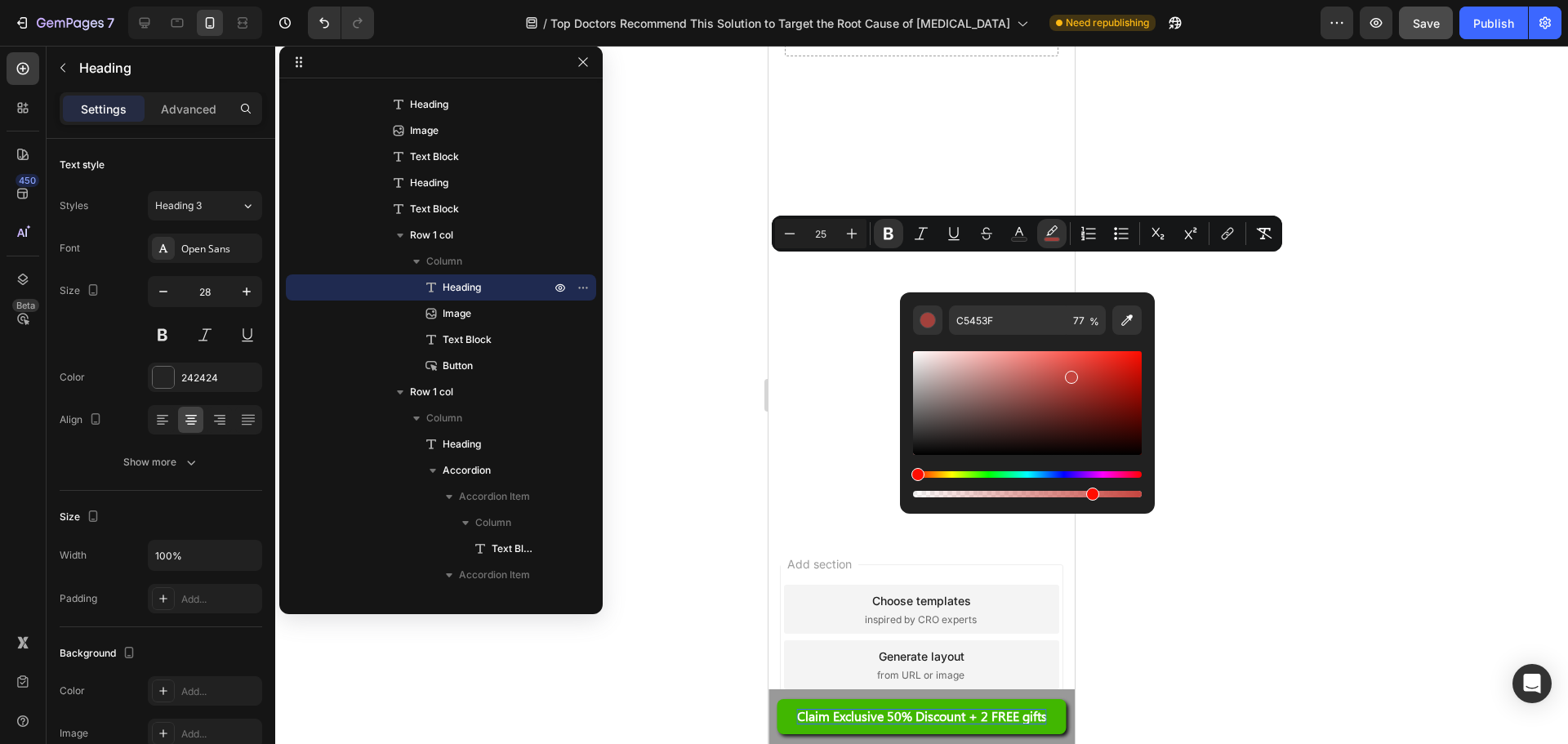
click at [1214, 323] on div at bounding box center [921, 395] width 1293 height 698
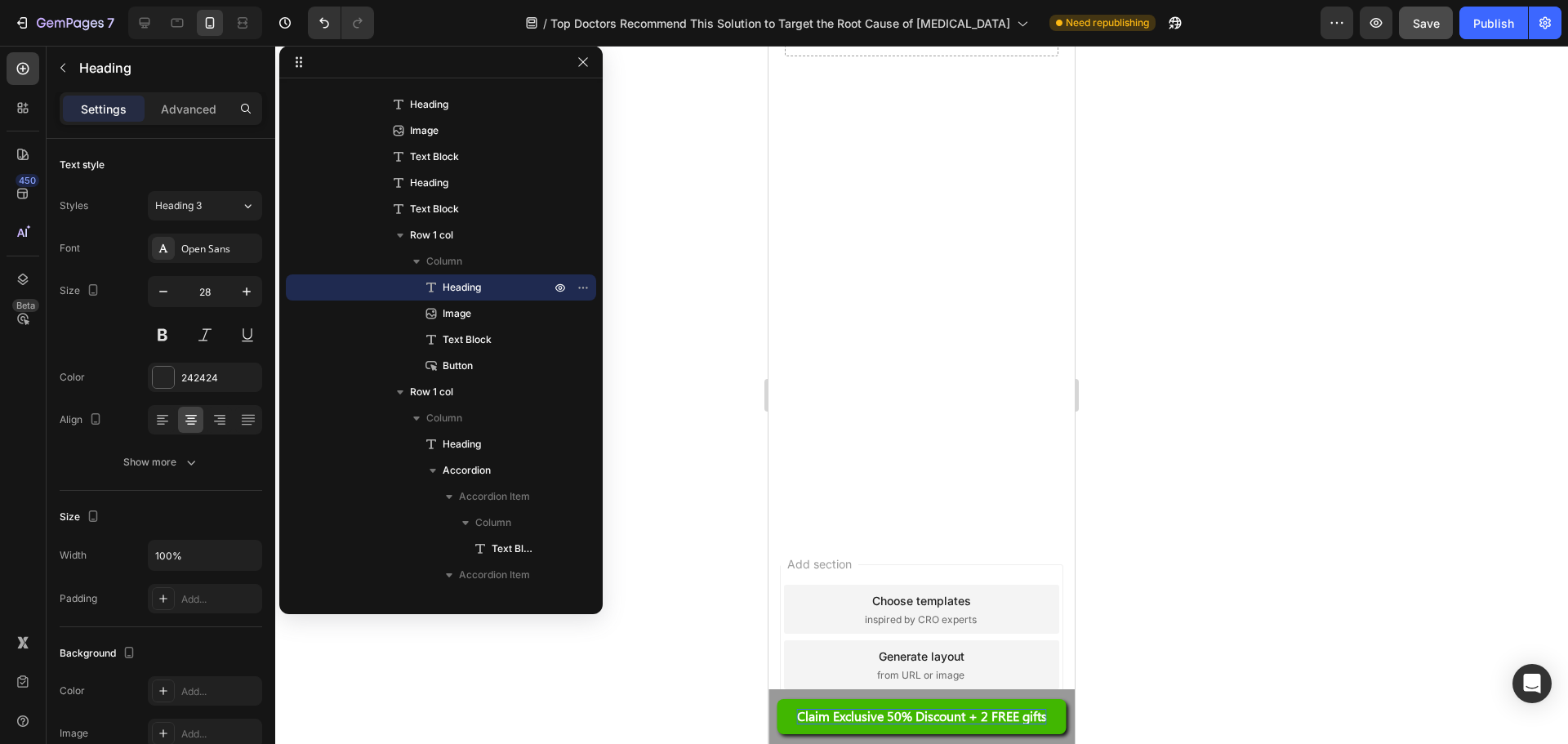
click at [1150, 261] on div at bounding box center [921, 395] width 1293 height 698
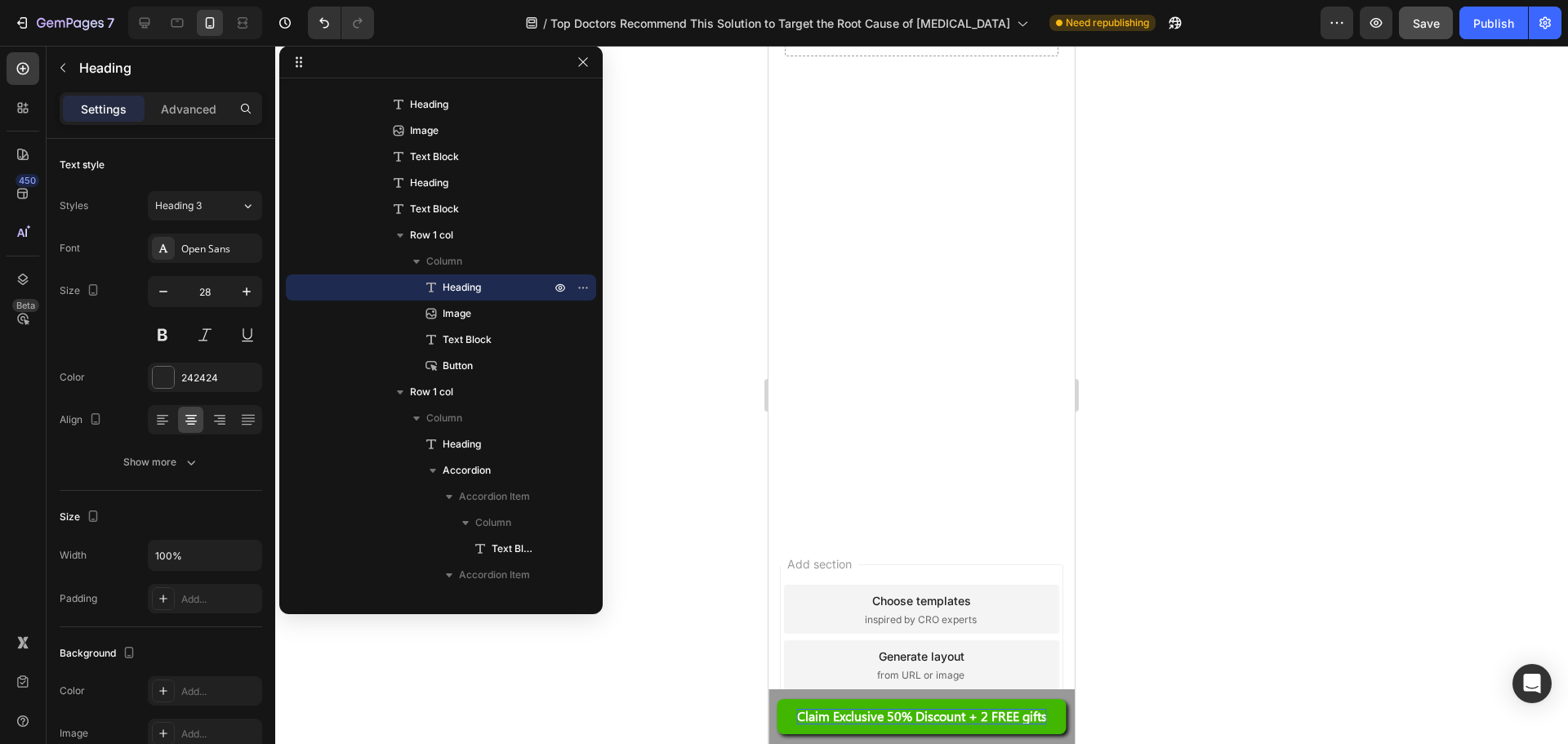
drag, startPoint x: 1023, startPoint y: 273, endPoint x: 792, endPoint y: 281, distance: 231.1
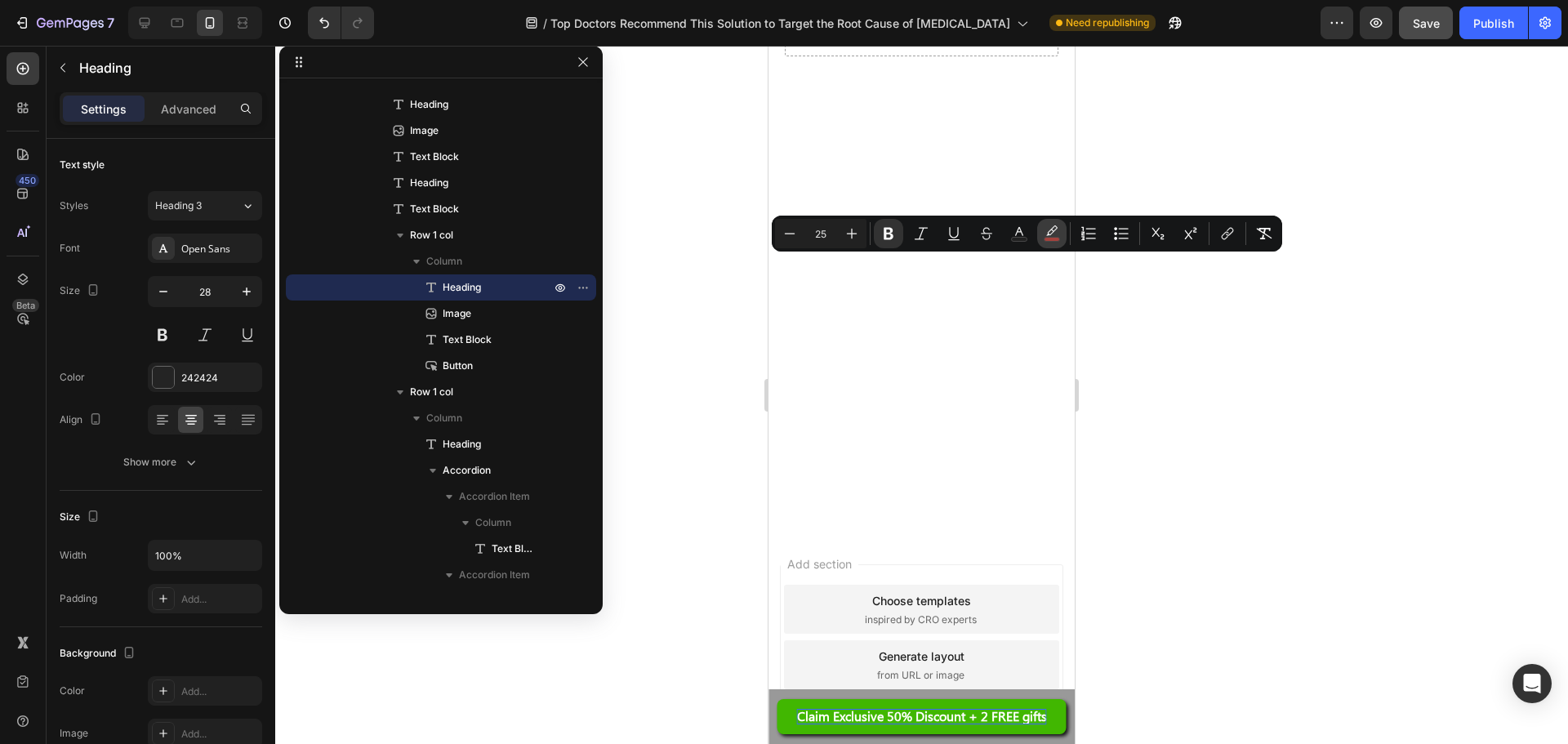
click at [1053, 223] on button "color" at bounding box center [1051, 233] width 29 height 29
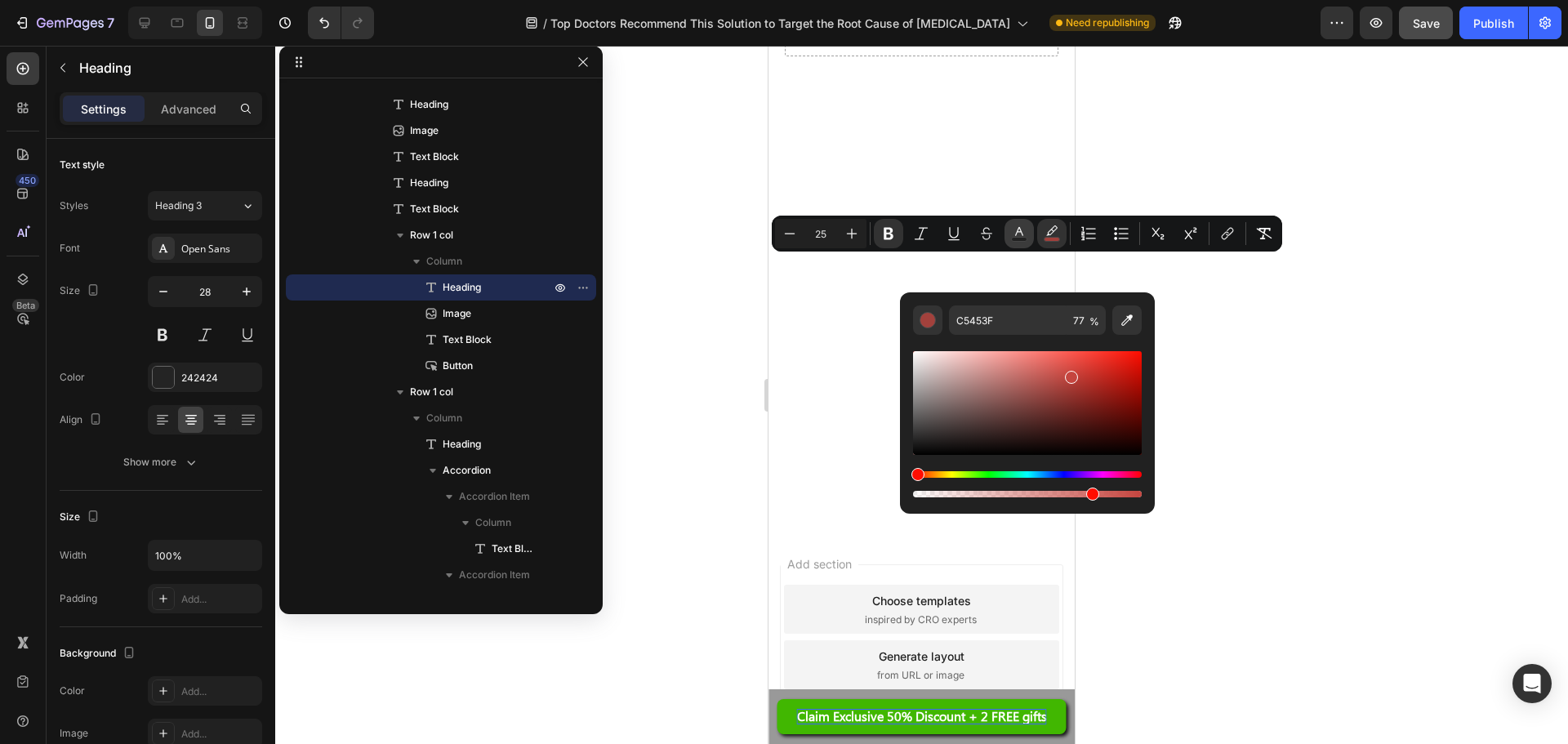
click at [1008, 232] on button "Text Color" at bounding box center [1018, 233] width 29 height 29
type input "E0E0E0"
drag, startPoint x: 1685, startPoint y: 483, endPoint x: 894, endPoint y: 330, distance: 805.7
click at [1416, 330] on div at bounding box center [921, 395] width 1293 height 698
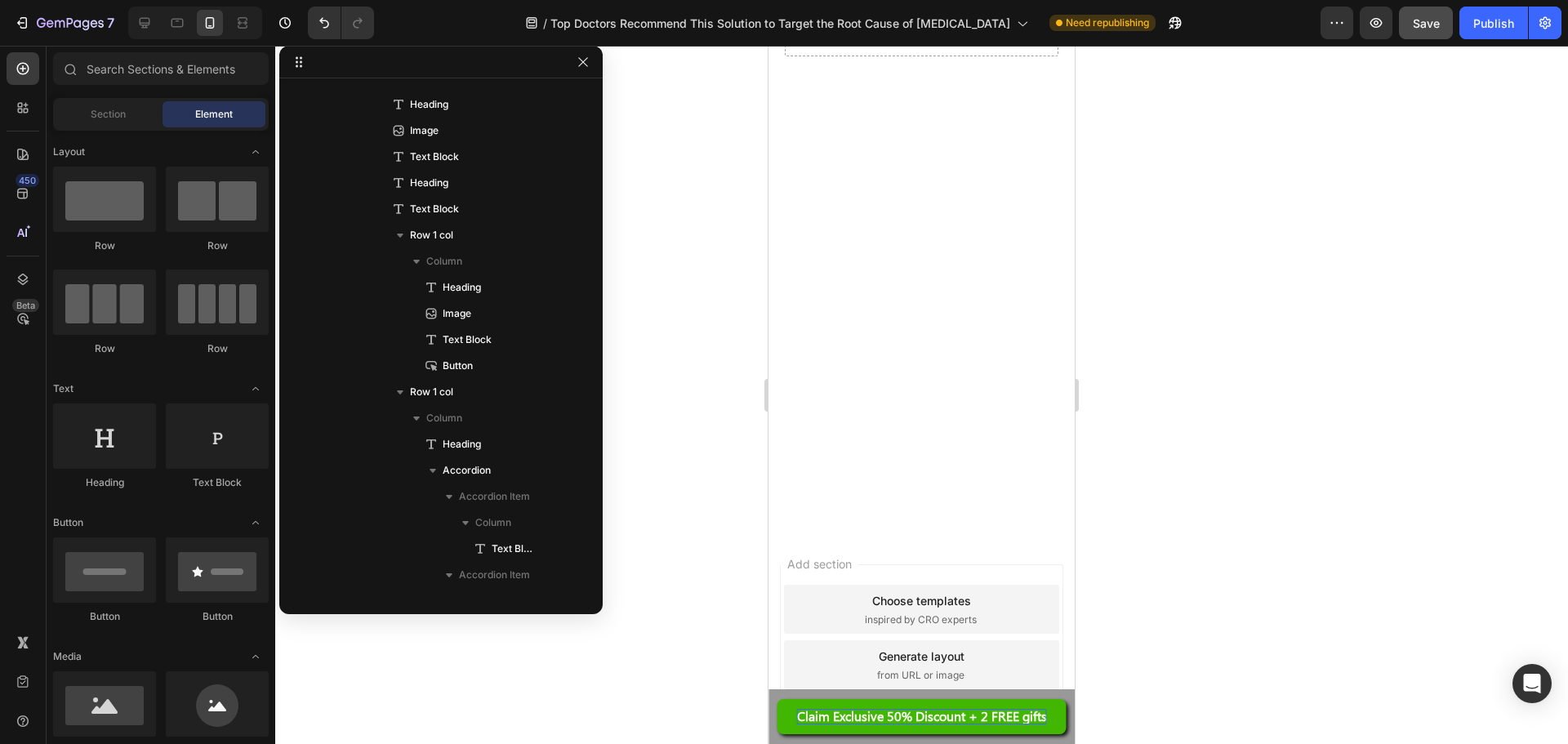
click at [1248, 258] on div at bounding box center [921, 395] width 1293 height 698
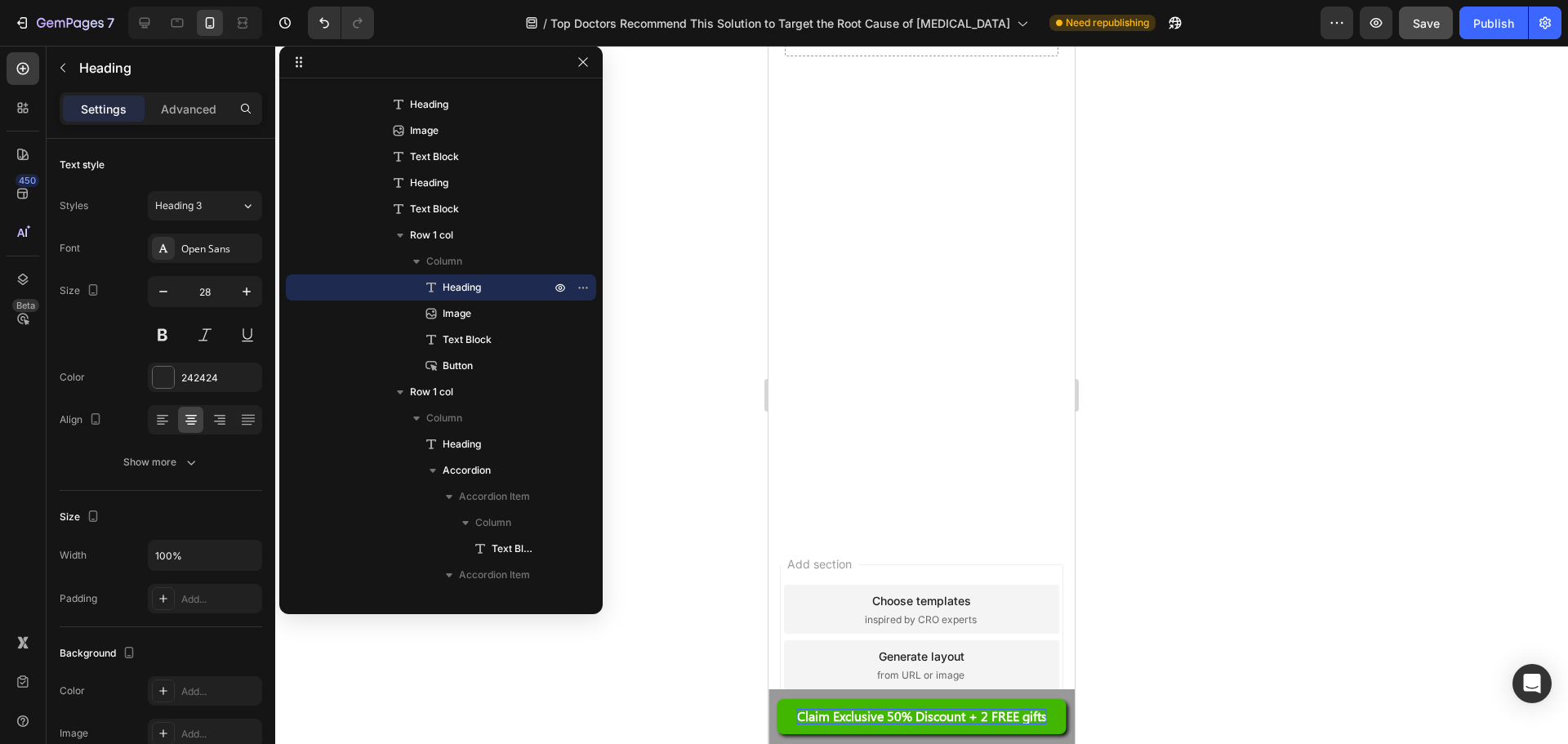
click at [1308, 250] on div at bounding box center [921, 395] width 1293 height 698
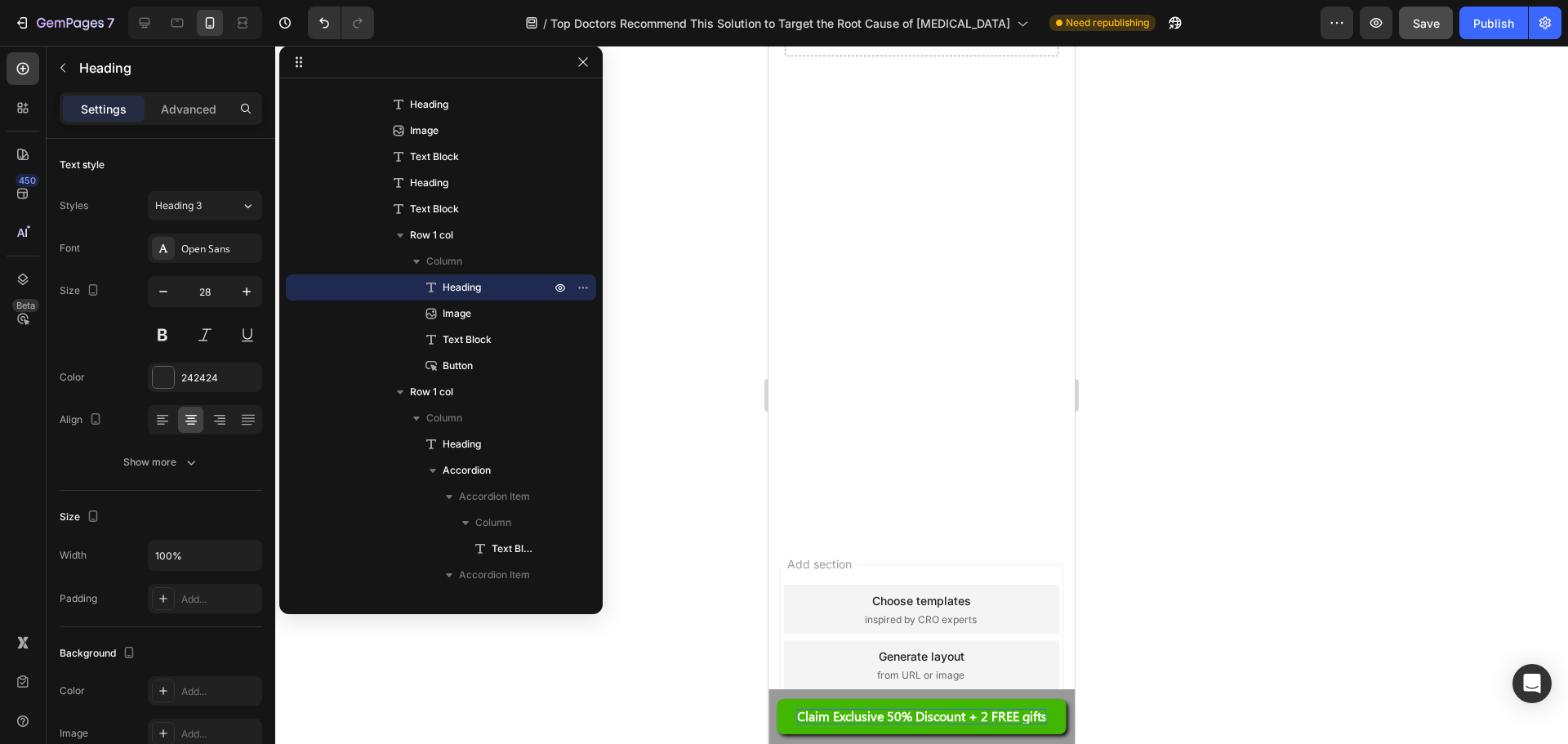
drag, startPoint x: 1003, startPoint y: 283, endPoint x: 810, endPoint y: 285, distance: 193.0
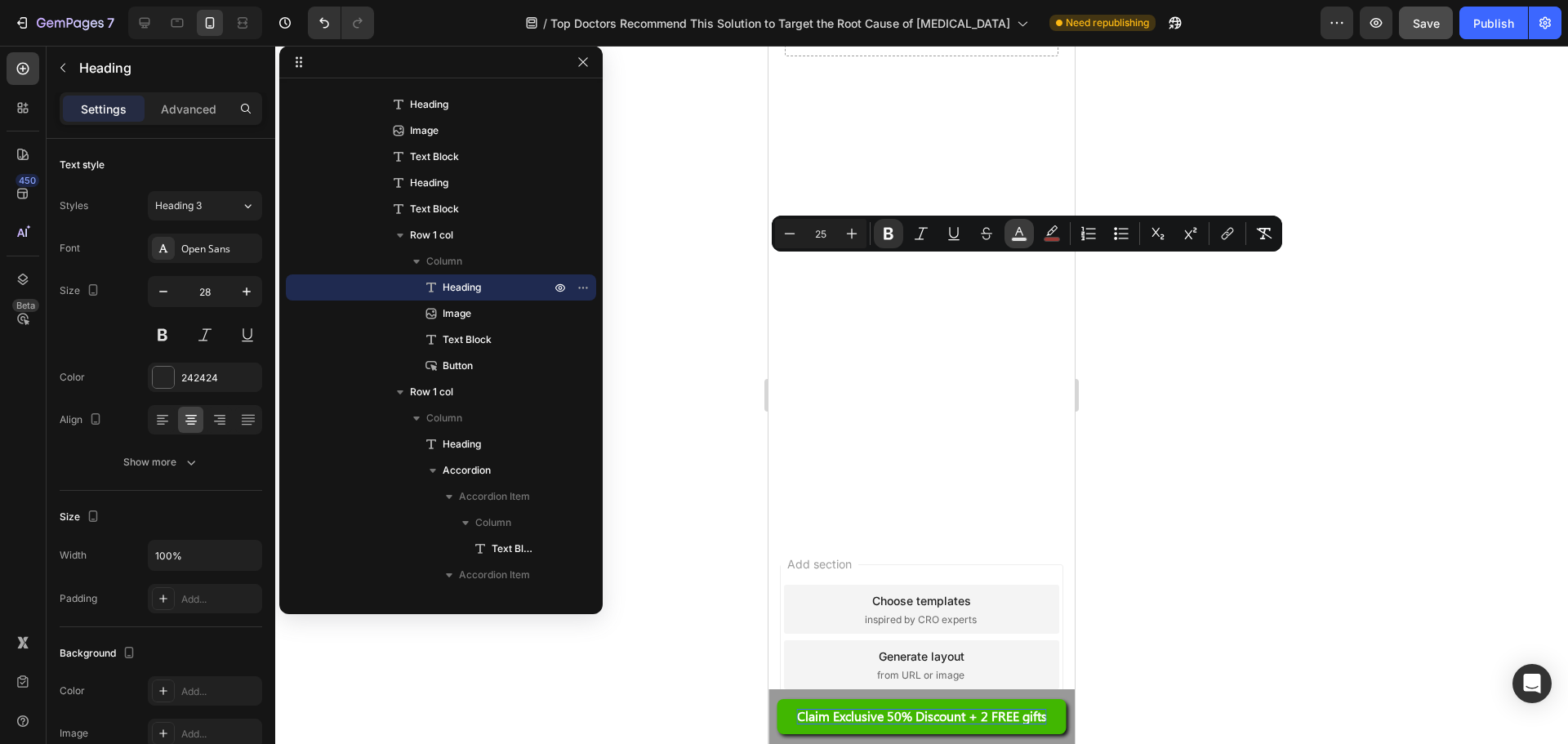
click at [1028, 236] on button "color" at bounding box center [1018, 233] width 29 height 29
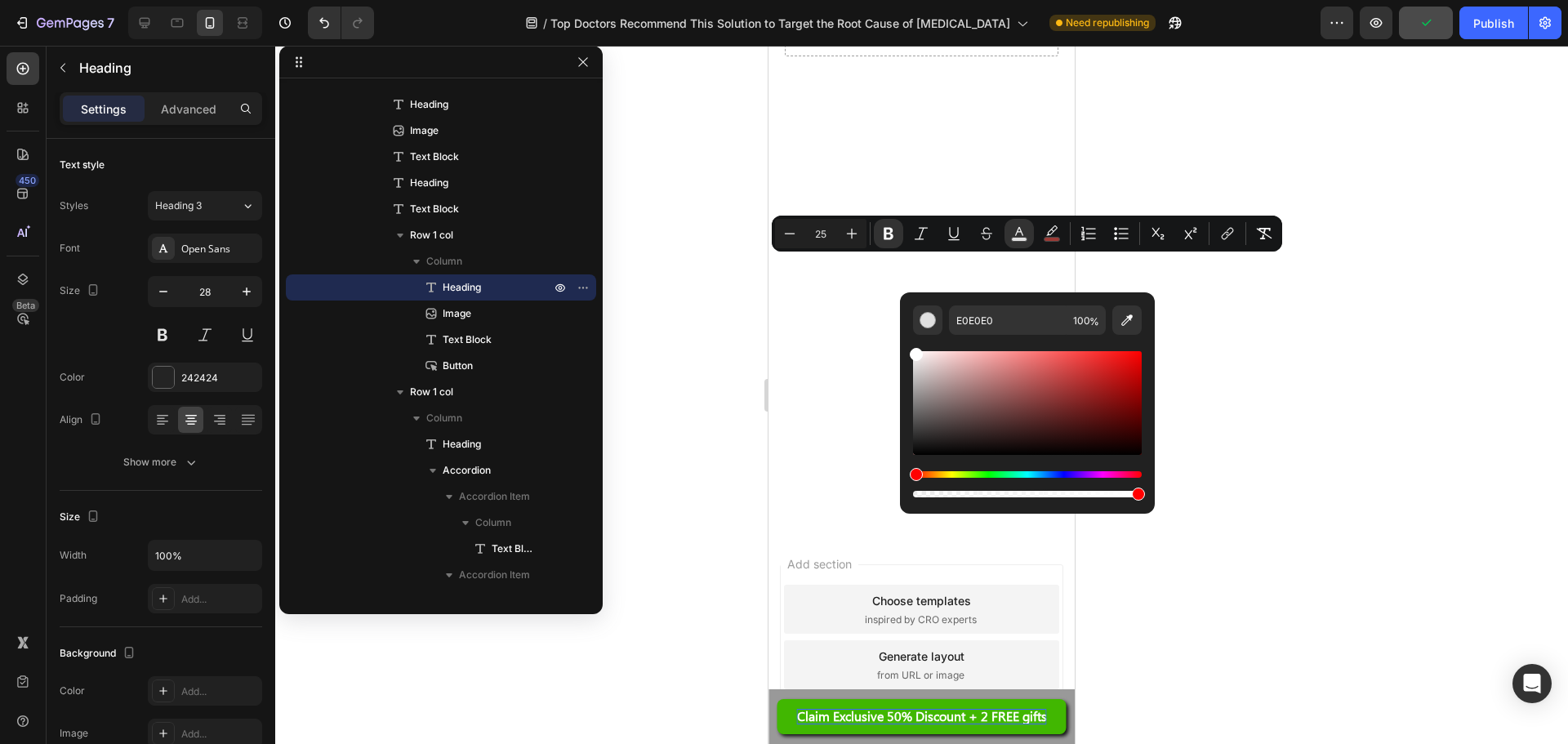
drag, startPoint x: 1690, startPoint y: 409, endPoint x: 858, endPoint y: 317, distance: 837.1
type input "FFFFFF"
drag, startPoint x: 1140, startPoint y: 495, endPoint x: 1276, endPoint y: 496, distance: 136.0
click at [1276, 0] on body "7 Version history / Top Doctors Recommend This Solution to Target the Root Caus…" at bounding box center [784, 0] width 1568 height 0
type input "100"
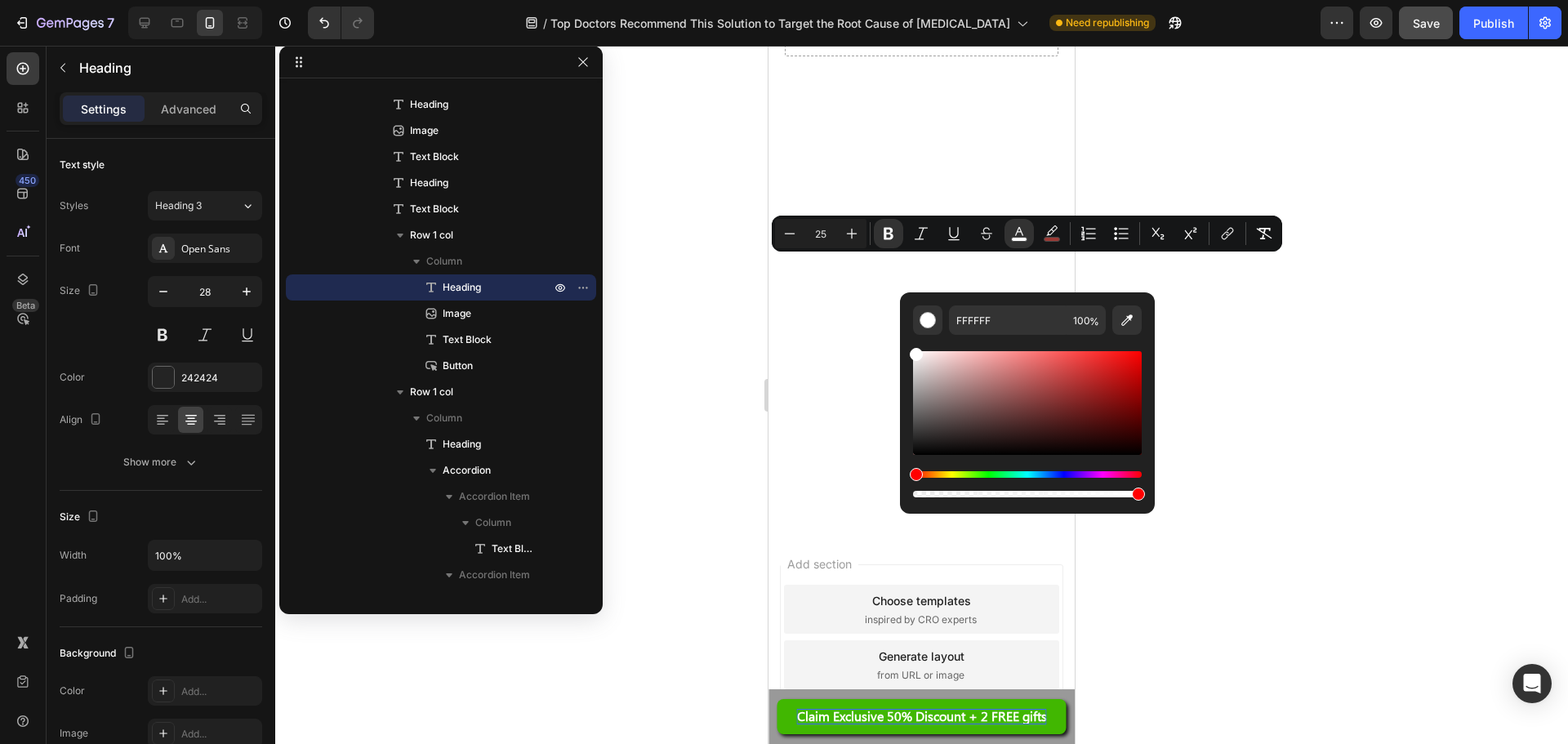
click at [1278, 467] on div at bounding box center [921, 395] width 1293 height 698
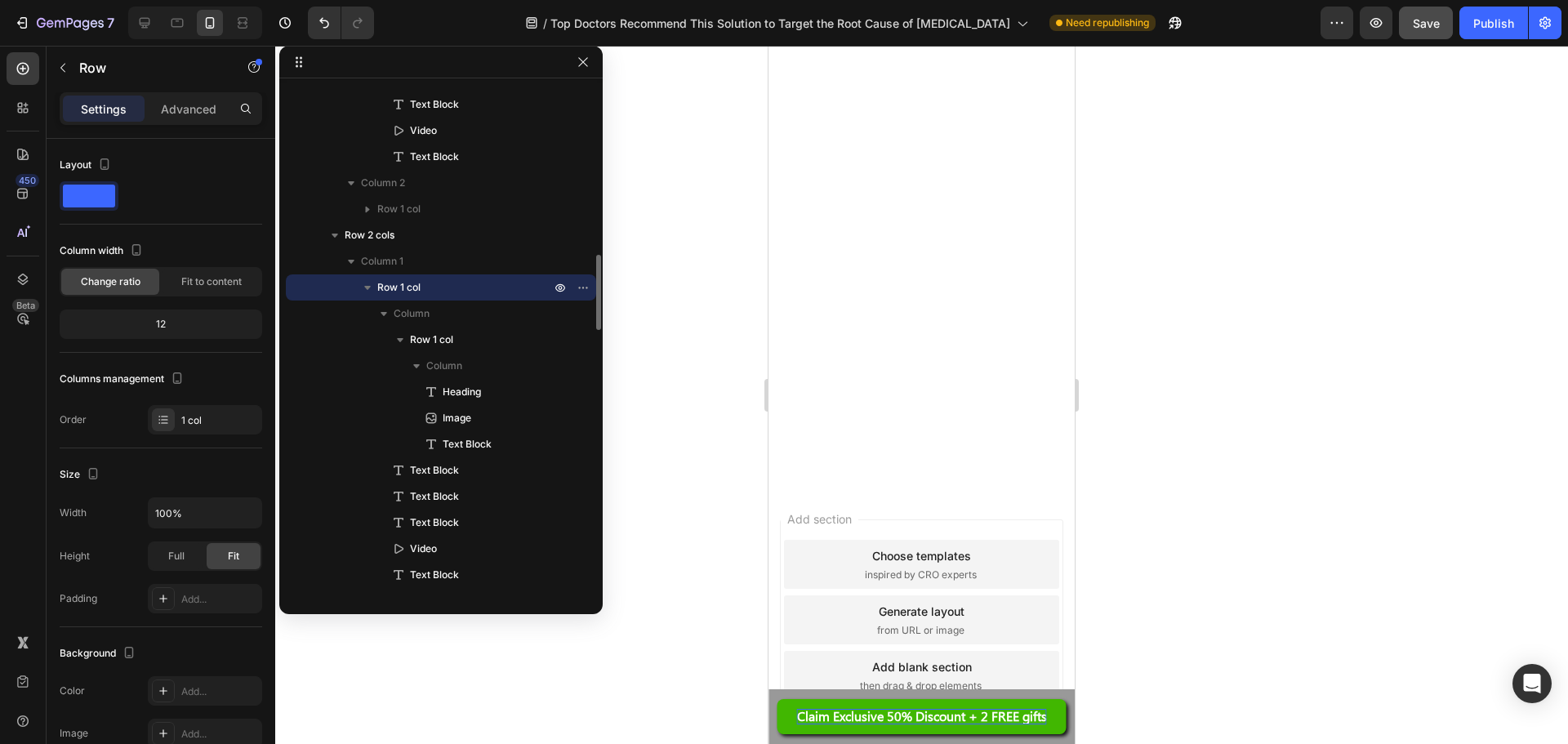
scroll to position [12281, 0]
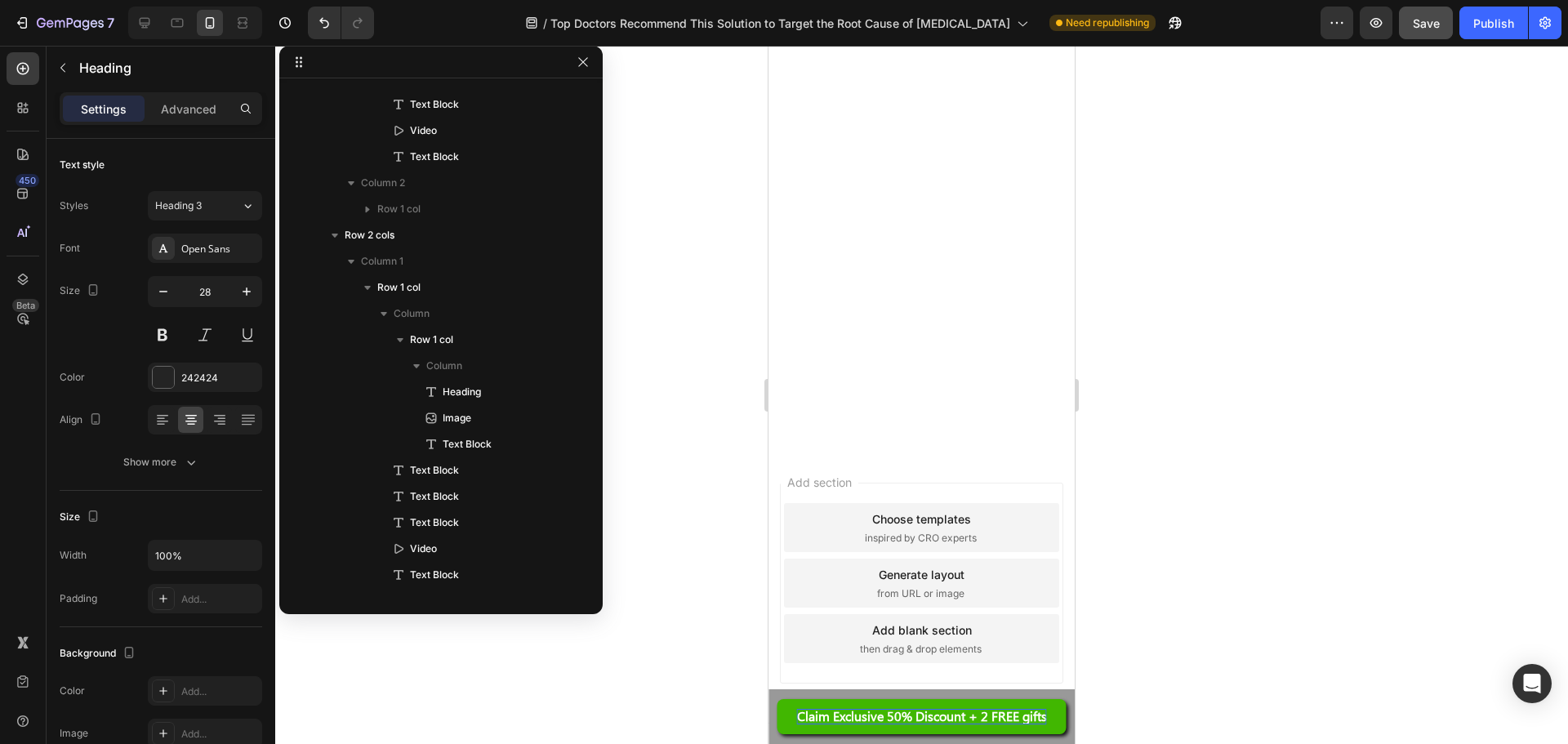
scroll to position [2345, 0]
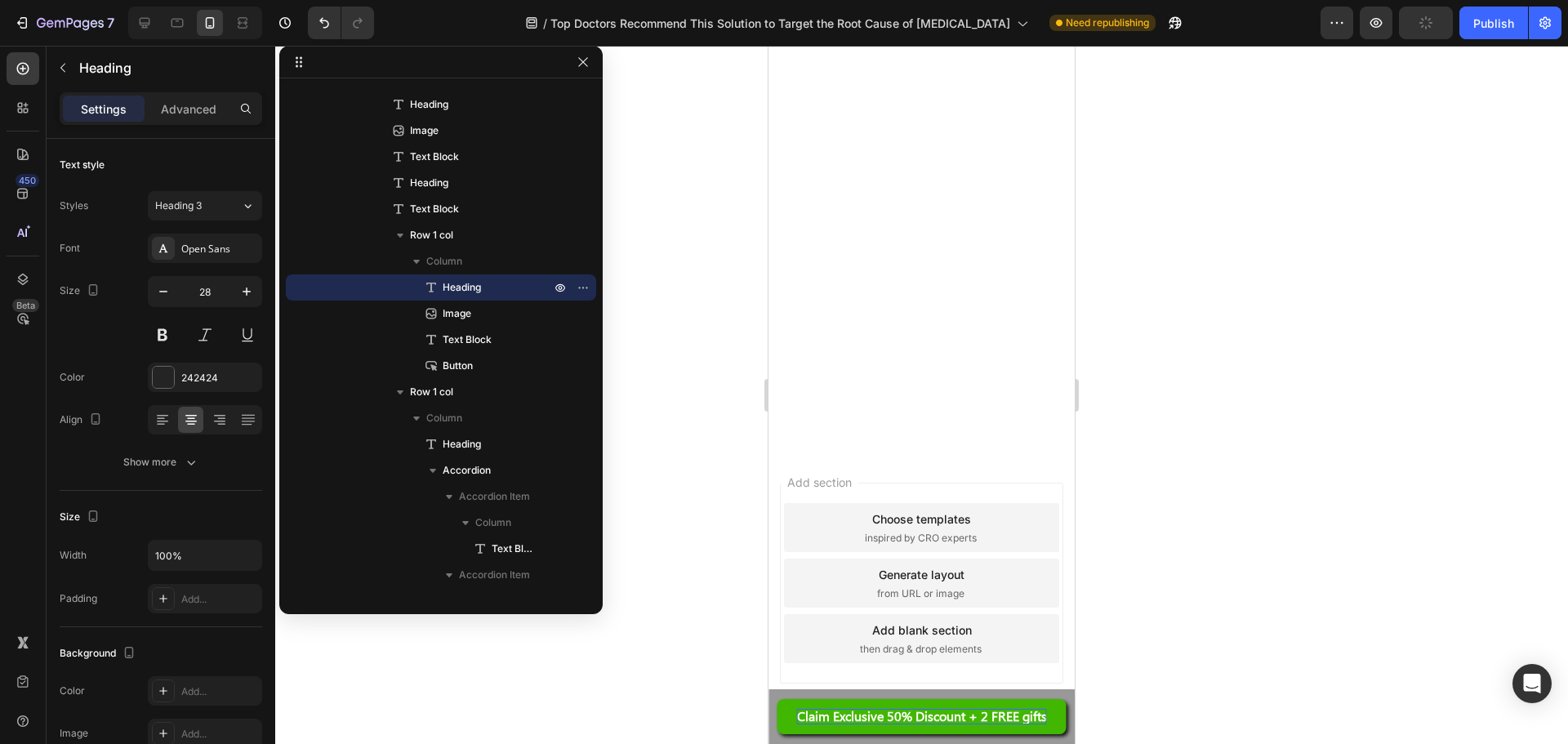
click at [1104, 198] on div at bounding box center [921, 395] width 1293 height 698
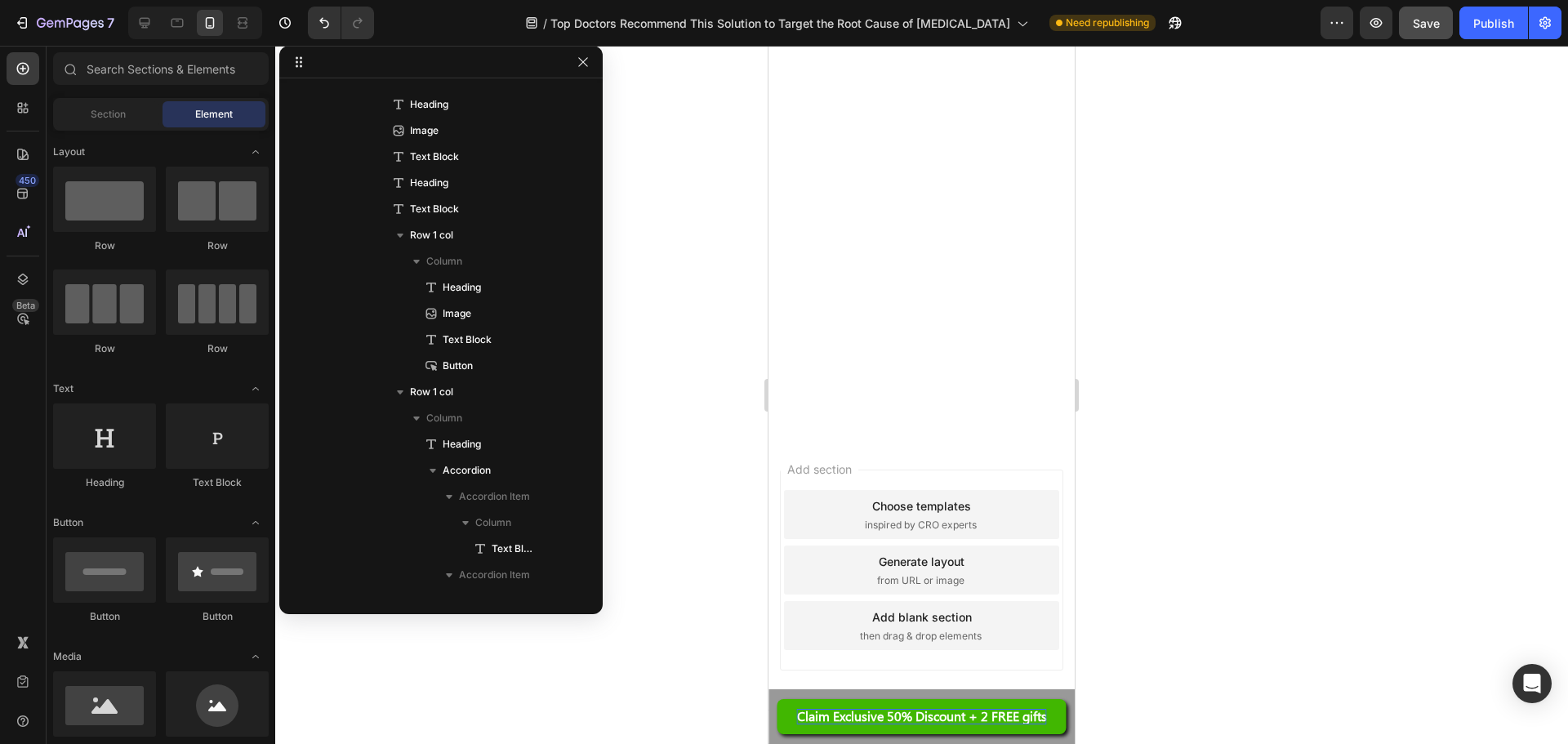
scroll to position [12362, 0]
click at [172, 16] on icon at bounding box center [177, 23] width 16 height 16
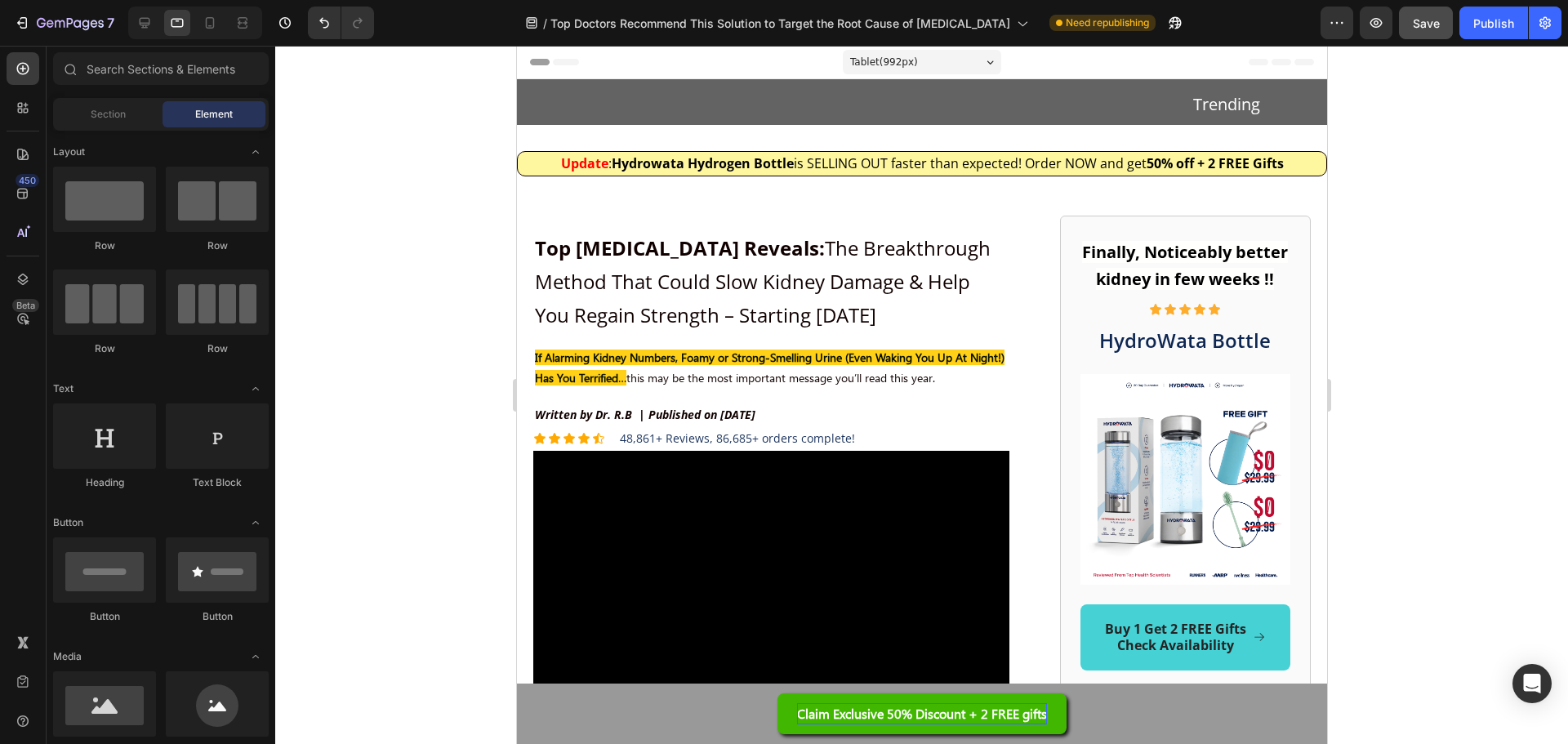
drag, startPoint x: 1320, startPoint y: 662, endPoint x: 1867, endPoint y: 122, distance: 768.6
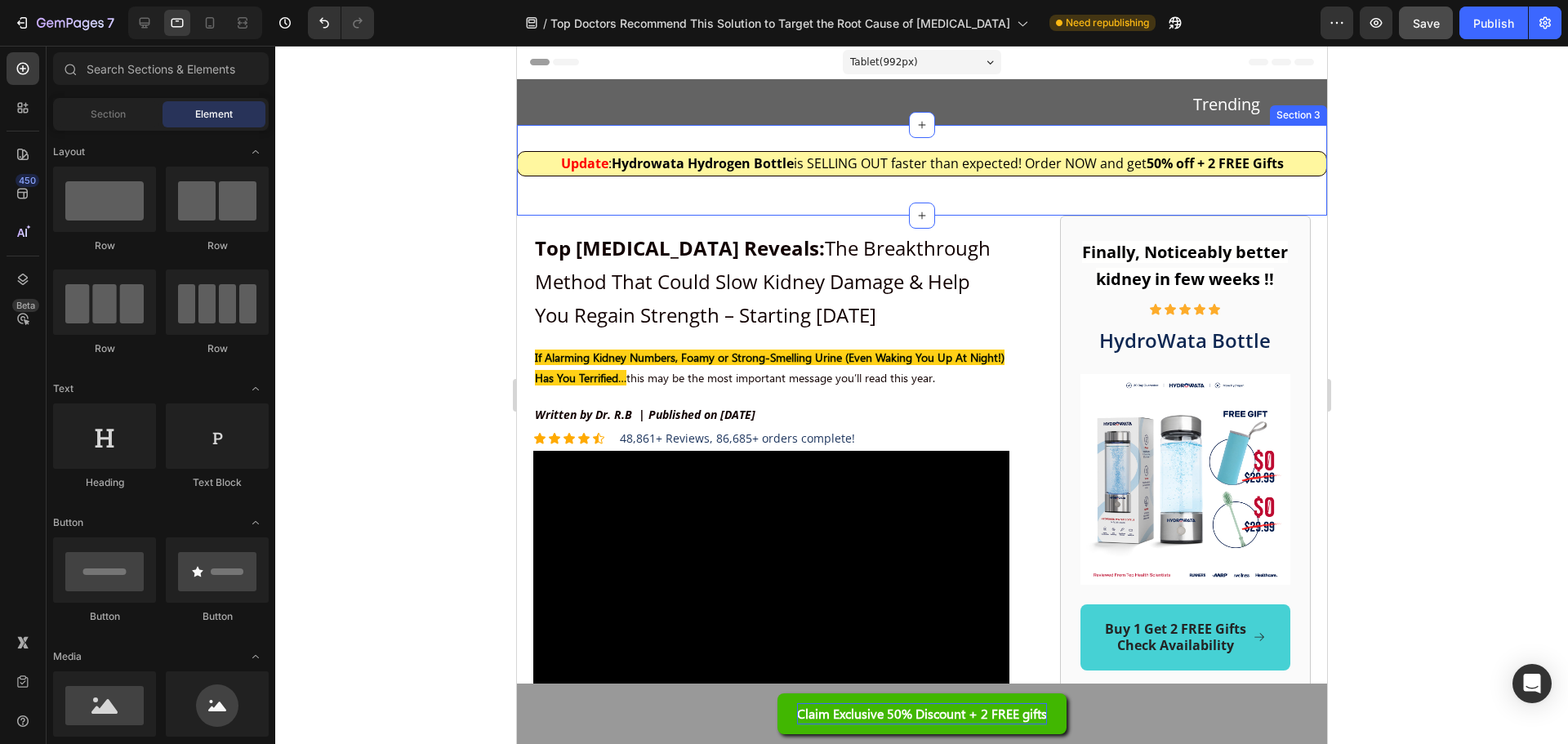
click at [671, 185] on div "Update : Hydrowata Hydrogen Bottle is SELLING OUT faster than expected! Order N…" at bounding box center [921, 170] width 810 height 39
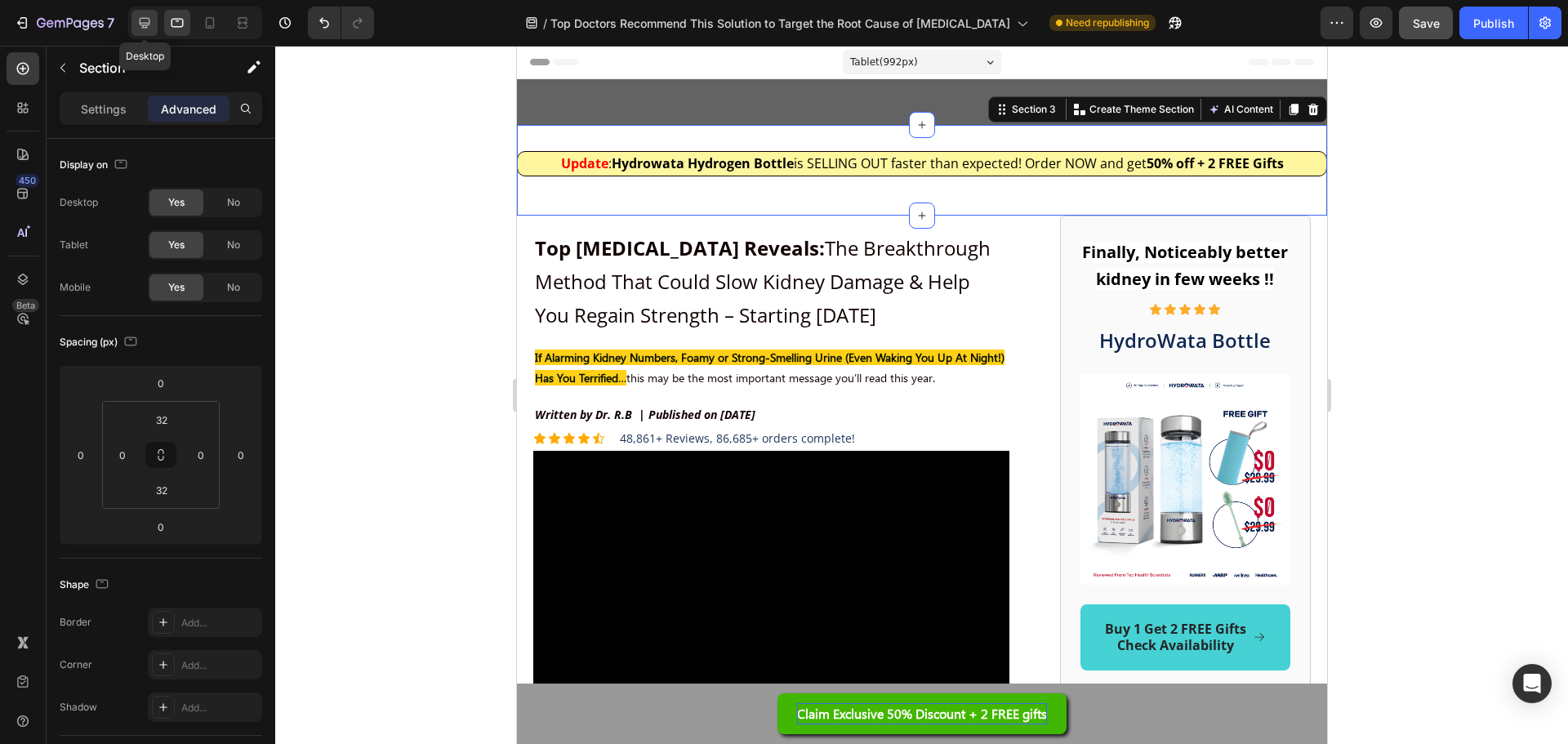
click at [150, 17] on icon at bounding box center [144, 23] width 16 height 16
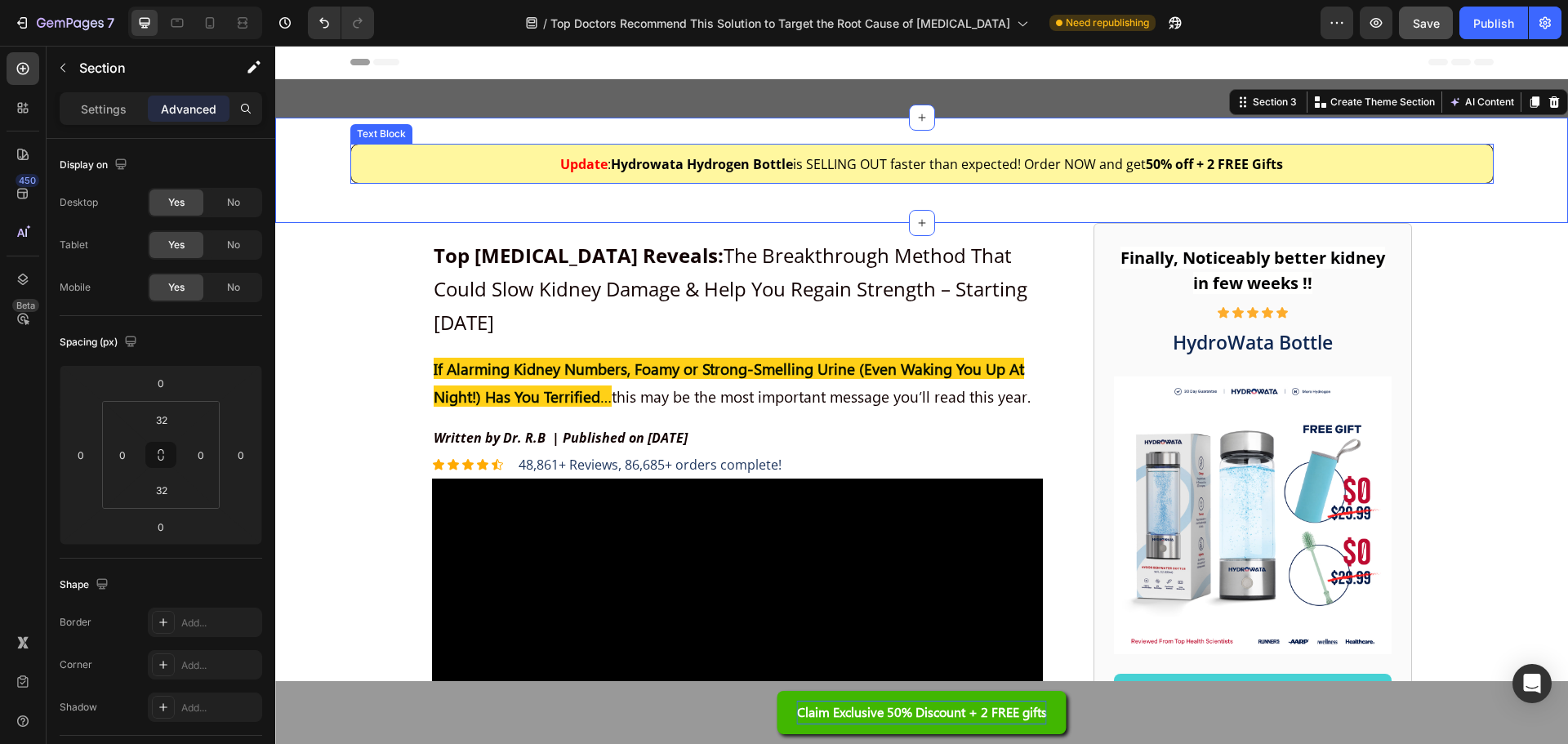
scroll to position [15, 0]
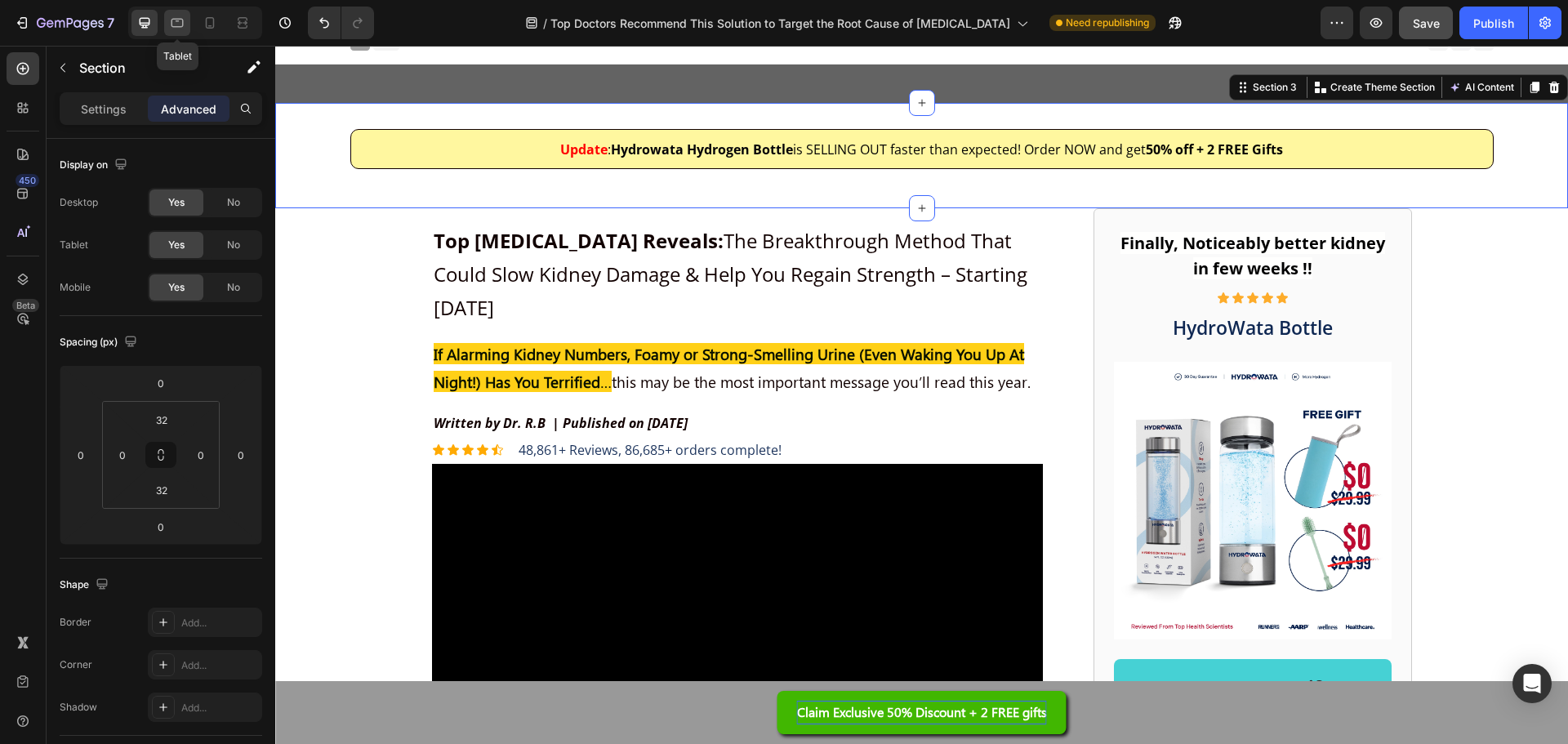
click at [169, 27] on div at bounding box center [177, 23] width 26 height 26
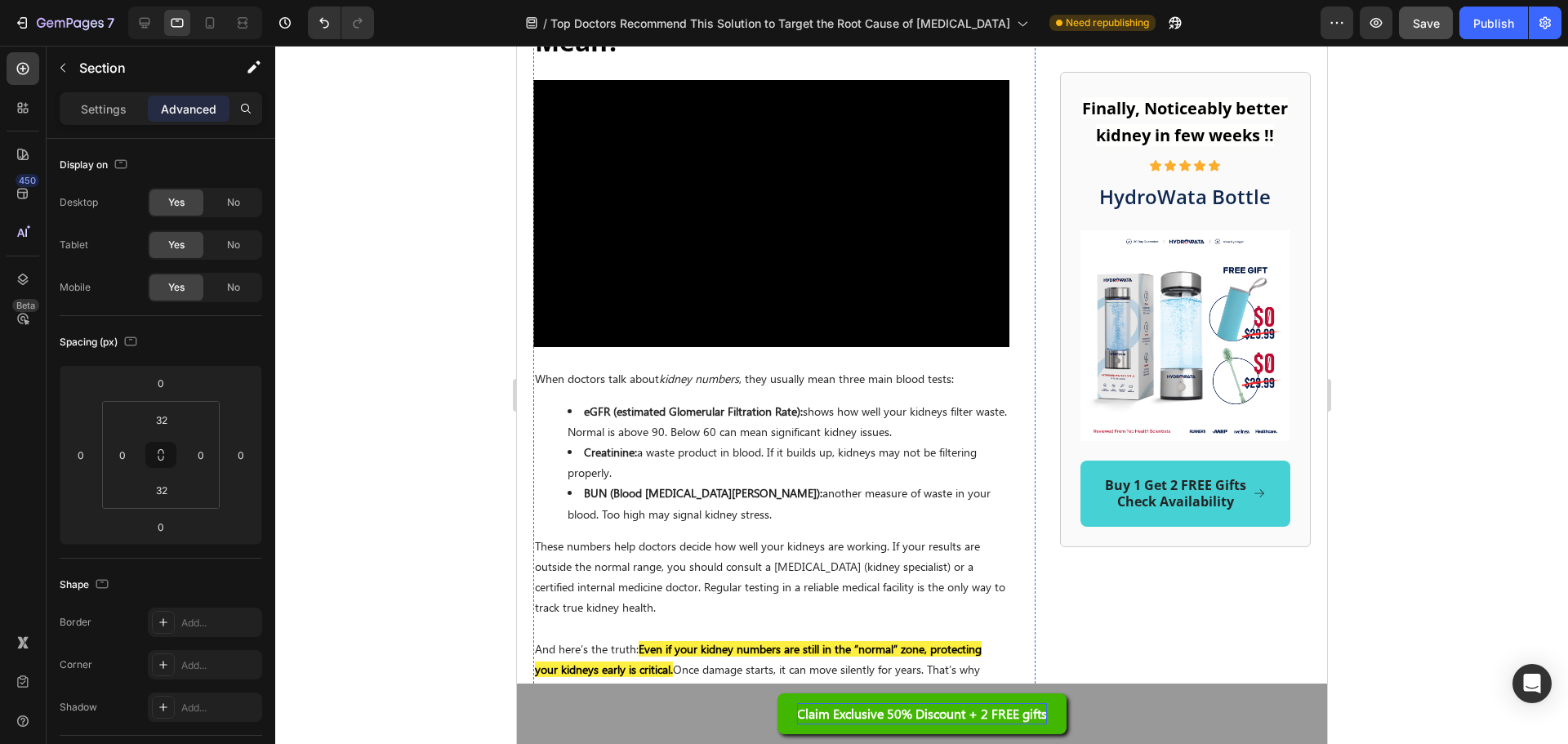
scroll to position [1410, 0]
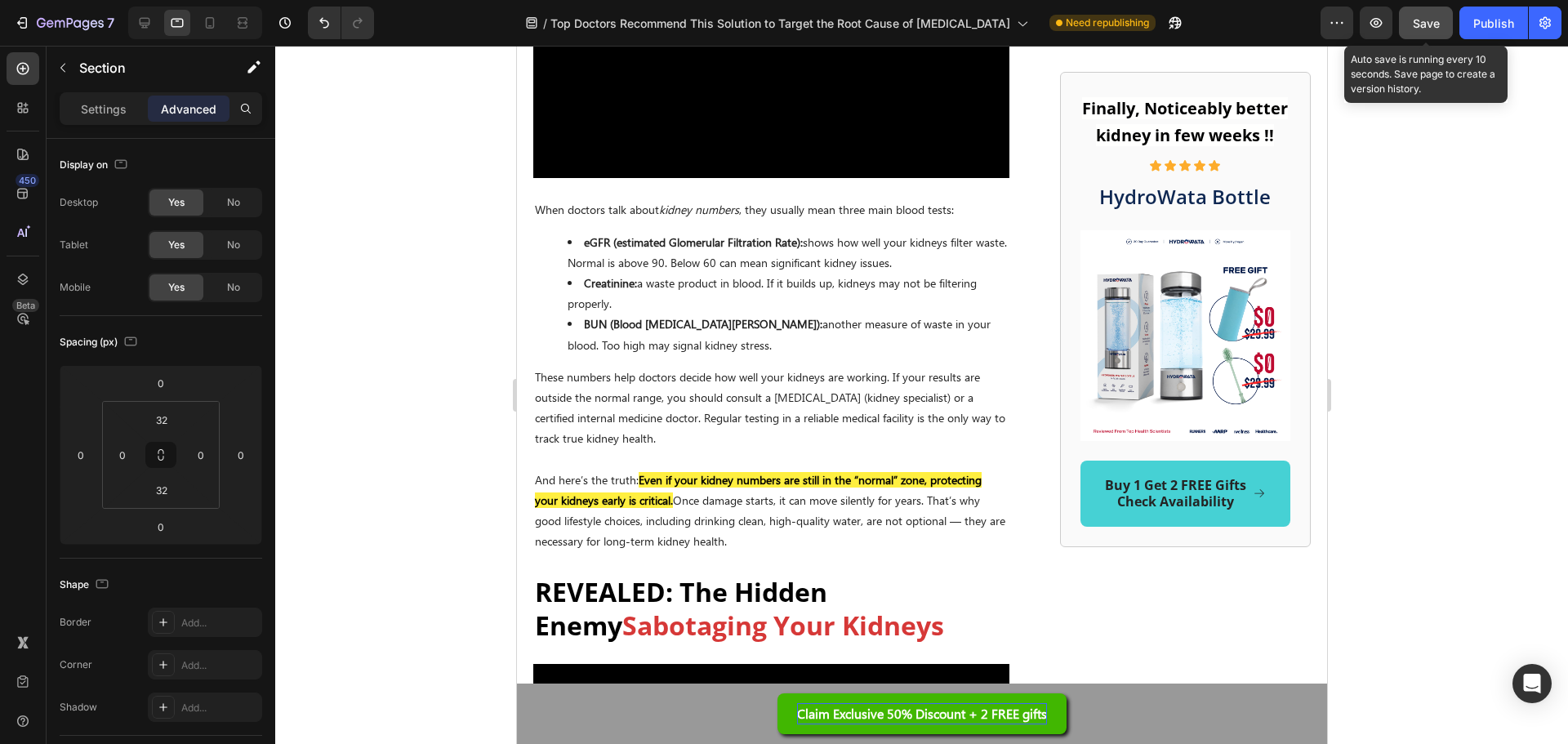
click at [1439, 33] on button "Save" at bounding box center [1426, 23] width 54 height 33
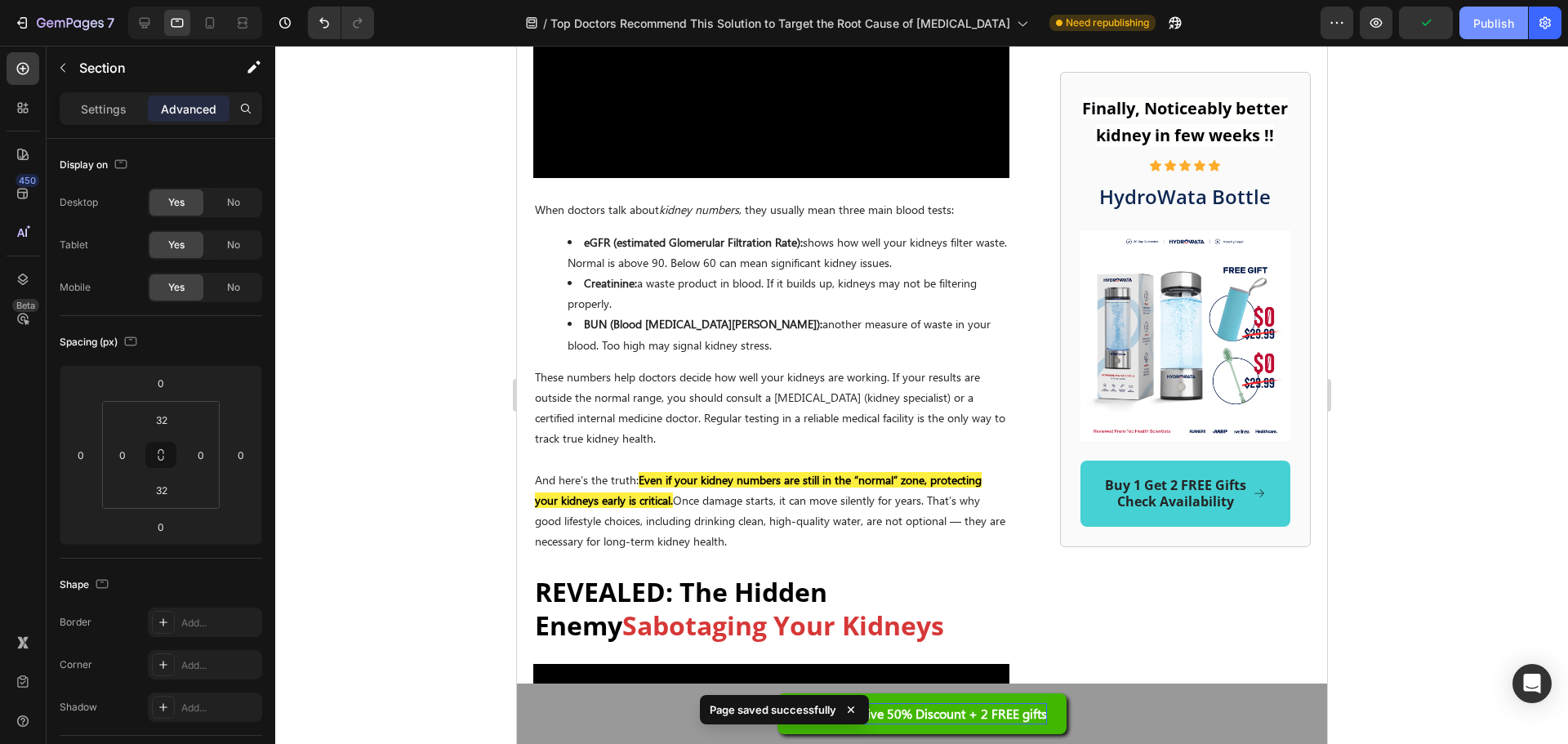
click at [1498, 29] on div "Publish" at bounding box center [1493, 23] width 41 height 17
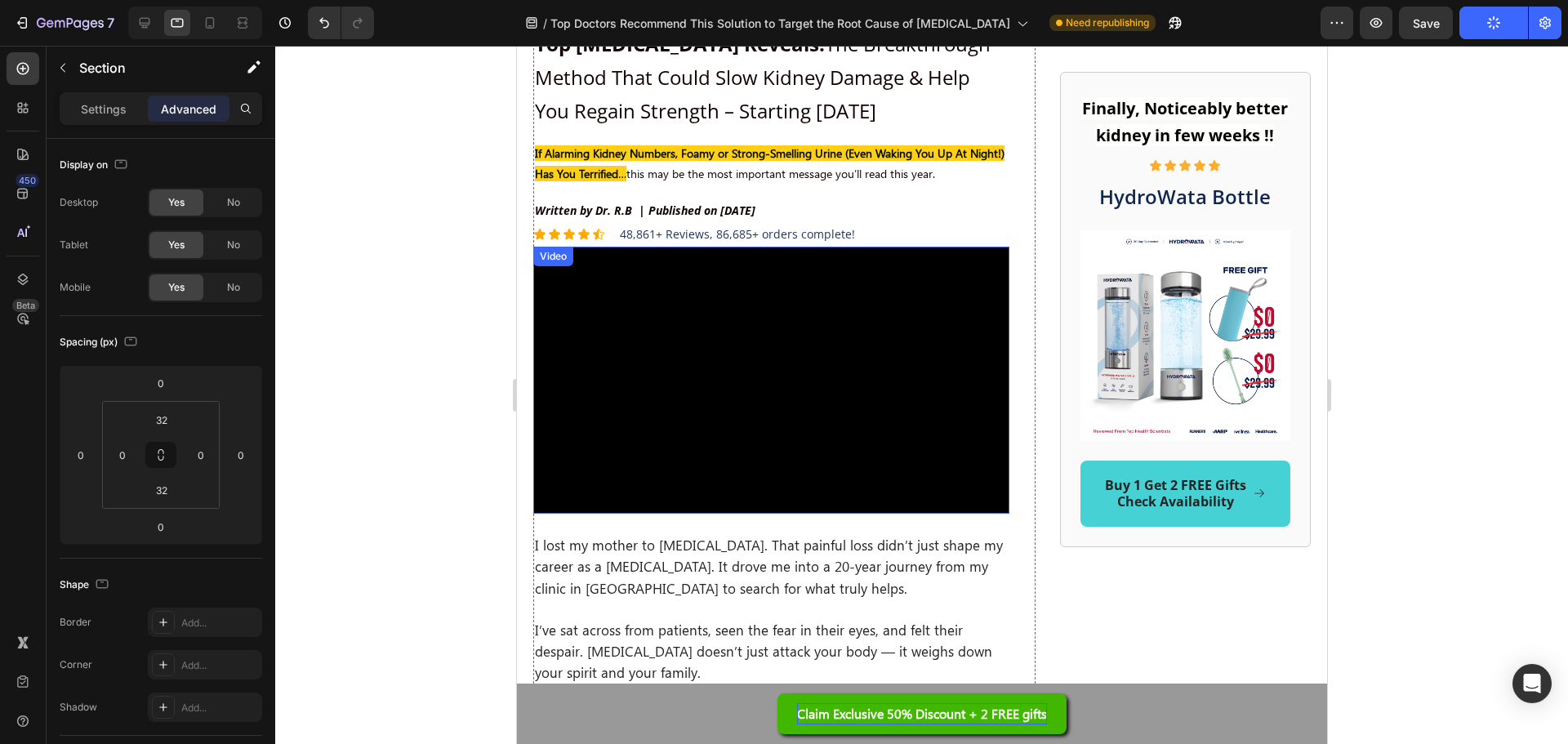
scroll to position [326, 0]
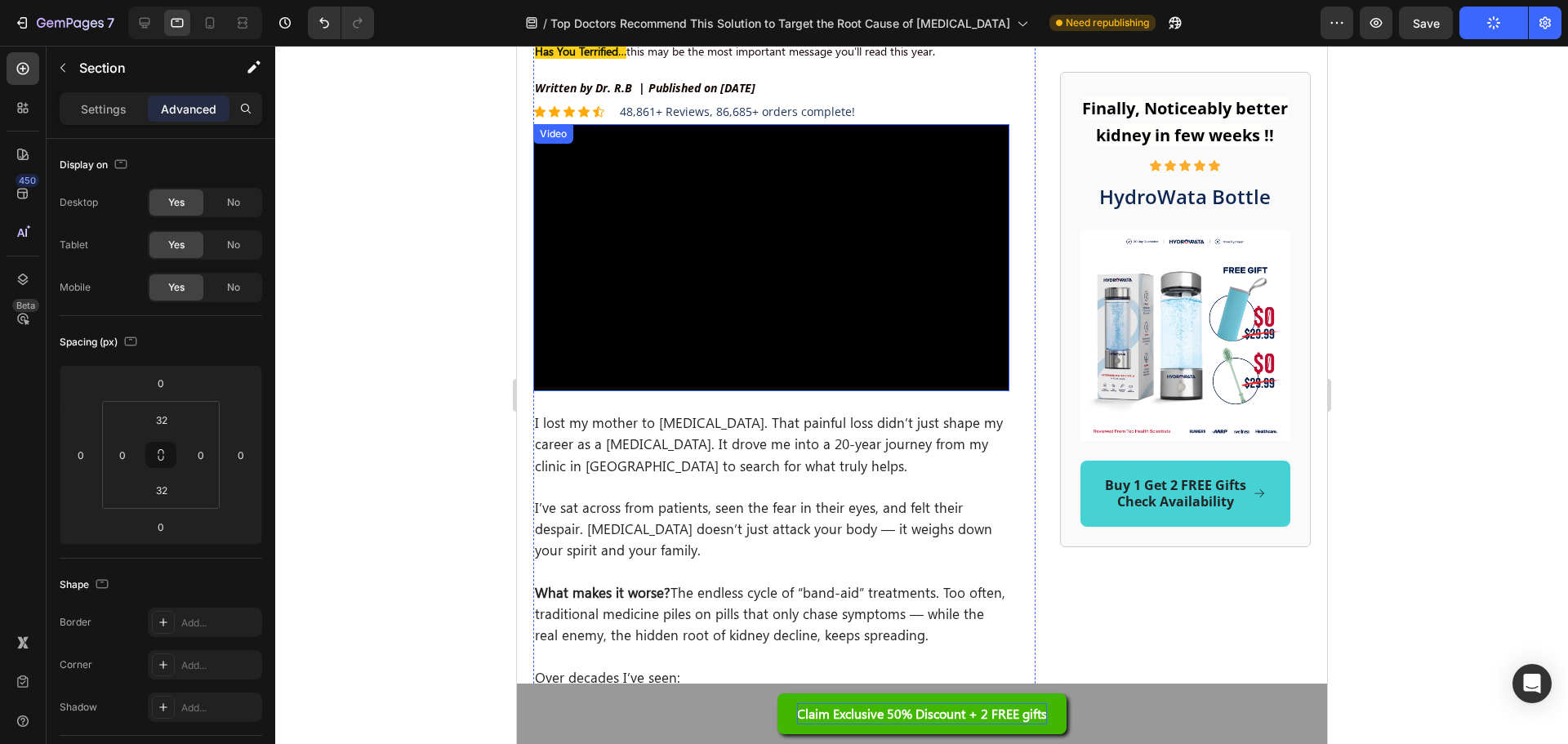
click at [788, 282] on video at bounding box center [771, 258] width 477 height 268
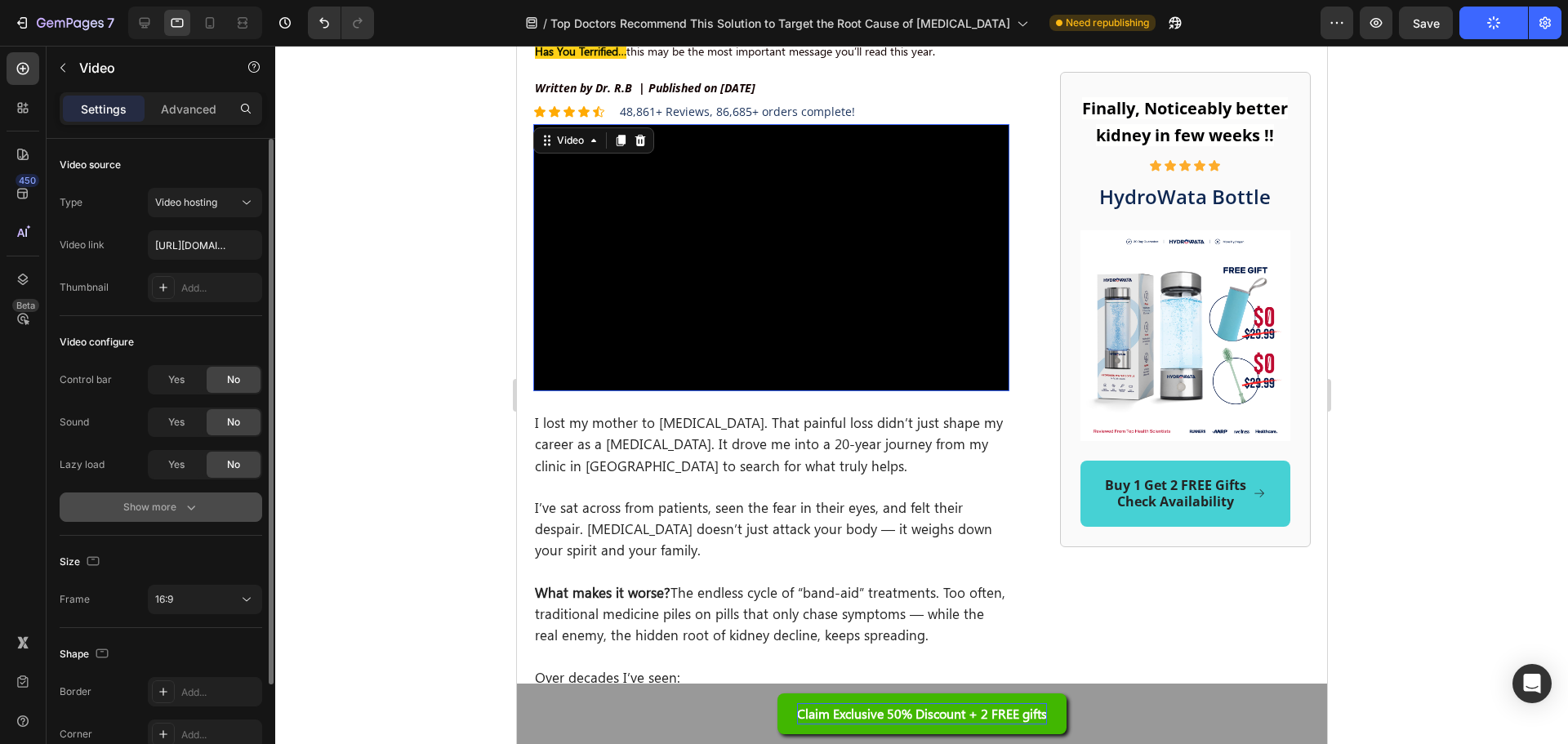
click at [163, 508] on div "Show more" at bounding box center [161, 507] width 76 height 16
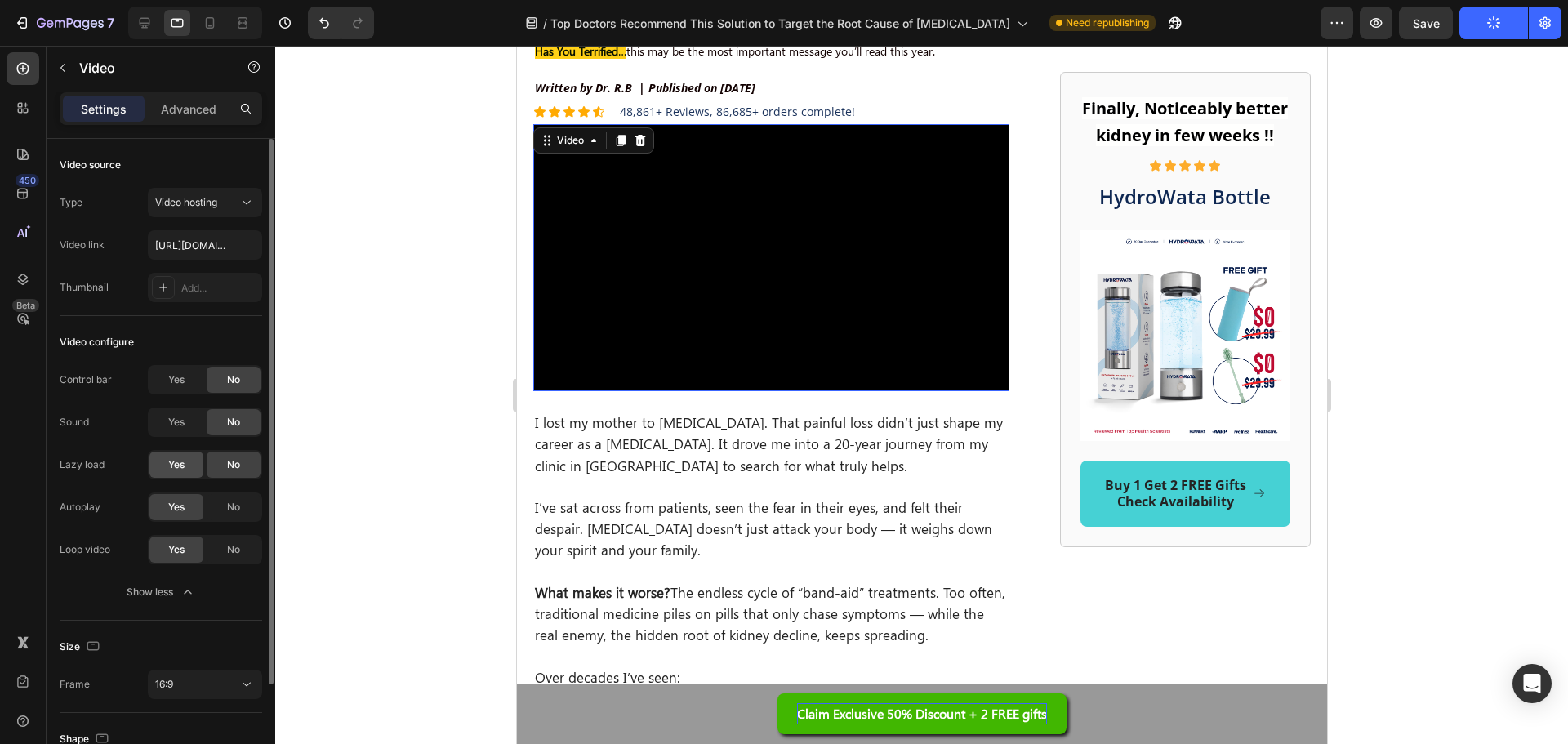
click at [197, 473] on div "Yes" at bounding box center [176, 464] width 54 height 26
click at [957, 267] on video at bounding box center [771, 258] width 477 height 268
click at [1566, 250] on div at bounding box center [921, 395] width 1293 height 698
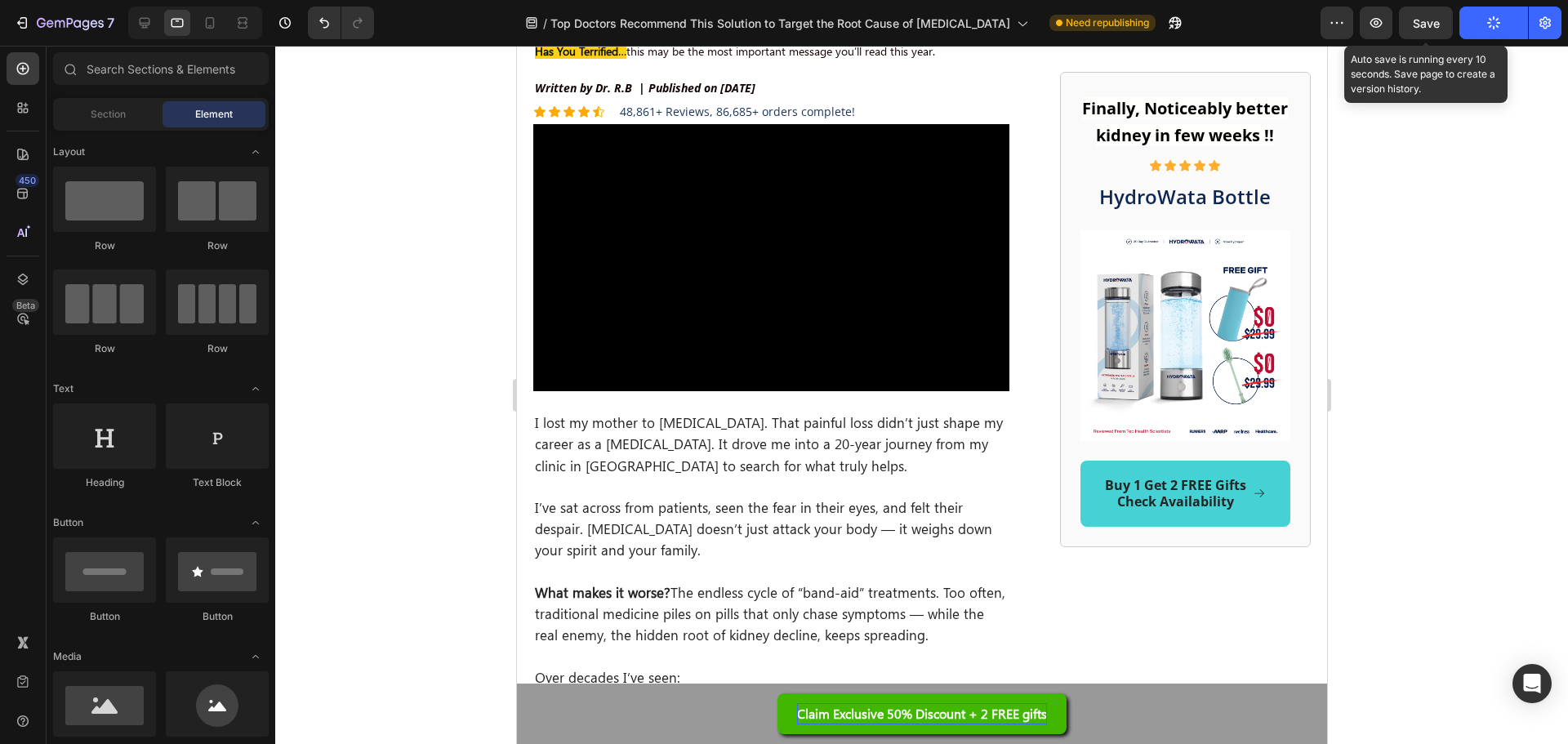
click at [1425, 29] on span "Save" at bounding box center [1426, 23] width 27 height 14
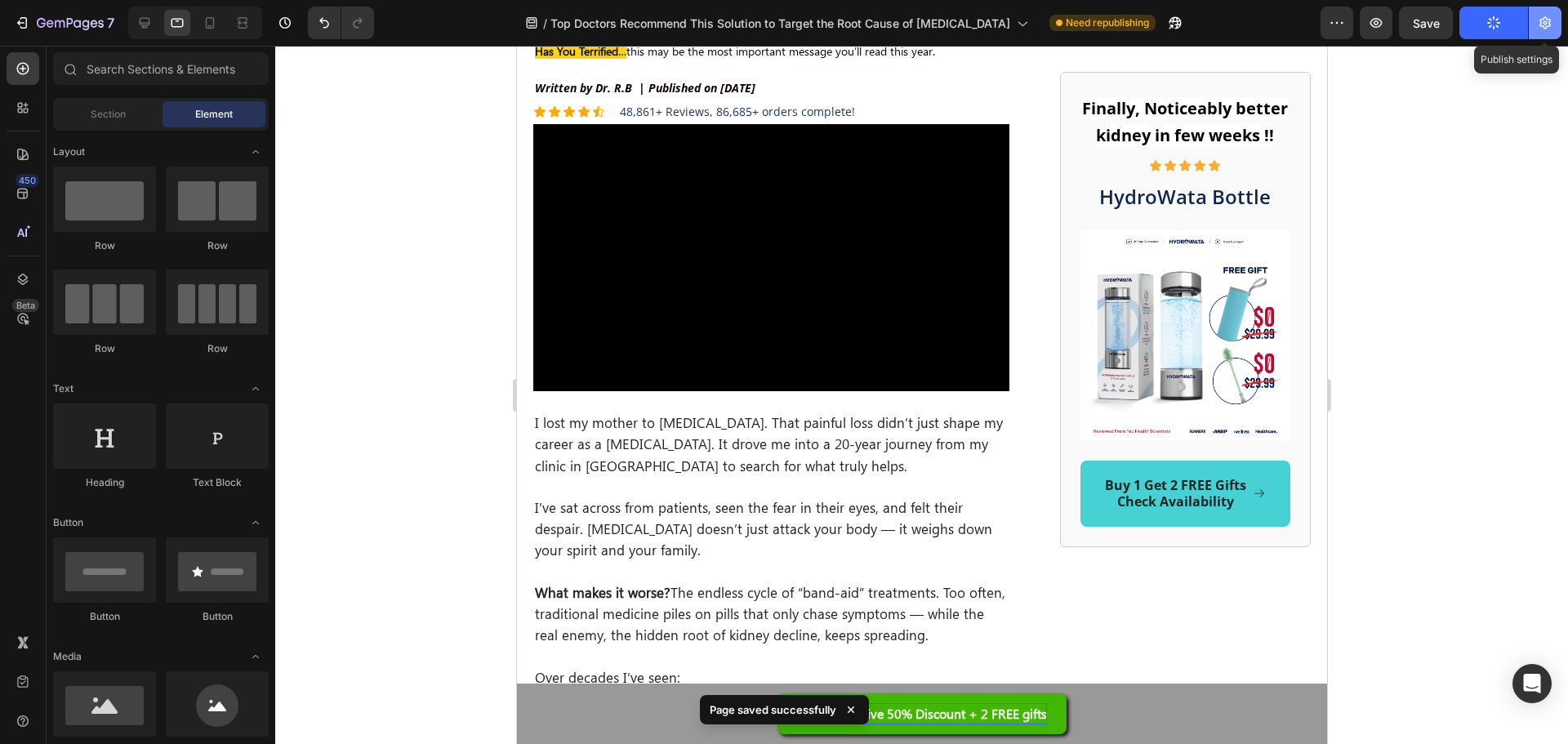
click at [1547, 19] on icon "button" at bounding box center [1545, 23] width 12 height 13
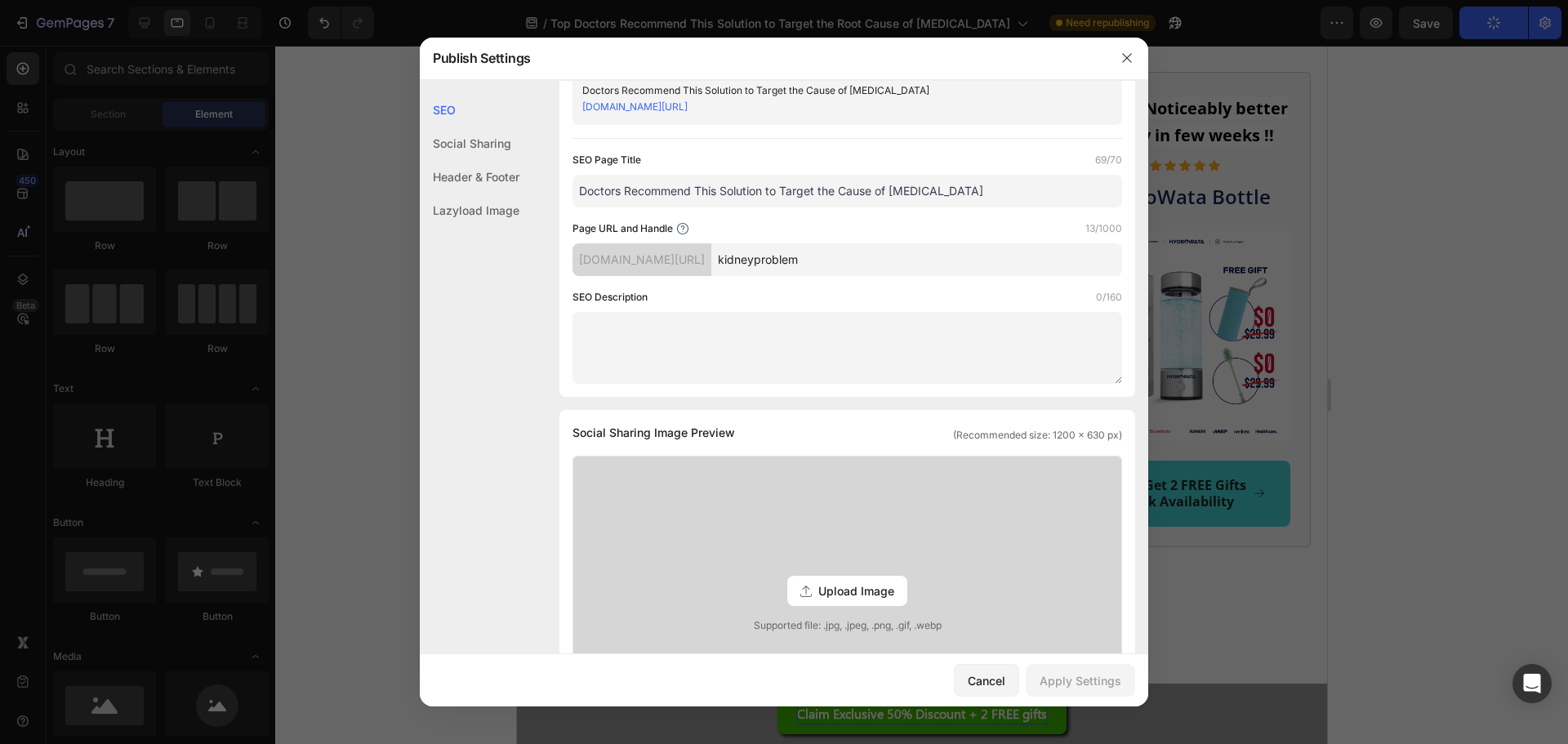
scroll to position [0, 0]
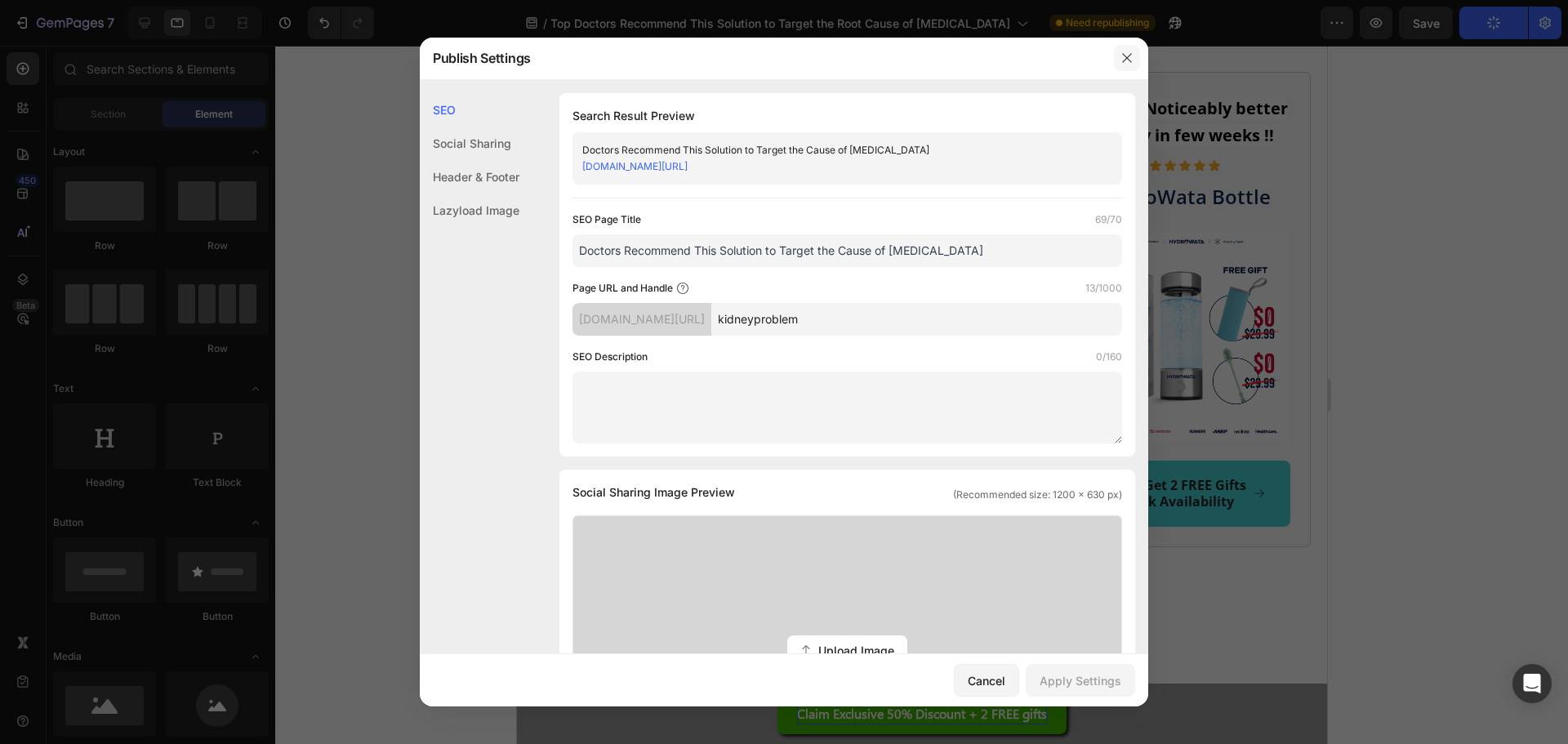
click at [1124, 58] on icon "button" at bounding box center [1128, 58] width 13 height 13
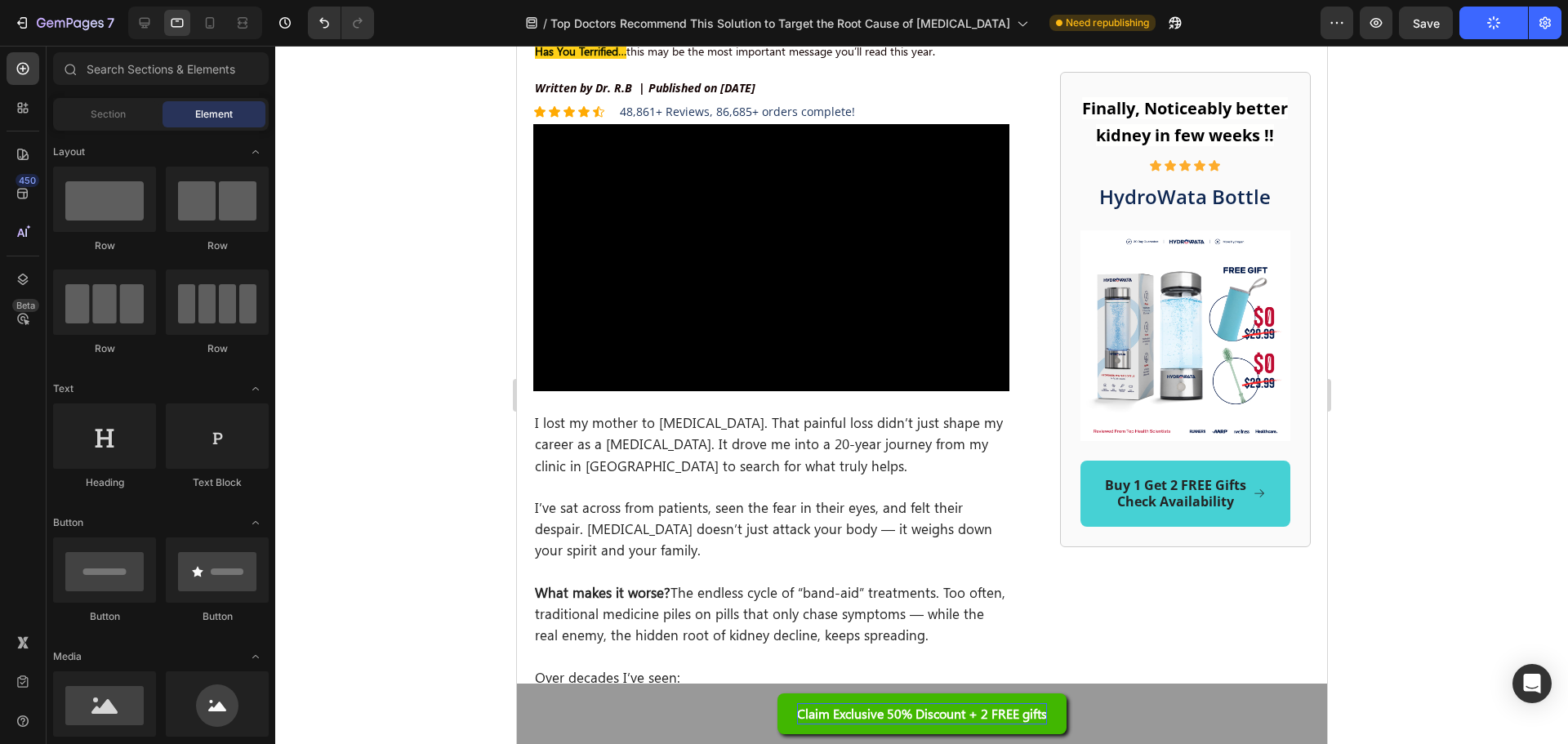
click at [1476, 180] on div at bounding box center [921, 395] width 1293 height 698
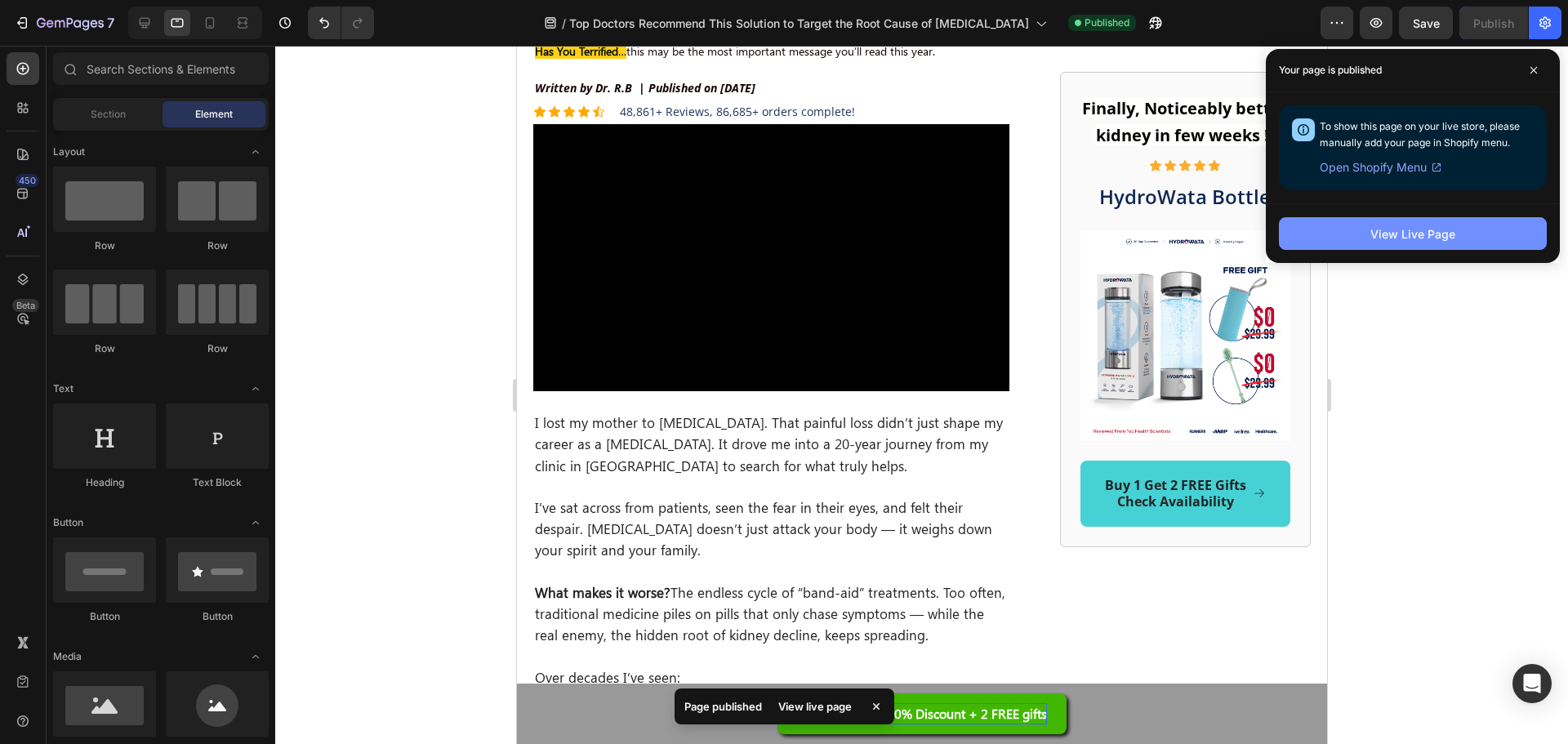
click at [1473, 231] on button "View Live Page" at bounding box center [1413, 233] width 268 height 33
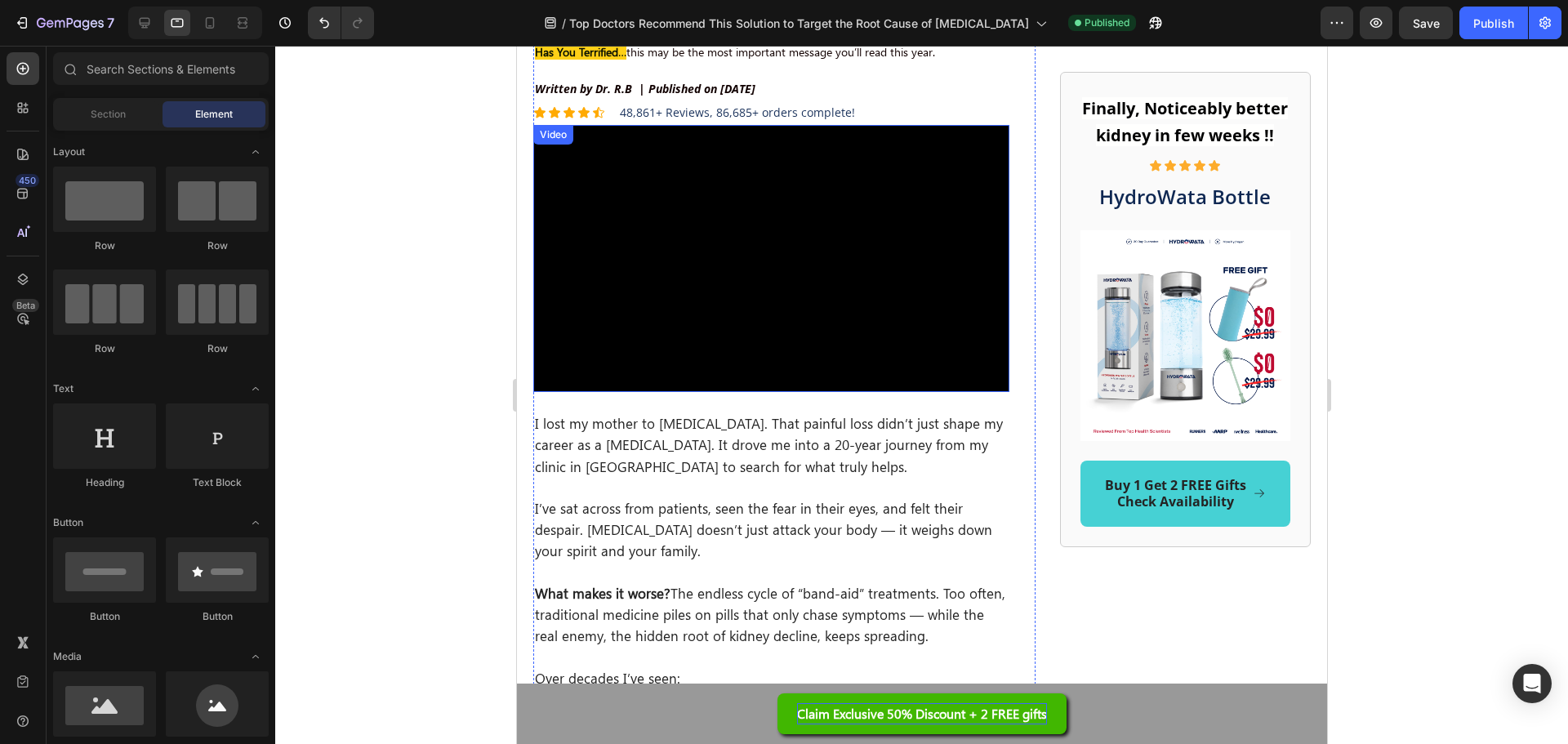
scroll to position [326, 0]
click at [592, 239] on video at bounding box center [771, 258] width 477 height 268
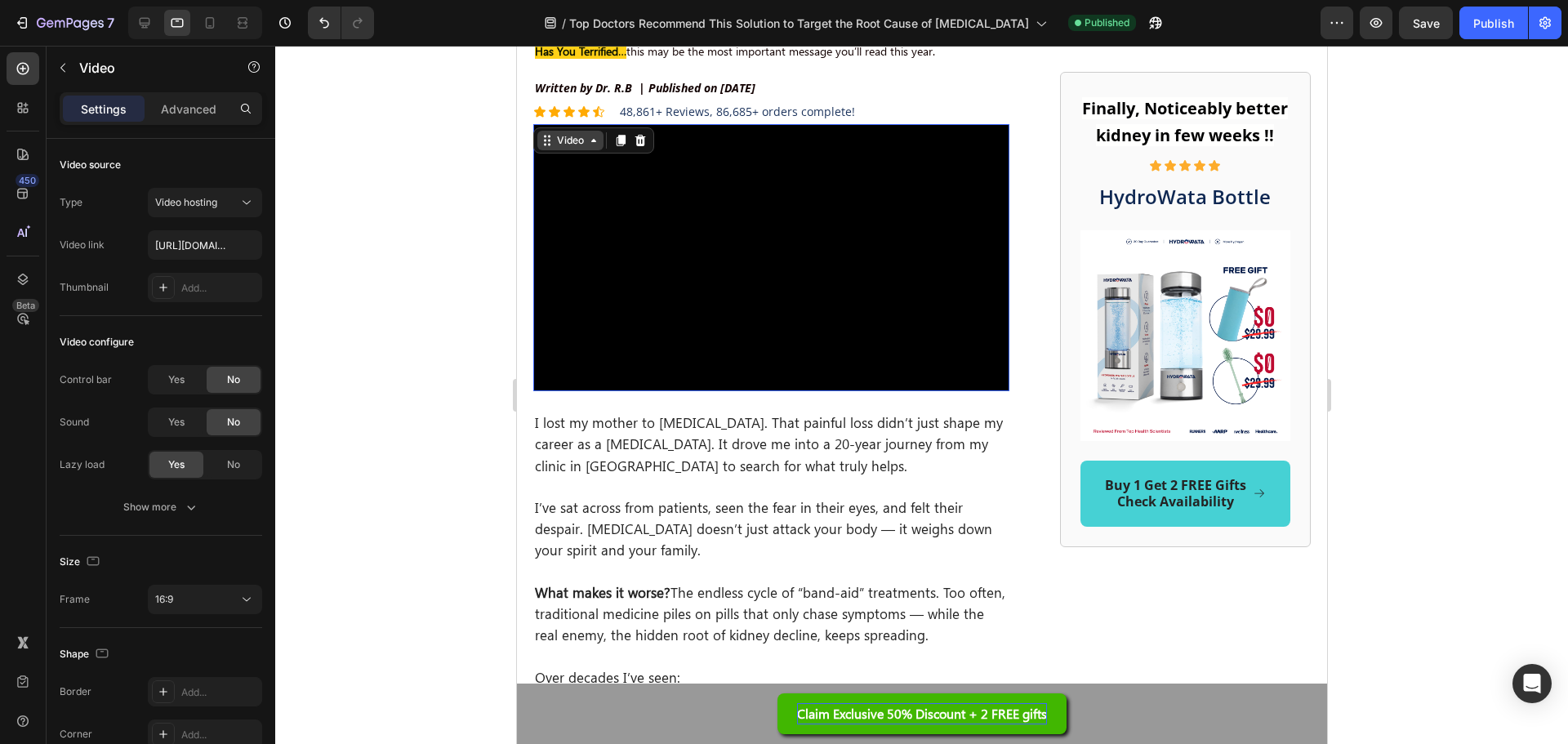
click at [579, 133] on div "Video" at bounding box center [570, 141] width 34 height 15
click at [581, 135] on div "Video" at bounding box center [570, 141] width 34 height 15
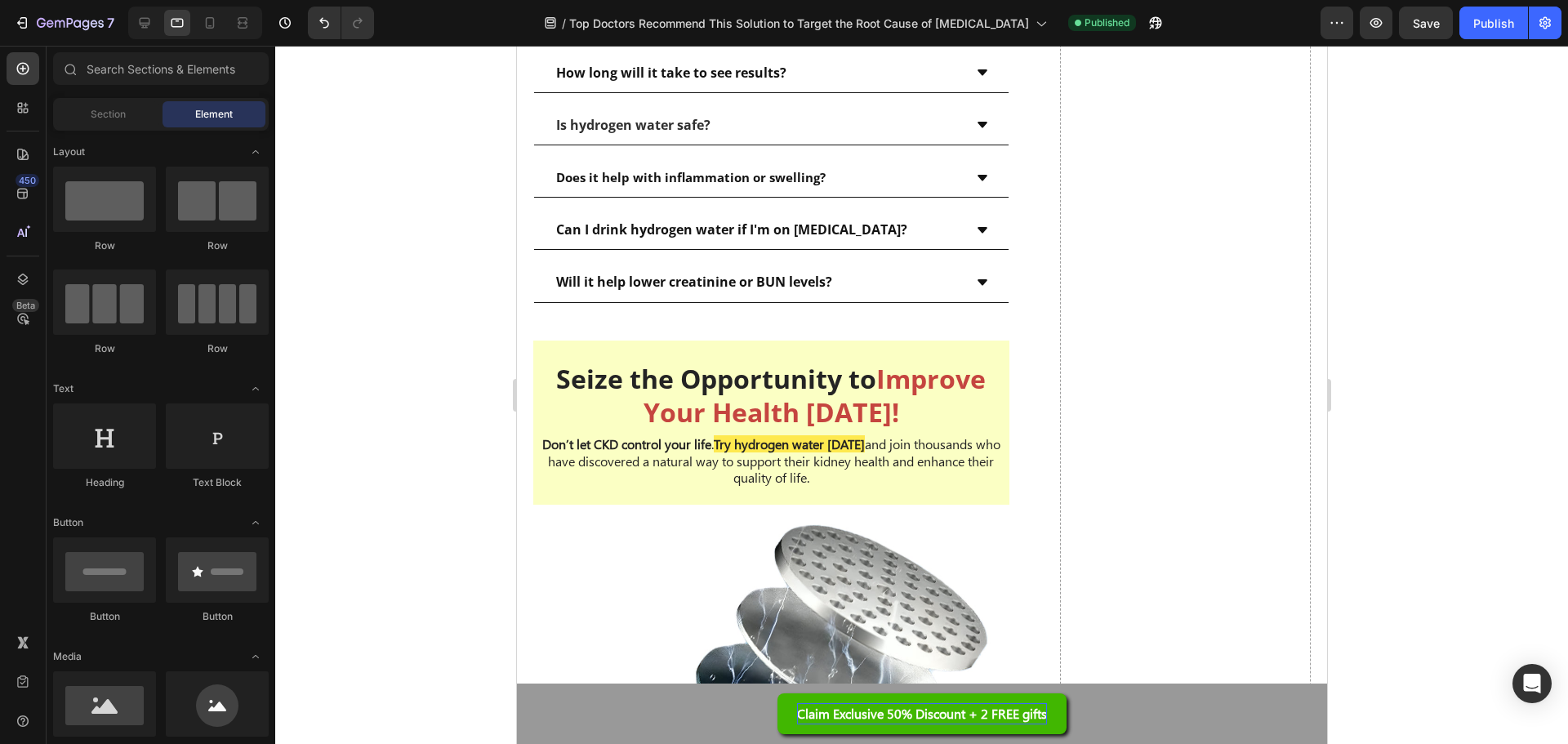
scroll to position [10362, 0]
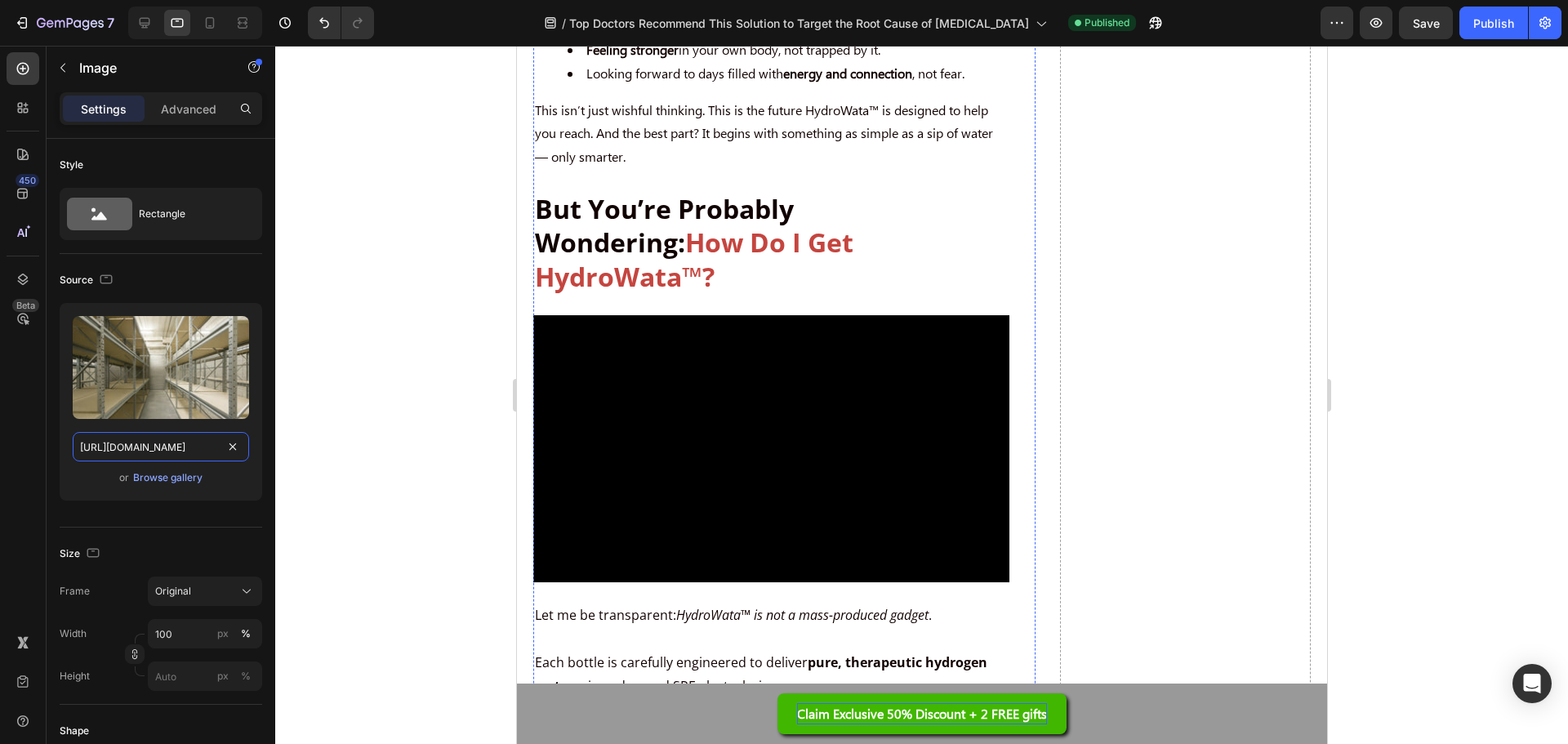
scroll to position [8403, 0]
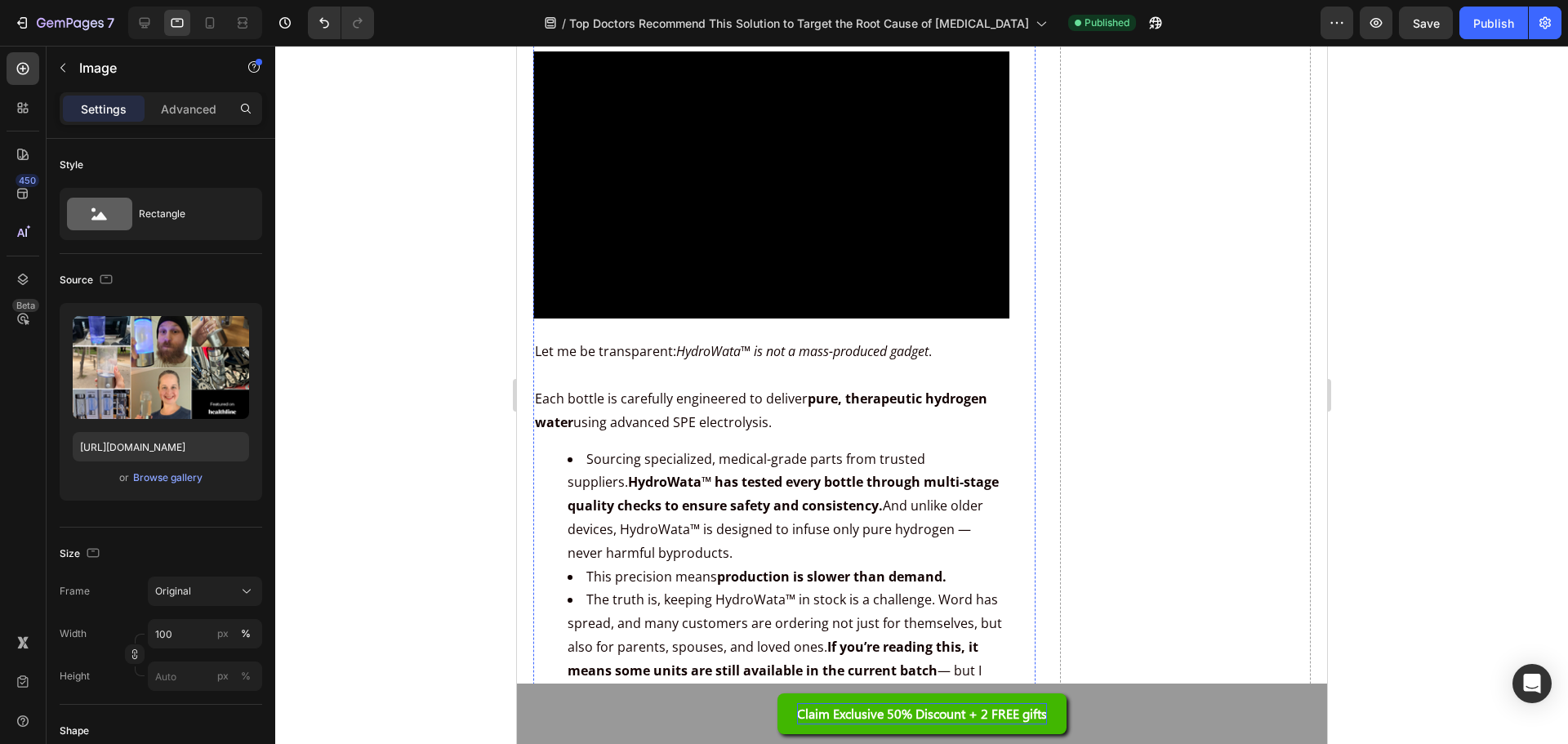
click at [169, 455] on input "[URL][DOMAIN_NAME]" at bounding box center [161, 446] width 176 height 29
paste input "webp?v=1756279166"
type input "[URL][DOMAIN_NAME]"
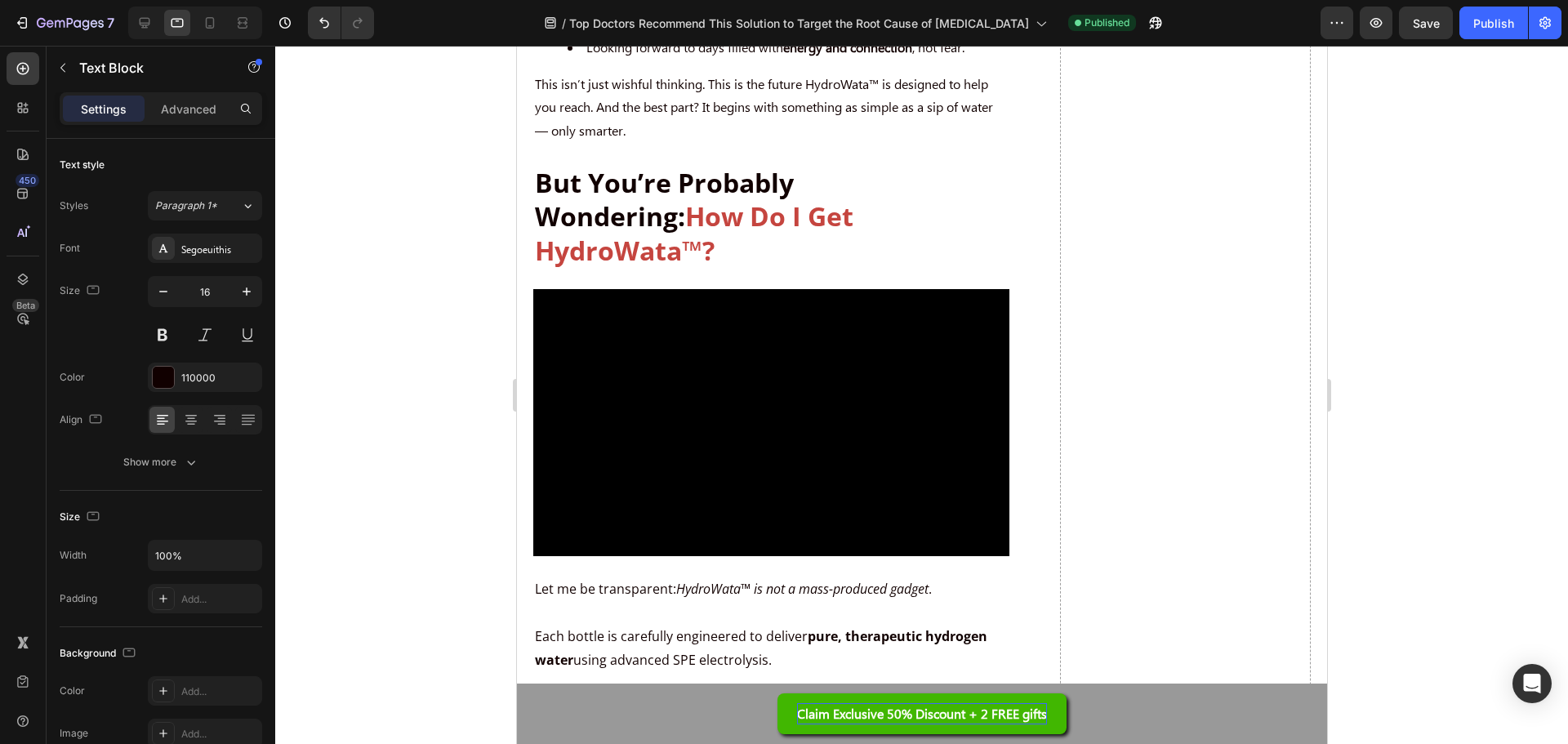
scroll to position [8158, 0]
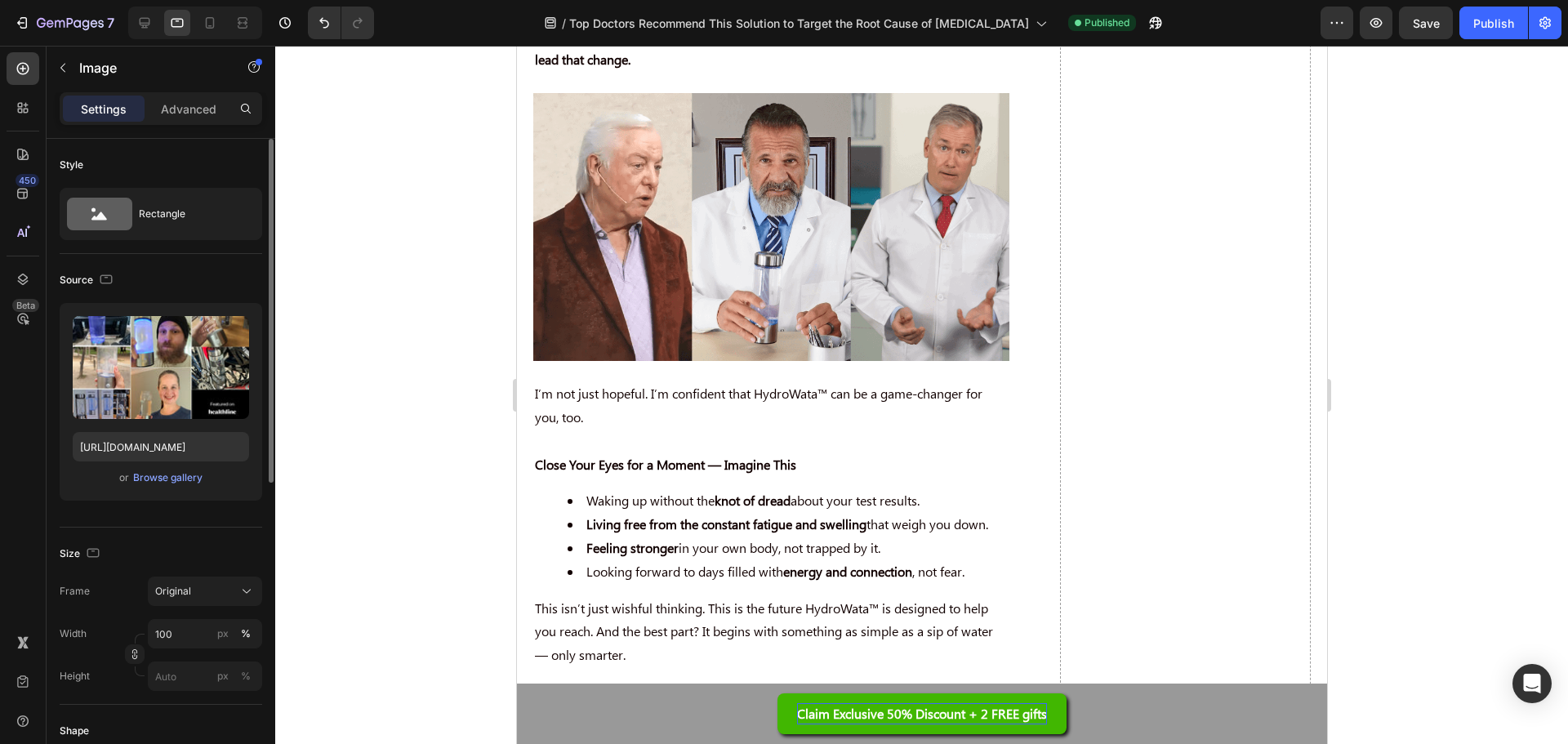
scroll to position [8076, 0]
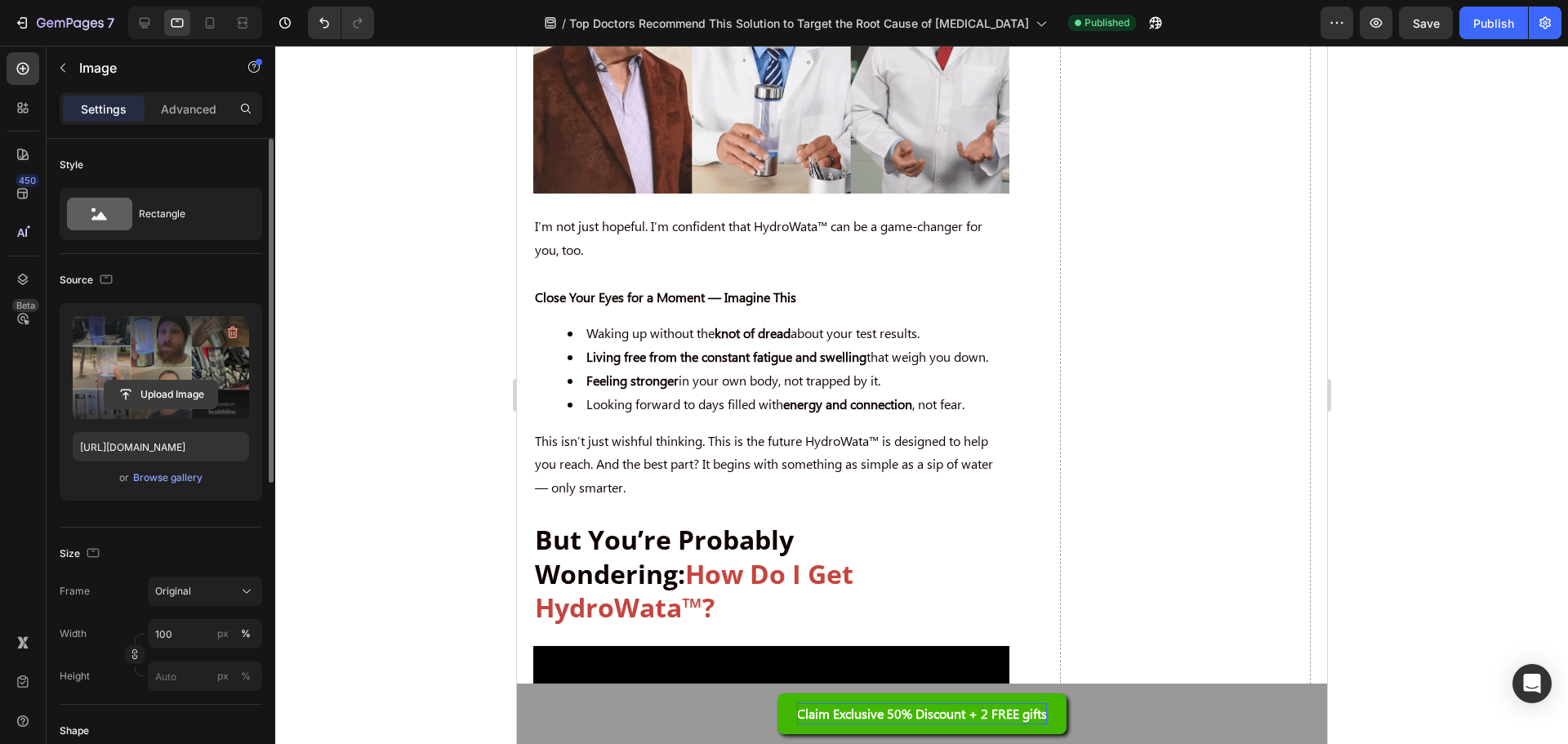
click at [121, 396] on input "file" at bounding box center [161, 394] width 112 height 28
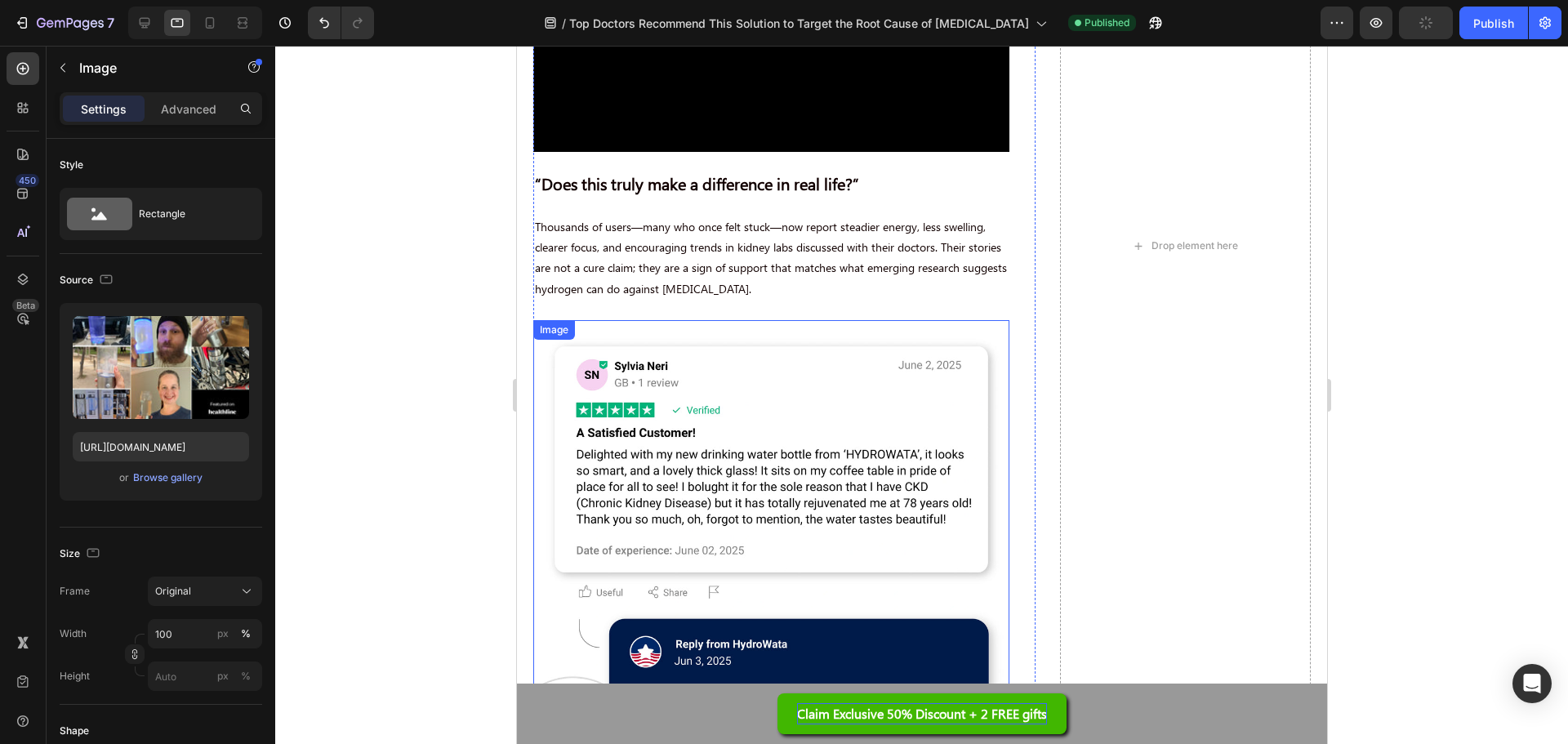
scroll to position [7096, 0]
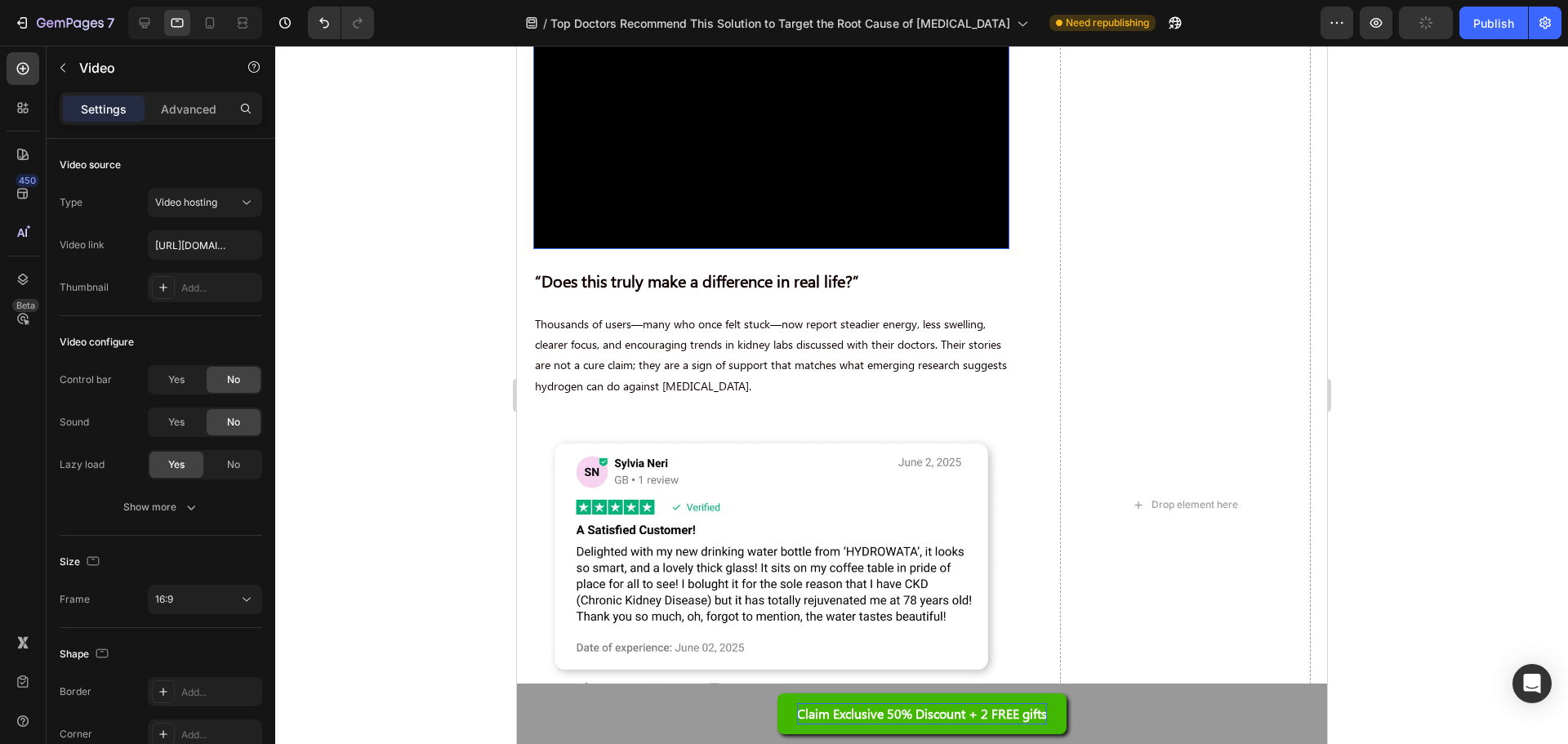
click at [761, 249] on video at bounding box center [771, 115] width 477 height 268
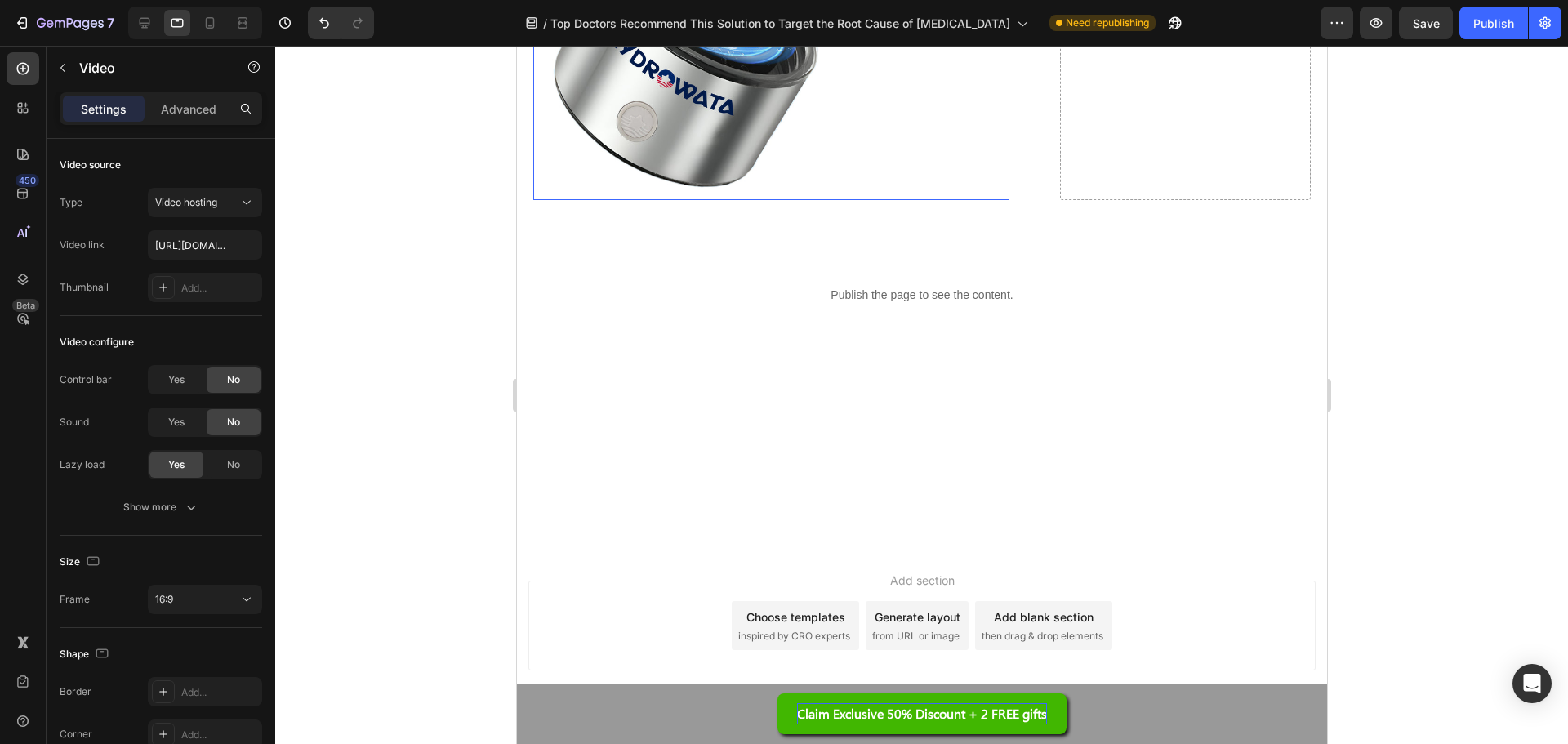
scroll to position [13873, 0]
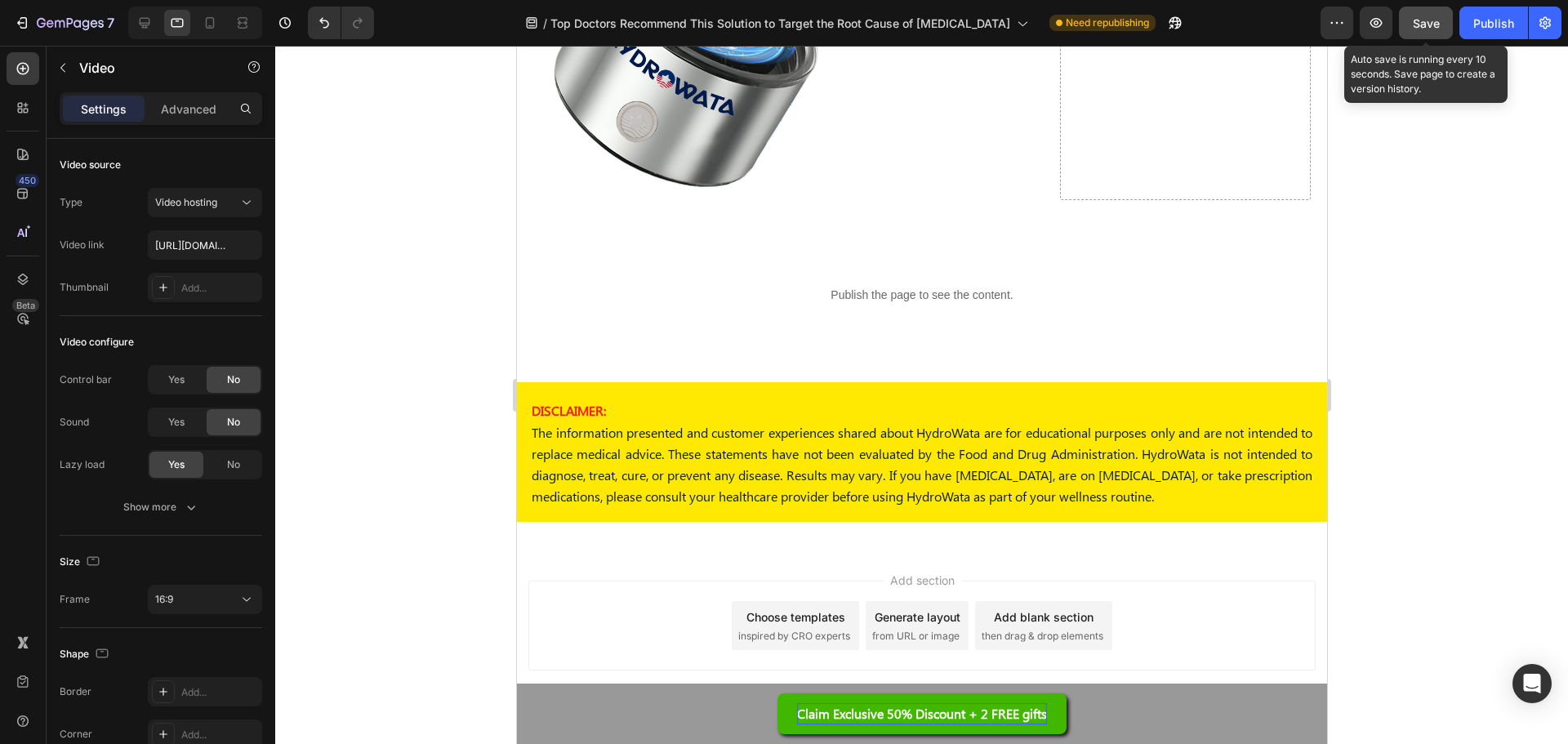
click at [1432, 33] on button "Save" at bounding box center [1426, 23] width 54 height 33
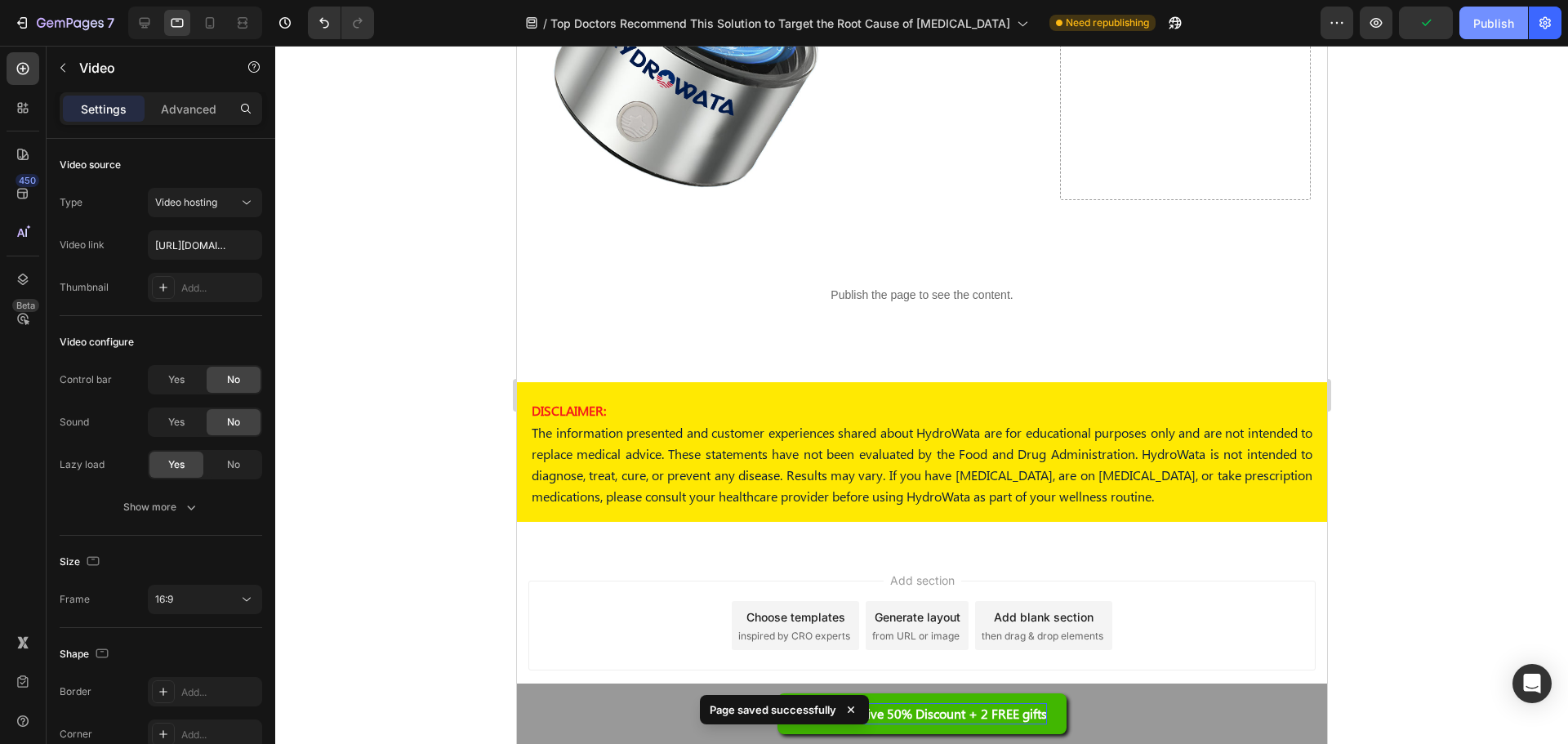
click at [1484, 33] on button "Publish" at bounding box center [1494, 23] width 69 height 33
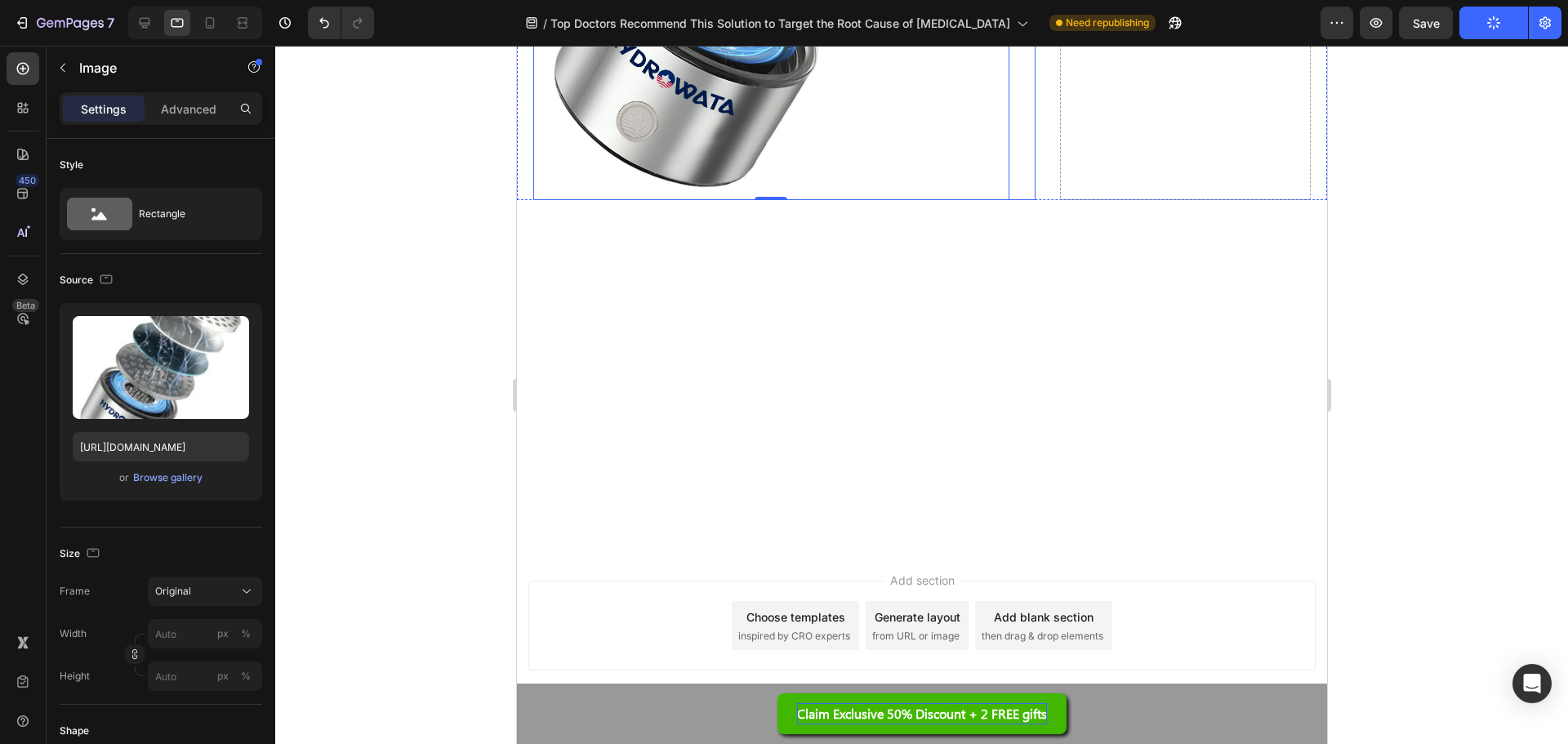
scroll to position [13138, 0]
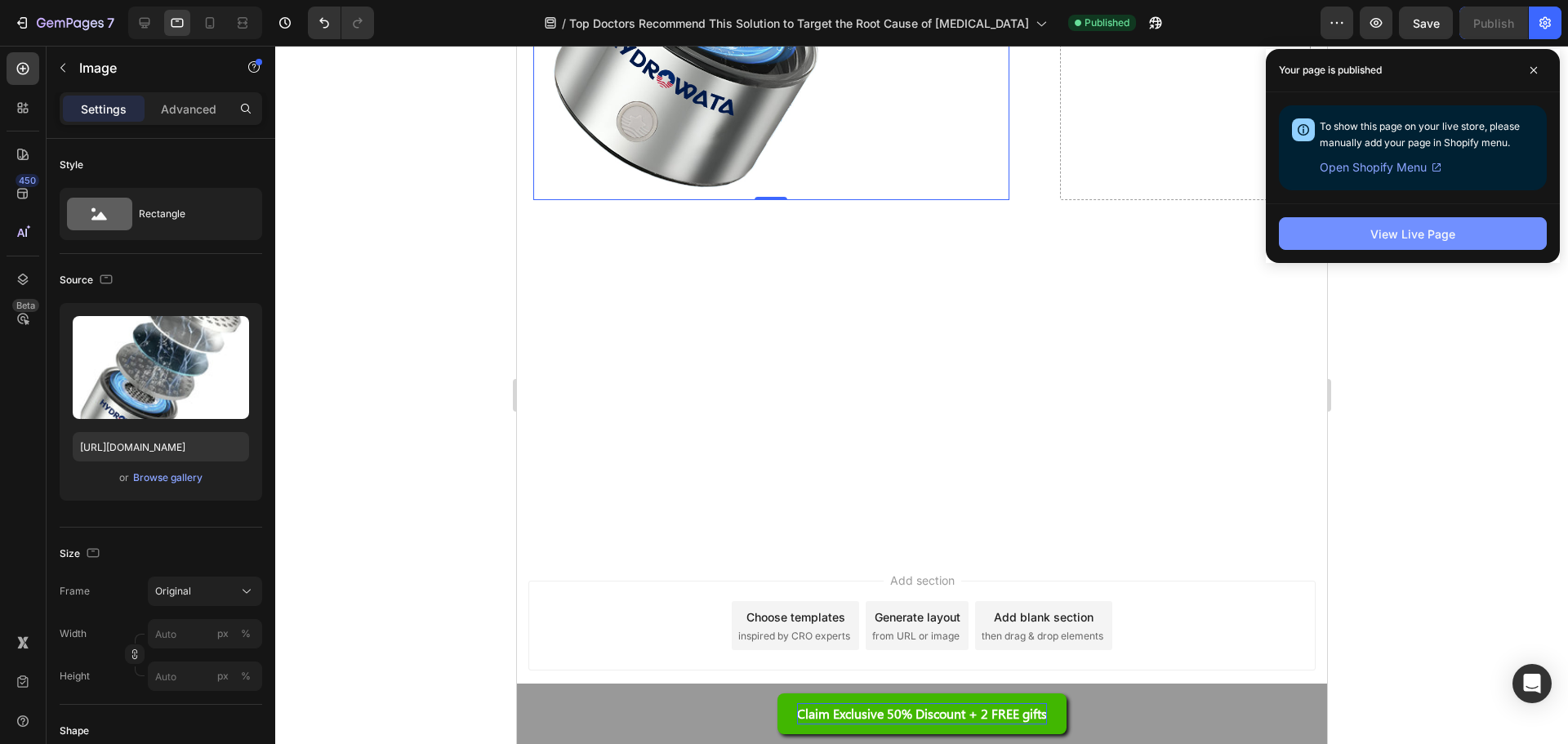
click at [1455, 232] on button "View Live Page" at bounding box center [1413, 233] width 268 height 33
